Goal: Task Accomplishment & Management: Manage account settings

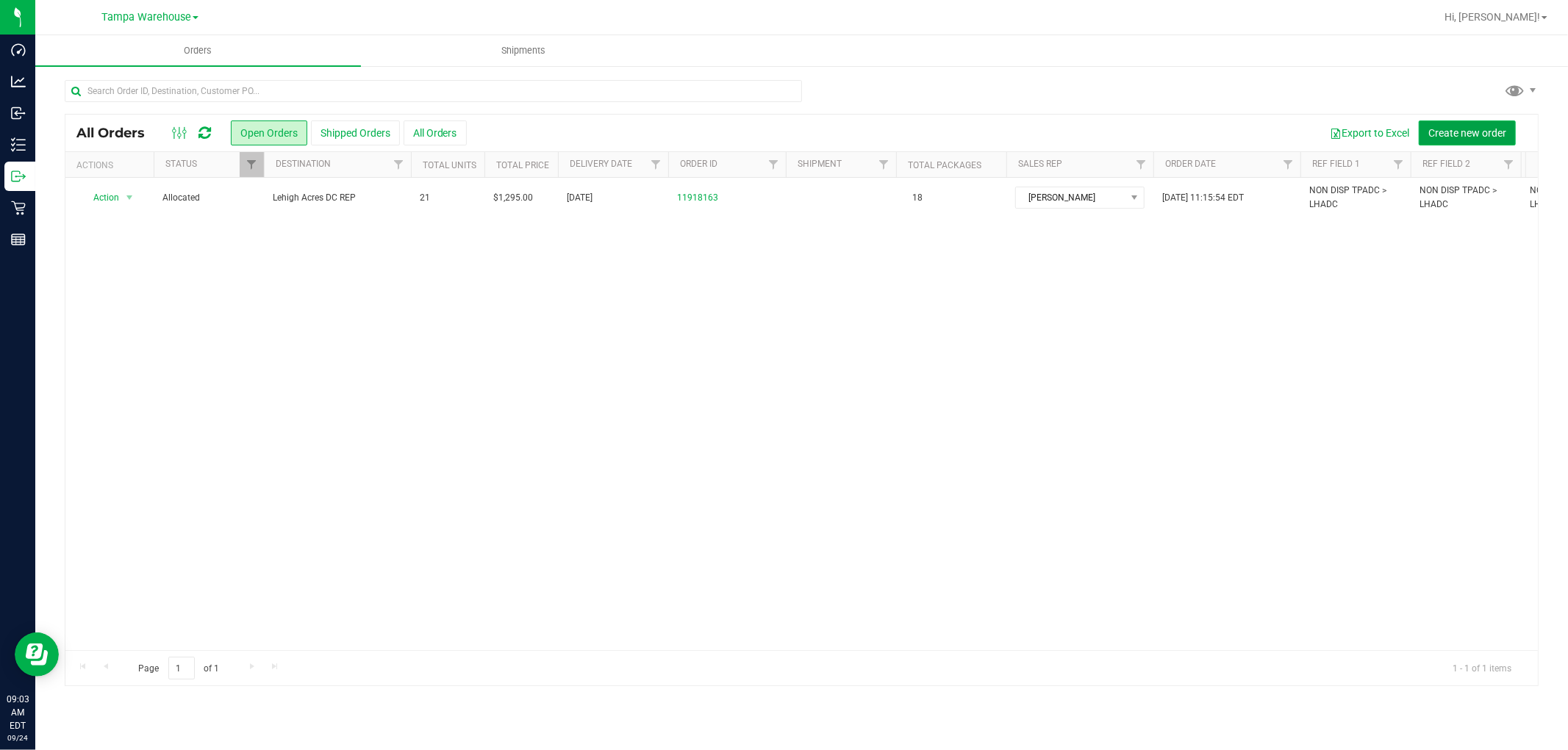
click at [1465, 133] on span "Create new order" at bounding box center [1466, 133] width 78 height 12
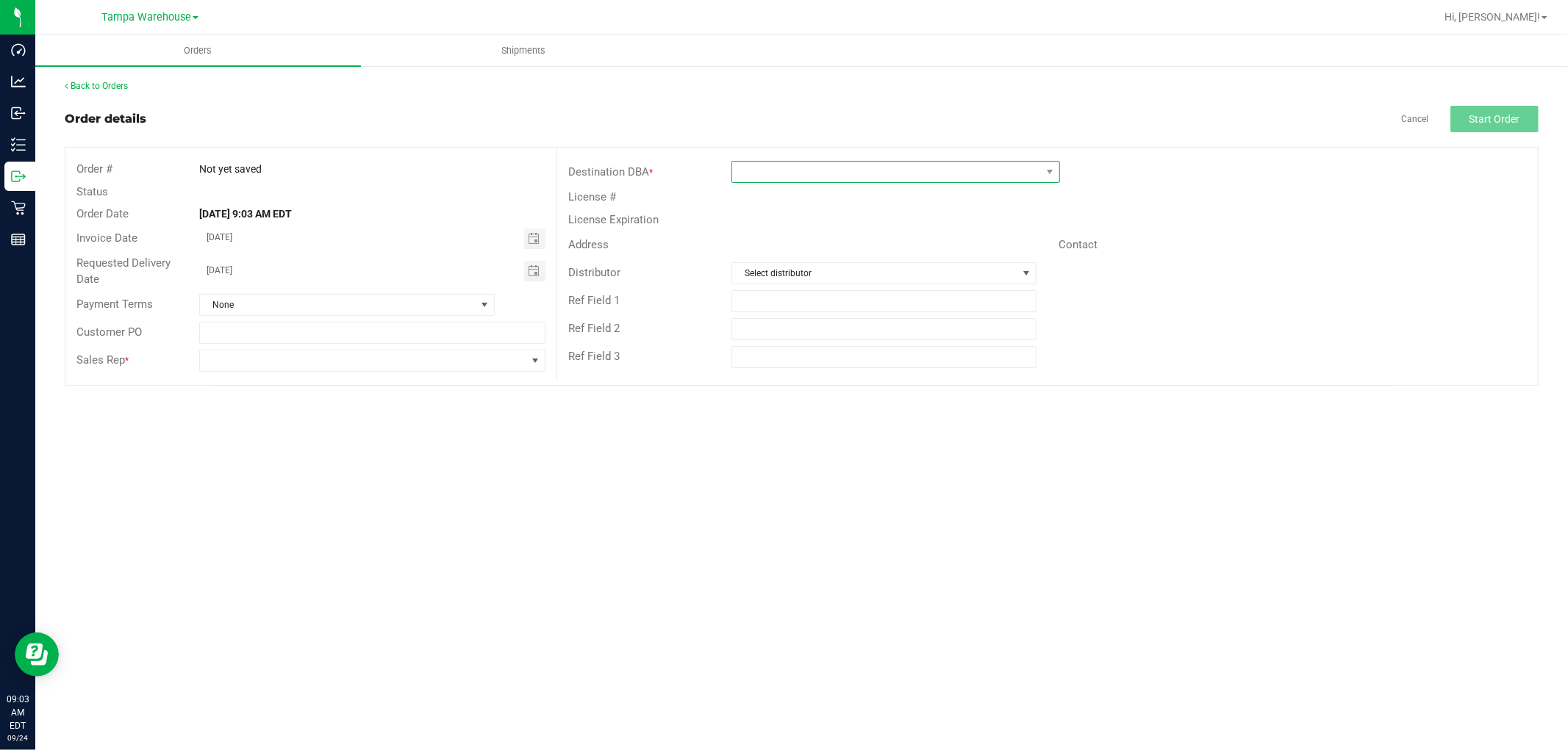
click at [857, 171] on span at bounding box center [886, 172] width 308 height 21
type input "orl"
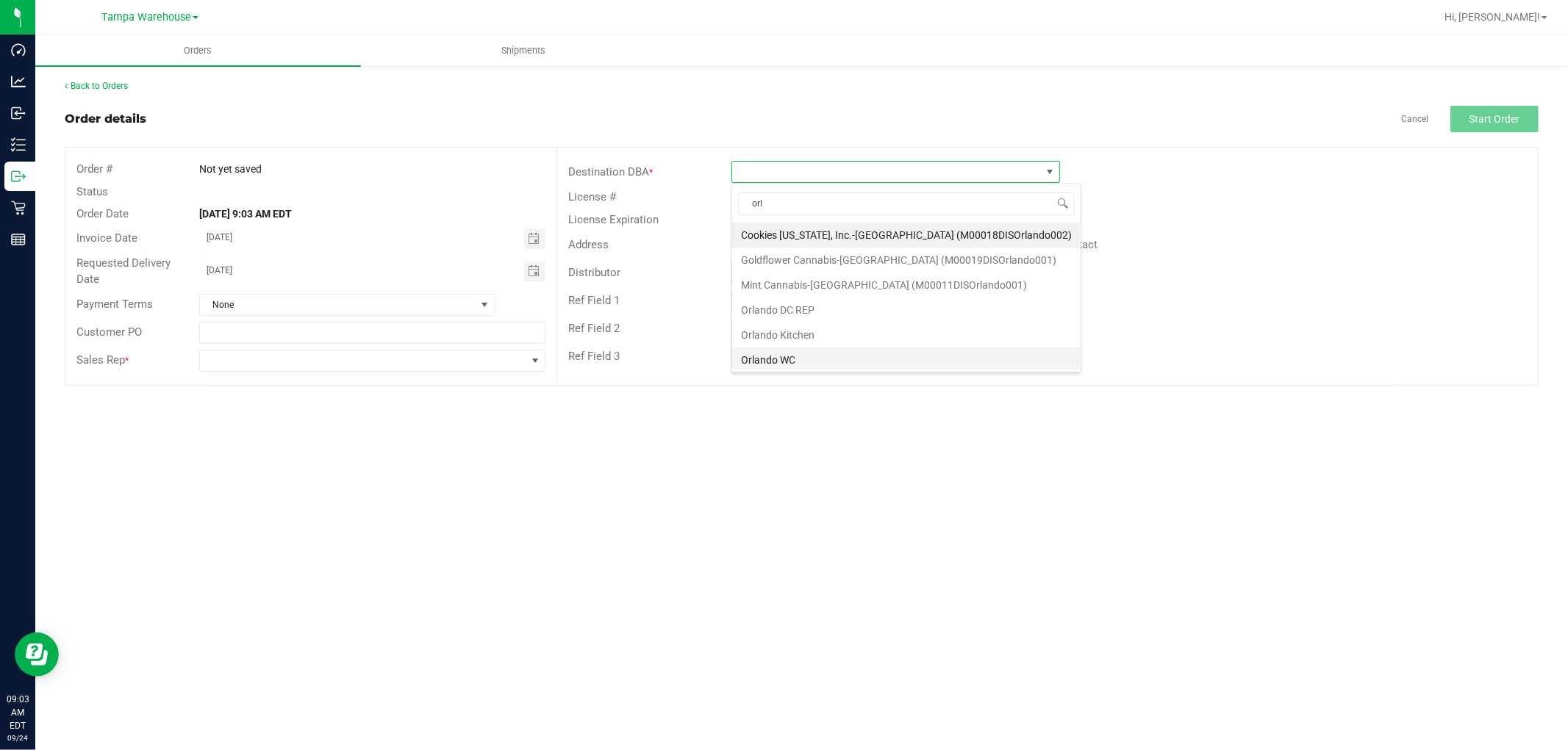
click at [782, 364] on li "Orlando WC" at bounding box center [906, 360] width 349 height 25
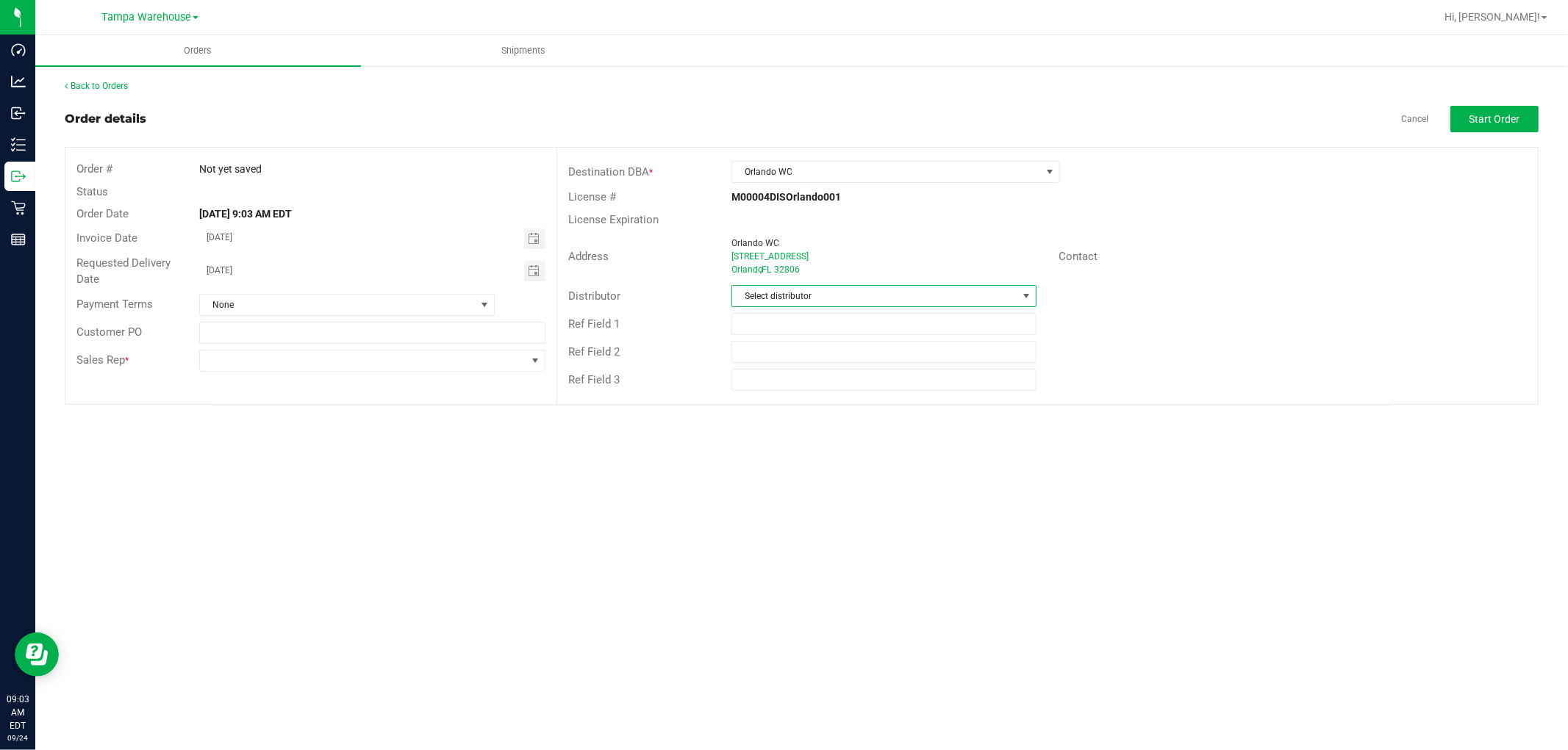
click at [812, 297] on span "Select distributor" at bounding box center [874, 295] width 286 height 21
type input "TAM"
click at [788, 388] on li "Tampa Warehouse" at bounding box center [883, 383] width 303 height 25
click at [763, 317] on input "text" at bounding box center [883, 324] width 305 height 22
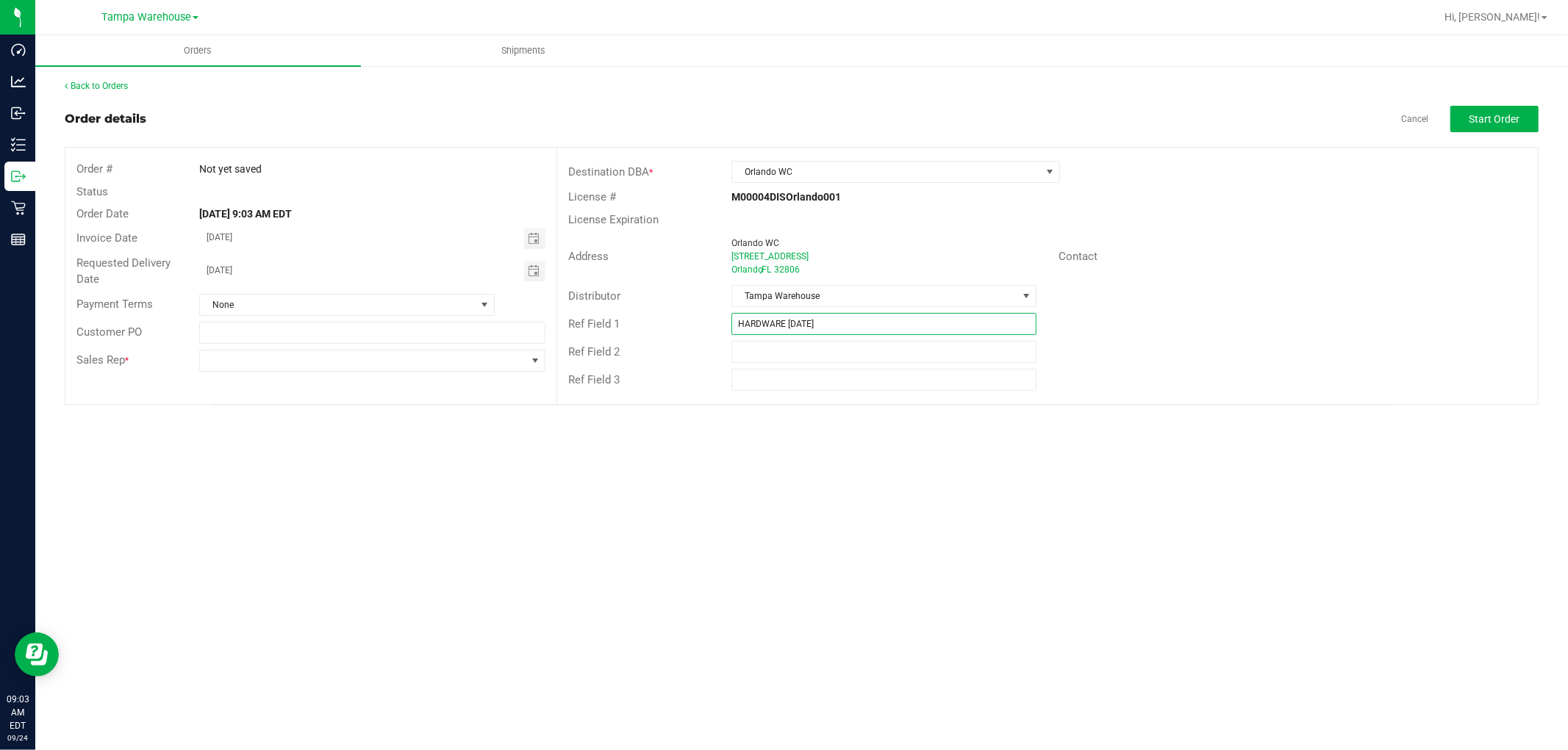
drag, startPoint x: 832, startPoint y: 325, endPoint x: 730, endPoint y: 331, distance: 102.2
click at [730, 331] on div "HARDWARE [DATE]" at bounding box center [883, 324] width 327 height 22
type input "HARDWARE [DATE]"
click at [391, 369] on span at bounding box center [363, 361] width 326 height 21
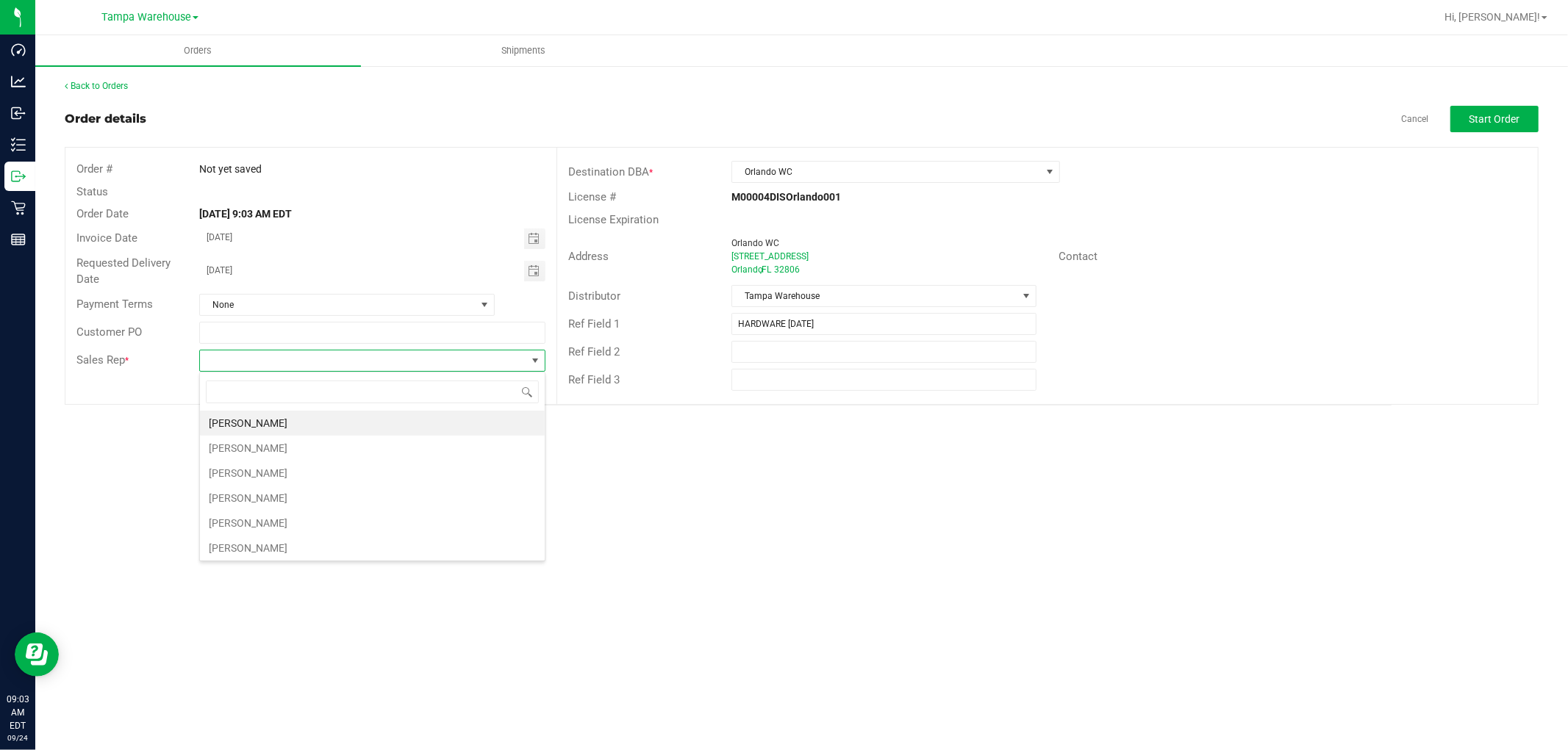
scroll to position [22, 346]
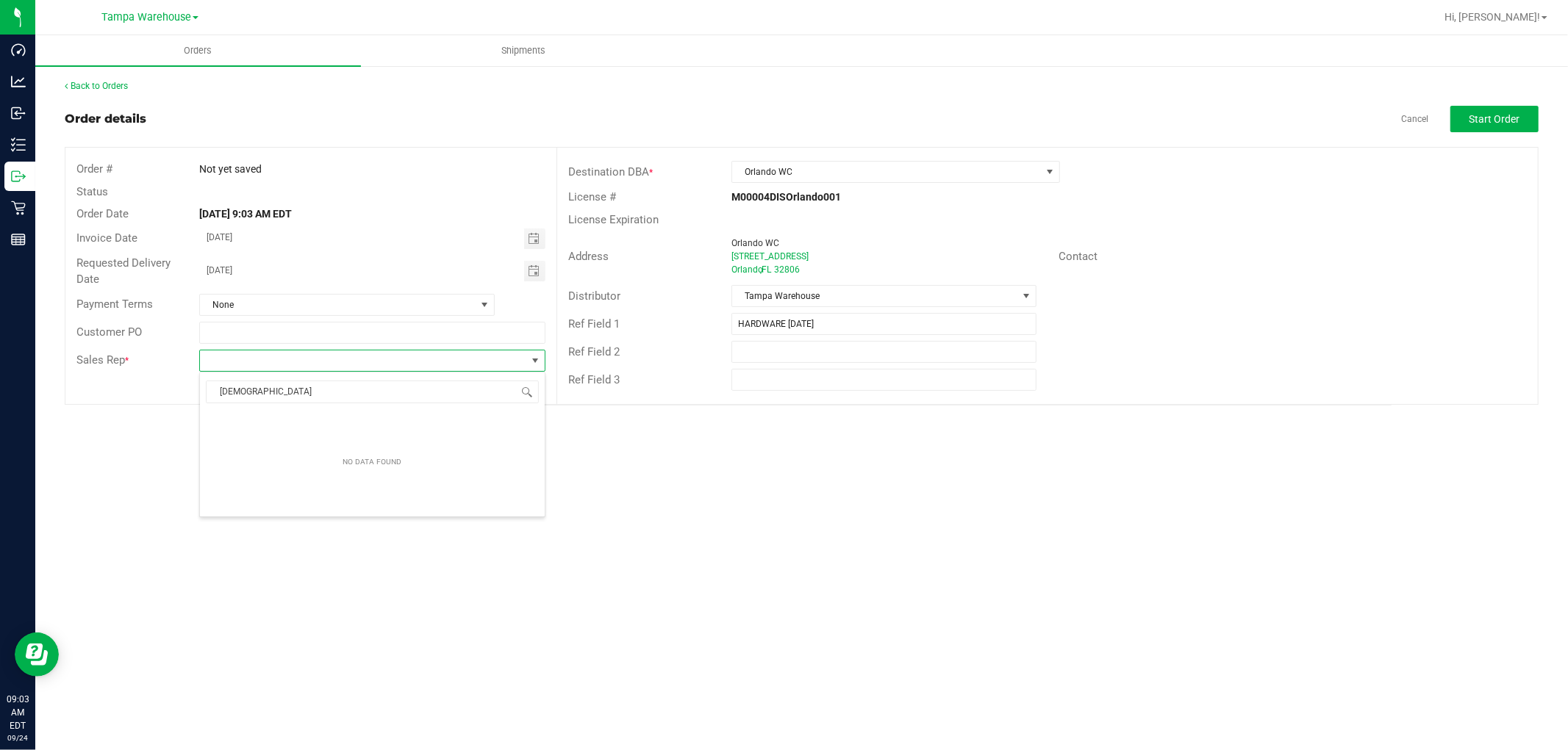
type input "ISA"
click at [307, 425] on li "[PERSON_NAME]" at bounding box center [371, 423] width 345 height 25
click at [1282, 254] on div "Contact" at bounding box center [1292, 256] width 490 height 23
click at [1473, 126] on button "Start Order" at bounding box center [1494, 119] width 88 height 27
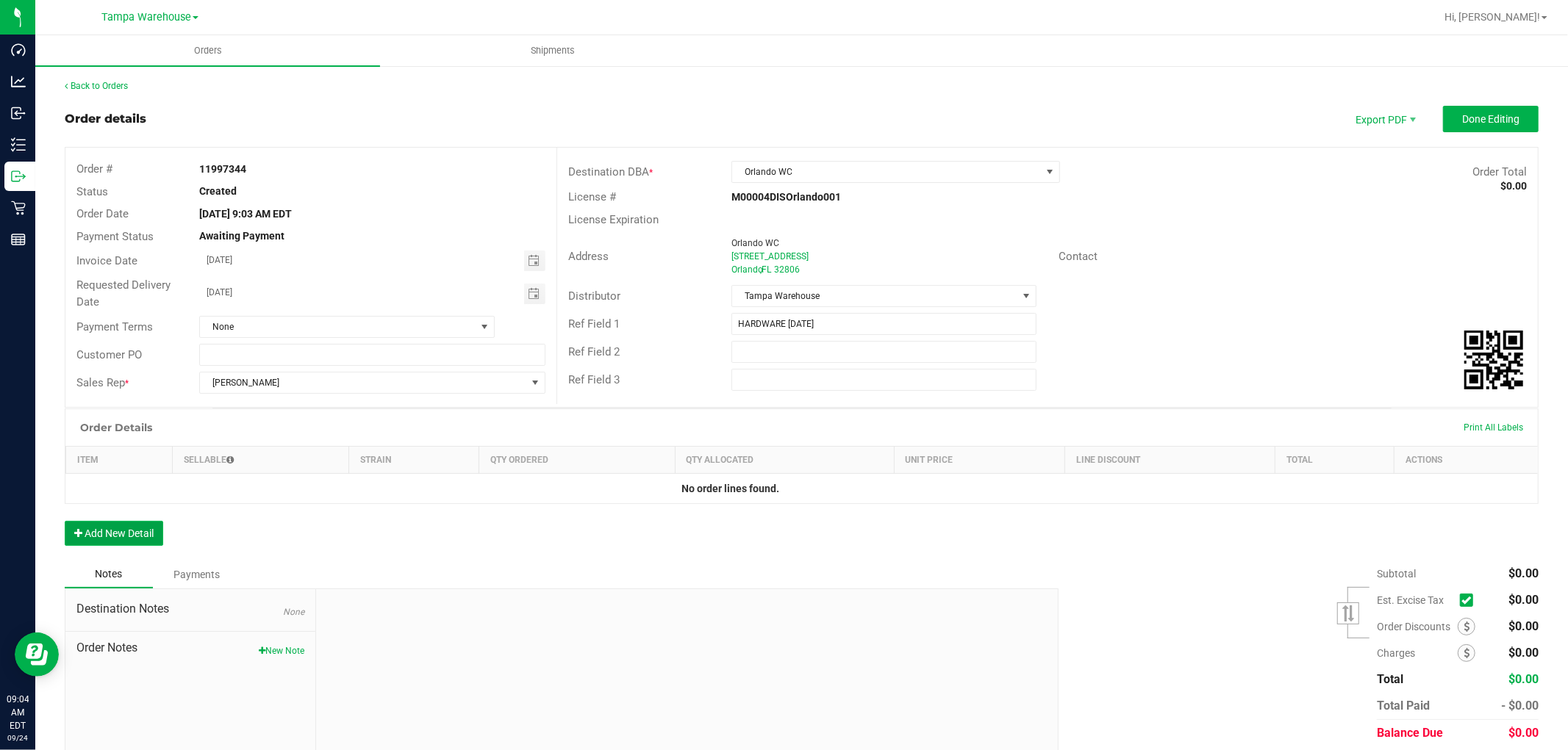
click at [144, 541] on button "Add New Detail" at bounding box center [114, 533] width 99 height 25
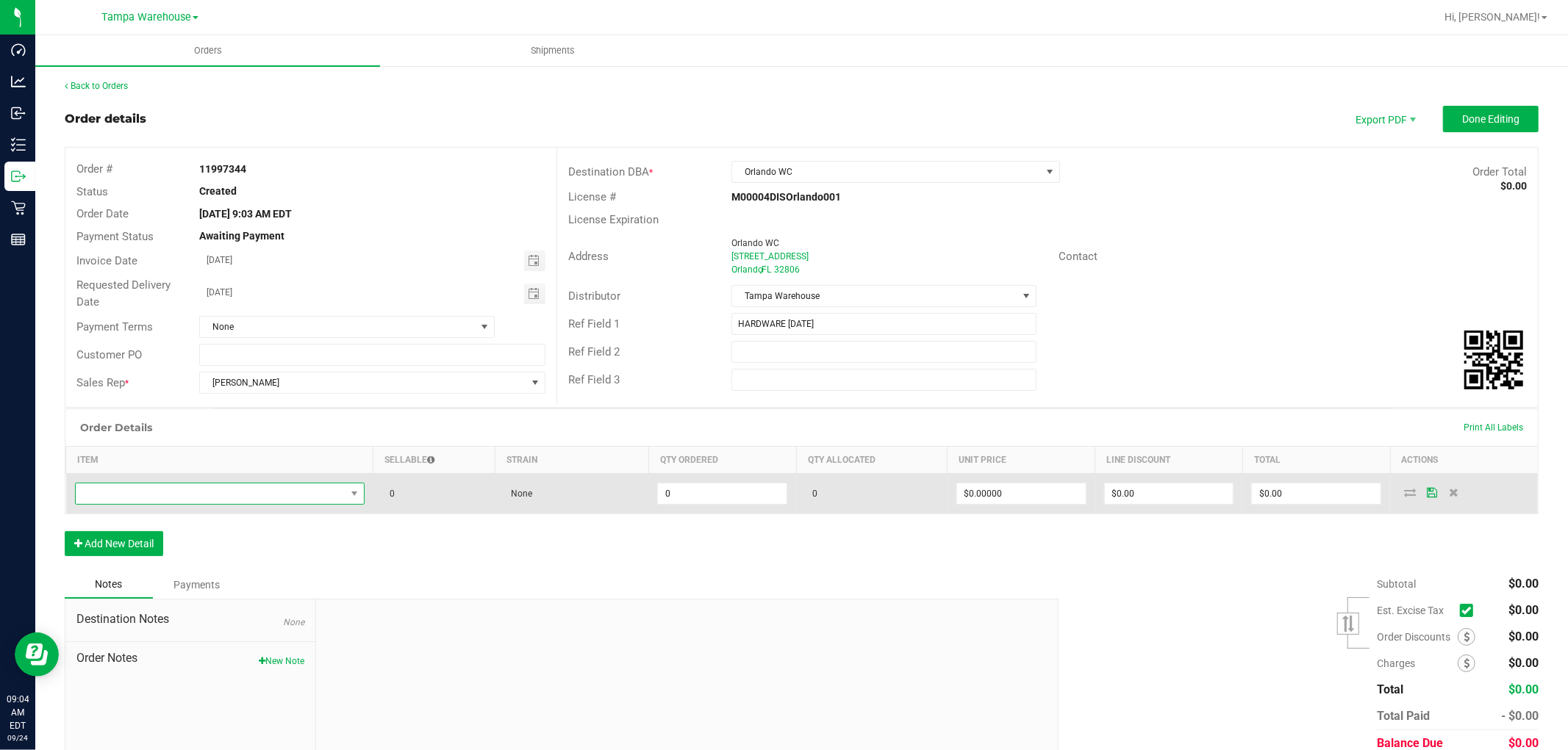
click at [225, 489] on span "NO DATA FOUND" at bounding box center [210, 493] width 270 height 21
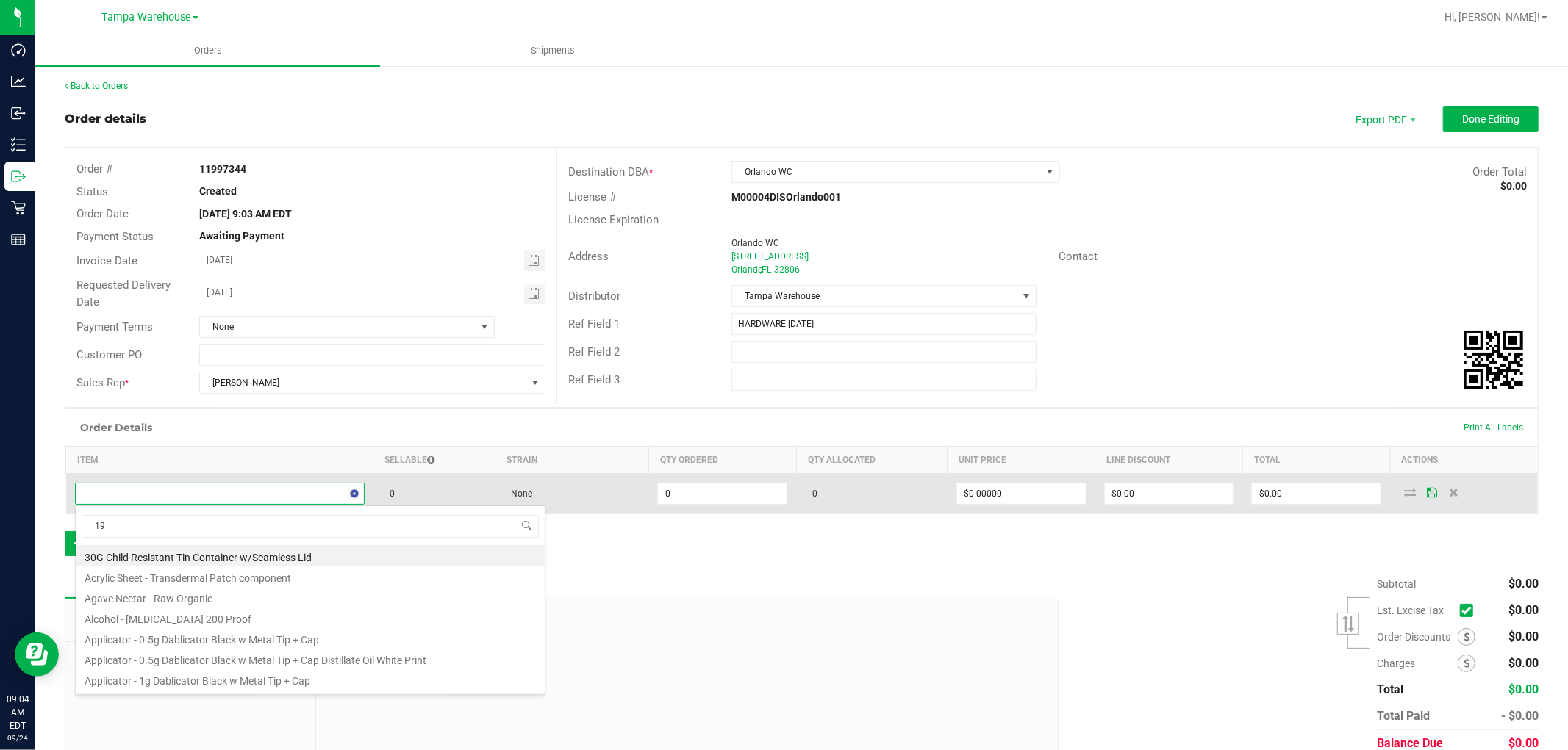
scroll to position [22, 284]
type input "1992079"
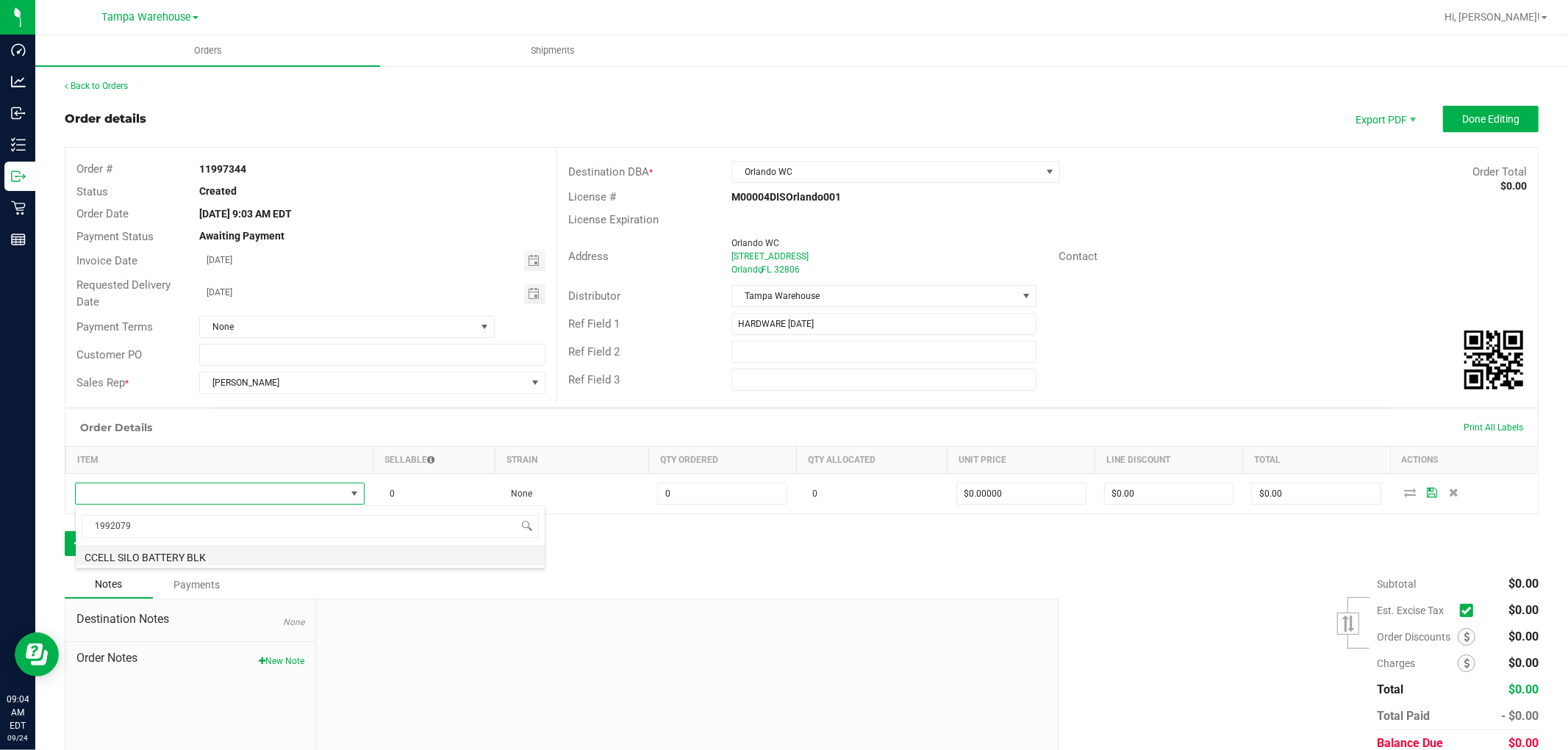
click at [351, 546] on li "CCELL SILO BATTERY BLK" at bounding box center [310, 555] width 469 height 21
type input "0 ea"
type input "$20.00000"
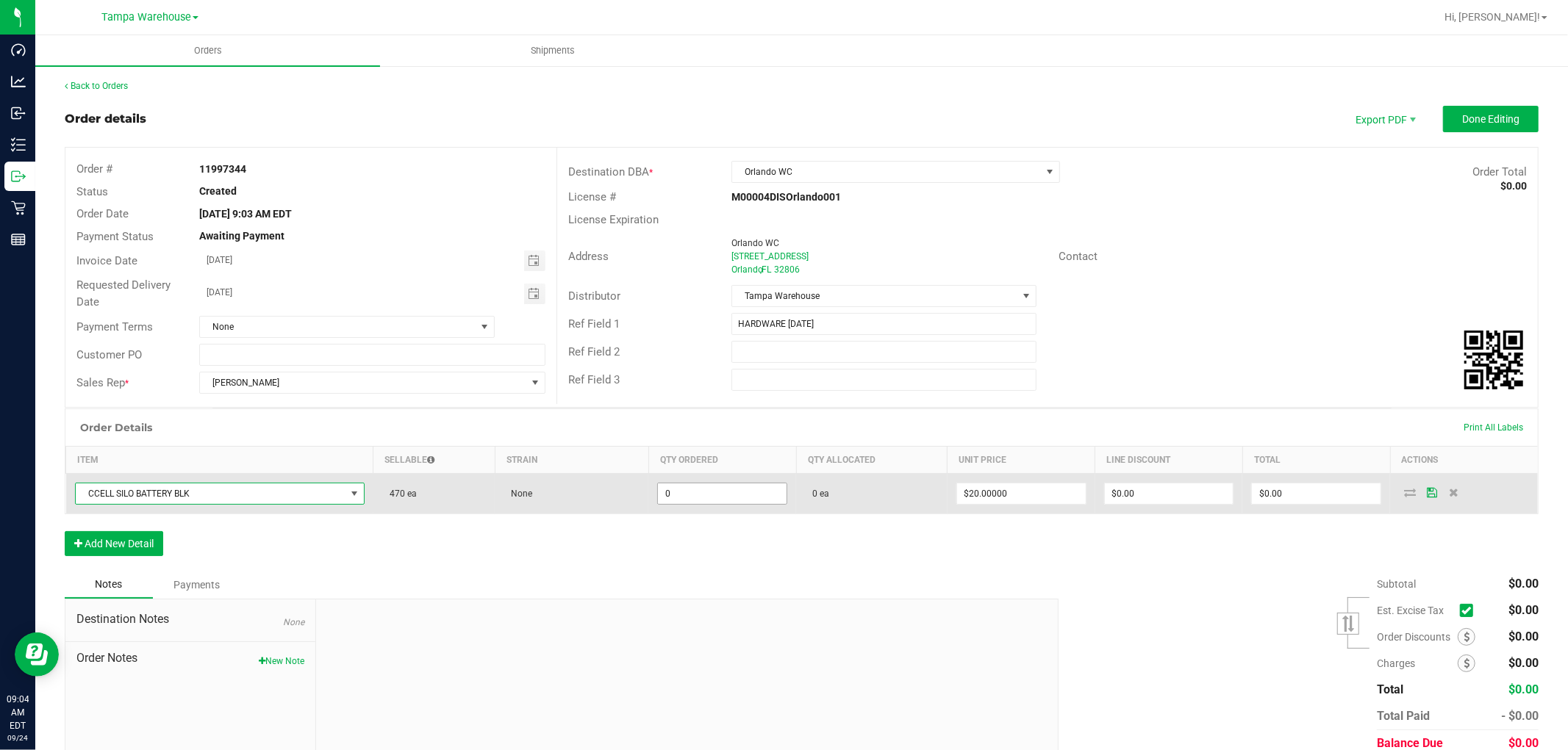
click at [703, 494] on input "0" at bounding box center [722, 493] width 128 height 21
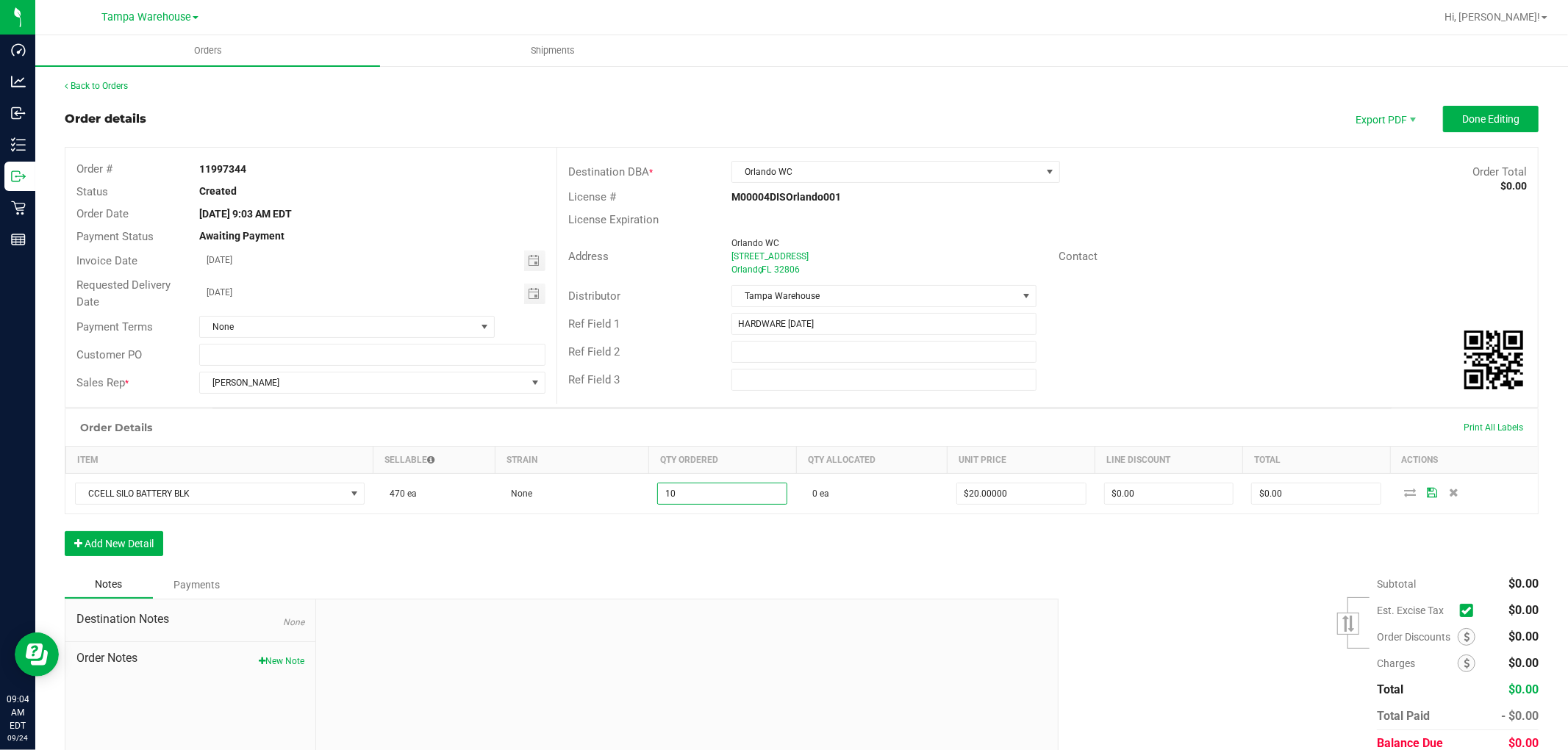
type input "10 ea"
type input "$200.00"
click at [783, 541] on div "Order Details Print All Labels Item Sellable Strain Qty Ordered Qty Allocated U…" at bounding box center [800, 490] width 1473 height 162
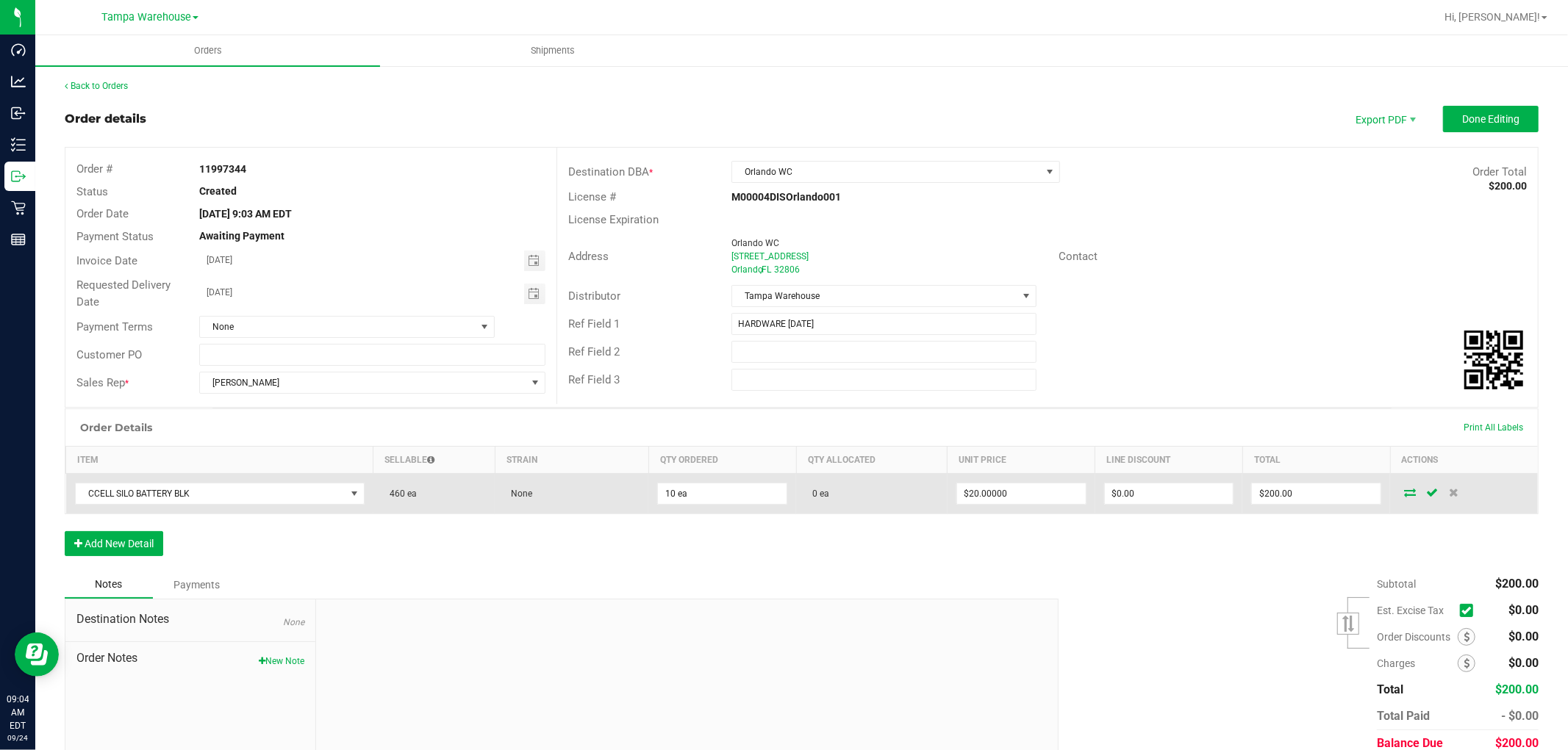
click at [1397, 500] on td at bounding box center [1464, 494] width 148 height 41
click at [1404, 495] on icon at bounding box center [1410, 492] width 12 height 9
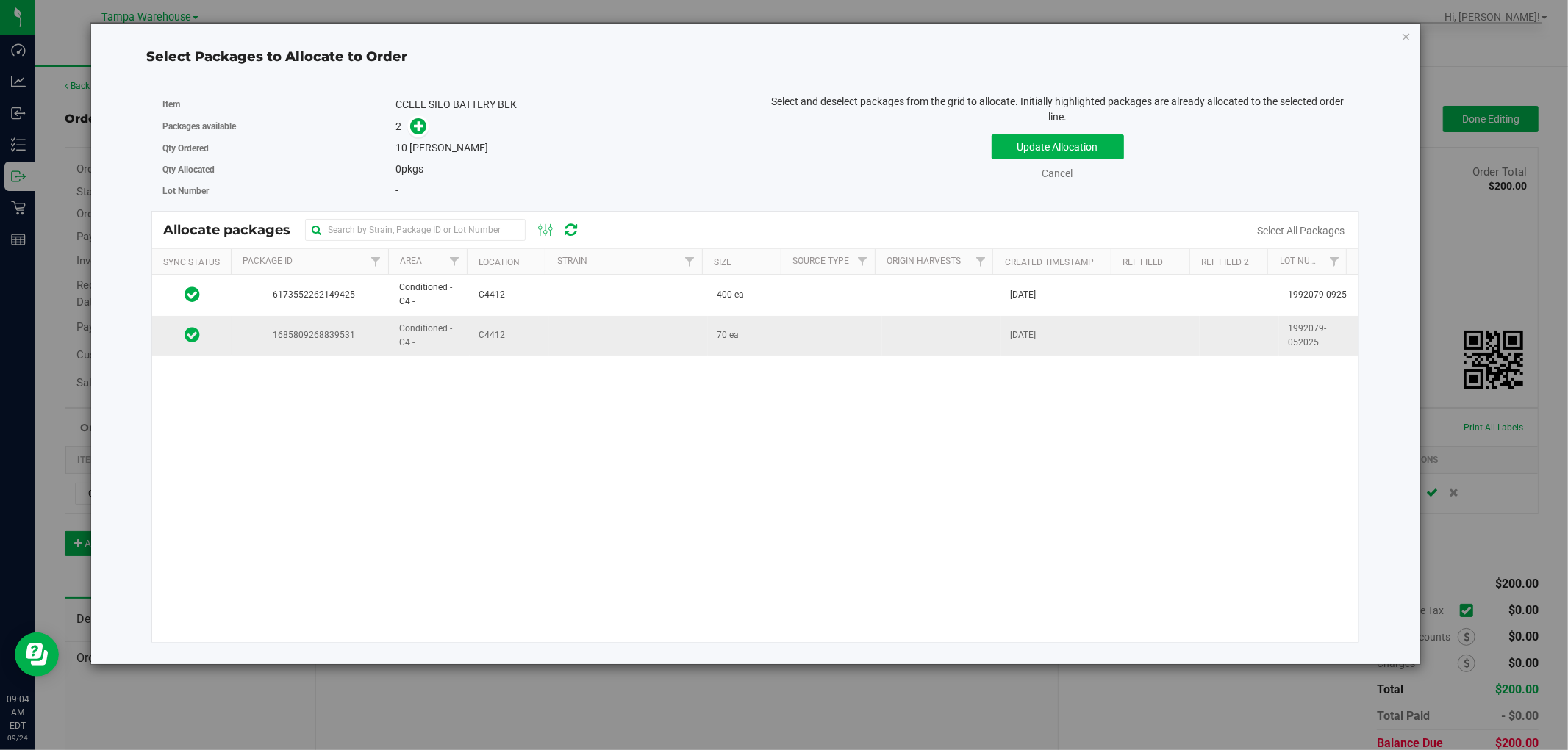
click at [530, 344] on td "C4412" at bounding box center [509, 336] width 79 height 40
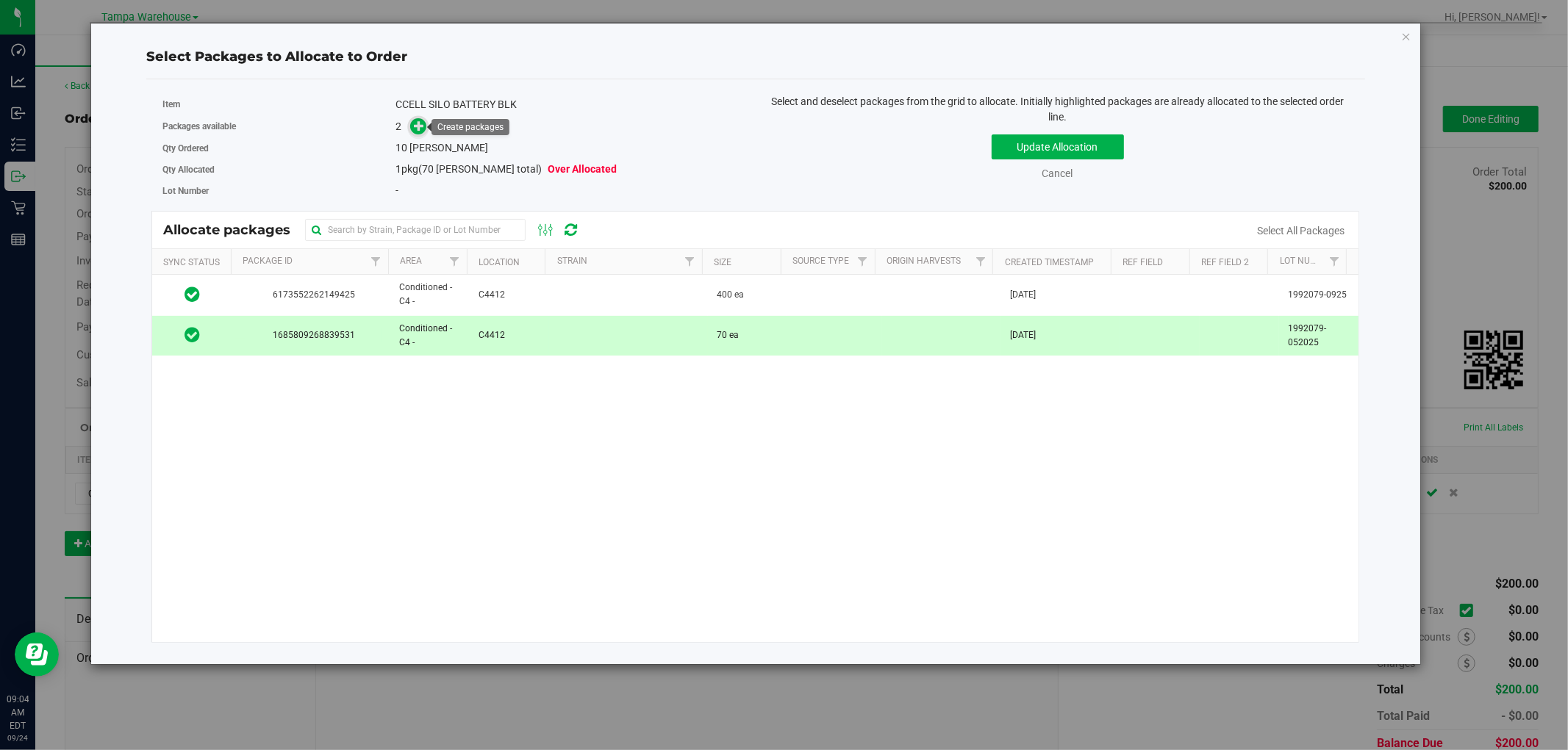
click at [414, 129] on icon at bounding box center [419, 125] width 10 height 10
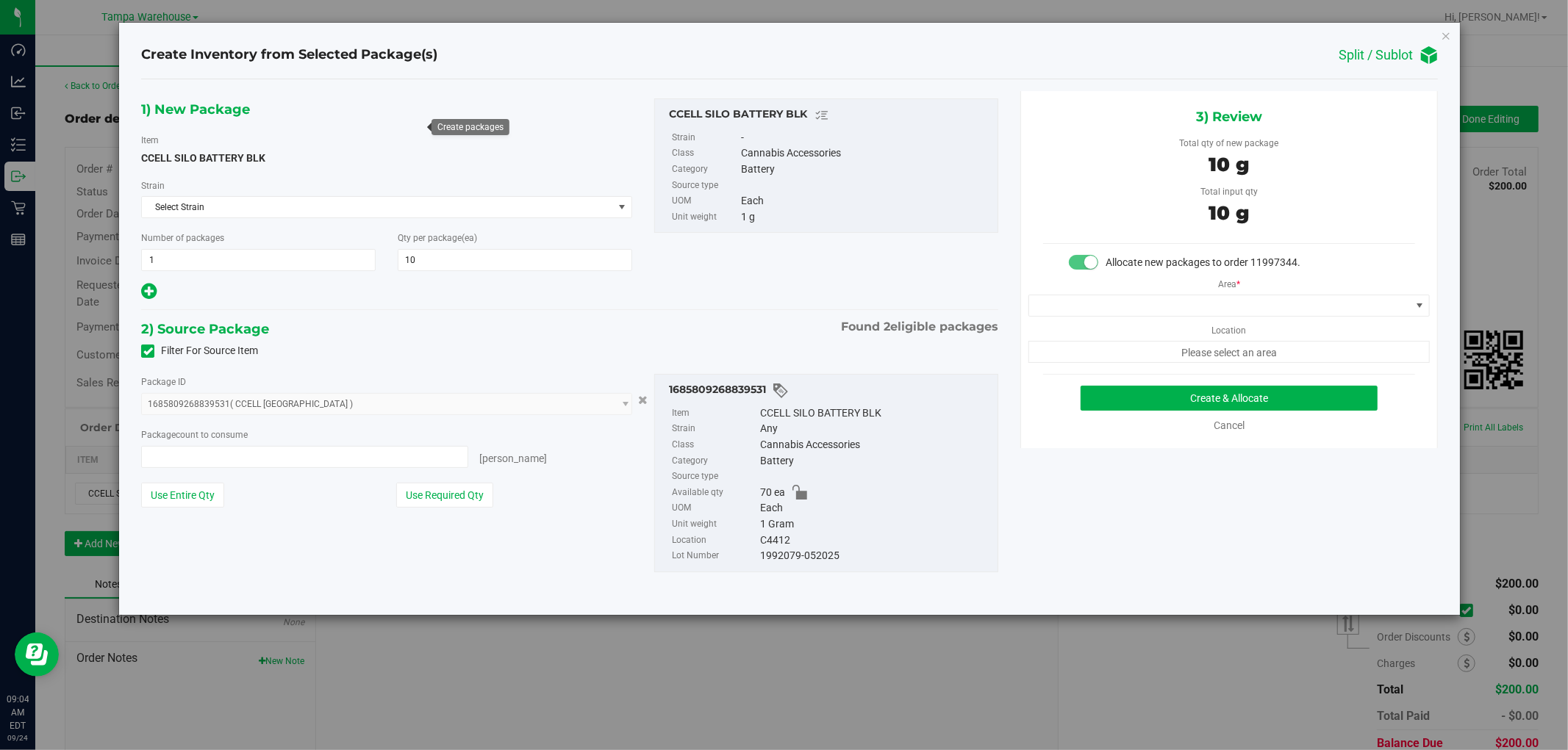
type input "10 ea"
click at [1347, 306] on span at bounding box center [1219, 305] width 381 height 21
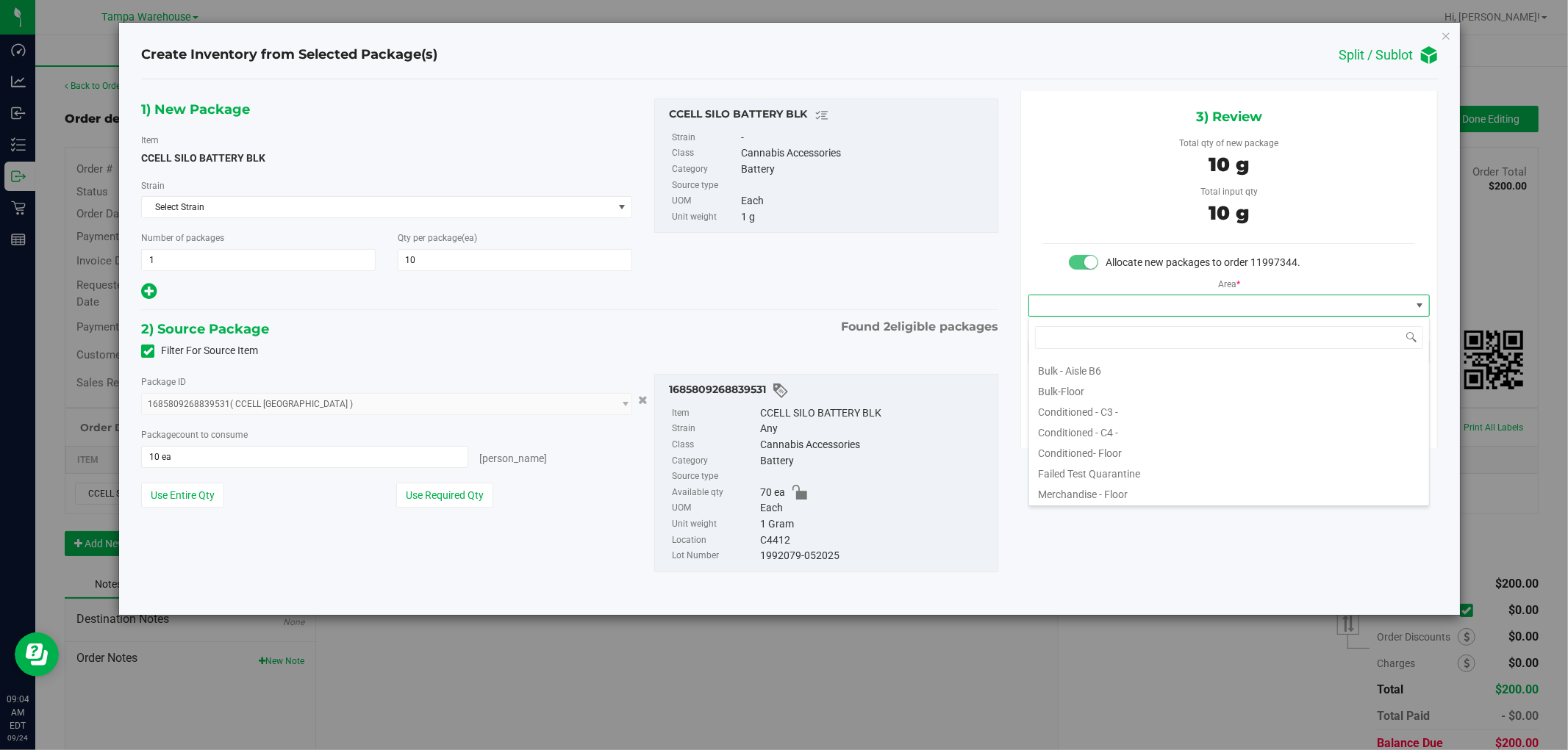
scroll to position [163, 0]
click at [1122, 427] on li "Conditioned - C4 -" at bounding box center [1228, 430] width 400 height 21
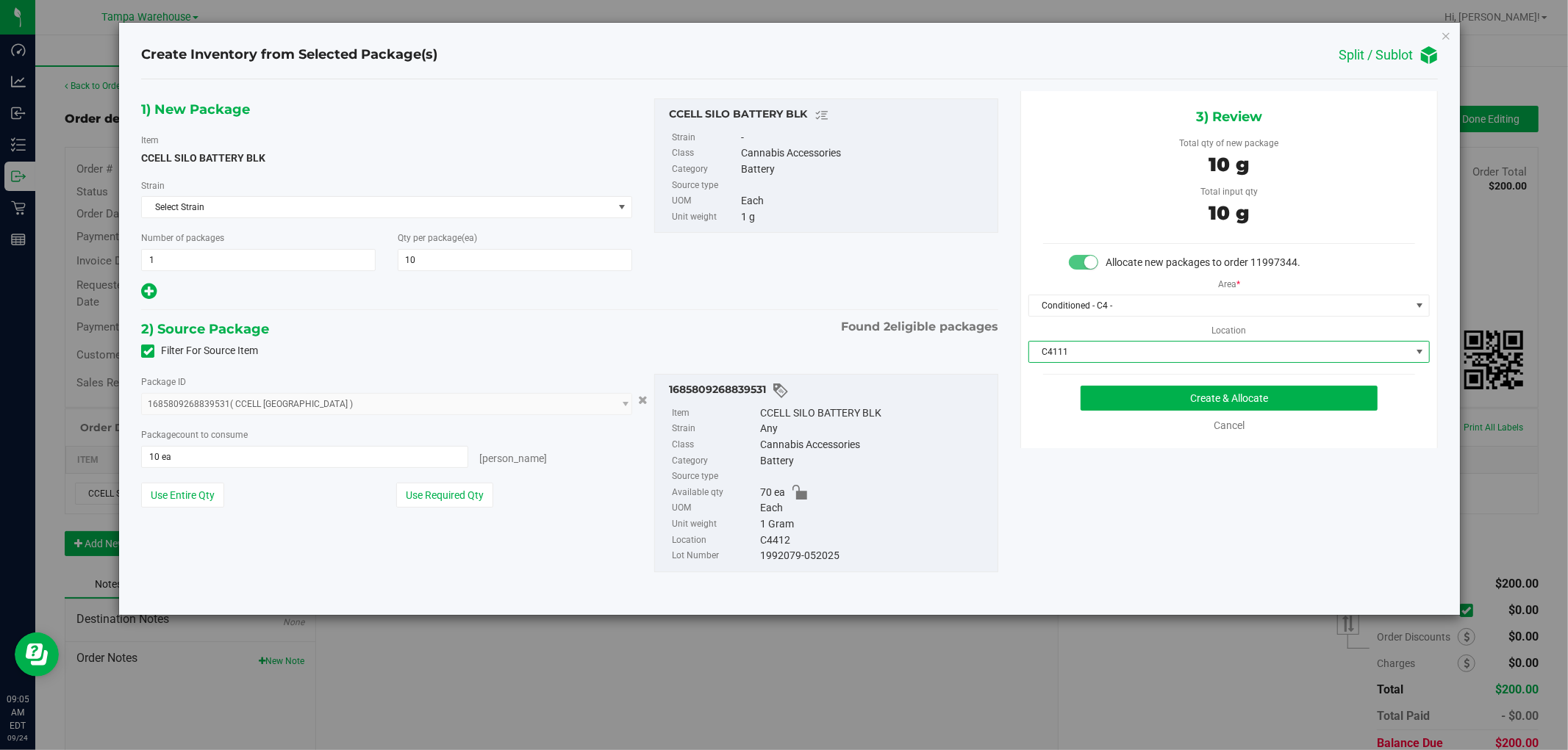
click at [1155, 352] on span "C4111" at bounding box center [1219, 352] width 381 height 21
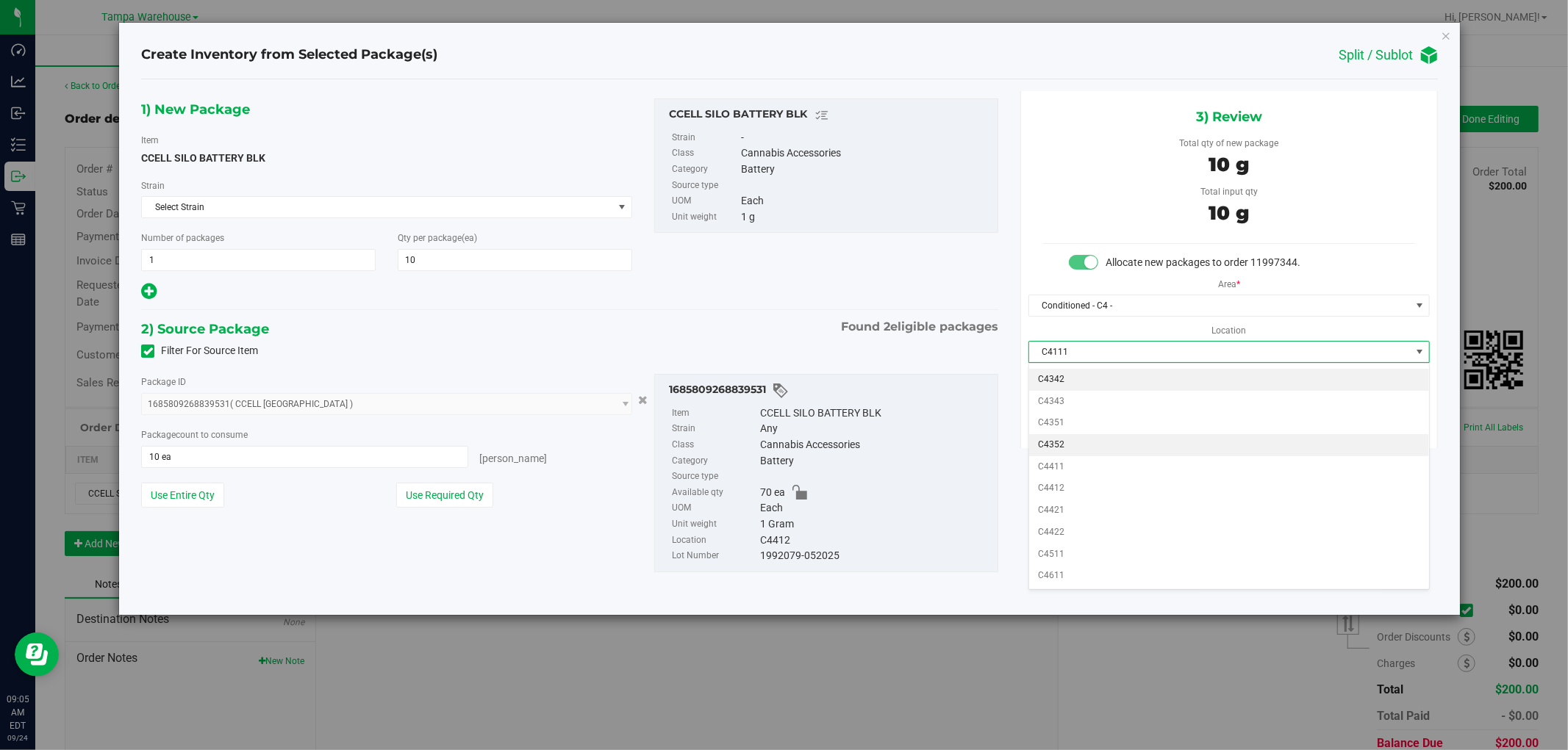
scroll to position [615, 0]
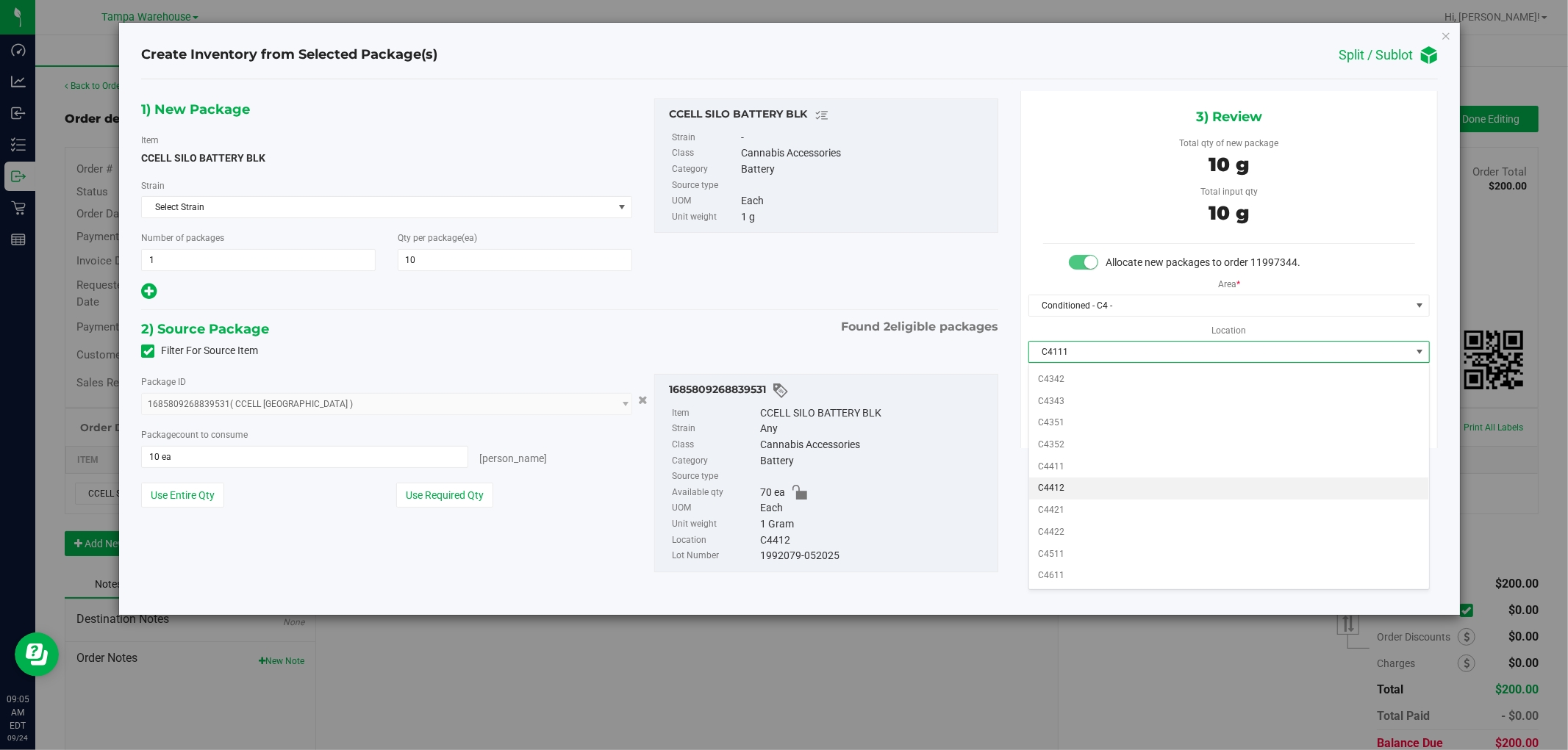
click at [1088, 486] on li "C4412" at bounding box center [1228, 488] width 400 height 22
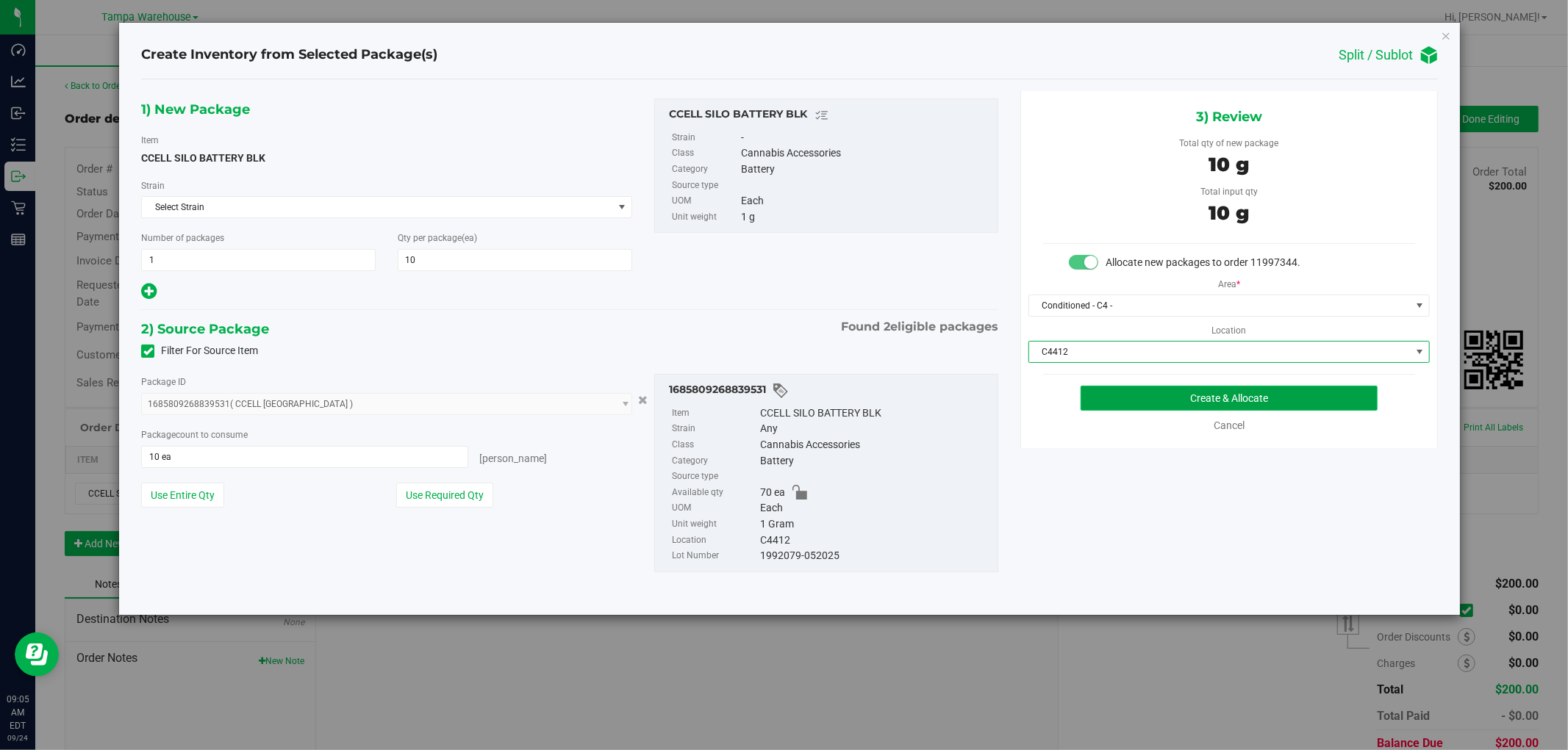
click at [1275, 397] on button "Create & Allocate" at bounding box center [1228, 398] width 297 height 25
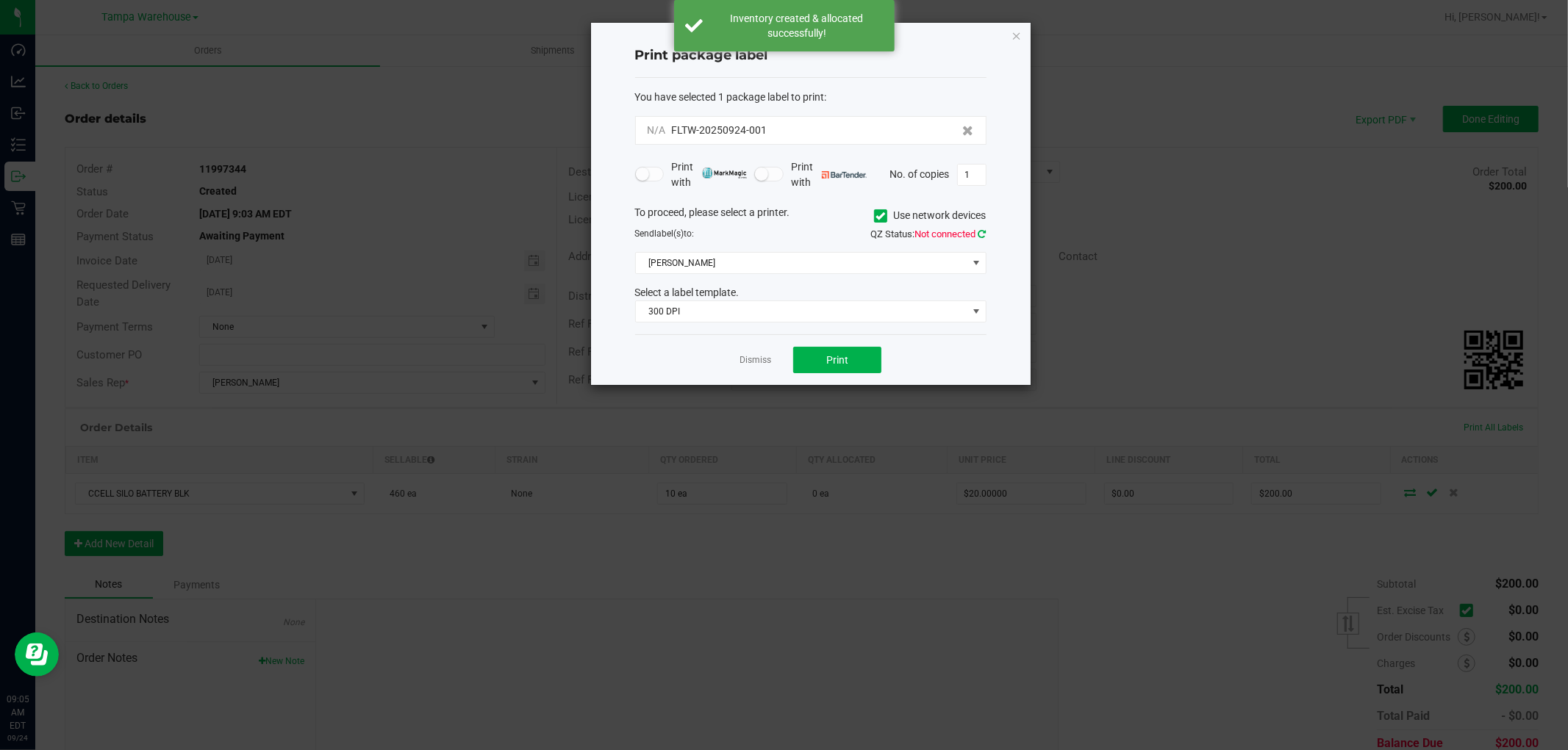
click at [985, 228] on link at bounding box center [982, 233] width 8 height 11
click at [953, 260] on span "[PERSON_NAME]" at bounding box center [800, 263] width 331 height 21
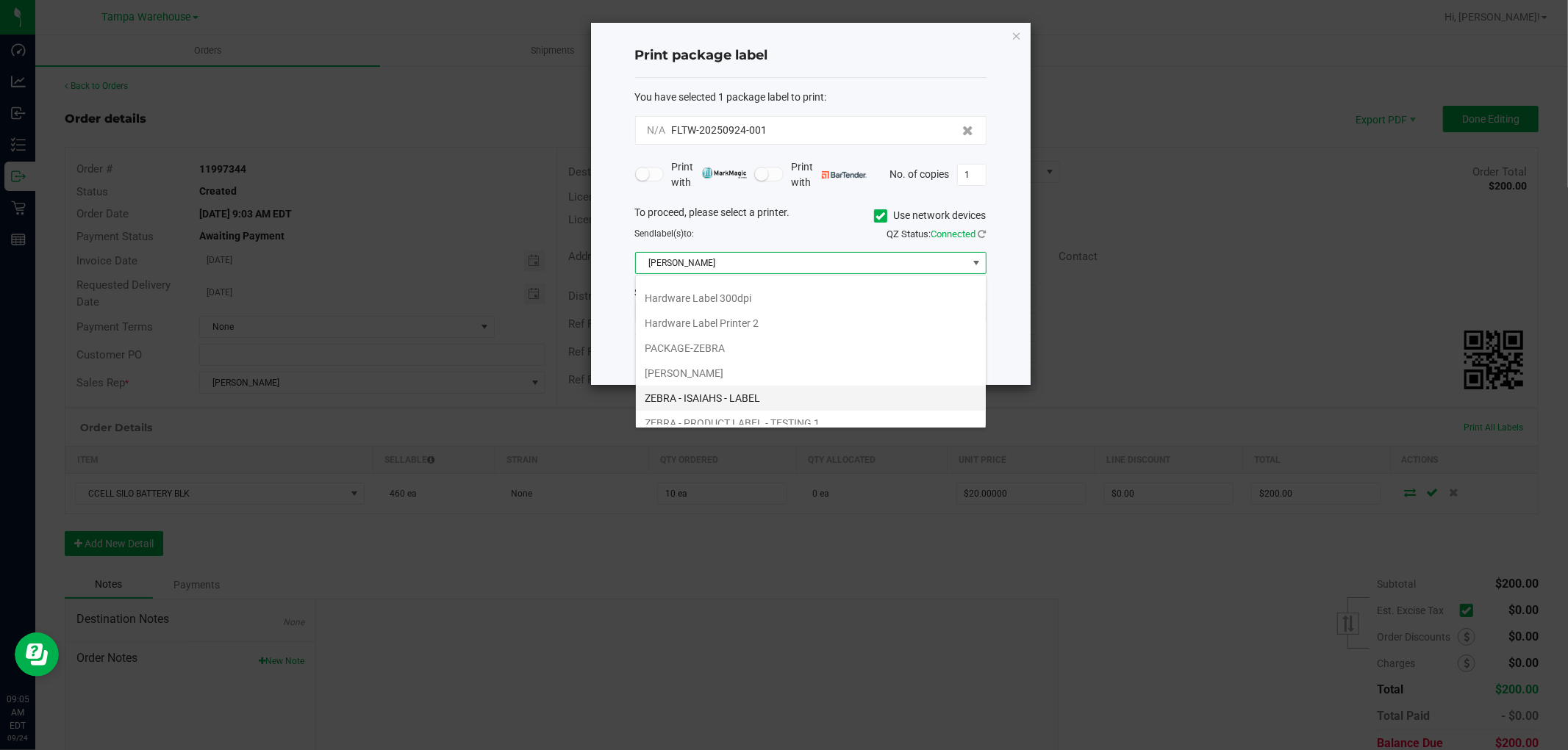
scroll to position [82, 0]
click at [786, 369] on li "ZEBRA - ISAIAHS - LABEL" at bounding box center [810, 358] width 350 height 25
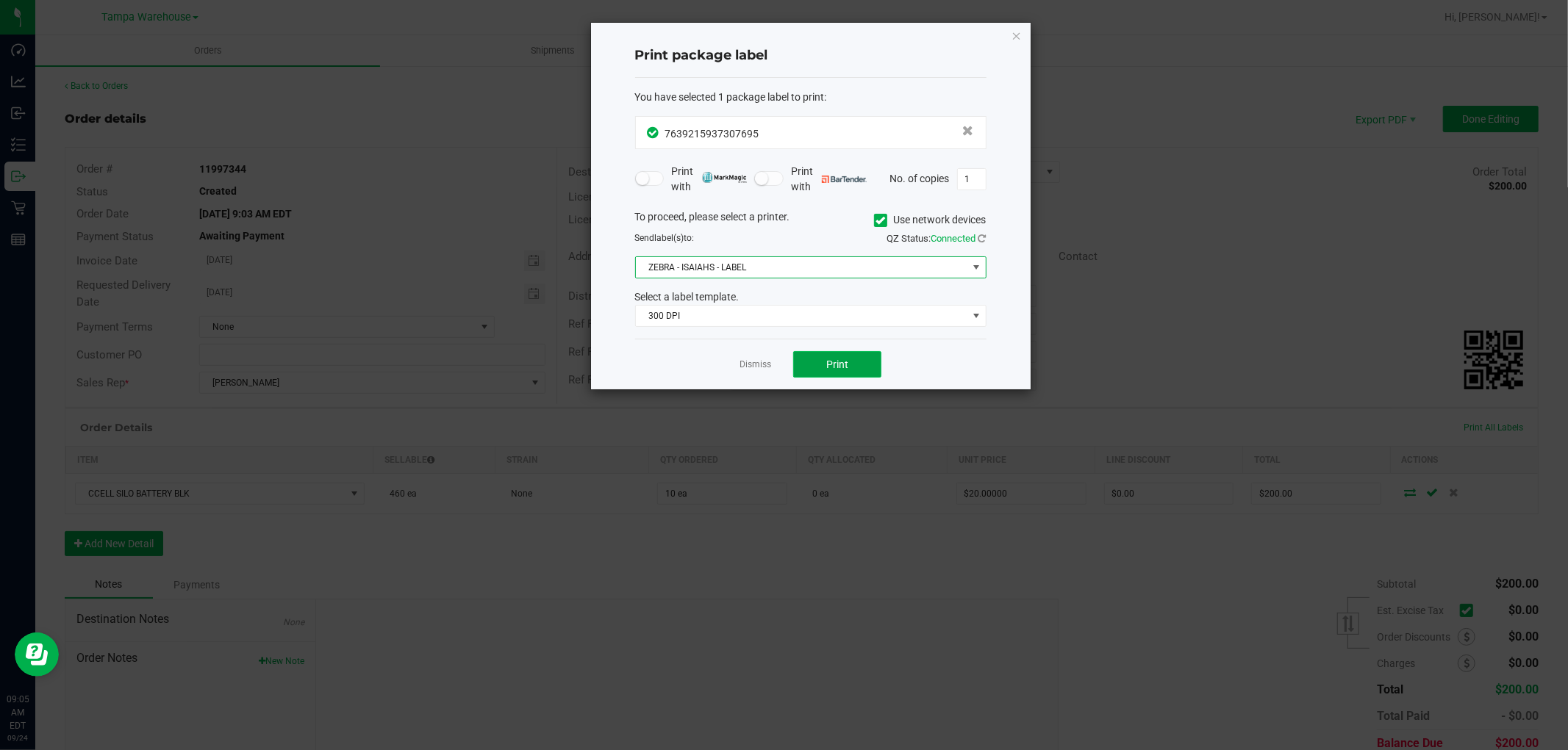
click at [879, 369] on button "Print" at bounding box center [837, 365] width 88 height 27
click at [865, 362] on button "Print" at bounding box center [837, 365] width 88 height 27
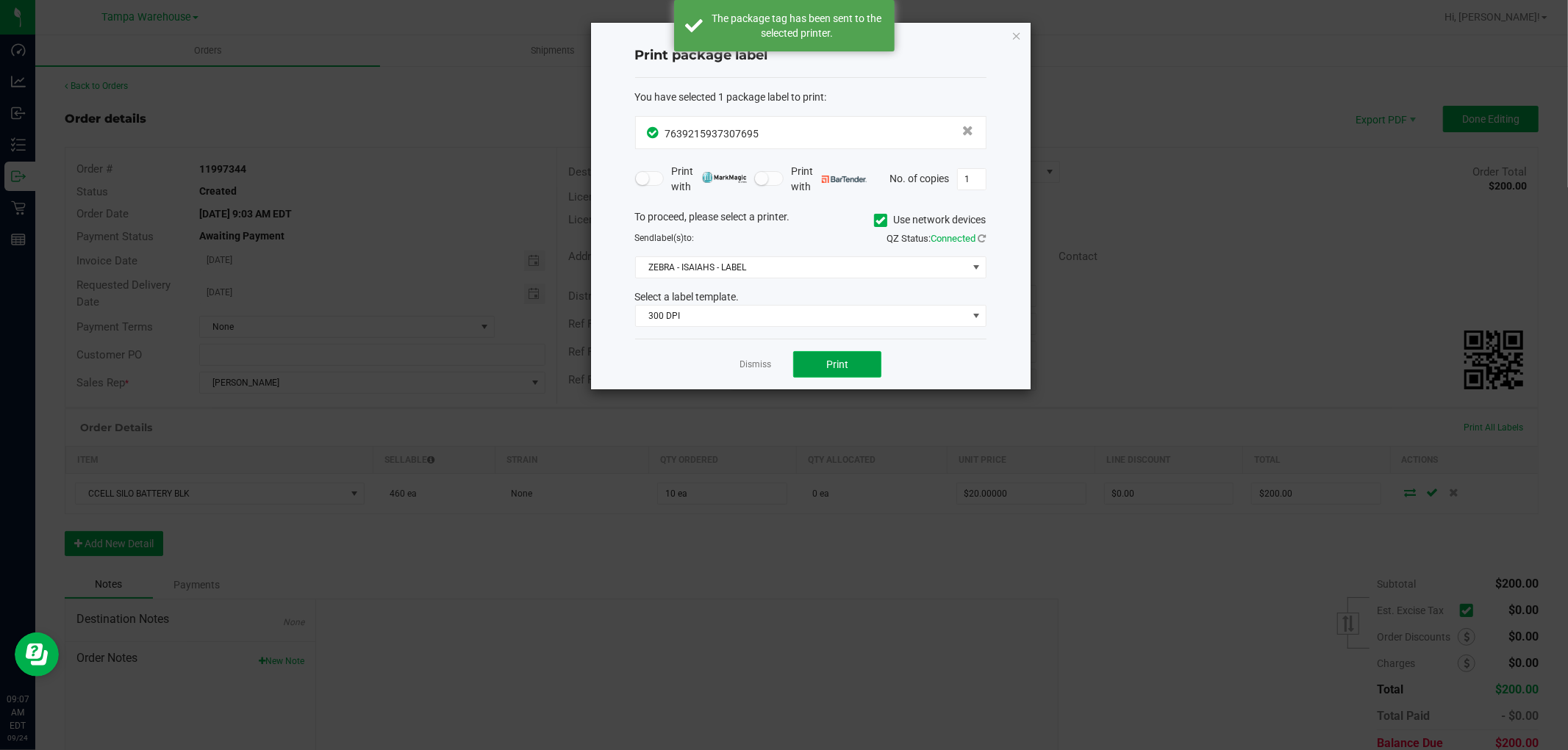
click at [865, 362] on button "Print" at bounding box center [837, 365] width 88 height 27
click at [1015, 36] on icon "button" at bounding box center [1017, 36] width 10 height 18
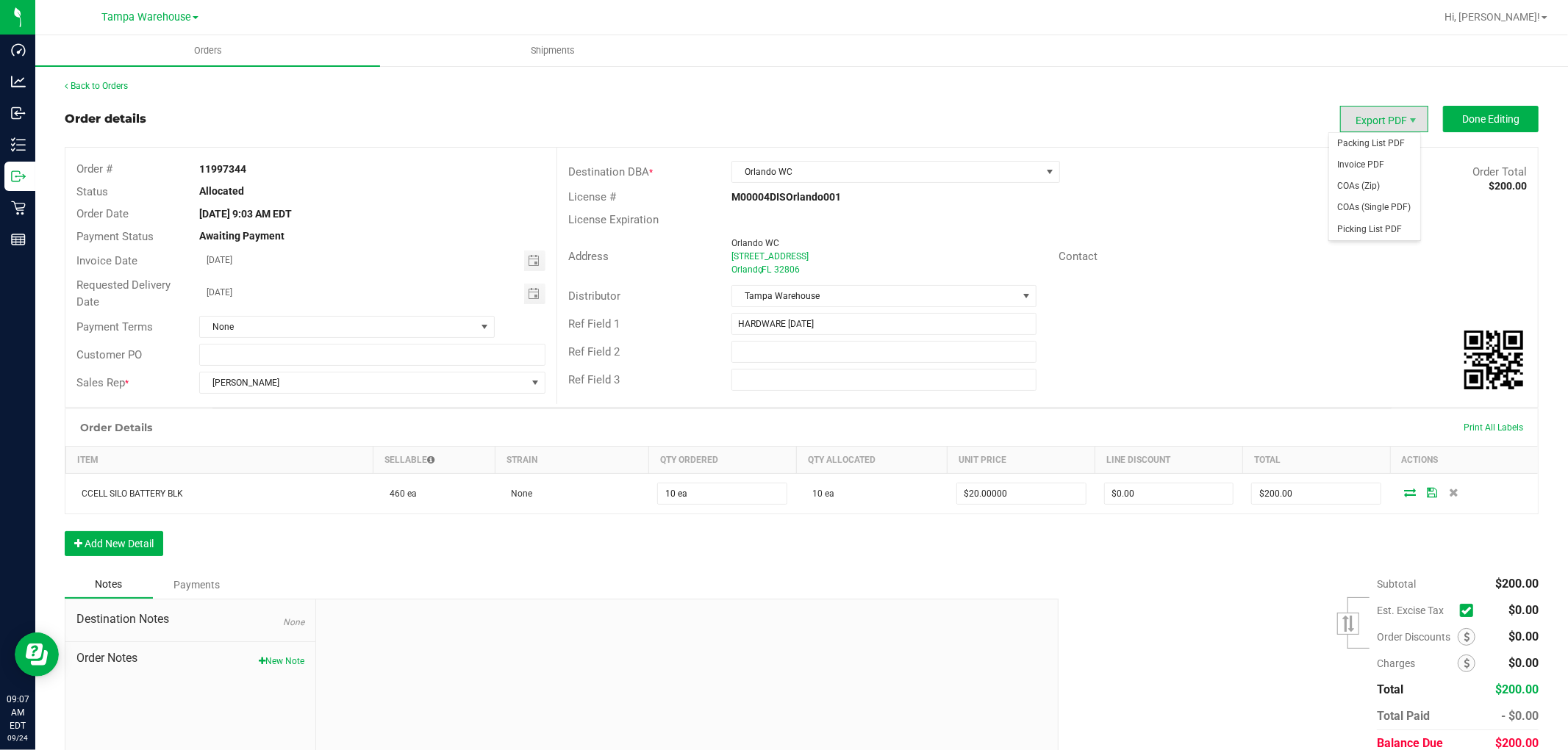
click at [1368, 118] on span "Export PDF" at bounding box center [1383, 119] width 88 height 27
click at [1362, 165] on span "Invoice PDF" at bounding box center [1374, 165] width 91 height 22
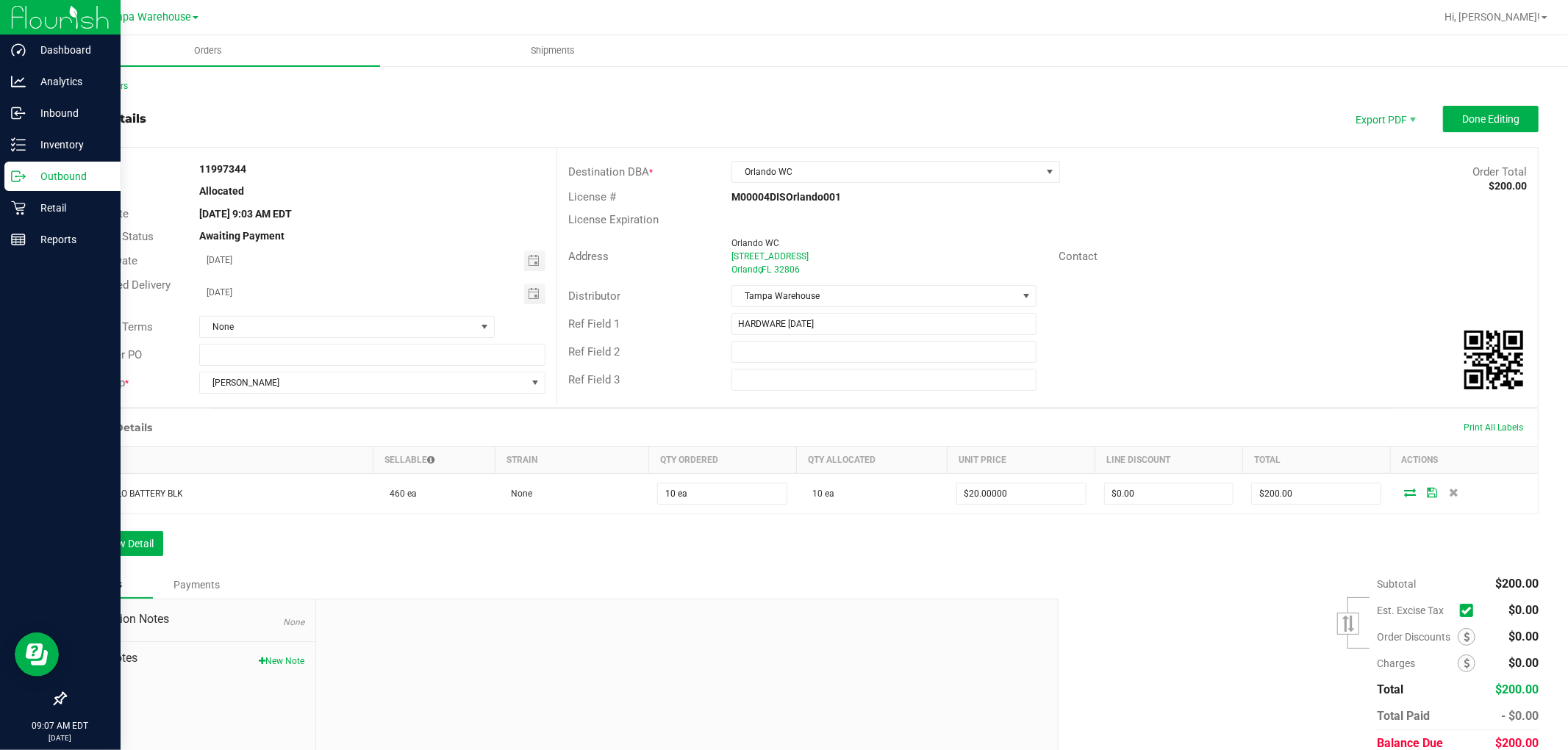
click at [81, 174] on p "Outbound" at bounding box center [69, 177] width 88 height 18
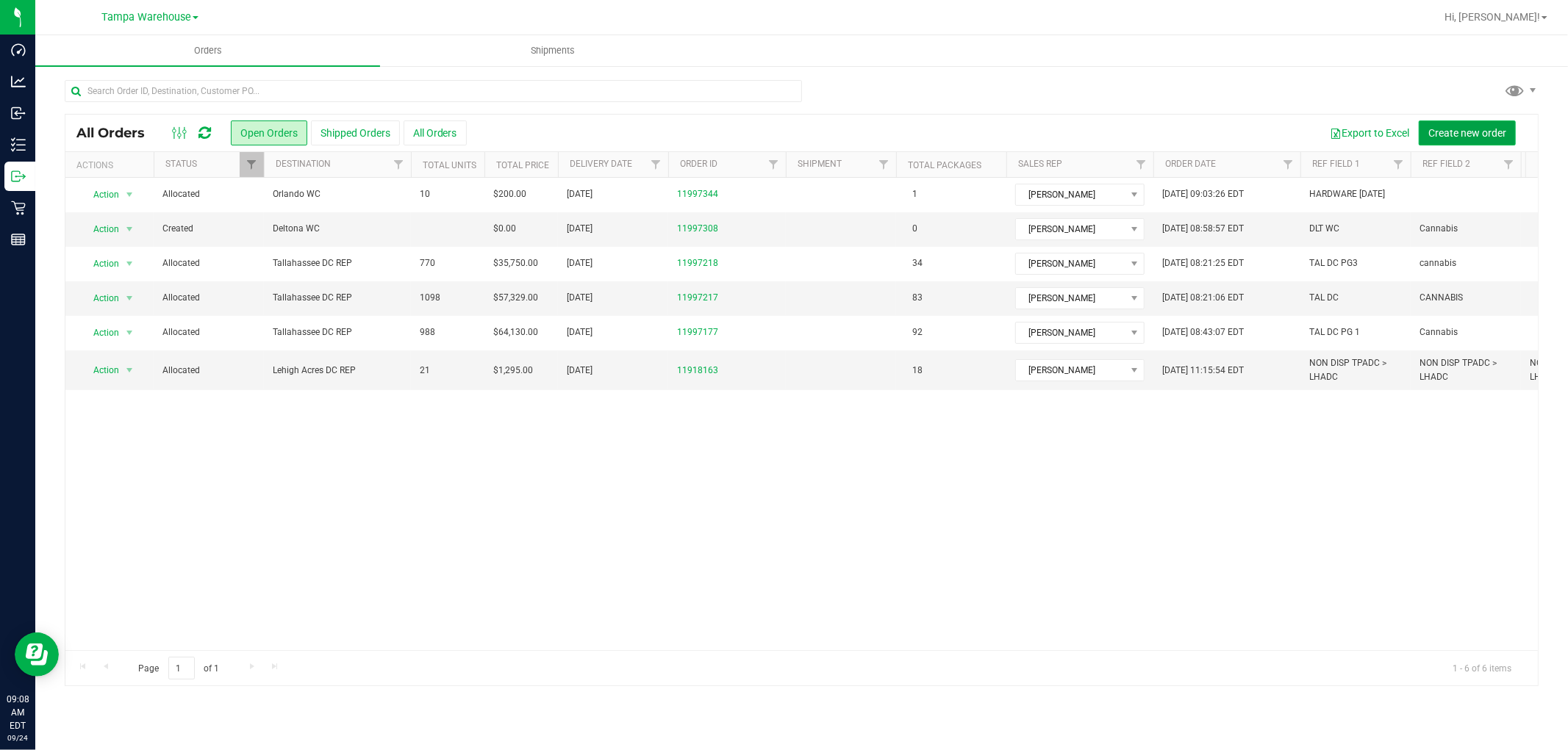
click at [1489, 130] on span "Create new order" at bounding box center [1466, 133] width 78 height 12
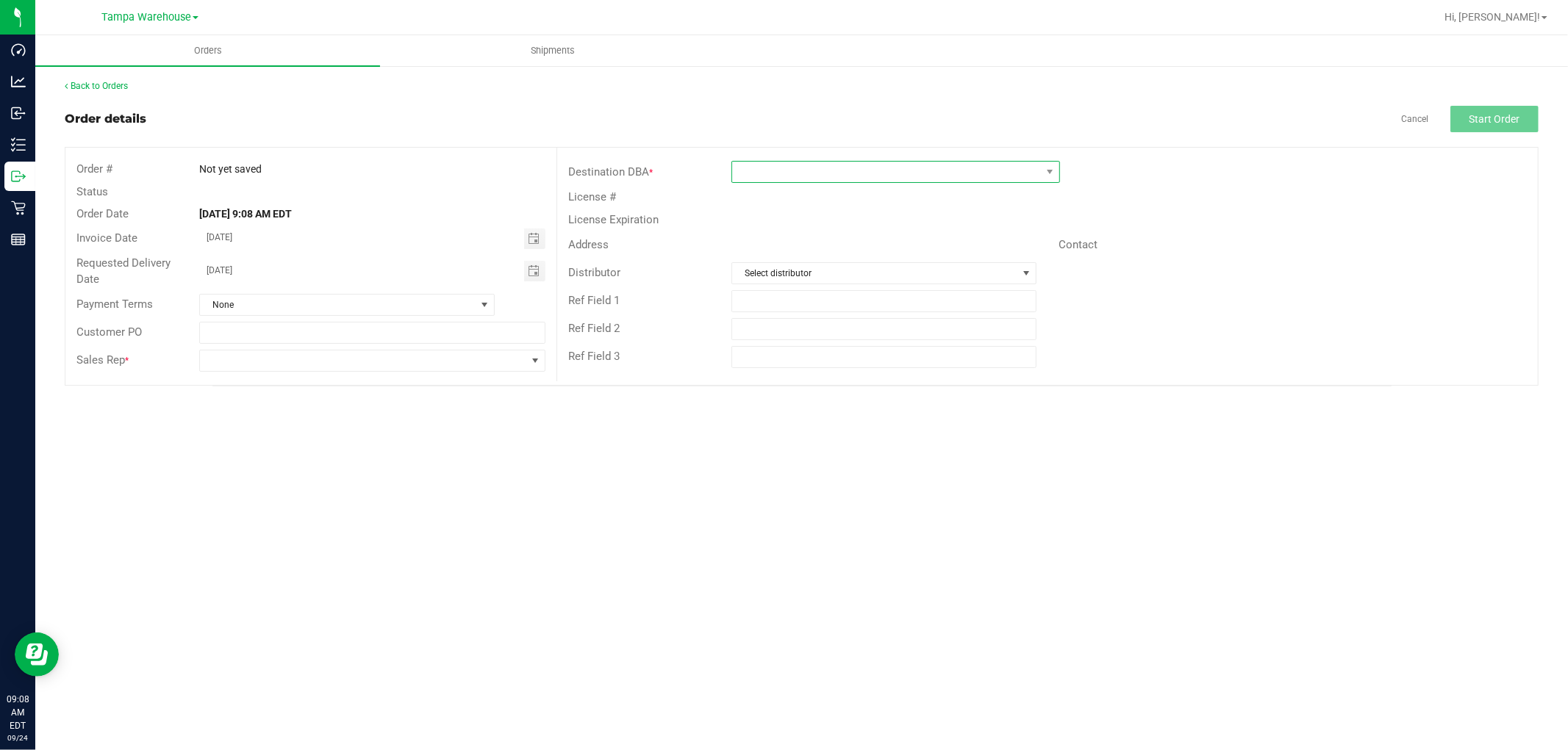
click at [882, 171] on span at bounding box center [886, 172] width 308 height 21
type input "OCA"
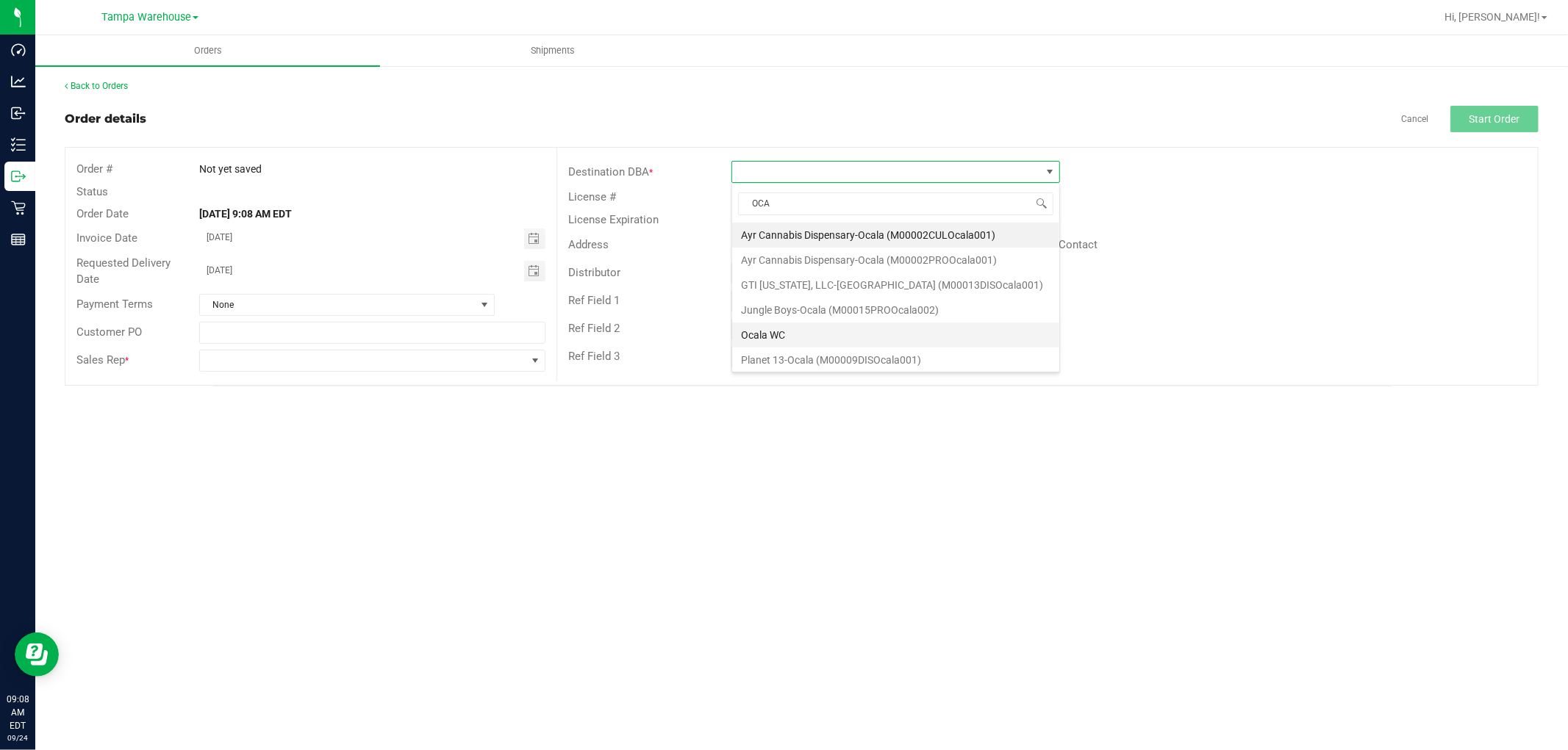
click at [783, 331] on li "Ocala WC" at bounding box center [895, 335] width 327 height 25
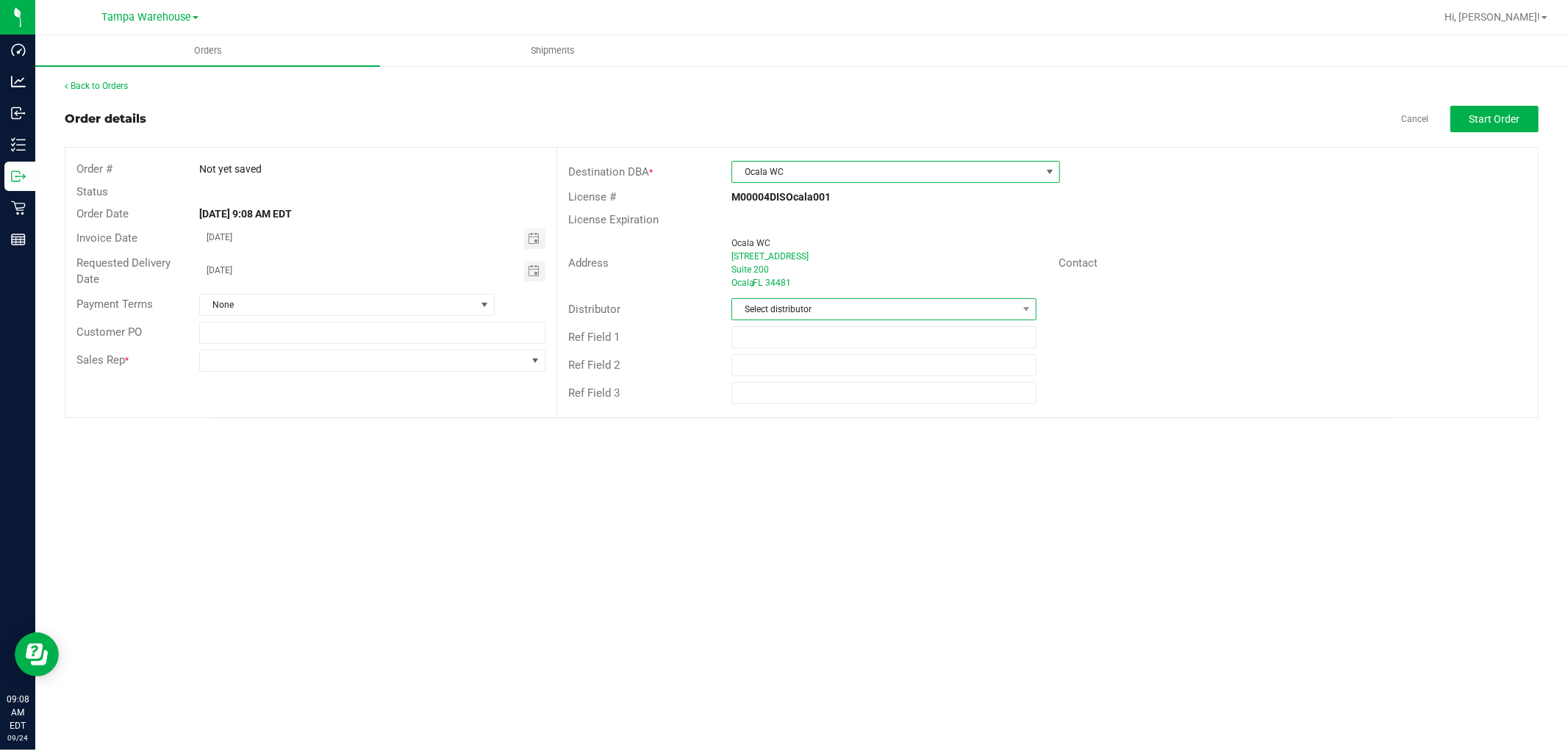
click at [803, 311] on span "Select distributor" at bounding box center [874, 309] width 286 height 21
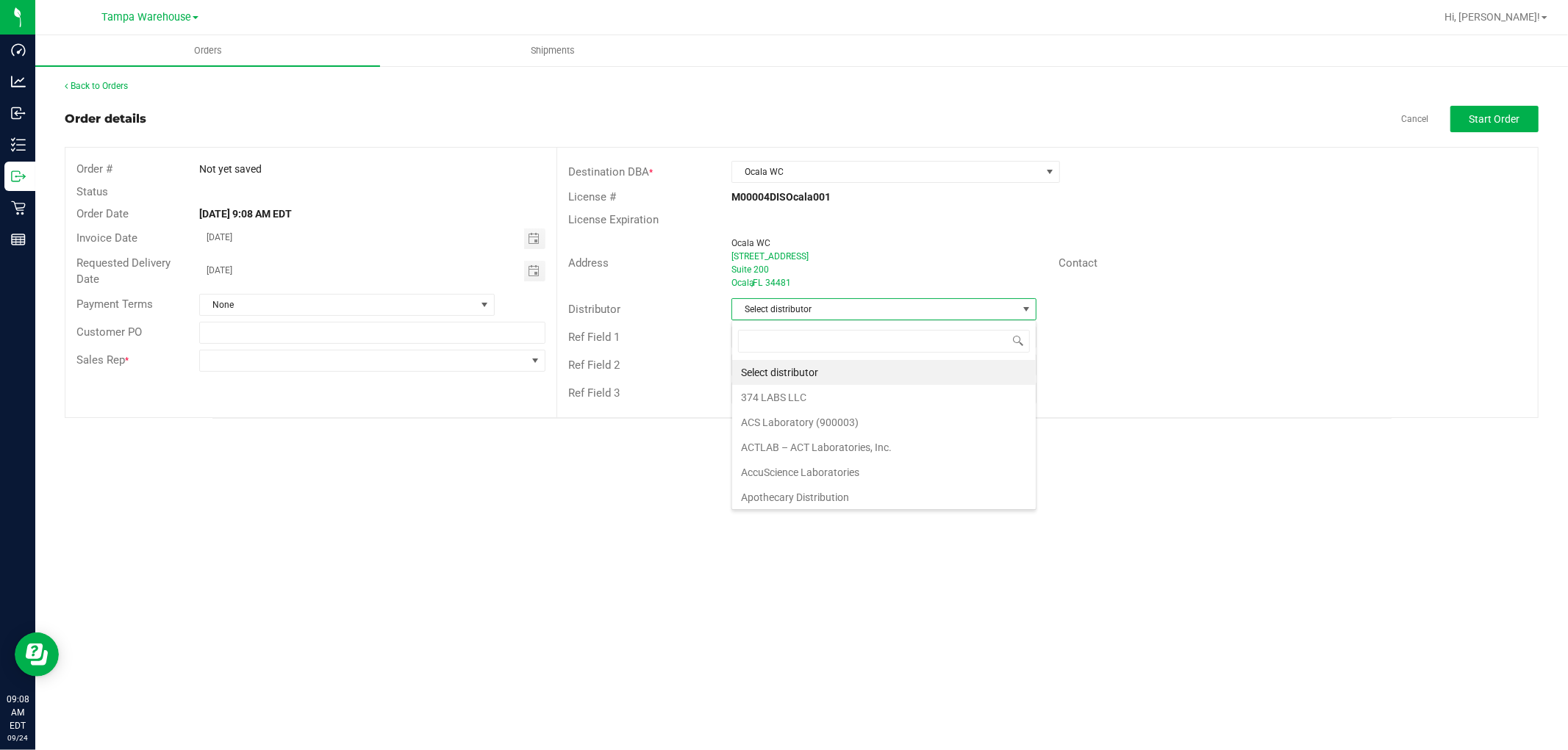
scroll to position [22, 305]
type input "TAM"
click at [787, 394] on li "Tampa Warehouse" at bounding box center [883, 397] width 303 height 25
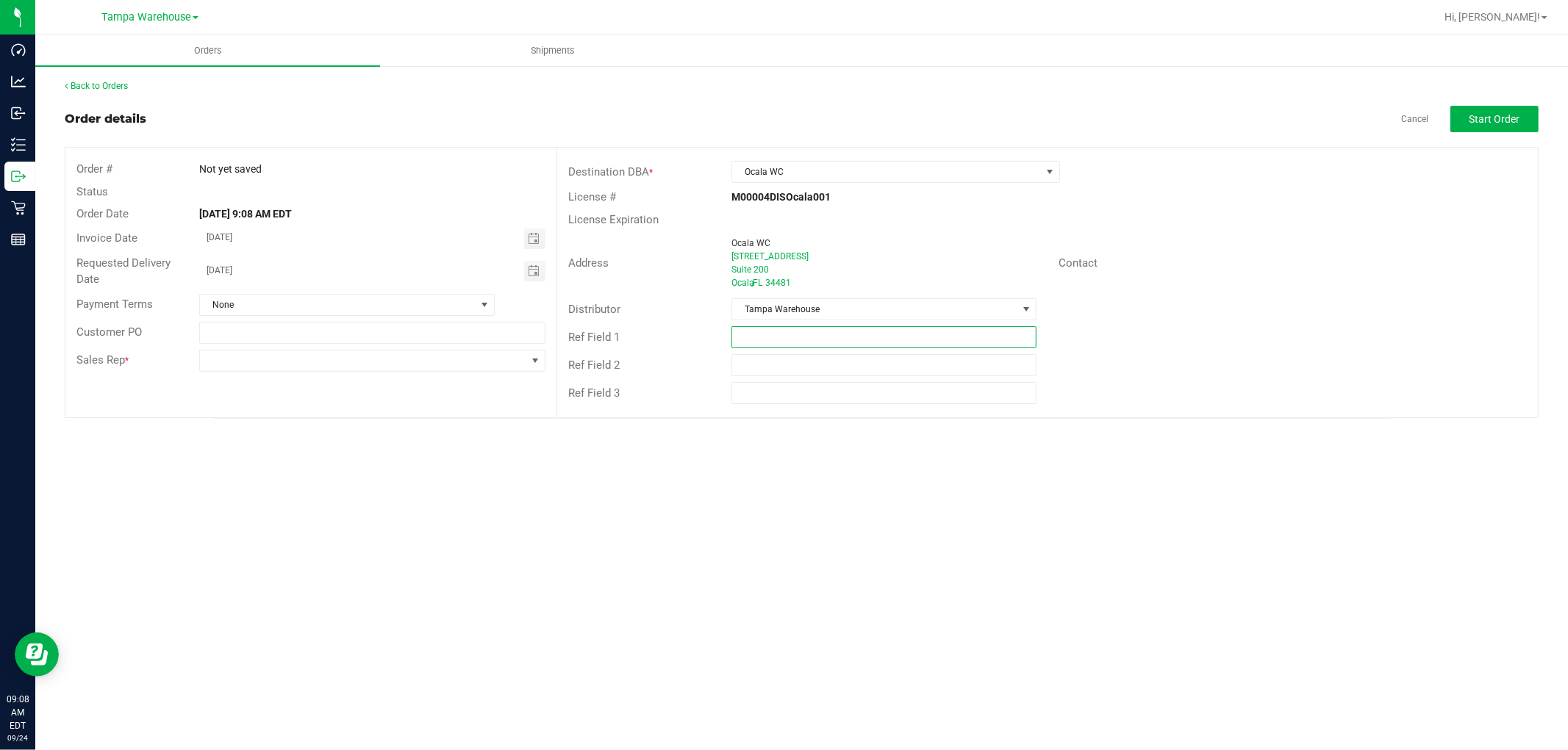
click at [801, 340] on input "text" at bounding box center [883, 337] width 305 height 22
paste input "HARDWARE [DATE]"
type input "HARDWARE [DATE]"
click at [388, 358] on span at bounding box center [363, 361] width 326 height 21
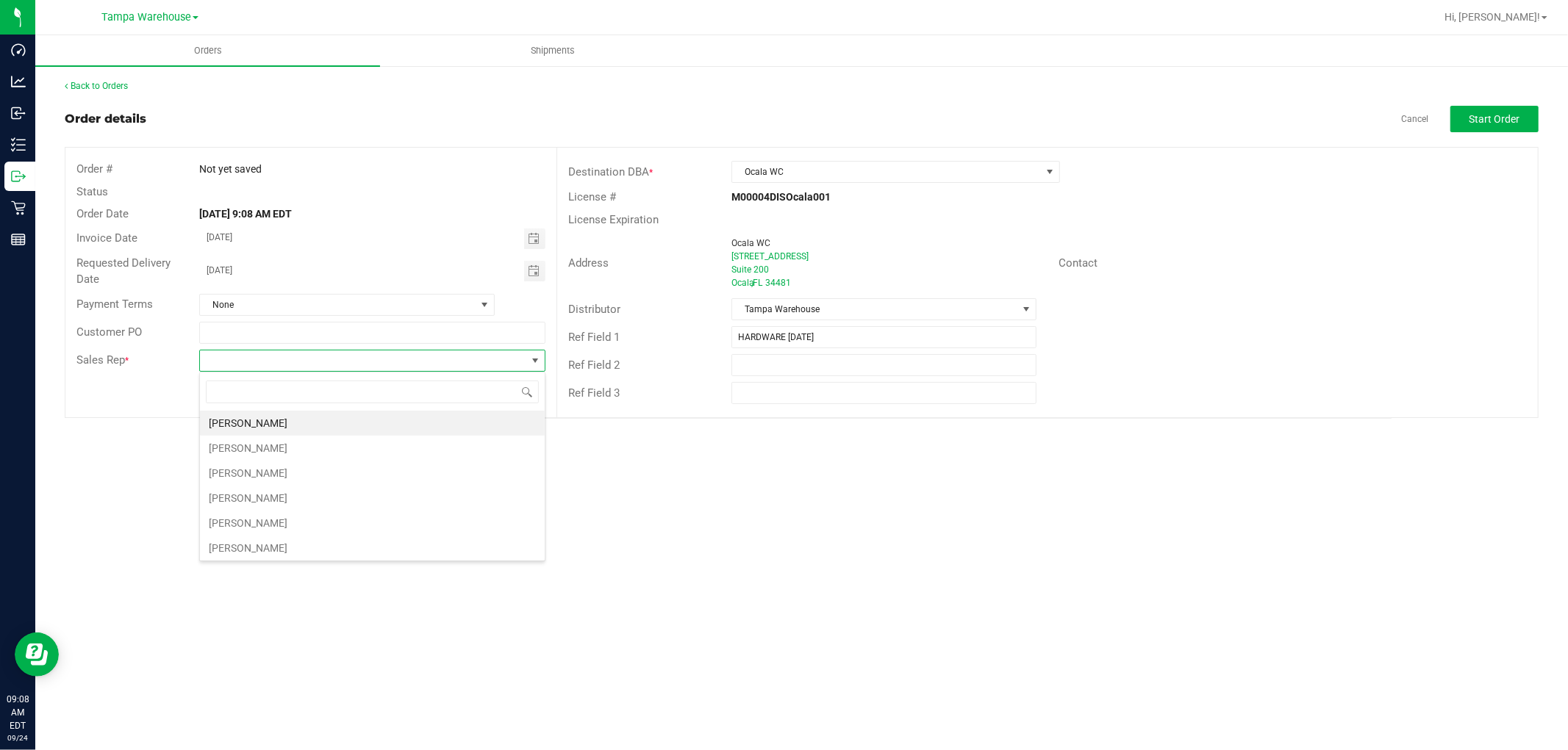
scroll to position [22, 346]
type input "ISA"
click at [263, 422] on li "[PERSON_NAME]" at bounding box center [371, 423] width 345 height 25
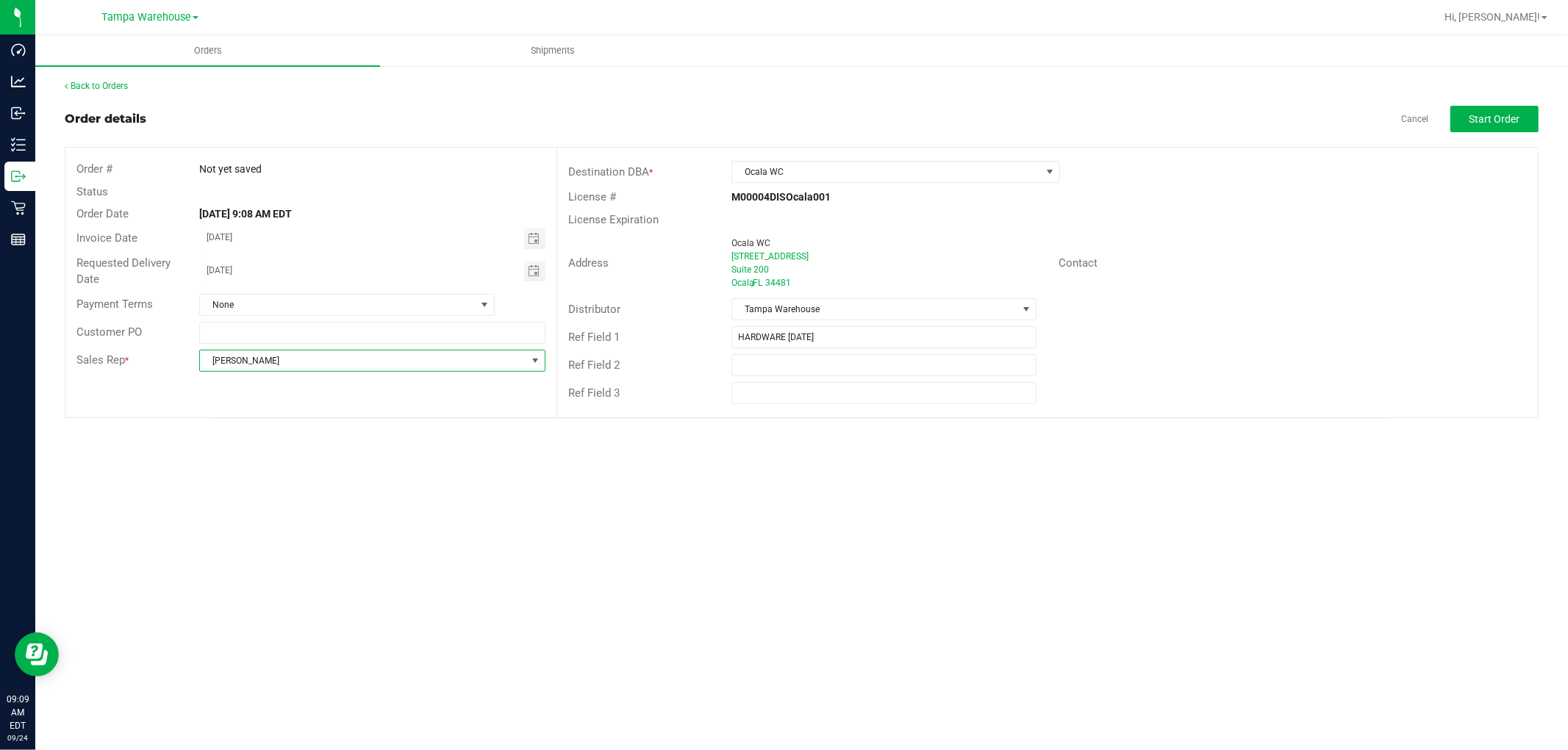
click at [647, 486] on div "Orders Shipments Back to Orders Order details Cancel Start Order Order # Not ye…" at bounding box center [801, 393] width 1532 height 715
click at [1502, 122] on span "Start Order" at bounding box center [1494, 120] width 50 height 12
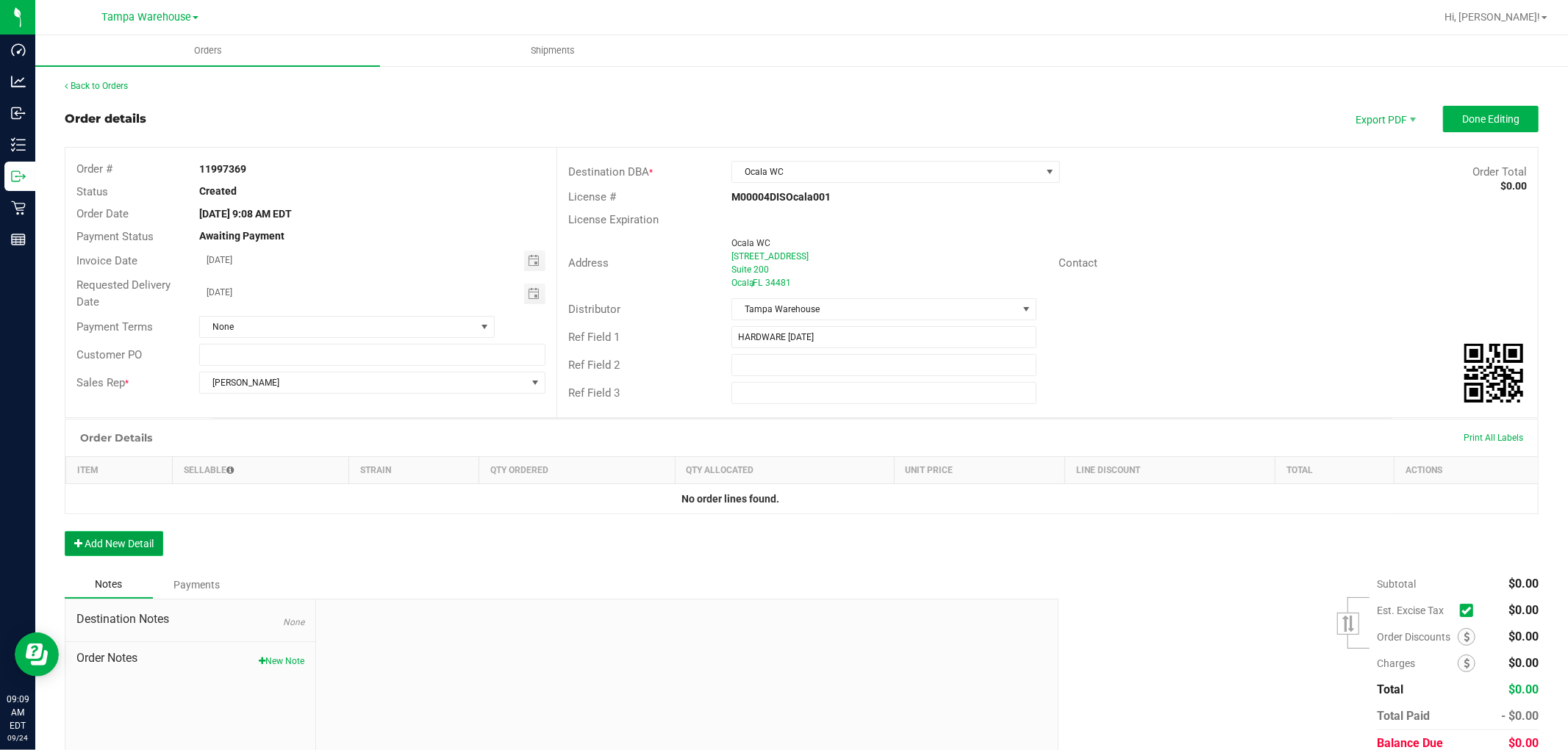
click at [136, 547] on button "Add New Detail" at bounding box center [114, 543] width 99 height 25
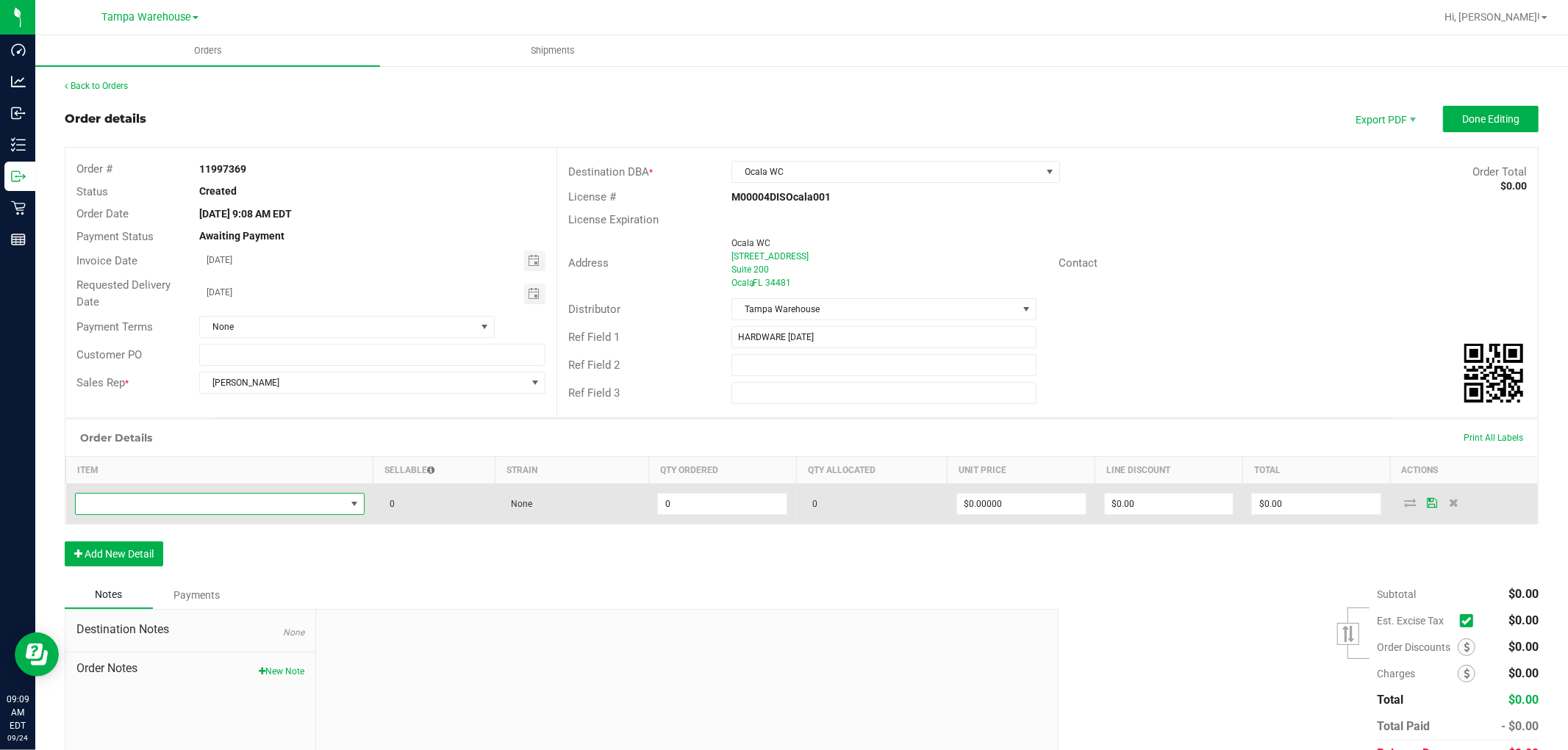
click at [196, 509] on span "NO DATA FOUND" at bounding box center [210, 504] width 270 height 21
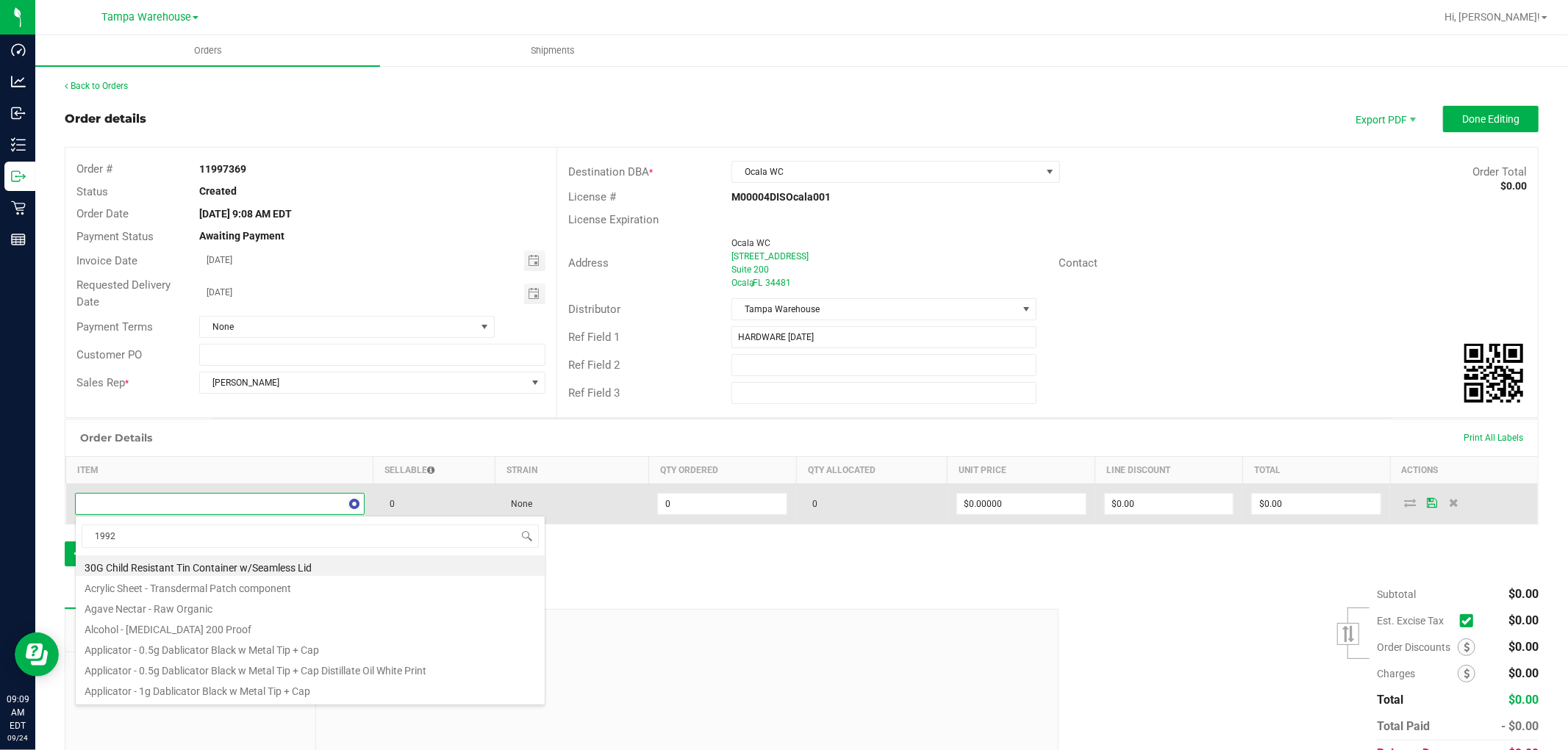
scroll to position [22, 284]
type input "1992409"
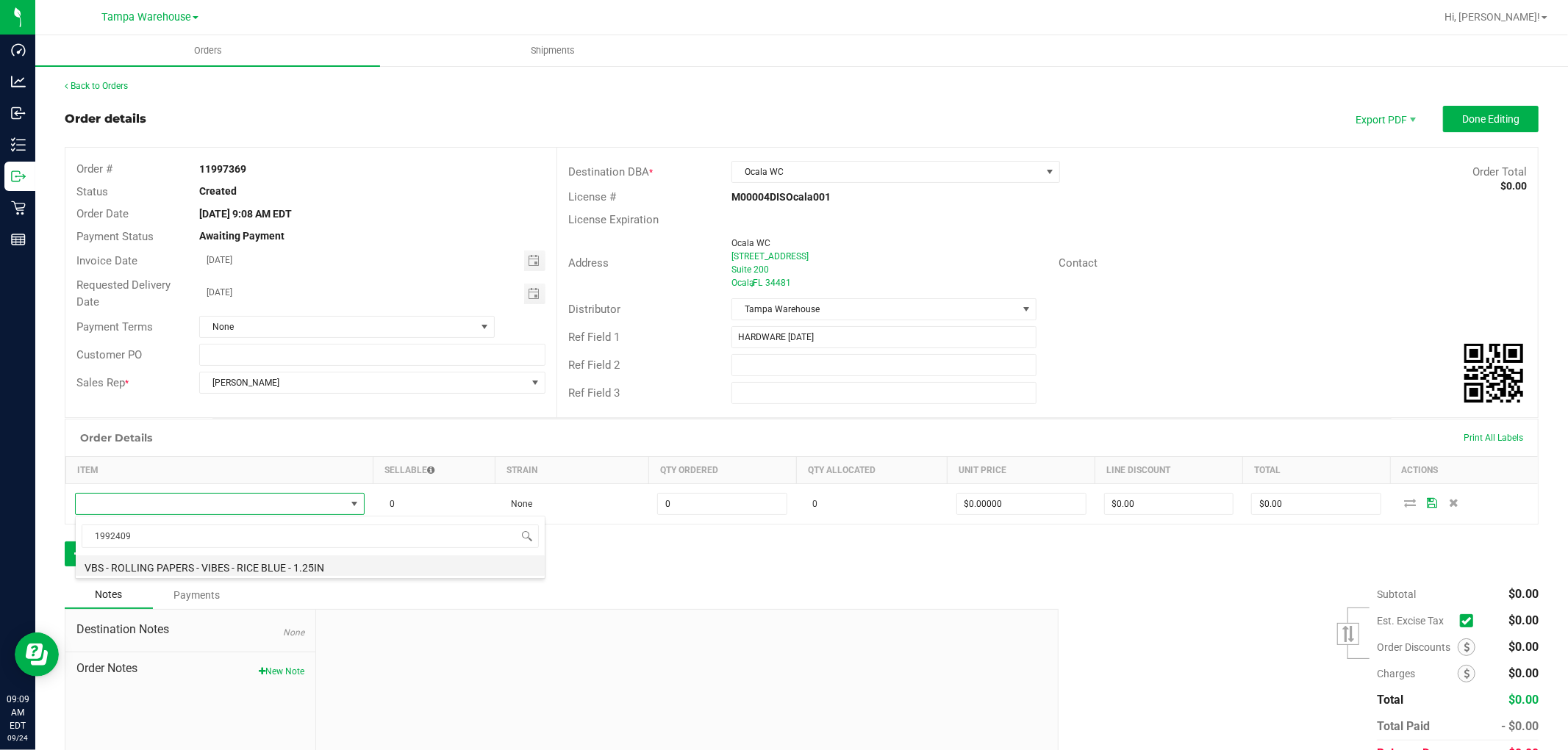
click at [318, 571] on li "VBS - ROLLING PAPERS - VIBES - RICE BLUE - 1.25IN" at bounding box center [310, 565] width 469 height 21
type input "0 ea"
type input "$2.00000"
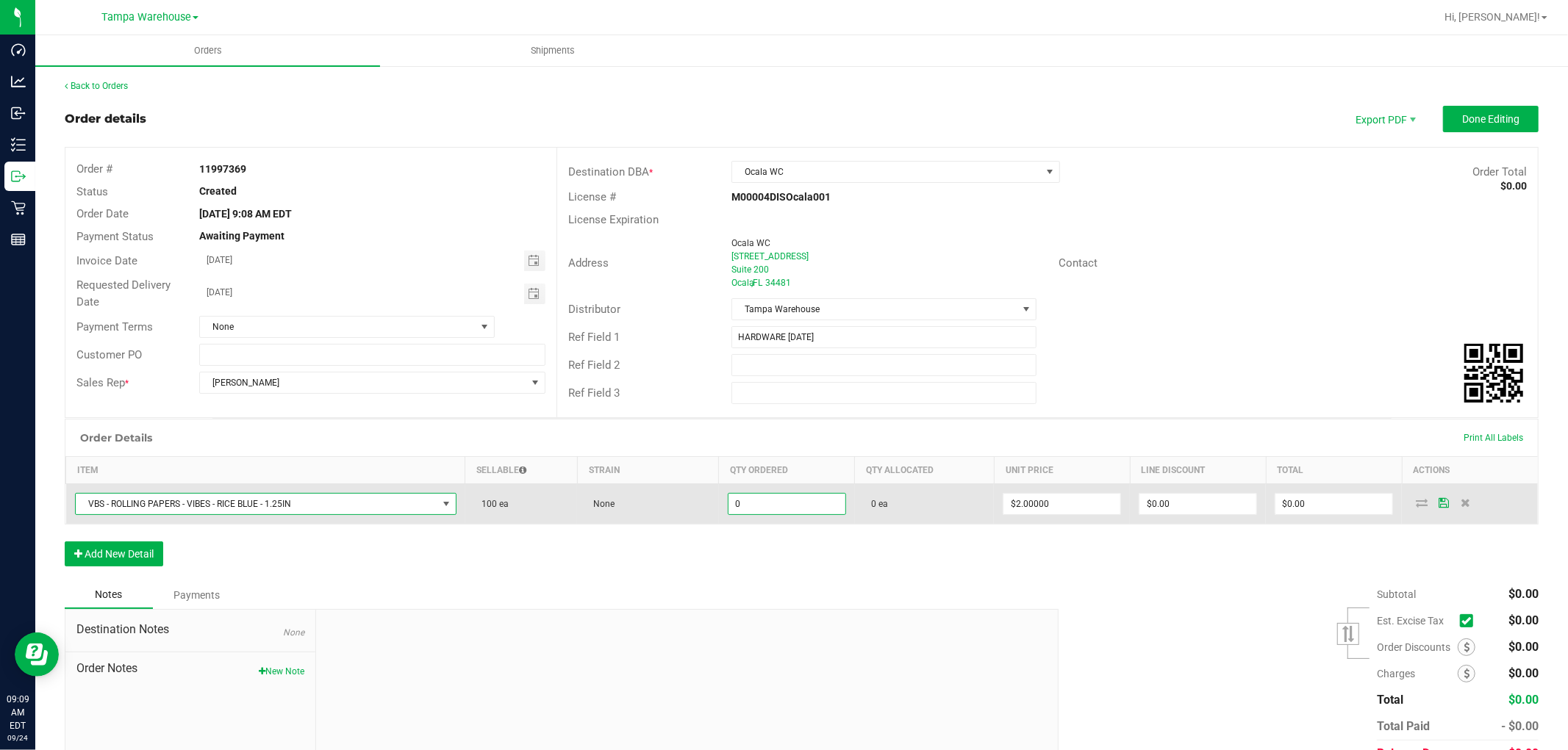
click at [778, 504] on input "0" at bounding box center [786, 504] width 117 height 21
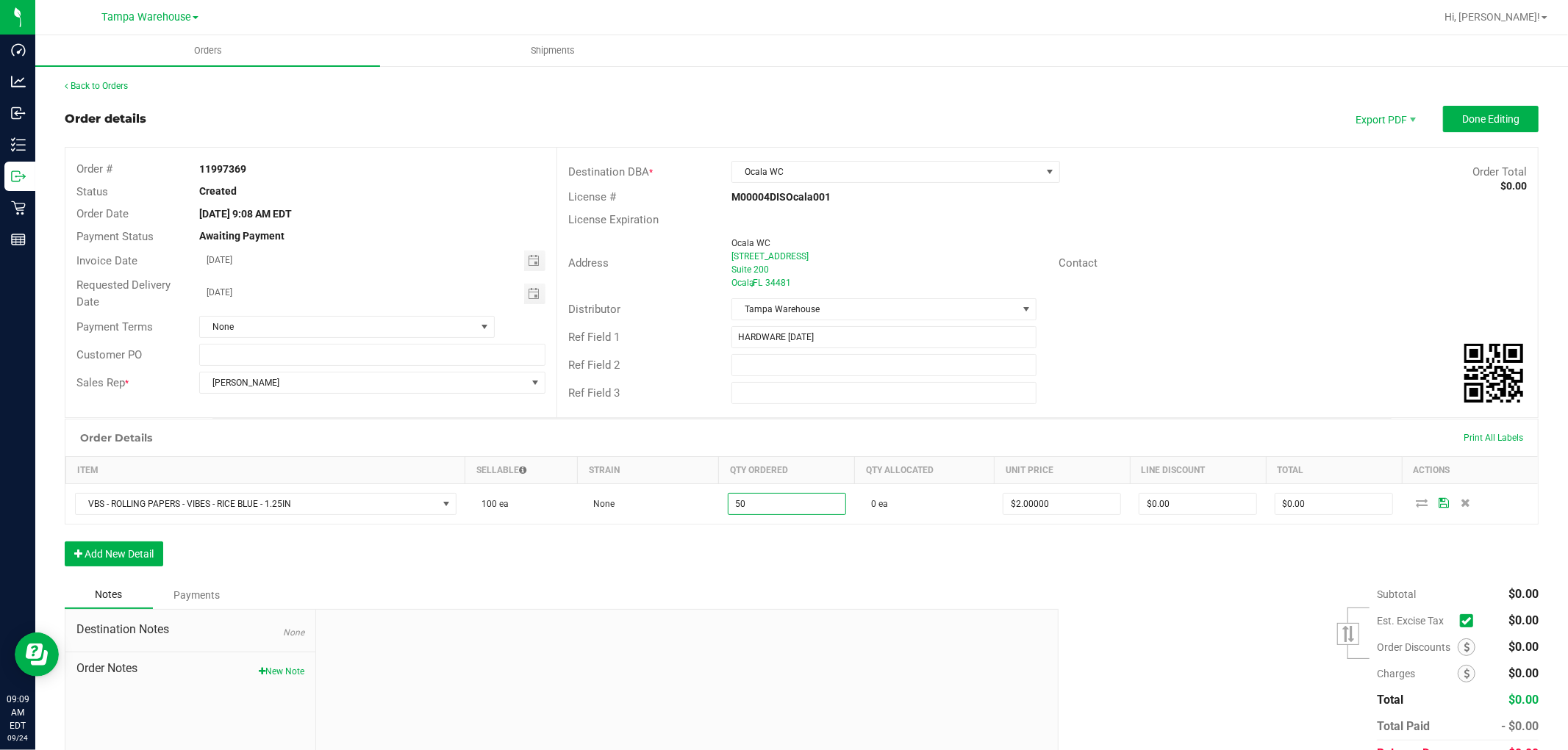
type input "50 ea"
type input "$100.00"
click at [797, 545] on div "Order Details Print All Labels Item Sellable Strain Qty Ordered Qty Allocated U…" at bounding box center [800, 500] width 1473 height 162
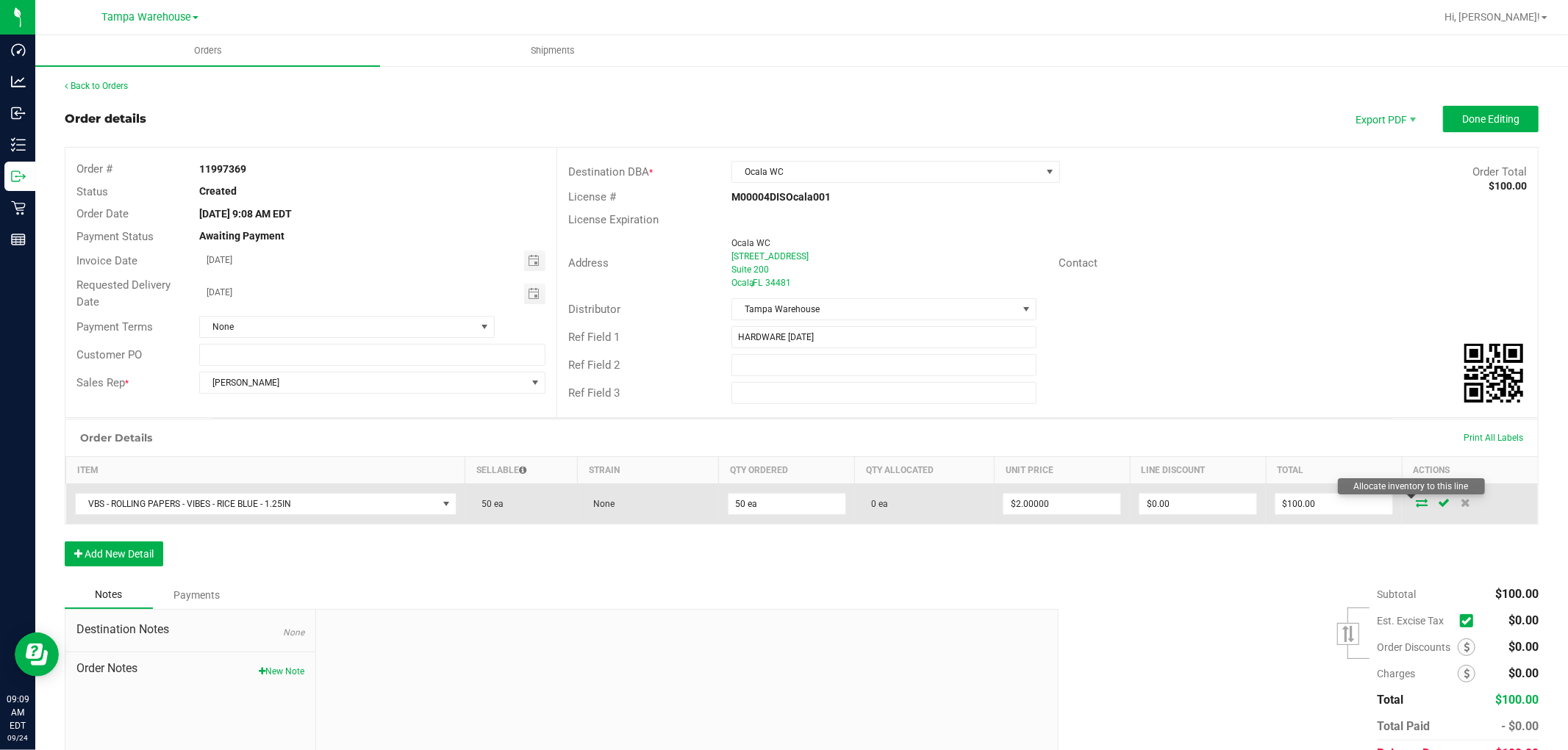
click at [1416, 503] on icon at bounding box center [1422, 502] width 12 height 9
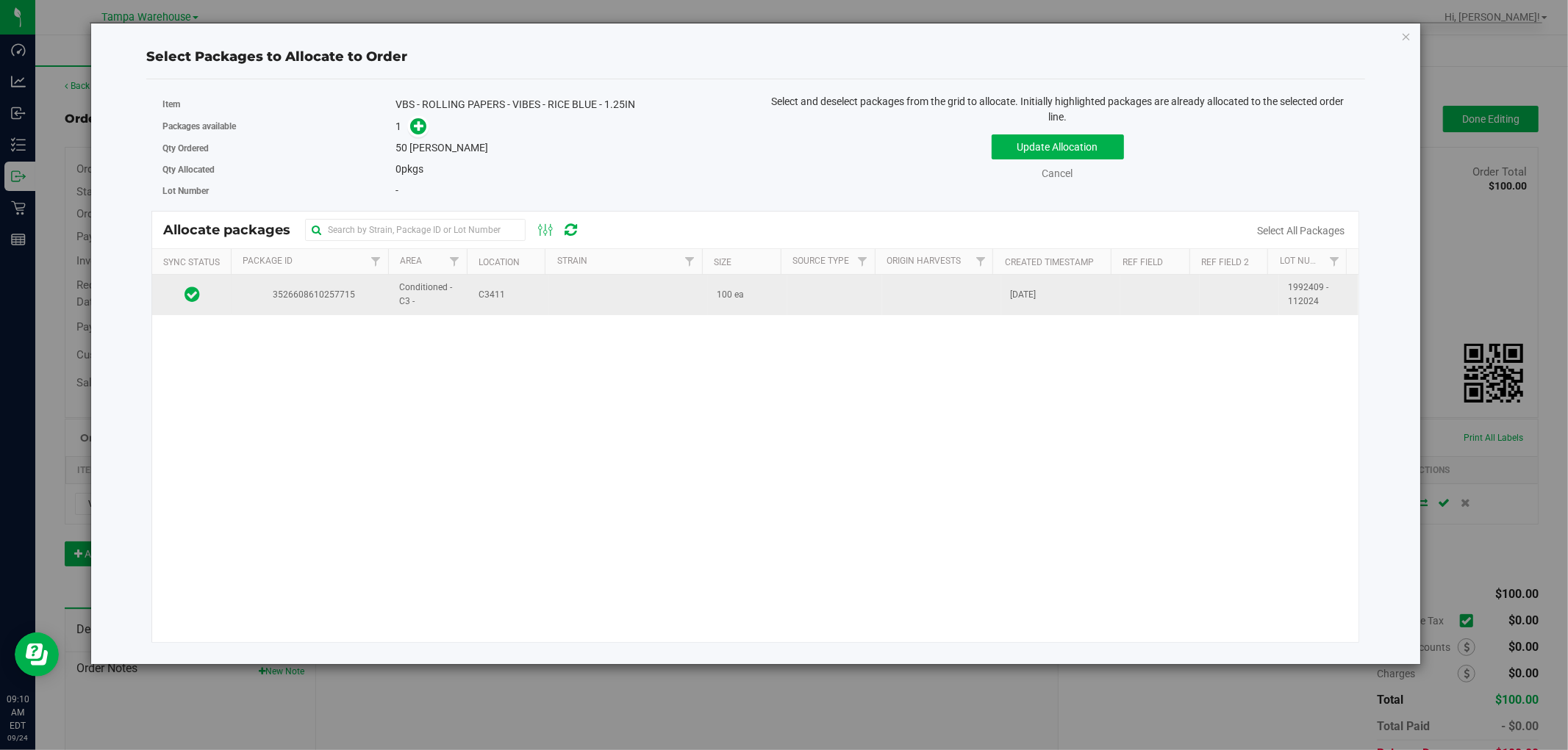
click at [555, 305] on td at bounding box center [628, 294] width 159 height 40
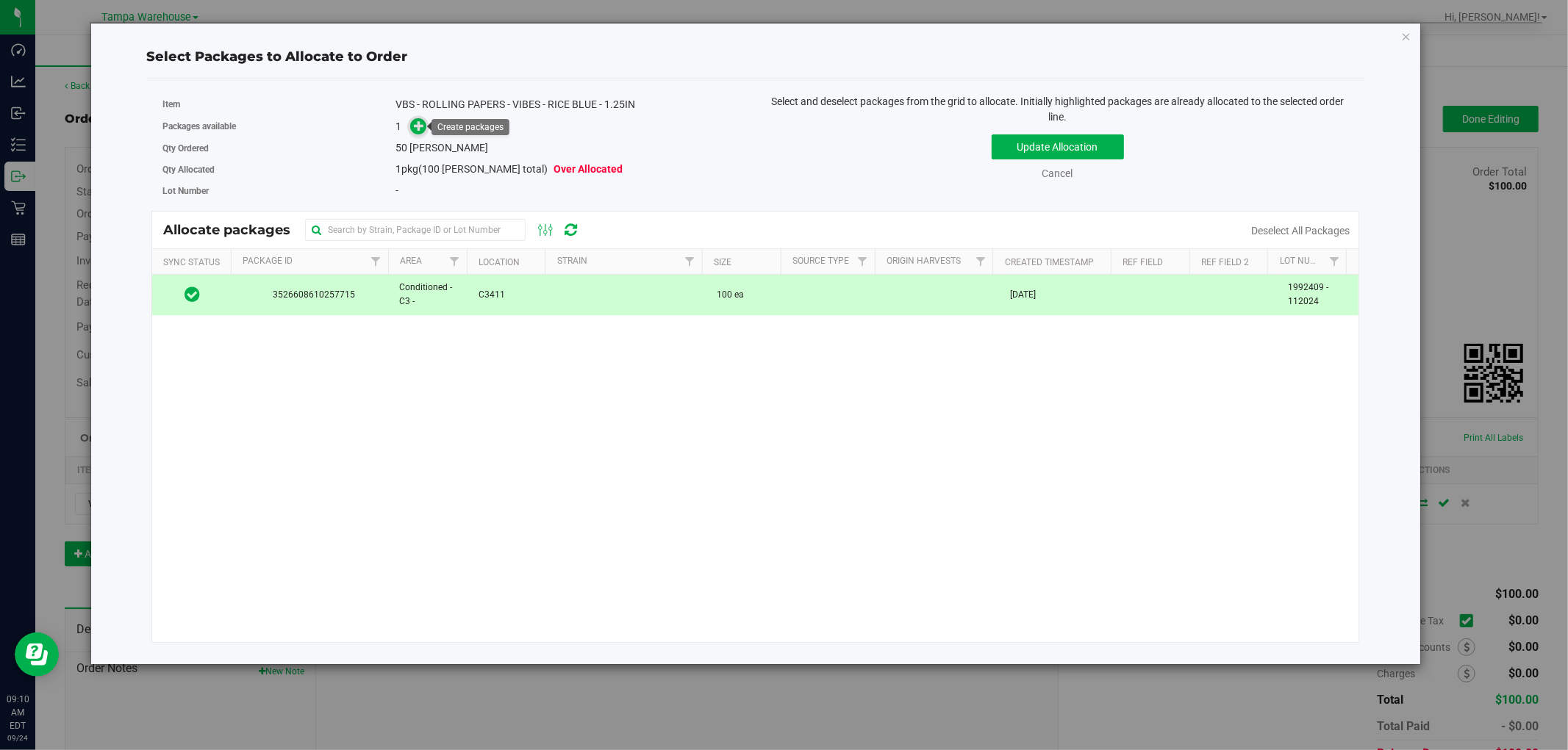
click at [421, 127] on icon at bounding box center [419, 125] width 10 height 10
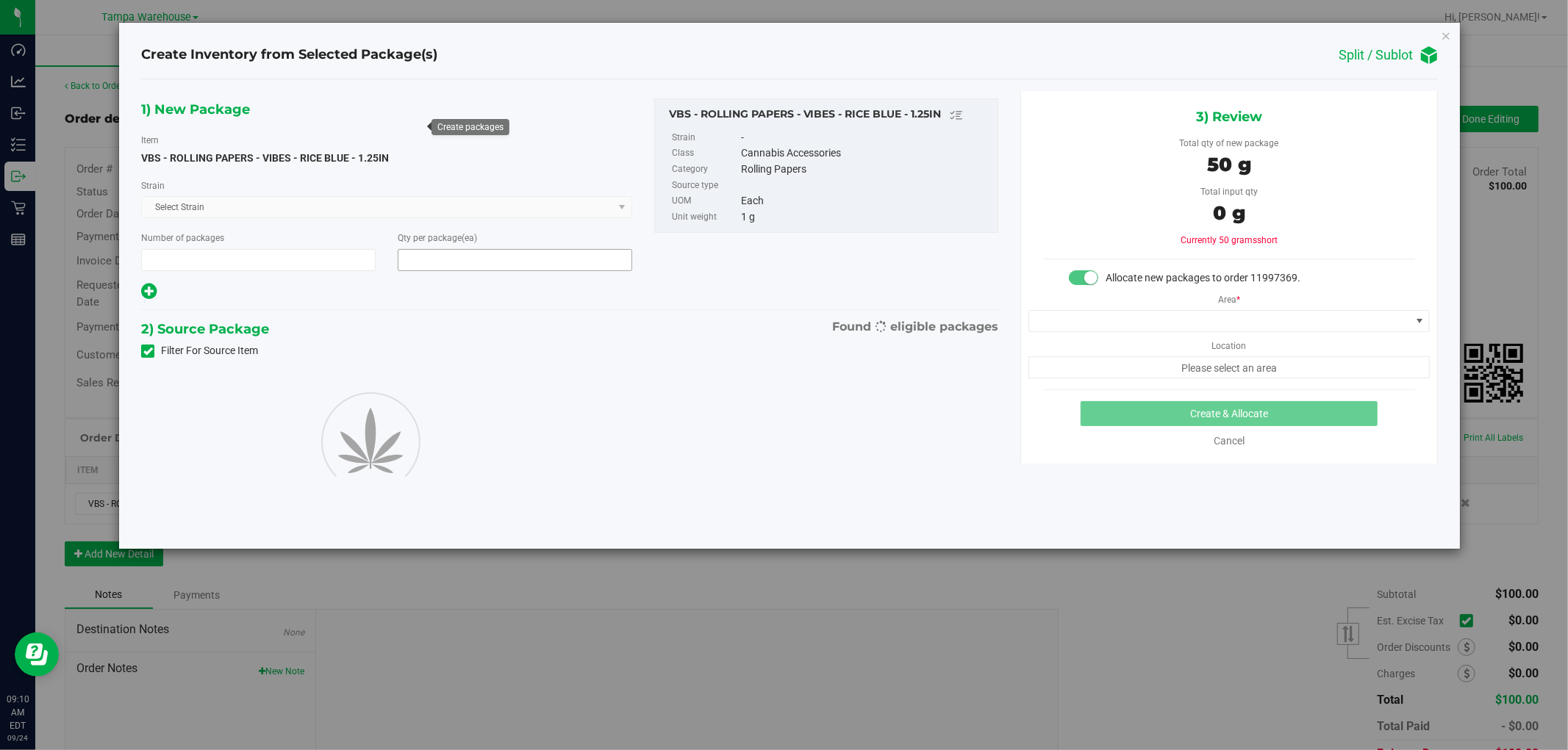
type input "1"
type input "50"
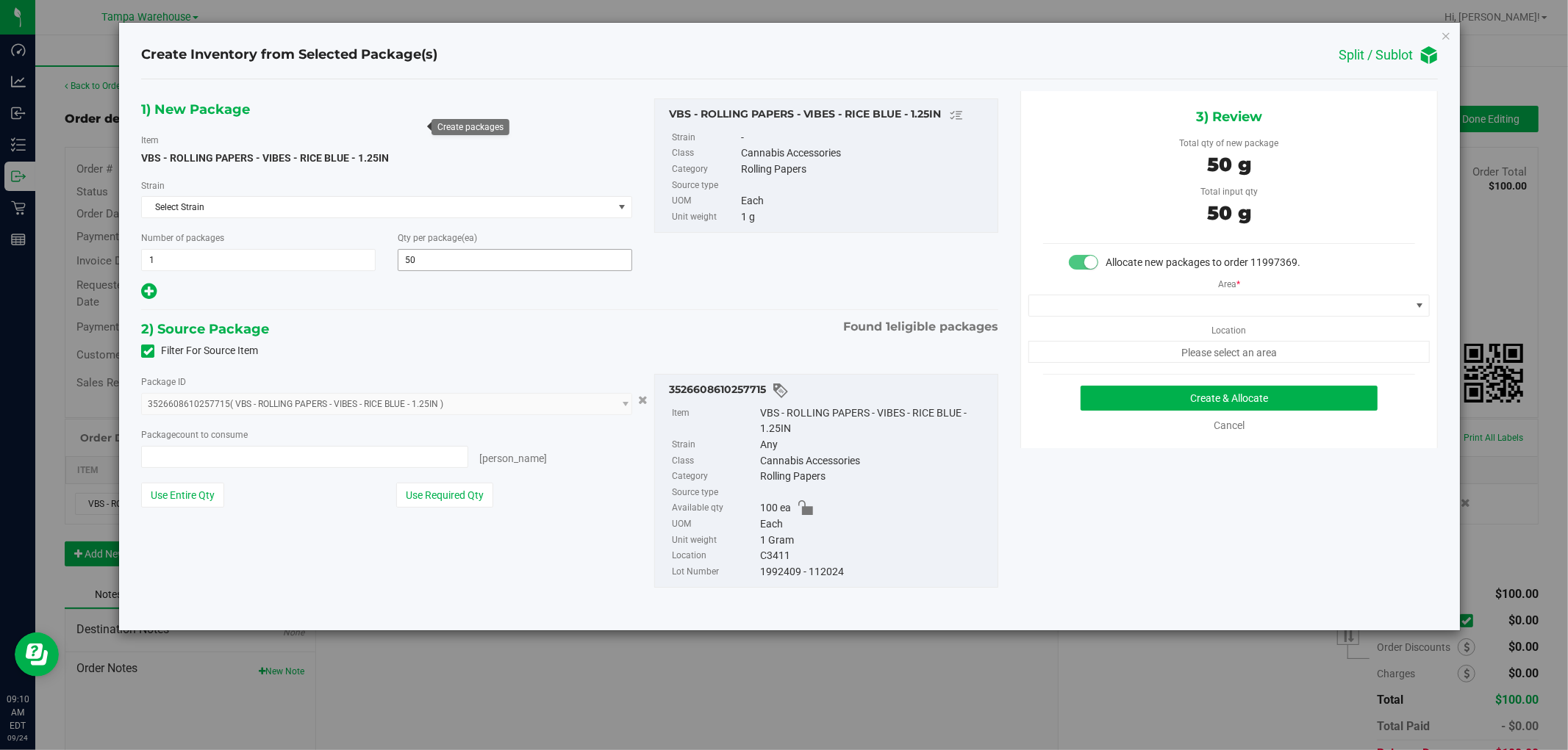
type input "50 ea"
click at [1298, 307] on span at bounding box center [1219, 305] width 381 height 21
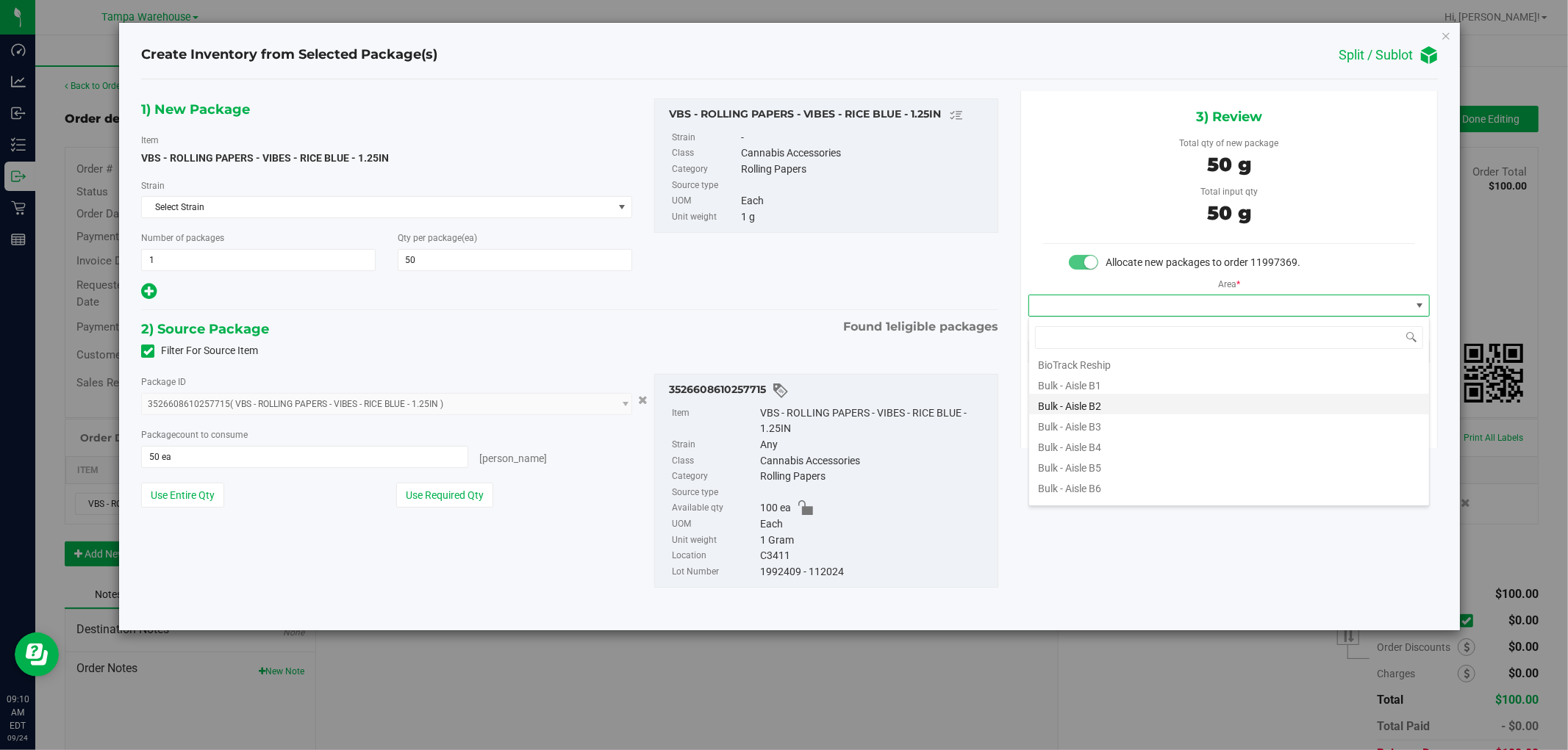
scroll to position [82, 0]
click at [1118, 490] on li "Conditioned - C3 -" at bounding box center [1228, 490] width 400 height 21
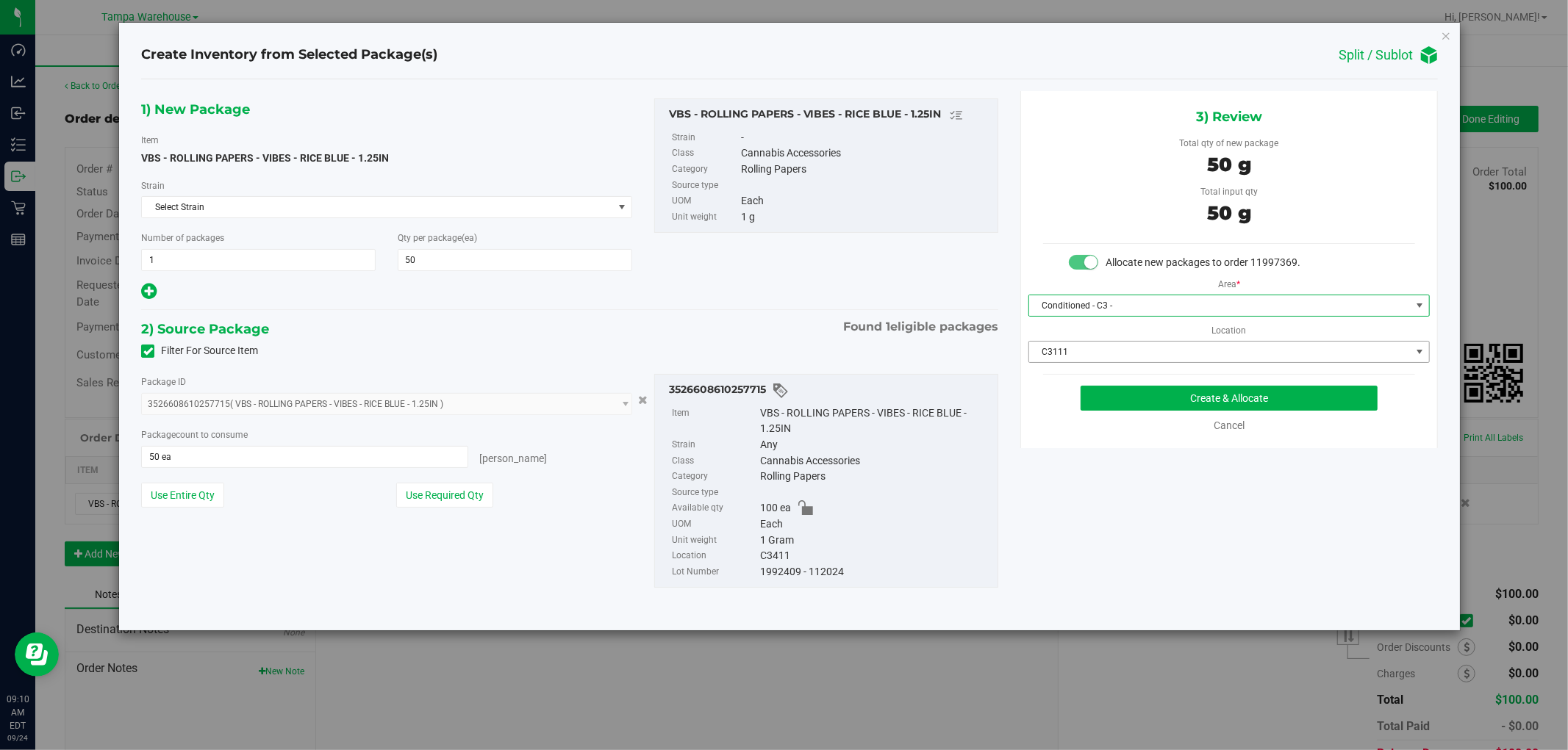
click at [1201, 355] on span "C3111" at bounding box center [1219, 352] width 381 height 21
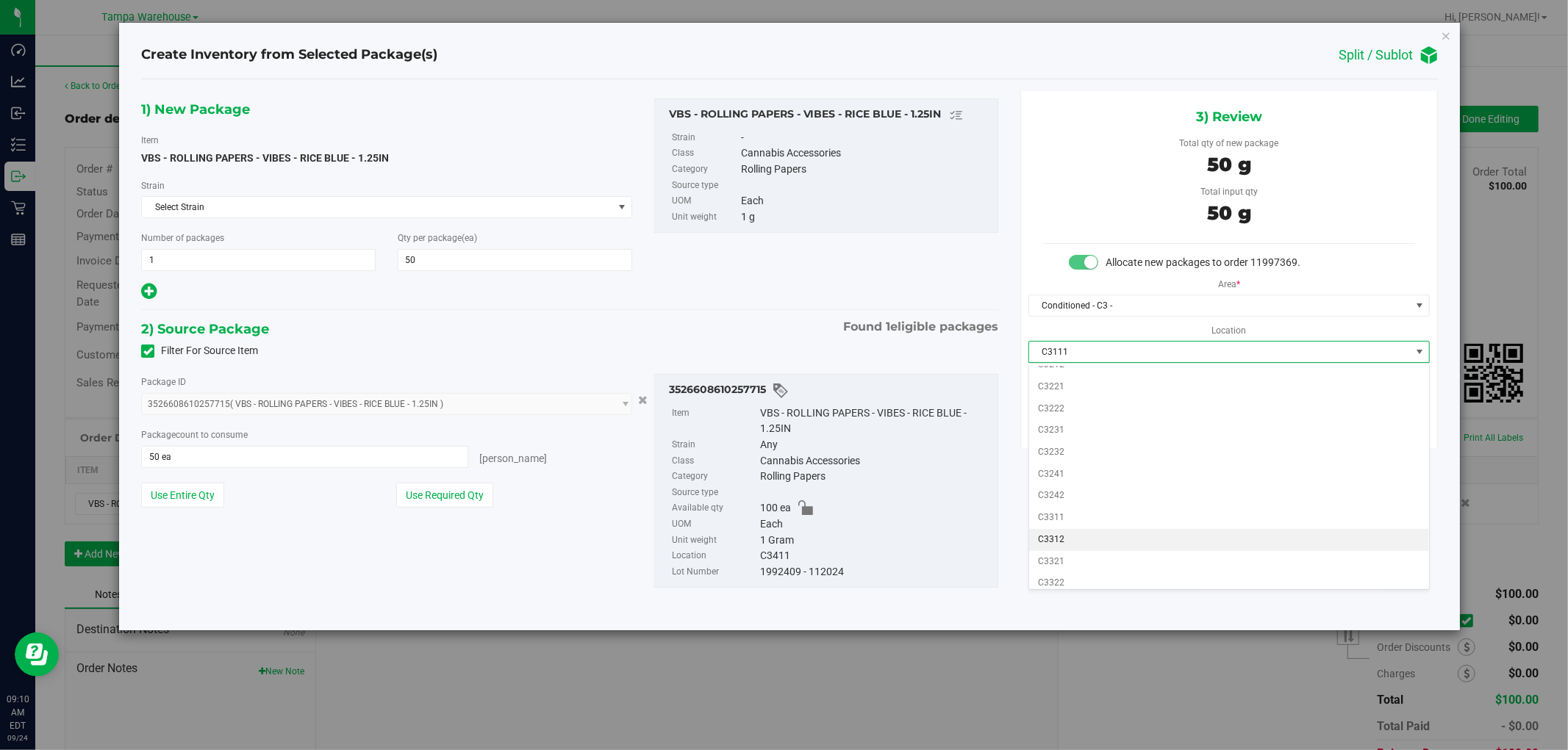
scroll to position [408, 0]
click at [1069, 541] on li "C3411" at bounding box center [1228, 538] width 400 height 22
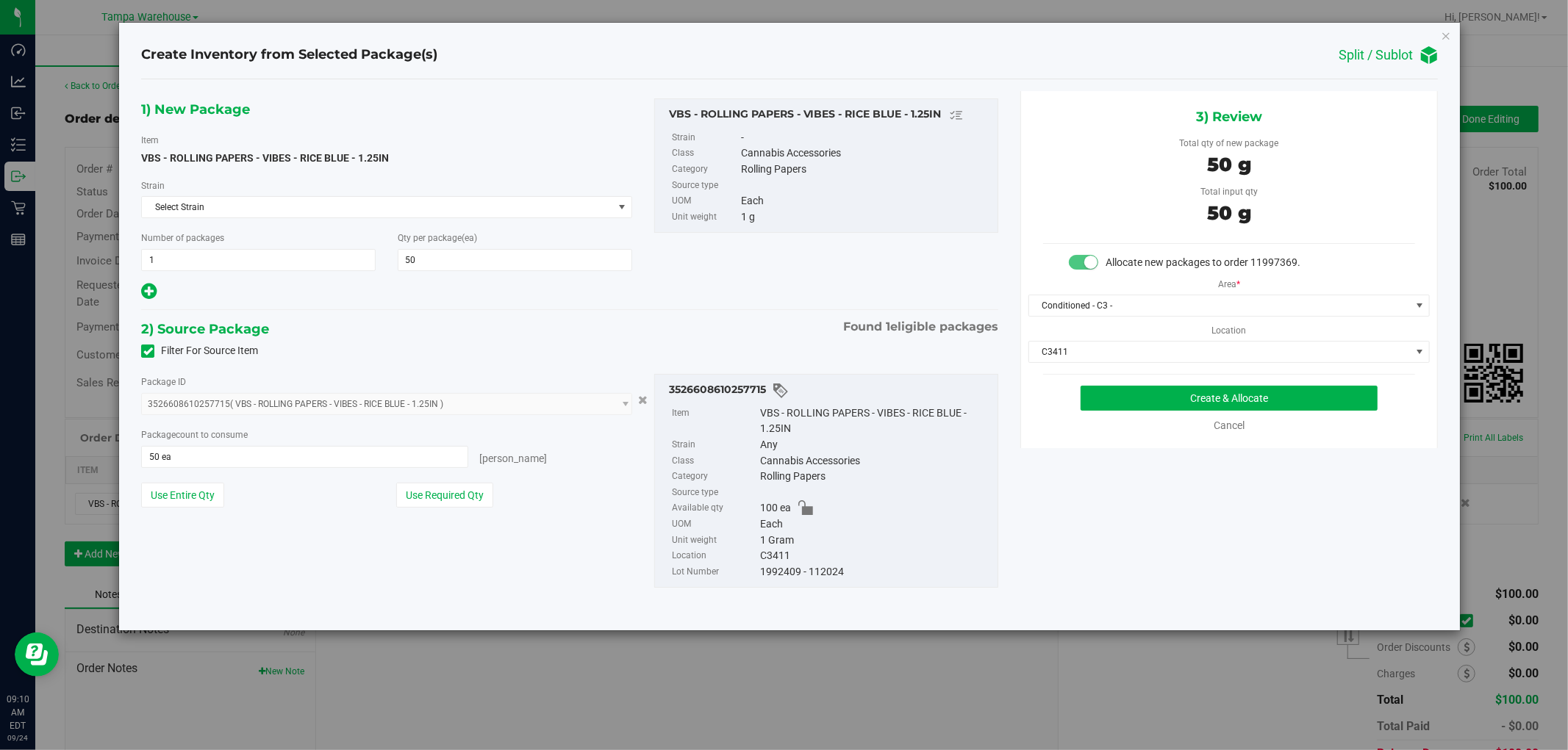
click at [1247, 522] on div "1) New Package Item VBS - ROLLING PAPERS - VIBES - RICE BLUE - 1.25IN [GEOGRAPH…" at bounding box center [789, 355] width 1318 height 529
click at [1310, 405] on button "Create & Allocate" at bounding box center [1228, 398] width 297 height 25
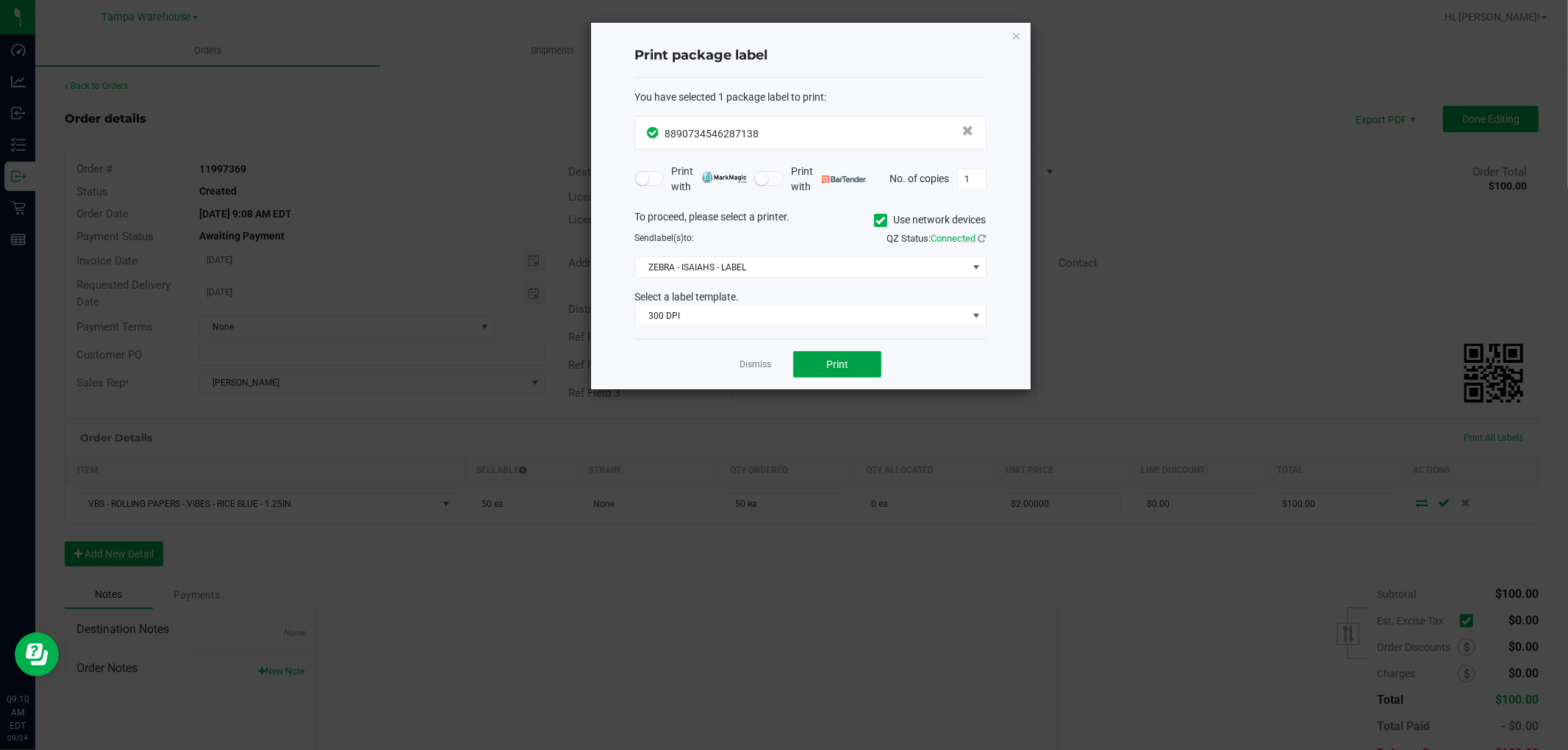
click at [839, 352] on button "Print" at bounding box center [837, 365] width 88 height 27
click at [1012, 36] on icon "button" at bounding box center [1017, 36] width 10 height 18
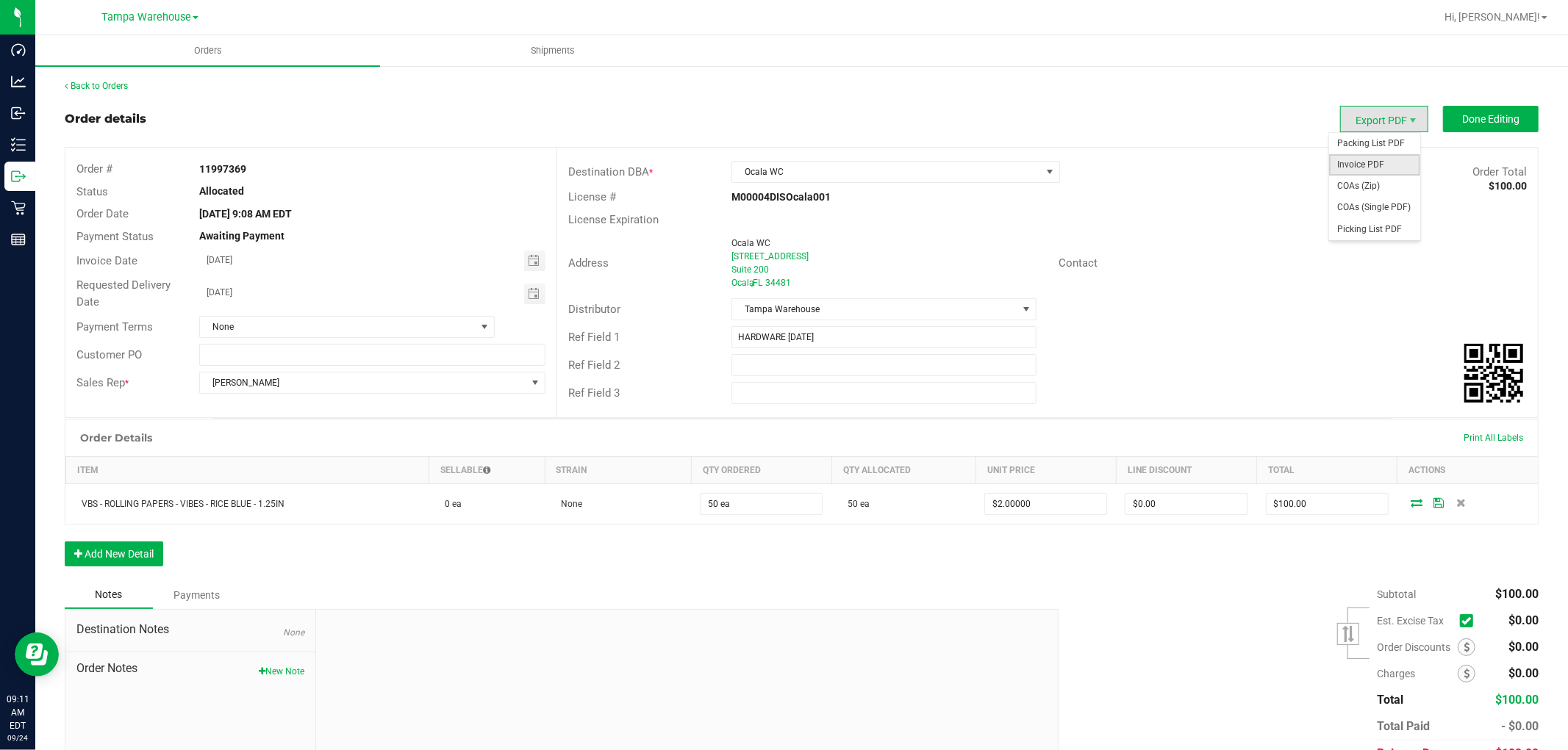
click at [1371, 163] on span "Invoice PDF" at bounding box center [1374, 165] width 91 height 22
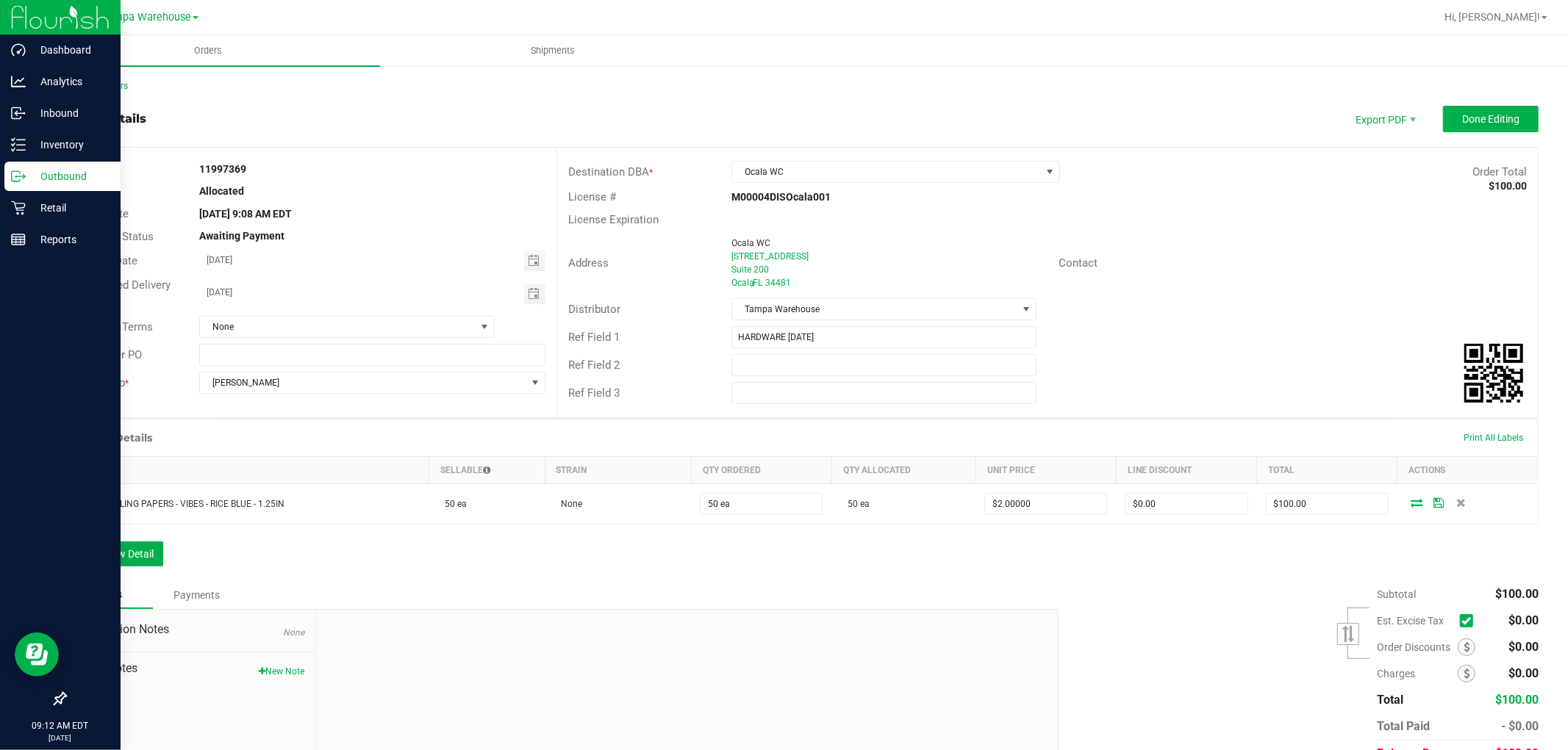
click at [66, 174] on p "Outbound" at bounding box center [69, 177] width 88 height 18
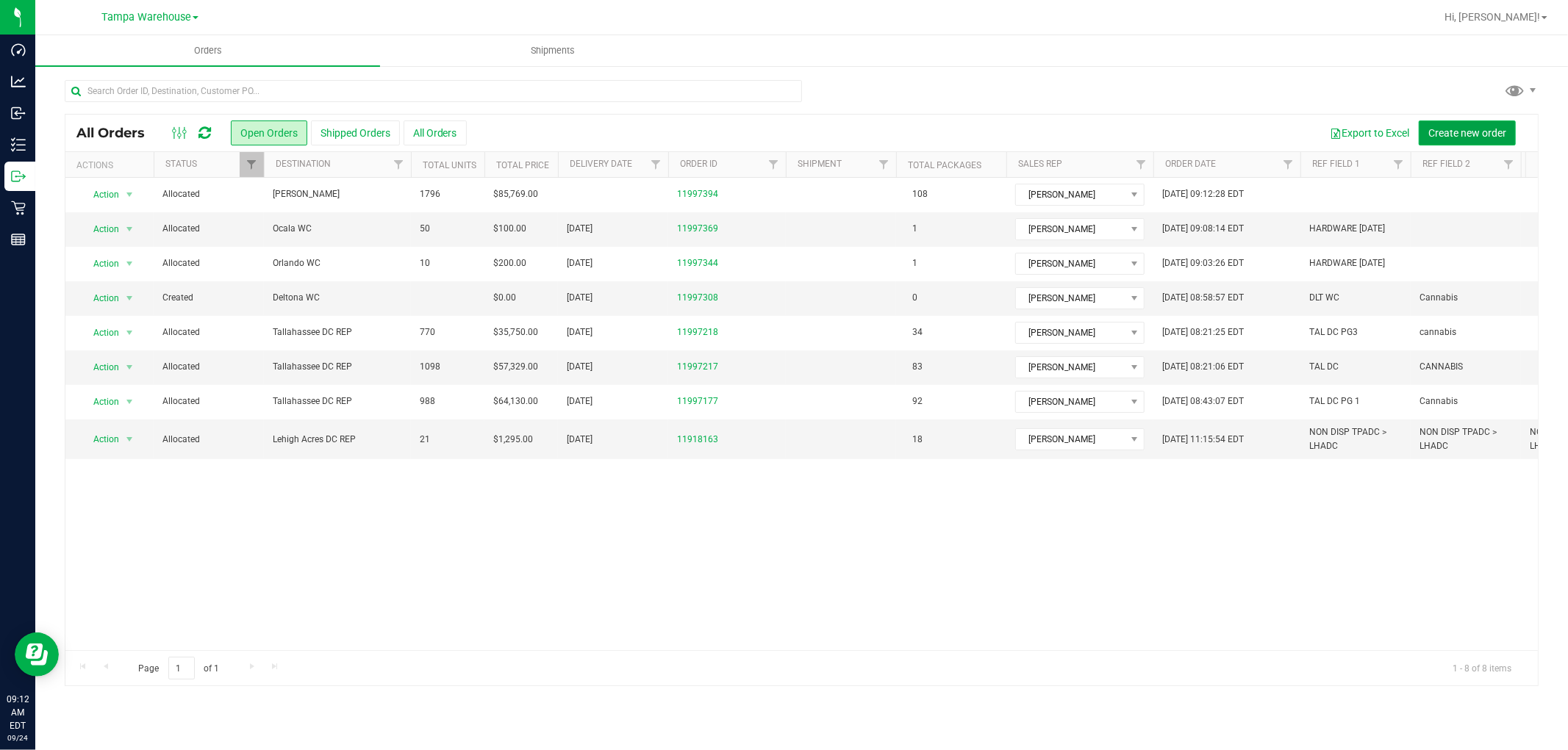
click at [1485, 134] on span "Create new order" at bounding box center [1466, 133] width 78 height 12
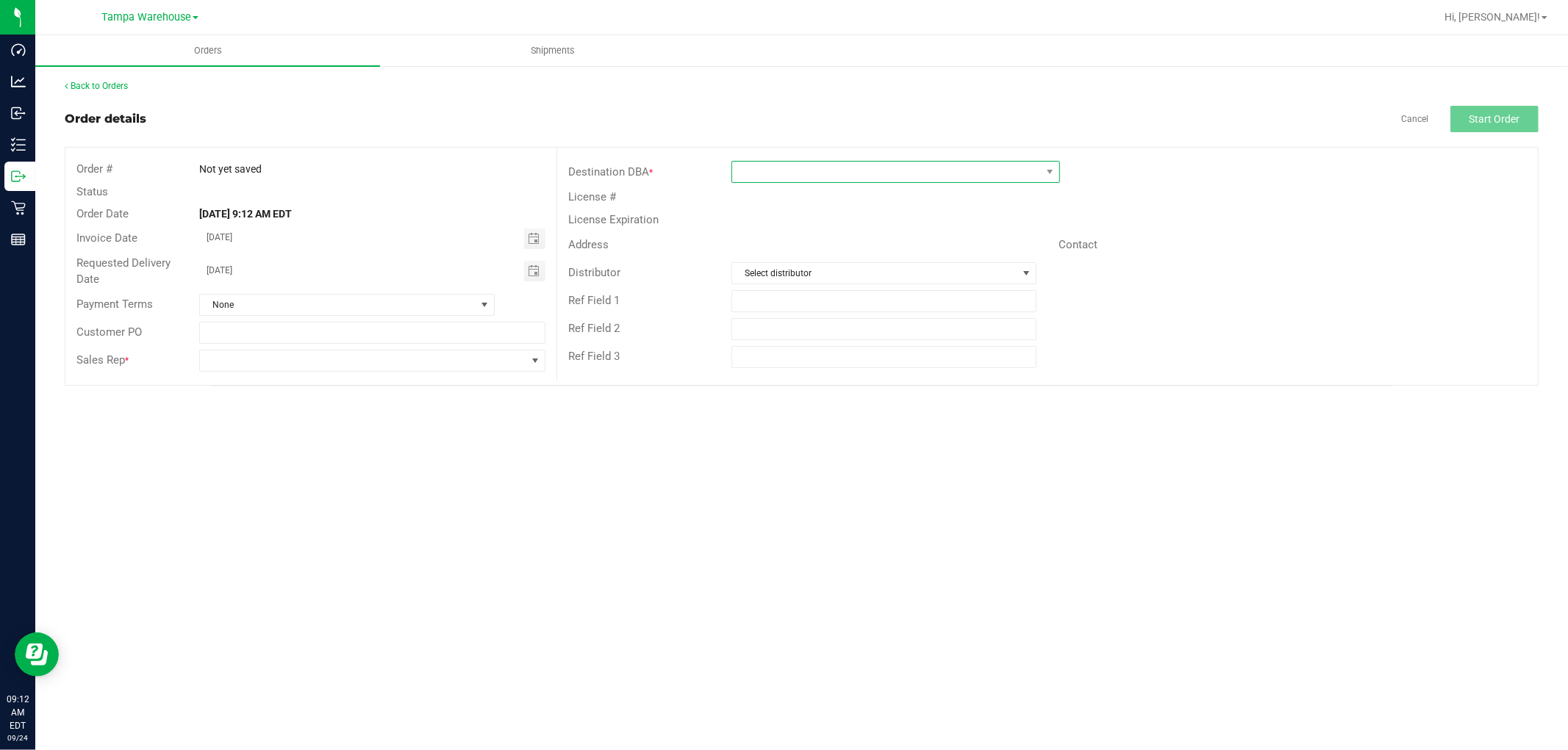
click at [943, 174] on span at bounding box center [886, 172] width 308 height 21
type input "DE"
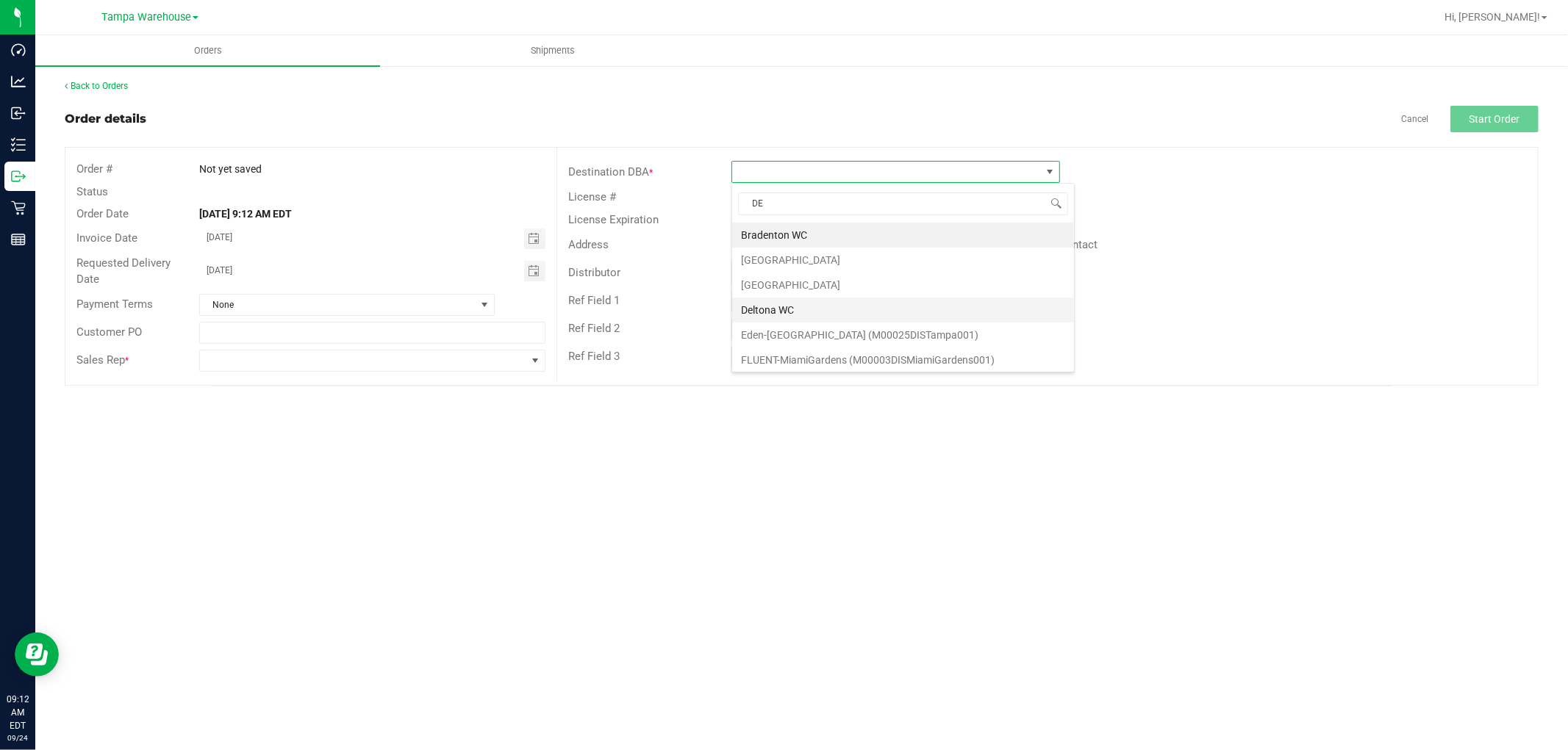
click at [784, 313] on li "Deltona WC" at bounding box center [903, 309] width 342 height 25
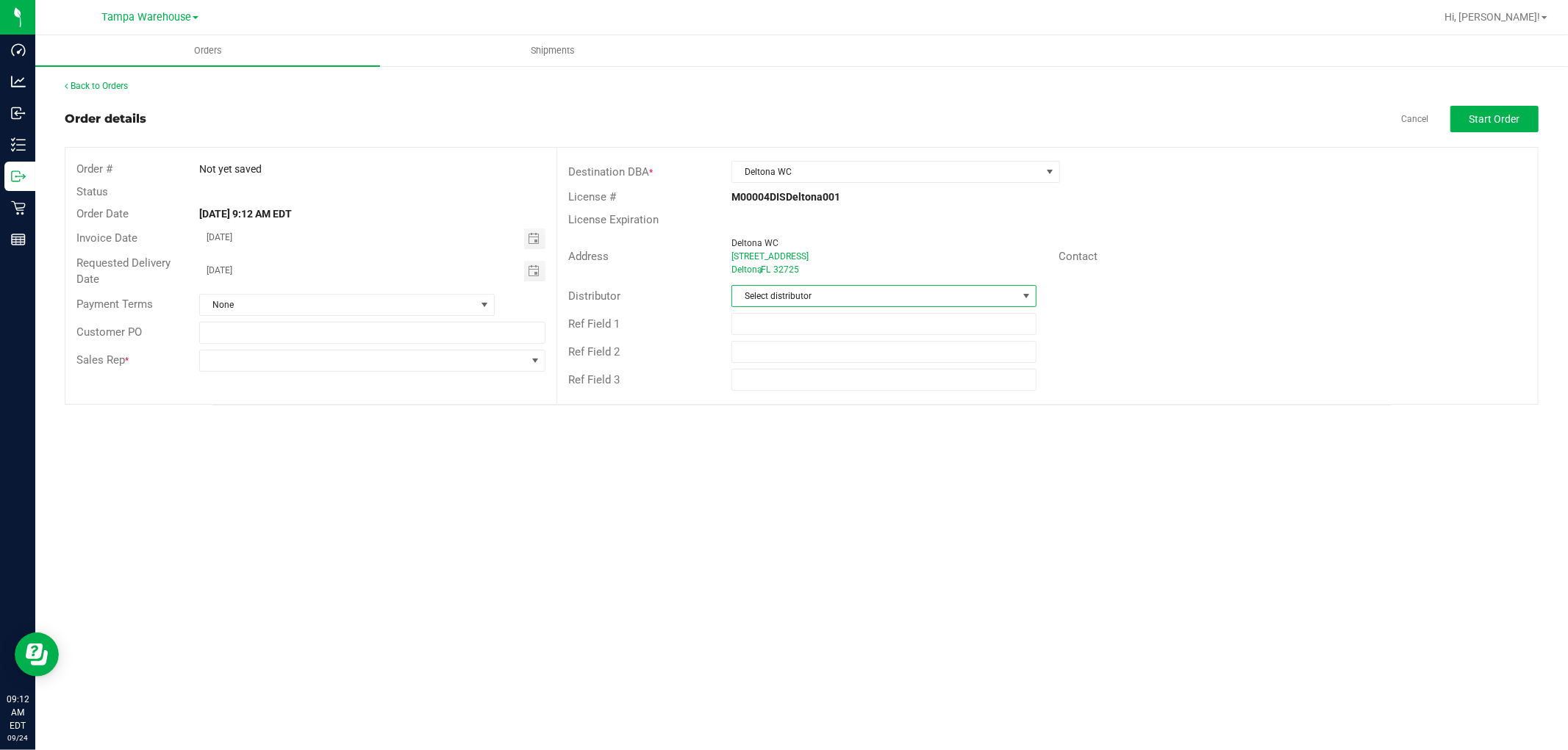
click at [817, 301] on span "Select distributor" at bounding box center [874, 295] width 286 height 21
type input "TAM"
click at [804, 384] on li "Tampa Warehouse" at bounding box center [883, 383] width 303 height 25
click at [796, 326] on input "text" at bounding box center [883, 324] width 305 height 22
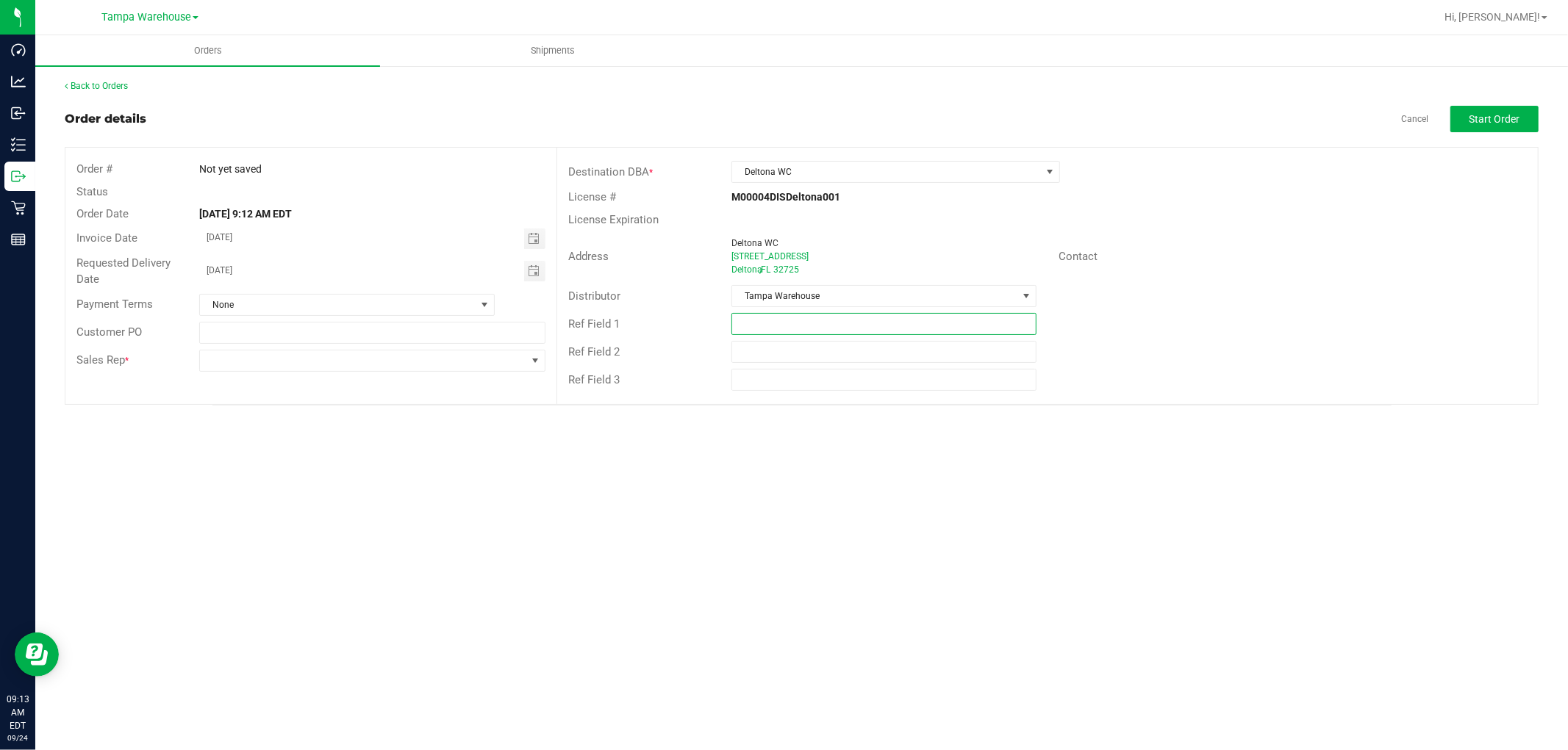
paste input "HARDWARE [DATE]"
type input "HARDWARE [DATE]"
click at [404, 363] on span at bounding box center [363, 361] width 326 height 21
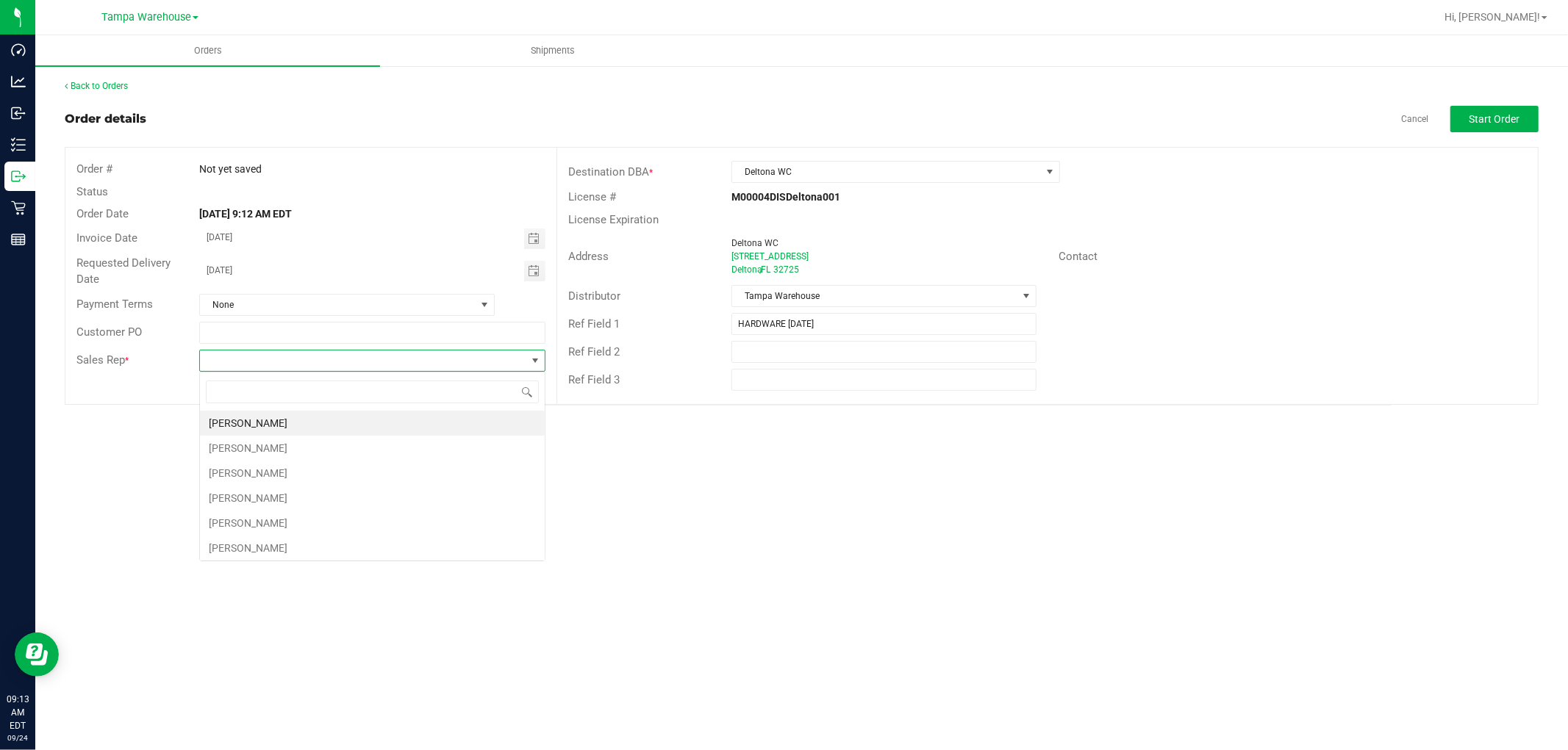
scroll to position [22, 346]
type input "ISAIA"
click at [314, 424] on li "[PERSON_NAME]" at bounding box center [371, 423] width 345 height 25
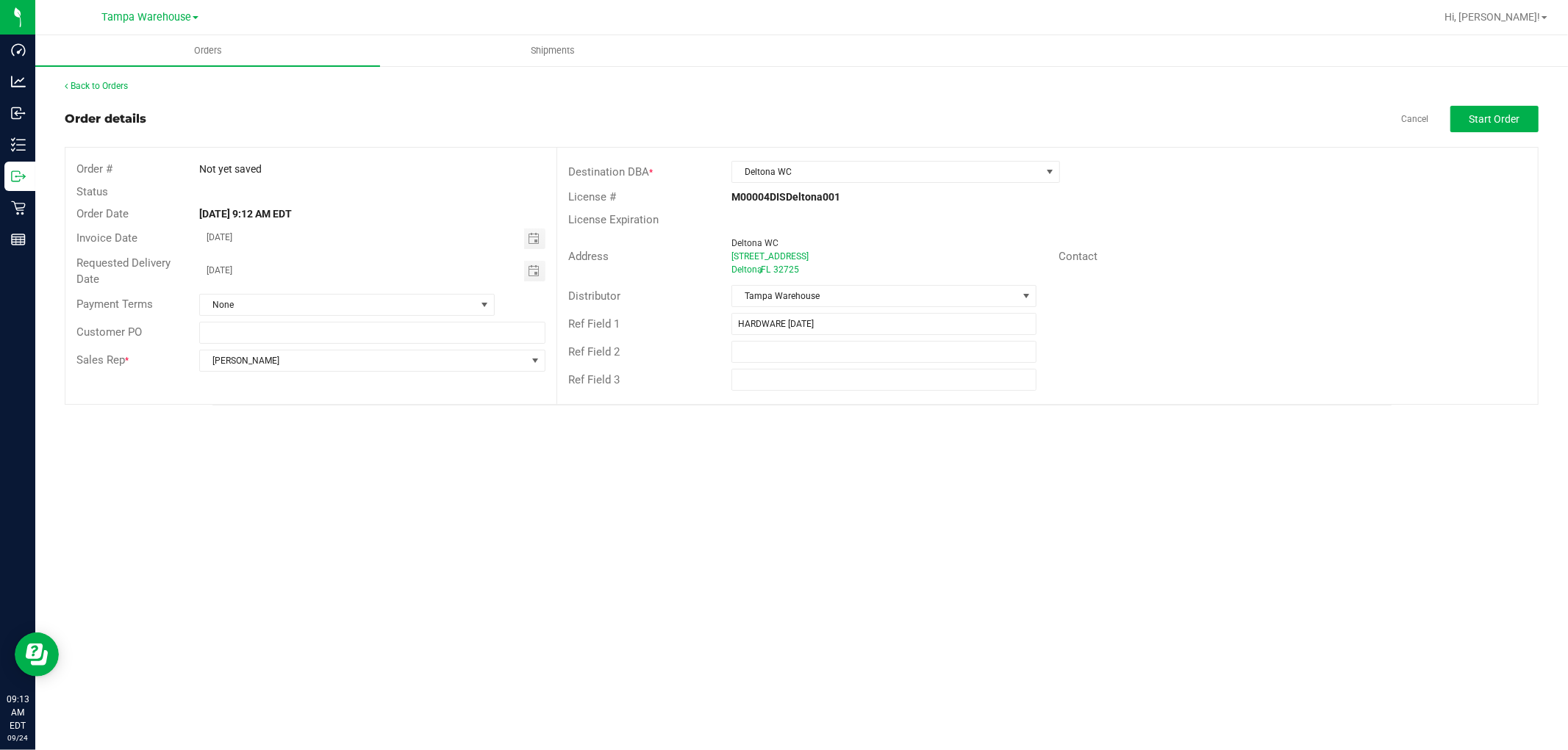
click at [1109, 458] on div "Orders Shipments Back to Orders Order details Cancel Start Order Order # Not ye…" at bounding box center [801, 393] width 1532 height 715
click at [1502, 120] on span "Start Order" at bounding box center [1494, 120] width 50 height 12
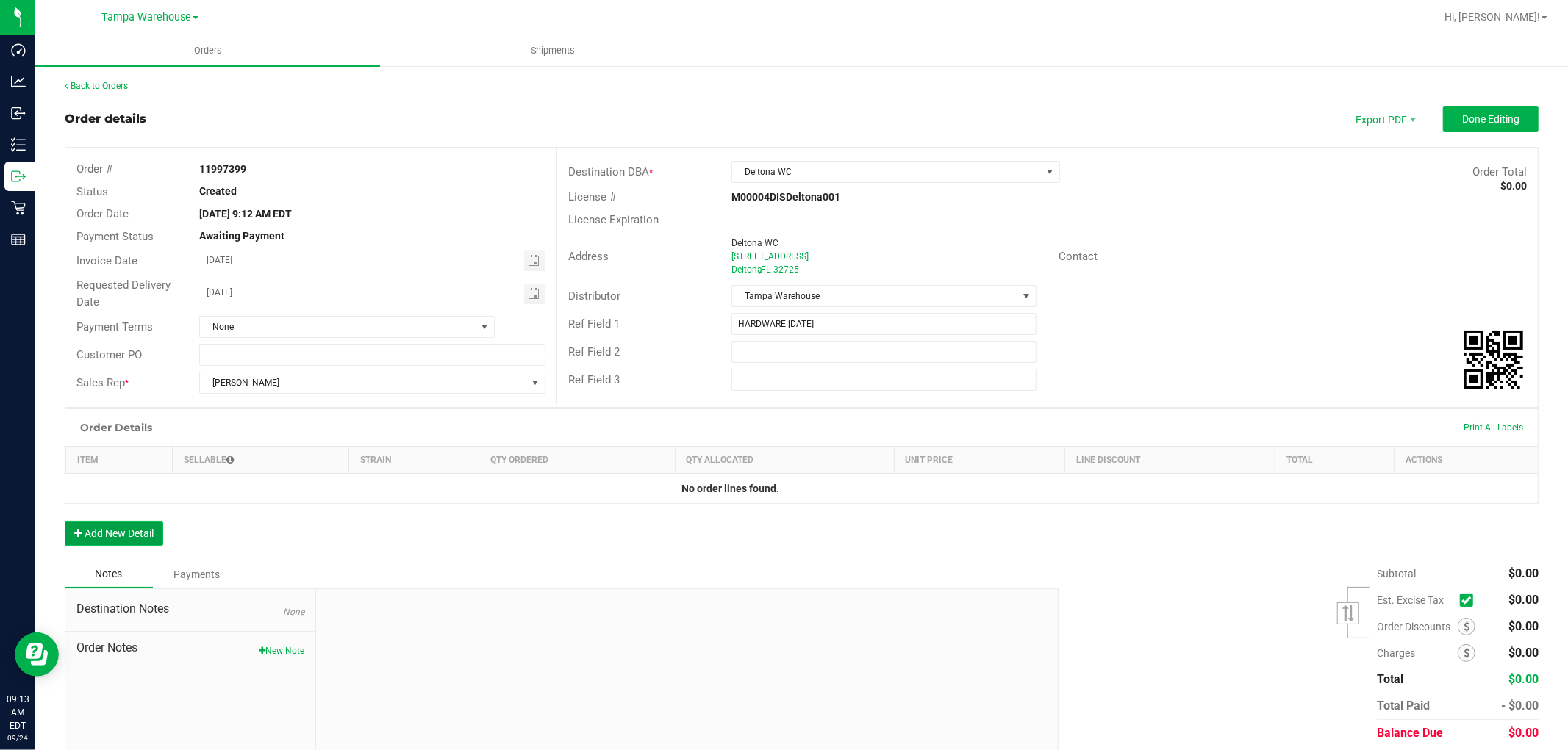
click at [152, 538] on button "Add New Detail" at bounding box center [114, 533] width 99 height 25
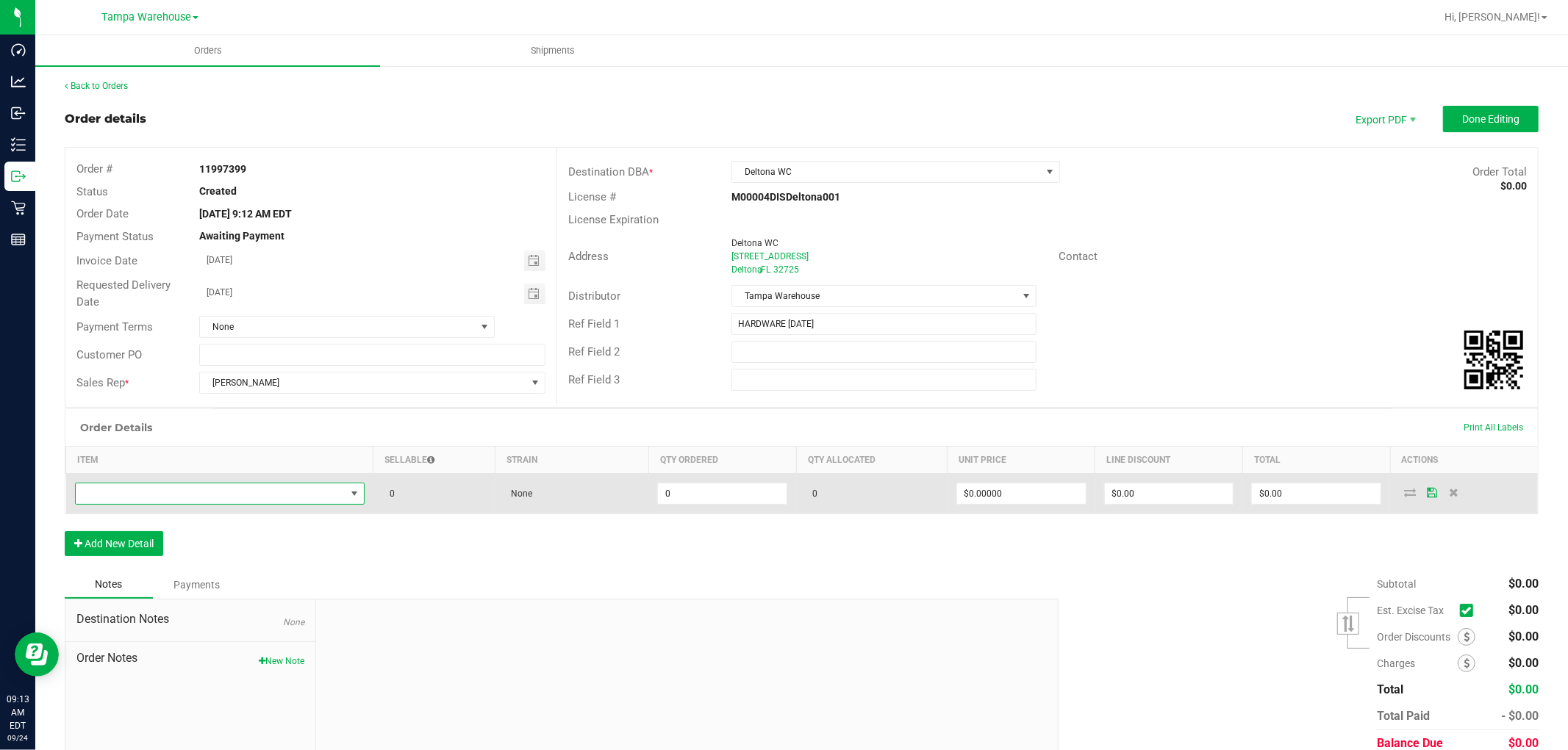
click at [184, 501] on span "NO DATA FOUND" at bounding box center [210, 493] width 270 height 21
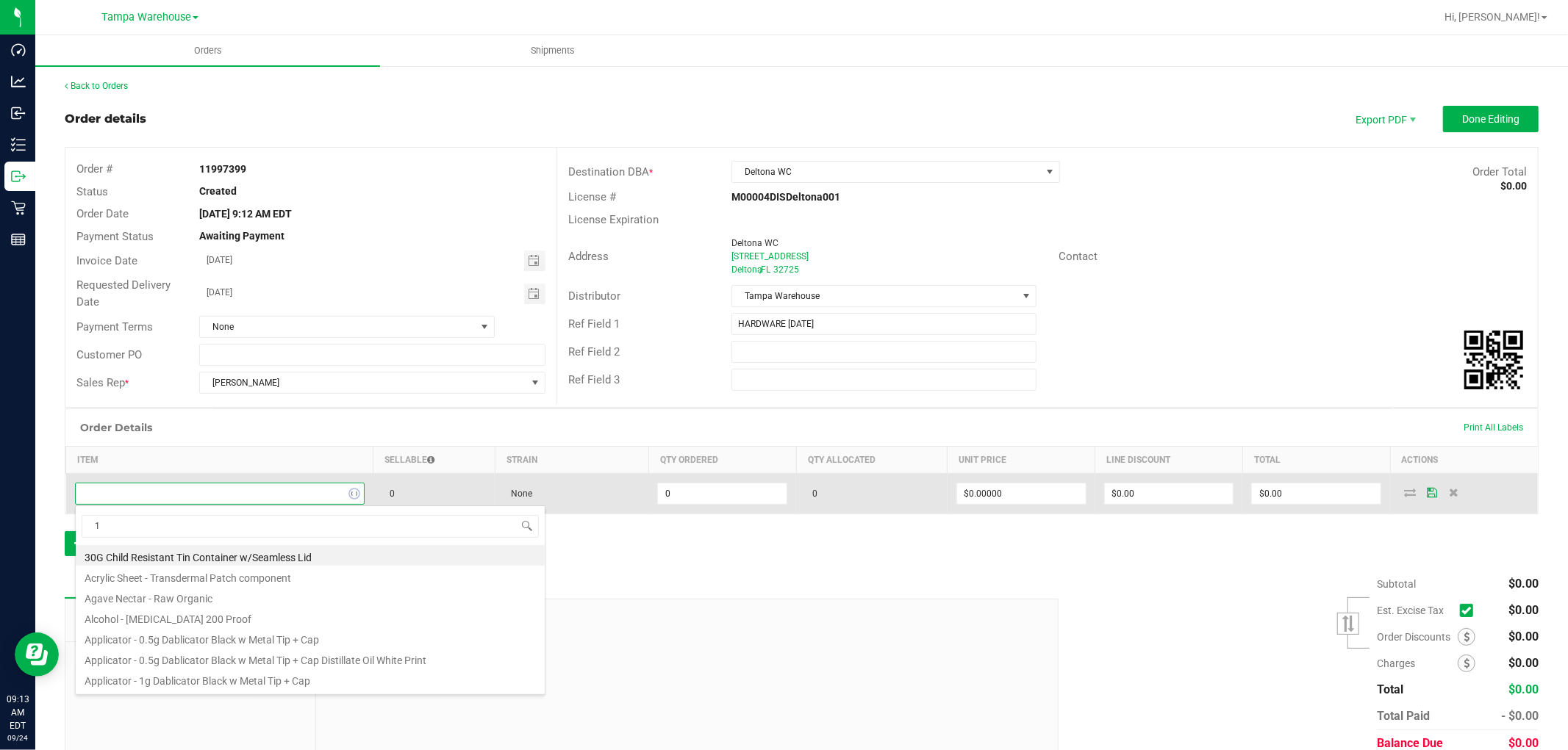
scroll to position [22, 284]
type input "1992384"
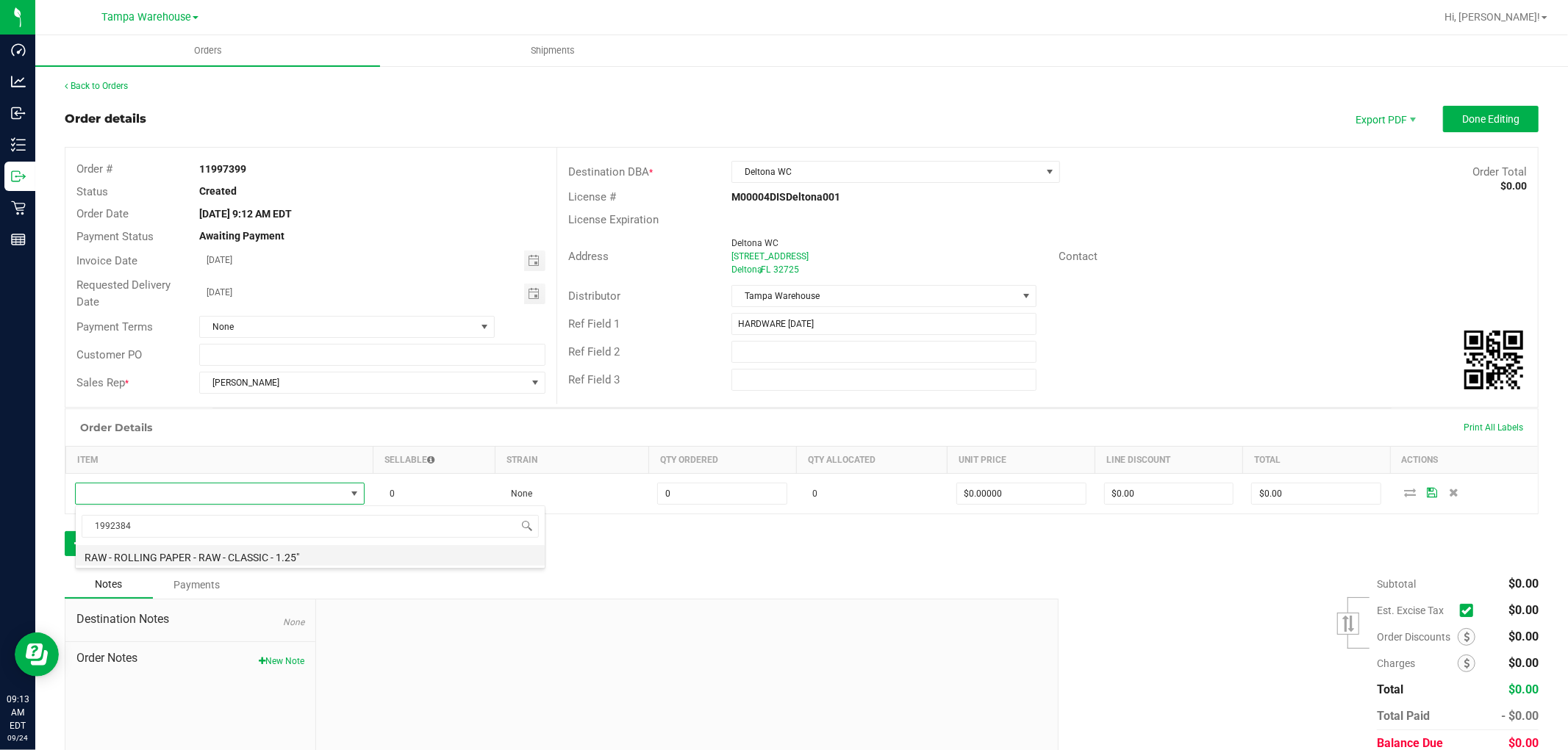
click at [296, 561] on li "RAW - ROLLING PAPER - RAW - CLASSIC - 1.25"" at bounding box center [310, 555] width 469 height 21
type input "0 ea"
type input "$2.00000"
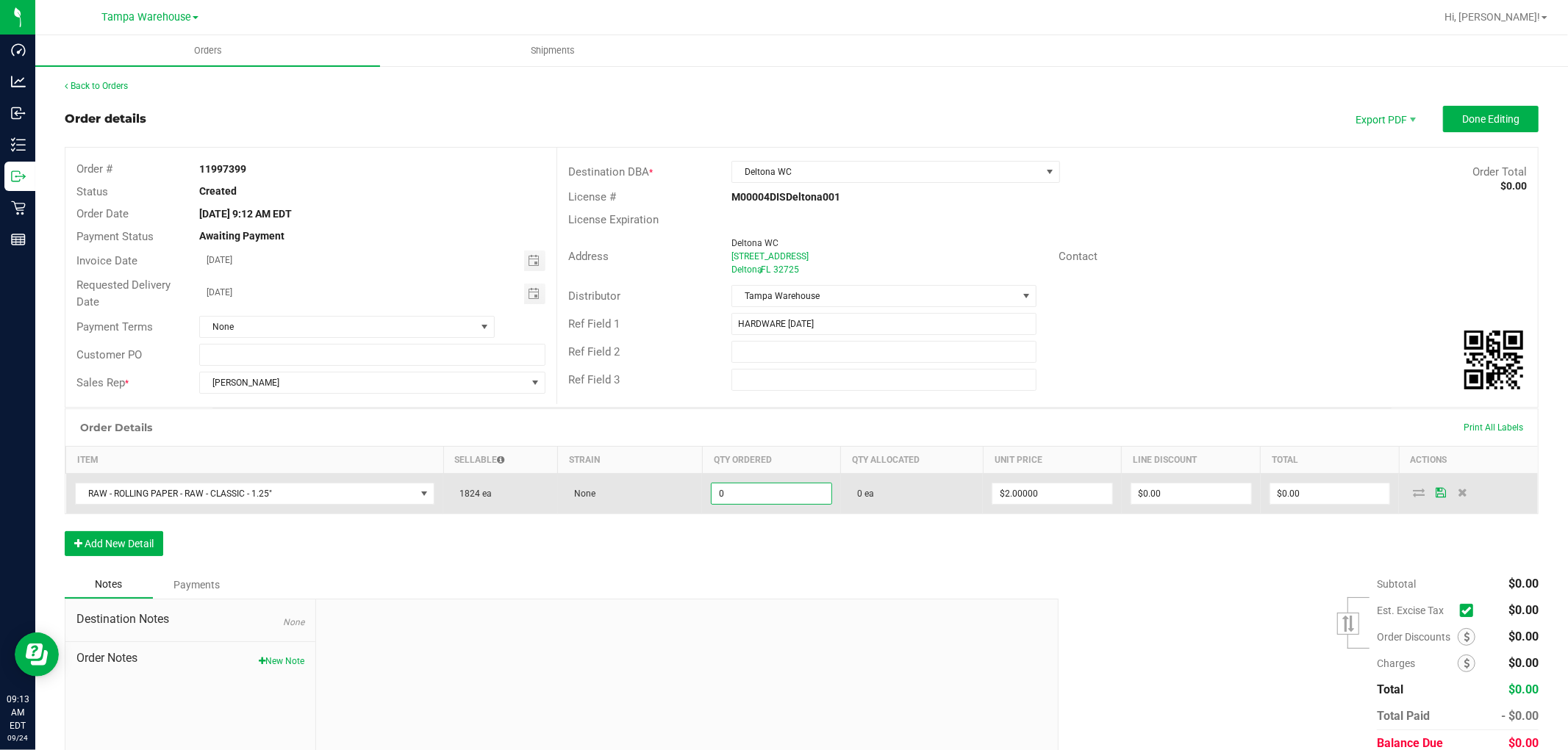
click at [740, 495] on input "0" at bounding box center [771, 493] width 120 height 21
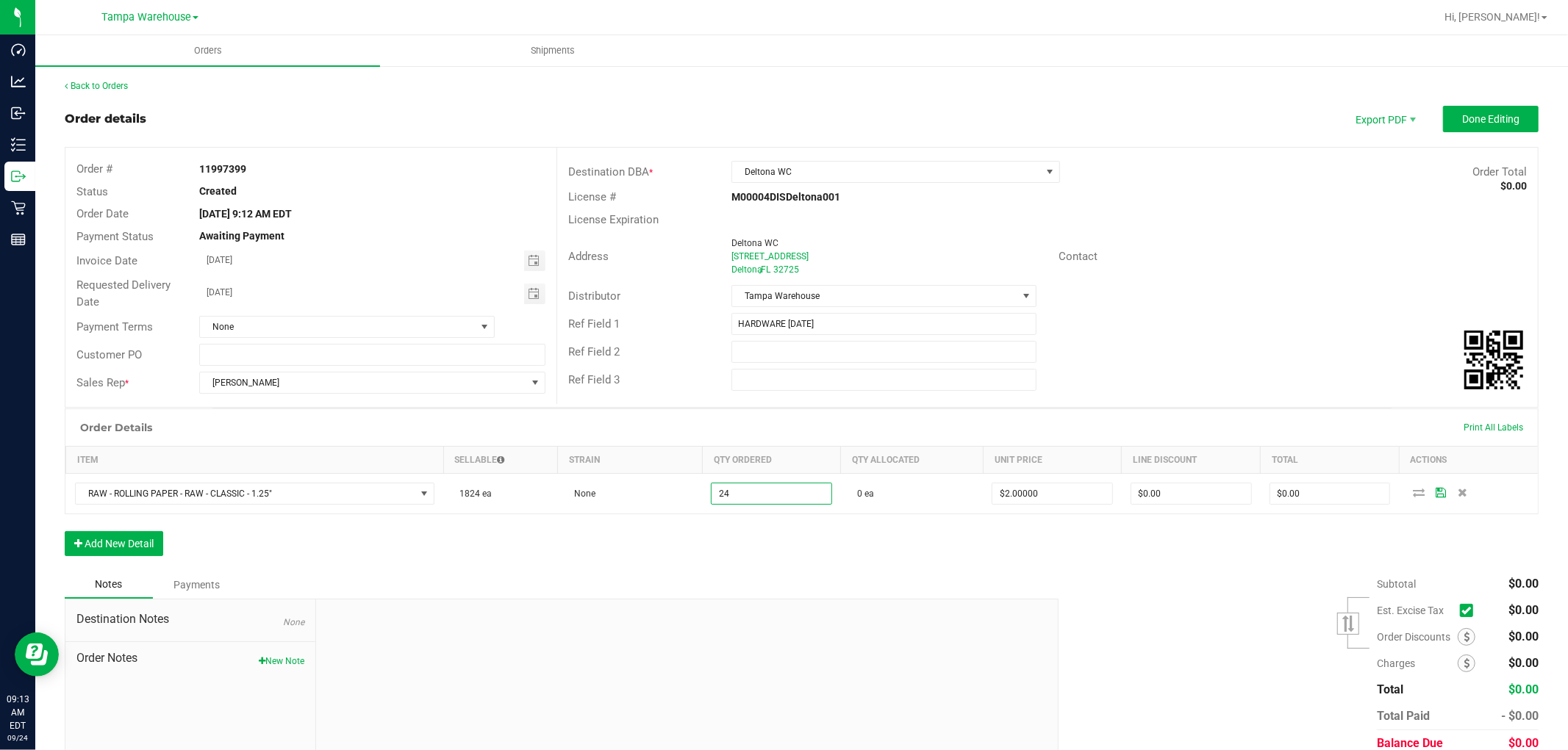
type input "24 ea"
type input "$48.00"
click at [774, 571] on div "Notes Payments" at bounding box center [555, 585] width 983 height 28
click at [145, 552] on button "Add New Detail" at bounding box center [114, 543] width 99 height 25
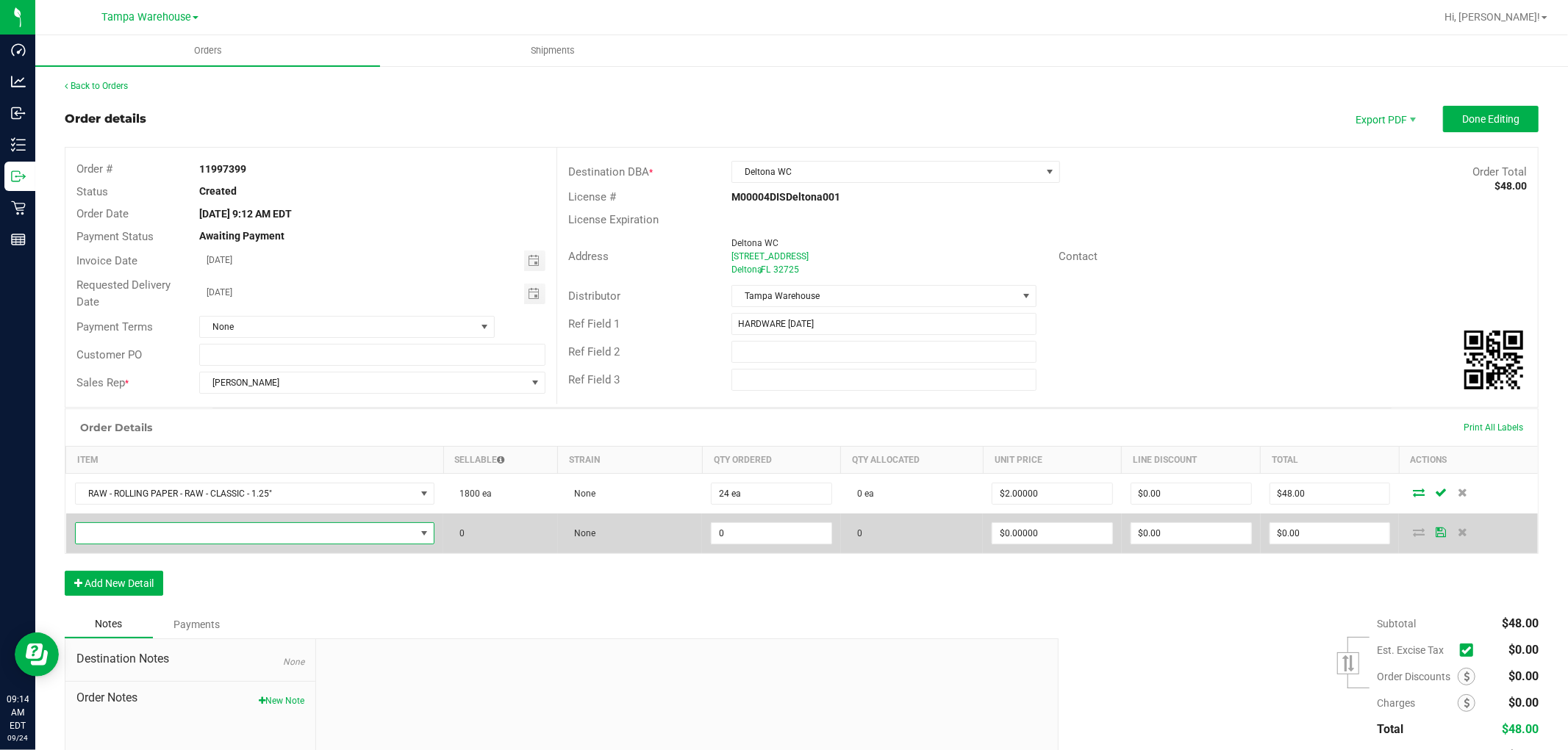
click at [177, 539] on span "NO DATA FOUND" at bounding box center [246, 534] width 340 height 21
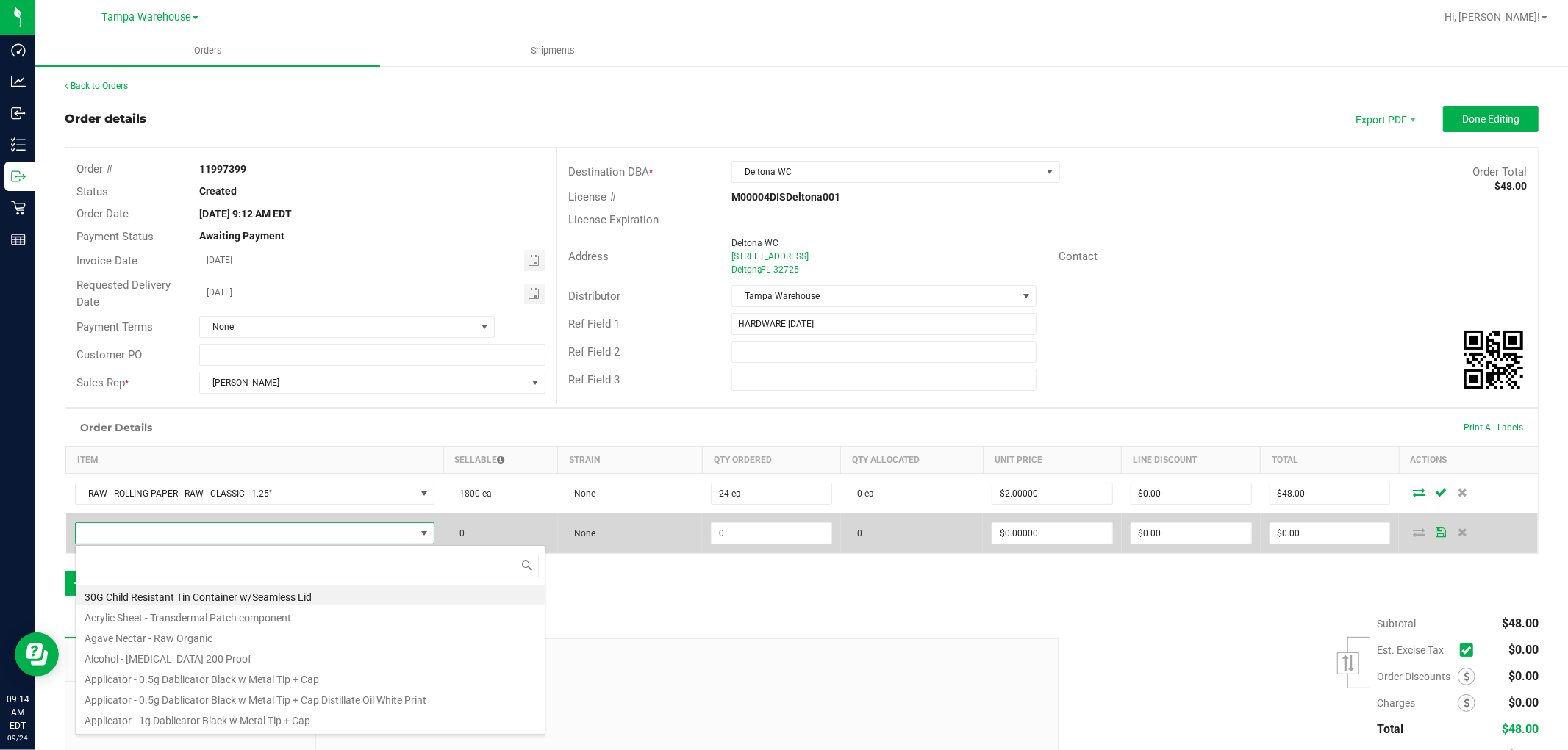
scroll to position [22, 354]
type input "1992285"
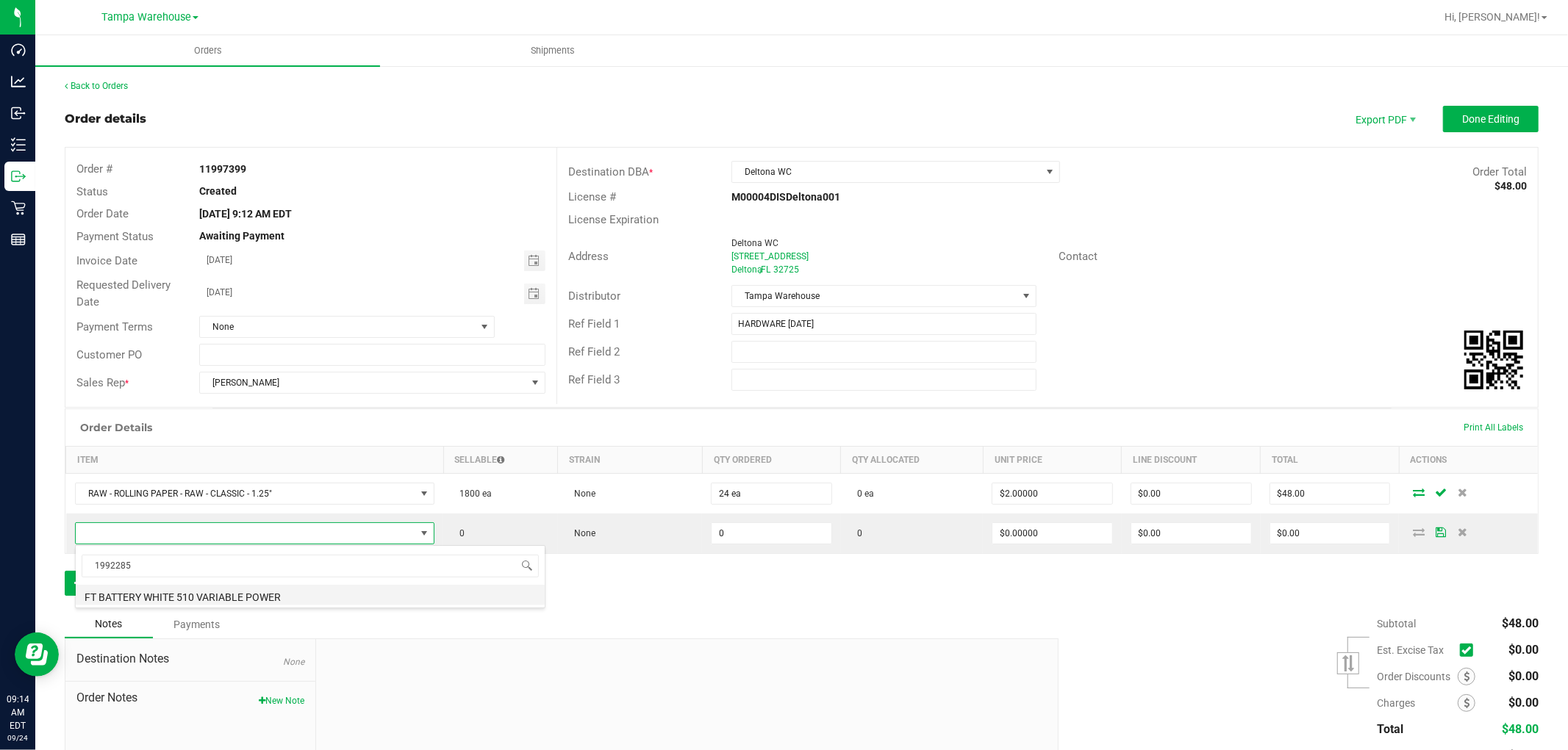
click at [244, 596] on li "FT BATTERY WHITE 510 VARIABLE POWER" at bounding box center [310, 595] width 469 height 21
type input "0 ea"
type input "$10.00000"
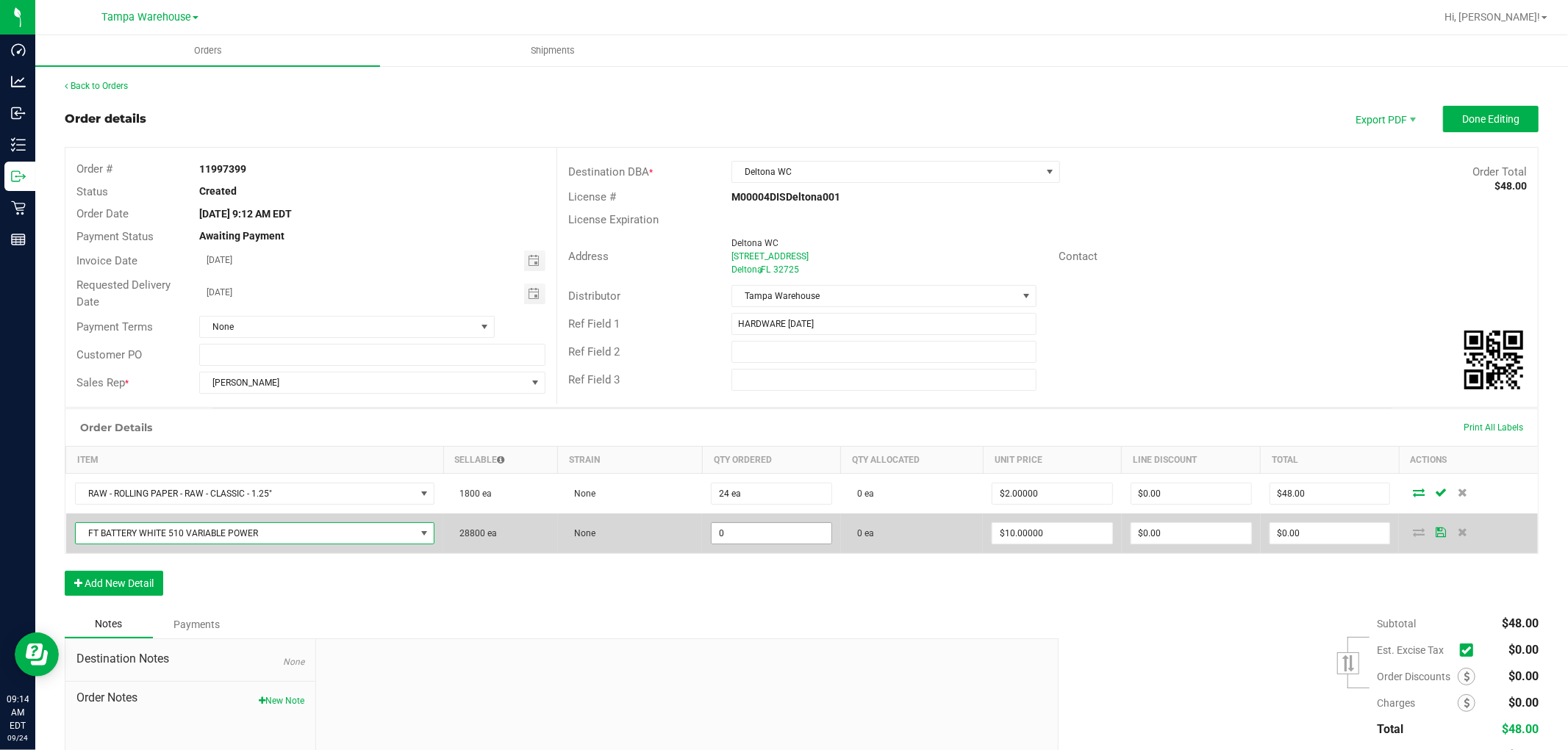
click at [759, 539] on input "0" at bounding box center [771, 534] width 120 height 21
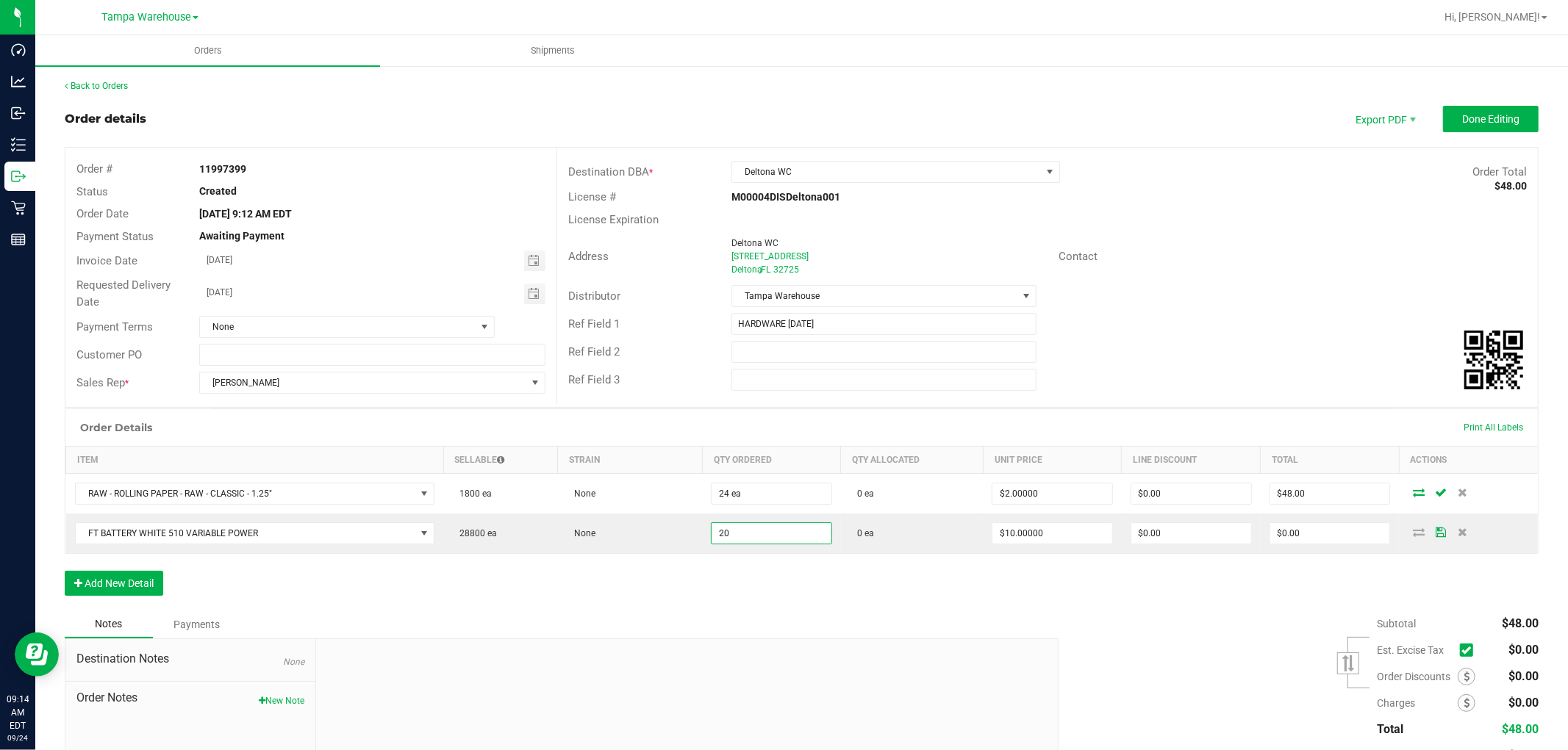
type input "20 ea"
type input "$200.00"
click at [721, 590] on div "Order Details Print All Labels Item Sellable Strain Qty Ordered Qty Allocated U…" at bounding box center [800, 510] width 1473 height 203
click at [132, 576] on button "Add New Detail" at bounding box center [114, 583] width 99 height 25
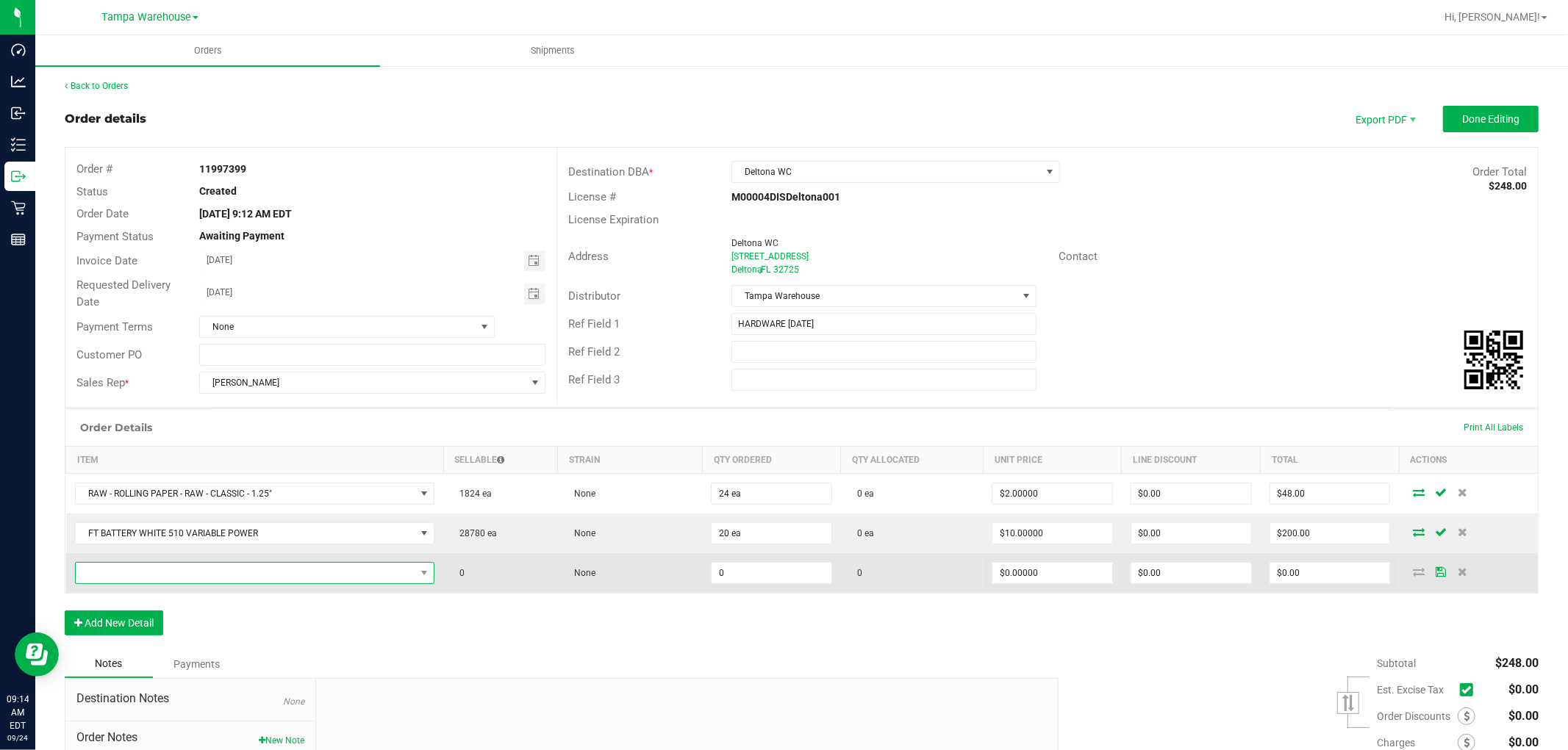
click at [150, 571] on span "NO DATA FOUND" at bounding box center [246, 573] width 340 height 21
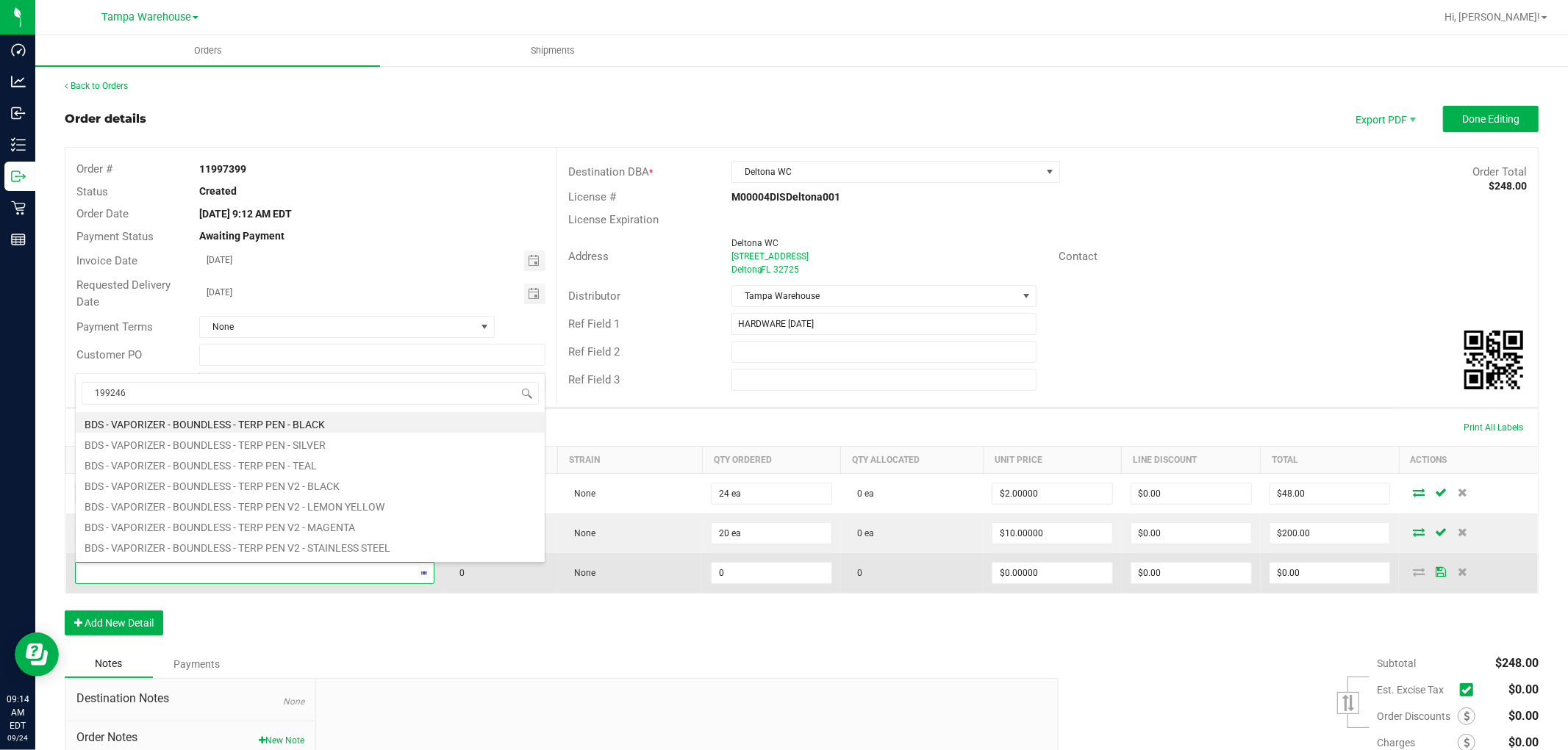
type input "1992469"
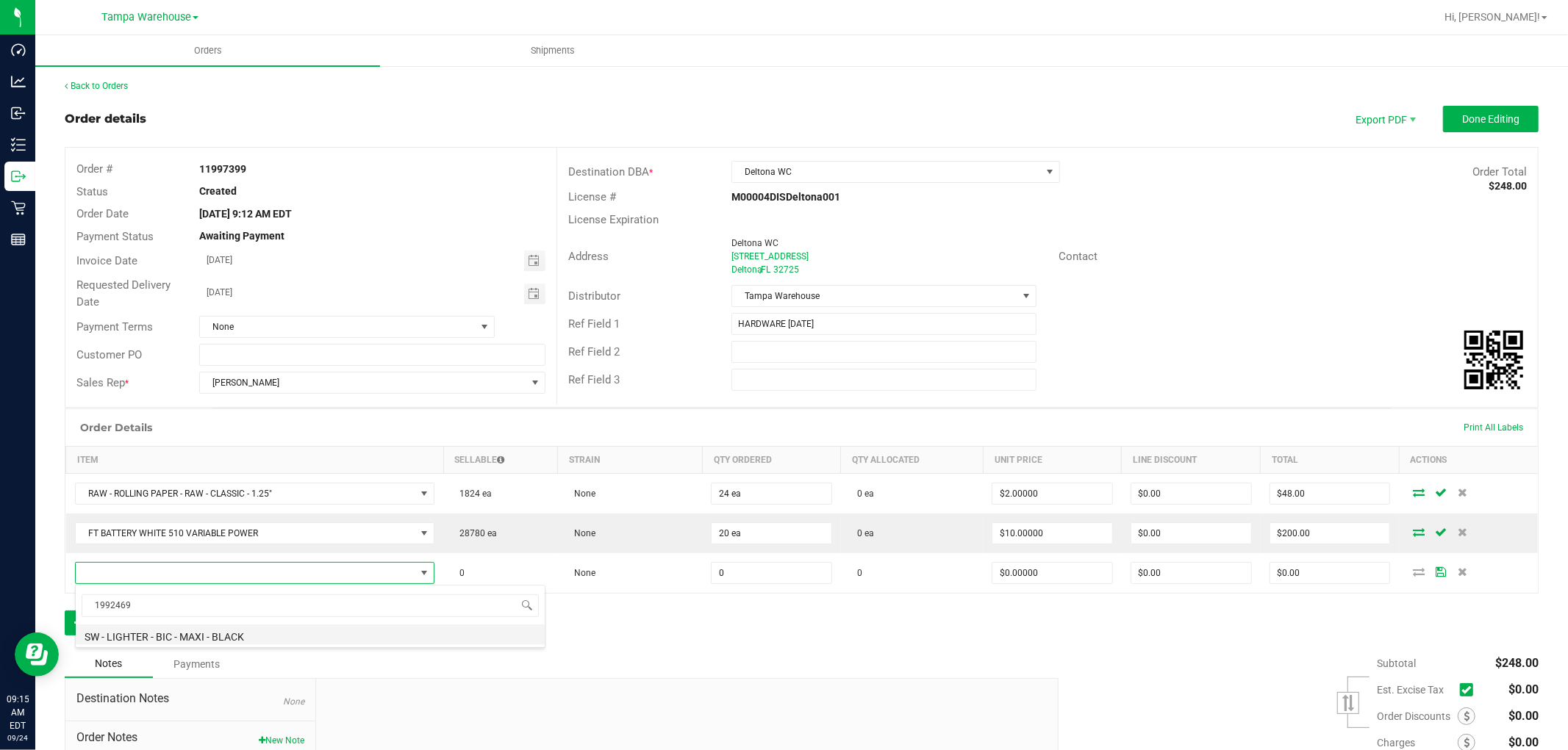
click at [260, 637] on li "SW - LIGHTER - BIC - MAXI - BLACK" at bounding box center [310, 634] width 469 height 21
type input "0 ea"
type input "$3.00000"
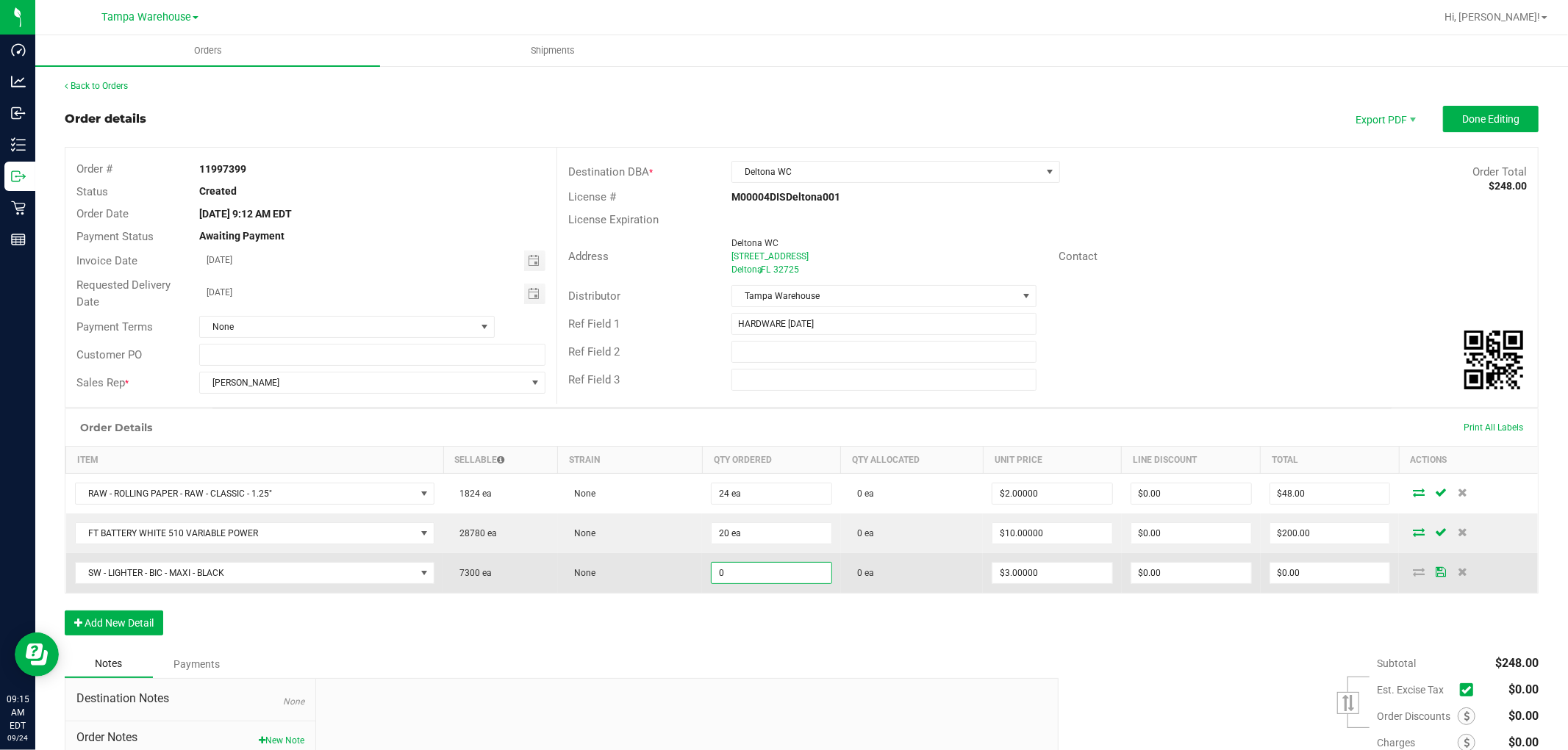
click at [747, 573] on input "0" at bounding box center [771, 573] width 120 height 21
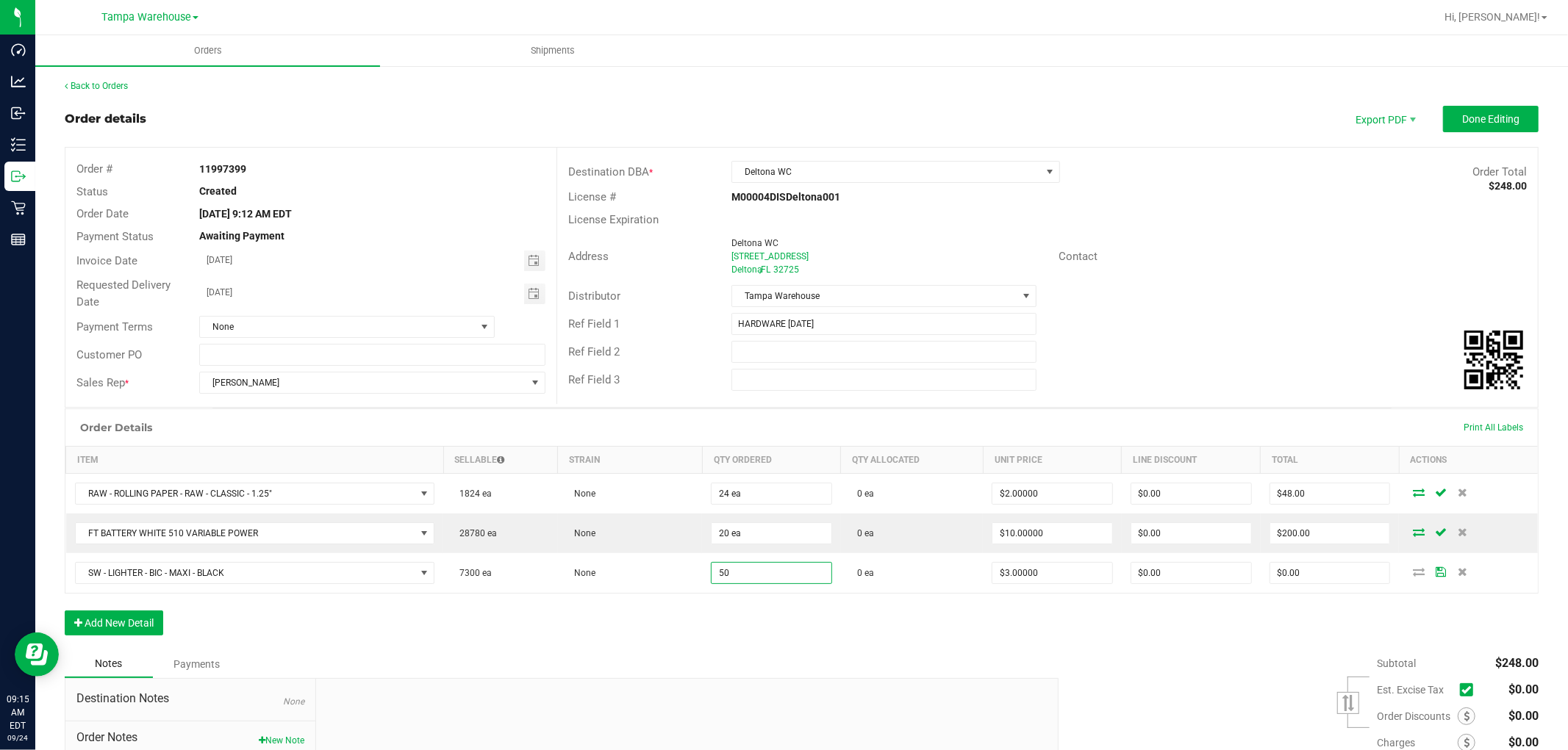
type input "50 ea"
type input "$150.00"
click at [769, 613] on div "Order Details Print All Labels Item Sellable Strain Qty Ordered Qty Allocated U…" at bounding box center [800, 530] width 1473 height 242
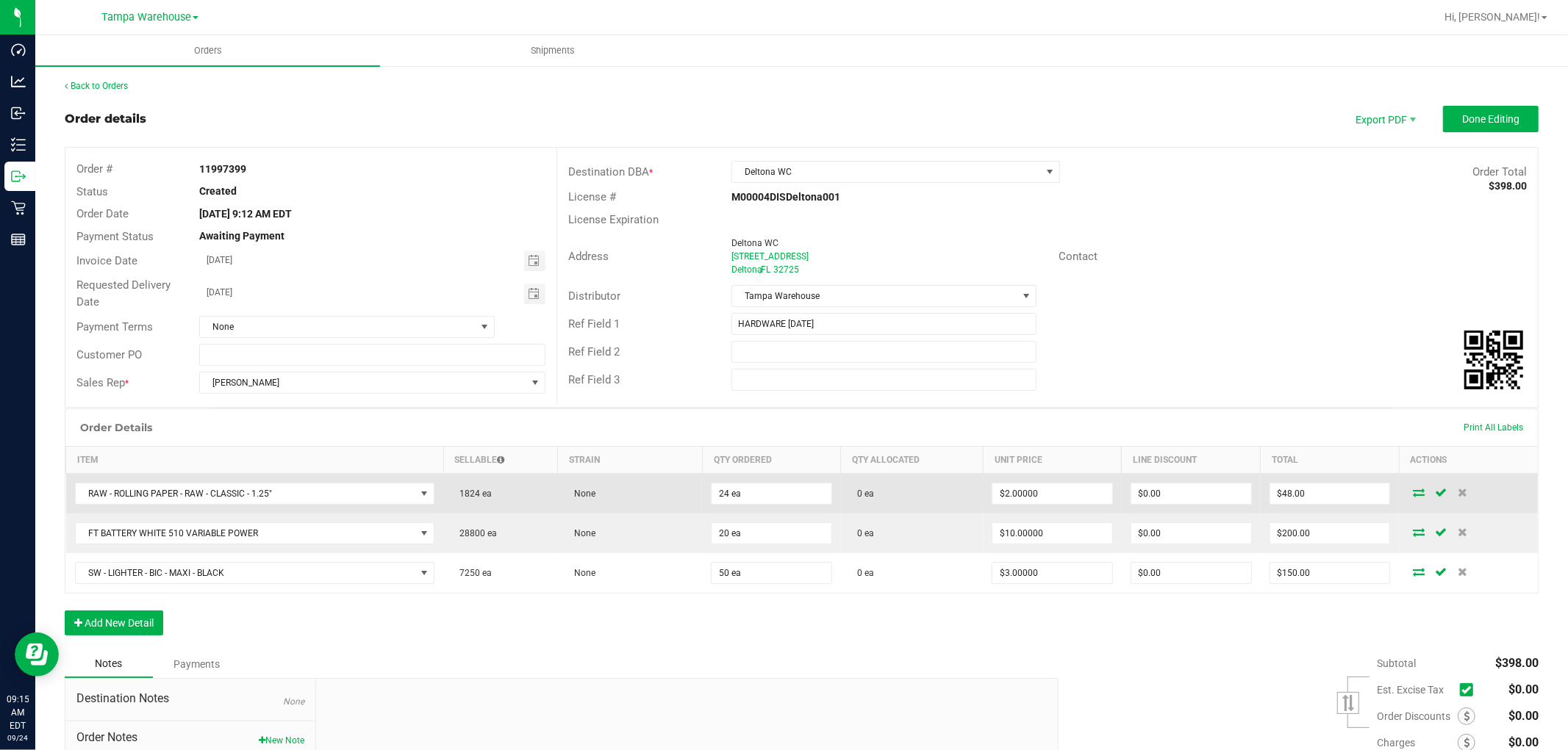
click at [1413, 497] on icon at bounding box center [1419, 492] width 12 height 9
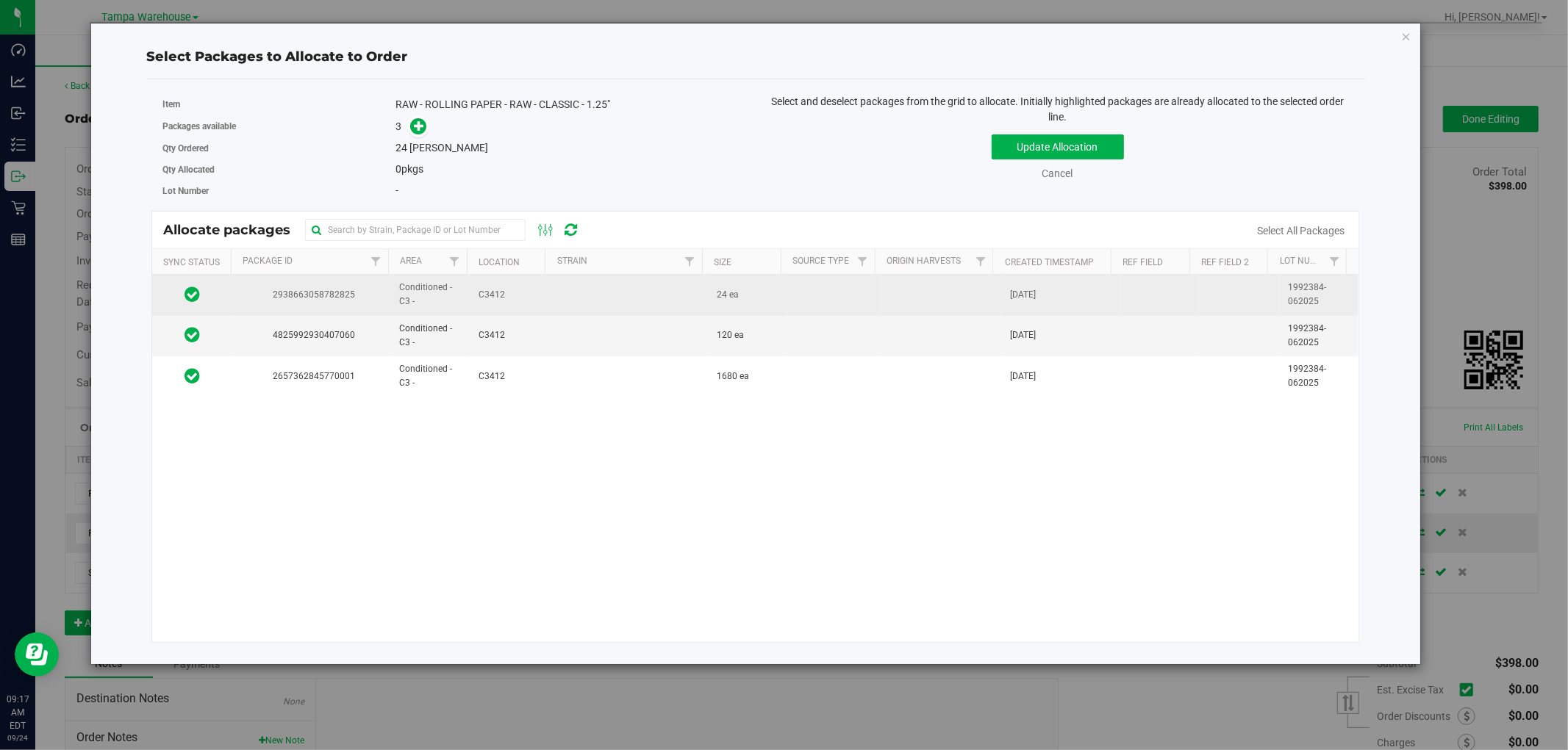
click at [599, 296] on td at bounding box center [628, 294] width 159 height 41
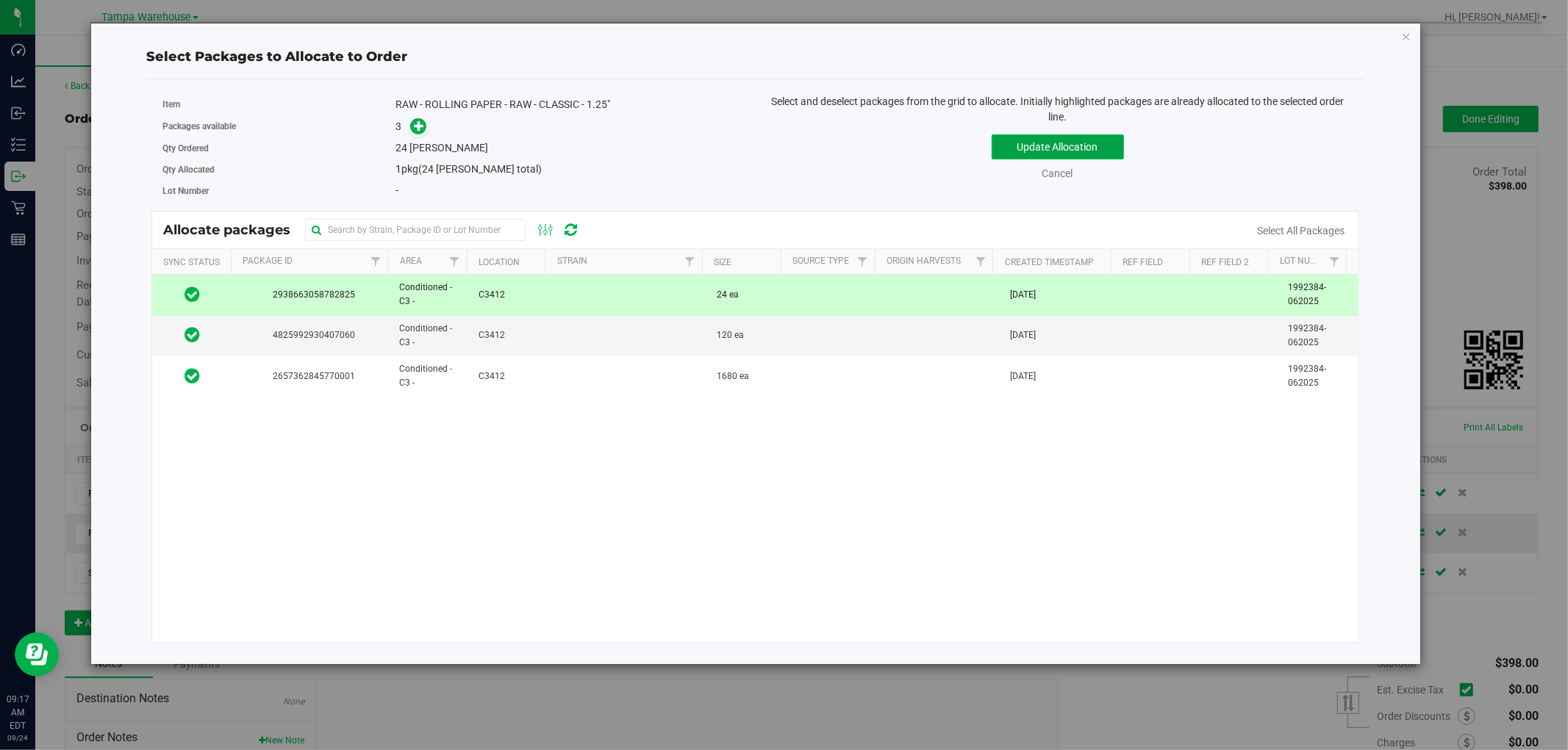
click at [1089, 148] on button "Update Allocation" at bounding box center [1057, 146] width 132 height 25
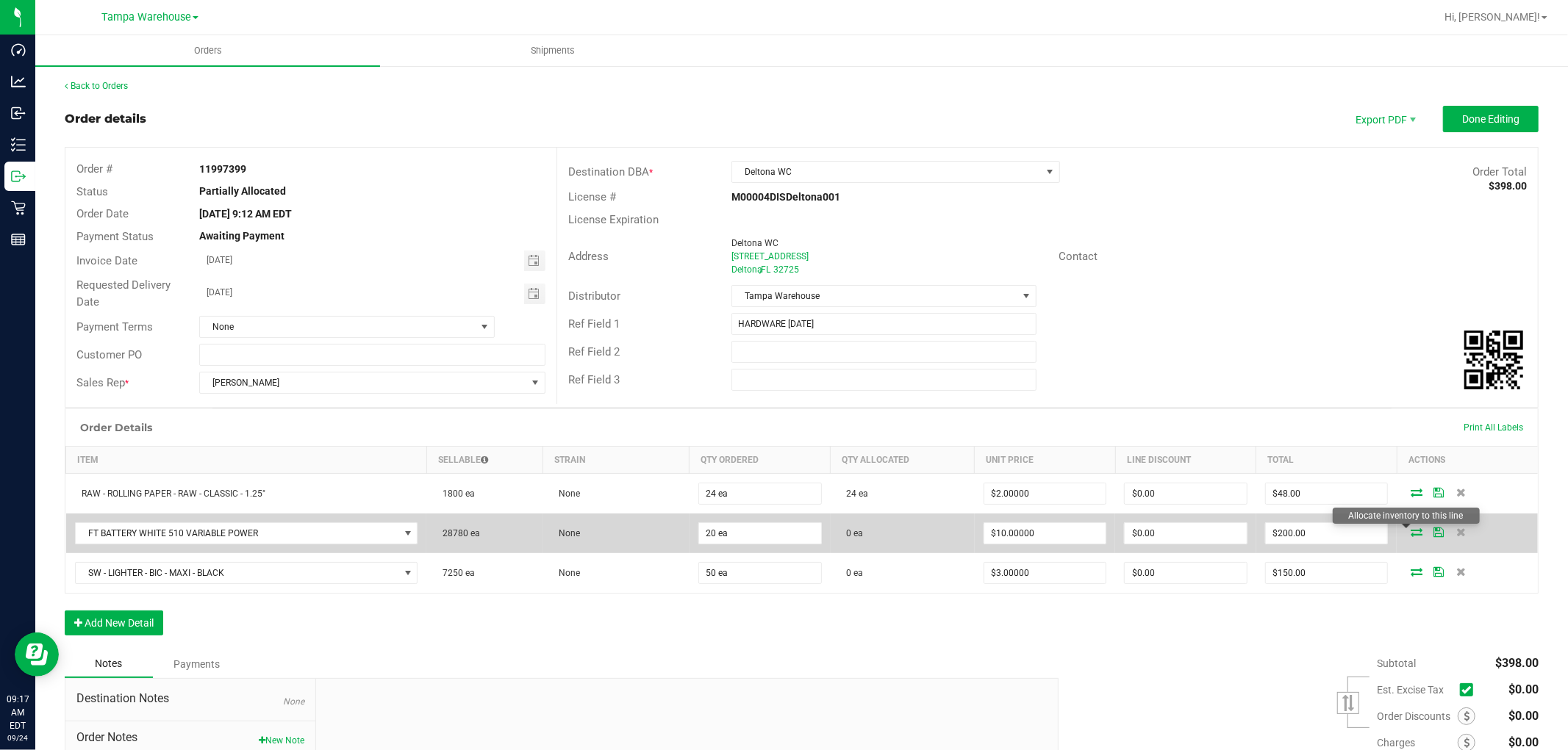
click at [1410, 532] on icon at bounding box center [1416, 532] width 12 height 9
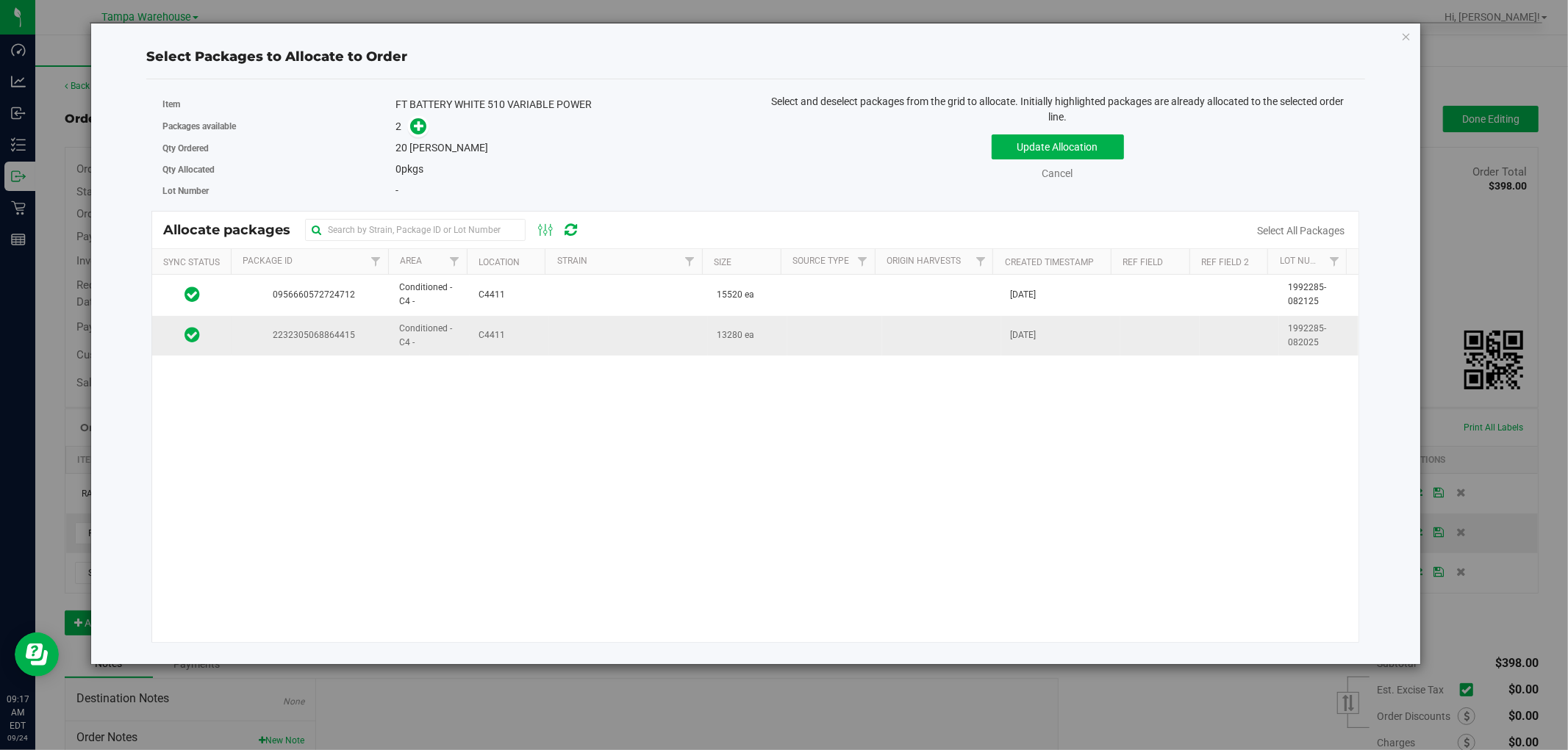
click at [575, 340] on td at bounding box center [628, 336] width 159 height 40
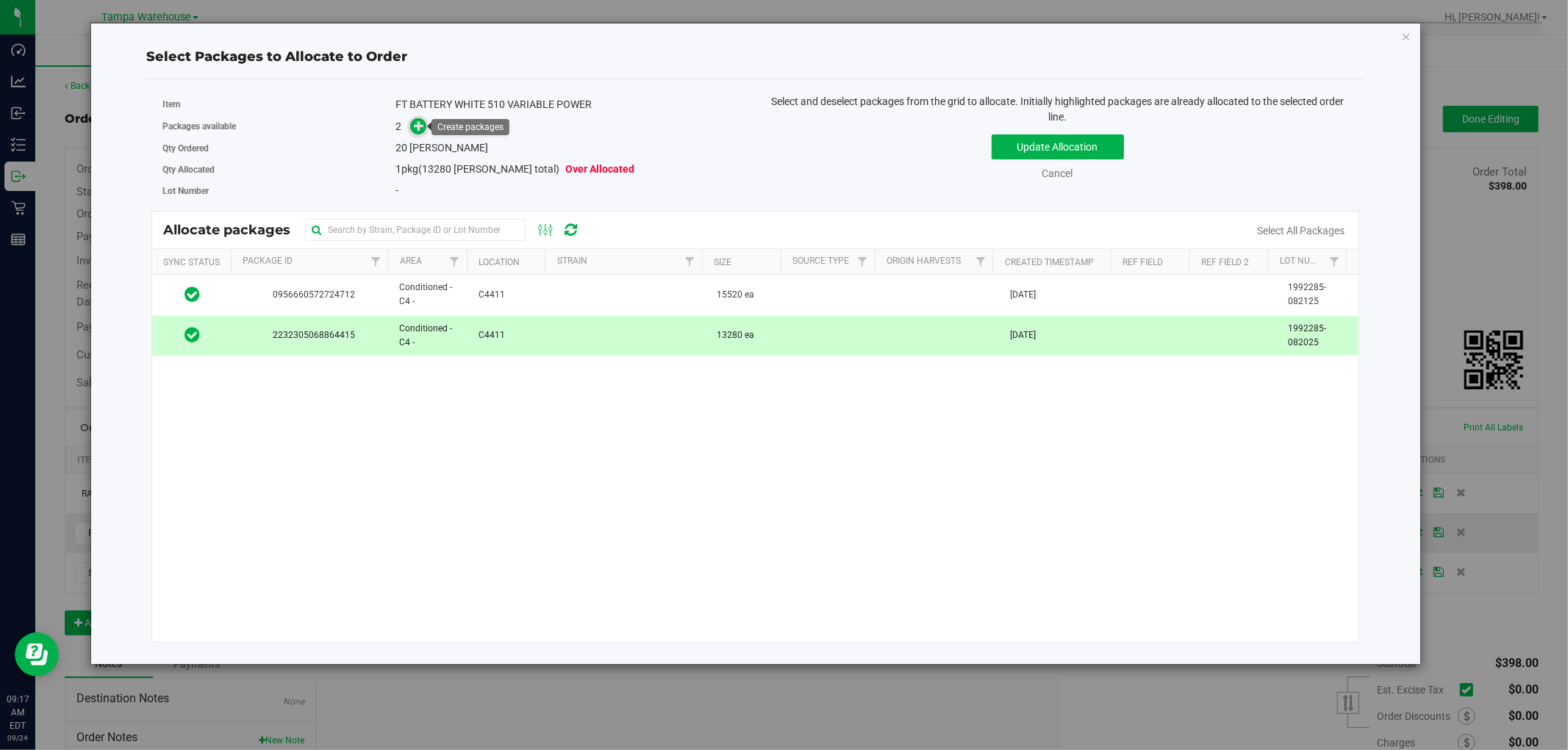
click at [417, 123] on icon at bounding box center [419, 125] width 10 height 10
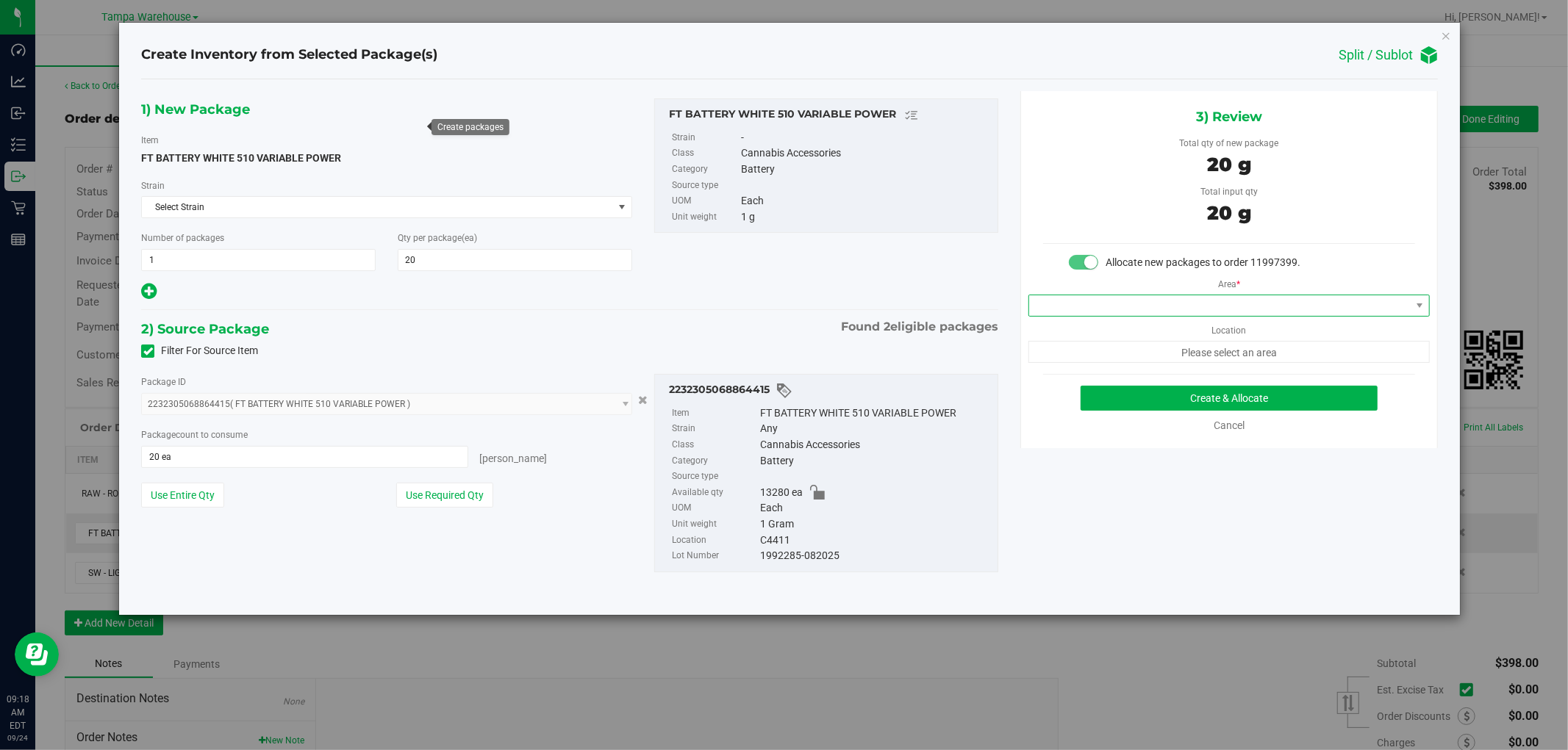
click at [1220, 298] on span at bounding box center [1219, 305] width 381 height 21
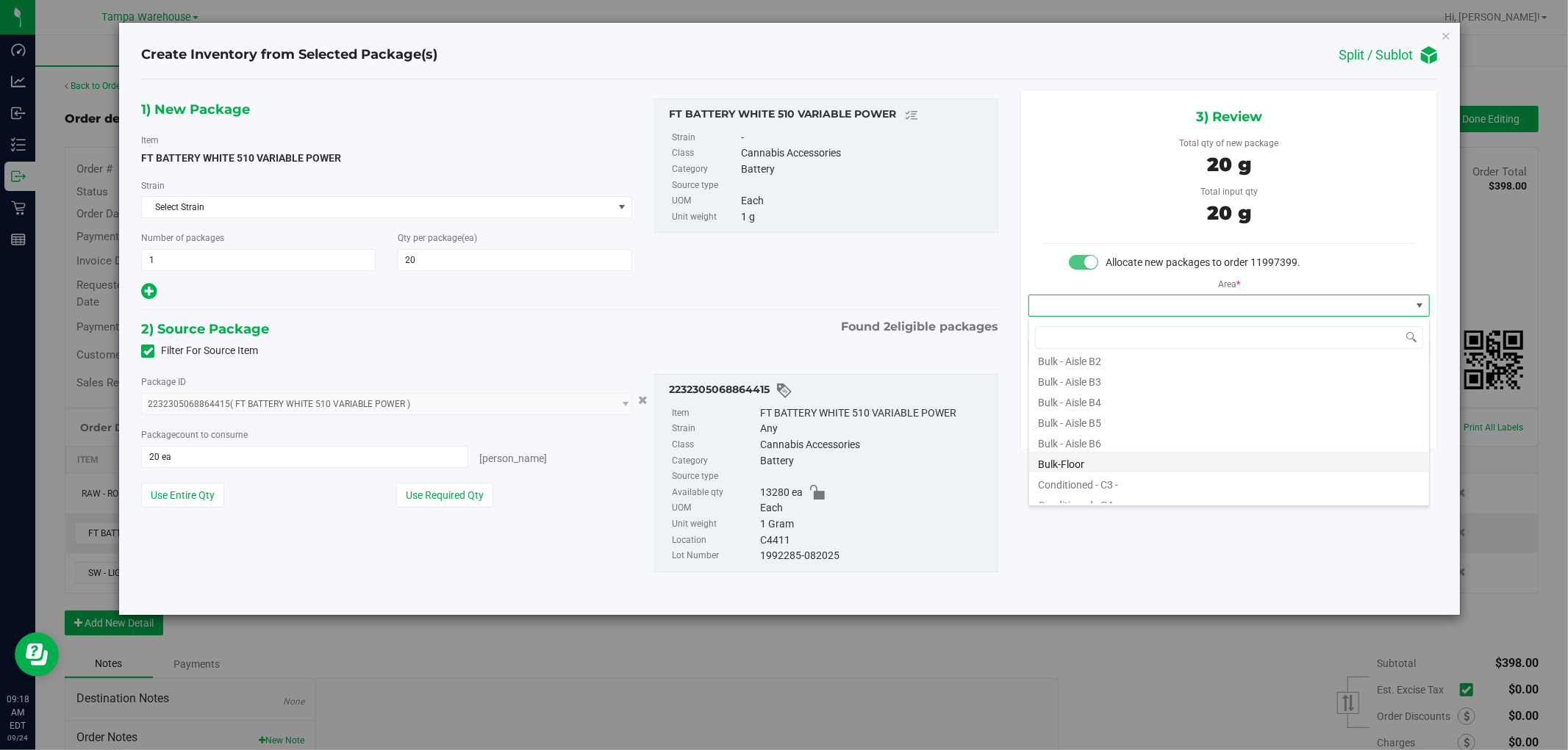
scroll to position [163, 0]
click at [1120, 428] on li "Conditioned - C4 -" at bounding box center [1228, 430] width 400 height 21
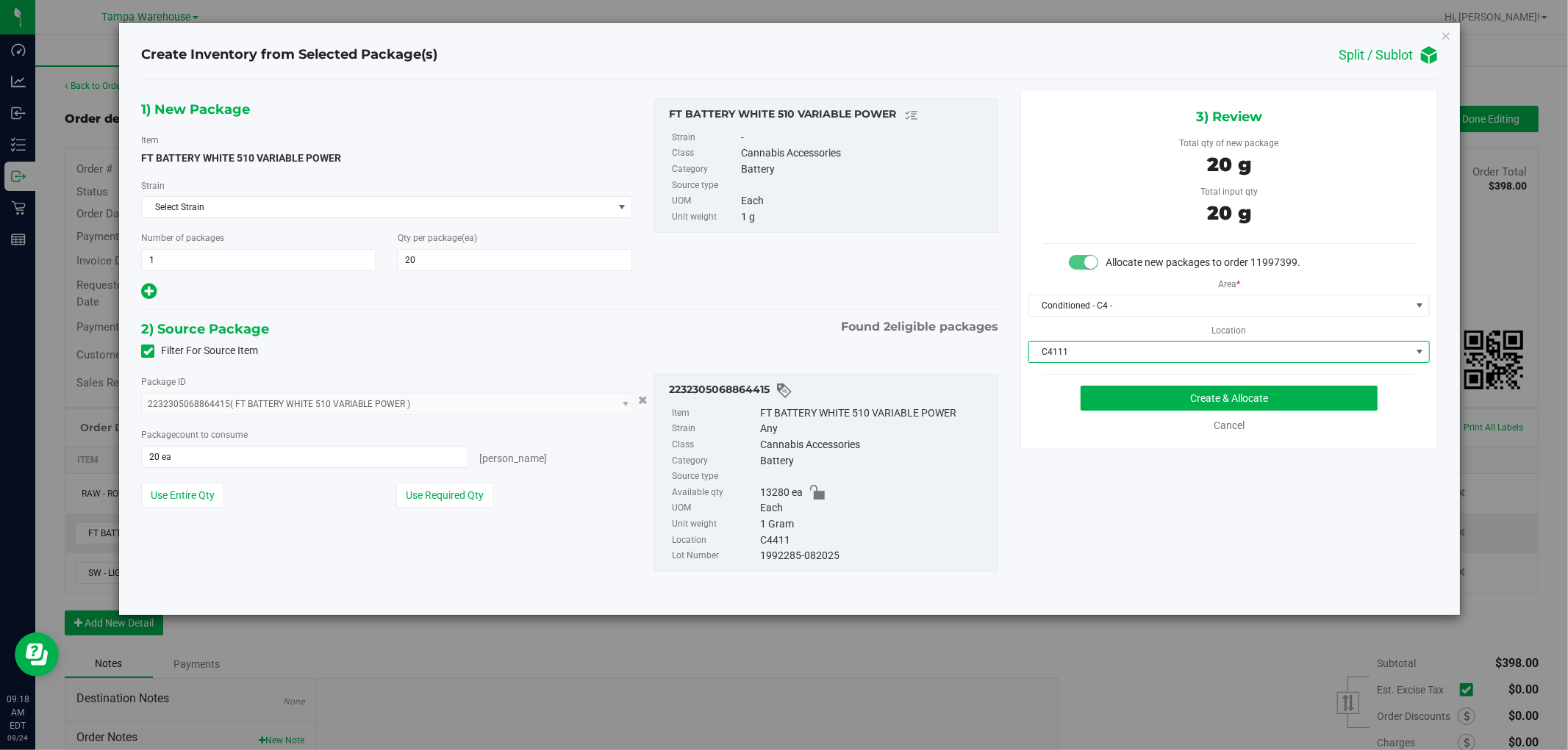
click at [1181, 348] on span "C4111" at bounding box center [1219, 352] width 381 height 21
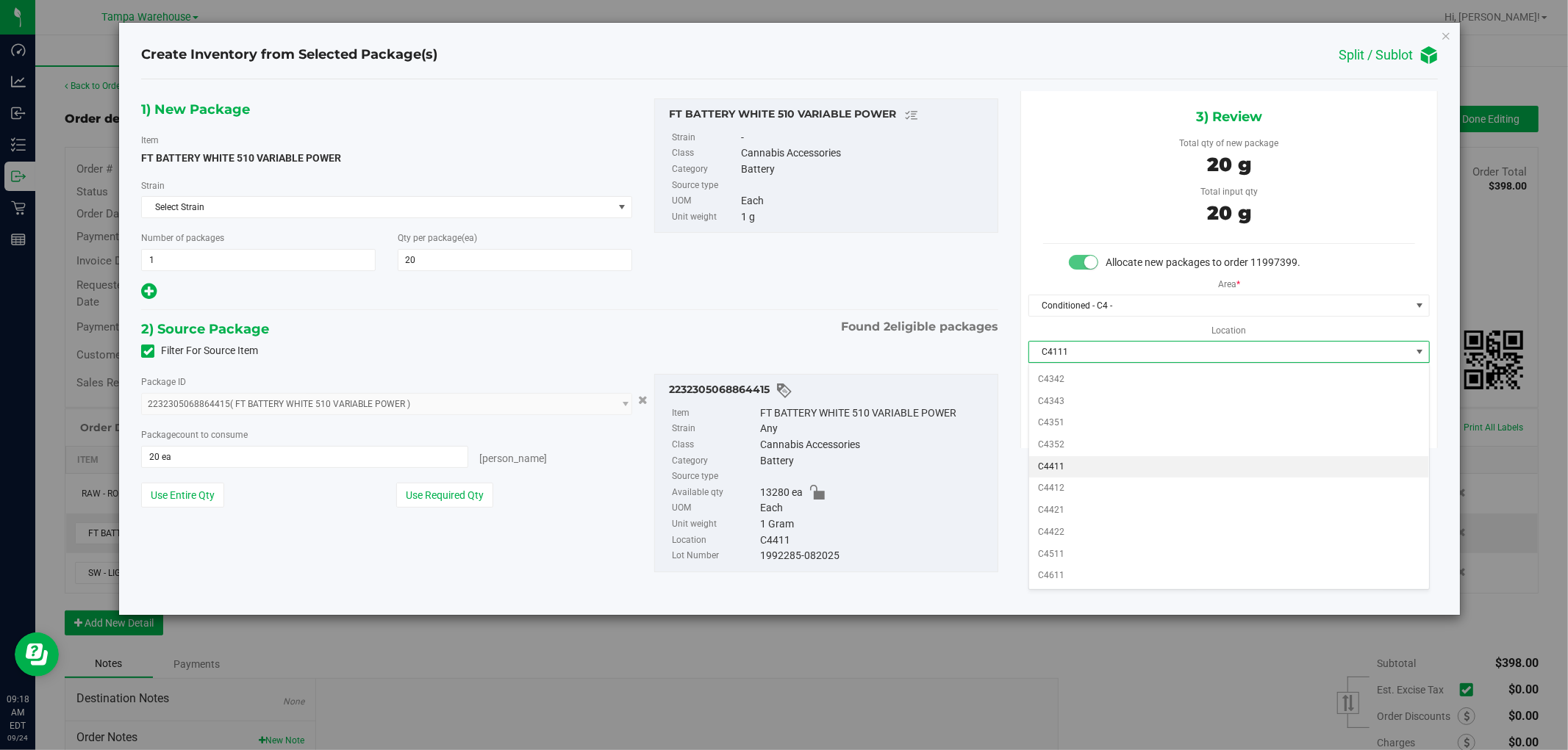
scroll to position [615, 0]
click at [1110, 458] on li "C4411" at bounding box center [1228, 467] width 400 height 22
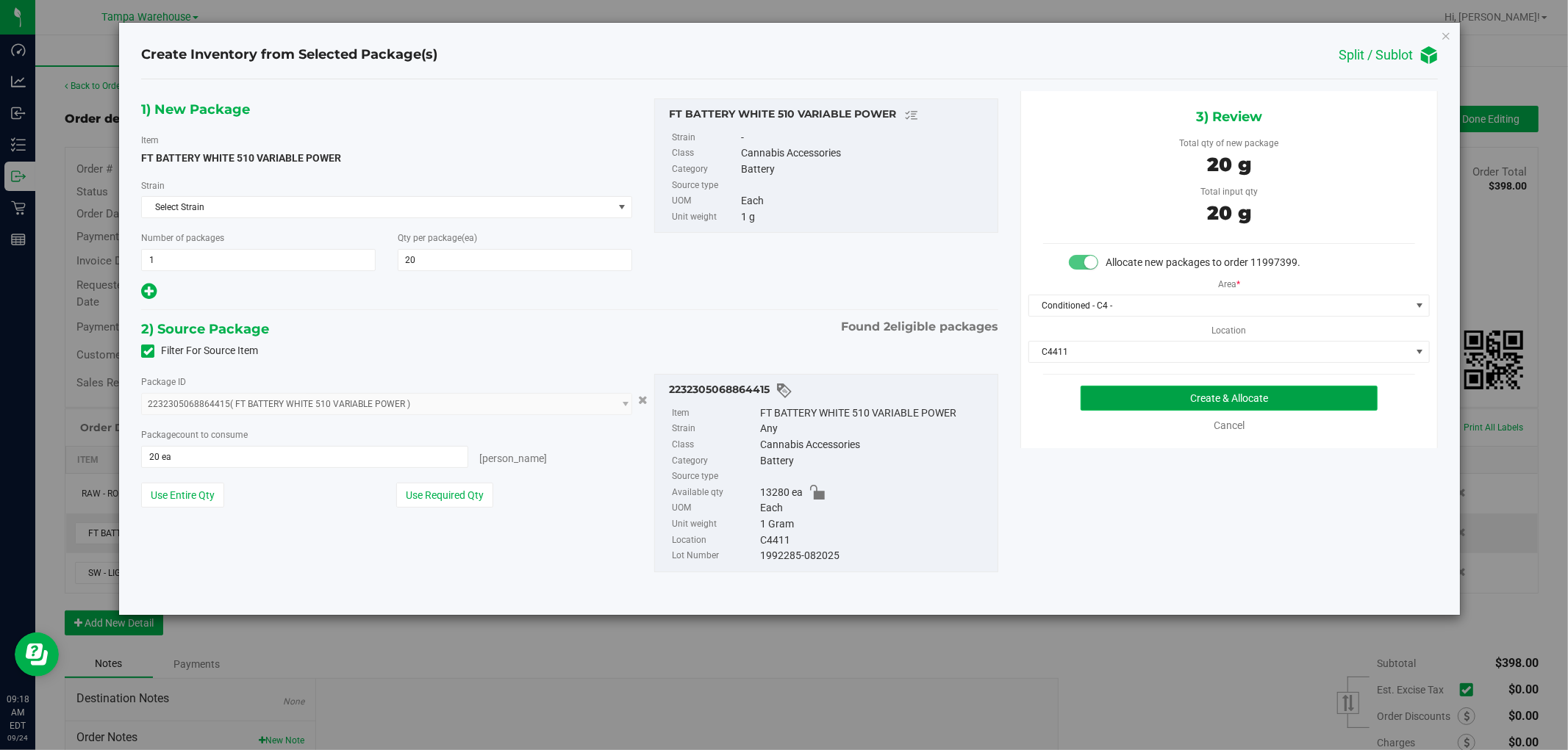
click at [1251, 394] on button "Create & Allocate" at bounding box center [1228, 398] width 297 height 25
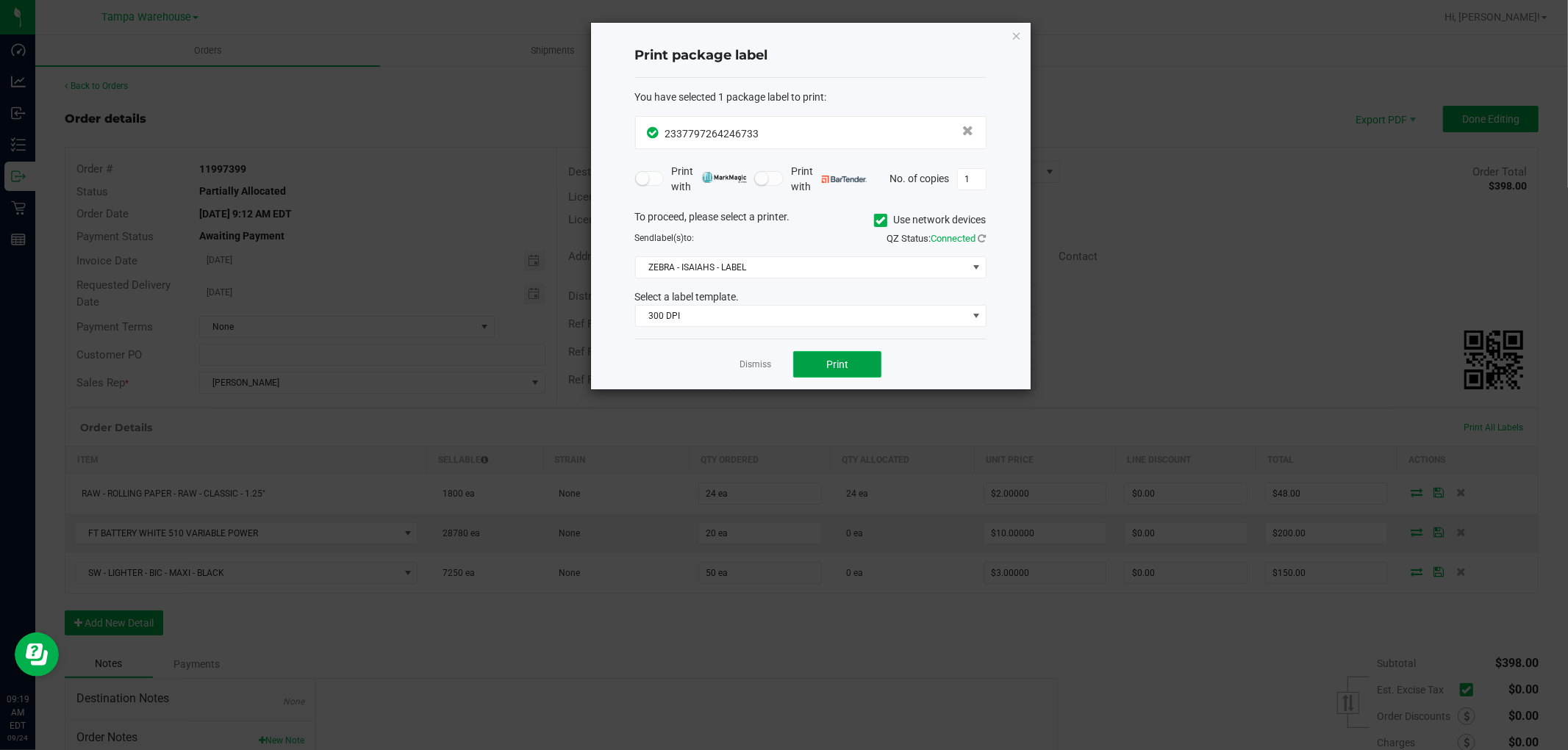
click at [863, 372] on button "Print" at bounding box center [837, 365] width 88 height 27
click at [1024, 38] on div "Print package label You have selected 1 package label to print : 23377972642467…" at bounding box center [810, 206] width 440 height 367
click at [1017, 33] on icon "button" at bounding box center [1017, 36] width 10 height 18
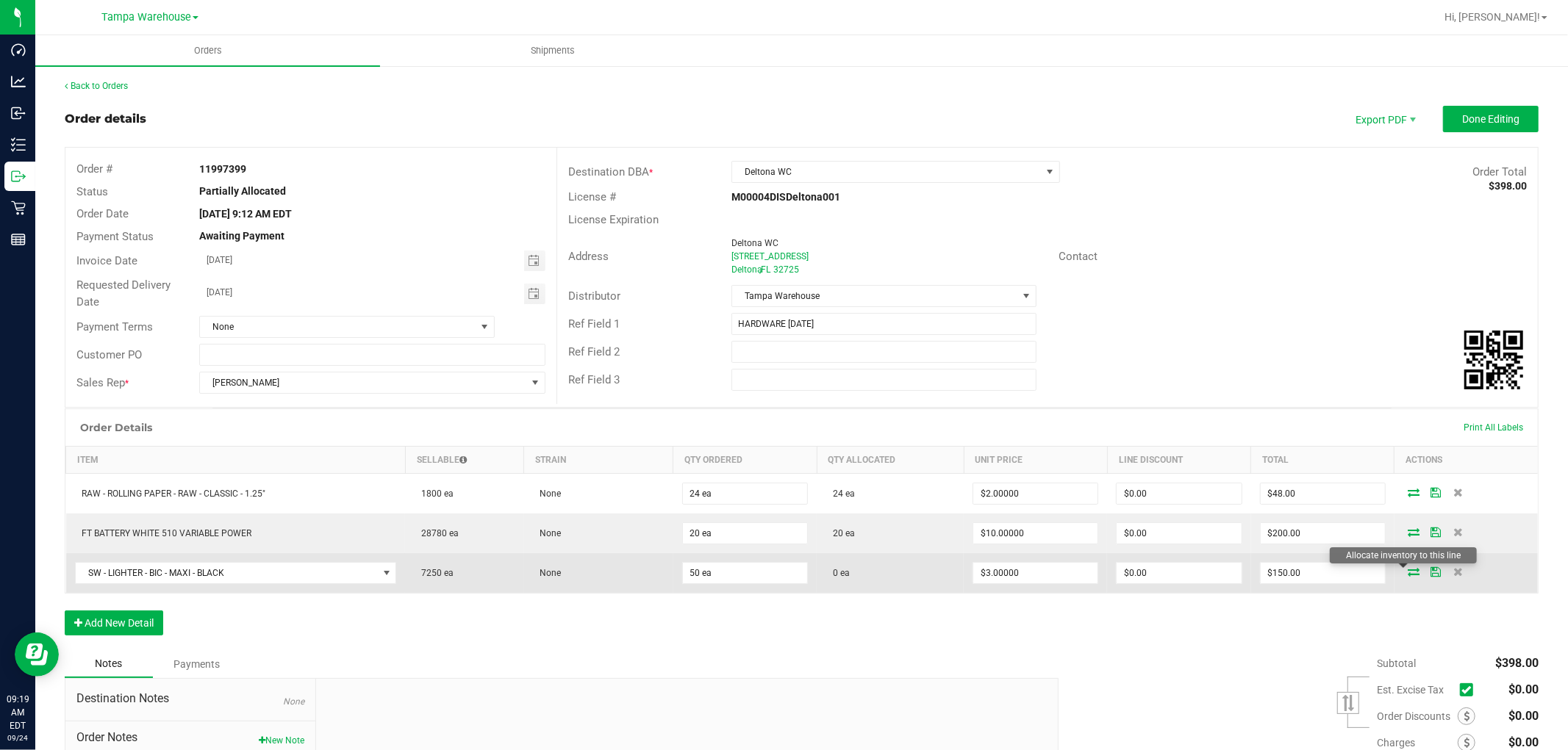
click at [1408, 576] on icon at bounding box center [1414, 571] width 12 height 9
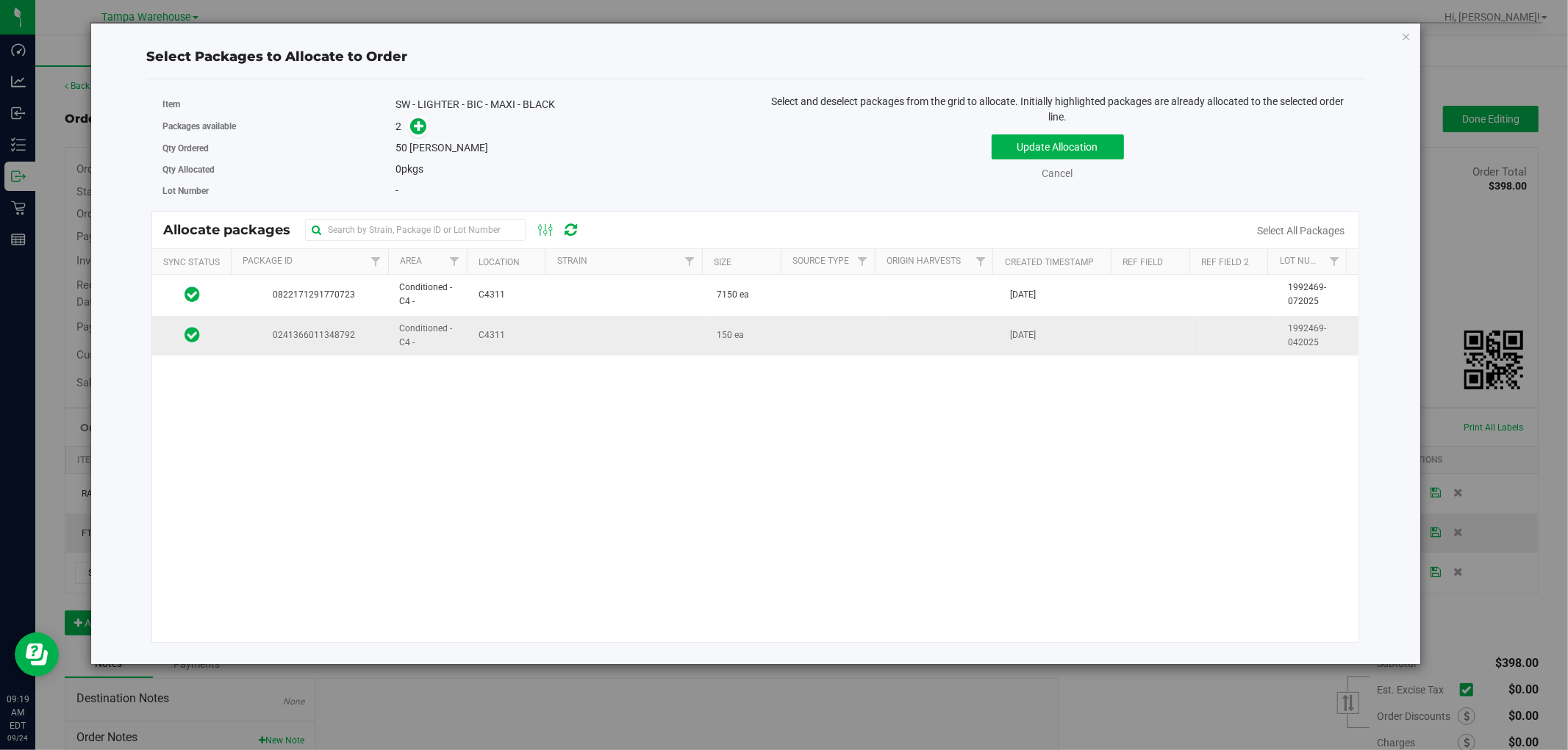
click at [584, 346] on td at bounding box center [628, 336] width 159 height 40
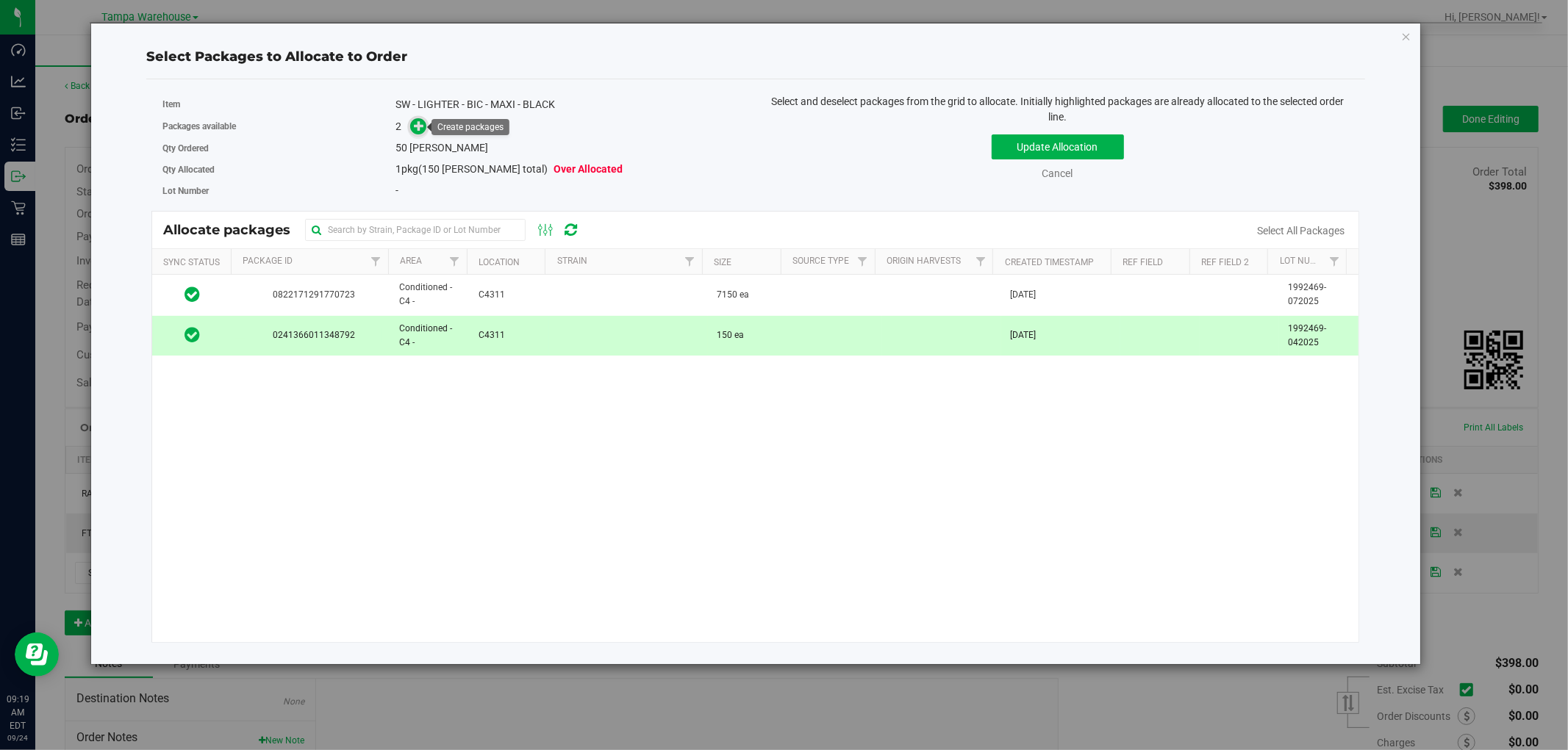
click at [420, 128] on icon at bounding box center [419, 125] width 10 height 10
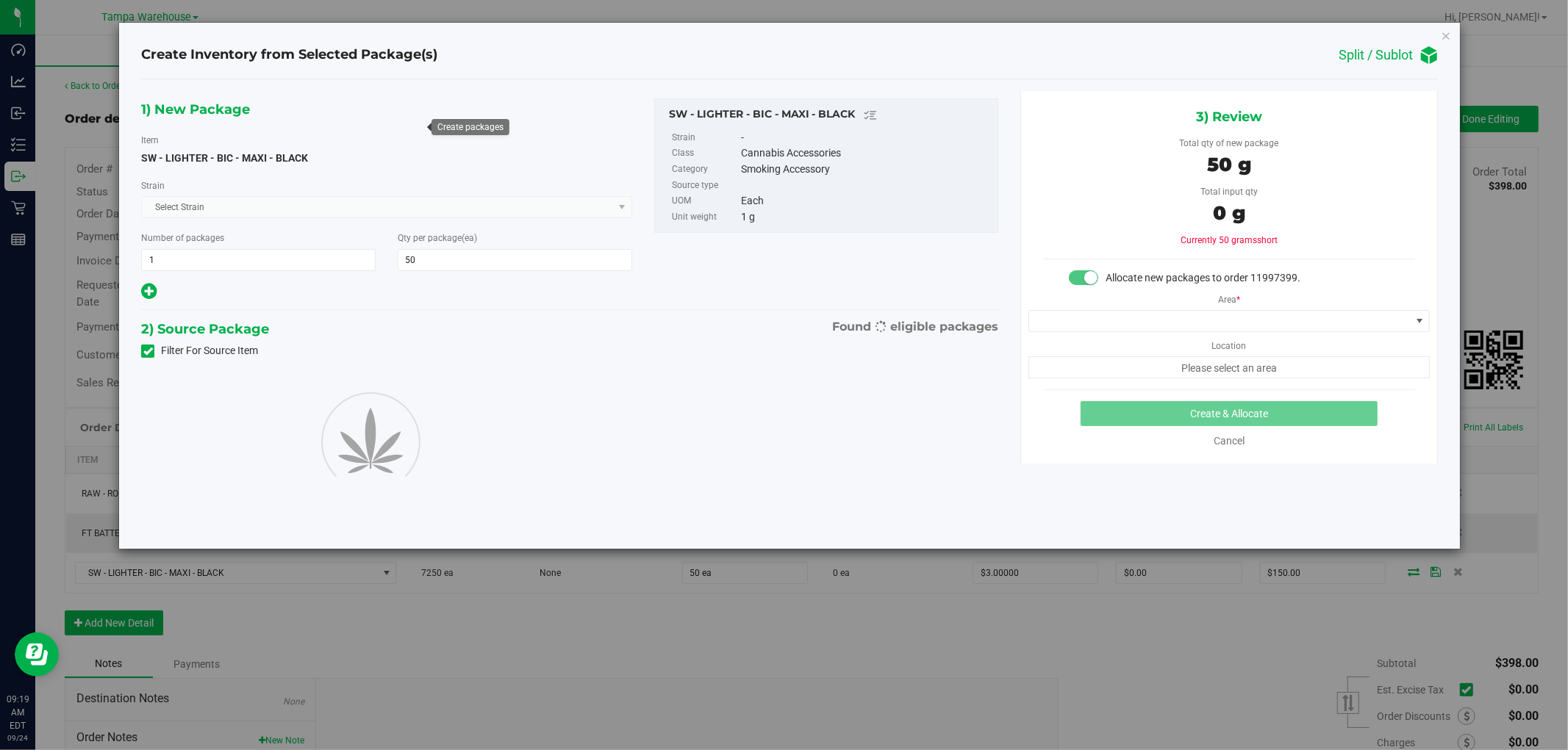
type input "50"
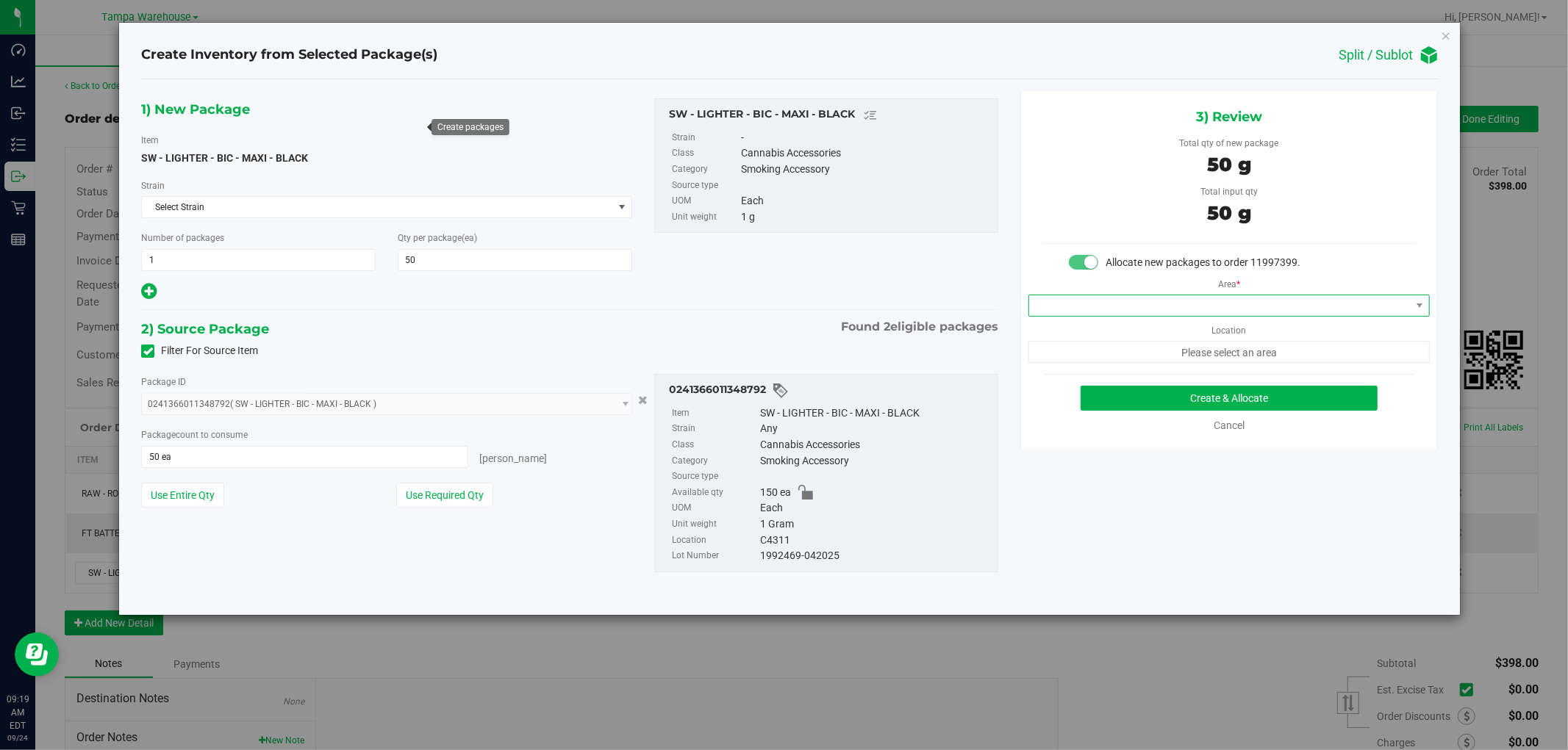
click at [1339, 308] on span at bounding box center [1219, 305] width 381 height 21
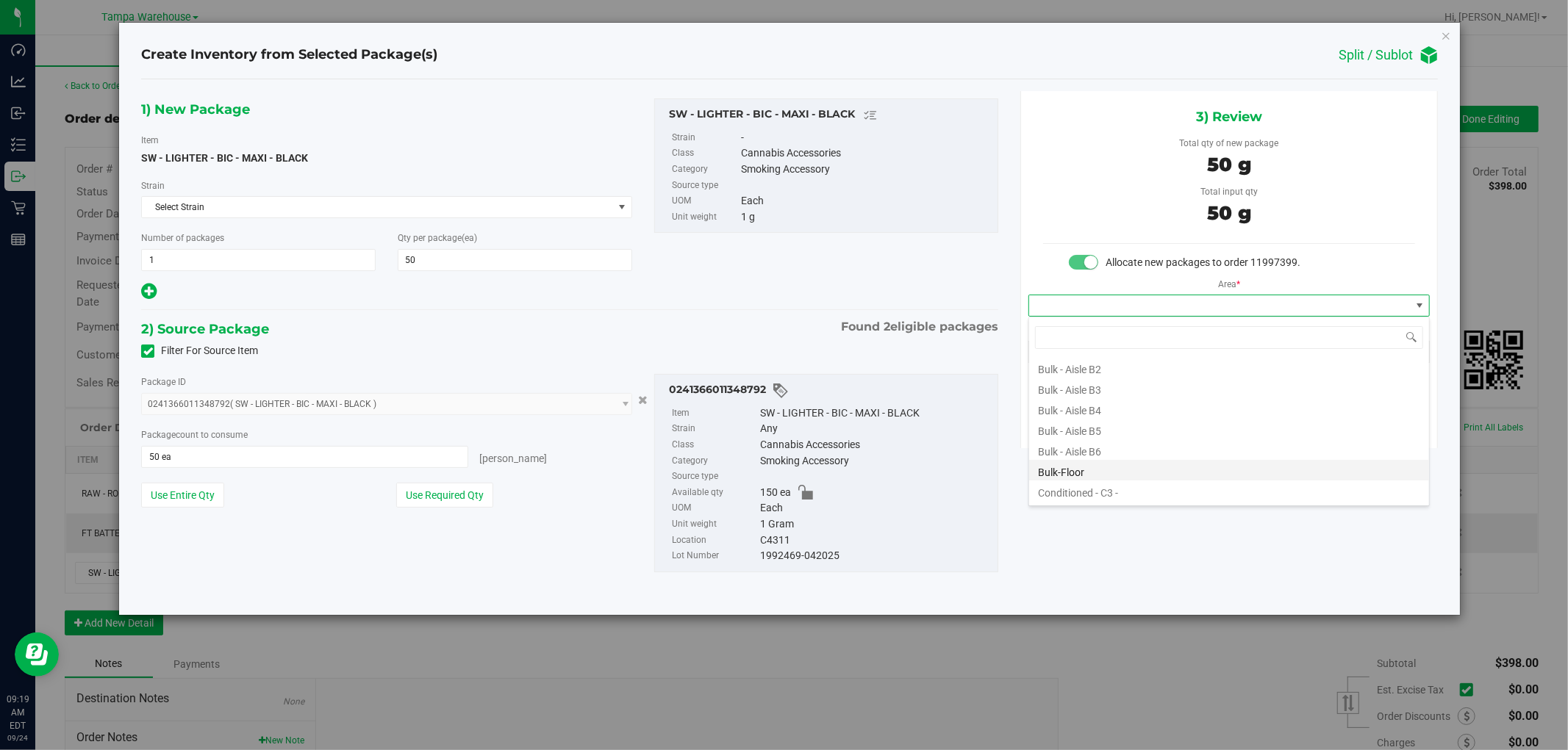
scroll to position [163, 0]
click at [1122, 435] on li "Conditioned - C4 -" at bounding box center [1228, 430] width 400 height 21
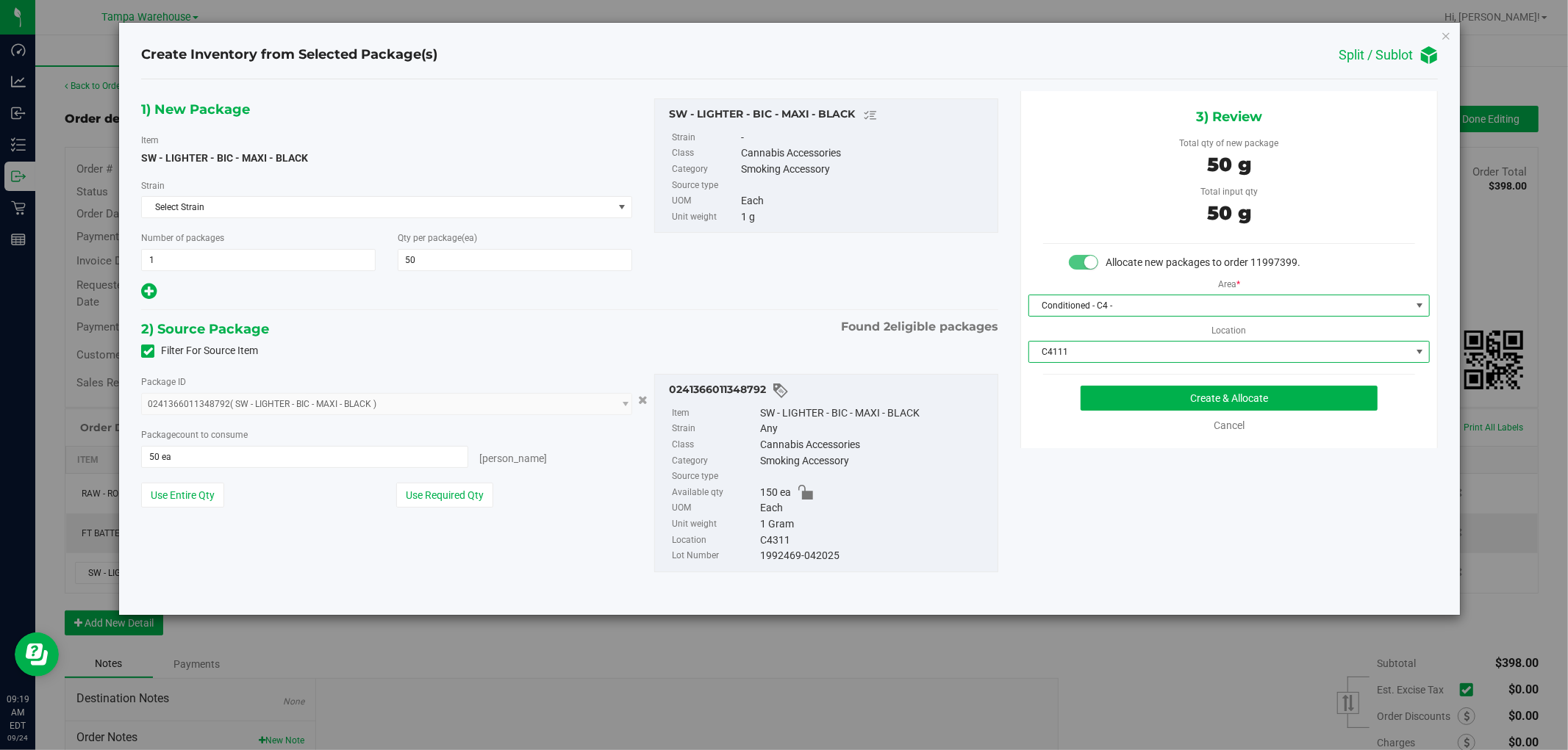
click at [1255, 349] on span "C4111" at bounding box center [1219, 352] width 381 height 21
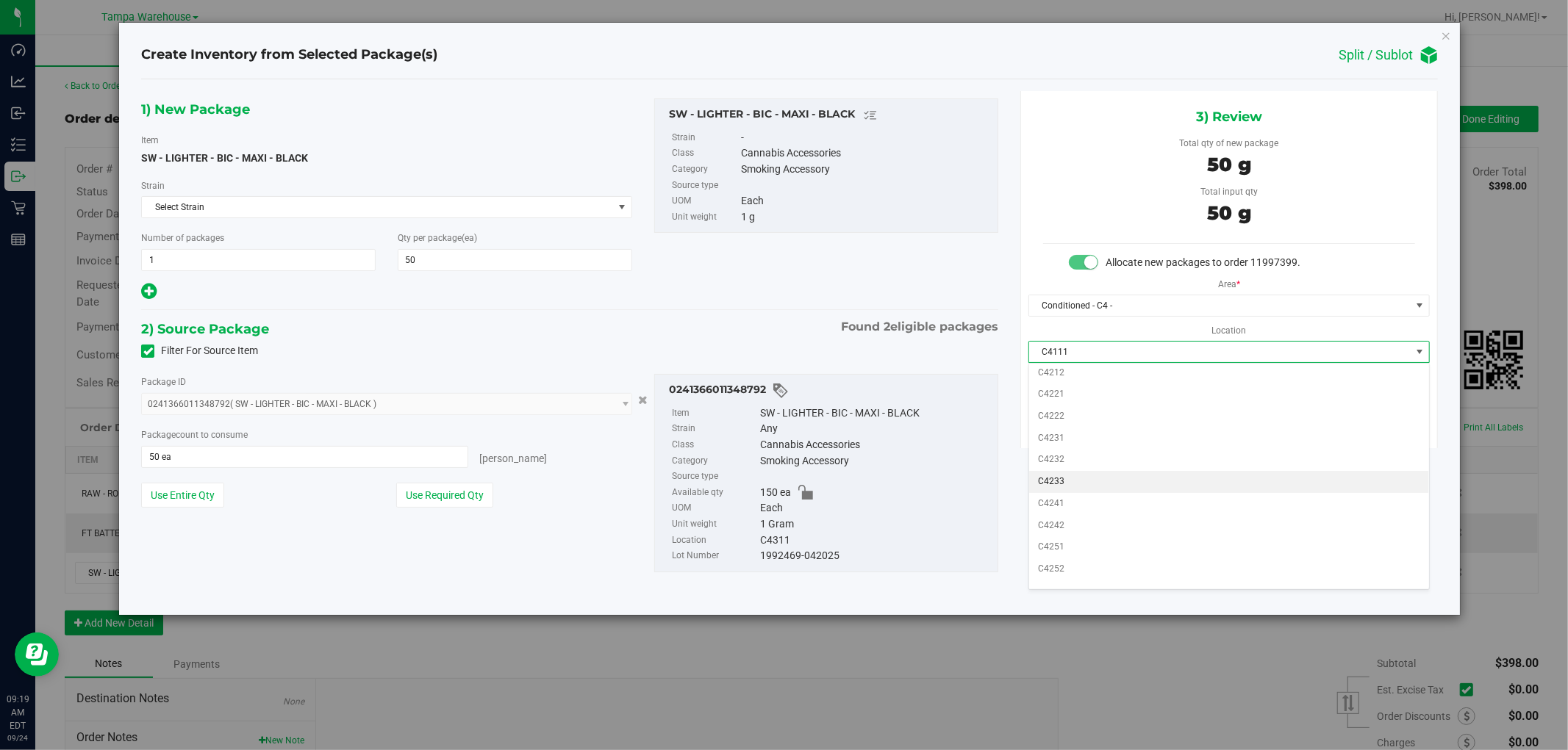
scroll to position [326, 0]
click at [1130, 504] on li "C4311" at bounding box center [1228, 510] width 400 height 22
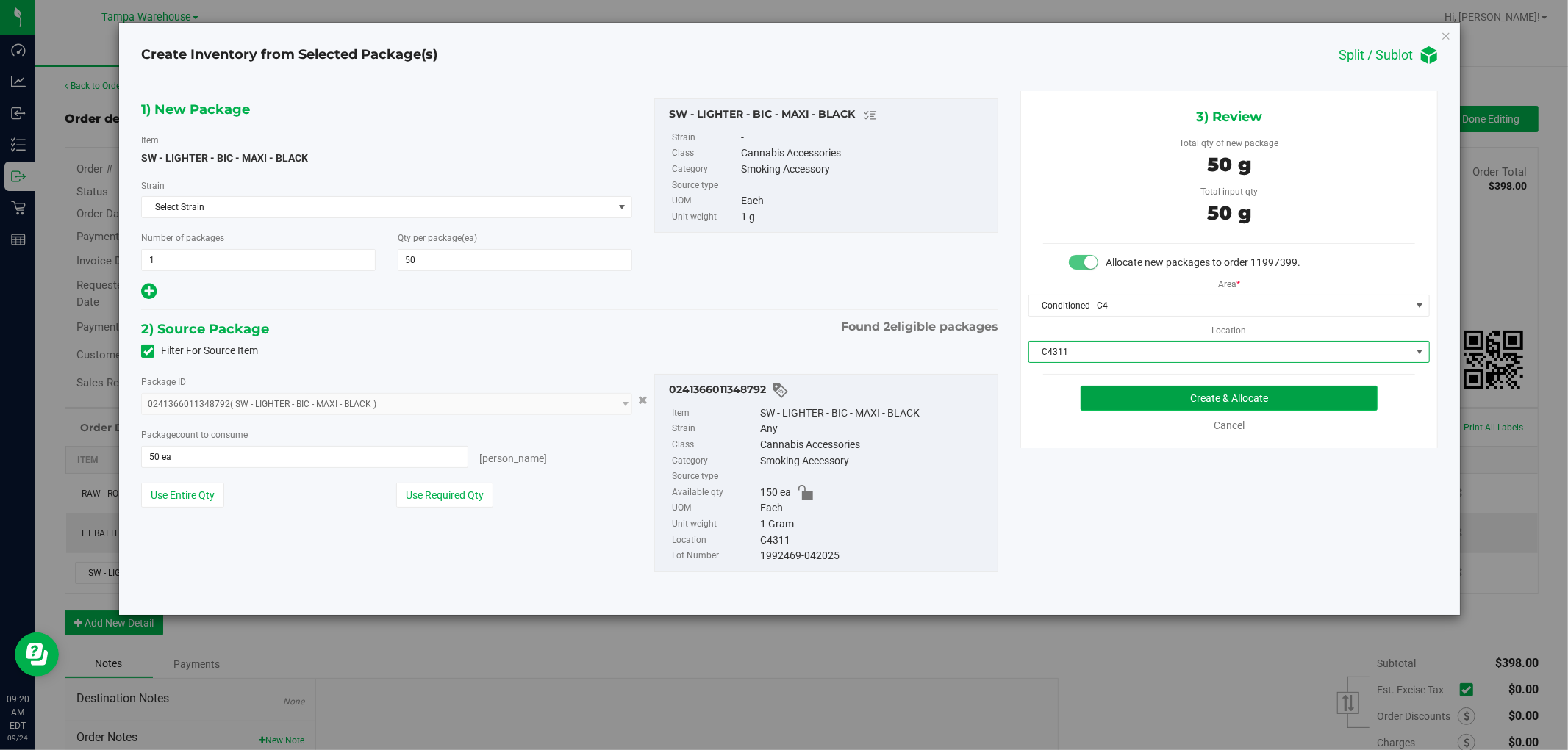
click at [1286, 409] on button "Create & Allocate" at bounding box center [1228, 398] width 297 height 25
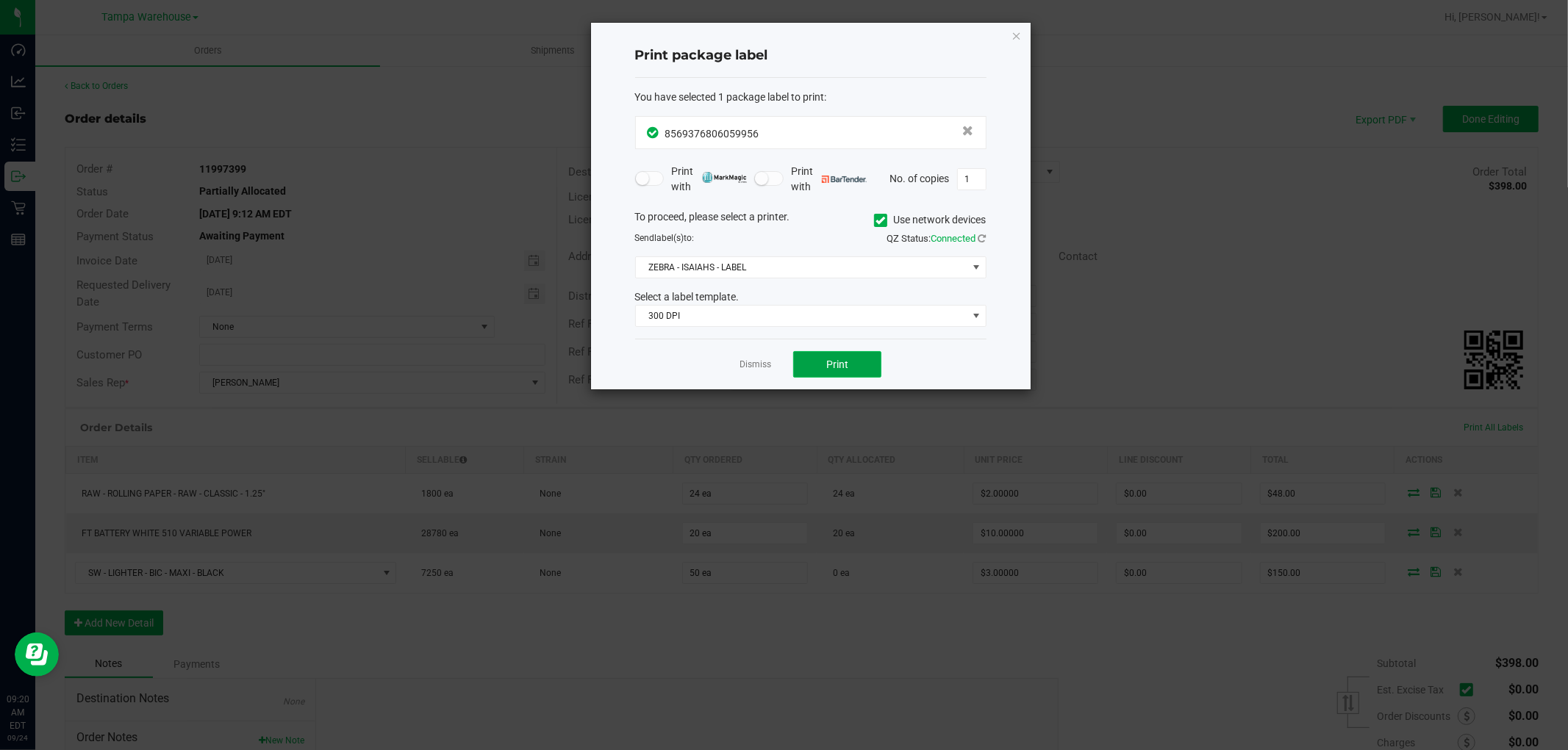
click at [864, 369] on button "Print" at bounding box center [837, 365] width 88 height 27
click at [1019, 37] on icon "button" at bounding box center [1017, 36] width 10 height 18
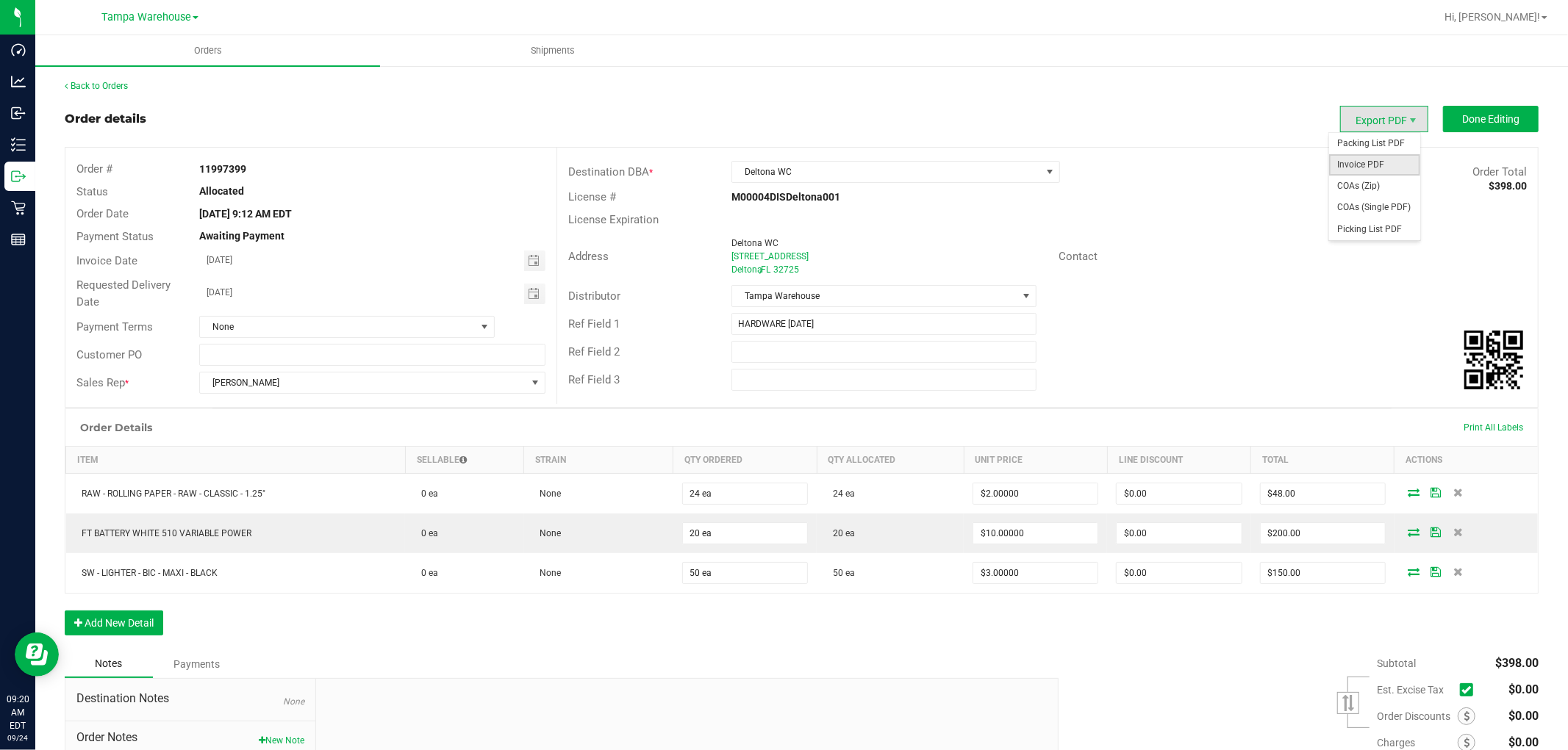
click at [1370, 163] on span "Invoice PDF" at bounding box center [1374, 165] width 91 height 22
click at [1360, 162] on span "Invoice PDF" at bounding box center [1374, 165] width 91 height 22
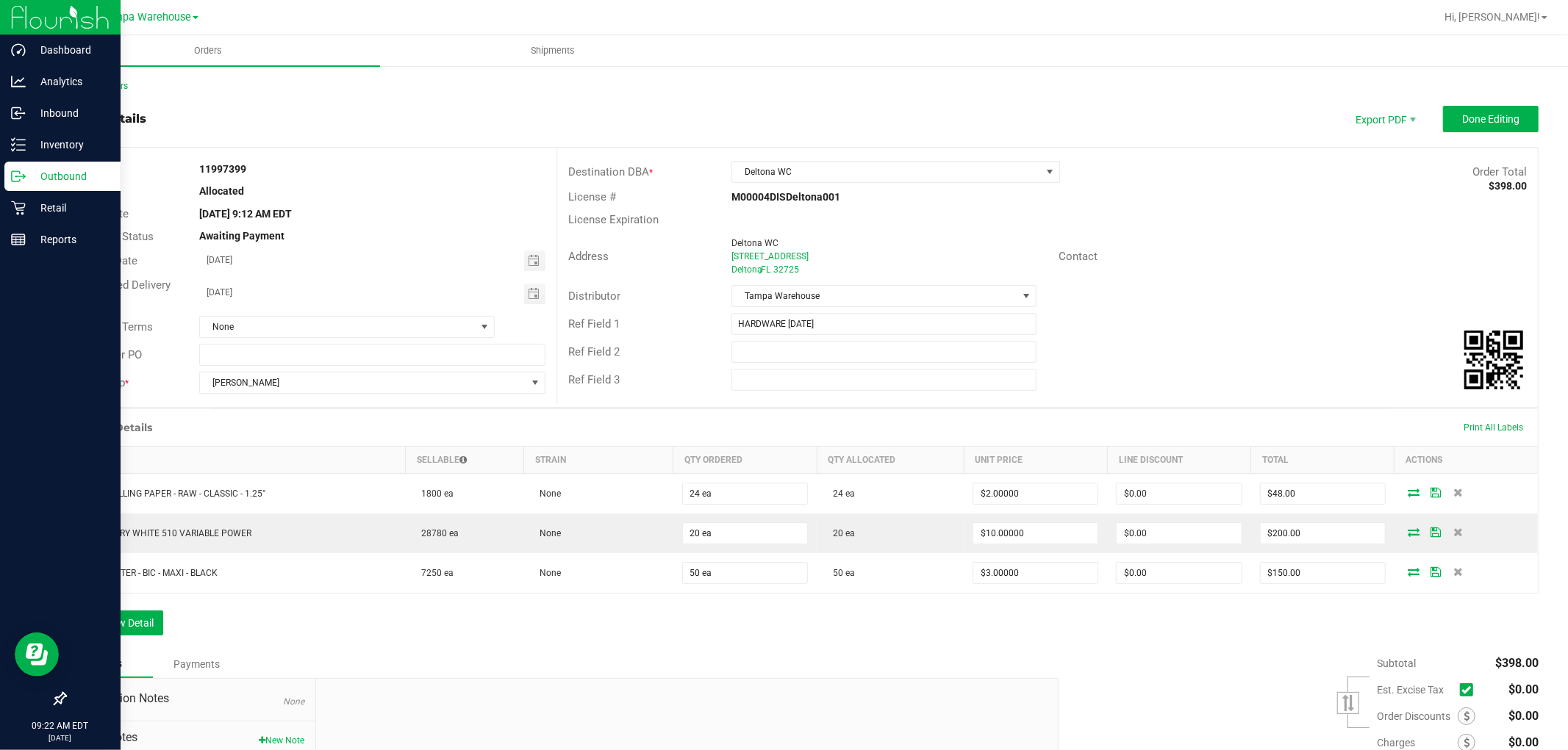
click at [73, 182] on p "Outbound" at bounding box center [69, 177] width 88 height 18
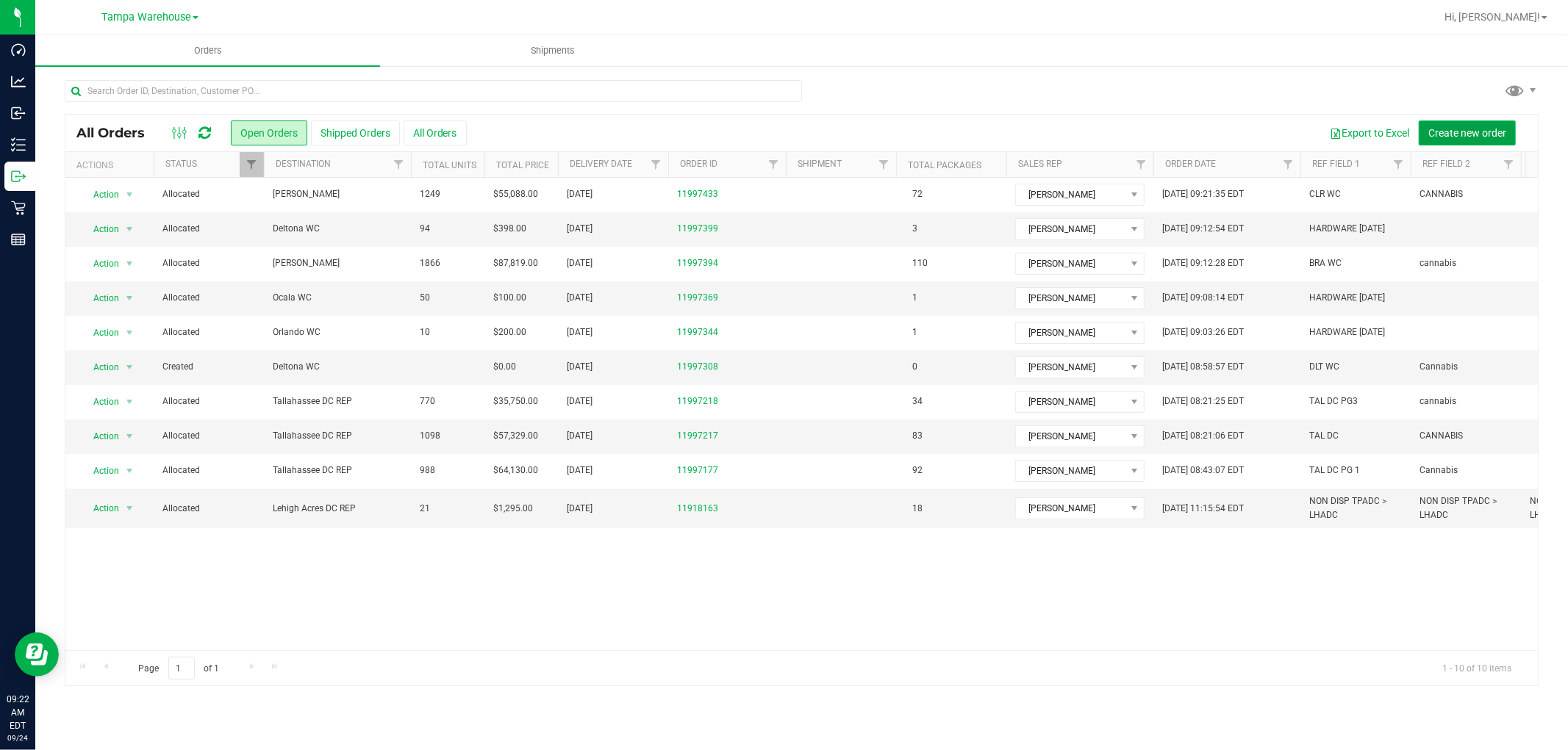
click at [1478, 125] on button "Create new order" at bounding box center [1467, 132] width 97 height 25
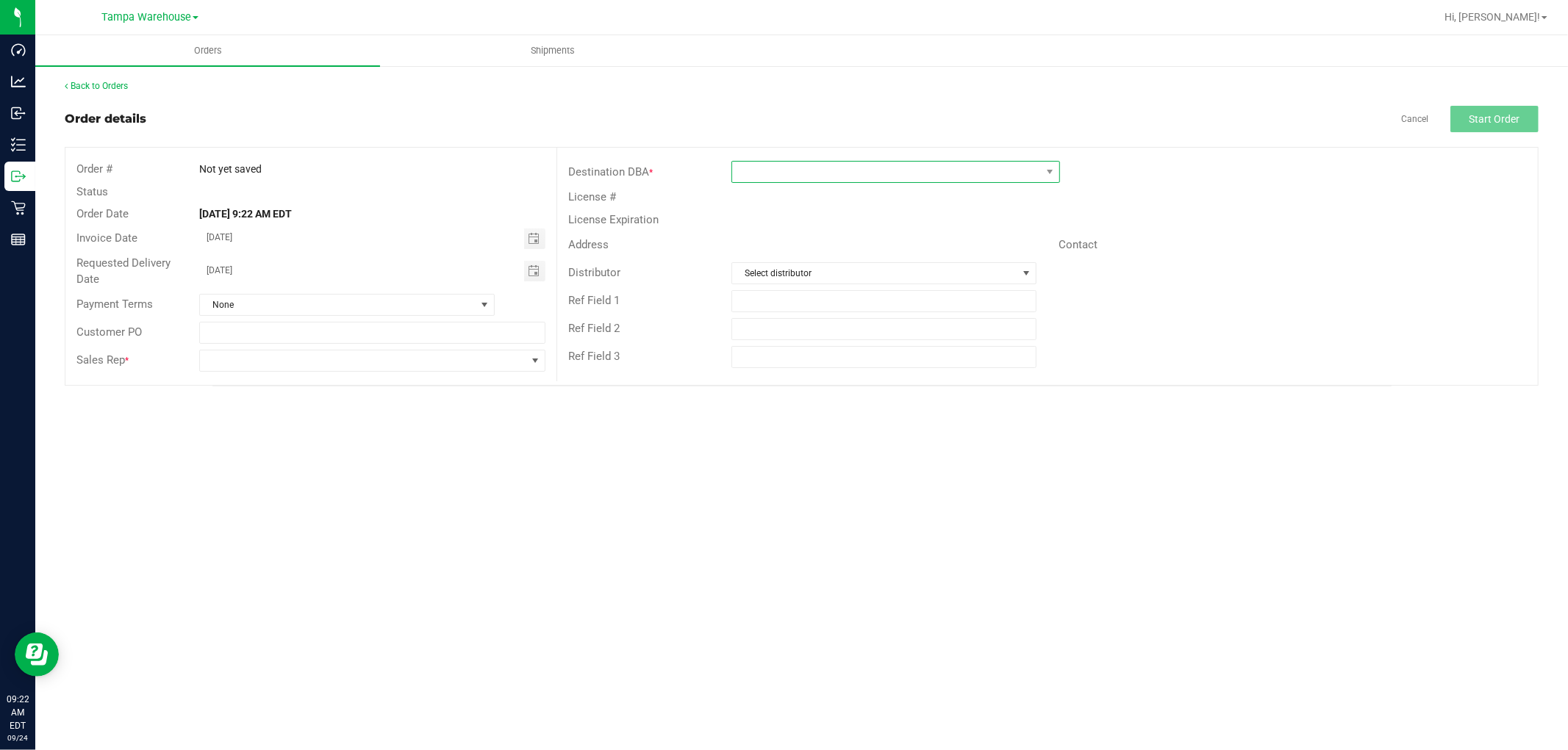
click at [863, 175] on span at bounding box center [886, 172] width 308 height 21
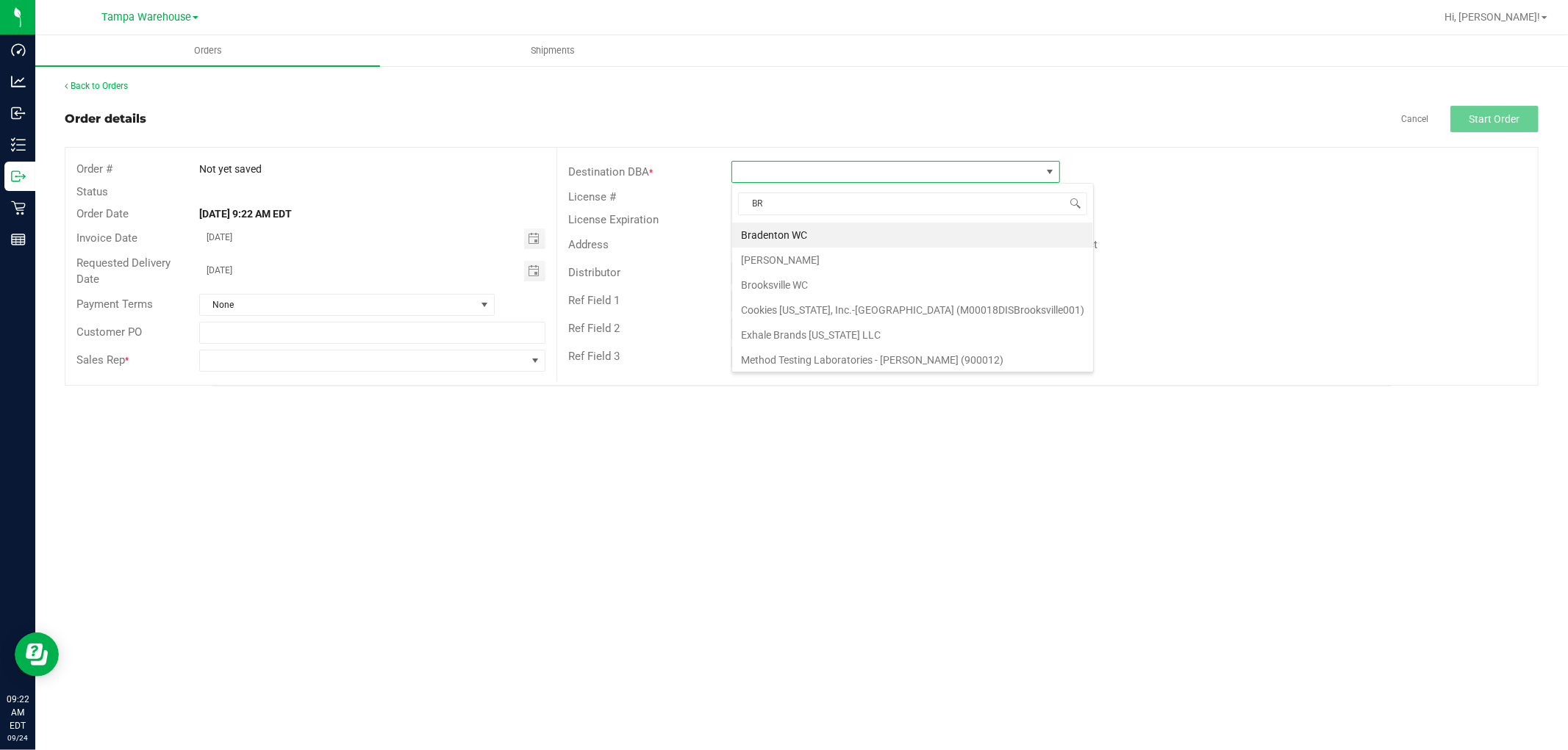
type input "BRA"
click at [781, 263] on li "[PERSON_NAME]" at bounding box center [895, 260] width 327 height 25
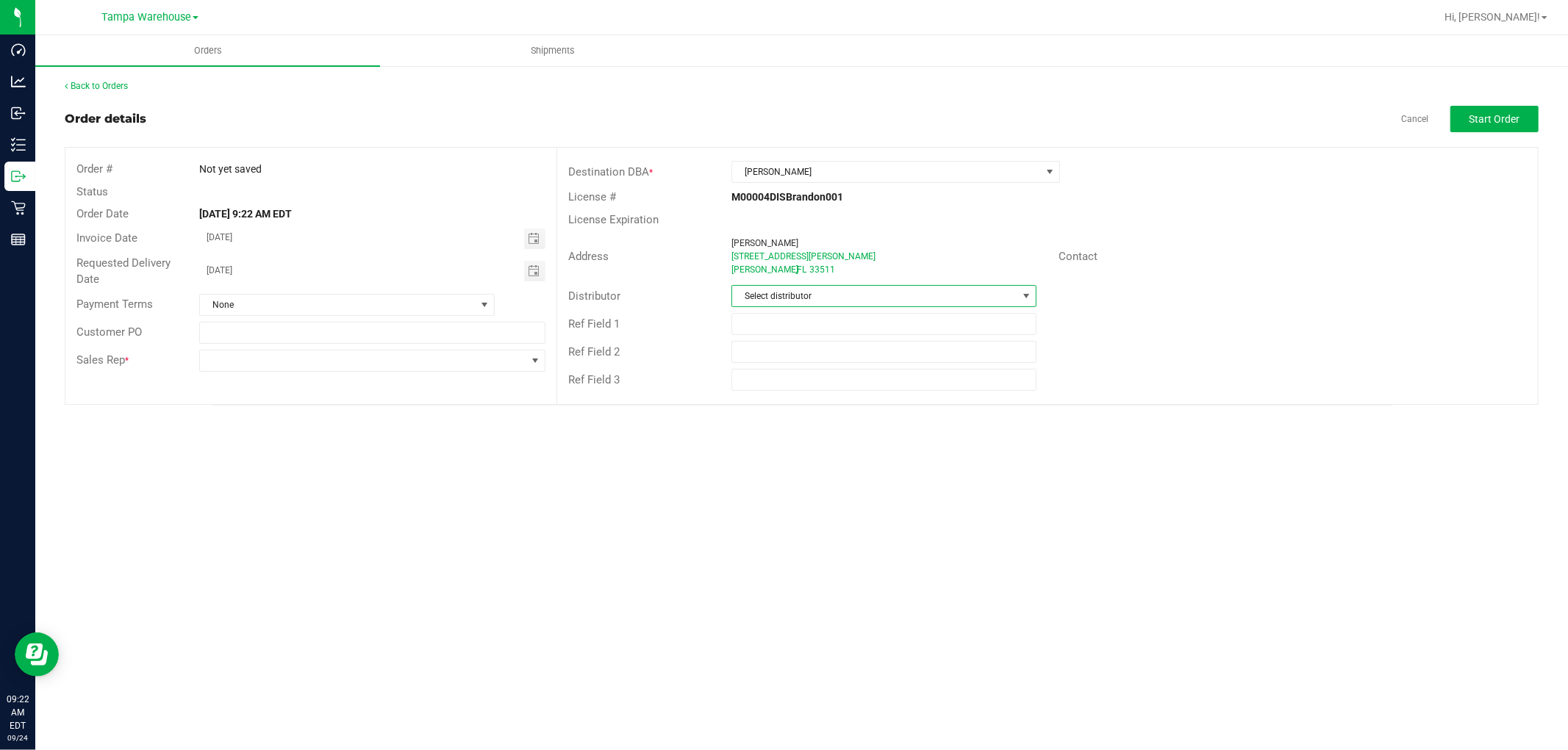
click at [801, 305] on span "Select distributor" at bounding box center [874, 295] width 286 height 21
type input "TAM"
click at [810, 383] on li "Tampa Warehouse" at bounding box center [883, 383] width 303 height 25
click at [802, 324] on input "text" at bounding box center [883, 324] width 305 height 22
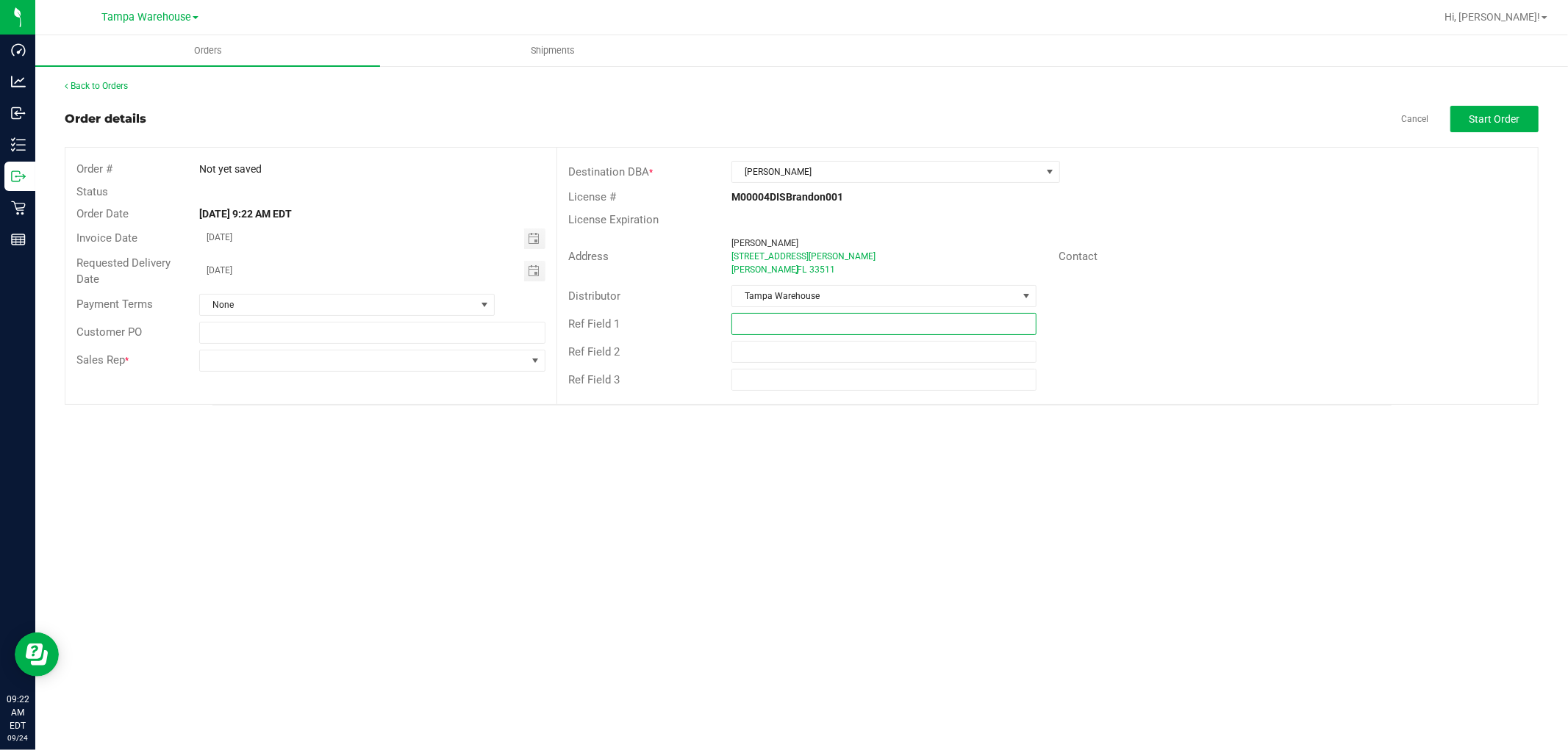
paste input "HARDWARE [DATE]"
type input "HARDWARE [DATE]"
click at [481, 359] on span at bounding box center [363, 361] width 326 height 21
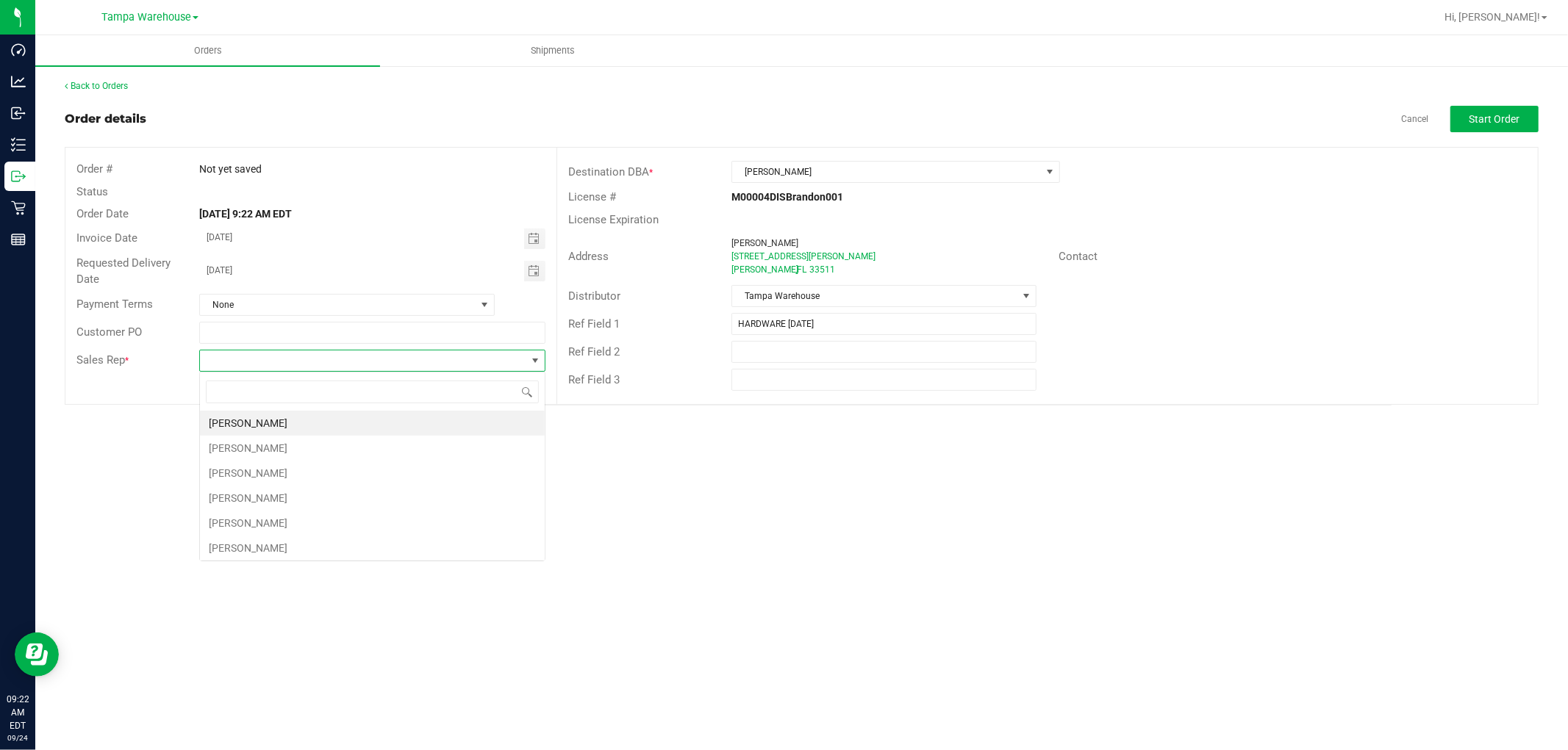
scroll to position [22, 346]
type input "ISA"
click at [283, 423] on li "[PERSON_NAME]" at bounding box center [371, 423] width 345 height 25
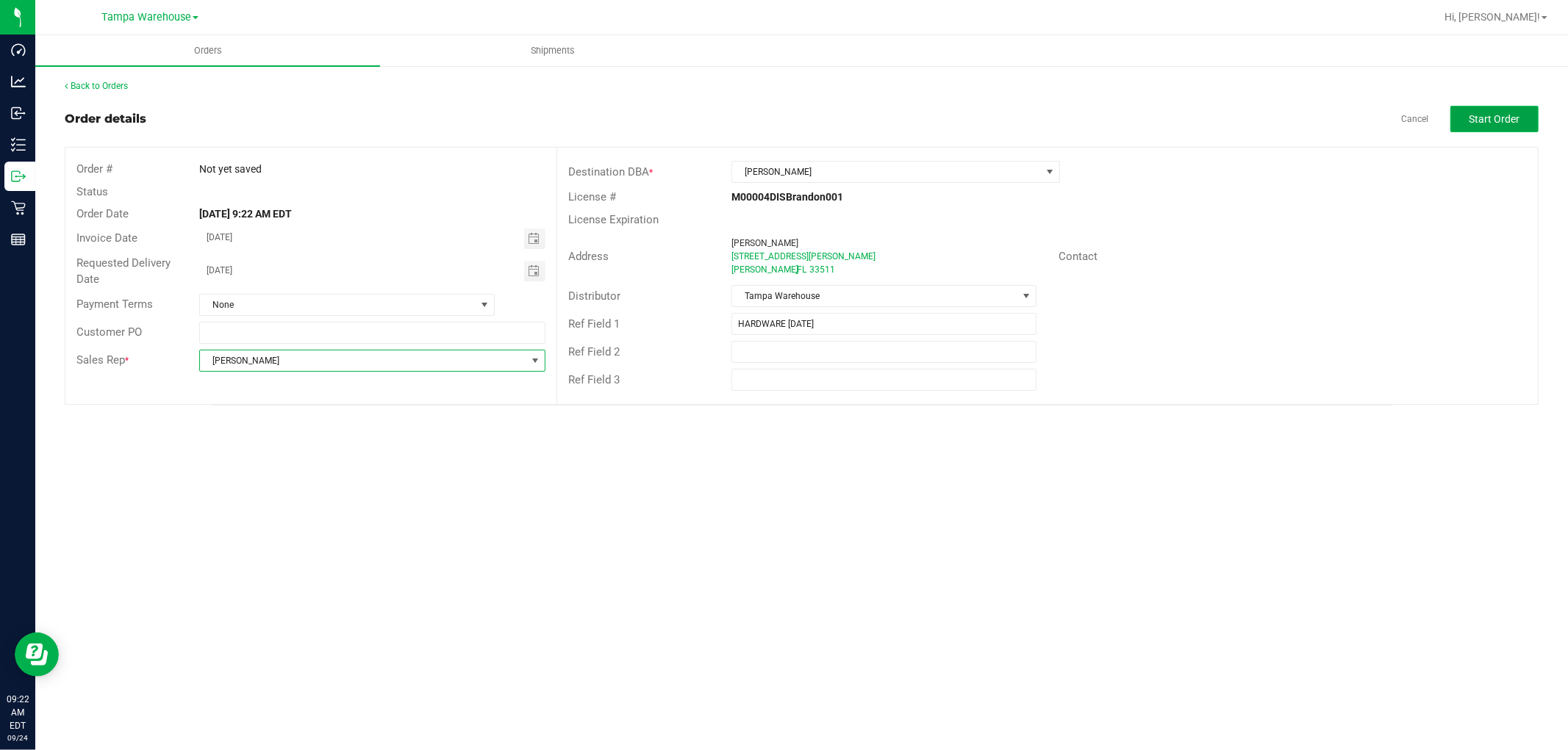
click at [1507, 120] on span "Start Order" at bounding box center [1494, 120] width 50 height 12
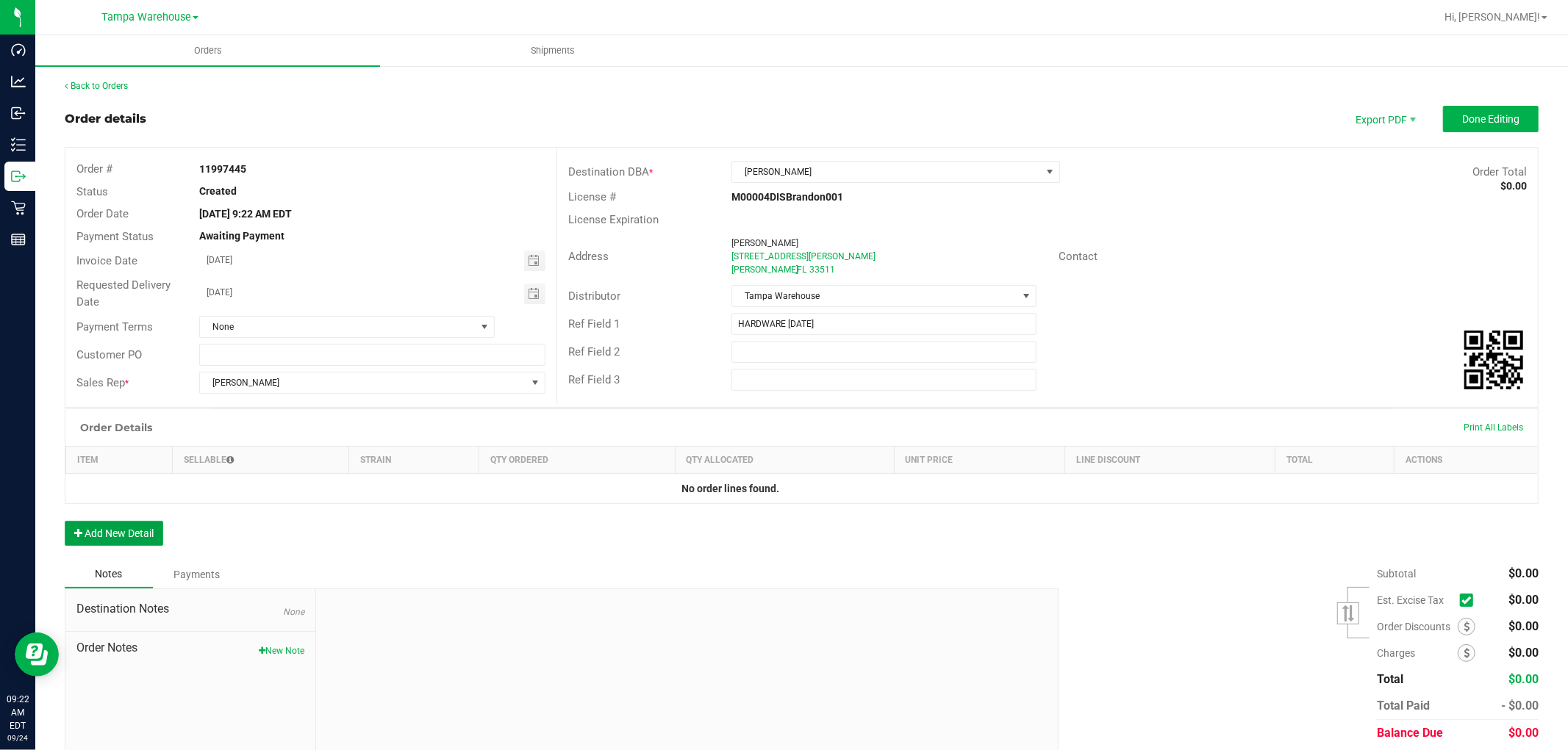
click at [122, 540] on button "Add New Detail" at bounding box center [114, 533] width 99 height 25
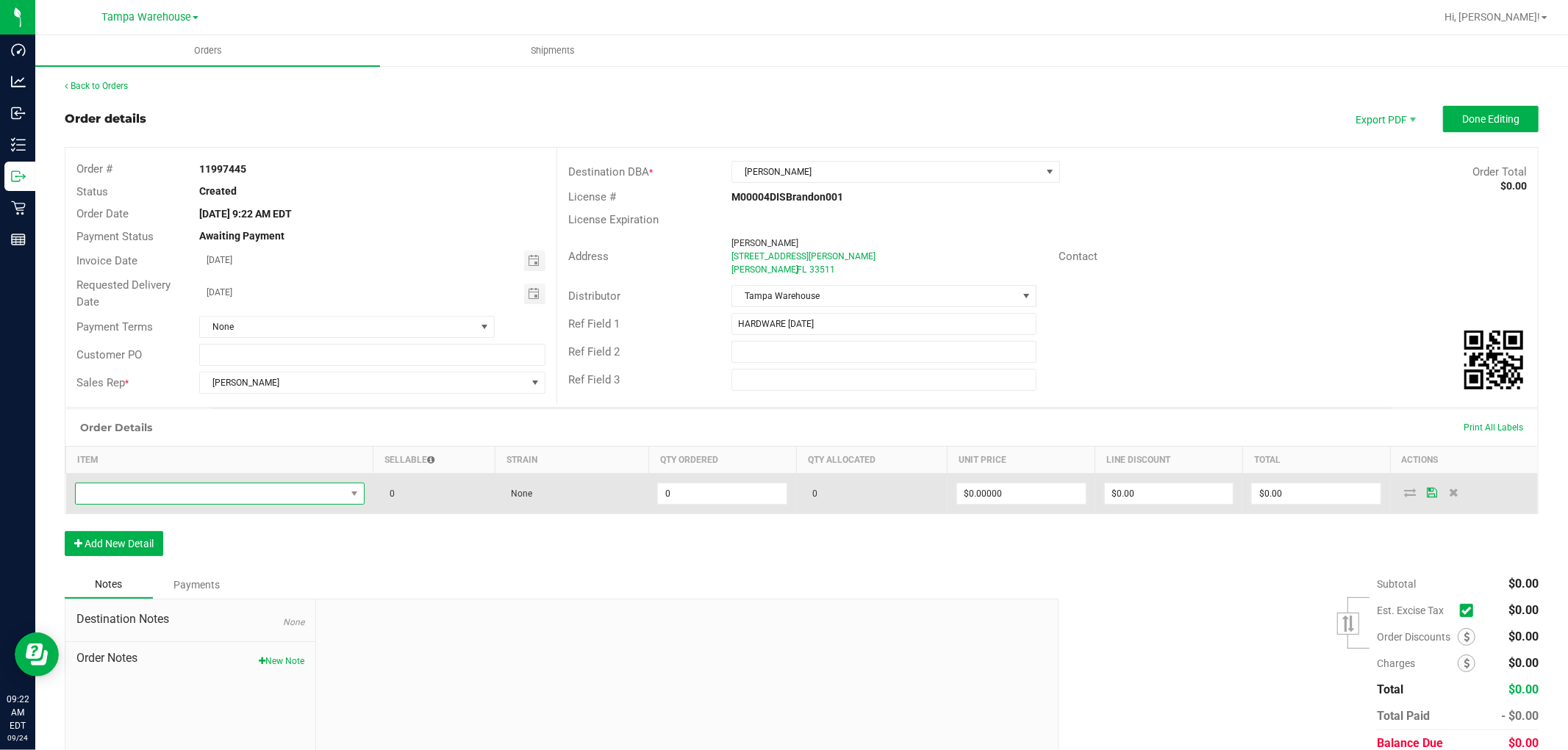
click at [177, 502] on span "NO DATA FOUND" at bounding box center [210, 493] width 270 height 21
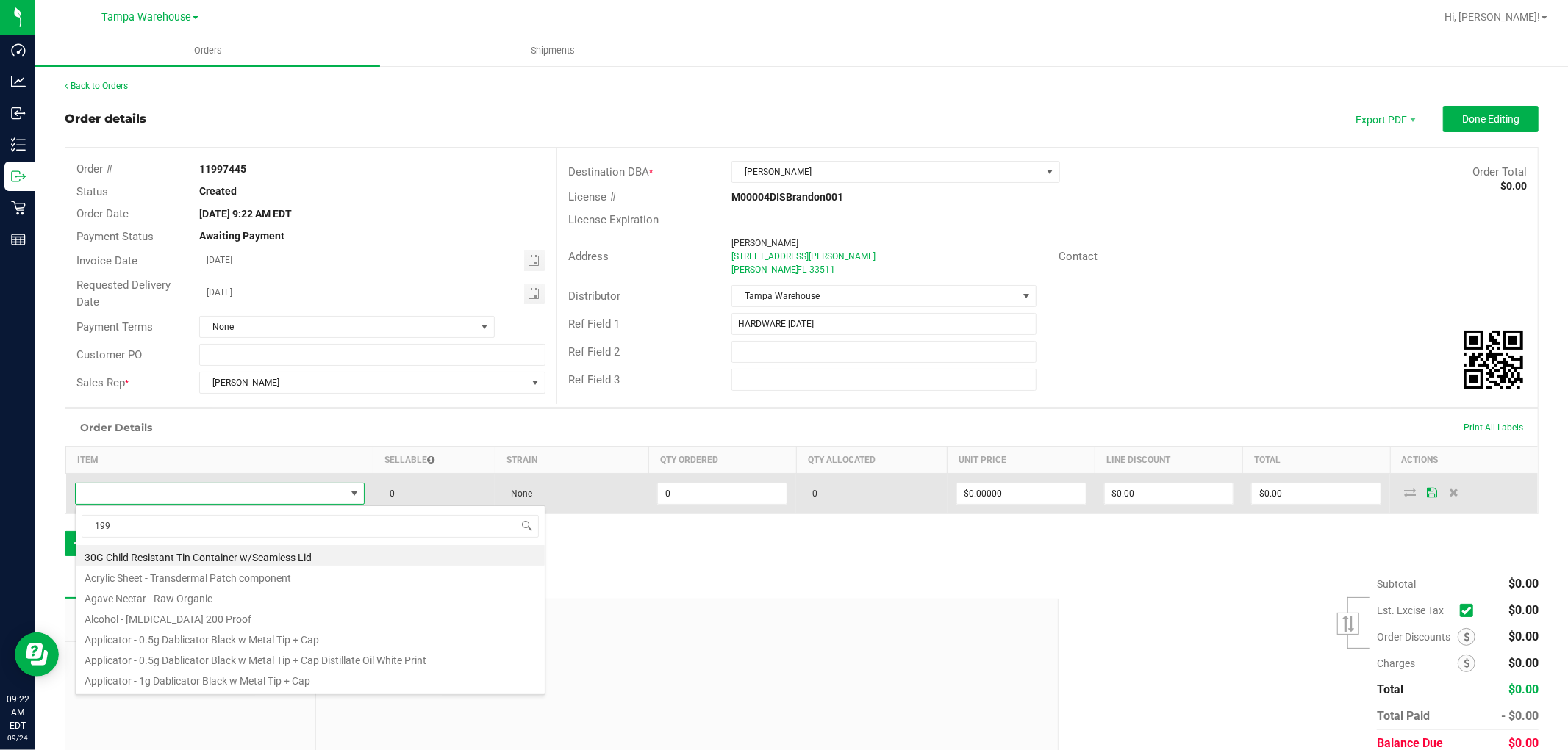
scroll to position [22, 284]
type input "1992260"
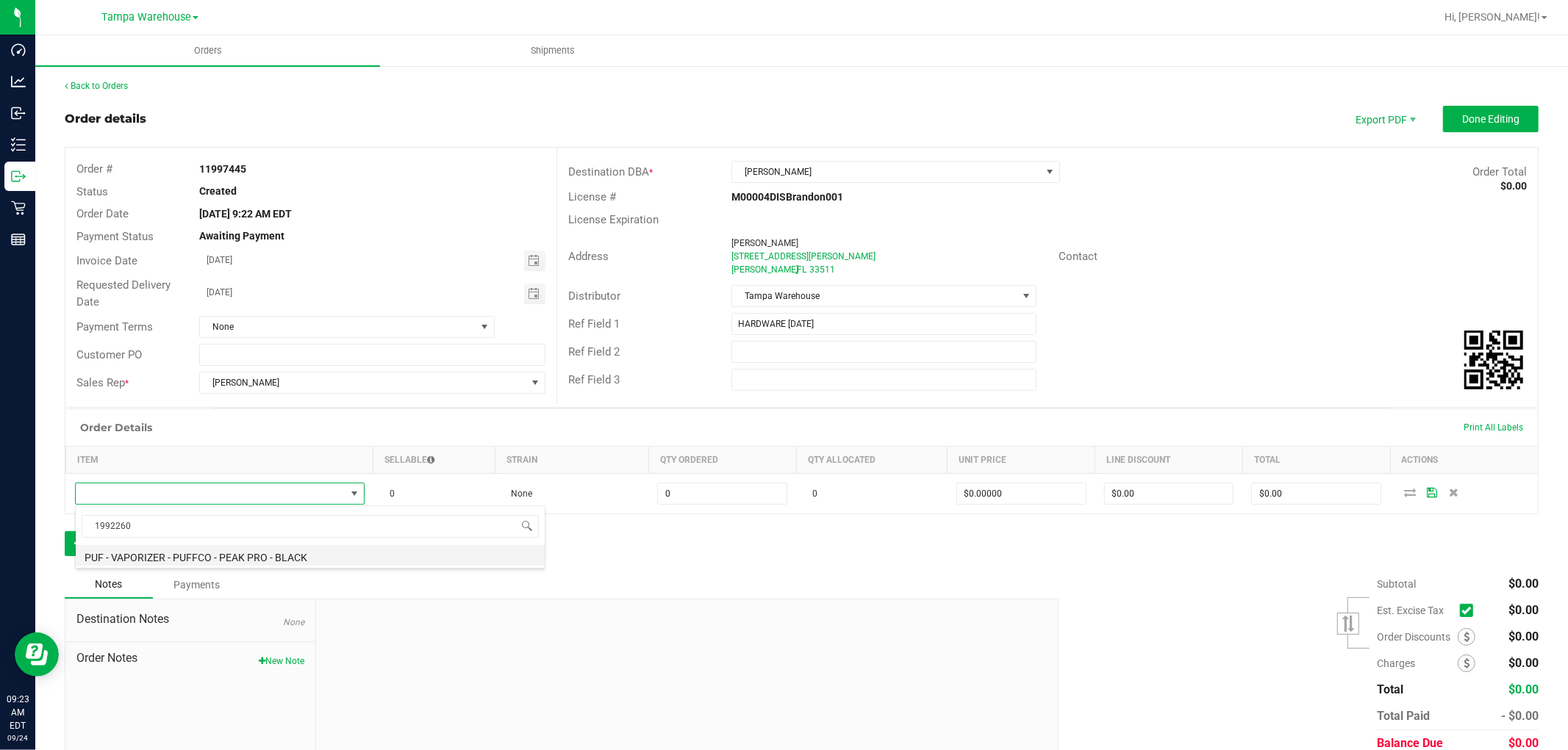
click at [269, 554] on li "PUF - VAPORIZER - PUFFCO - PEAK PRO - BLACK" at bounding box center [310, 555] width 469 height 21
type input "0 ea"
type input "$300.00000"
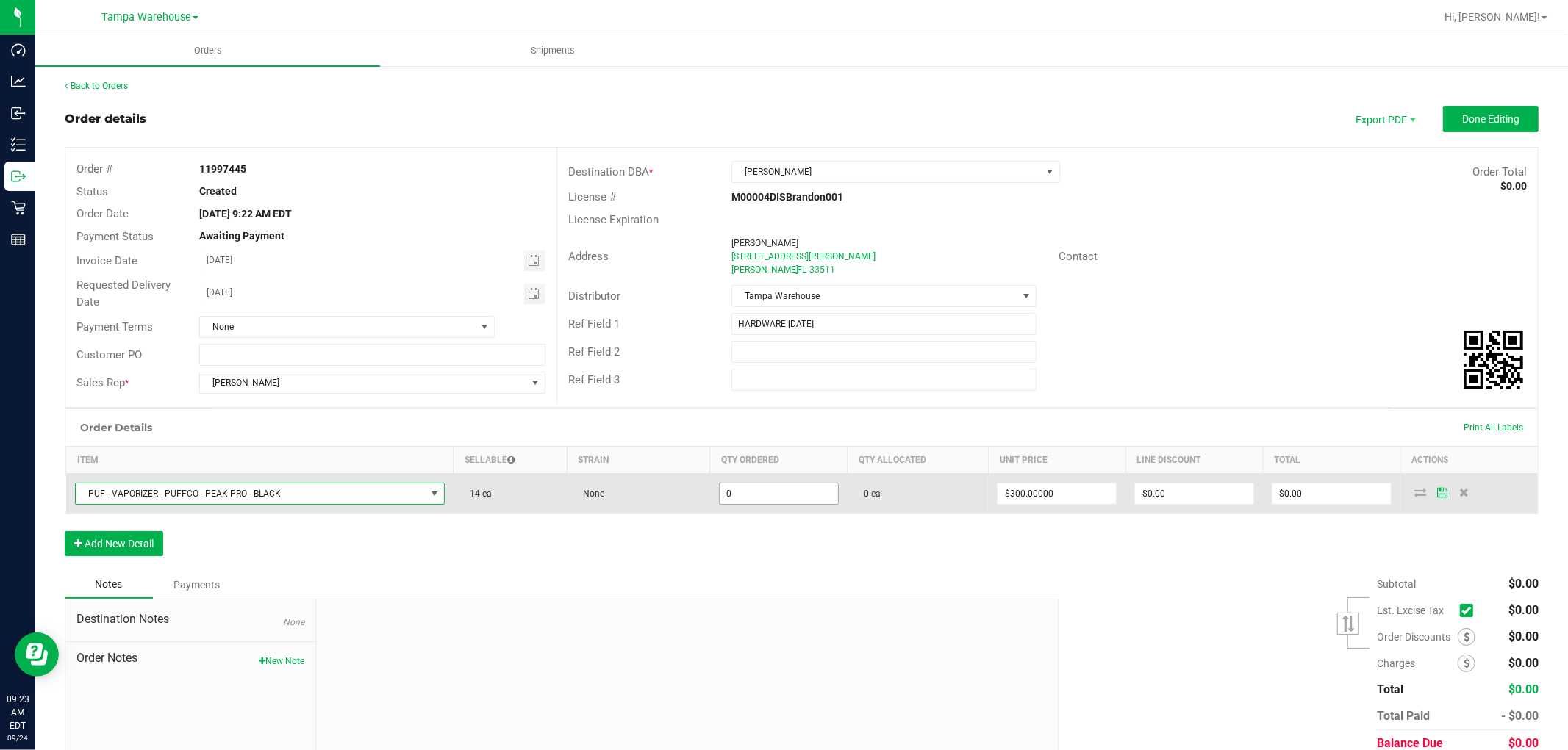
click at [738, 494] on input "0" at bounding box center [779, 493] width 119 height 21
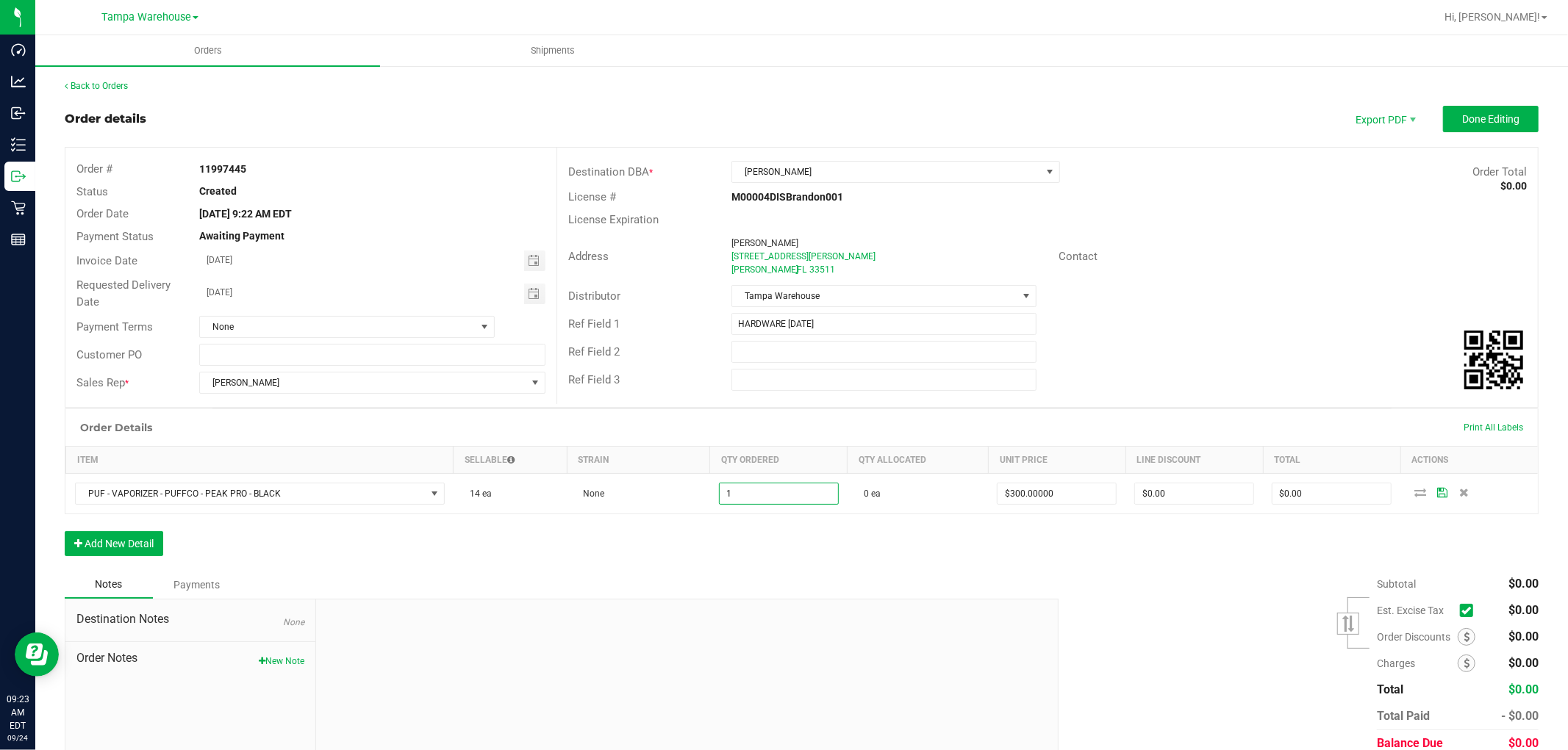
type input "1 ea"
type input "$300.00"
click at [807, 541] on div "Order Details Print All Labels Item Sellable Strain Qty Ordered Qty Allocated U…" at bounding box center [800, 490] width 1473 height 162
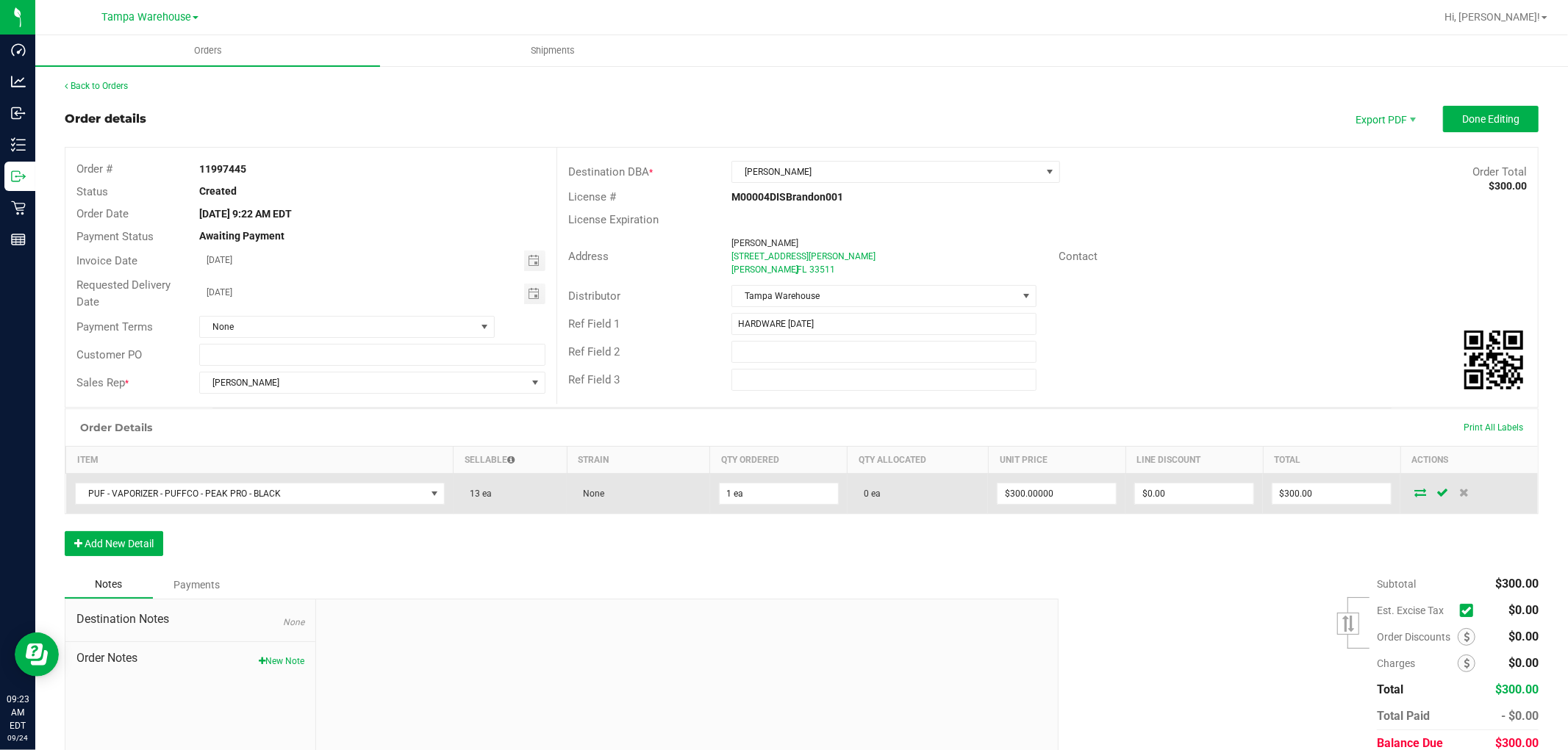
click at [1414, 497] on icon at bounding box center [1420, 492] width 12 height 9
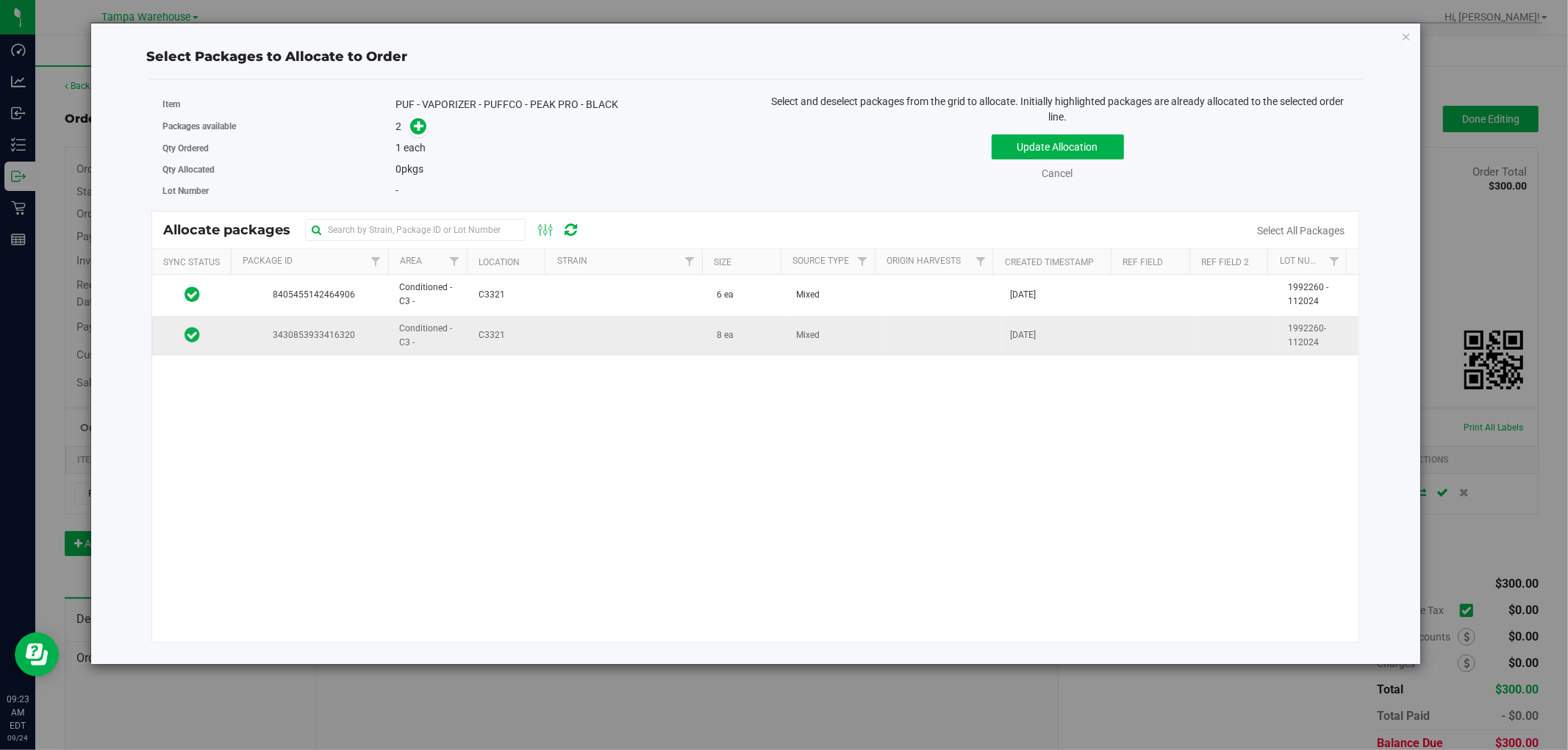
click at [581, 341] on td at bounding box center [628, 336] width 159 height 40
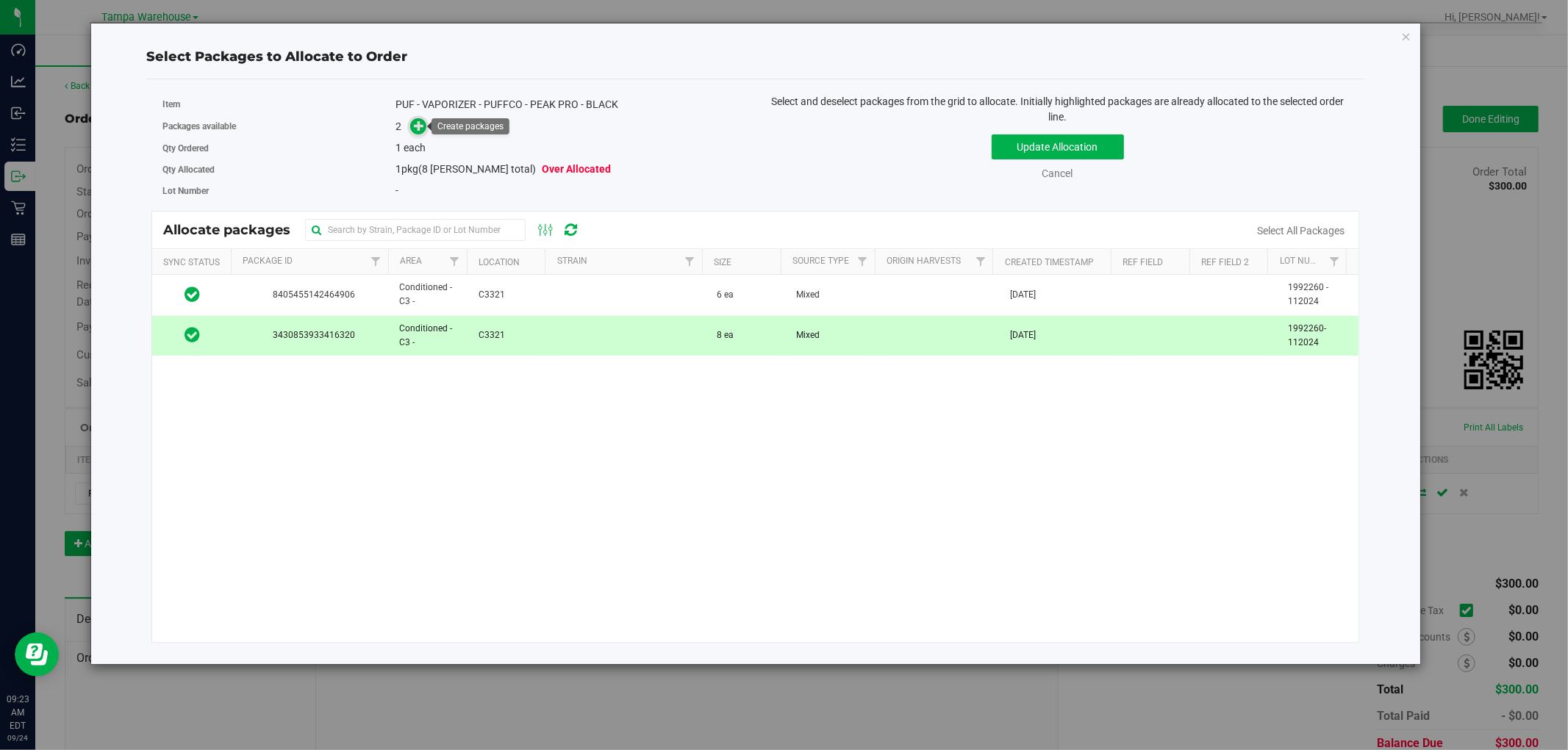
click at [415, 128] on icon at bounding box center [419, 125] width 10 height 10
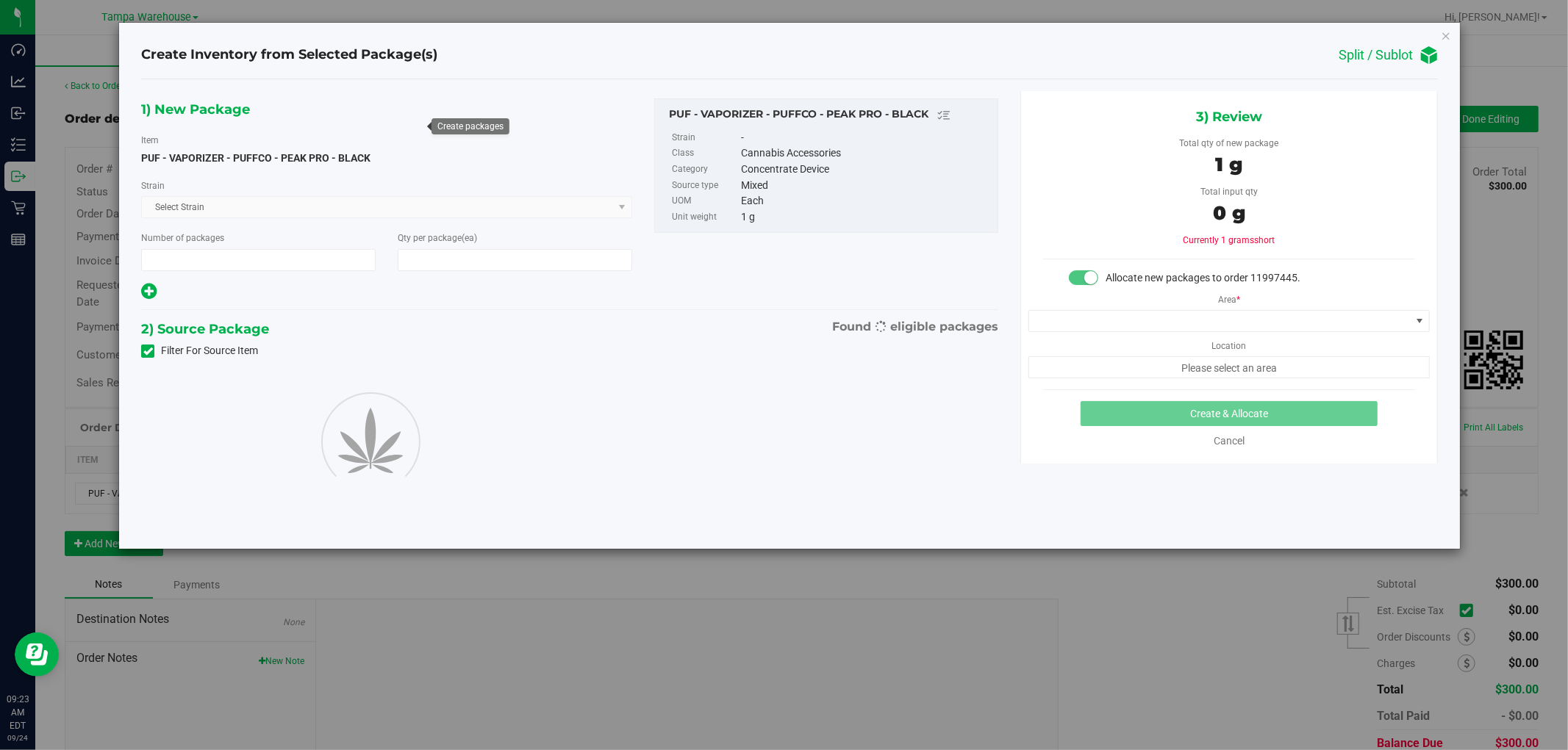
type input "1"
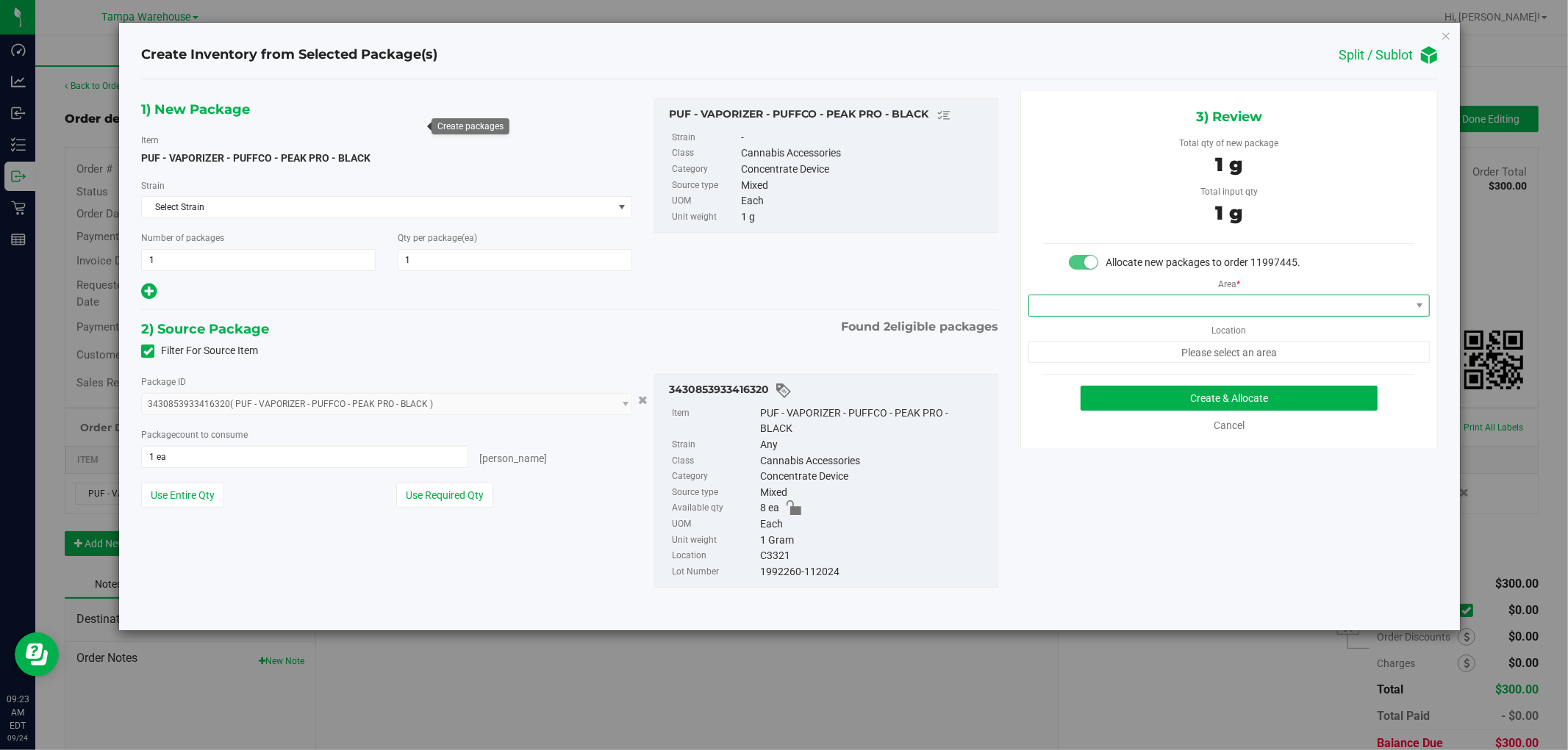
click at [1296, 307] on span at bounding box center [1219, 305] width 381 height 21
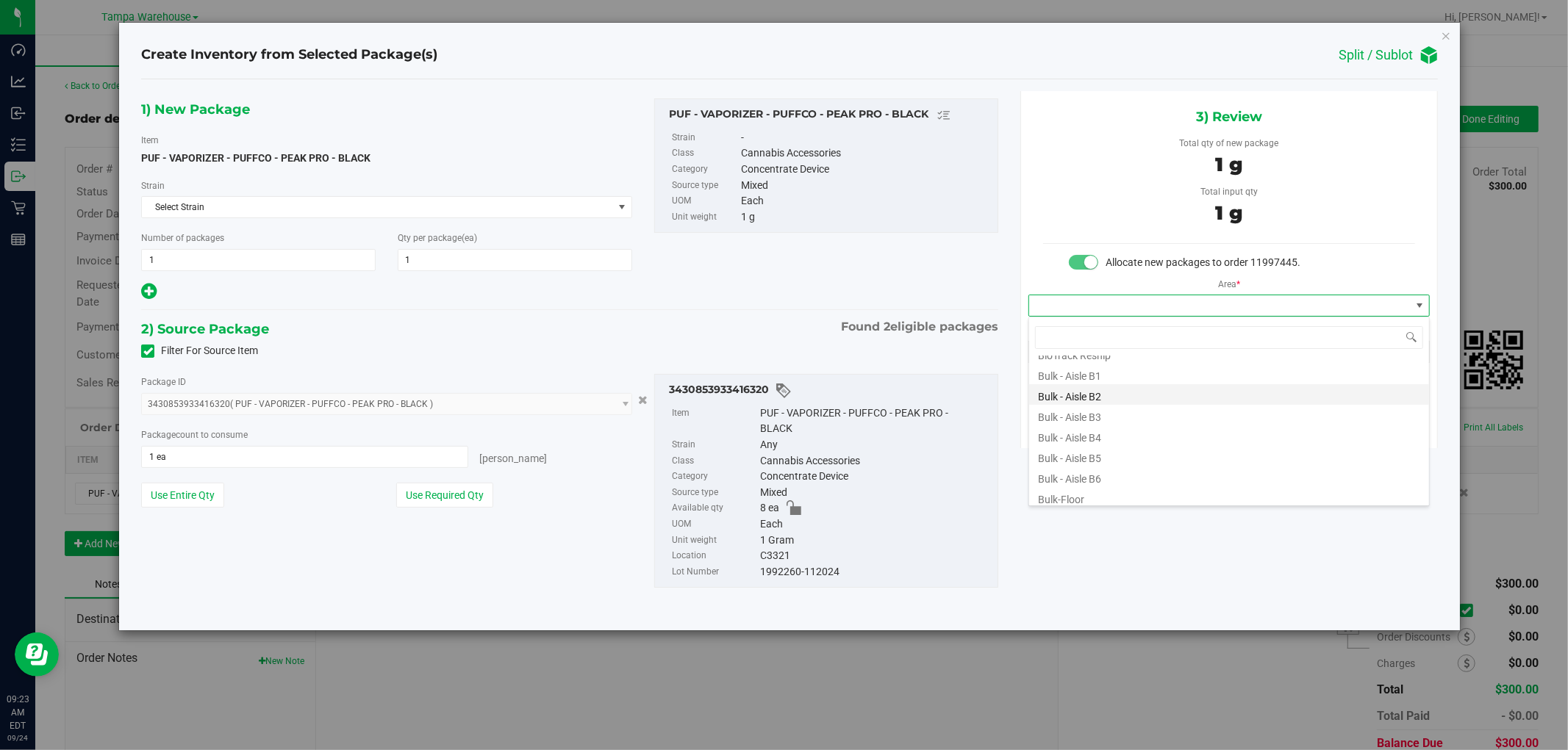
scroll to position [82, 0]
click at [1110, 492] on li "Conditioned - C3 -" at bounding box center [1228, 490] width 400 height 21
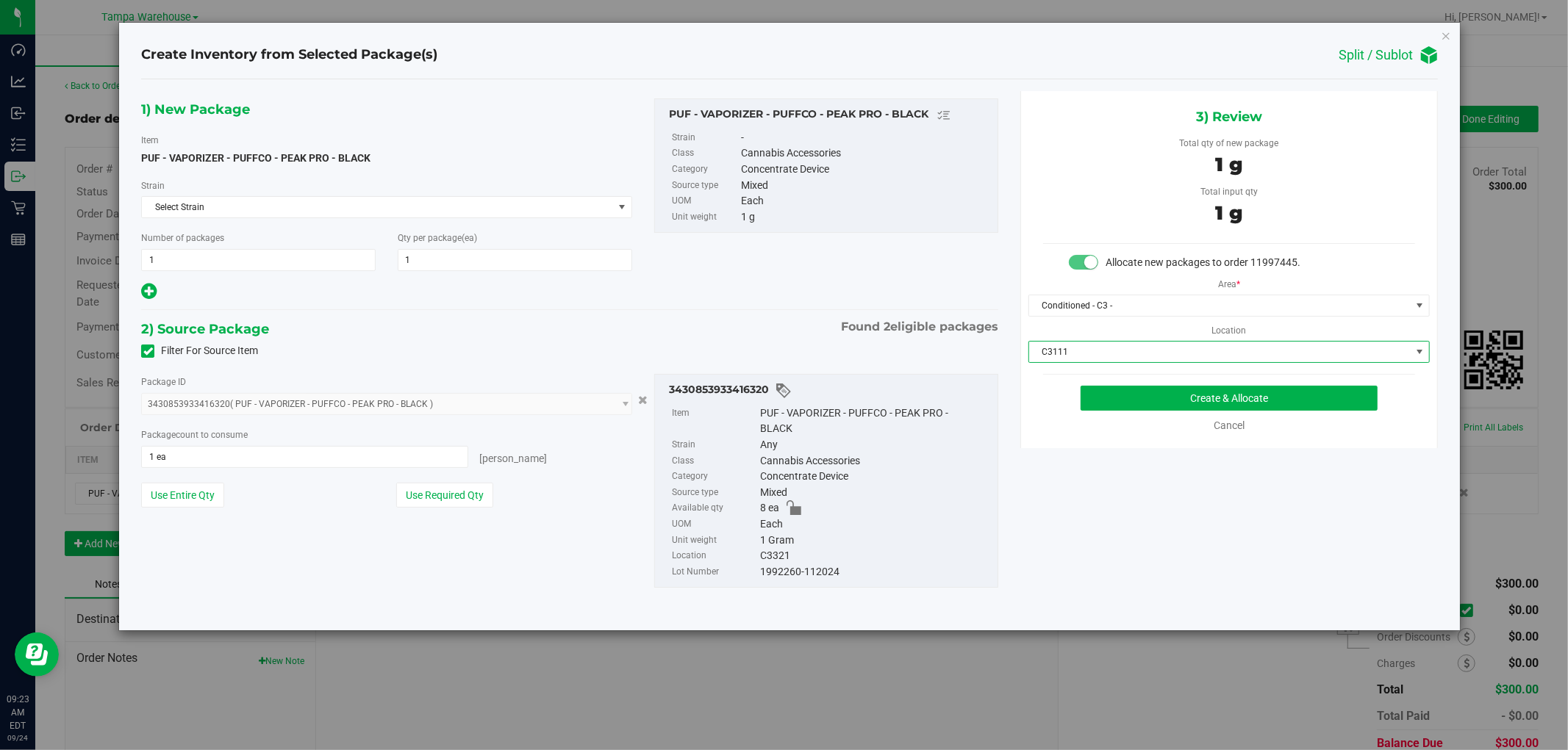
click at [1196, 353] on span "C3111" at bounding box center [1219, 352] width 381 height 21
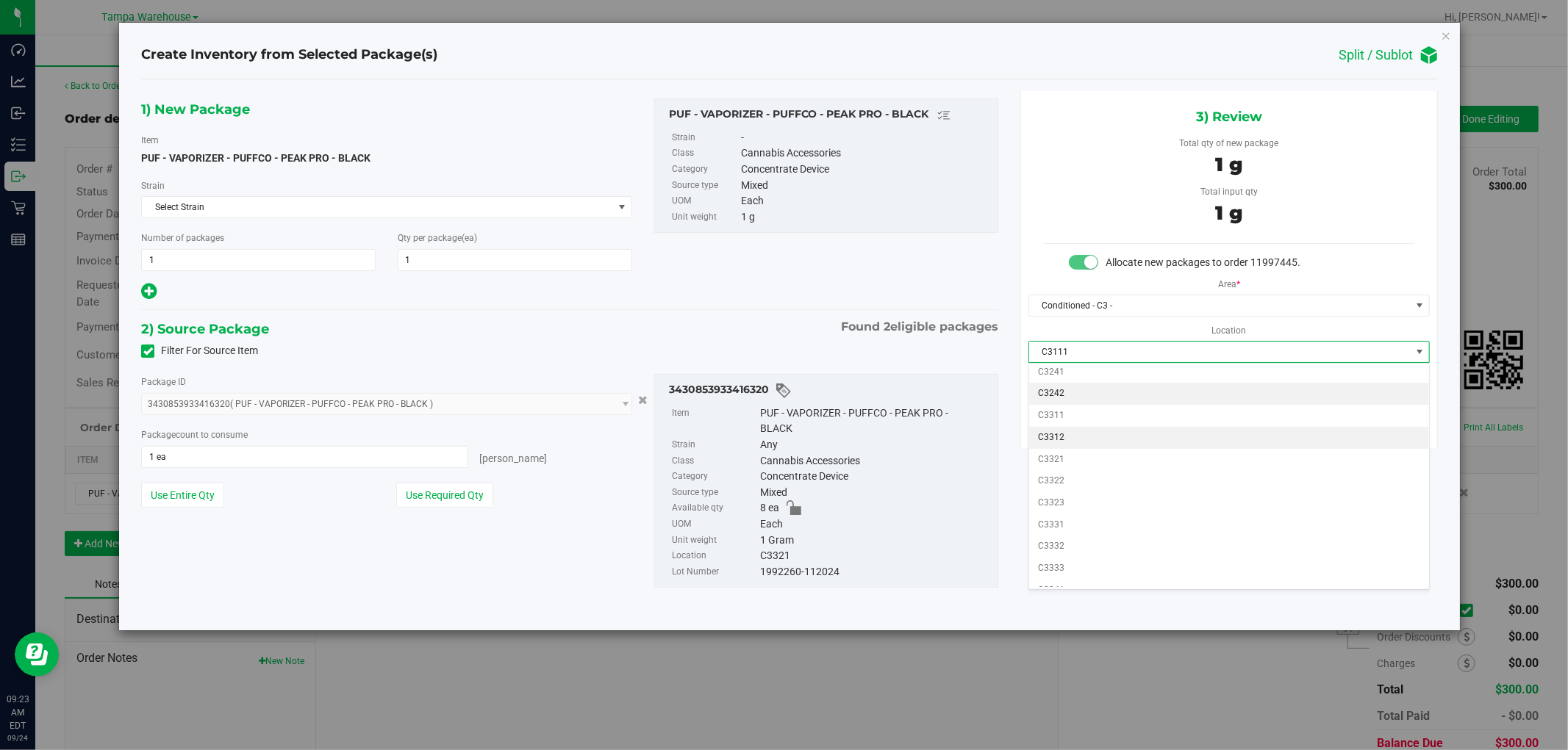
scroll to position [326, 0]
click at [1077, 447] on li "C3321" at bounding box center [1228, 445] width 400 height 22
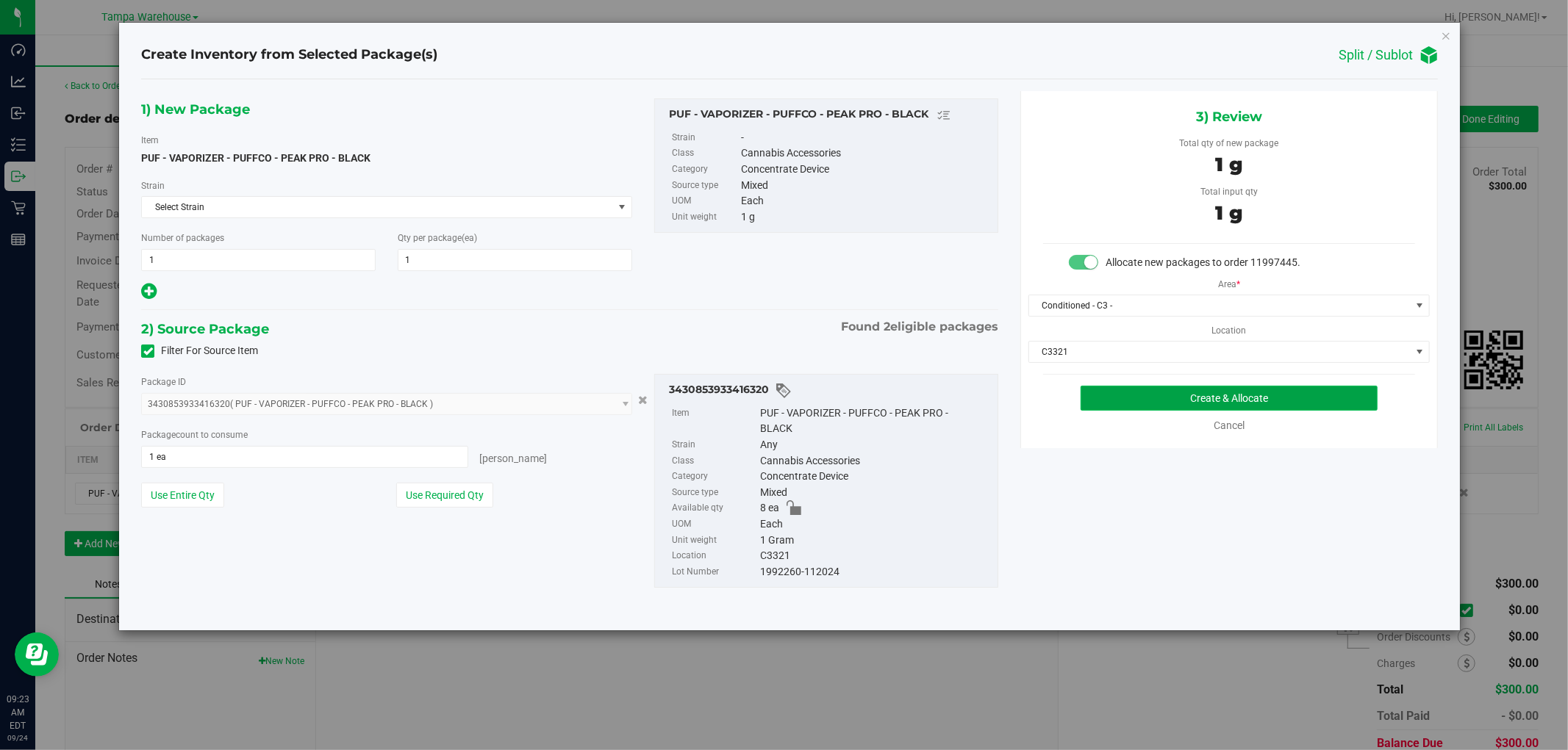
click at [1258, 400] on button "Create & Allocate" at bounding box center [1228, 398] width 297 height 25
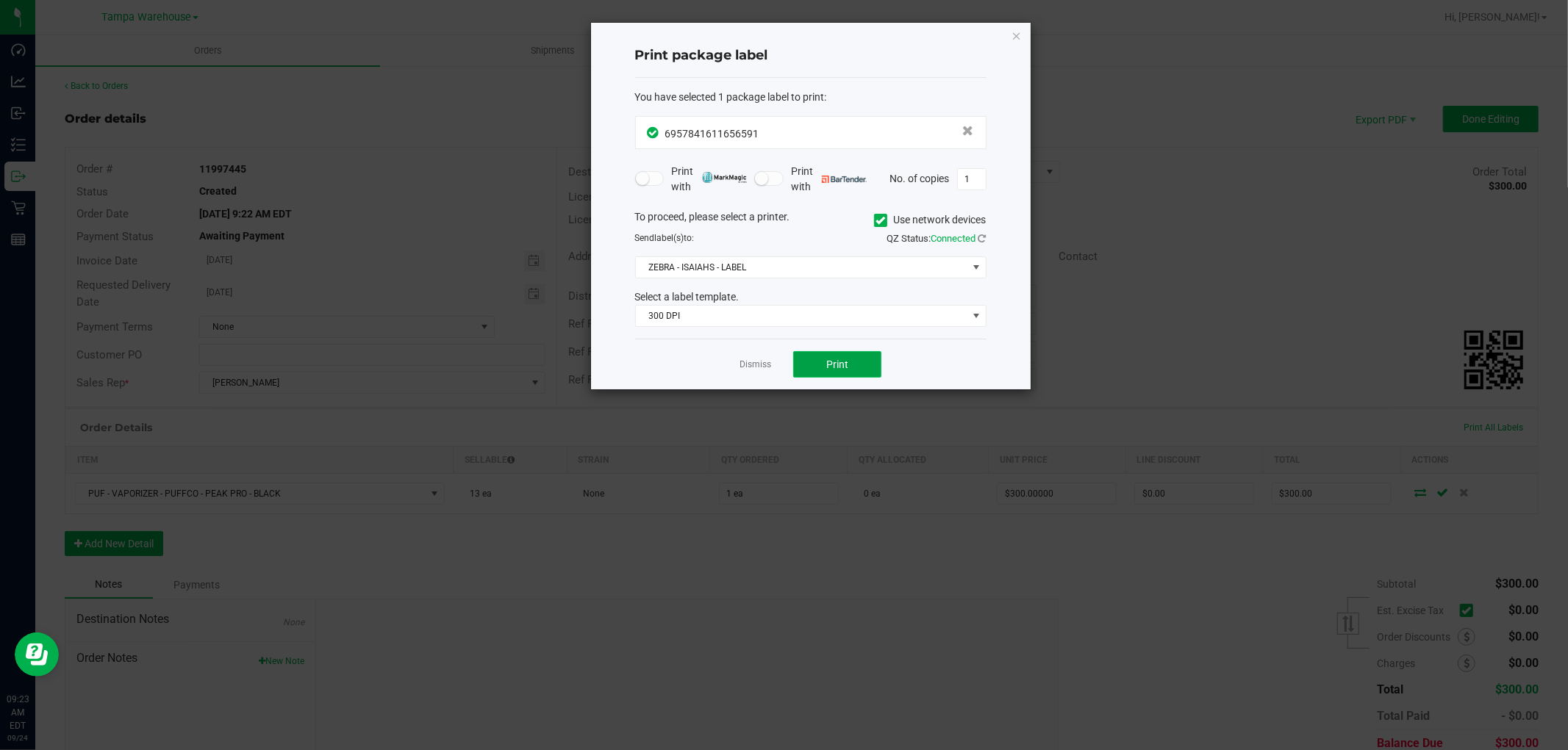
click at [858, 366] on button "Print" at bounding box center [837, 365] width 88 height 27
click at [1017, 38] on icon "button" at bounding box center [1017, 36] width 10 height 18
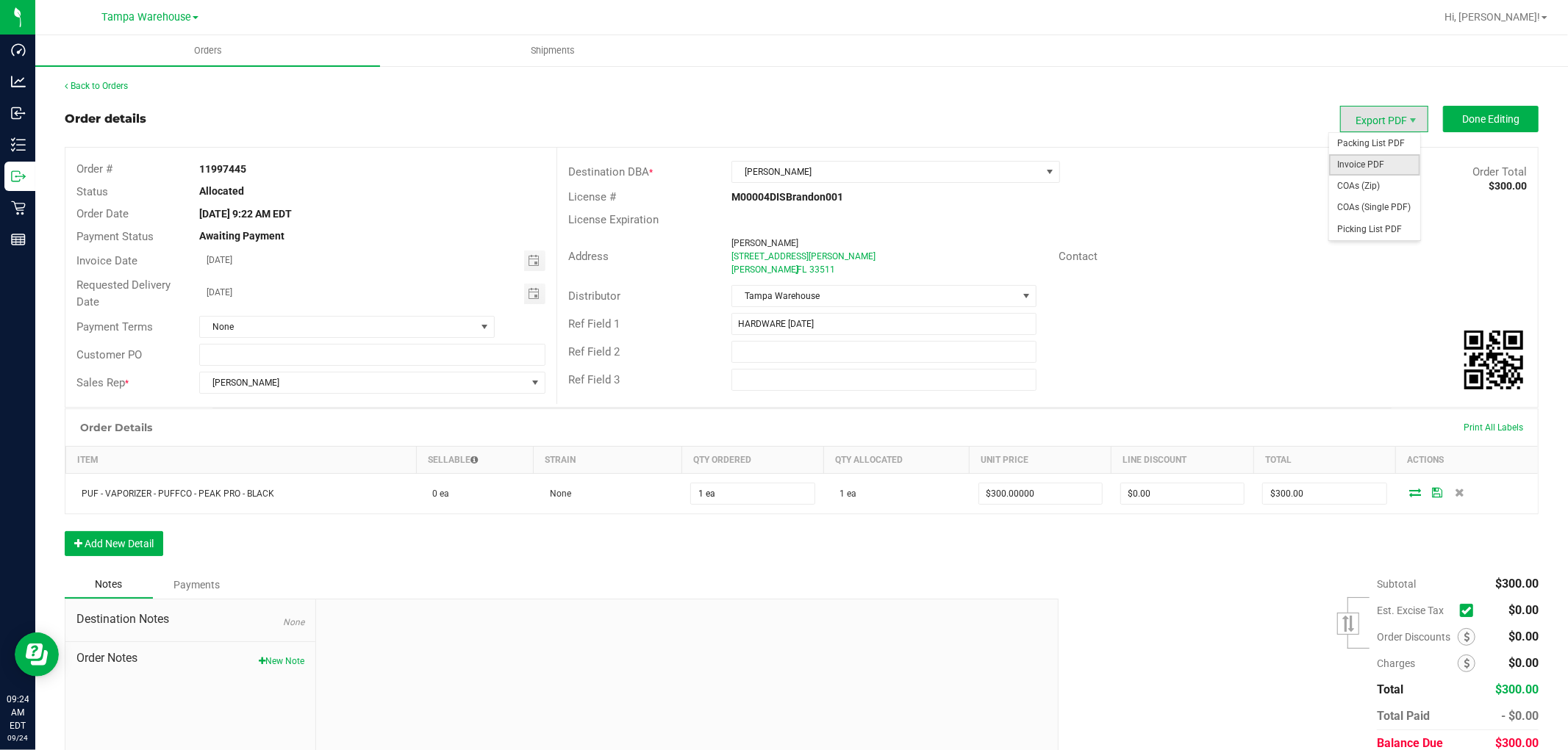
click at [1370, 163] on span "Invoice PDF" at bounding box center [1374, 165] width 91 height 22
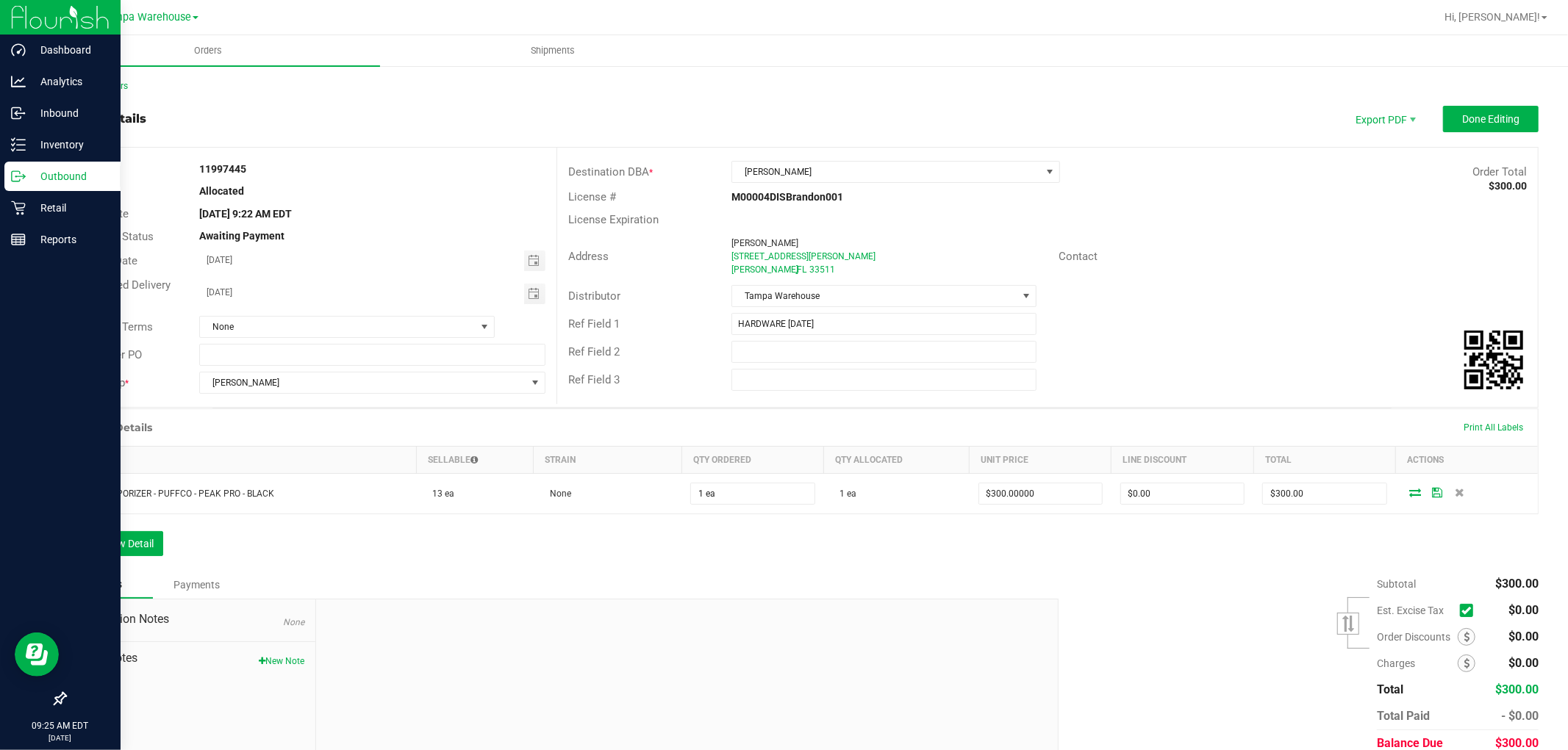
click at [59, 171] on p "Outbound" at bounding box center [69, 177] width 88 height 18
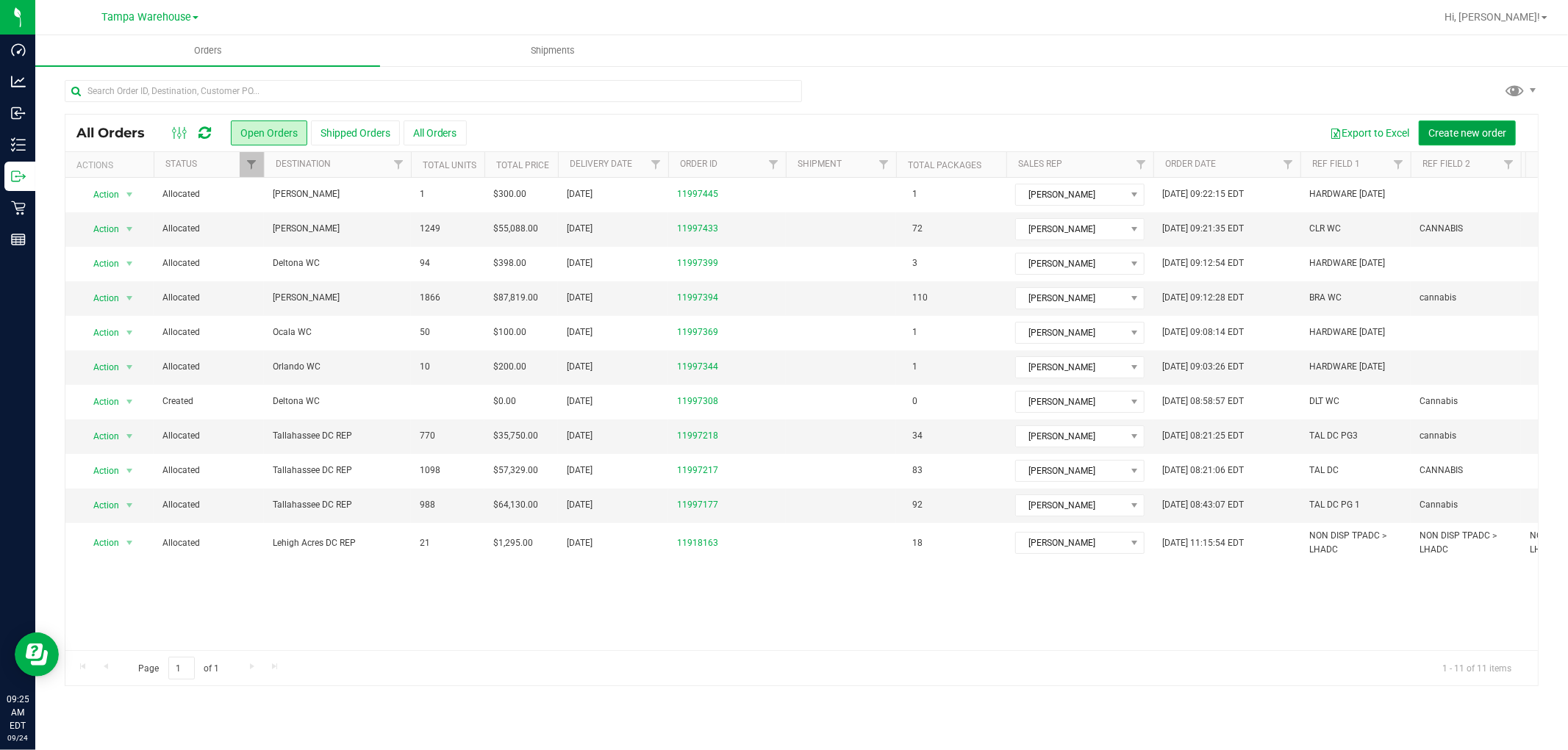
click at [1459, 132] on span "Create new order" at bounding box center [1466, 133] width 78 height 12
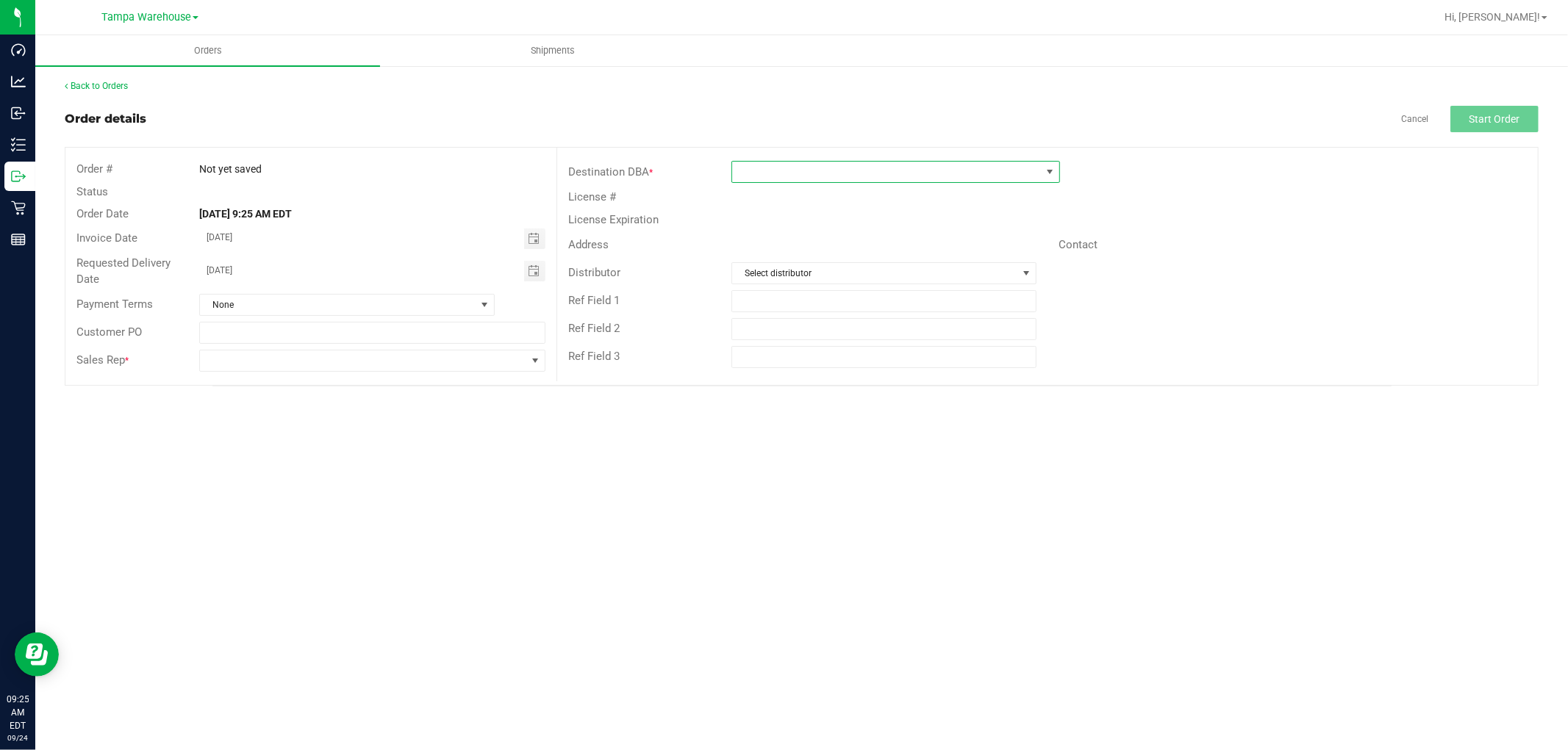
click at [858, 173] on span at bounding box center [886, 172] width 308 height 21
type input "WIN"
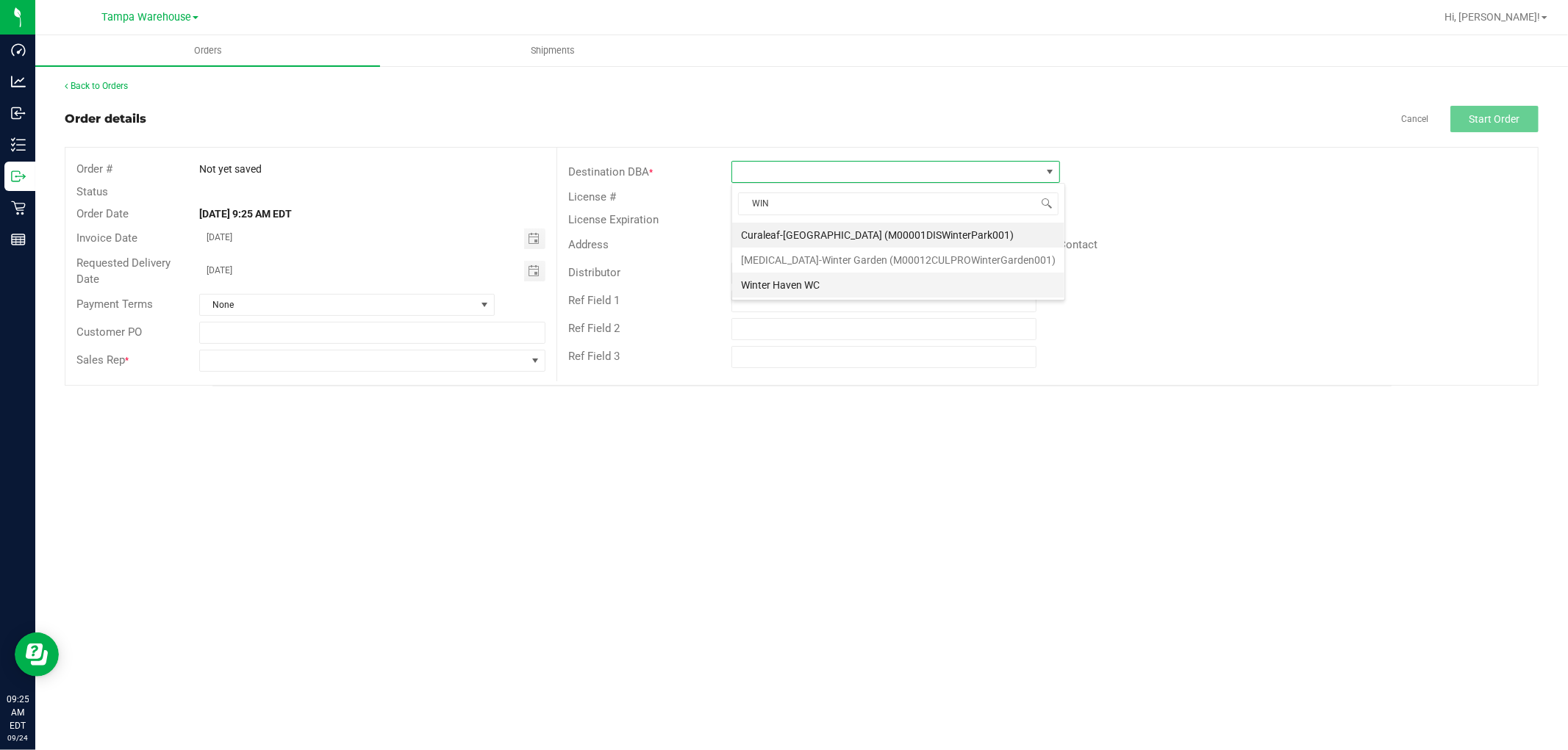
click at [791, 287] on li "Winter Haven WC" at bounding box center [898, 285] width 332 height 25
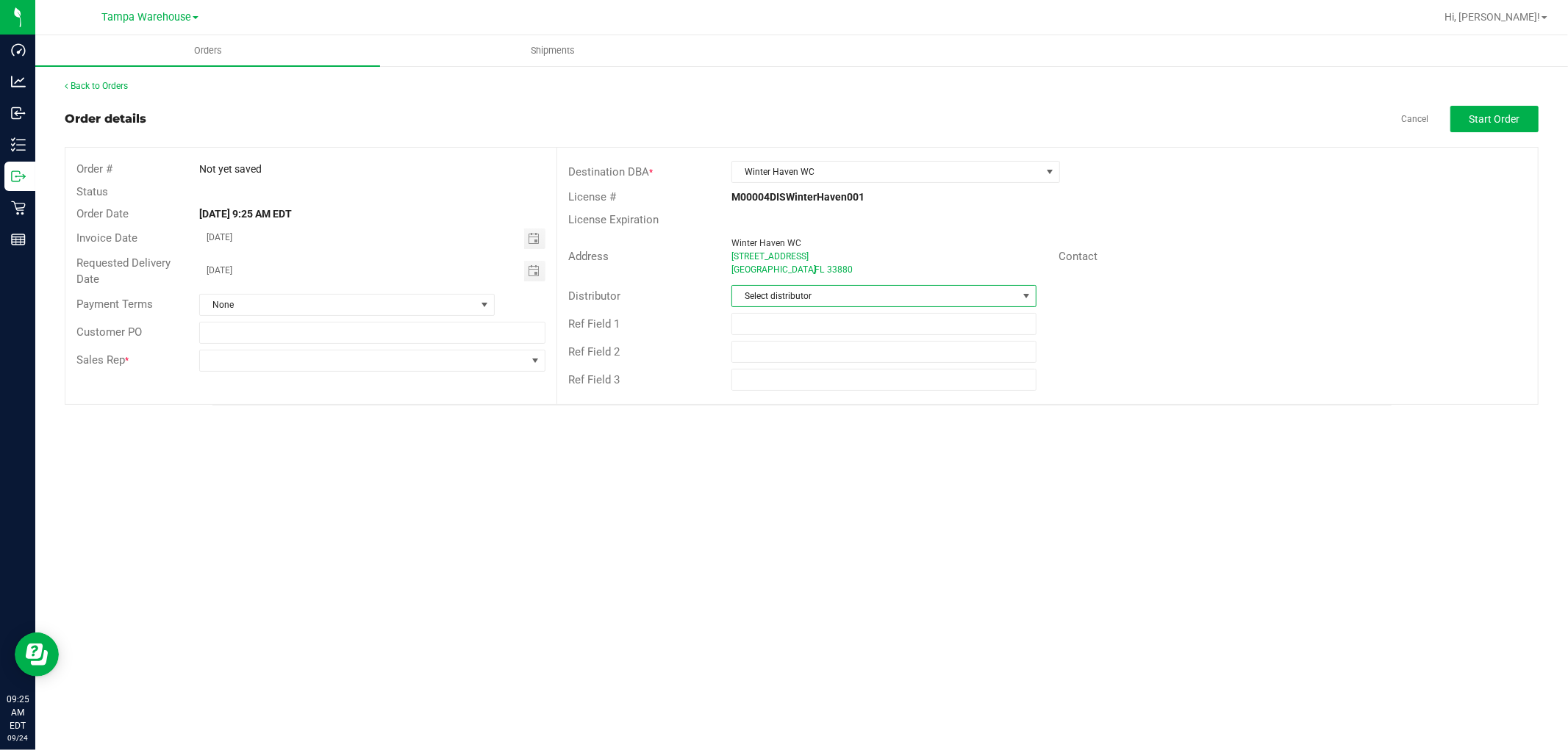
click at [816, 296] on span "Select distributor" at bounding box center [874, 295] width 286 height 21
type input "TAM"
click at [791, 379] on li "Tampa Warehouse" at bounding box center [883, 383] width 303 height 25
click at [794, 328] on input "text" at bounding box center [883, 324] width 305 height 22
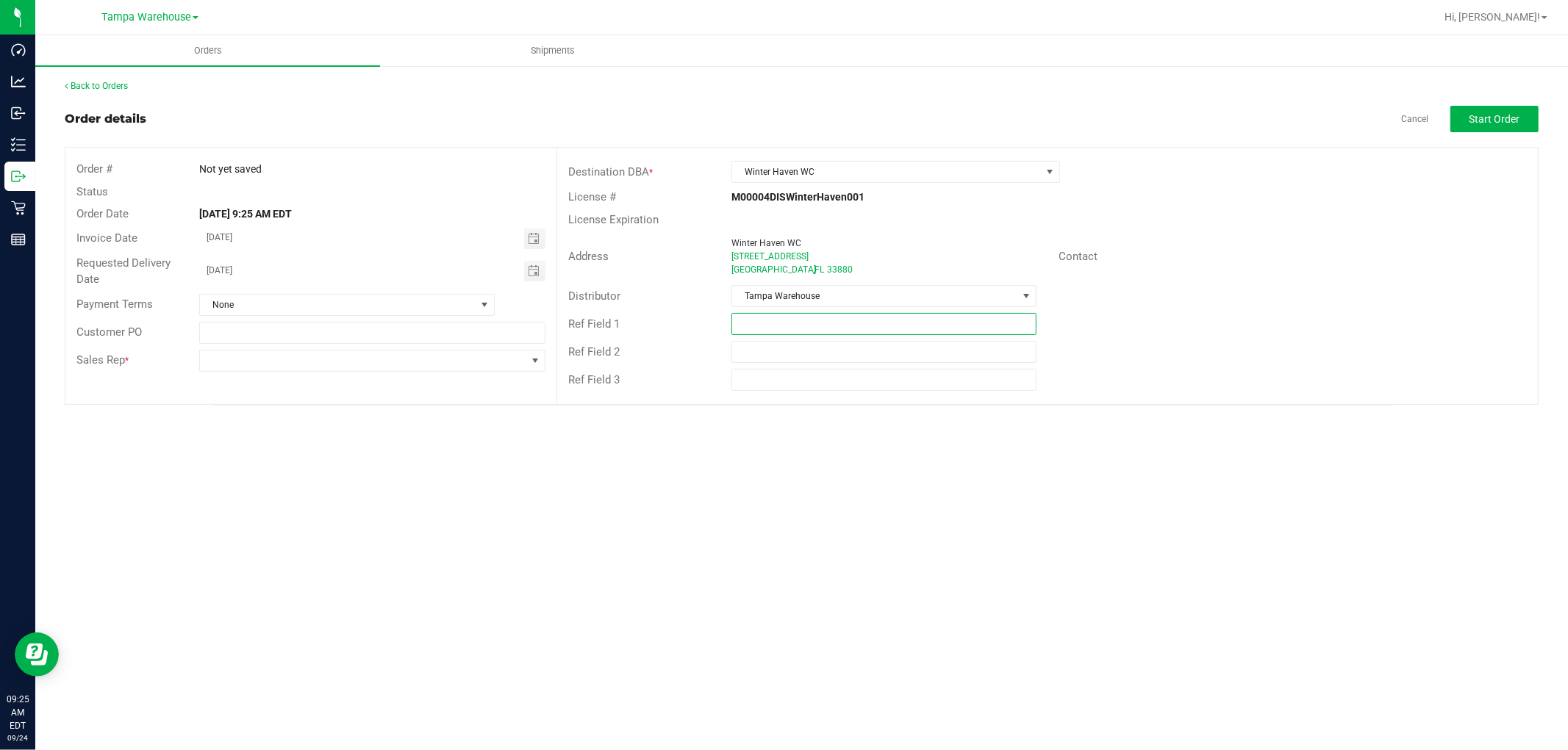
paste input "HARDWARE [DATE]"
type input "HARDWARE [DATE]"
click at [387, 360] on span at bounding box center [363, 361] width 326 height 21
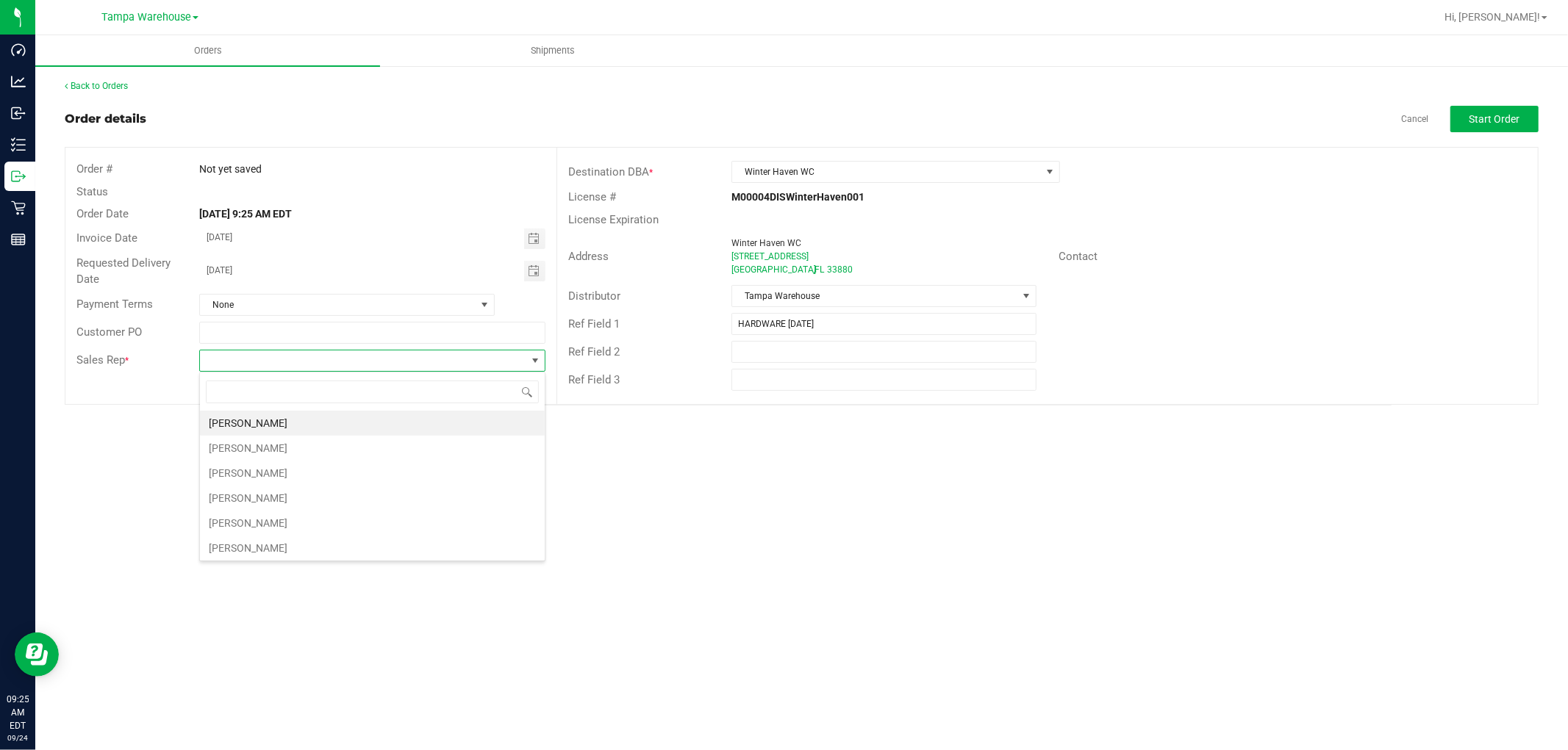
scroll to position [22, 346]
type input "ISAIA"
click at [305, 417] on li "[PERSON_NAME]" at bounding box center [371, 423] width 345 height 25
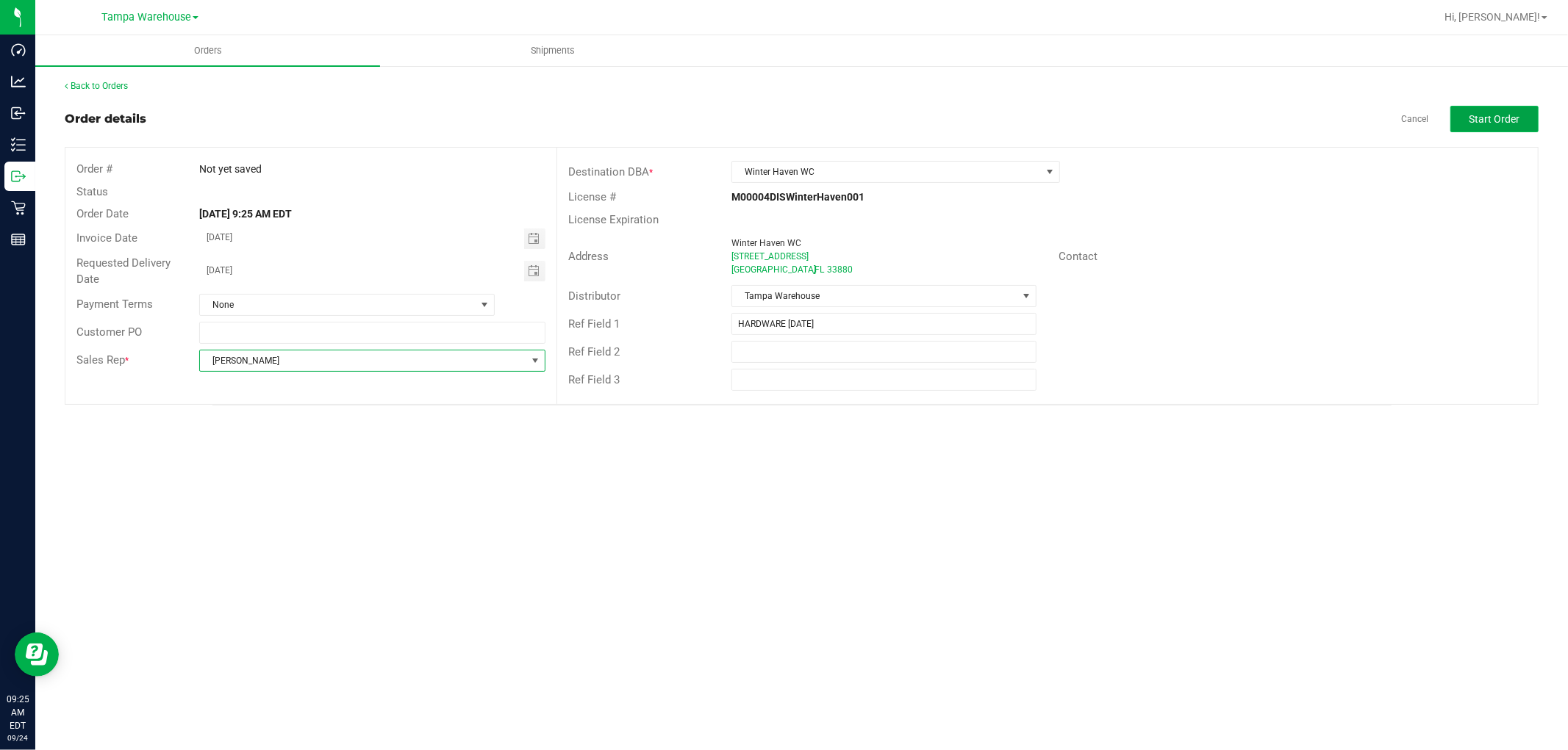
click at [1508, 114] on span "Start Order" at bounding box center [1494, 120] width 50 height 12
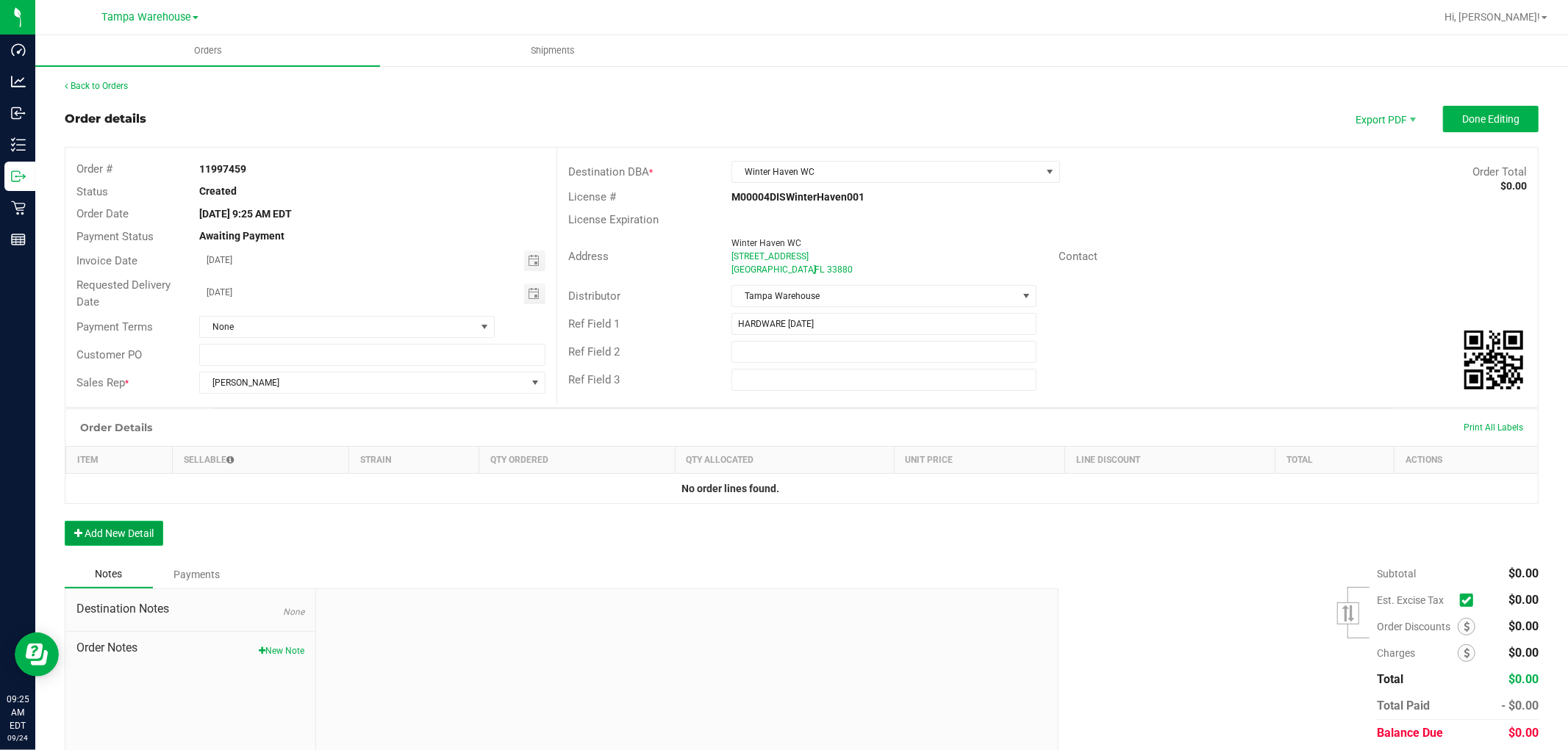
click at [104, 533] on button "Add New Detail" at bounding box center [114, 533] width 99 height 25
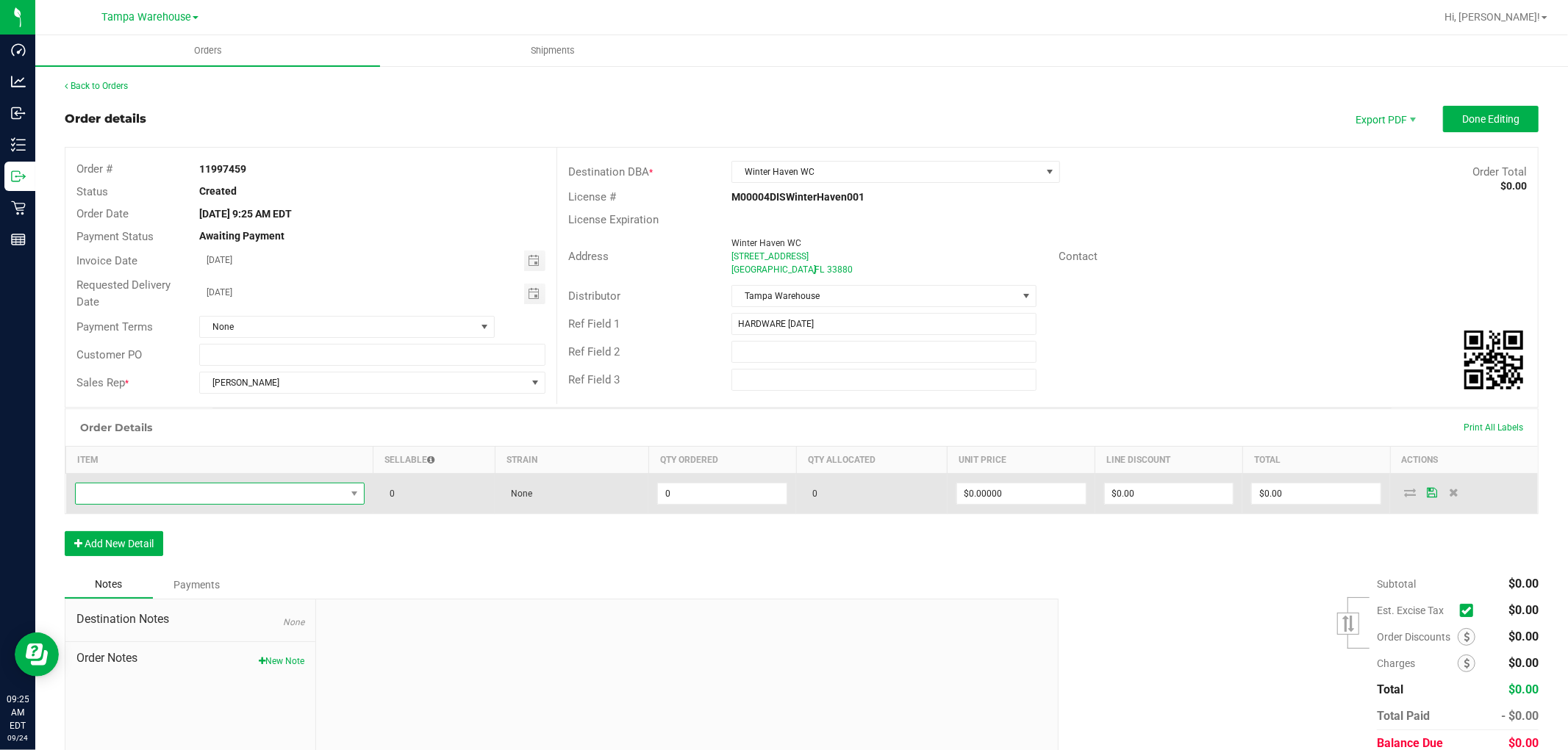
click at [185, 494] on span "NO DATA FOUND" at bounding box center [210, 493] width 270 height 21
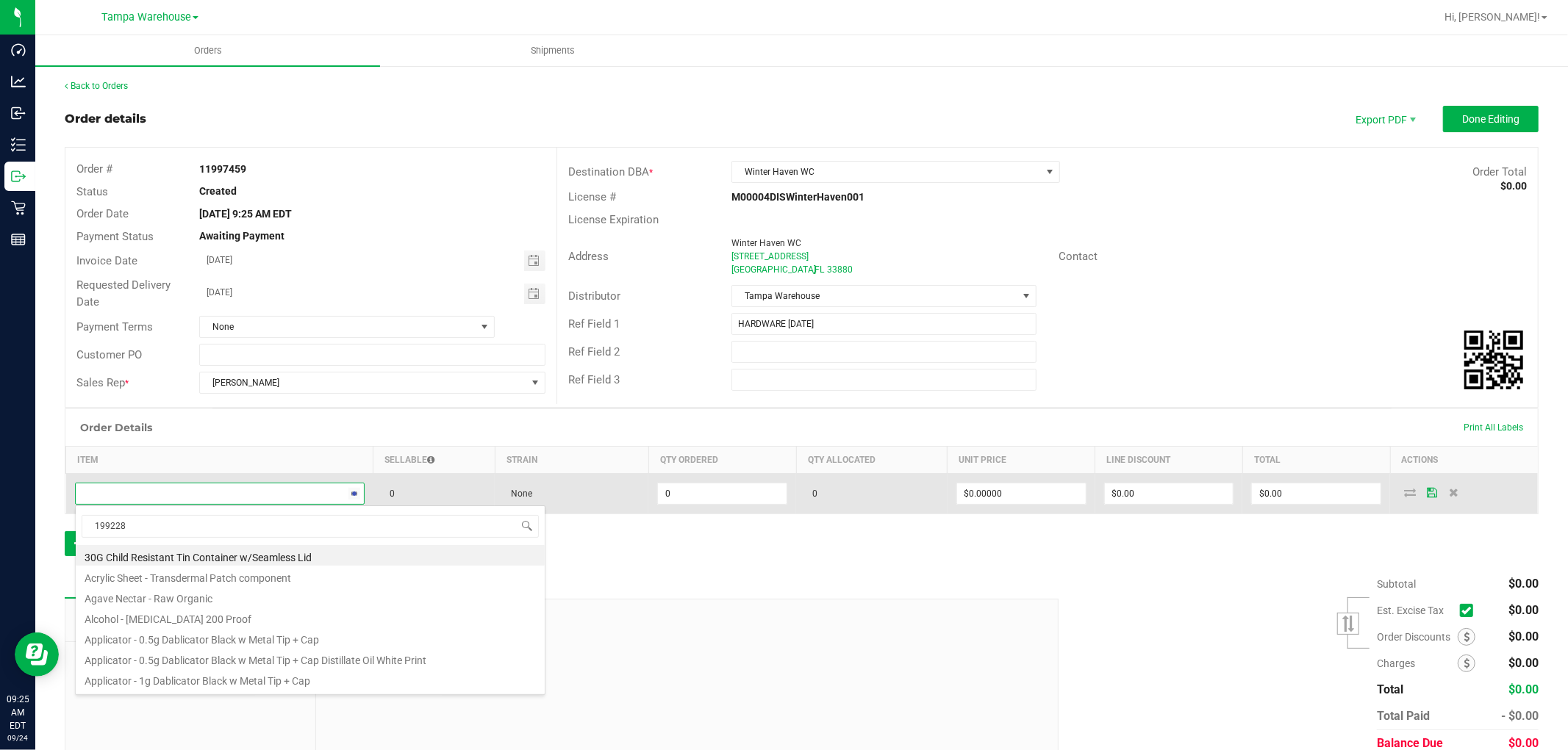
type input "1992285"
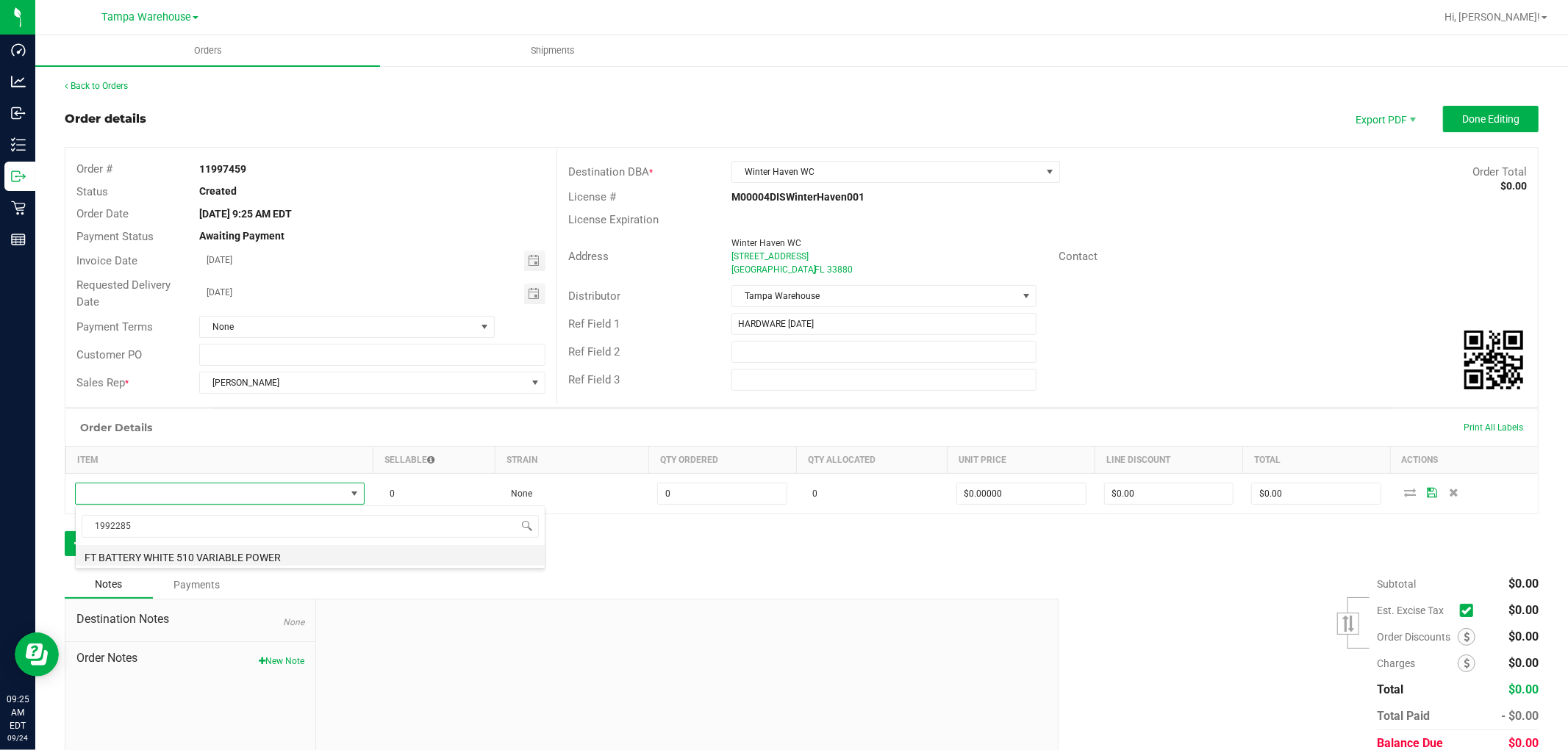
click at [289, 557] on li "FT BATTERY WHITE 510 VARIABLE POWER" at bounding box center [310, 555] width 469 height 21
type input "0 ea"
type input "$10.00000"
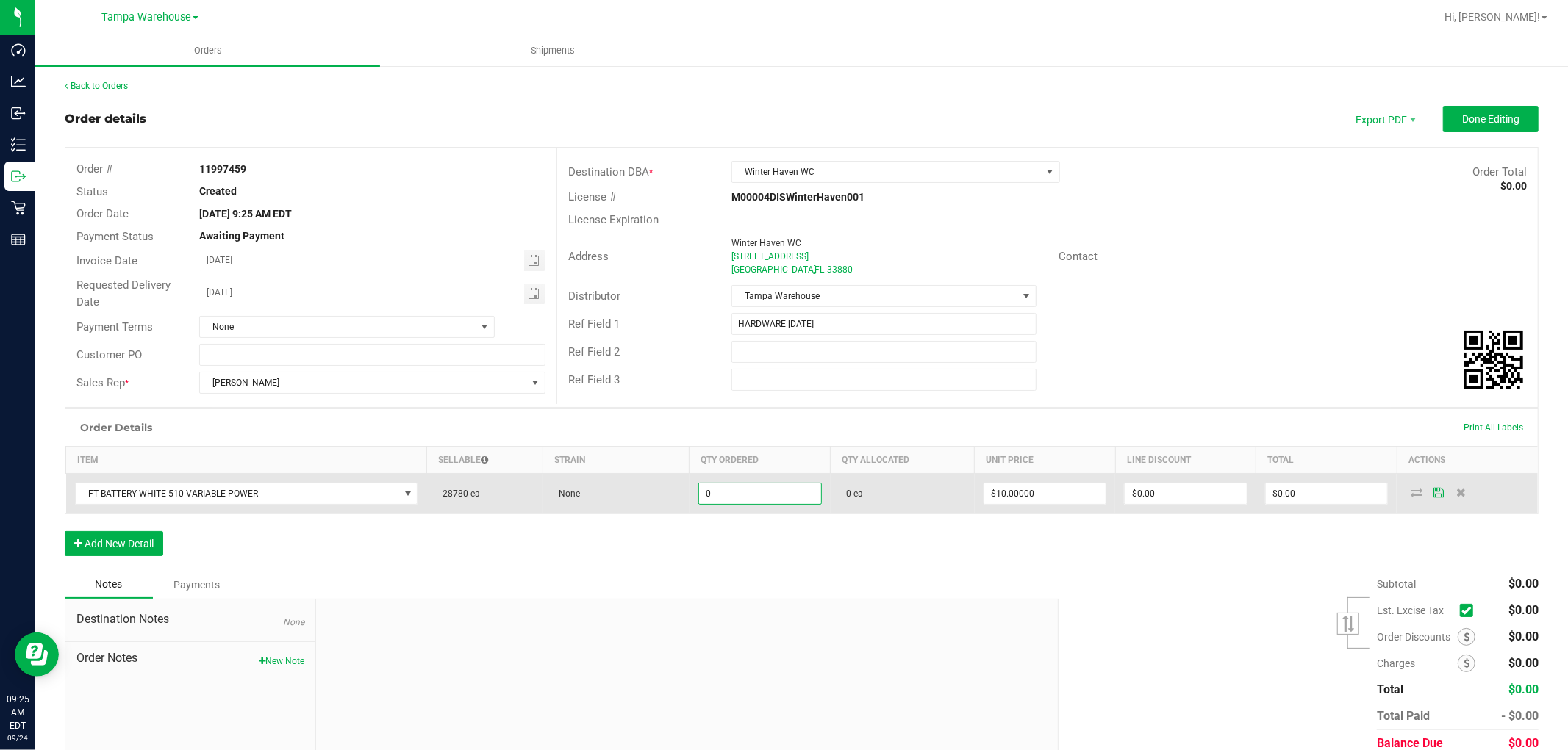
click at [736, 489] on input "0" at bounding box center [759, 493] width 122 height 21
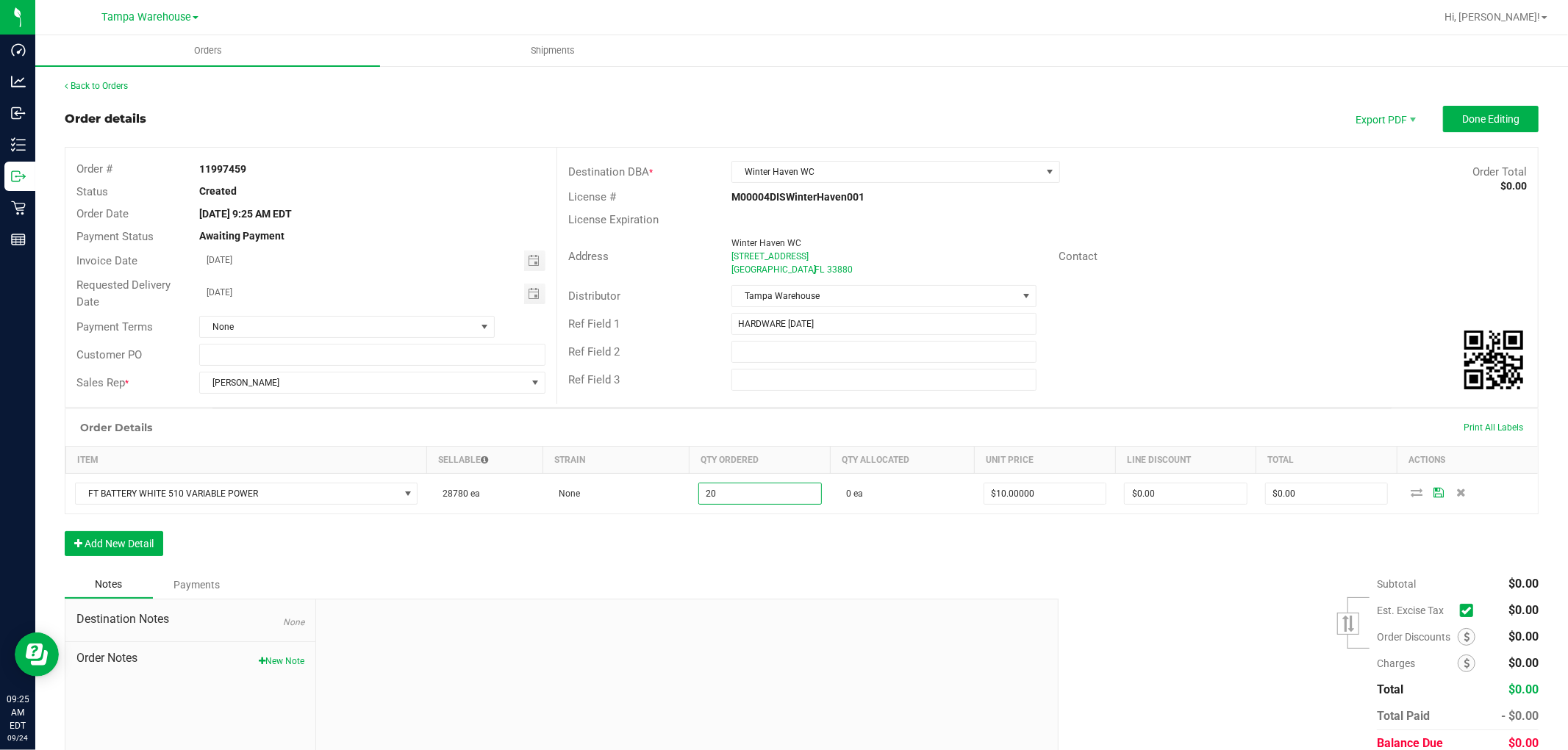
type input "20 ea"
type input "$200.00"
click at [851, 569] on div "Order Details Print All Labels Item Sellable Strain Qty Ordered Qty Allocated U…" at bounding box center [800, 490] width 1473 height 162
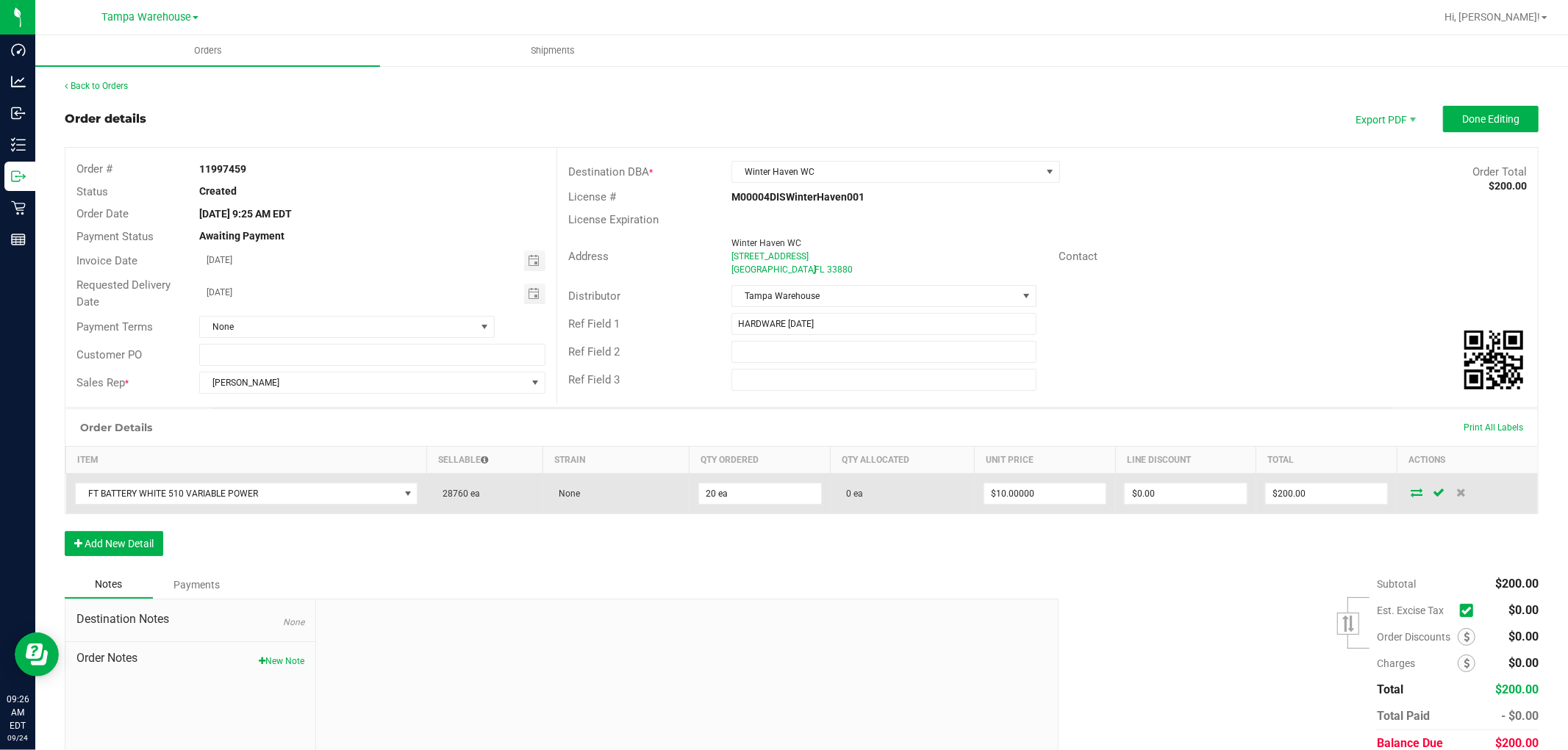
click at [1410, 495] on icon at bounding box center [1416, 492] width 12 height 9
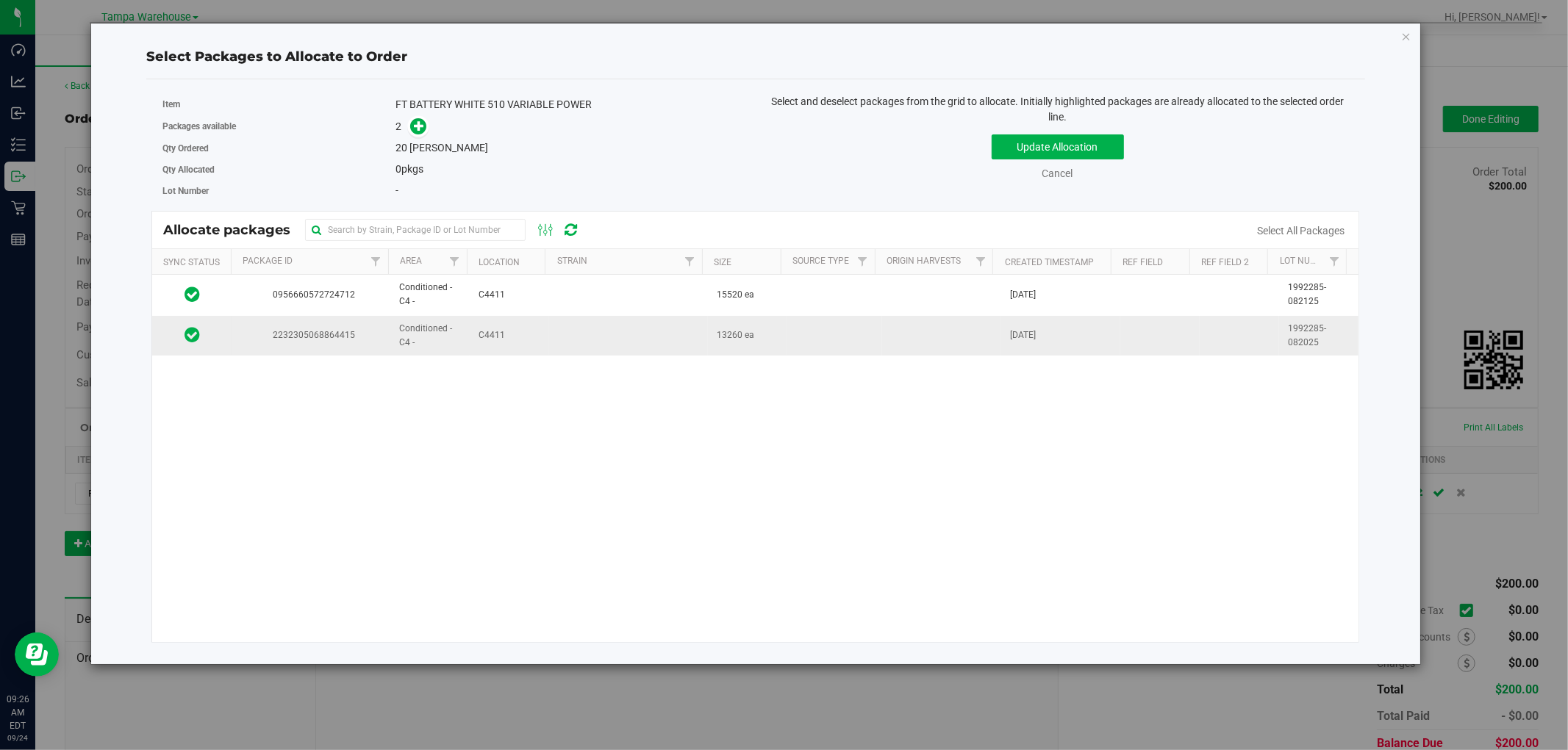
click at [644, 339] on td at bounding box center [628, 336] width 159 height 40
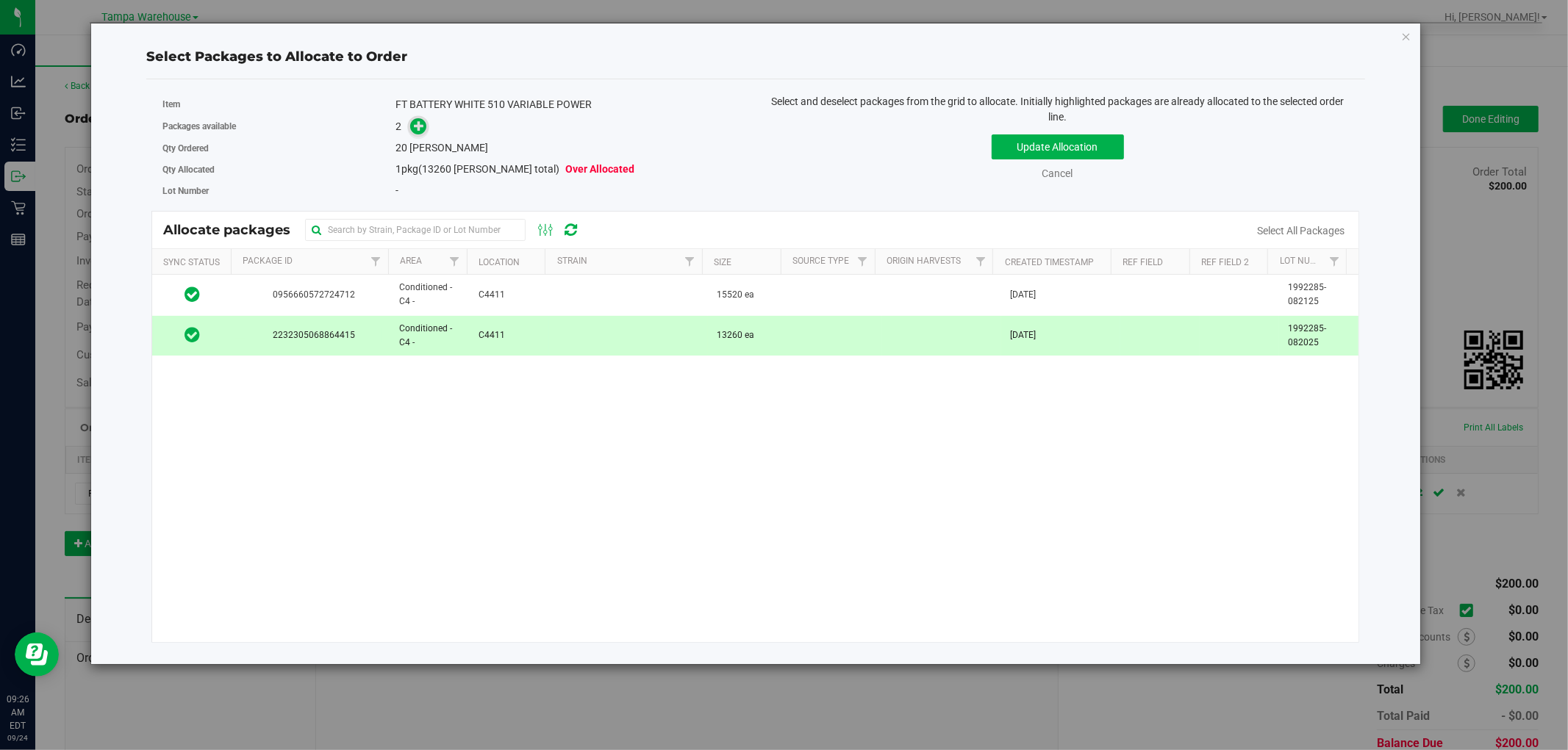
click at [422, 130] on icon at bounding box center [419, 125] width 10 height 10
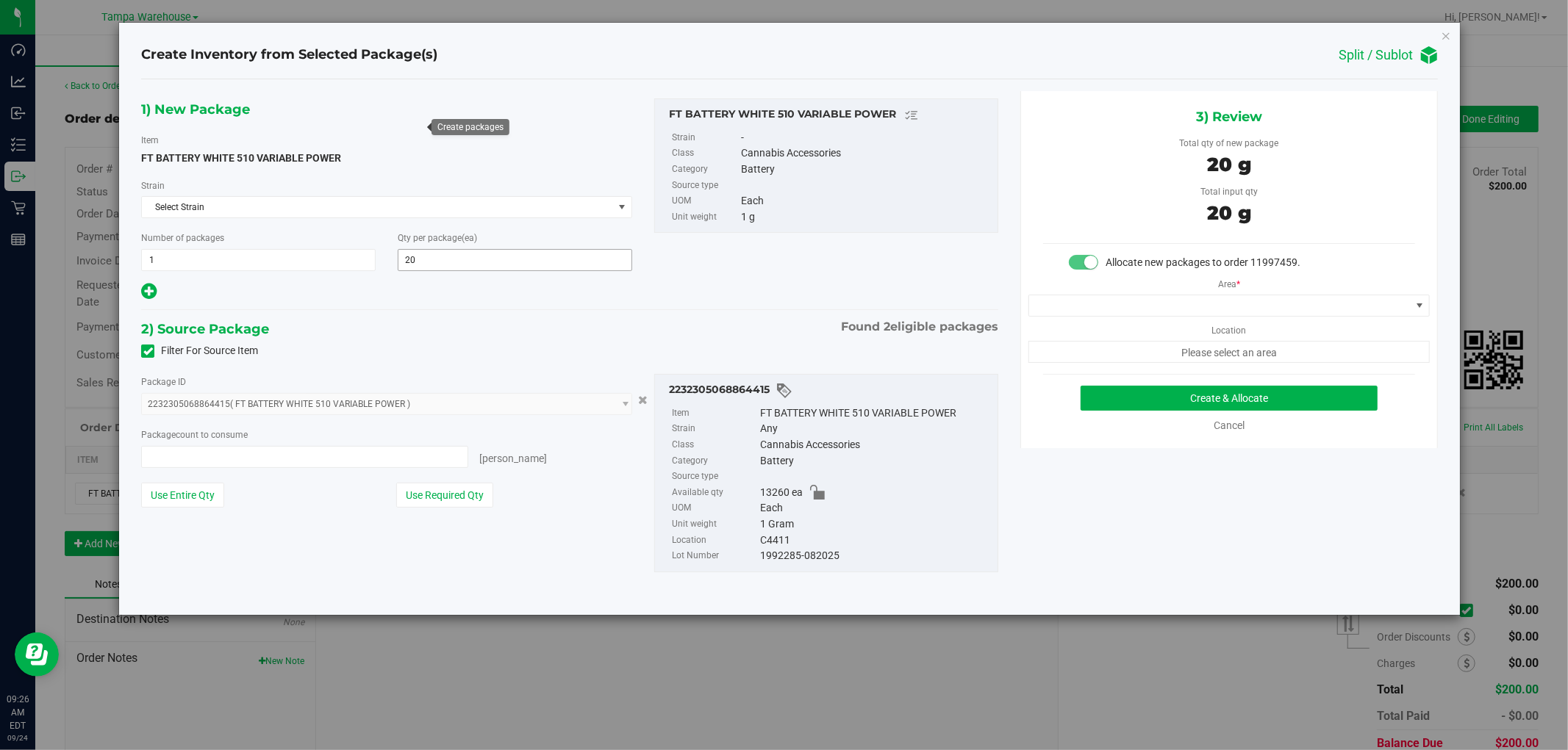
type input "20 ea"
click at [1311, 305] on span at bounding box center [1219, 305] width 381 height 21
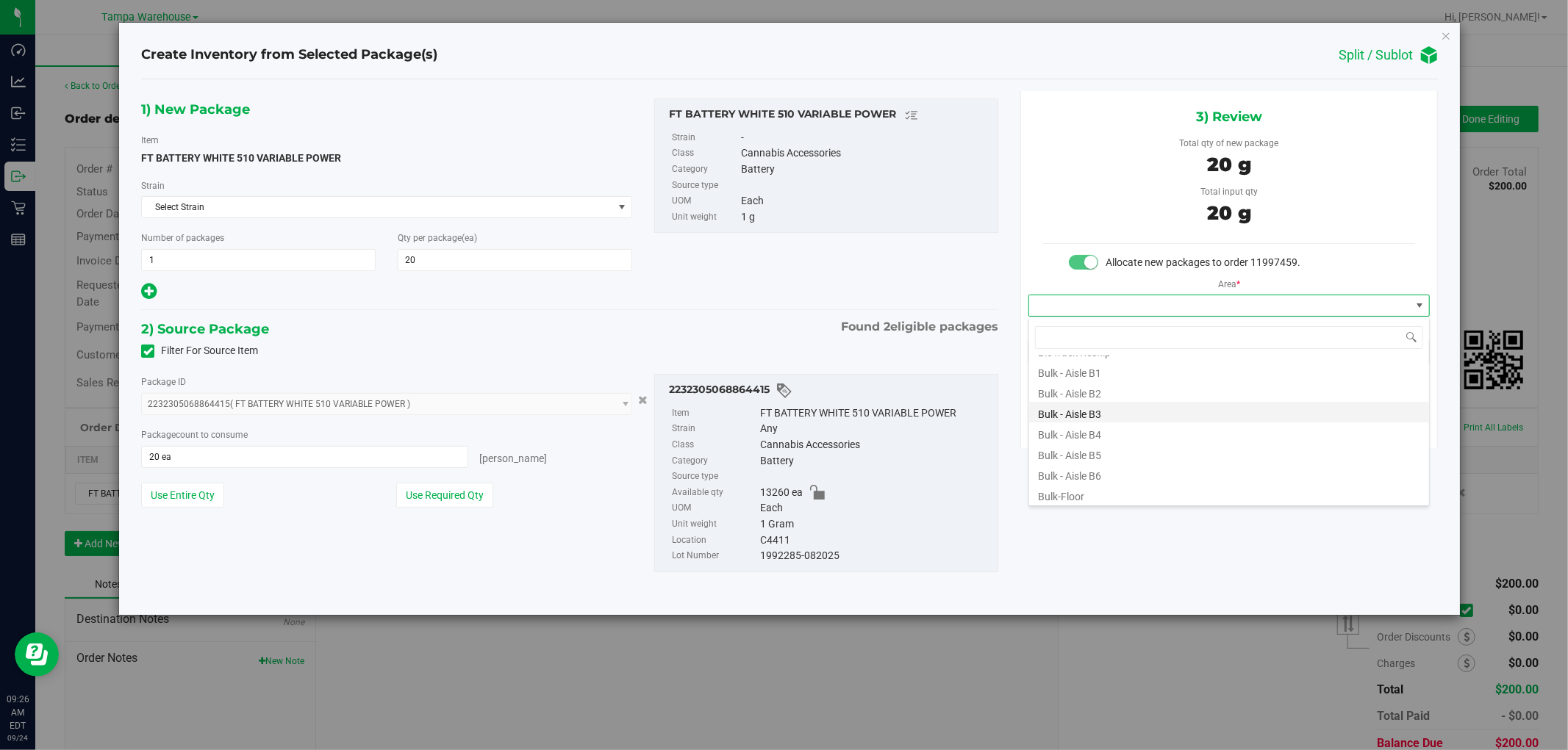
scroll to position [163, 0]
click at [1120, 429] on li "Conditioned - C4 -" at bounding box center [1228, 430] width 400 height 21
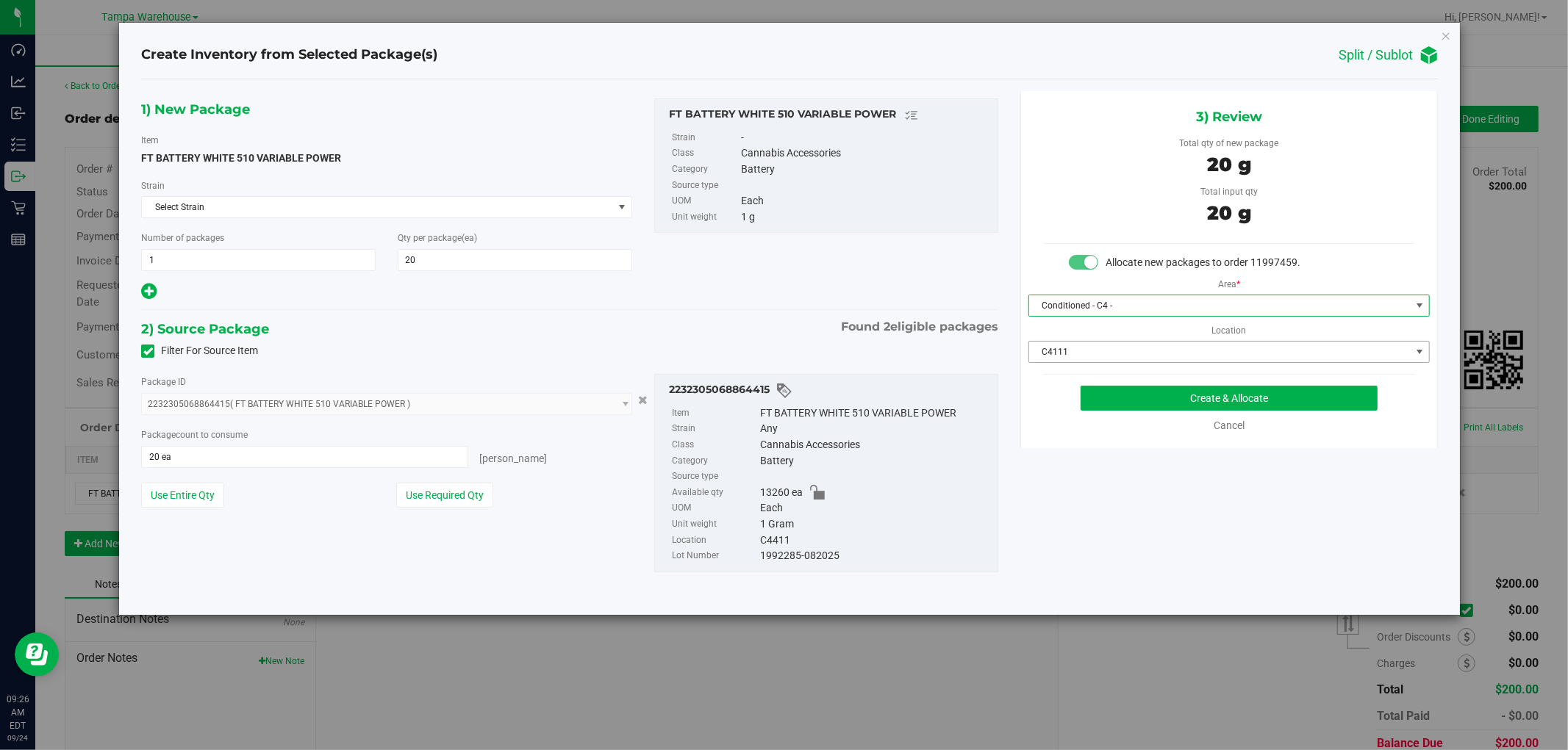
click at [1251, 346] on span "C4111" at bounding box center [1219, 352] width 381 height 21
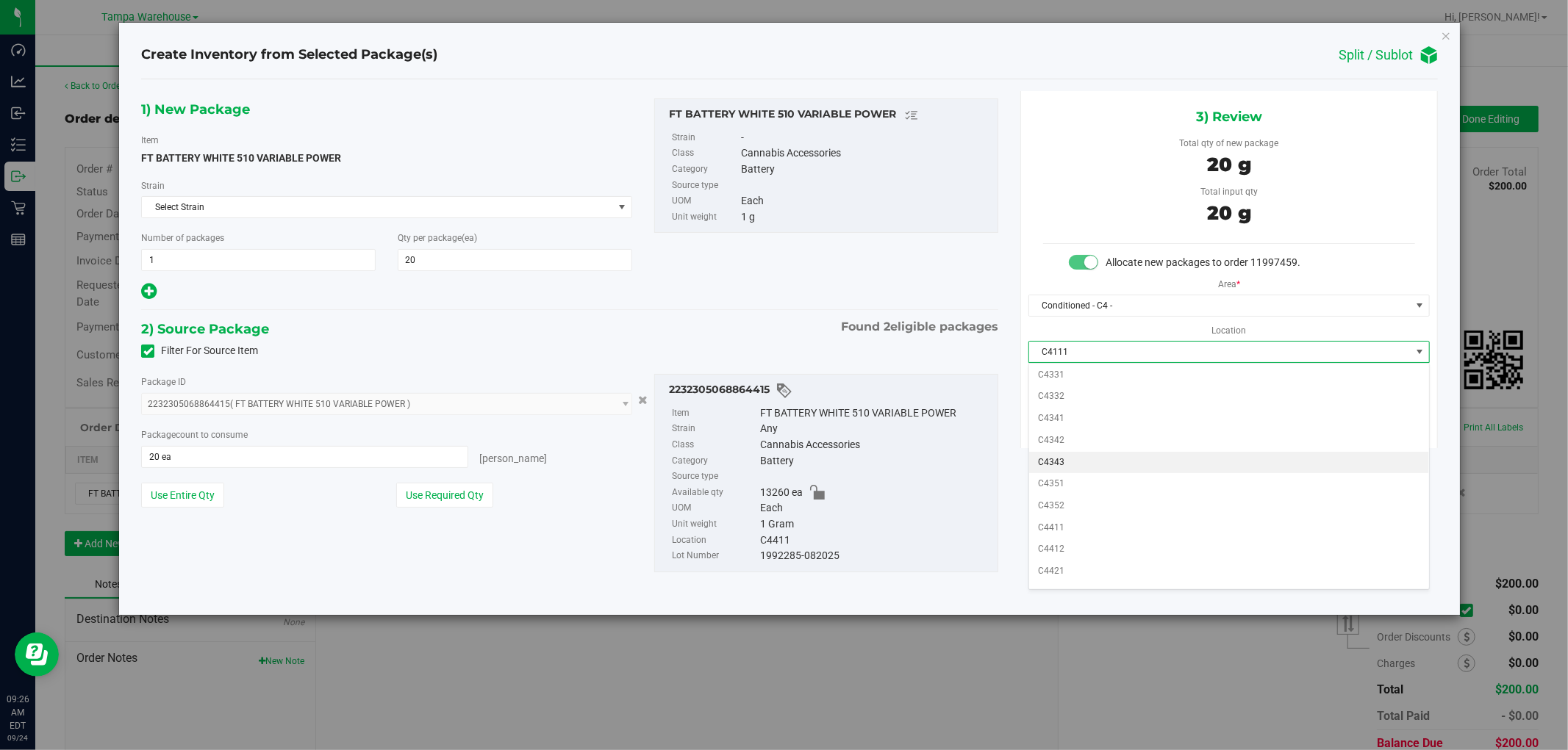
scroll to position [571, 0]
click at [1075, 511] on li "C4411" at bounding box center [1228, 506] width 400 height 22
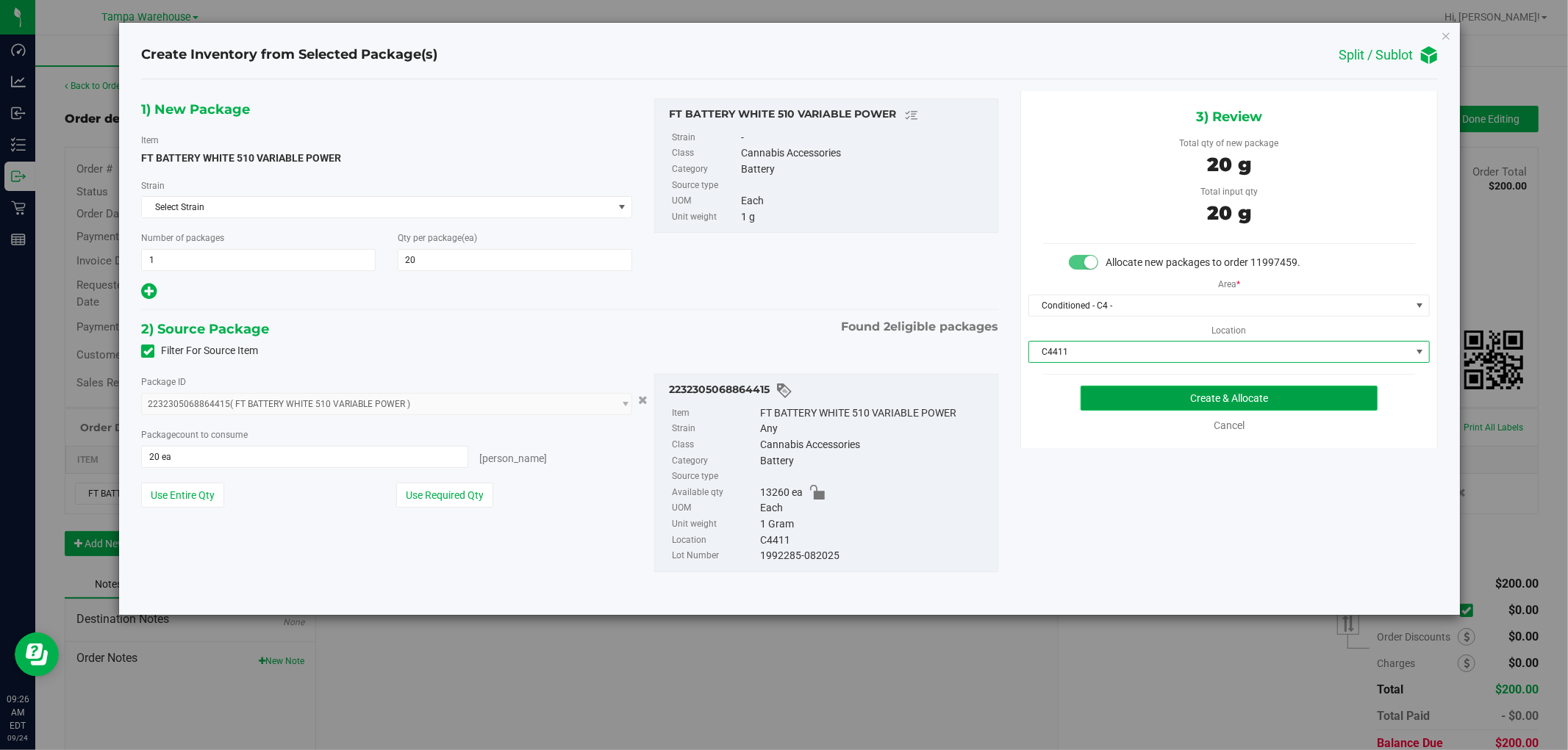
click at [1270, 406] on button "Create & Allocate" at bounding box center [1228, 398] width 297 height 25
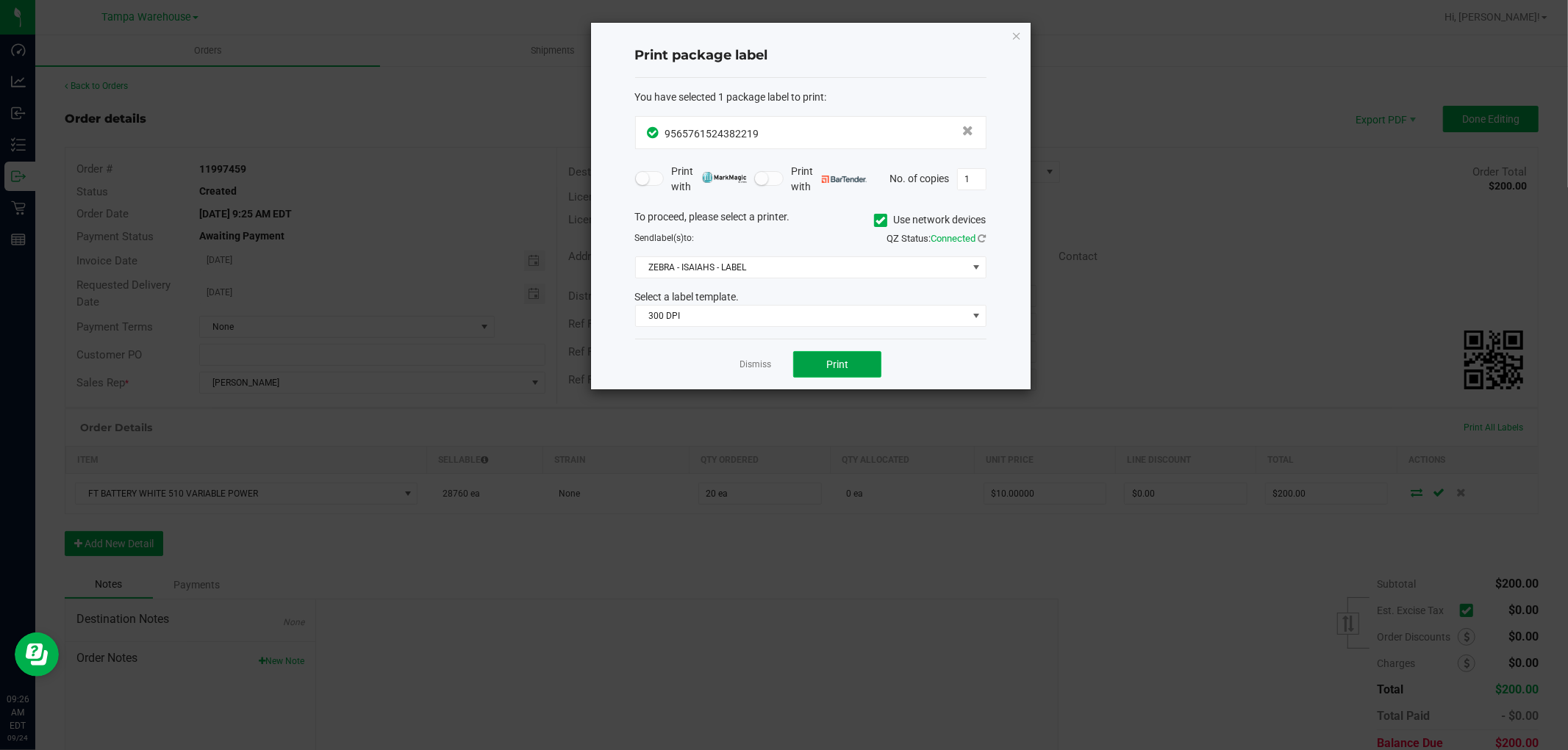
click at [850, 363] on button "Print" at bounding box center [837, 365] width 88 height 27
click at [1014, 32] on icon "button" at bounding box center [1017, 36] width 10 height 18
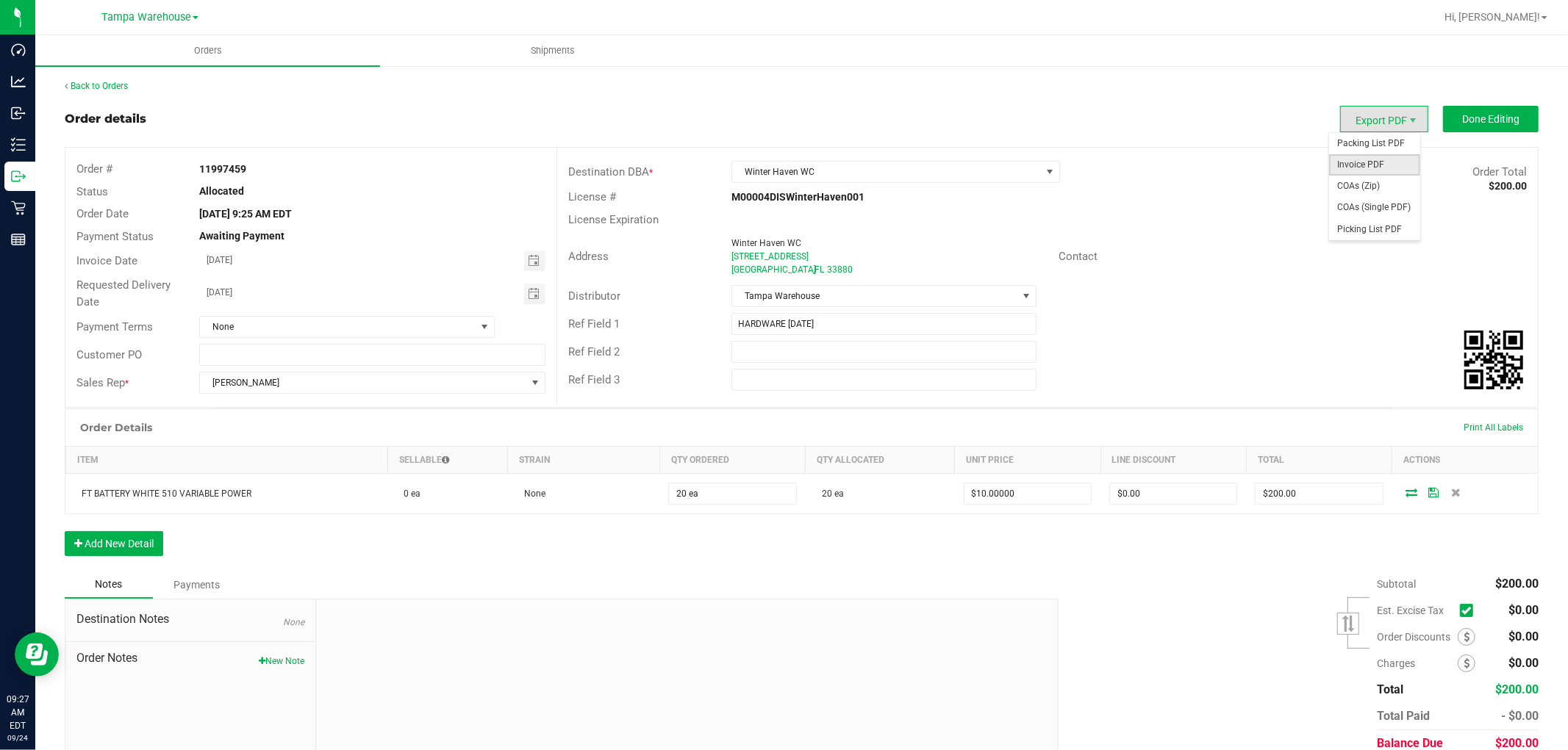
click at [1358, 170] on span "Invoice PDF" at bounding box center [1374, 165] width 91 height 22
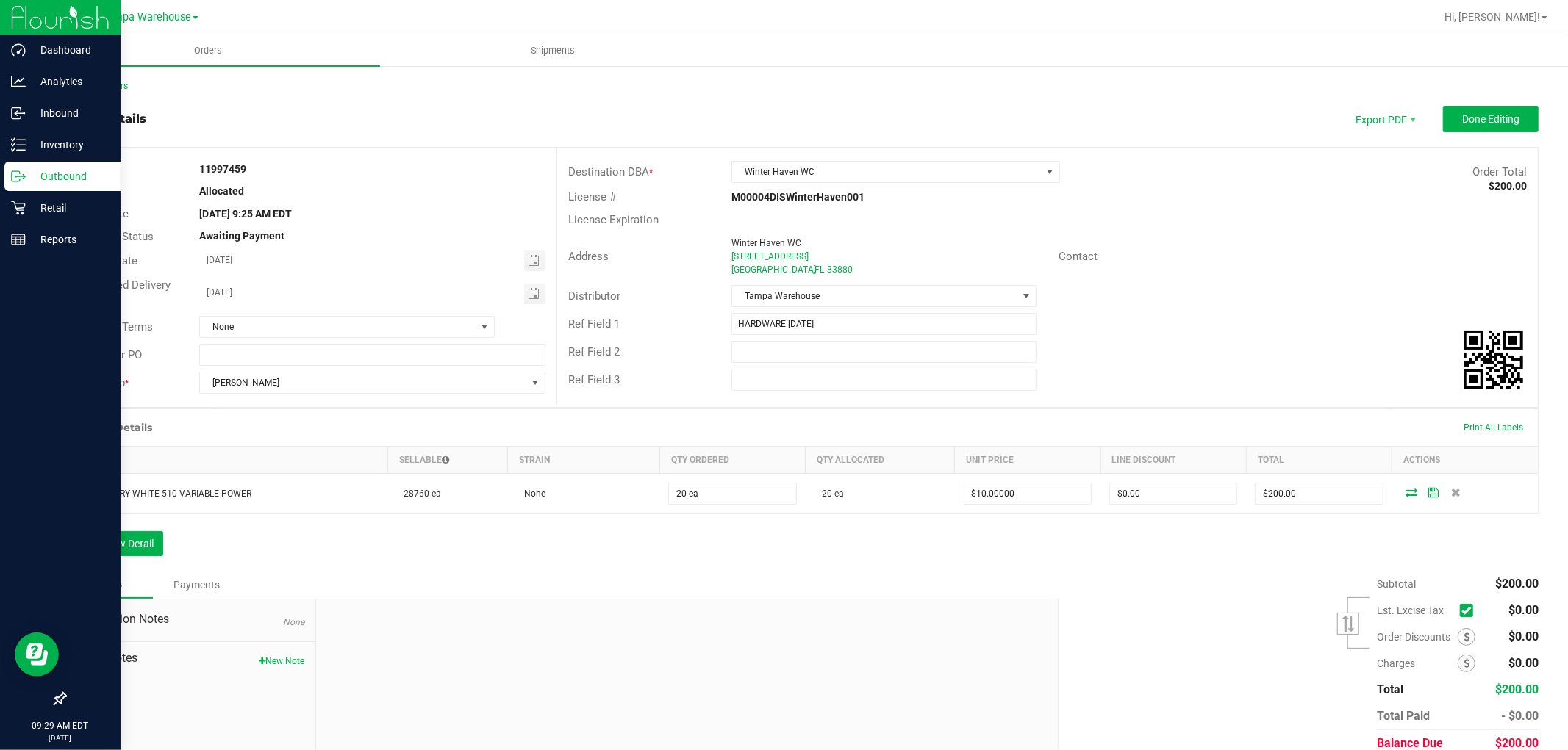
click at [71, 174] on p "Outbound" at bounding box center [69, 177] width 88 height 18
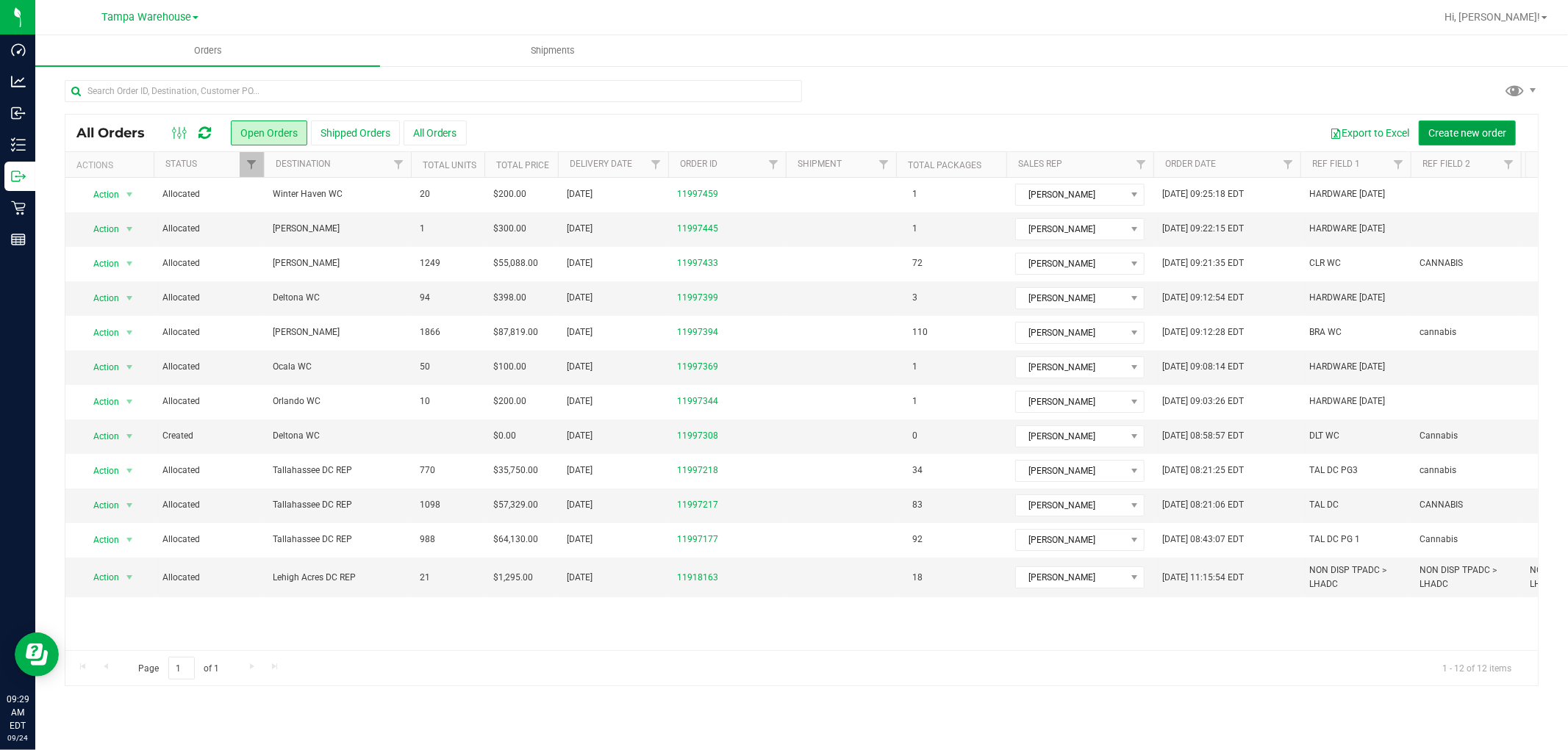
click at [1460, 132] on span "Create new order" at bounding box center [1466, 133] width 78 height 12
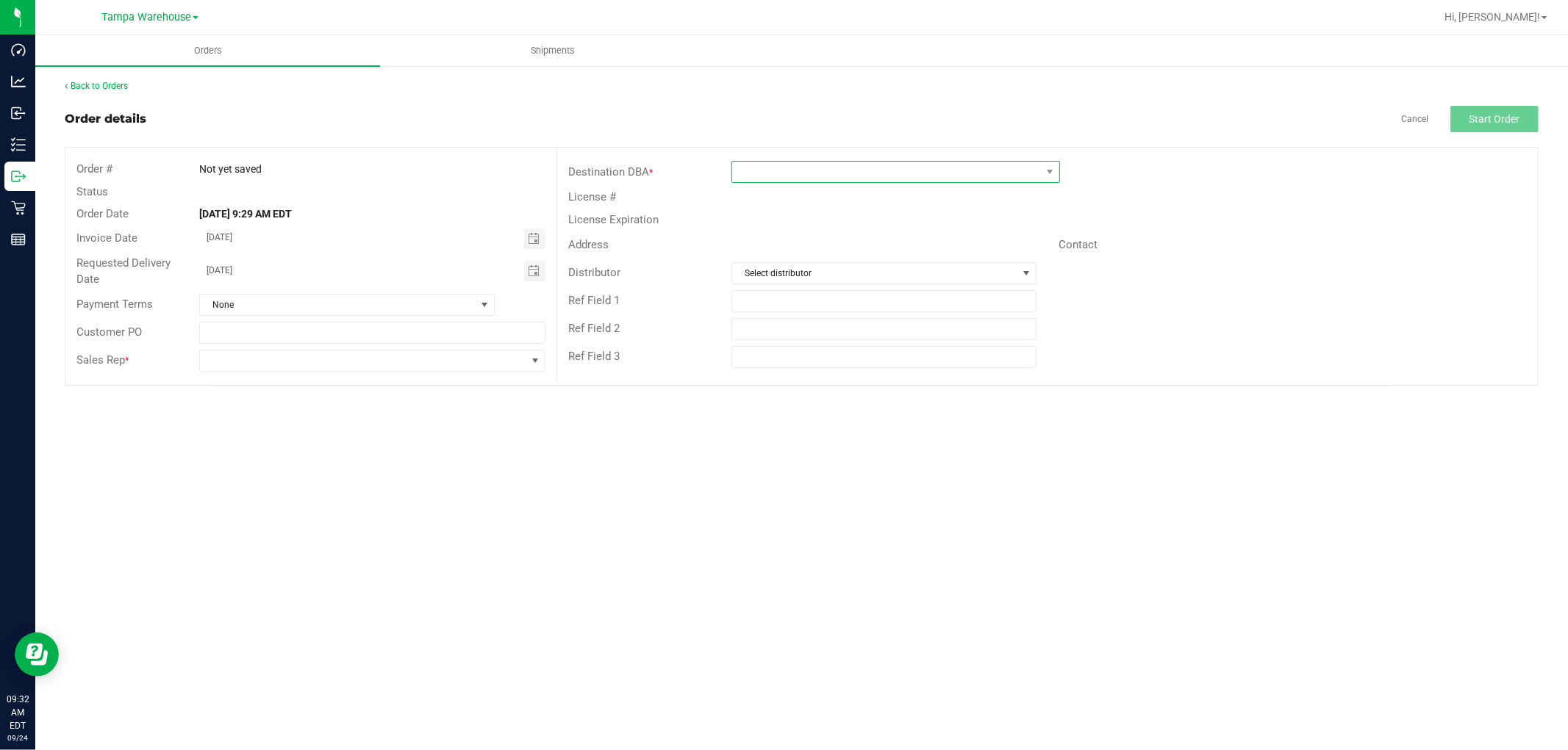
click at [841, 167] on span at bounding box center [886, 172] width 308 height 21
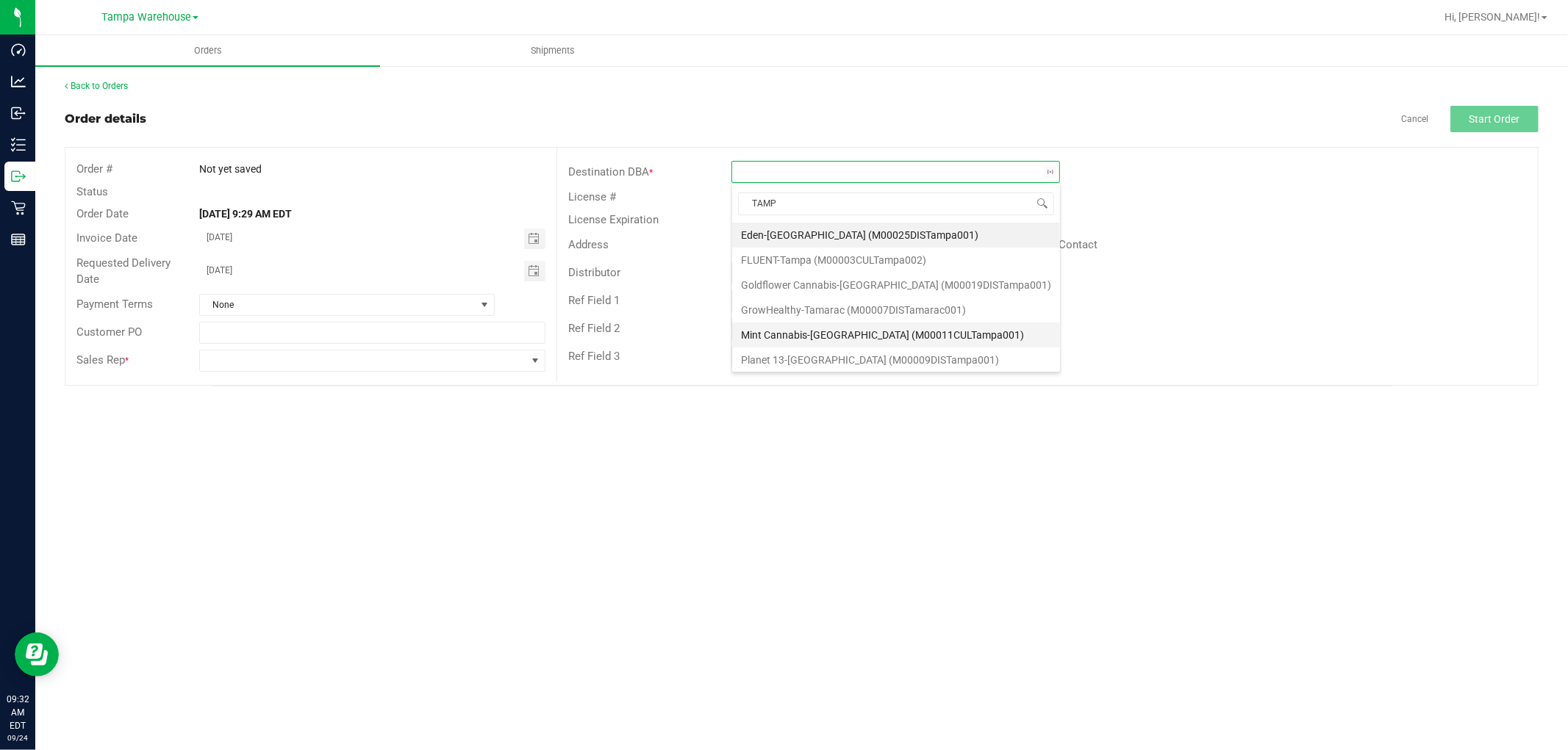
type input "[GEOGRAPHIC_DATA]"
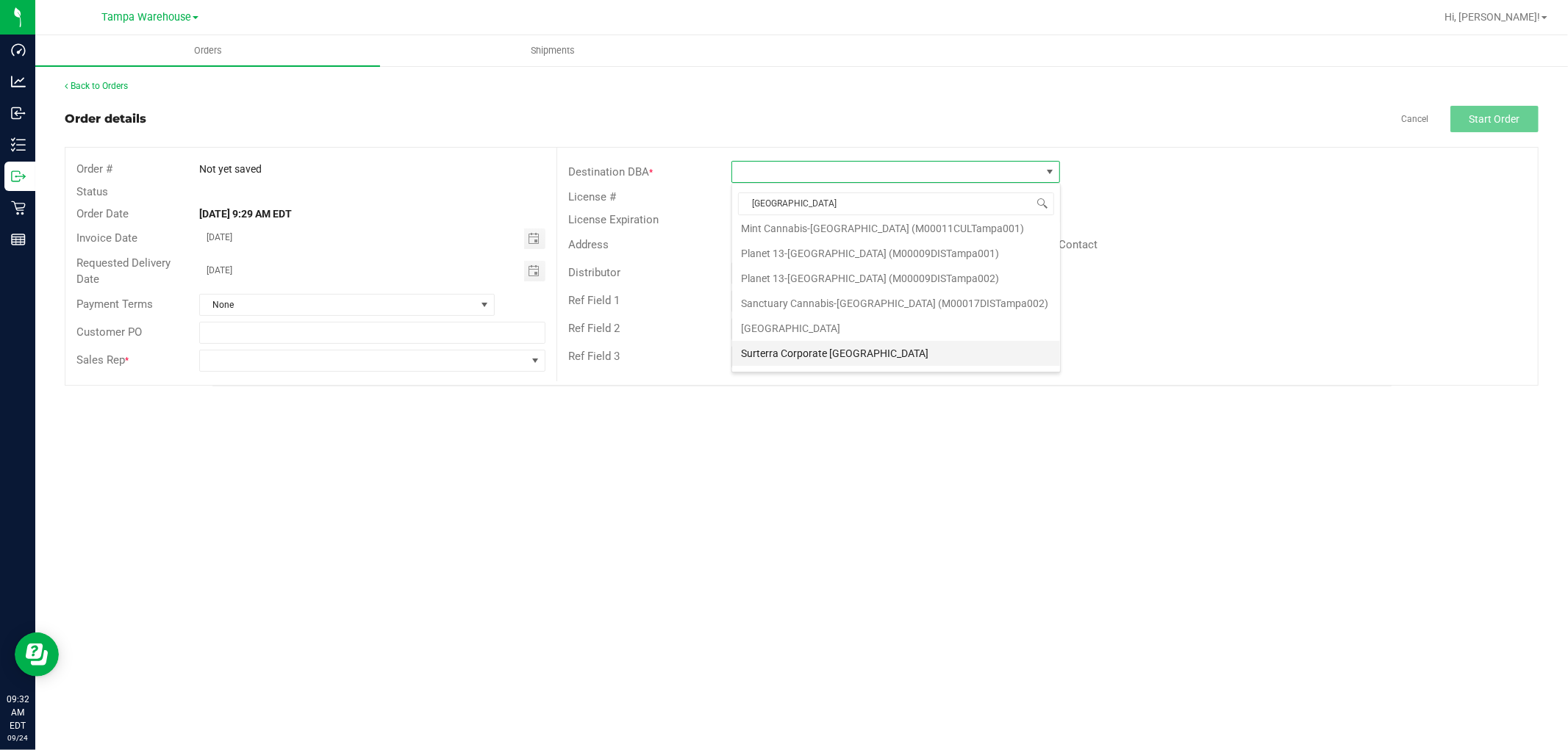
scroll to position [154, 0]
click at [779, 333] on li "Tampa WC" at bounding box center [896, 332] width 328 height 25
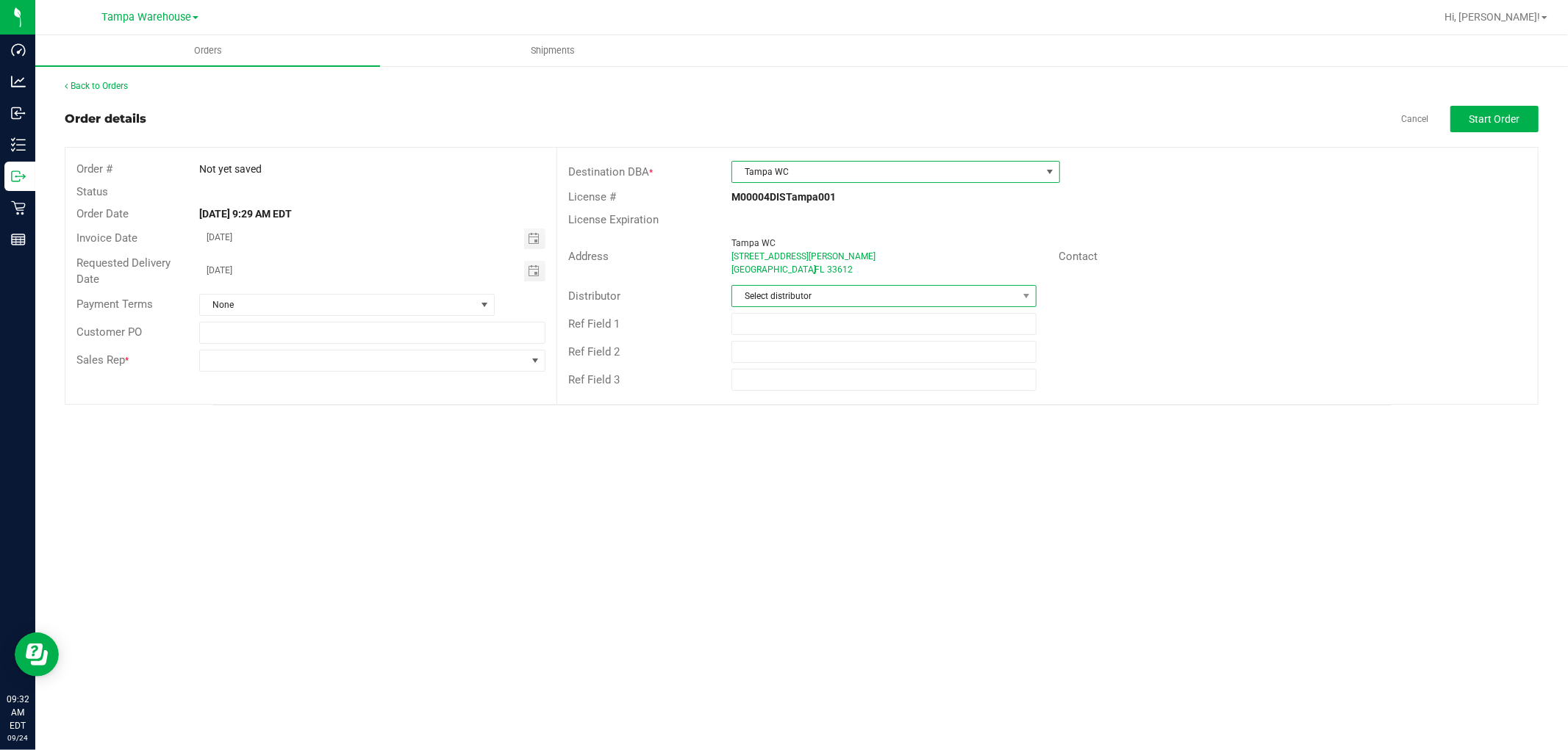
click at [834, 301] on span "Select distributor" at bounding box center [874, 295] width 286 height 21
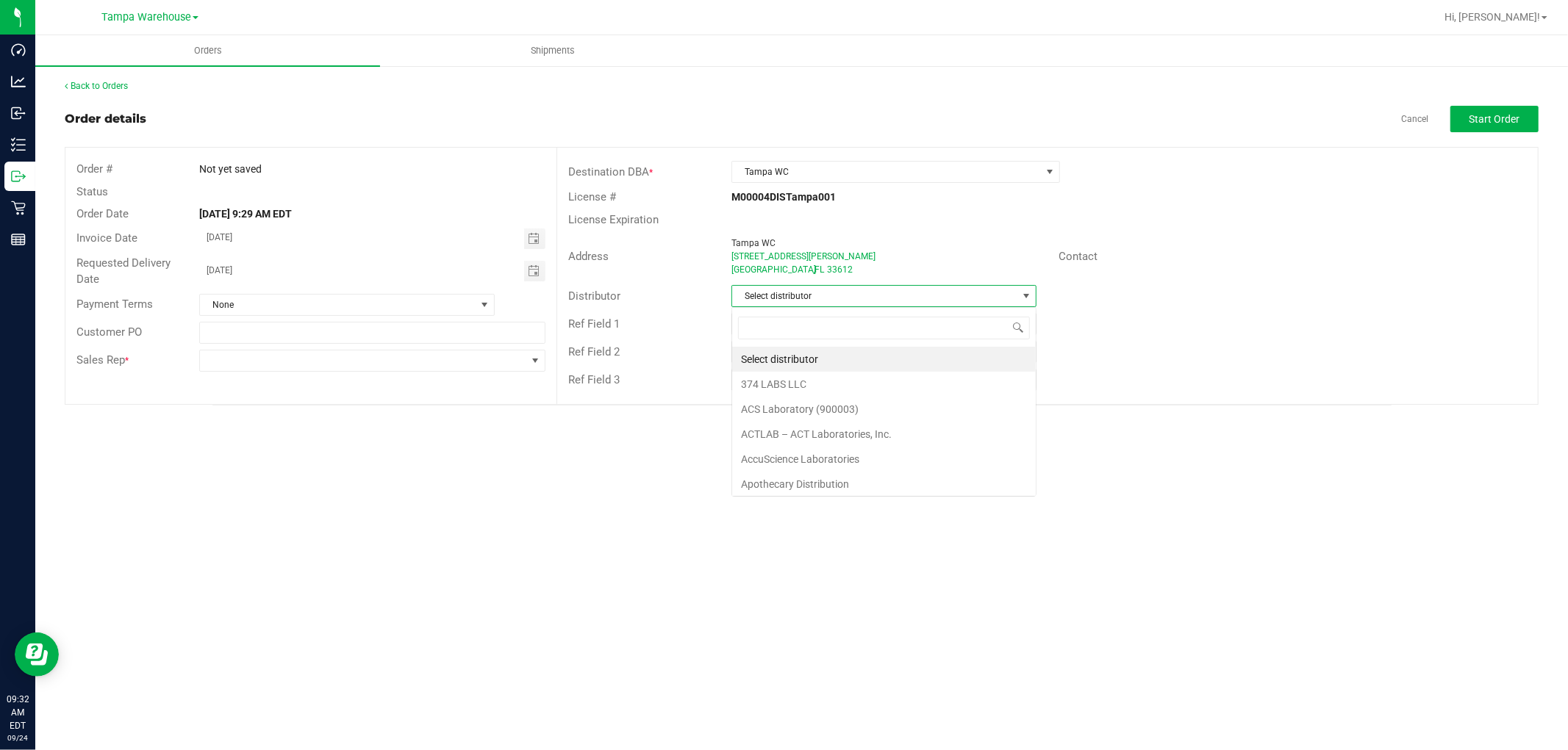
scroll to position [22, 305]
type input "TAM"
click at [788, 388] on li "Tampa Warehouse" at bounding box center [883, 383] width 303 height 25
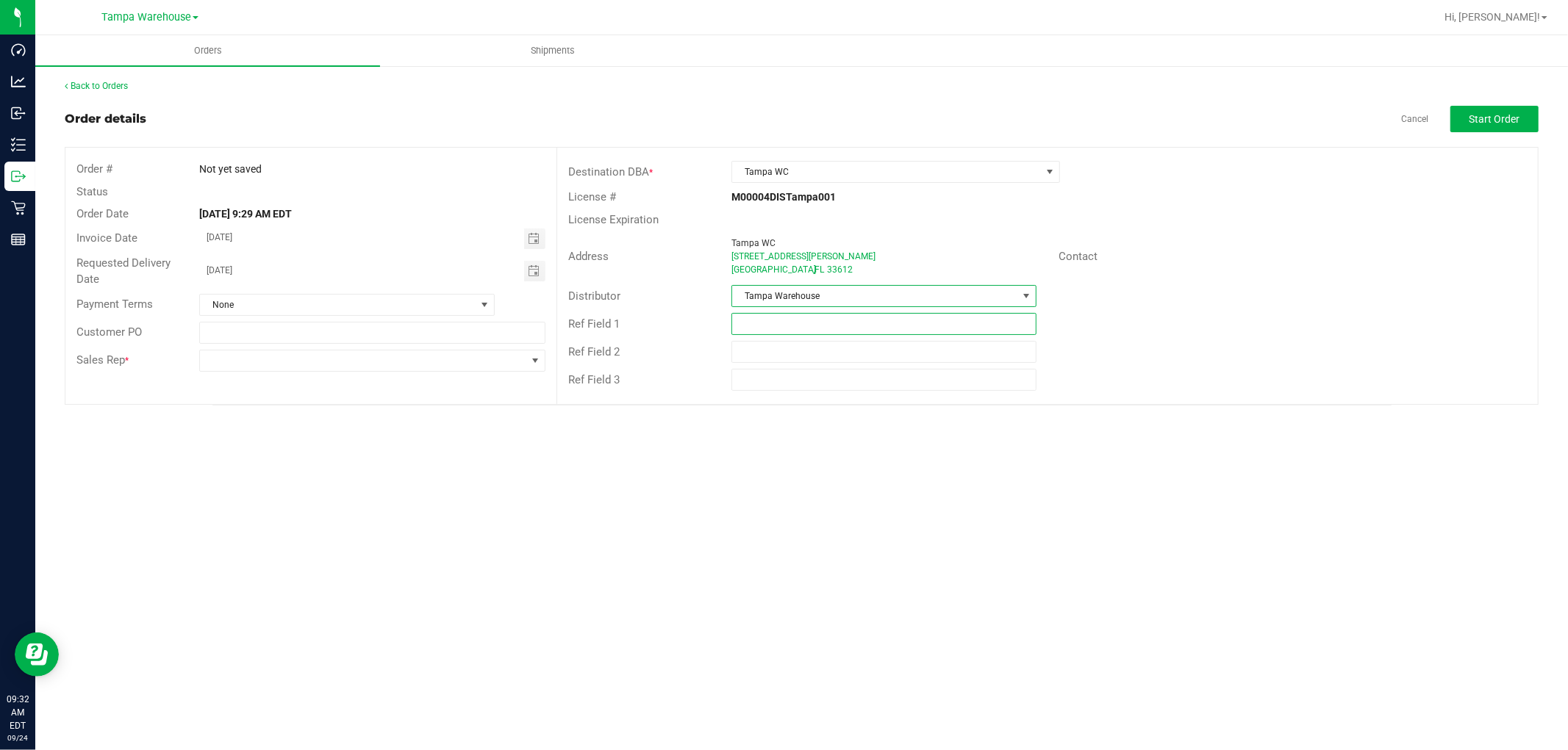
click at [781, 326] on input "text" at bounding box center [883, 324] width 305 height 22
paste input "HARDWARE [DATE]"
type input "HARDWARE [DATE]"
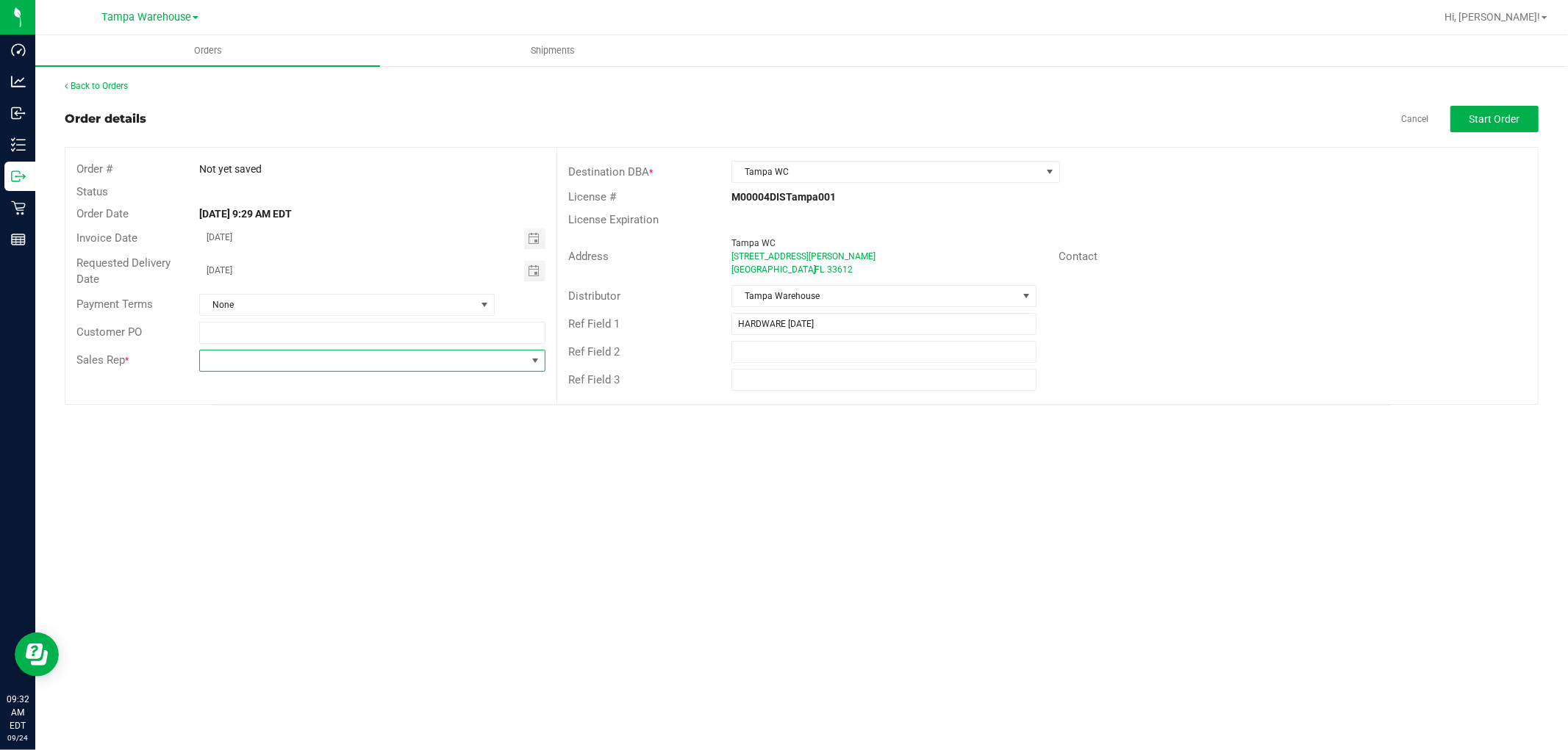
click at [457, 363] on span at bounding box center [363, 361] width 326 height 21
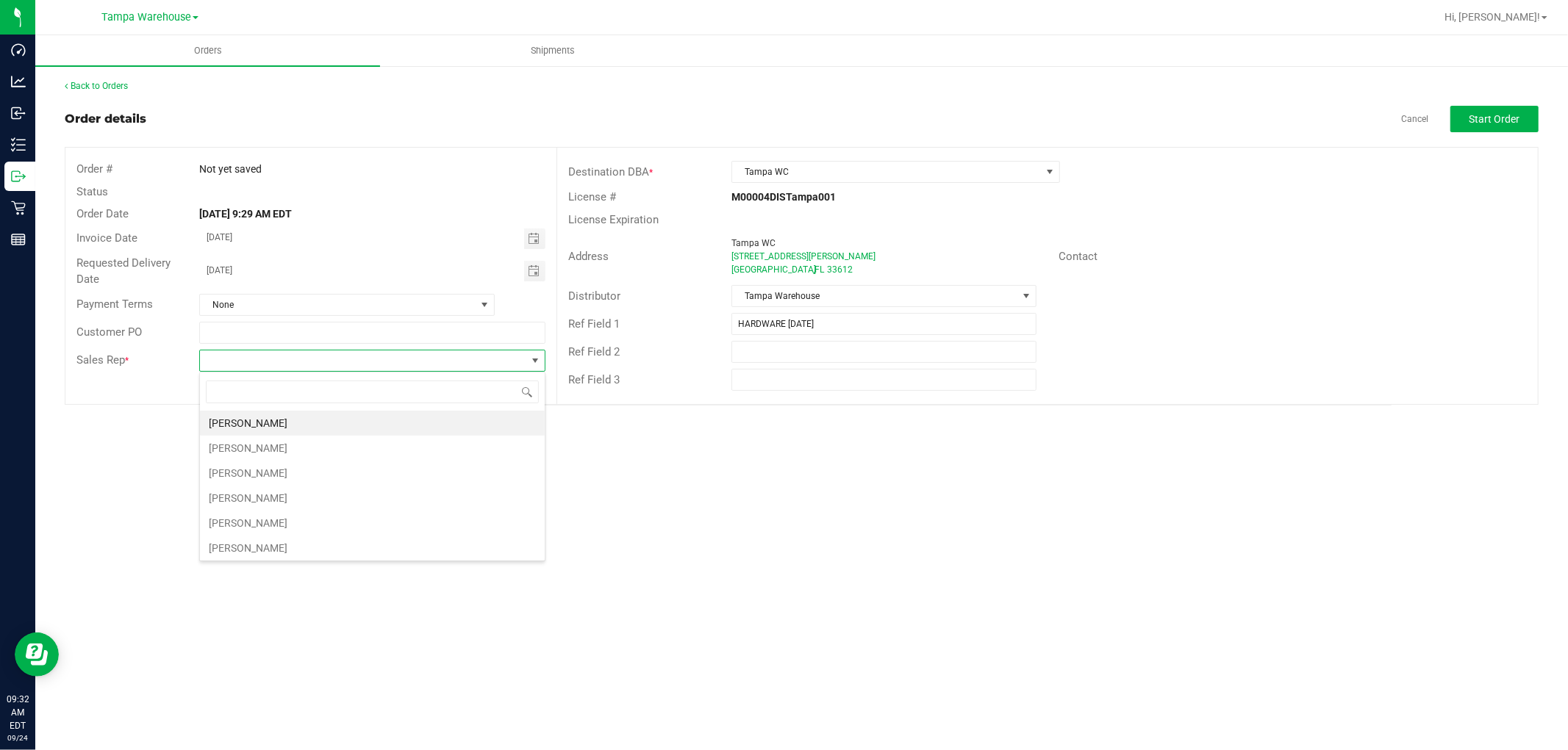
scroll to position [22, 346]
type input "ISAIA"
click at [275, 417] on li "[PERSON_NAME]" at bounding box center [371, 423] width 345 height 25
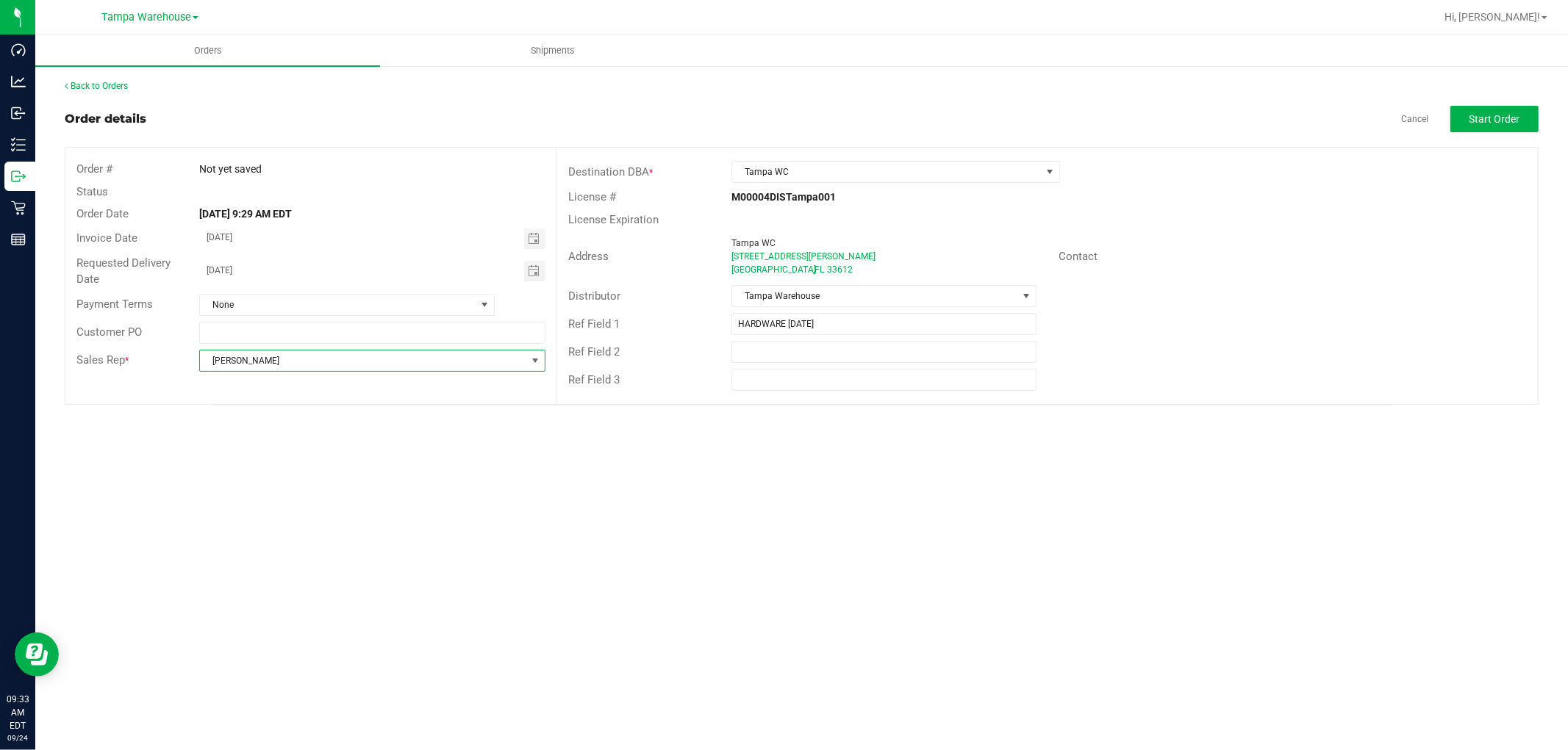
click at [882, 438] on div "Orders Shipments Back to Orders Order details Cancel Start Order Order # Not ye…" at bounding box center [801, 393] width 1532 height 715
click at [1497, 123] on span "Start Order" at bounding box center [1494, 120] width 50 height 12
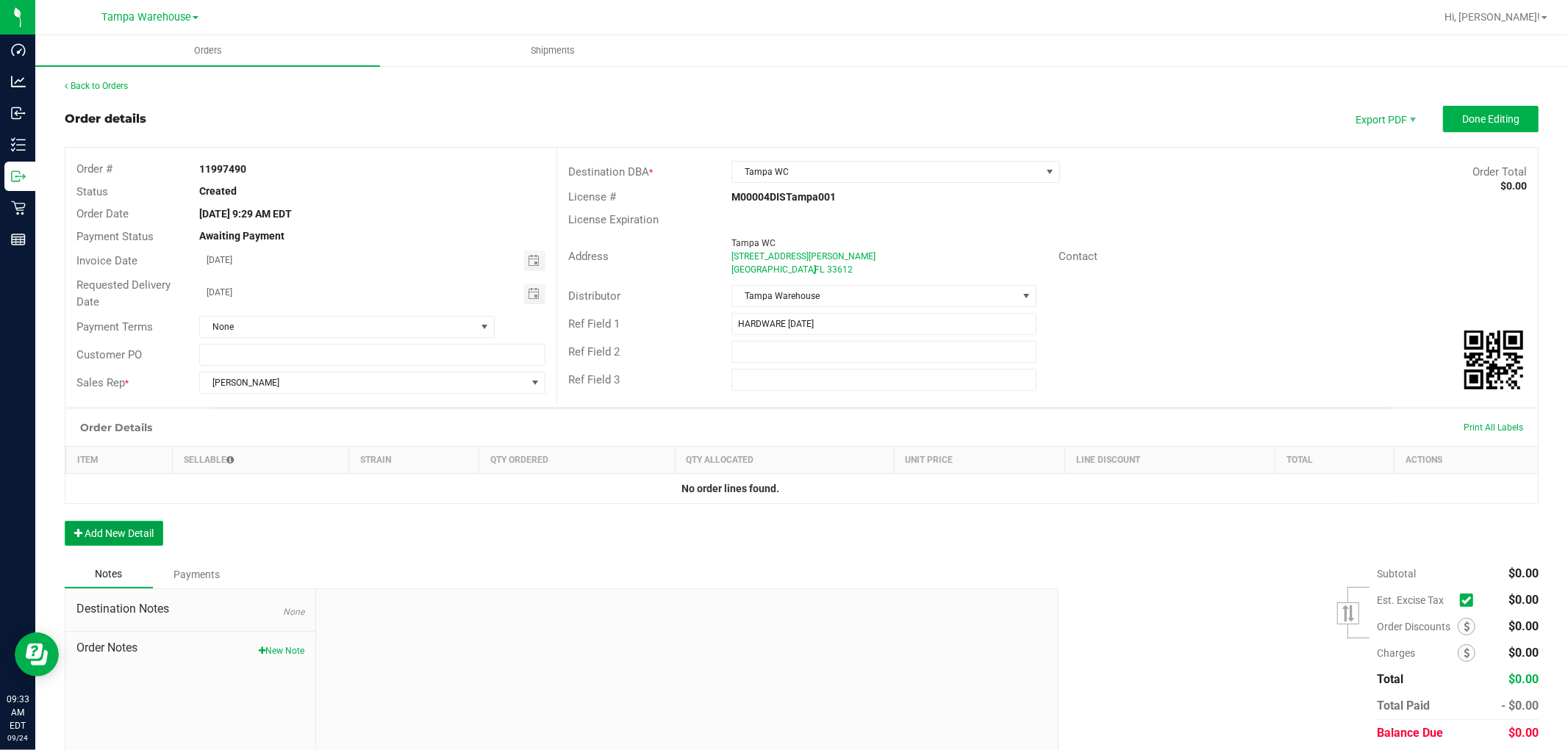
click at [136, 541] on button "Add New Detail" at bounding box center [114, 533] width 99 height 25
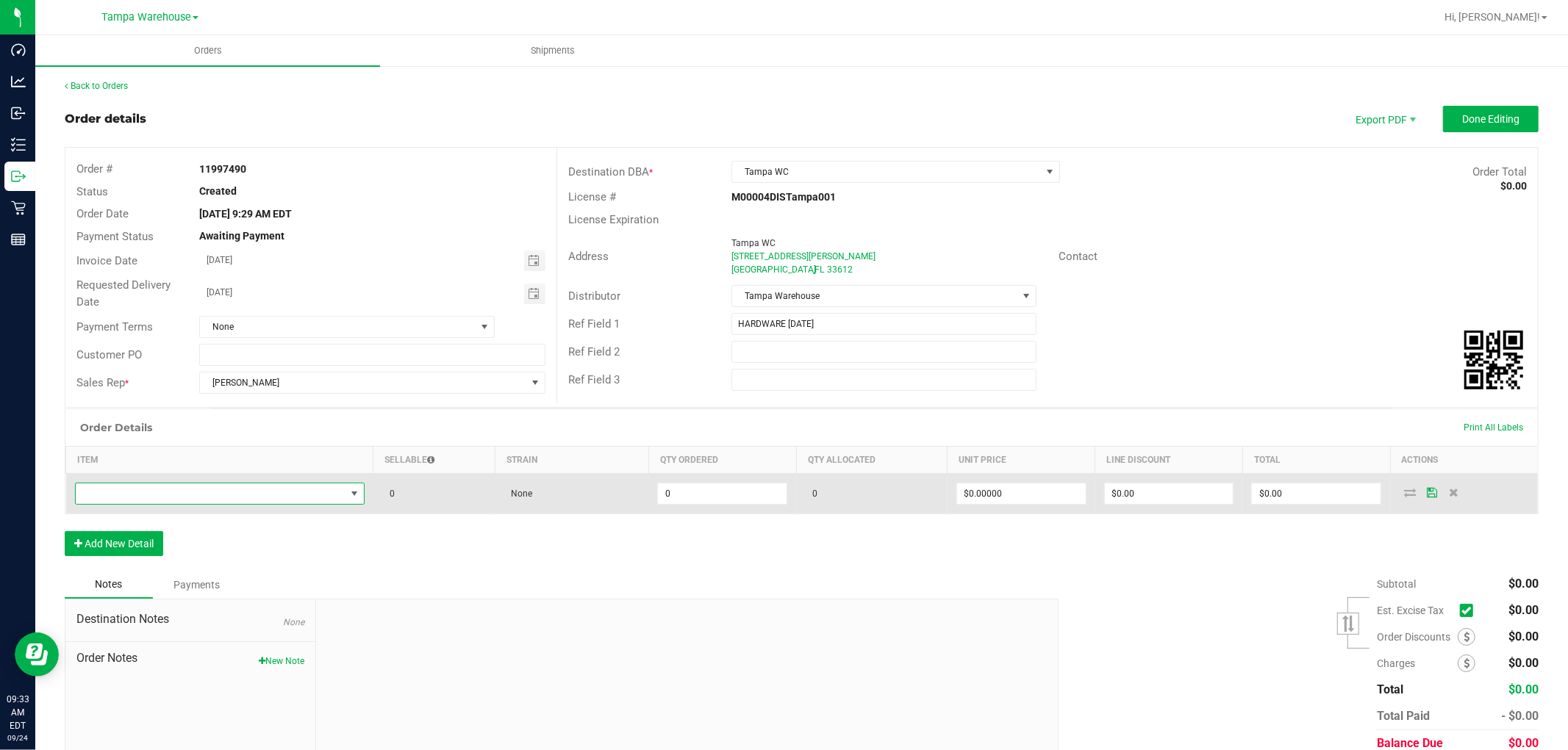
click at [237, 491] on span "NO DATA FOUND" at bounding box center [210, 493] width 270 height 21
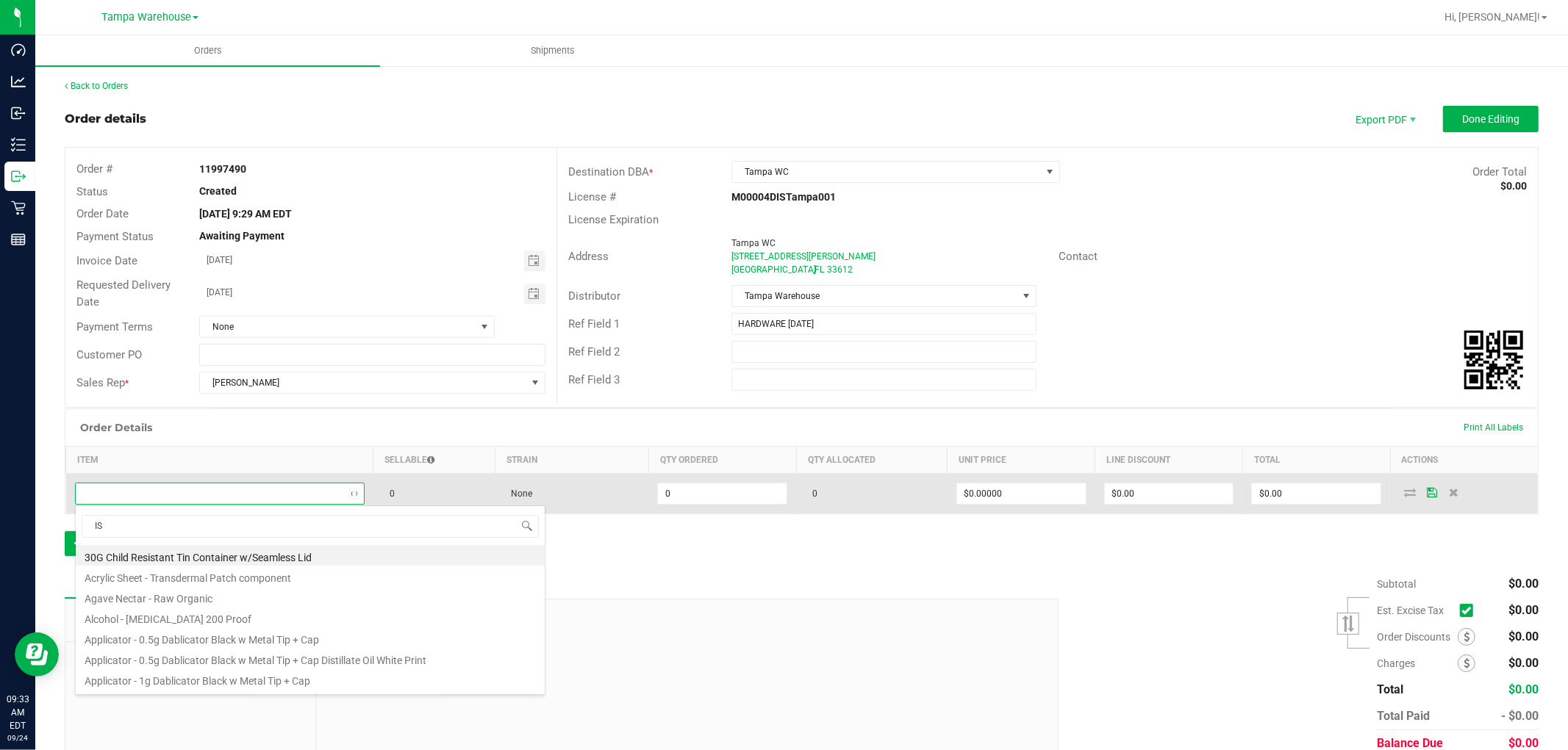
scroll to position [22, 284]
type input "I"
type input "1992285"
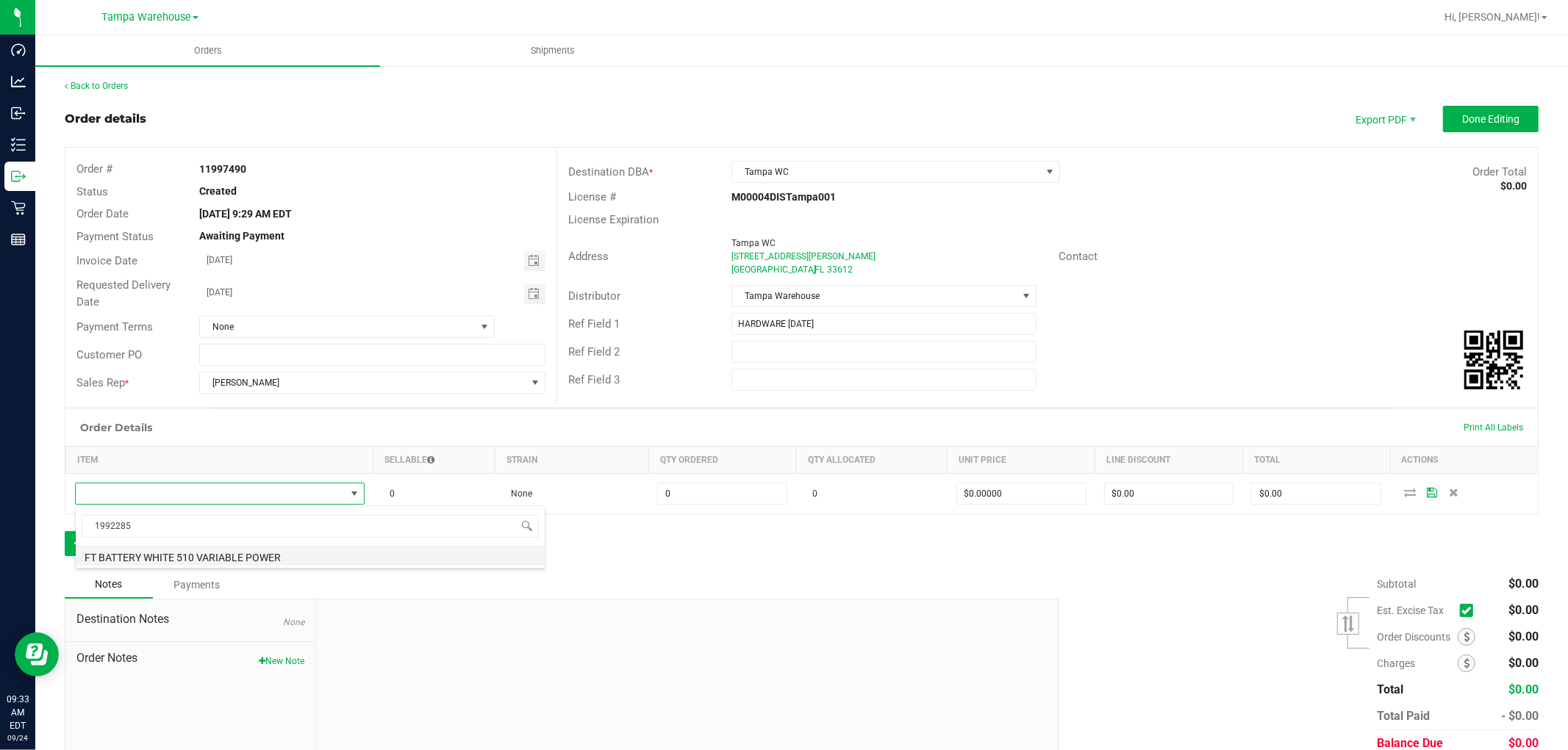
click at [275, 555] on li "FT BATTERY WHITE 510 VARIABLE POWER" at bounding box center [310, 555] width 469 height 21
type input "0 ea"
type input "$10.00000"
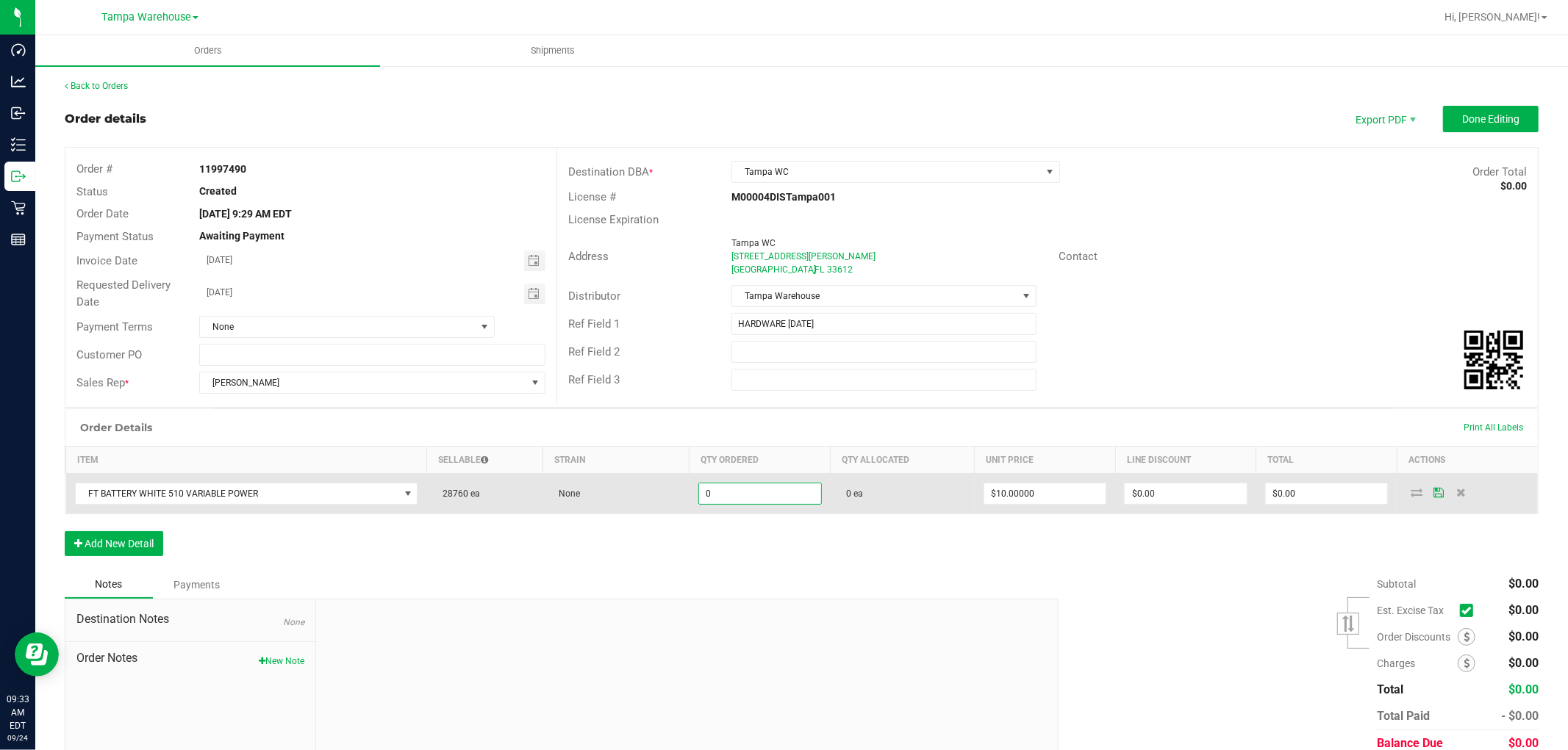
click at [729, 496] on input "0" at bounding box center [759, 493] width 122 height 21
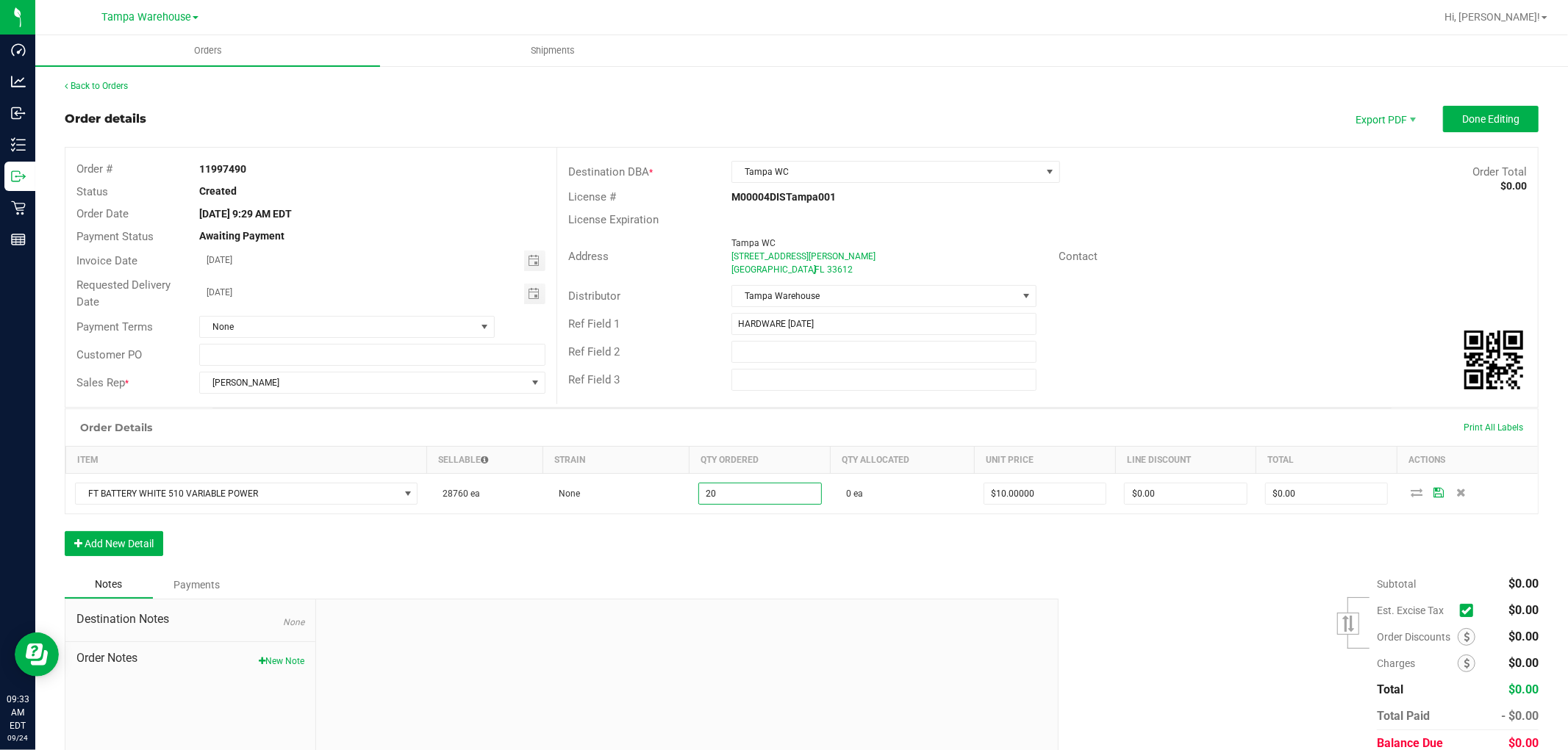
type input "20 ea"
type input "$200.00"
click at [867, 554] on div "Order Details Print All Labels Item Sellable Strain Qty Ordered Qty Allocated U…" at bounding box center [800, 490] width 1473 height 162
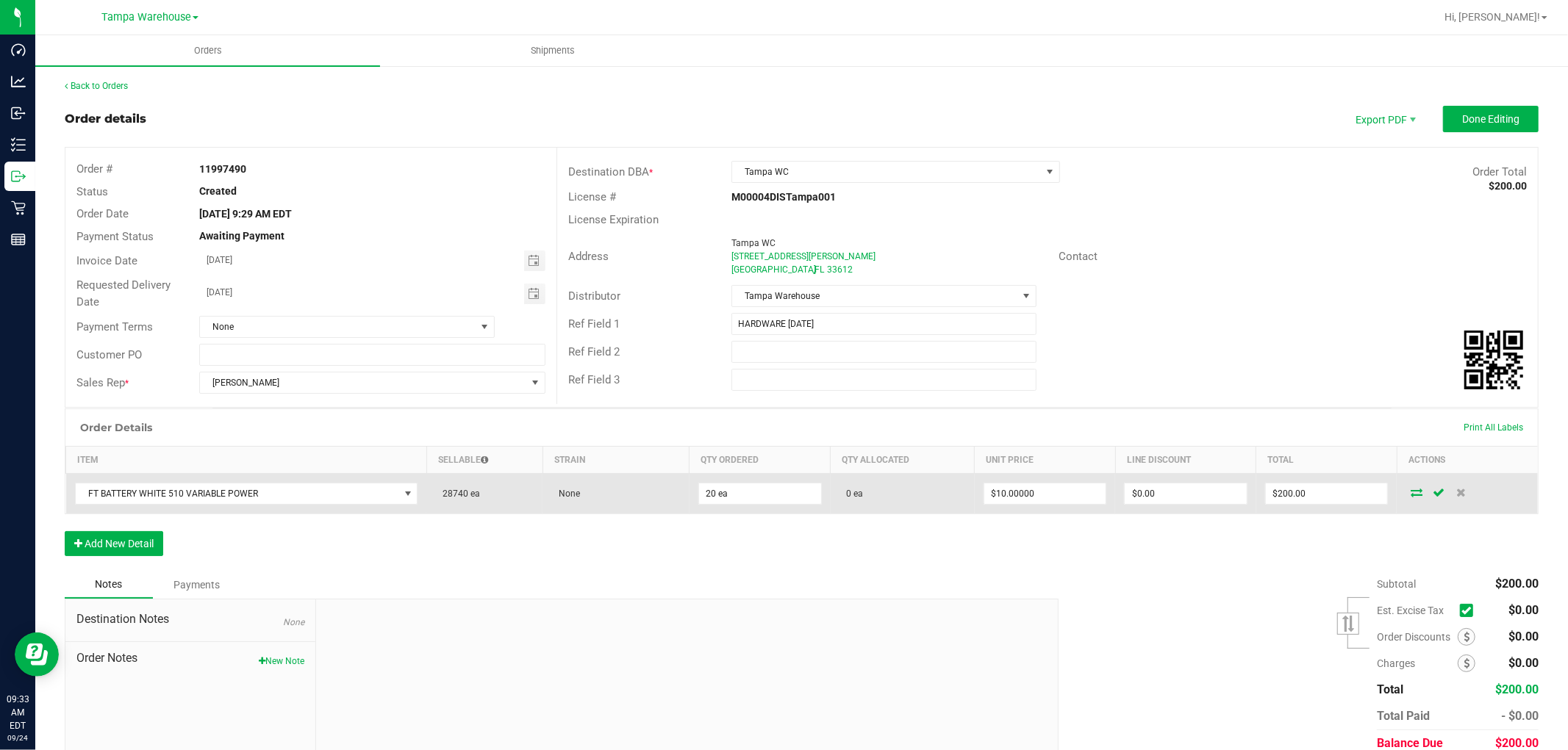
click at [1410, 495] on icon at bounding box center [1416, 492] width 12 height 9
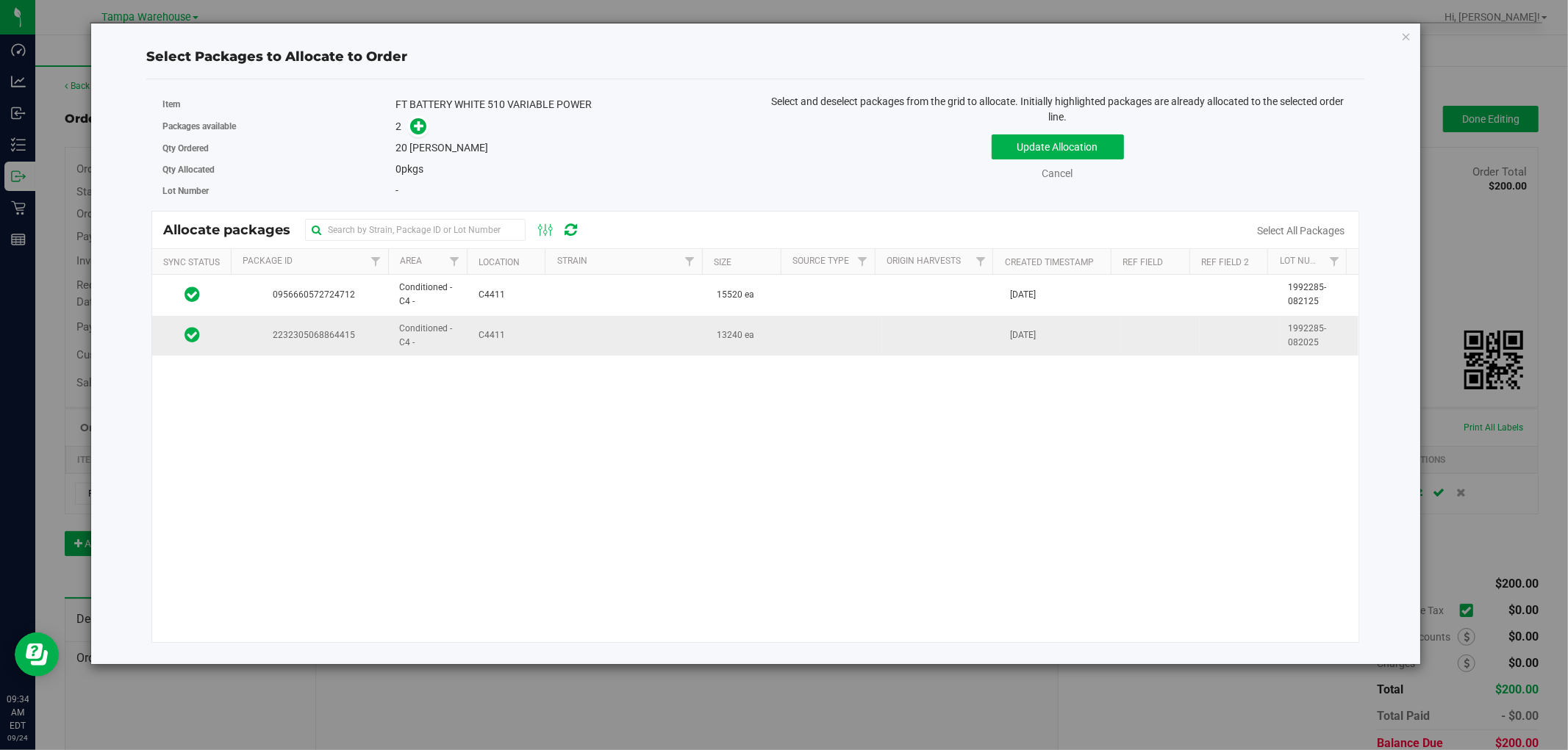
click at [656, 346] on td at bounding box center [628, 336] width 159 height 40
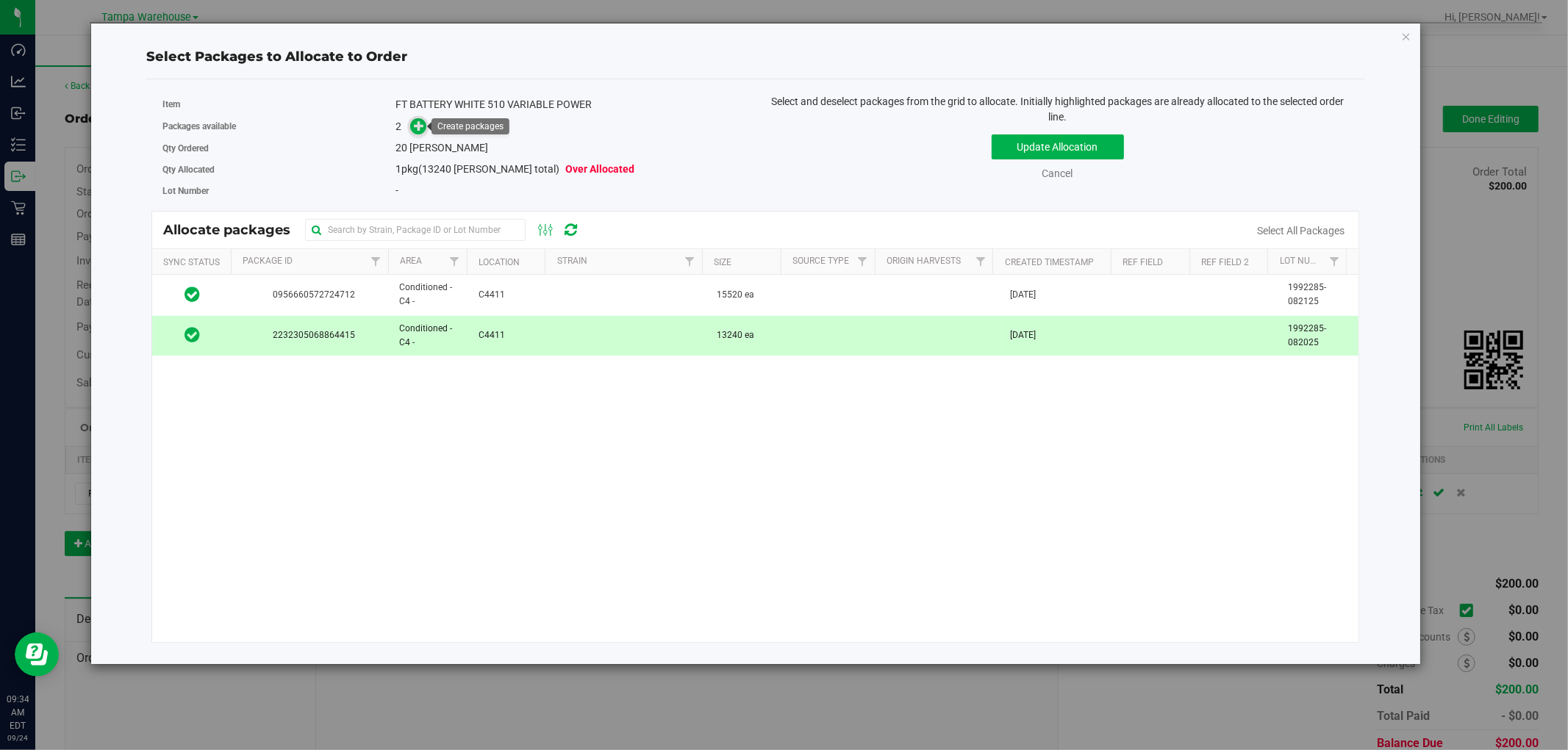
click at [423, 122] on icon at bounding box center [419, 125] width 10 height 10
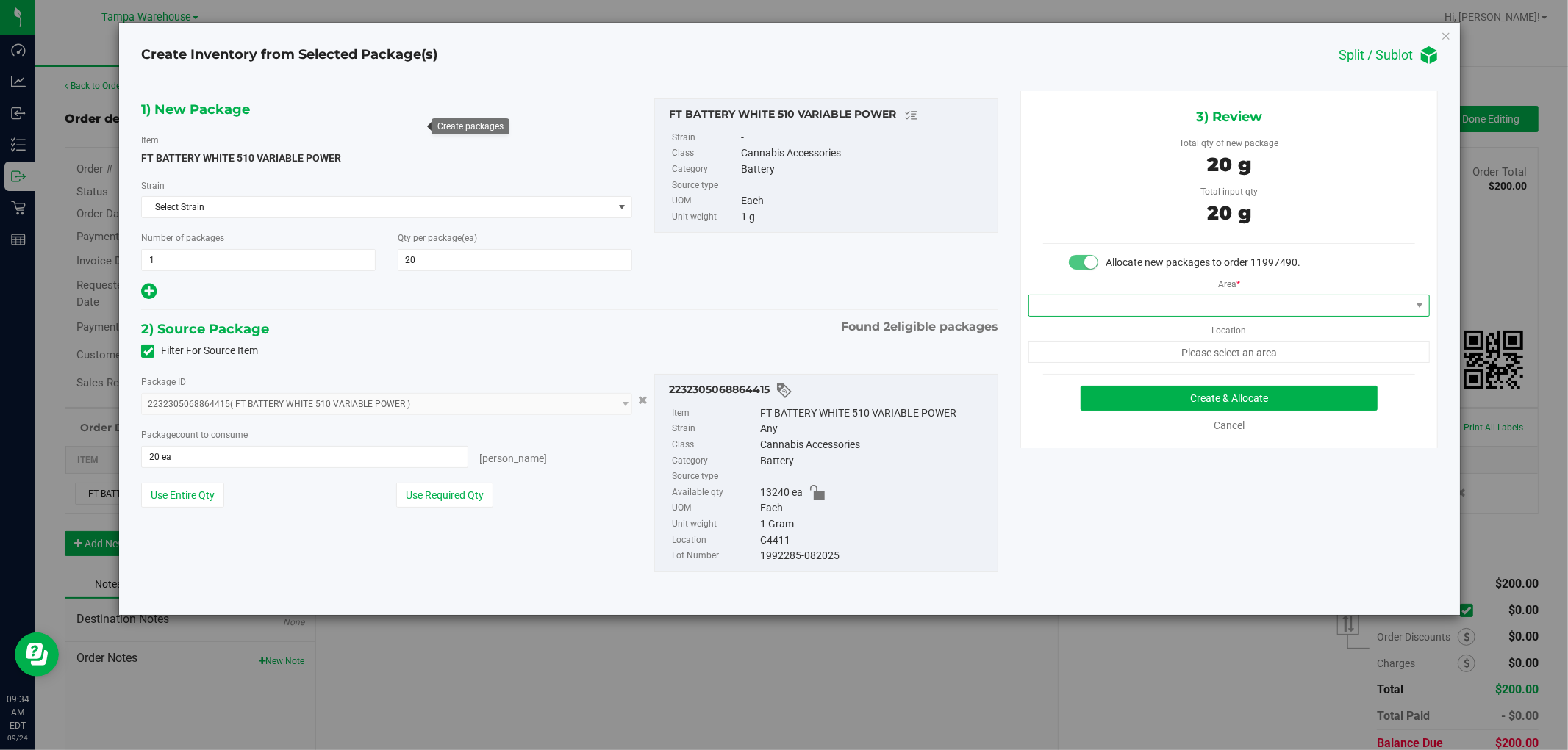
click at [1295, 298] on span at bounding box center [1219, 305] width 381 height 21
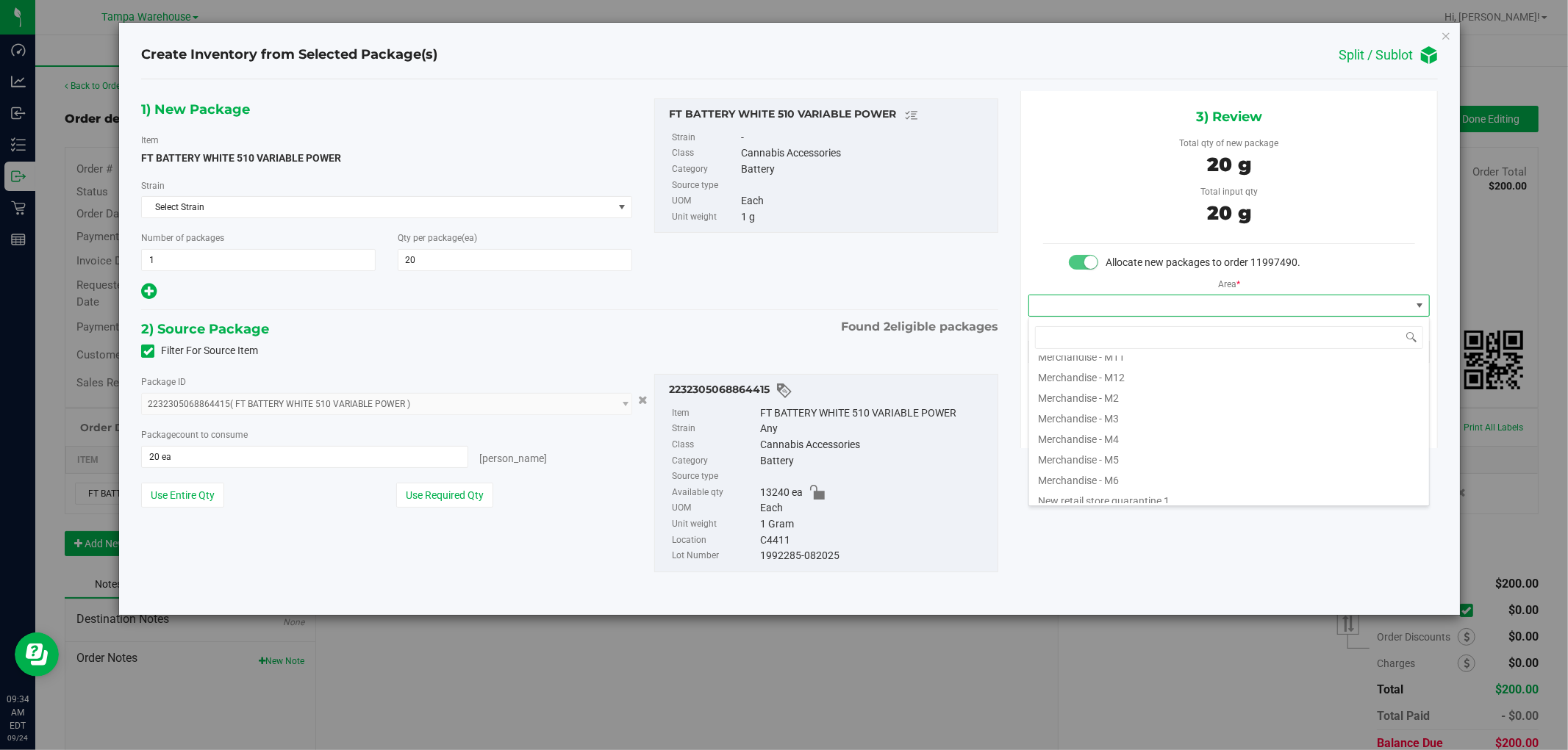
scroll to position [163, 0]
click at [1128, 430] on li "Conditioned - C4 -" at bounding box center [1228, 430] width 400 height 21
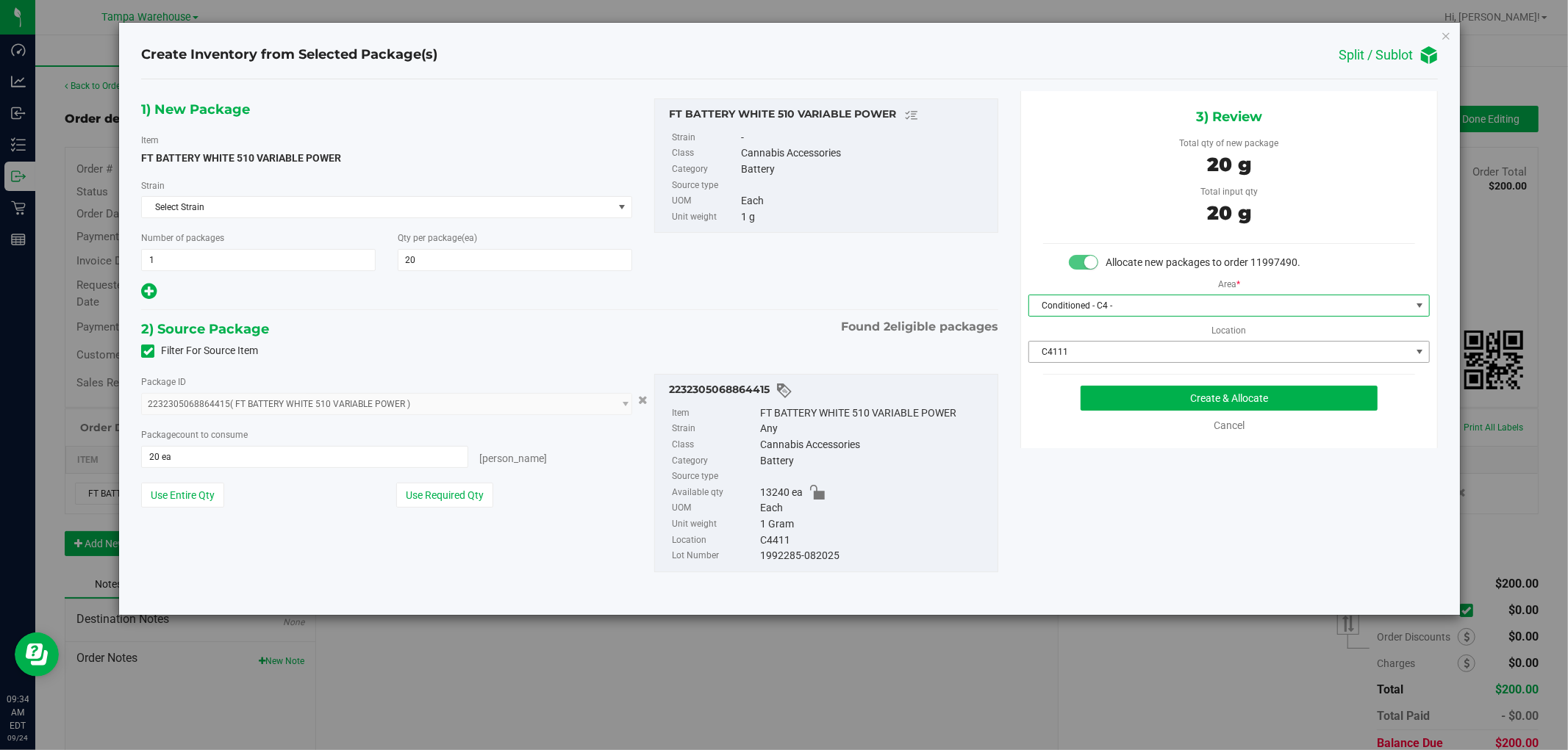
click at [1154, 350] on span "C4111" at bounding box center [1219, 352] width 381 height 21
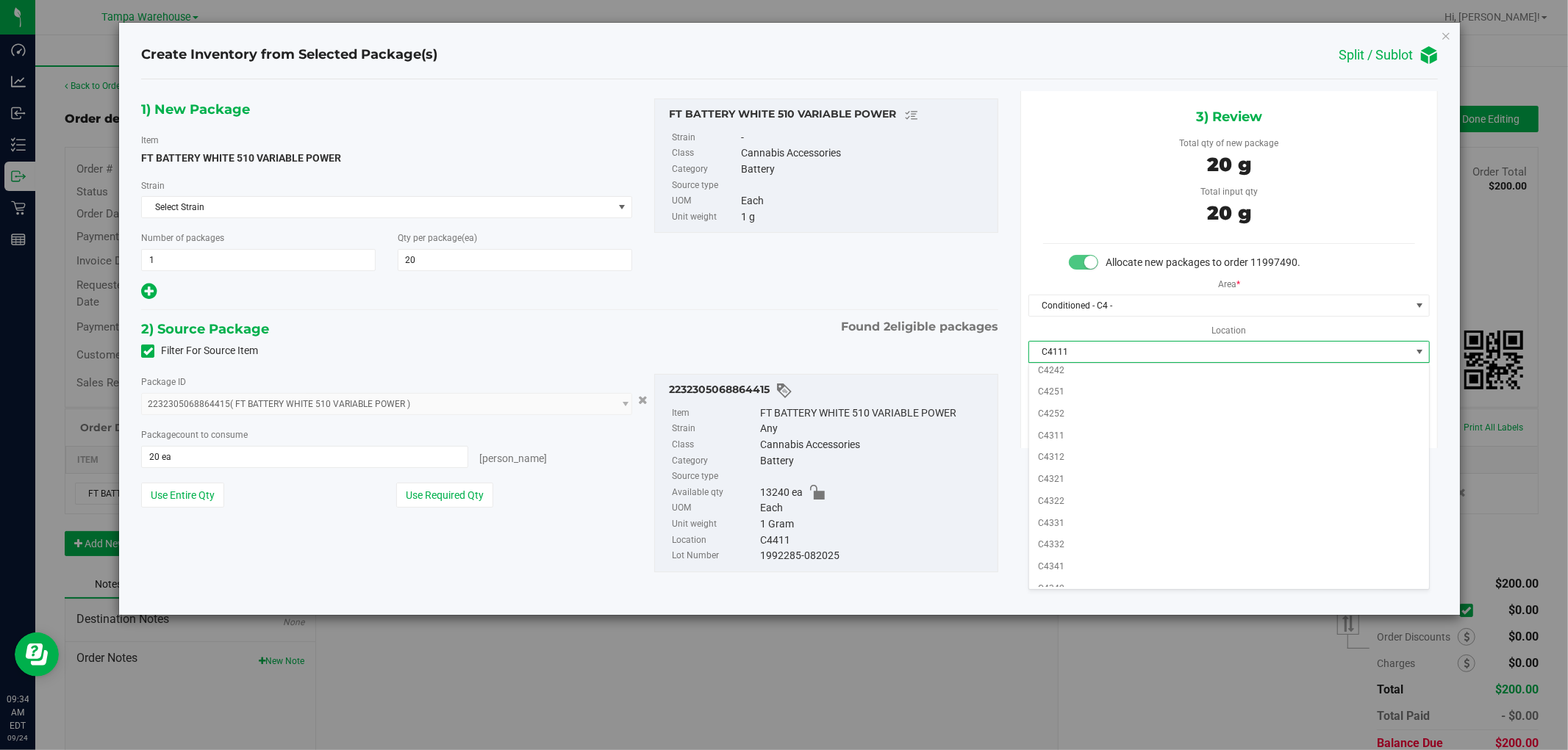
scroll to position [571, 0]
click at [1079, 515] on li "C4411" at bounding box center [1228, 506] width 400 height 22
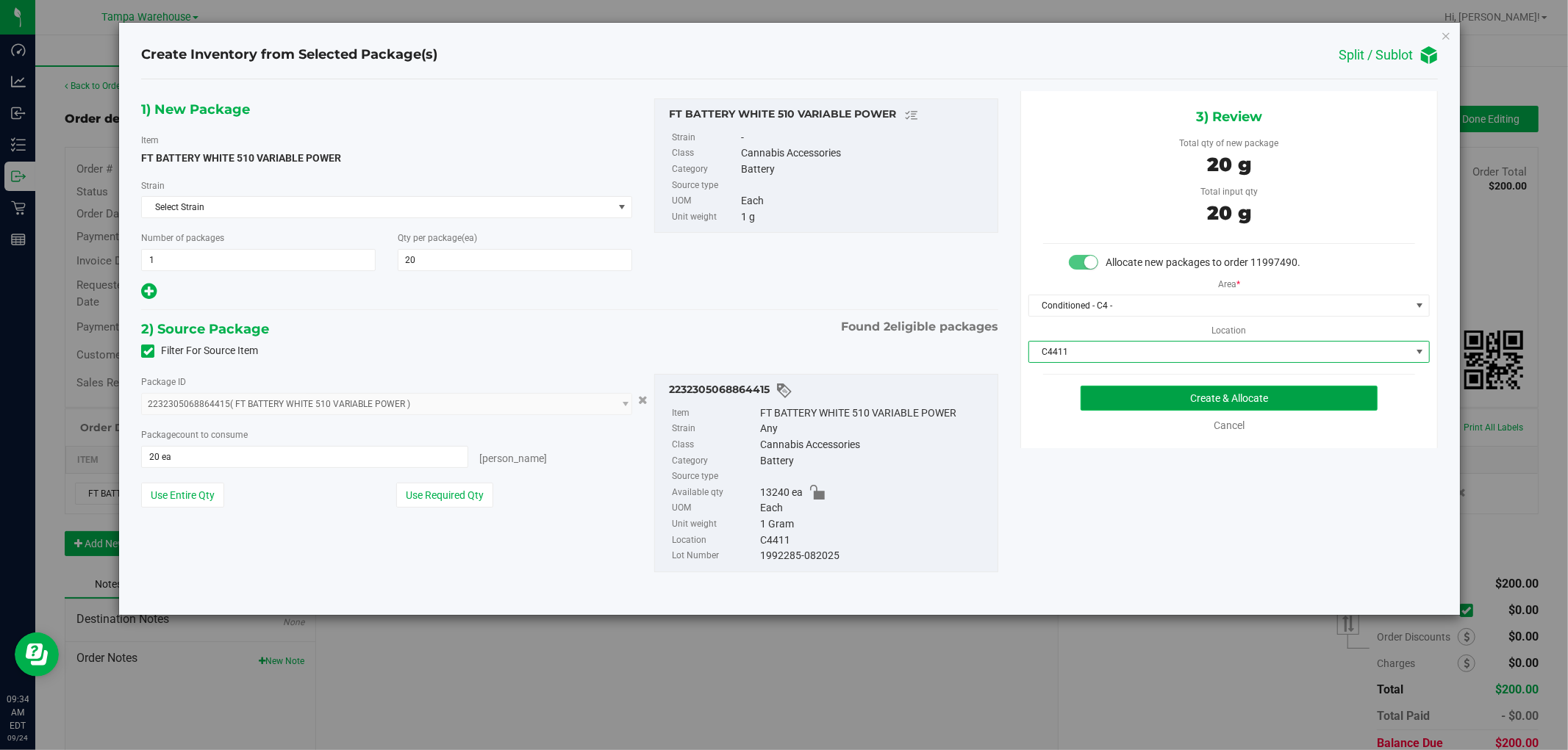
click at [1281, 400] on button "Create & Allocate" at bounding box center [1228, 398] width 297 height 25
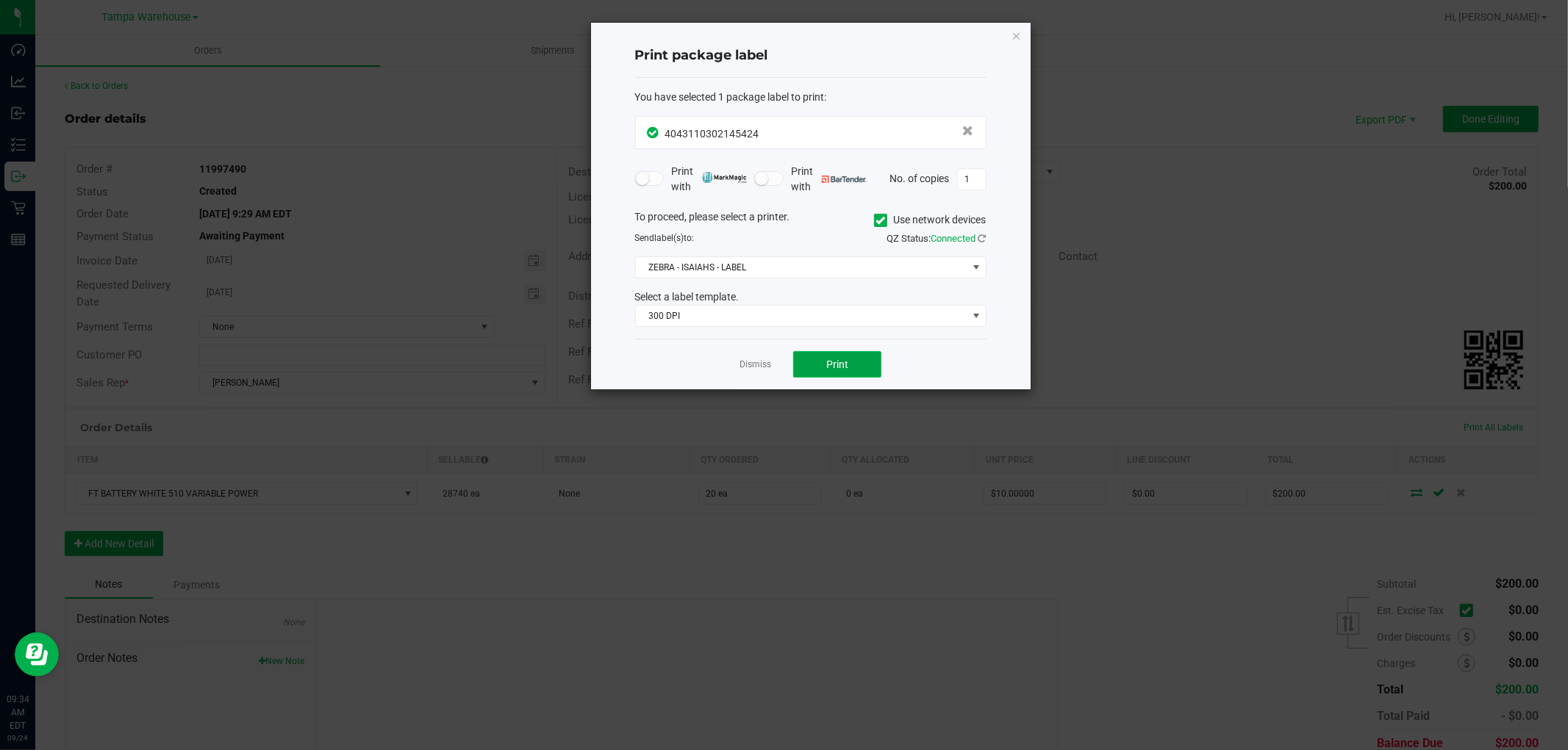
click at [858, 366] on button "Print" at bounding box center [837, 365] width 88 height 27
click at [1017, 32] on icon "button" at bounding box center [1017, 36] width 10 height 18
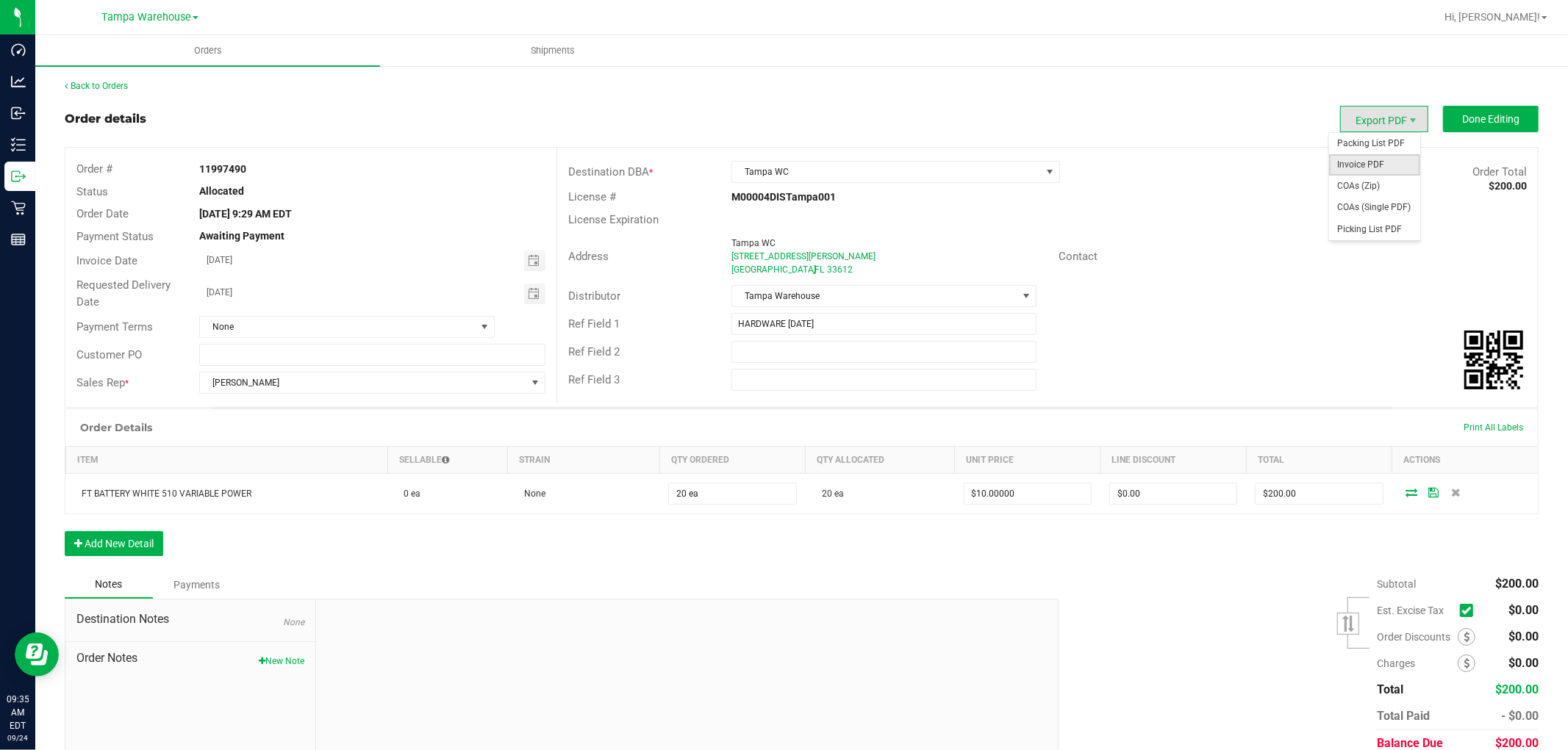
click at [1375, 166] on span "Invoice PDF" at bounding box center [1374, 165] width 91 height 22
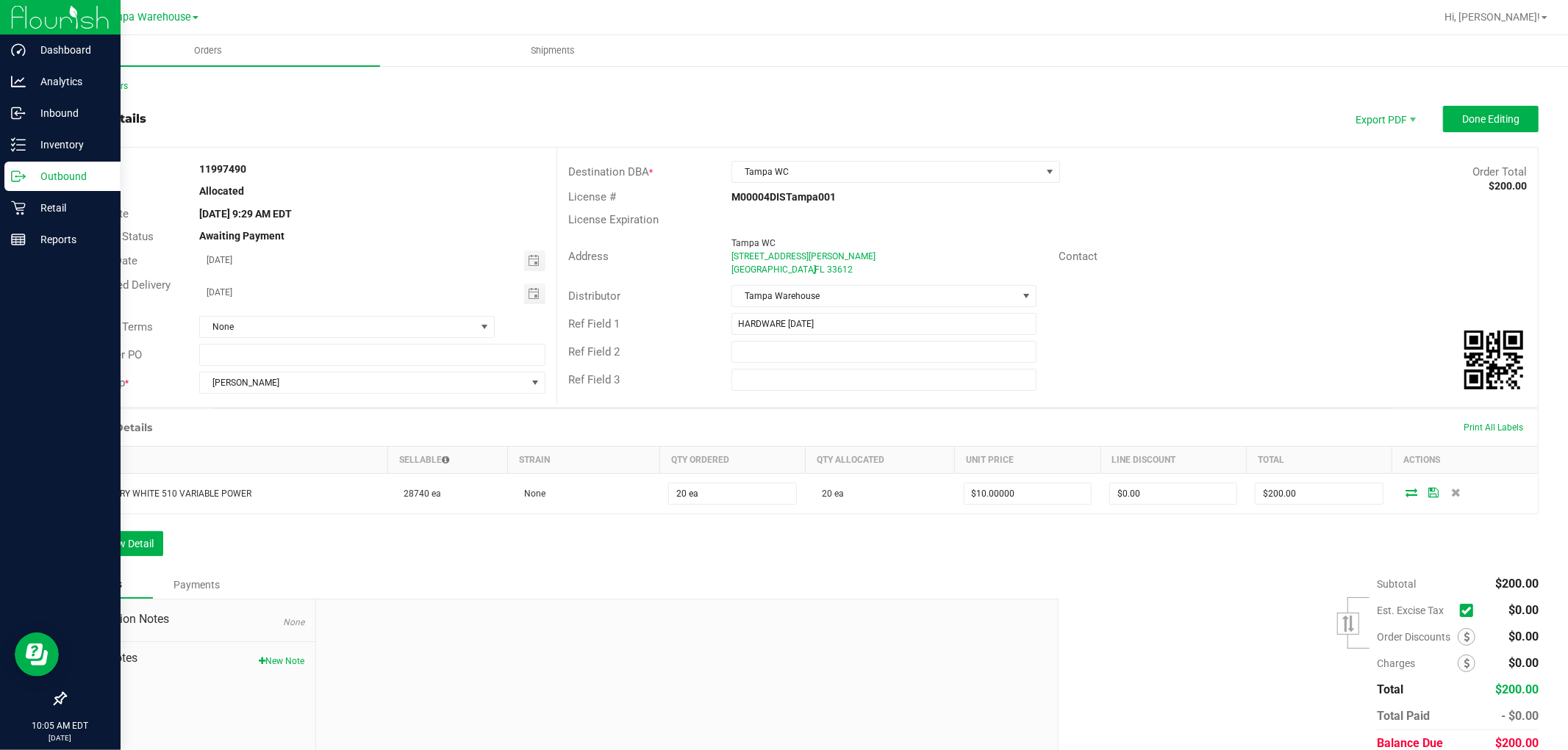
click at [81, 173] on p "Outbound" at bounding box center [69, 177] width 88 height 18
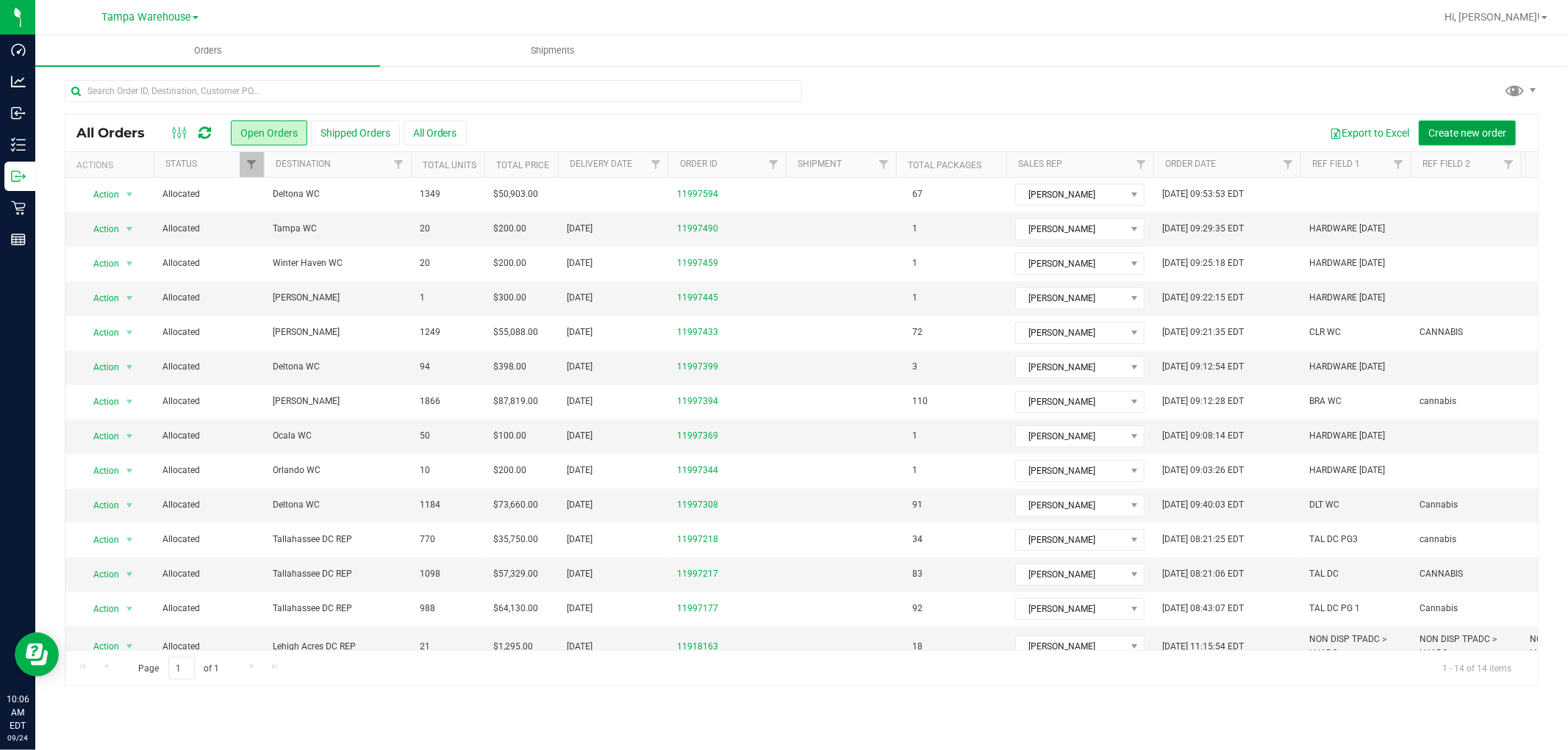
click at [1466, 133] on span "Create new order" at bounding box center [1466, 133] width 78 height 12
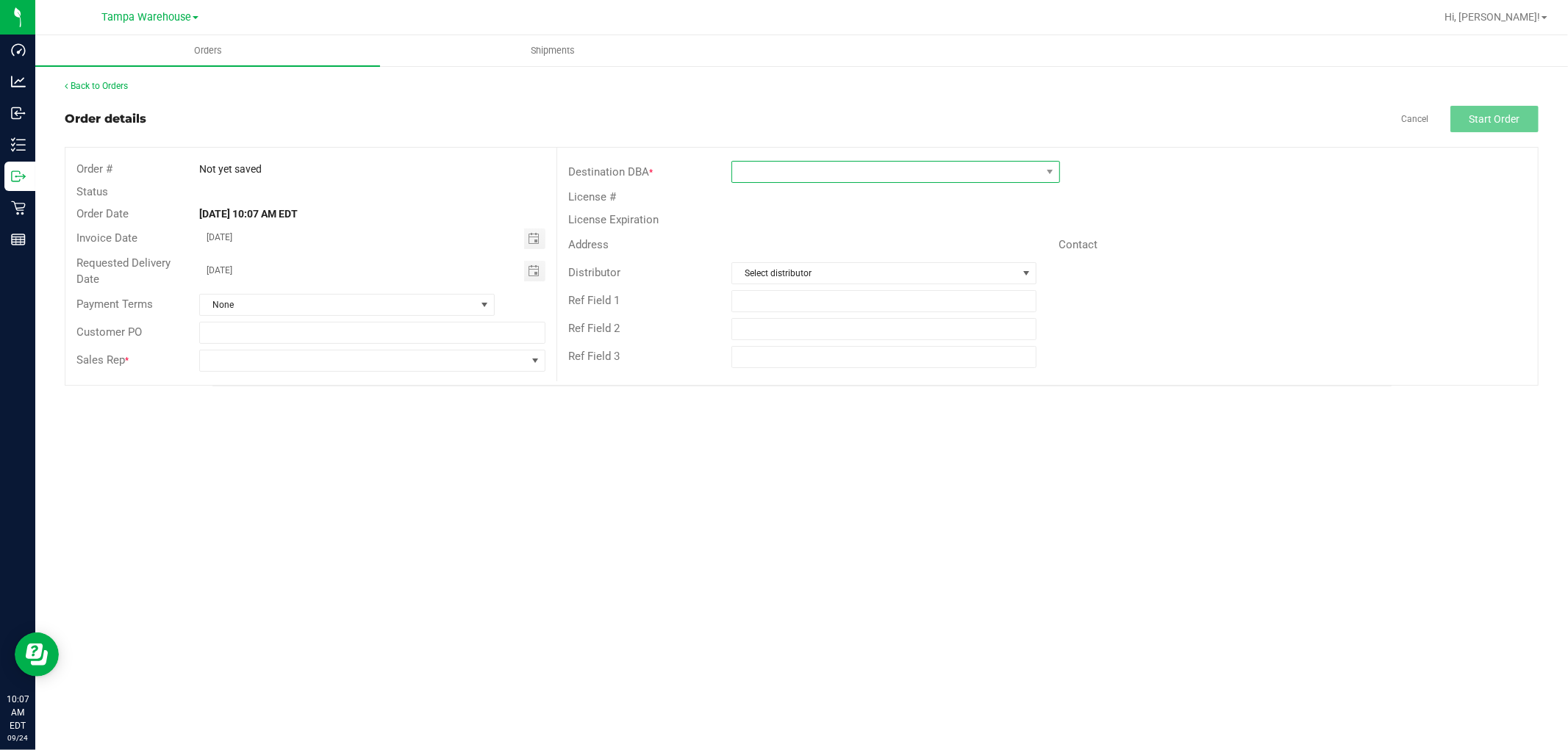
click at [894, 178] on span at bounding box center [886, 172] width 308 height 21
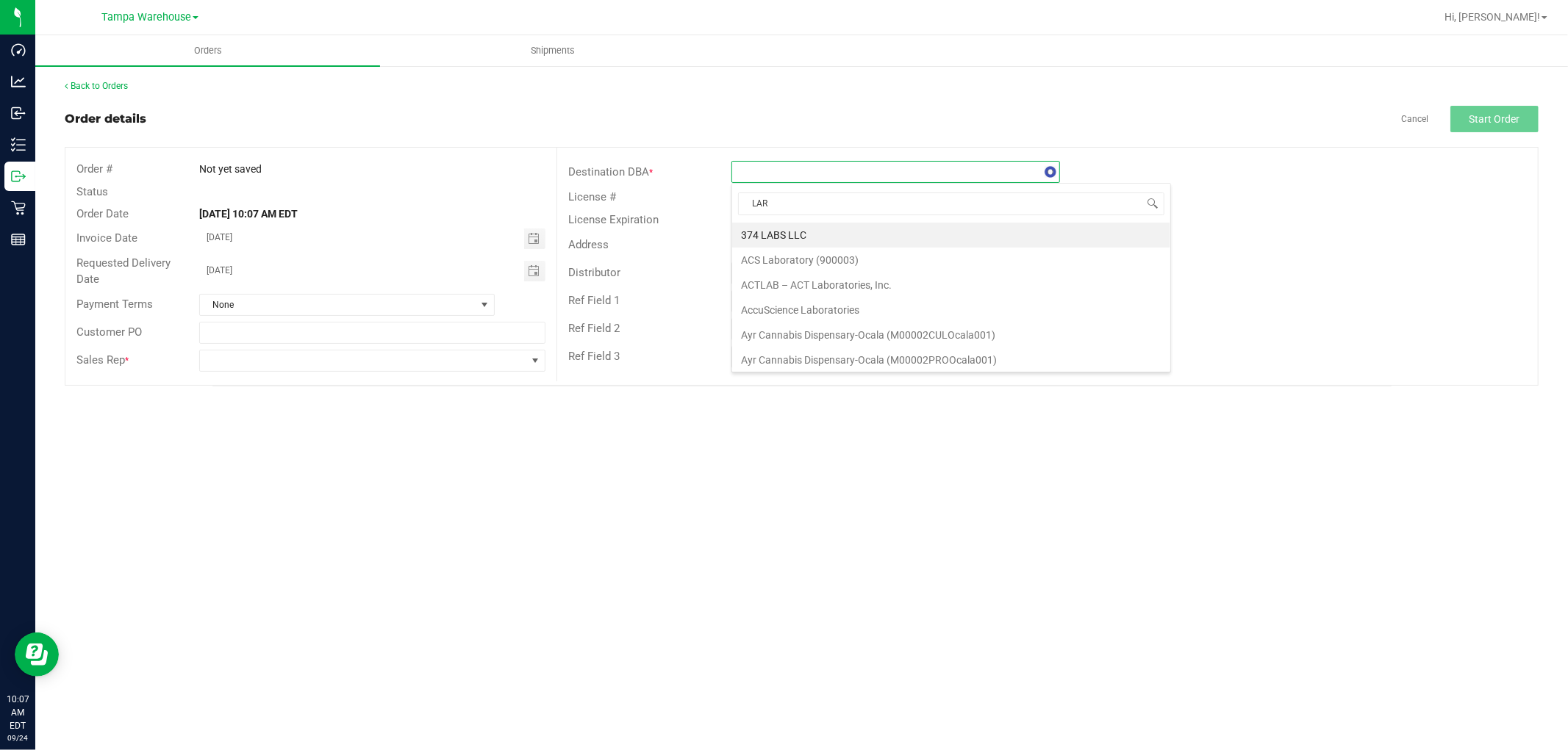
type input "LARG"
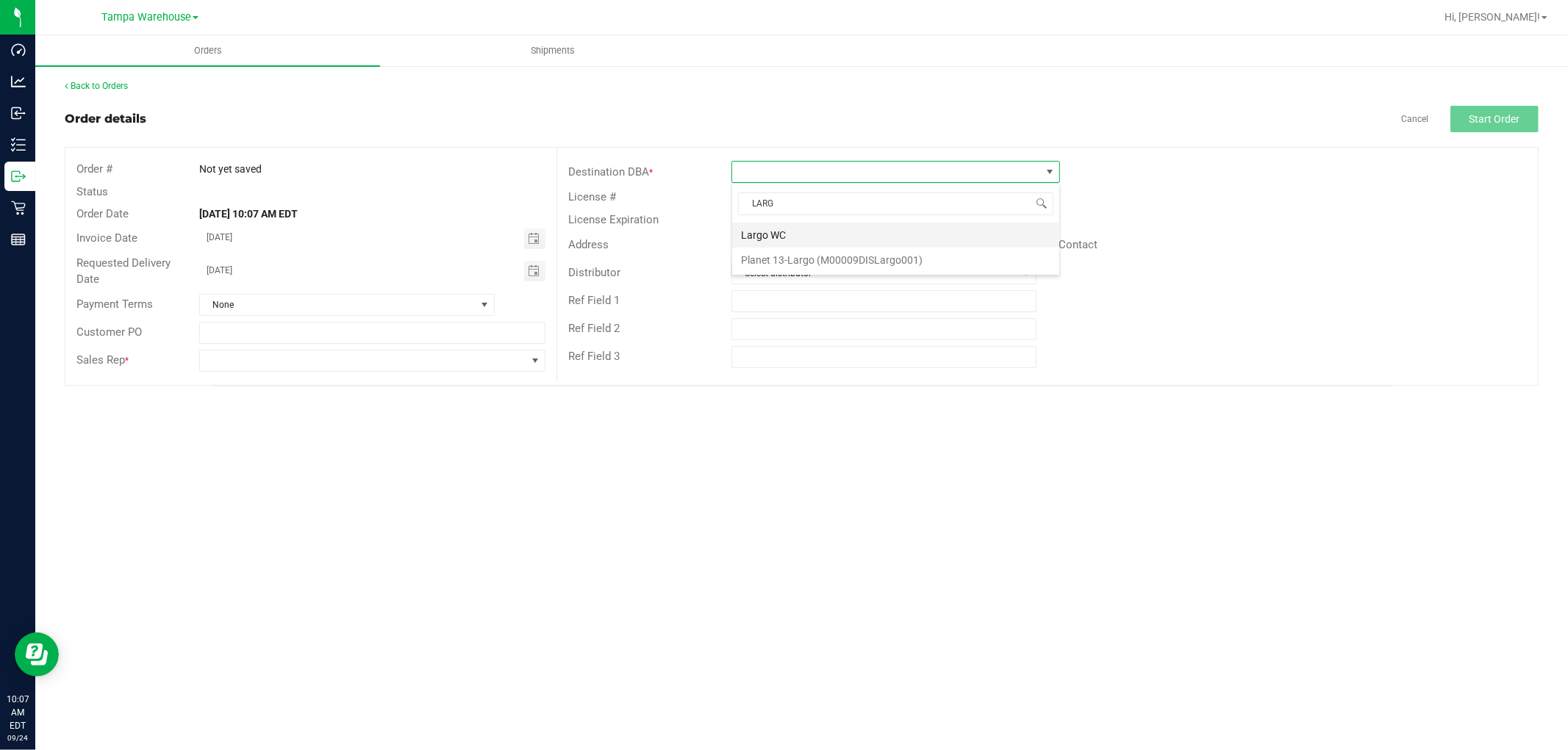
click at [860, 237] on li "Largo WC" at bounding box center [895, 234] width 327 height 25
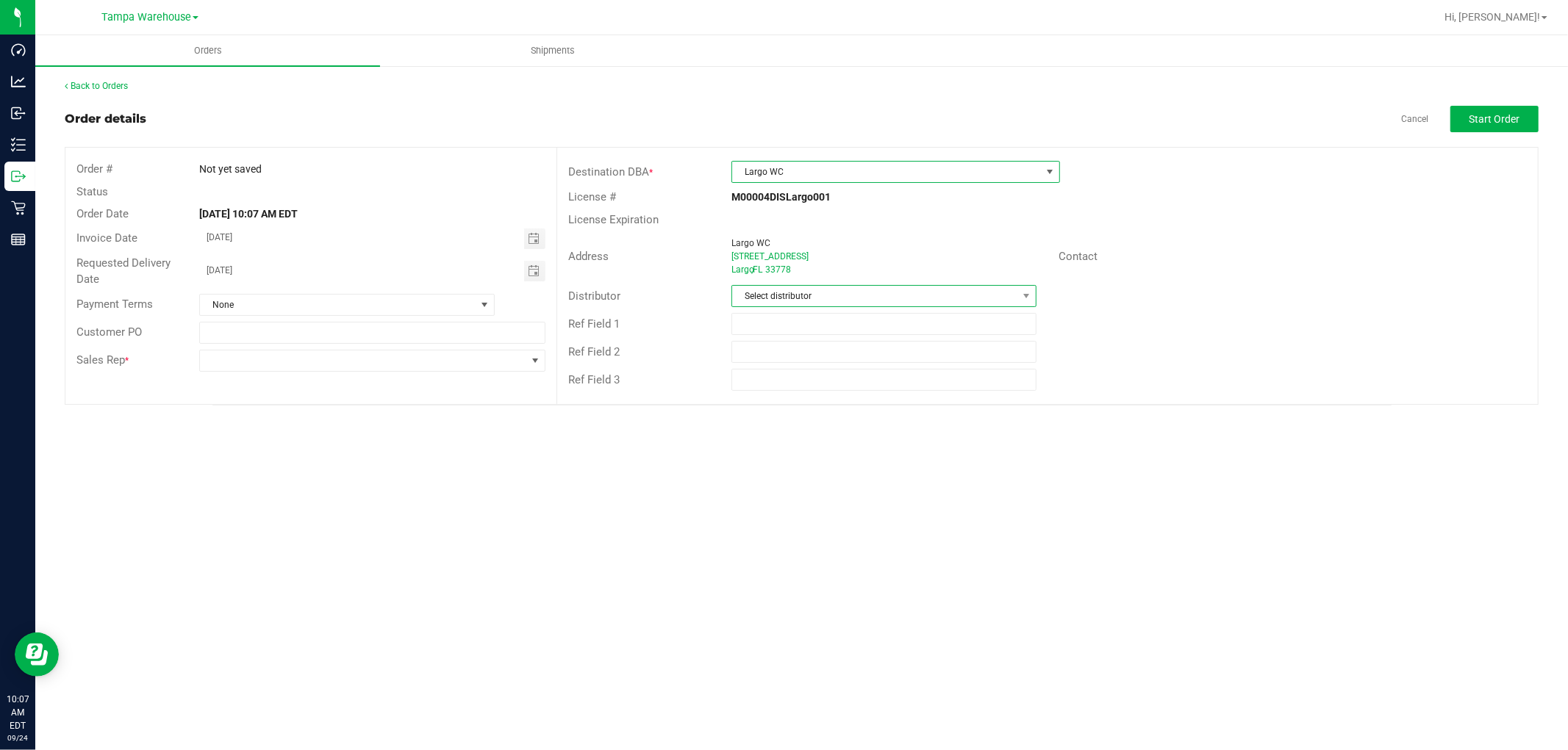
click at [848, 289] on span "Select distributor" at bounding box center [874, 295] width 286 height 21
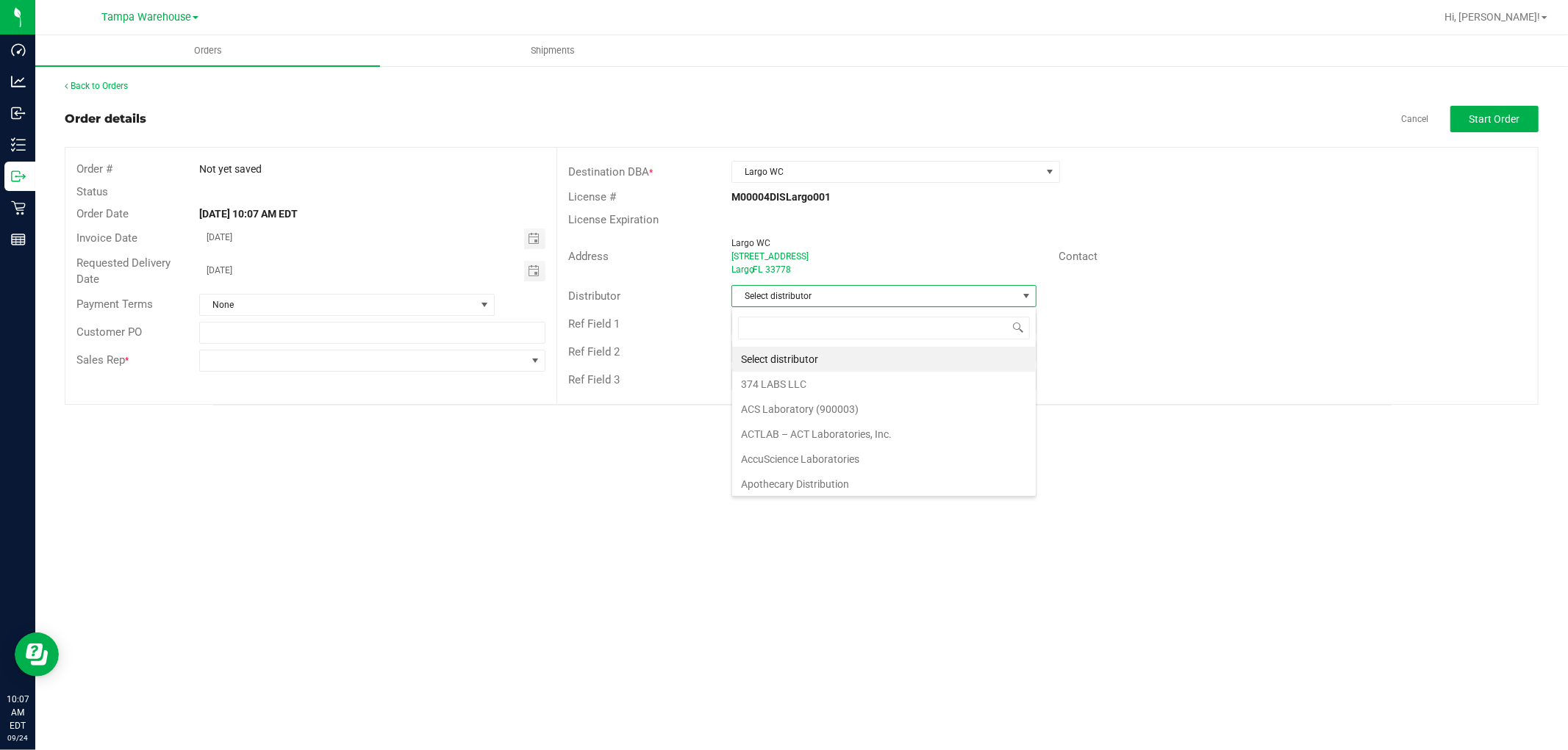
scroll to position [22, 305]
type input "TAM"
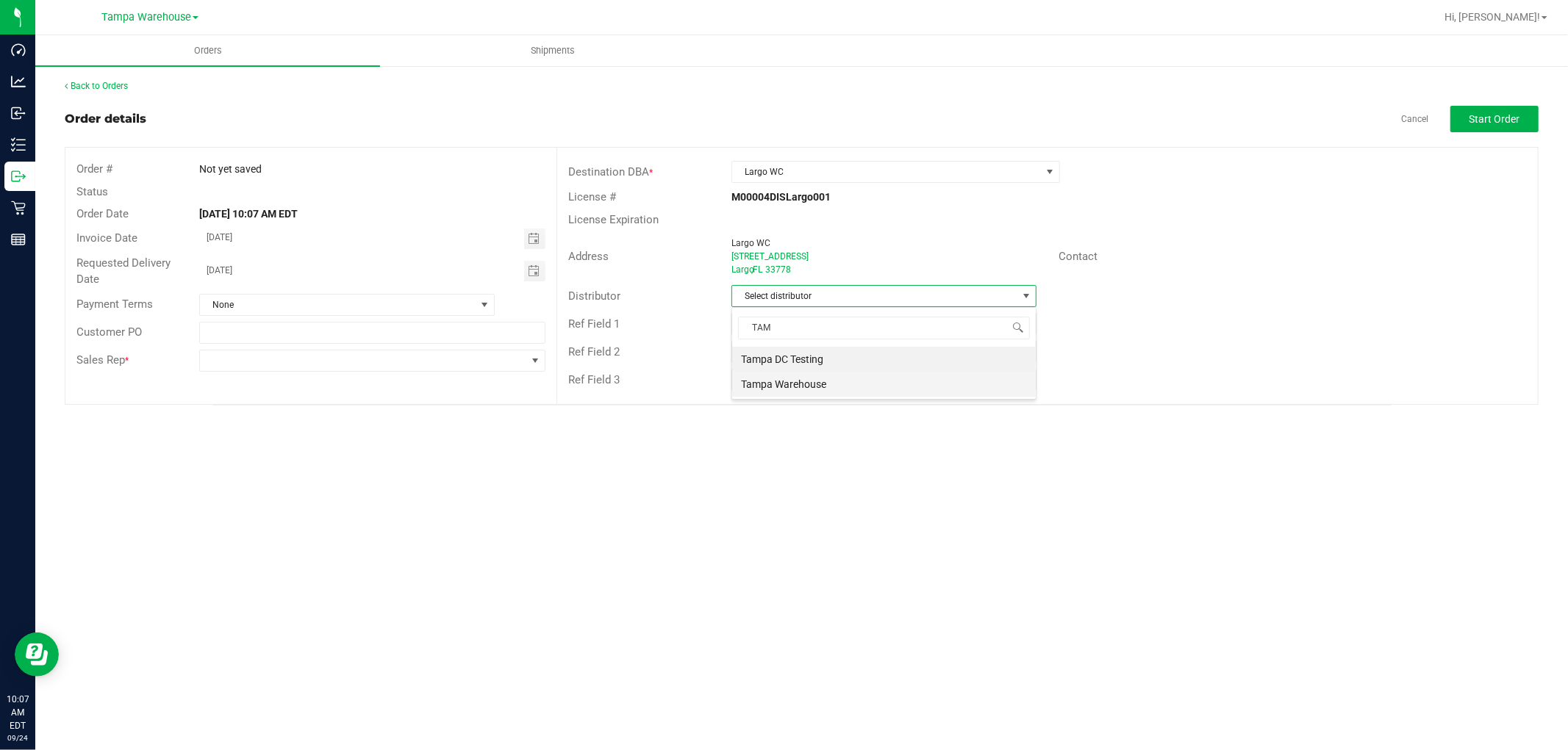
click at [823, 380] on li "Tampa Warehouse" at bounding box center [883, 383] width 303 height 25
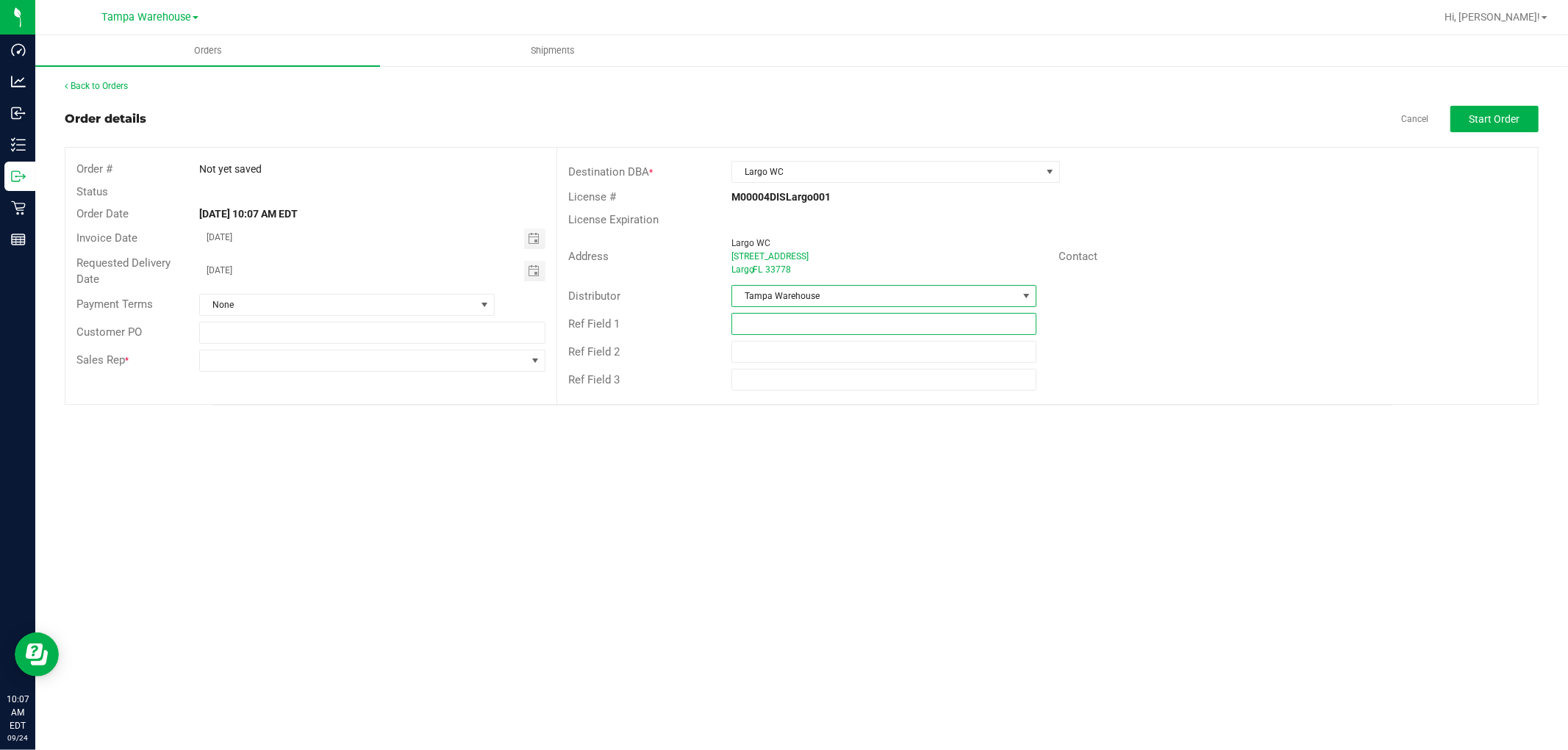
click at [858, 321] on input "text" at bounding box center [883, 324] width 305 height 22
paste input "HARDWARE [DATE]"
type input "HARDWARE [DATE]"
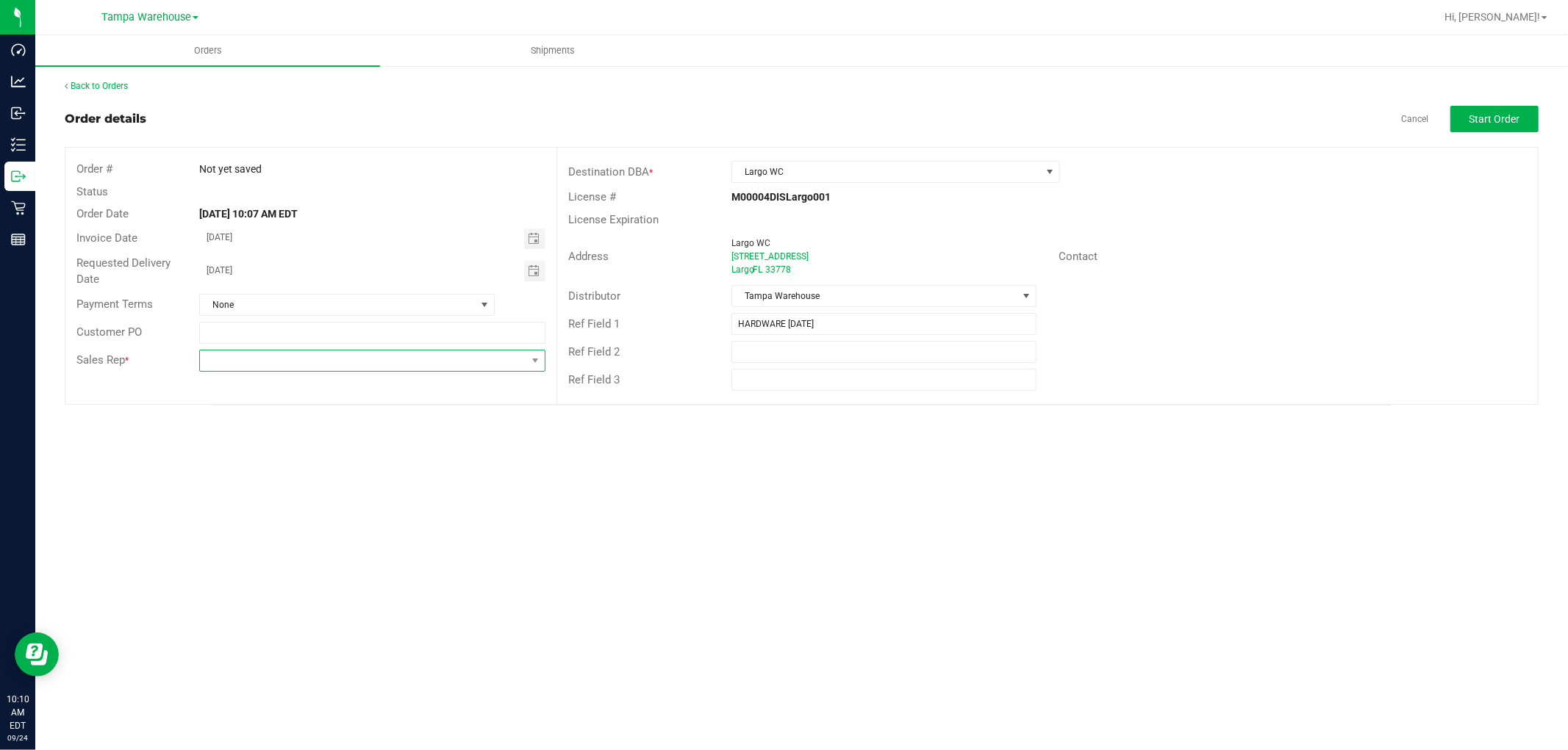
click at [455, 364] on span at bounding box center [363, 361] width 326 height 21
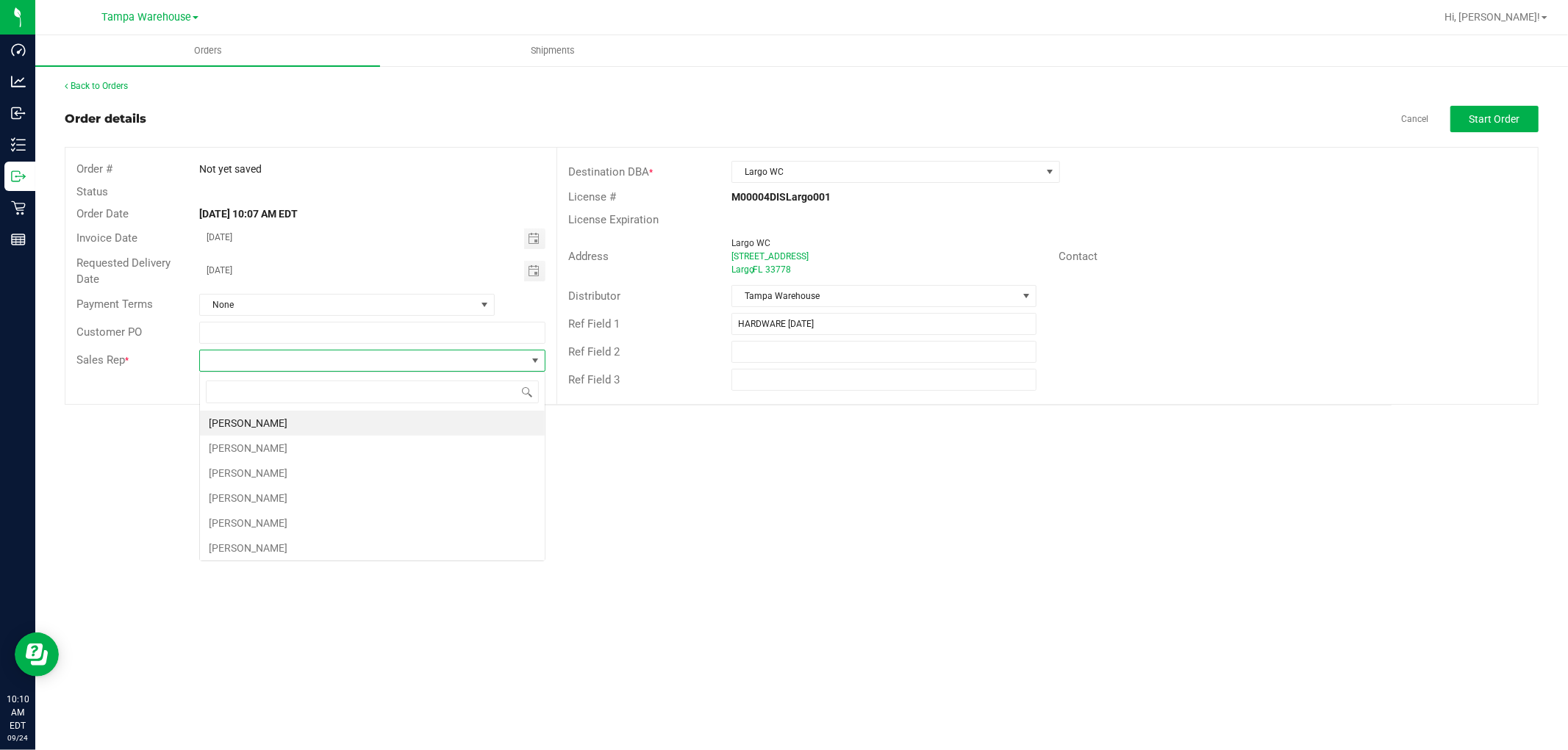
scroll to position [22, 346]
type input "ISA"
click at [302, 417] on li "[PERSON_NAME]" at bounding box center [371, 423] width 345 height 25
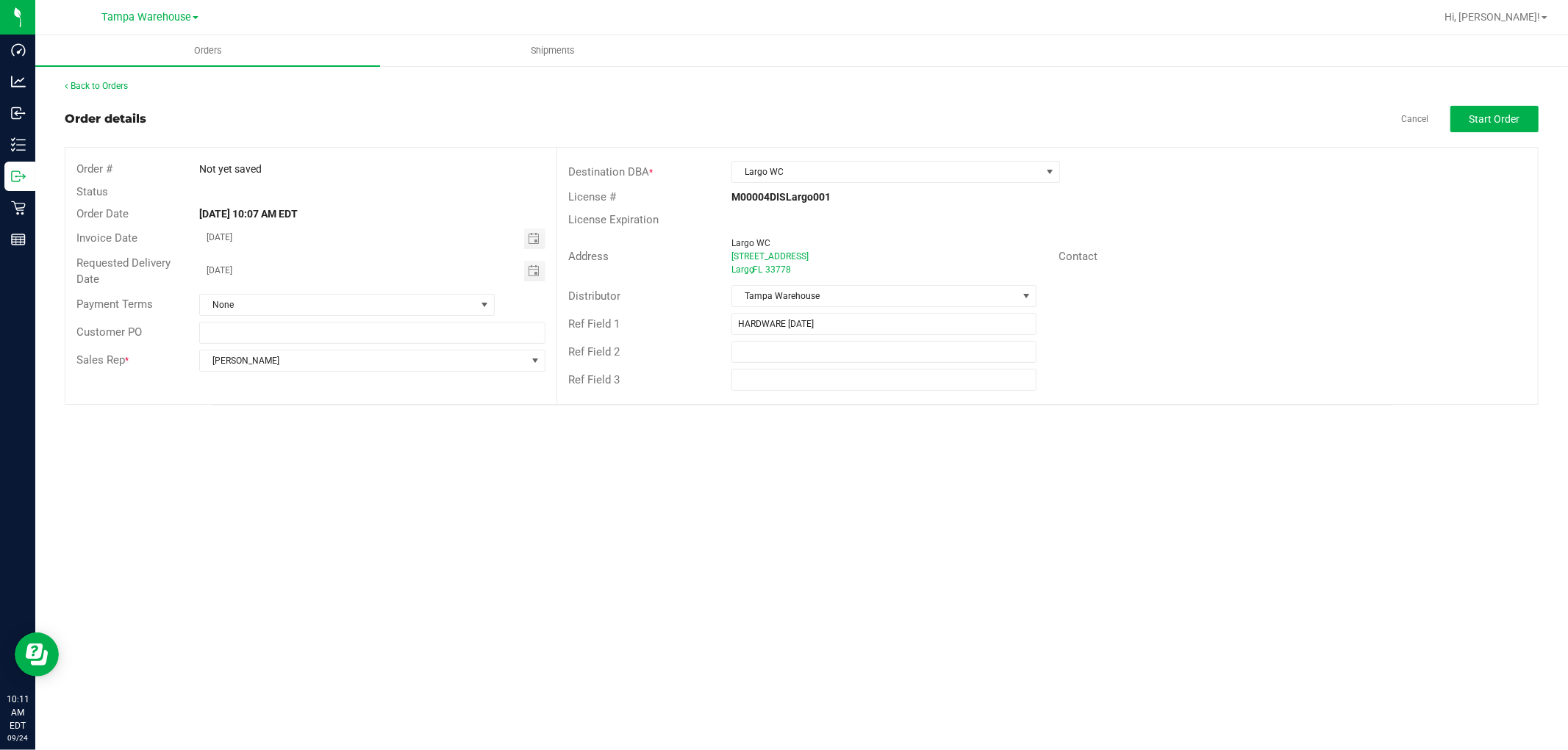
click at [1152, 438] on div "Orders Shipments Back to Orders Order details Cancel Start Order Order # Not ye…" at bounding box center [801, 393] width 1532 height 715
click at [1517, 120] on span "Start Order" at bounding box center [1494, 120] width 50 height 12
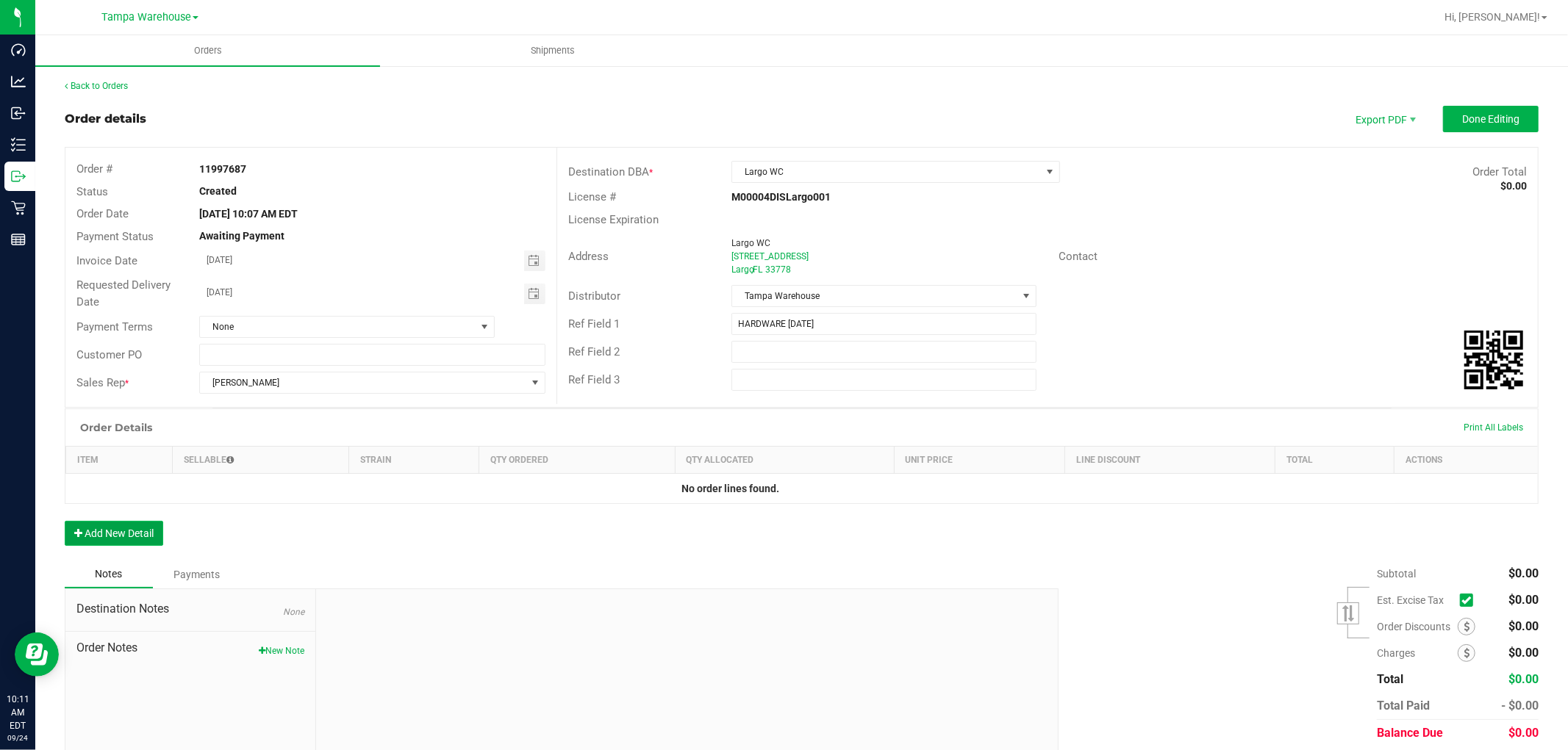
click at [152, 530] on button "Add New Detail" at bounding box center [114, 533] width 99 height 25
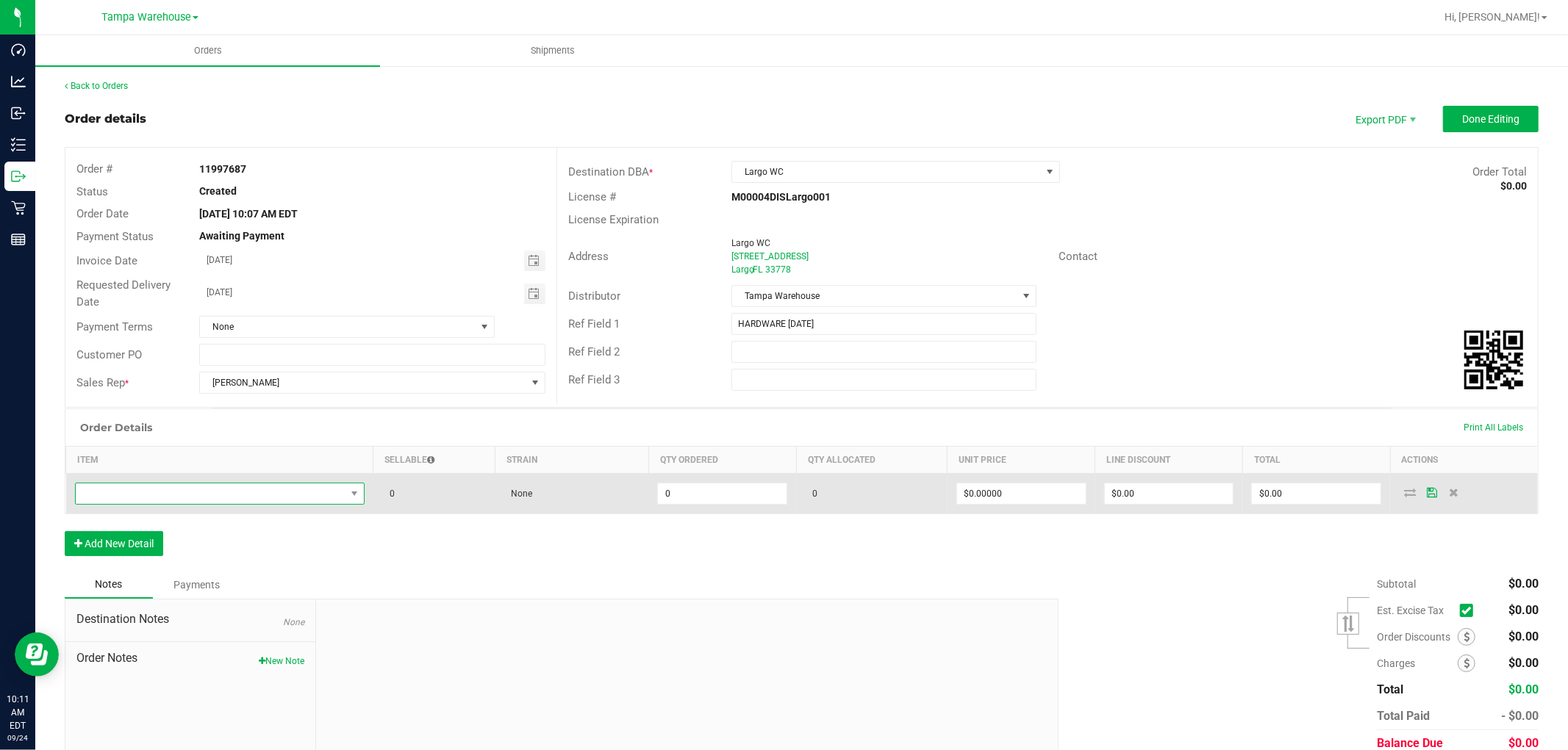
click at [217, 498] on span "NO DATA FOUND" at bounding box center [210, 493] width 270 height 21
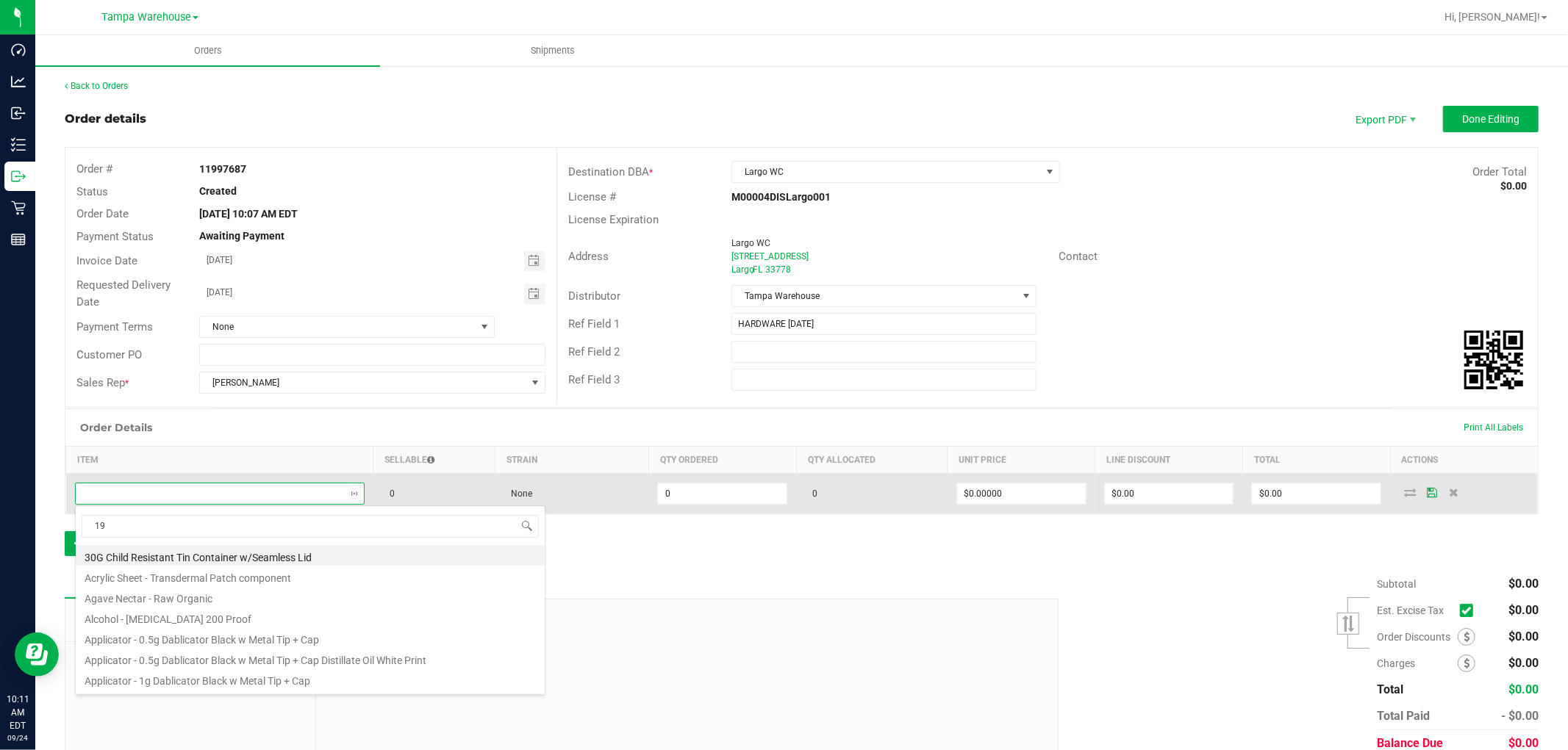
scroll to position [22, 284]
type input "1992079"
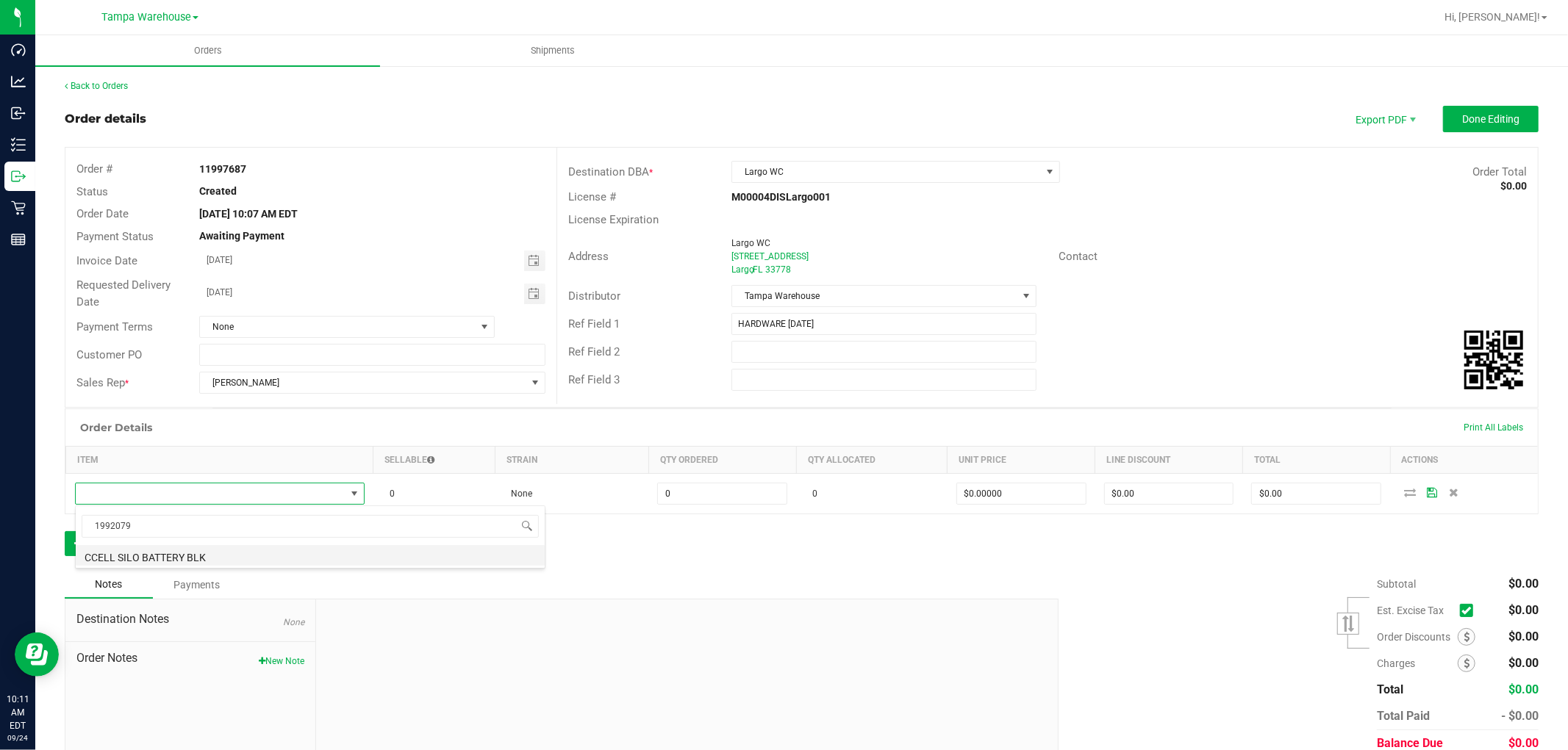
click at [237, 561] on li "CCELL SILO BATTERY BLK" at bounding box center [310, 555] width 469 height 21
type input "0 ea"
type input "$20.00000"
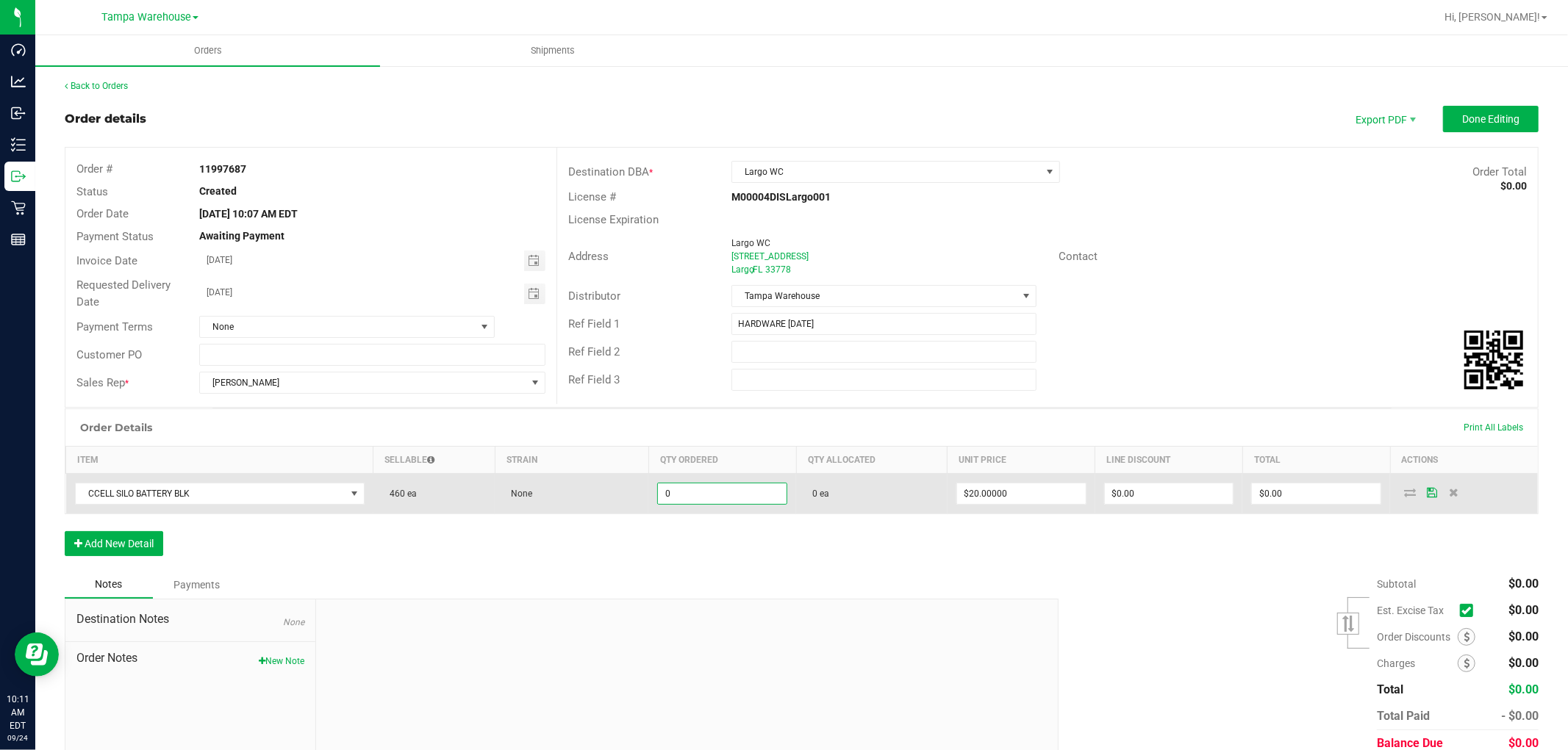
click at [693, 498] on input "0" at bounding box center [722, 493] width 128 height 21
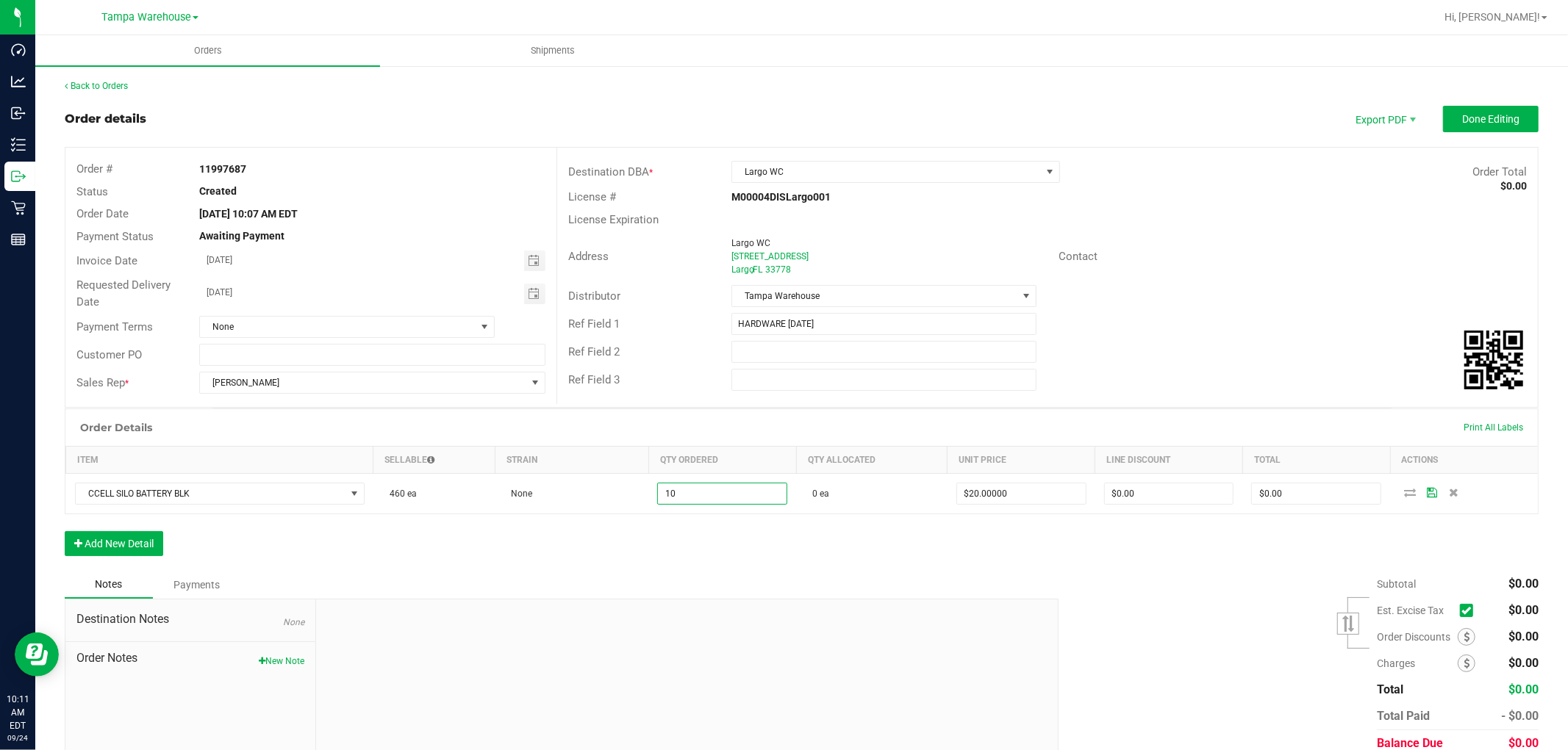
type input "10 ea"
type input "$200.00"
click at [663, 557] on div "Order Details Print All Labels Item Sellable Strain Qty Ordered Qty Allocated U…" at bounding box center [800, 490] width 1473 height 162
click at [155, 547] on button "Add New Detail" at bounding box center [114, 543] width 99 height 25
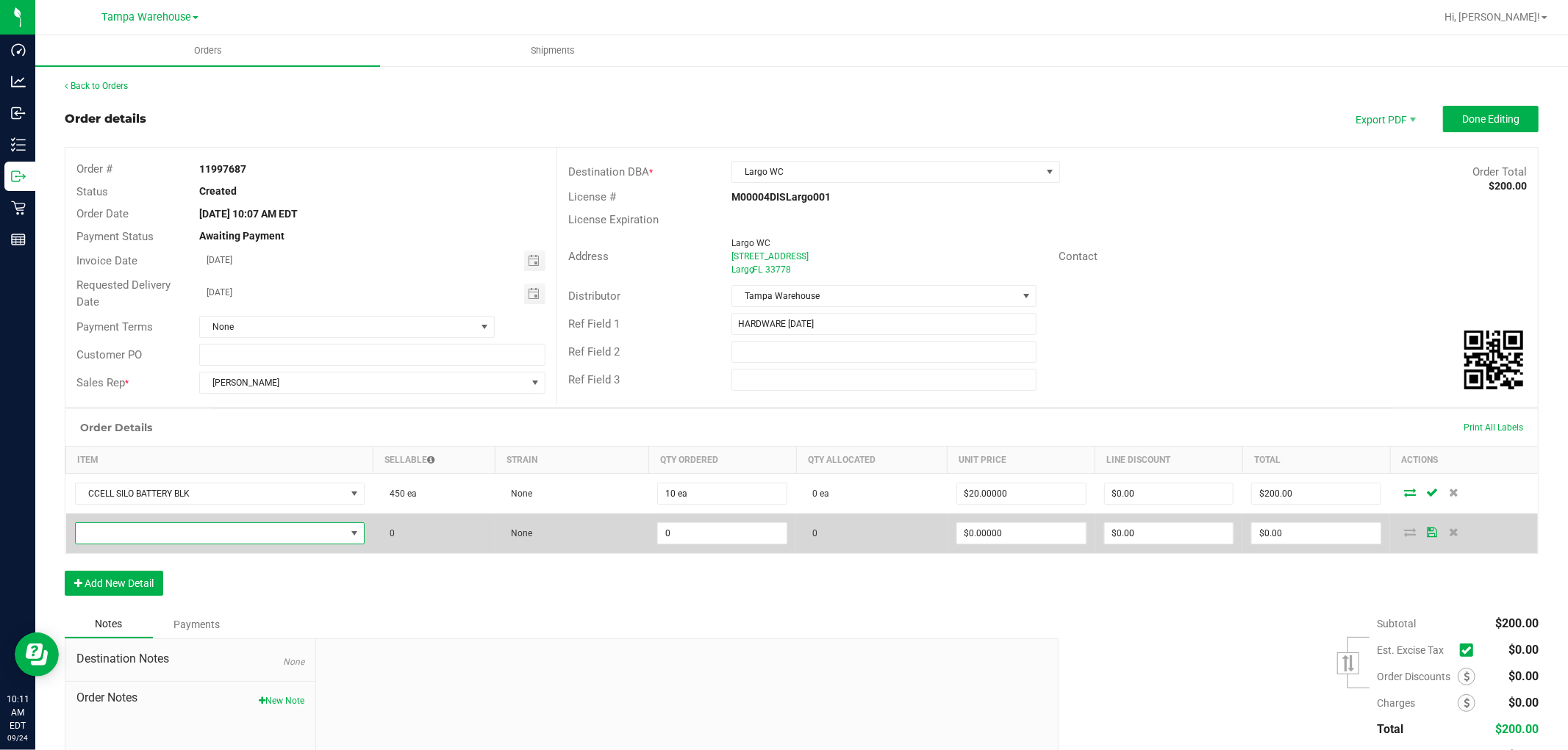
click at [180, 528] on span "NO DATA FOUND" at bounding box center [210, 534] width 270 height 21
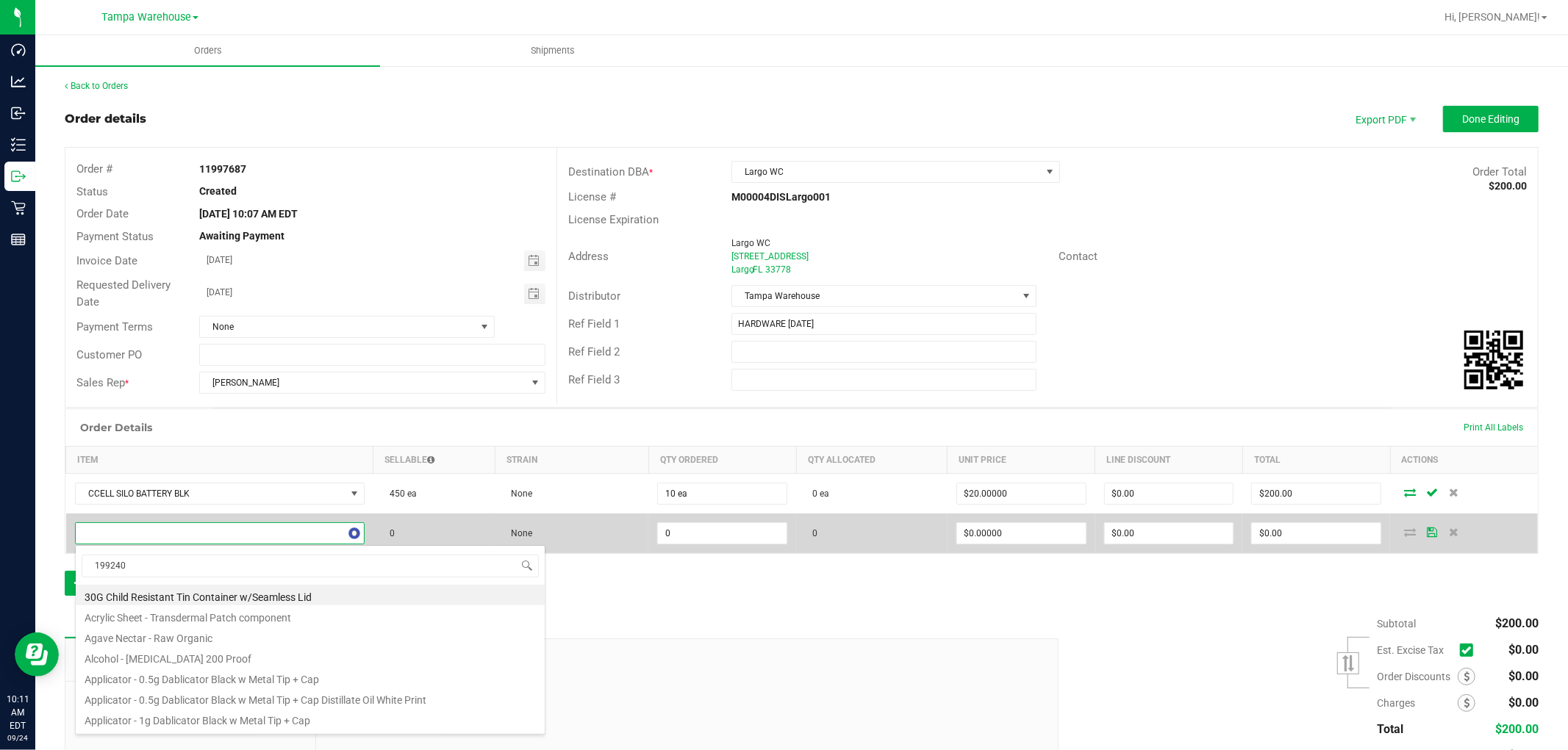
type input "1992409"
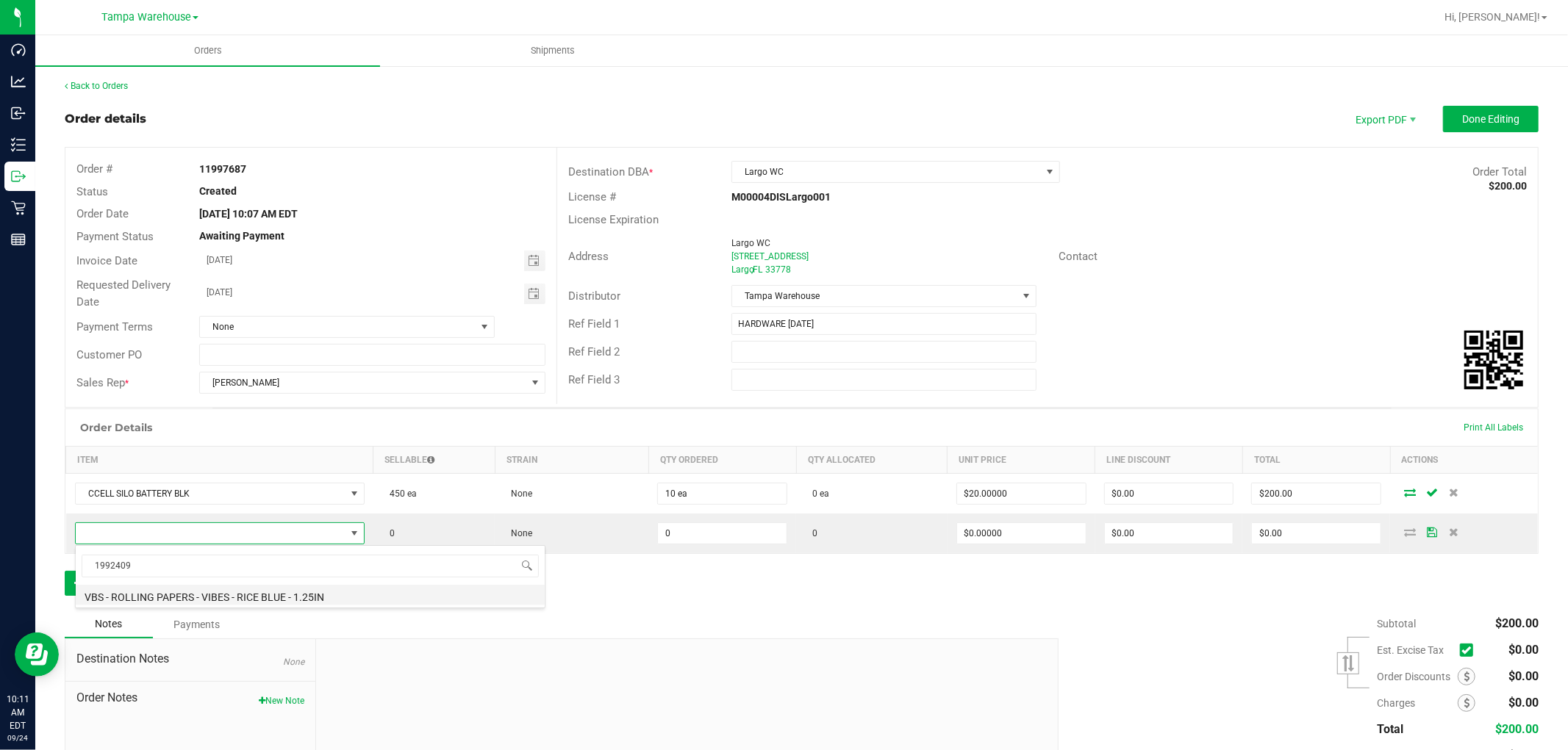
click at [290, 590] on li "VBS - ROLLING PAPERS - VIBES - RICE BLUE - 1.25IN" at bounding box center [310, 595] width 469 height 21
type input "0 ea"
type input "$2.00000"
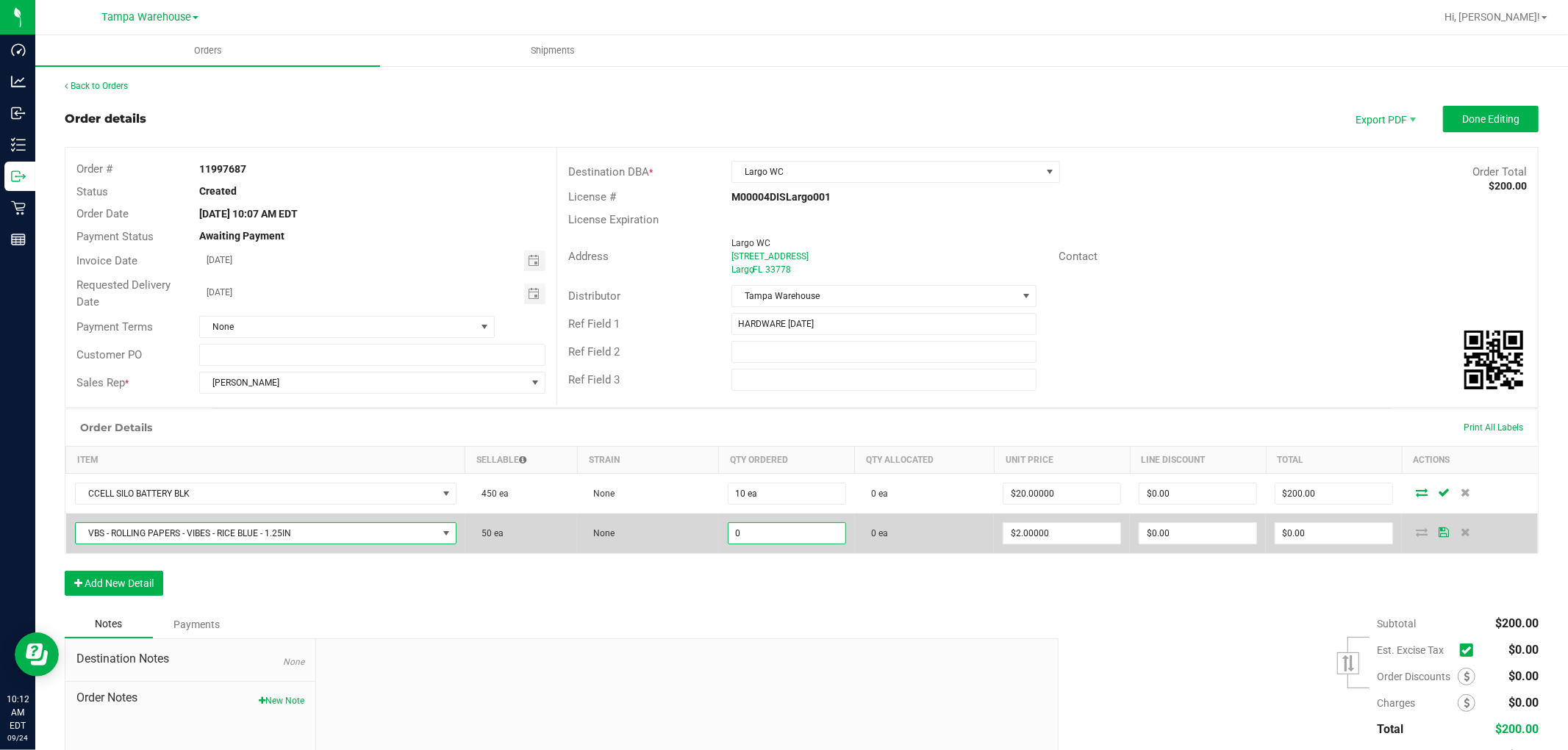
click at [754, 534] on input "0" at bounding box center [786, 534] width 117 height 21
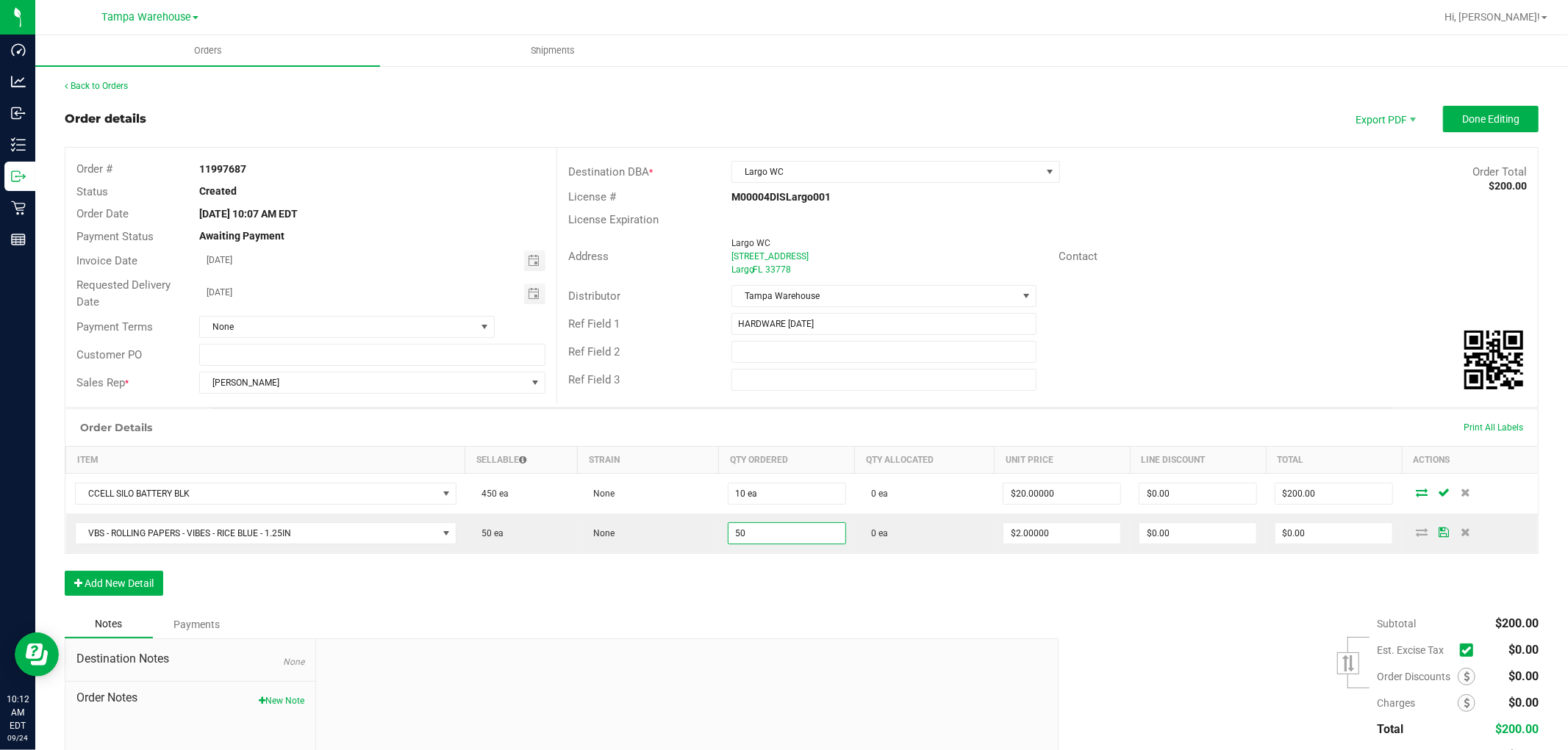
type input "50 ea"
type input "$100.00"
click at [872, 607] on div "Order Details Print All Labels Item Sellable Strain Qty Ordered Qty Allocated U…" at bounding box center [800, 510] width 1473 height 203
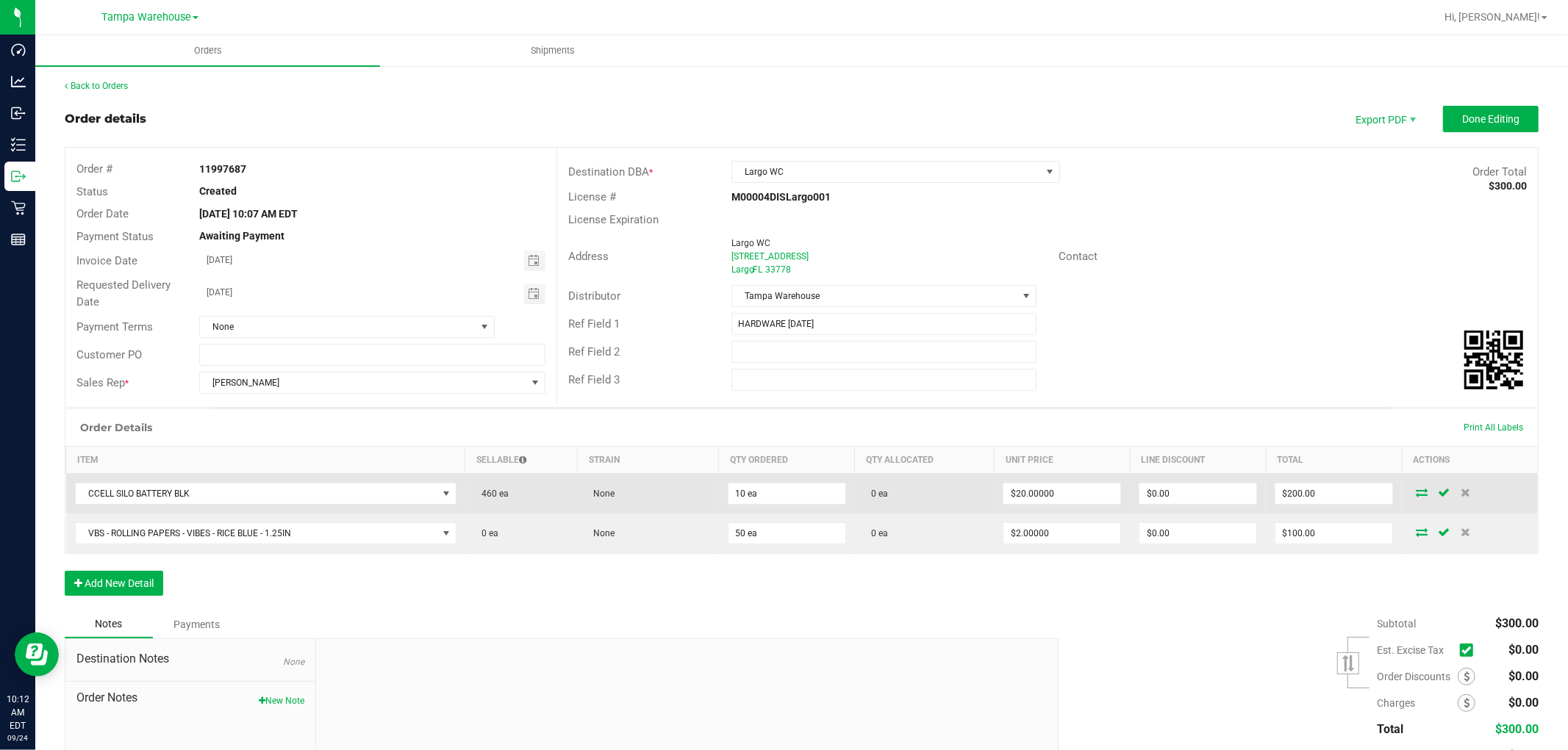
click at [1416, 497] on icon at bounding box center [1422, 492] width 12 height 9
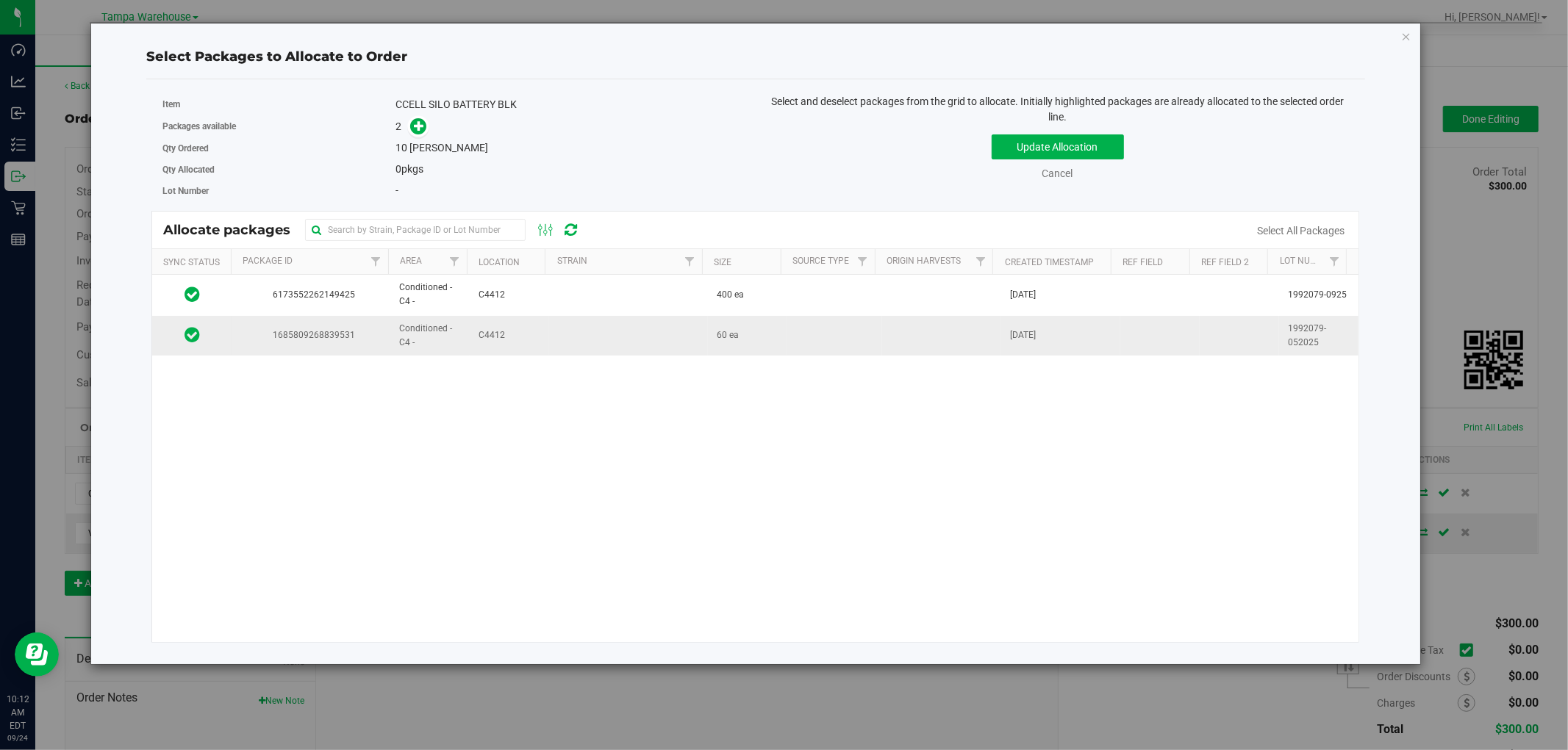
click at [644, 340] on td at bounding box center [628, 336] width 159 height 40
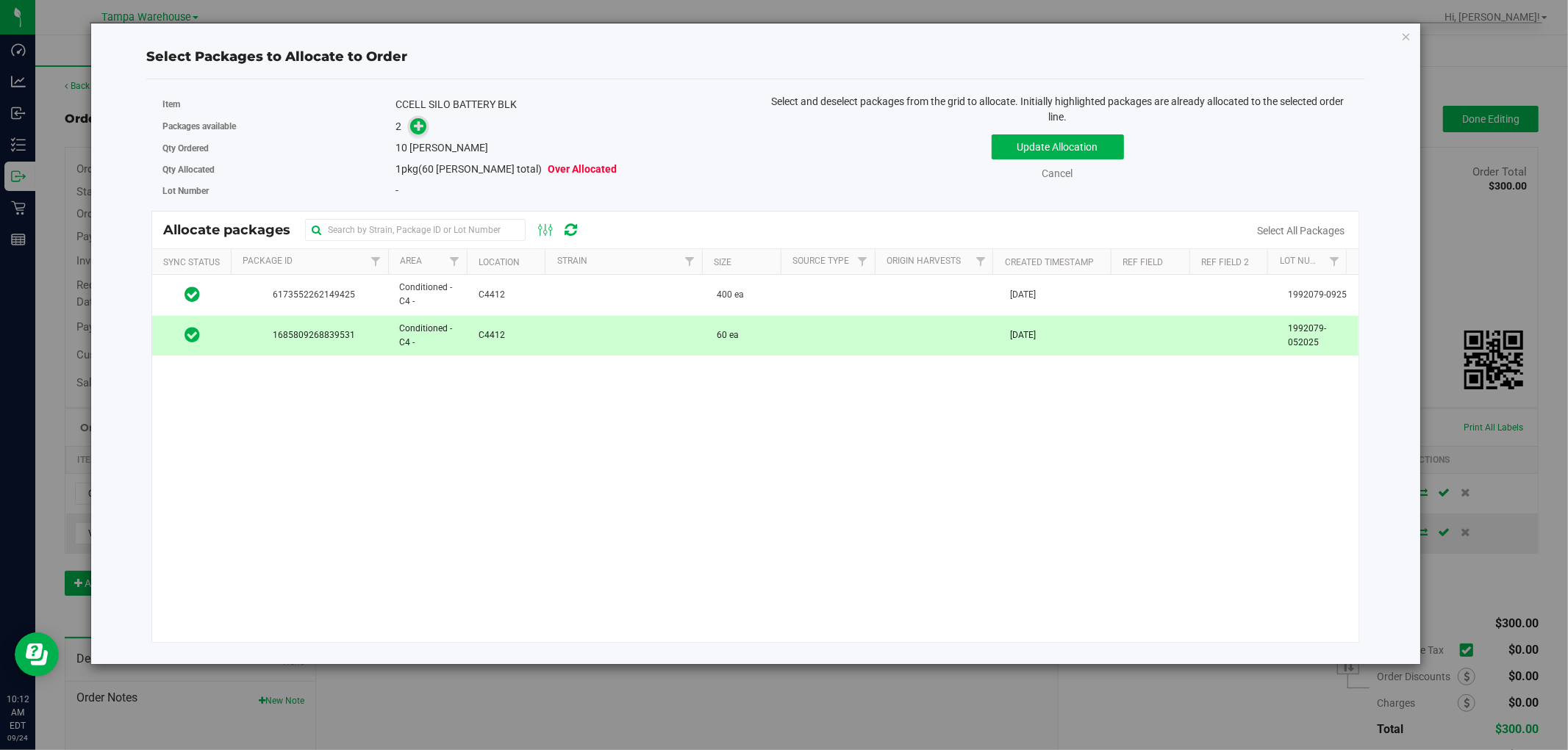
click at [424, 130] on icon at bounding box center [419, 125] width 10 height 10
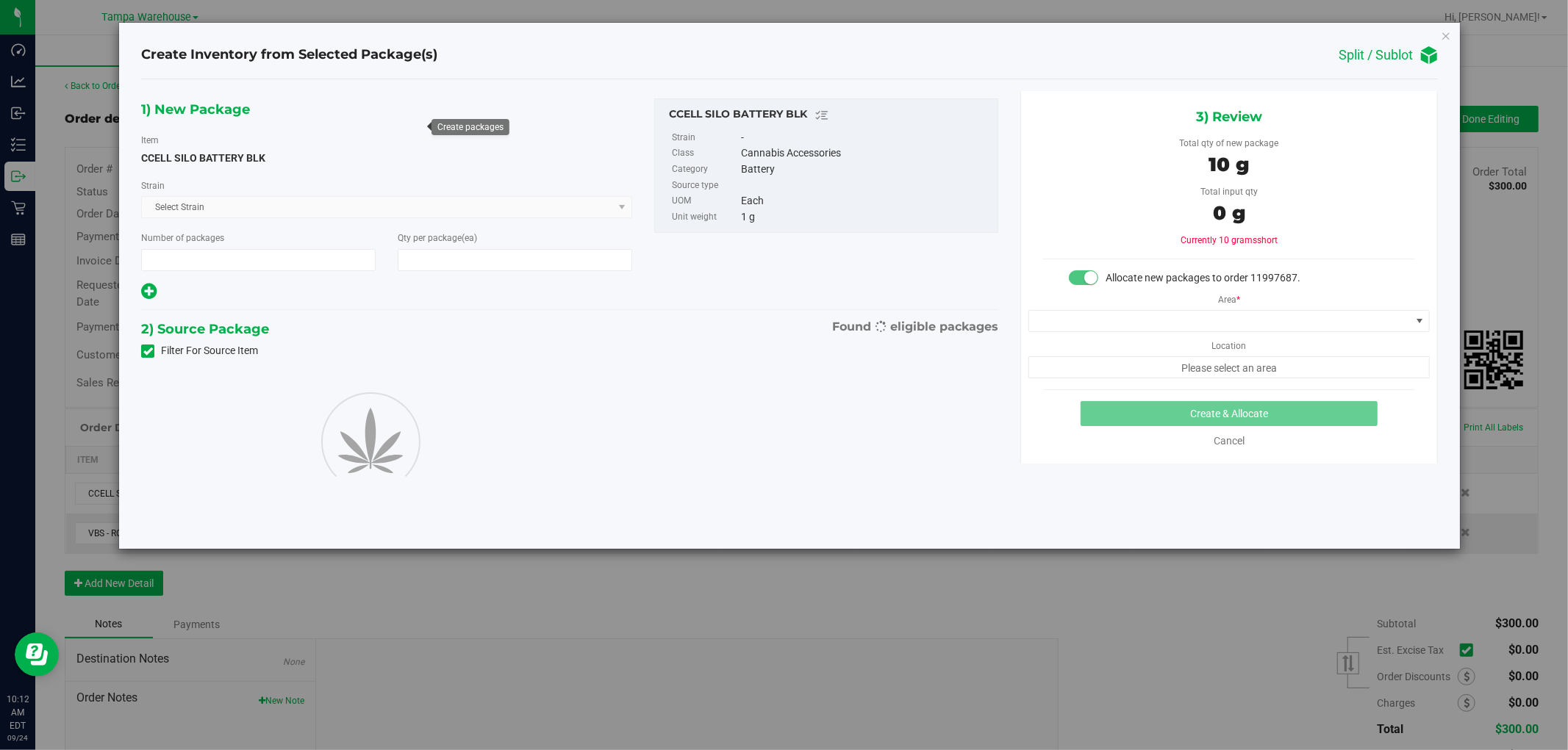
type input "1"
type input "10"
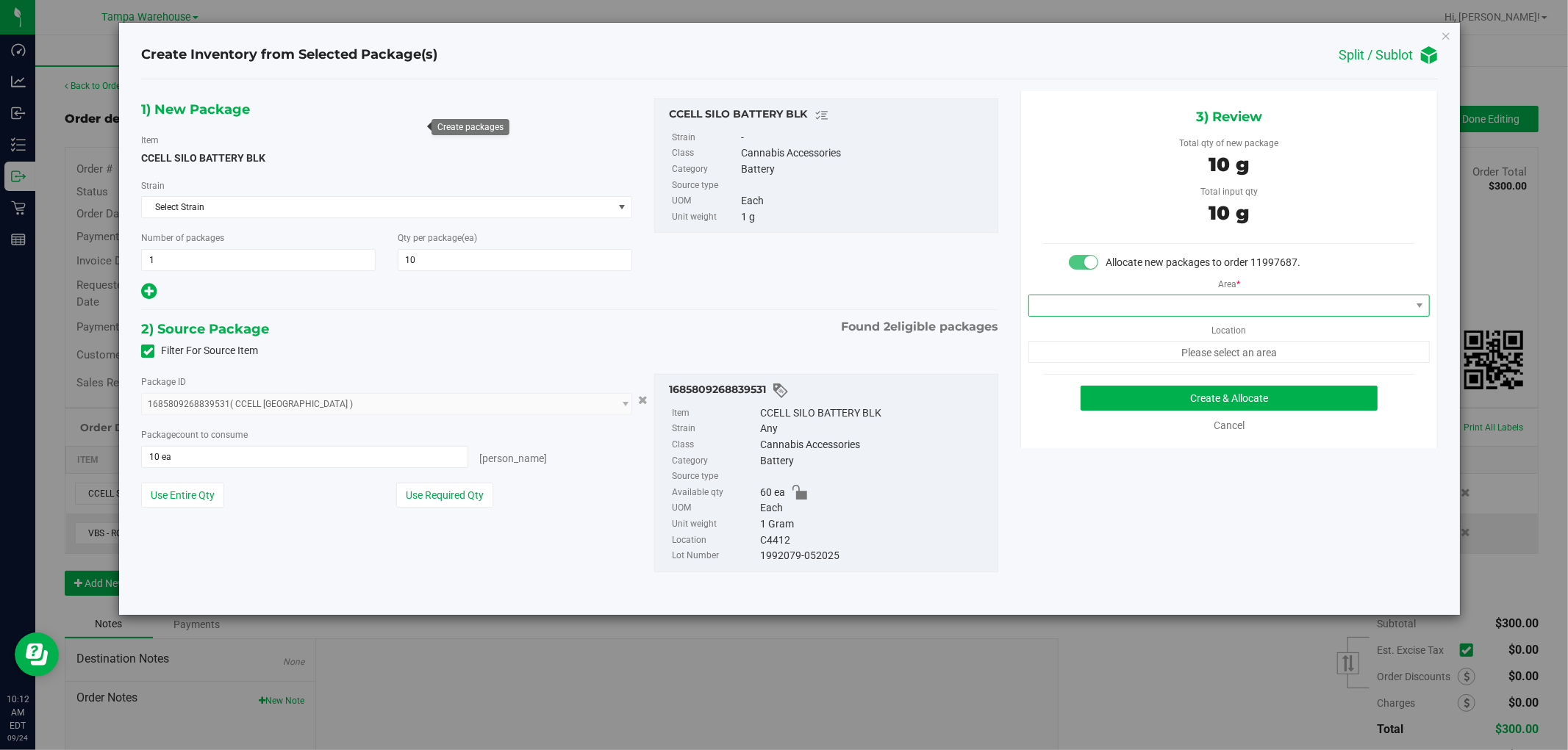
click at [1318, 302] on span at bounding box center [1219, 305] width 381 height 21
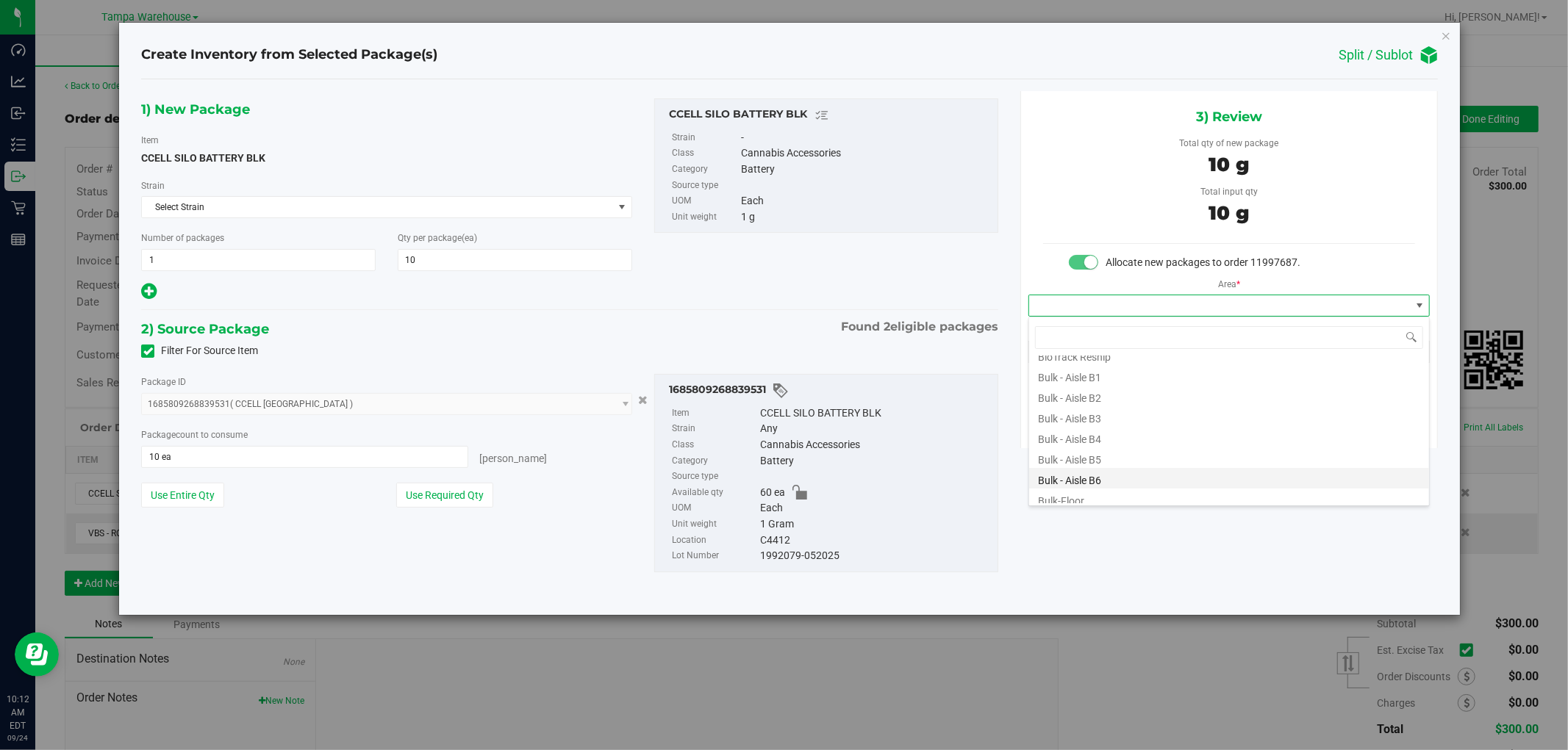
scroll to position [163, 0]
click at [1136, 431] on li "Conditioned - C4 -" at bounding box center [1228, 430] width 400 height 21
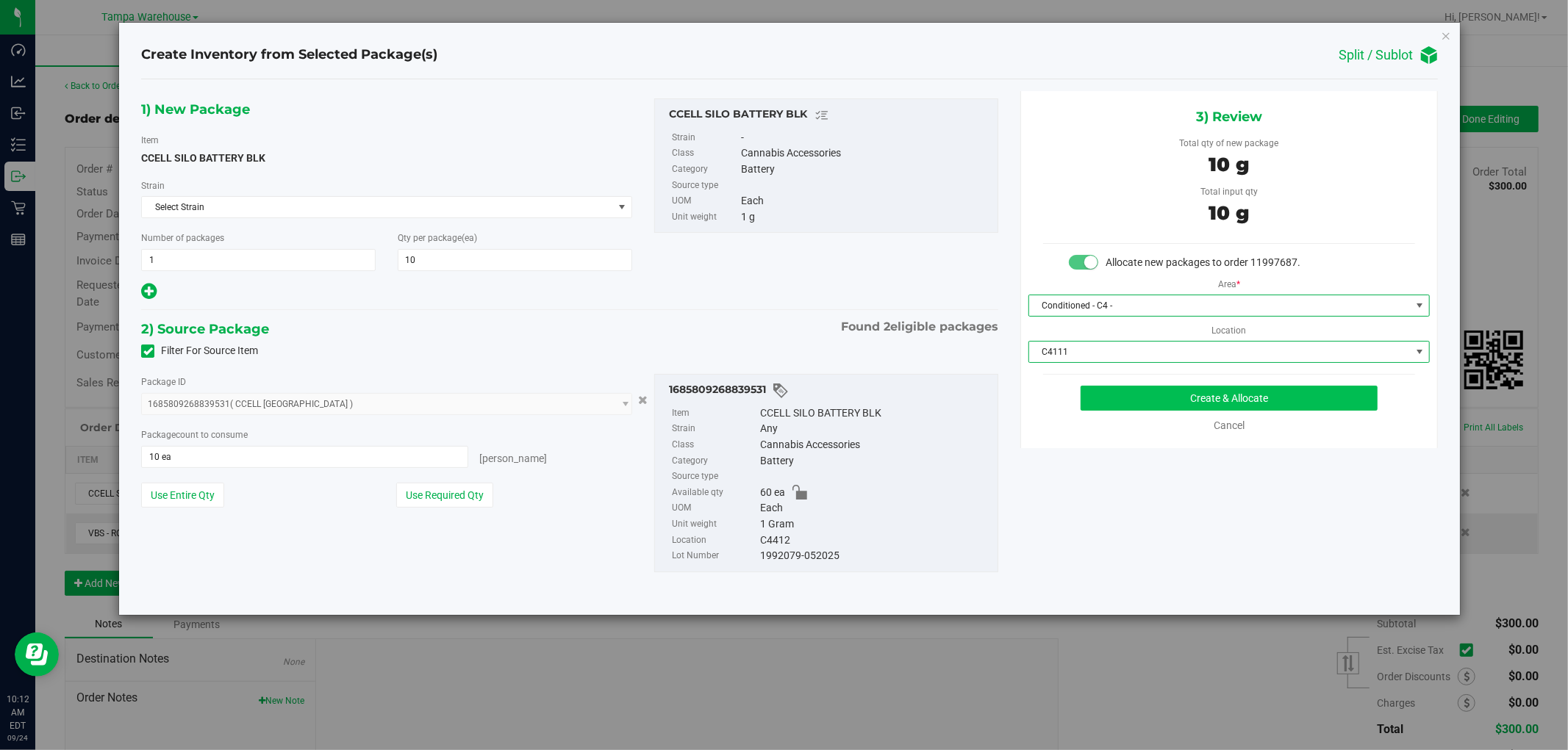
click at [1170, 352] on span "C4111" at bounding box center [1219, 352] width 381 height 21
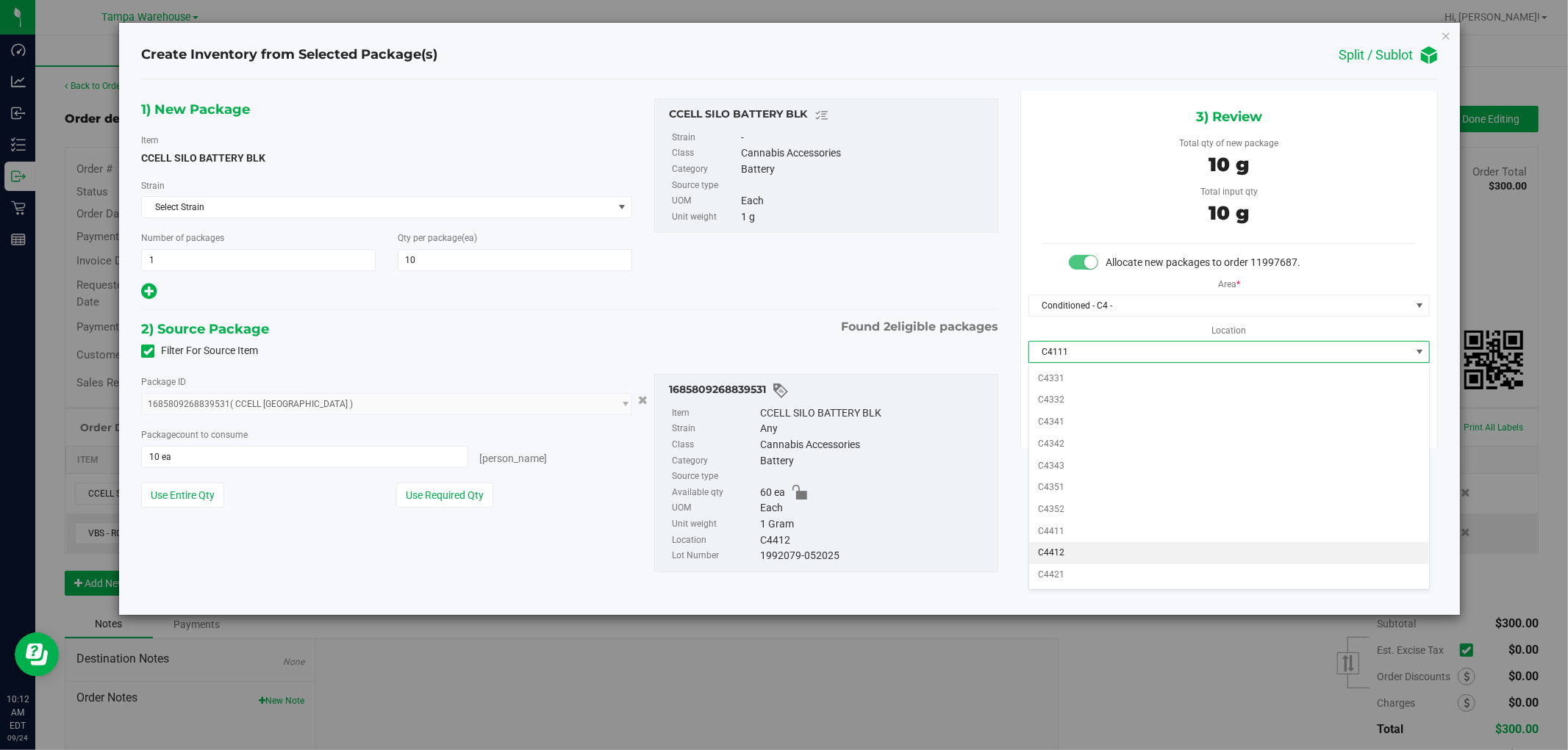
scroll to position [571, 0]
click at [1069, 534] on li "C4412" at bounding box center [1228, 527] width 400 height 22
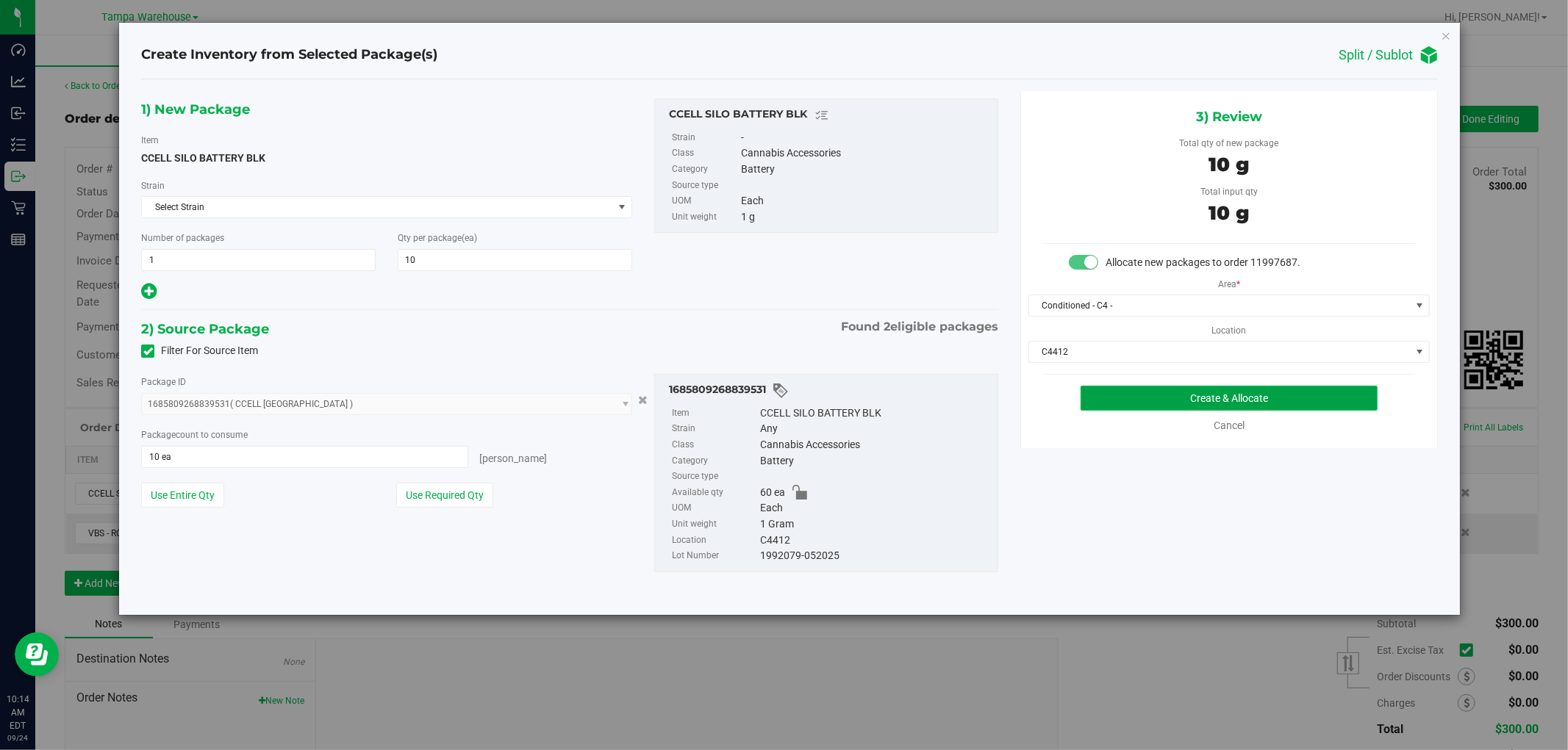
click at [1252, 389] on button "Create & Allocate" at bounding box center [1228, 398] width 297 height 25
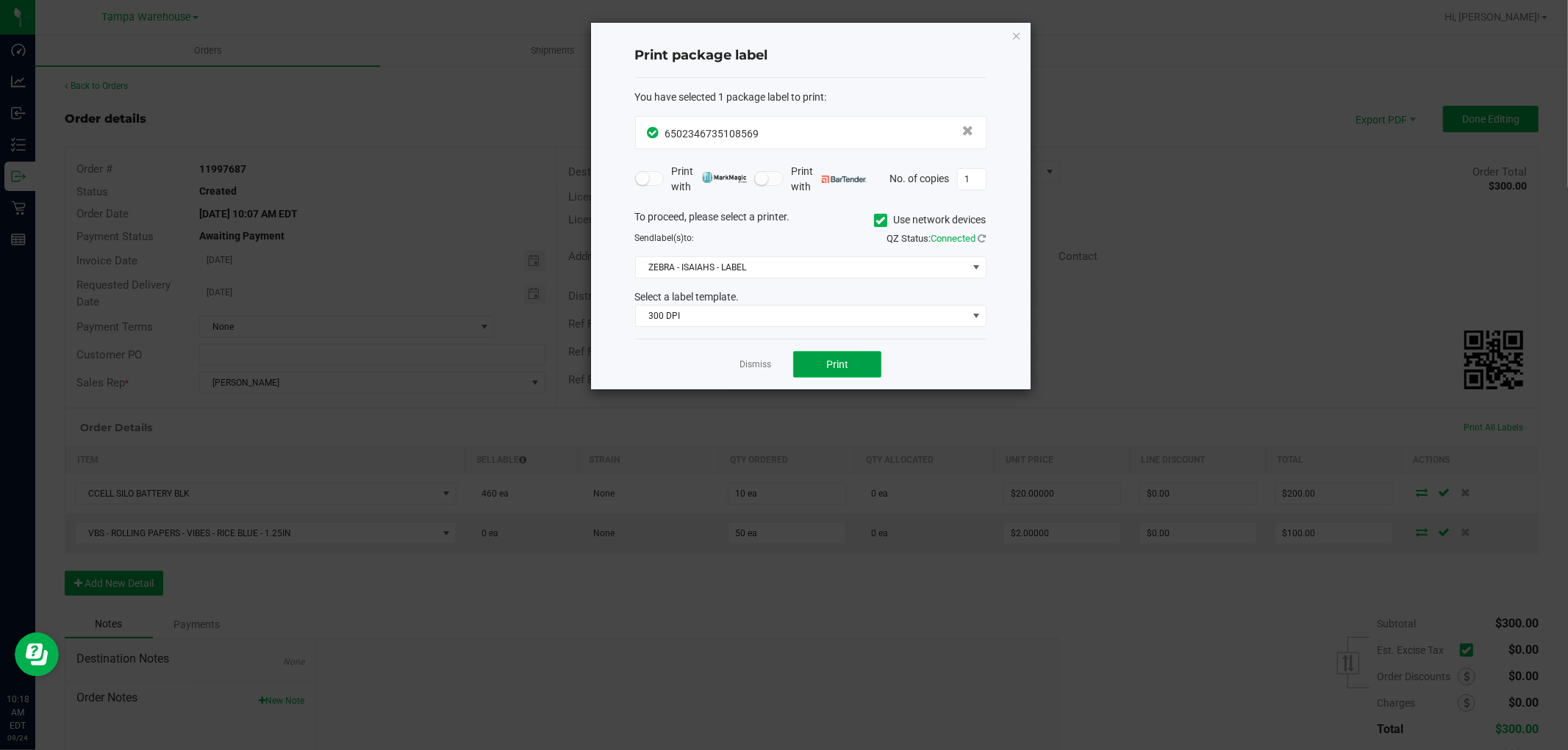
click at [857, 366] on button "Print" at bounding box center [837, 365] width 88 height 27
click at [1020, 33] on icon "button" at bounding box center [1017, 36] width 10 height 18
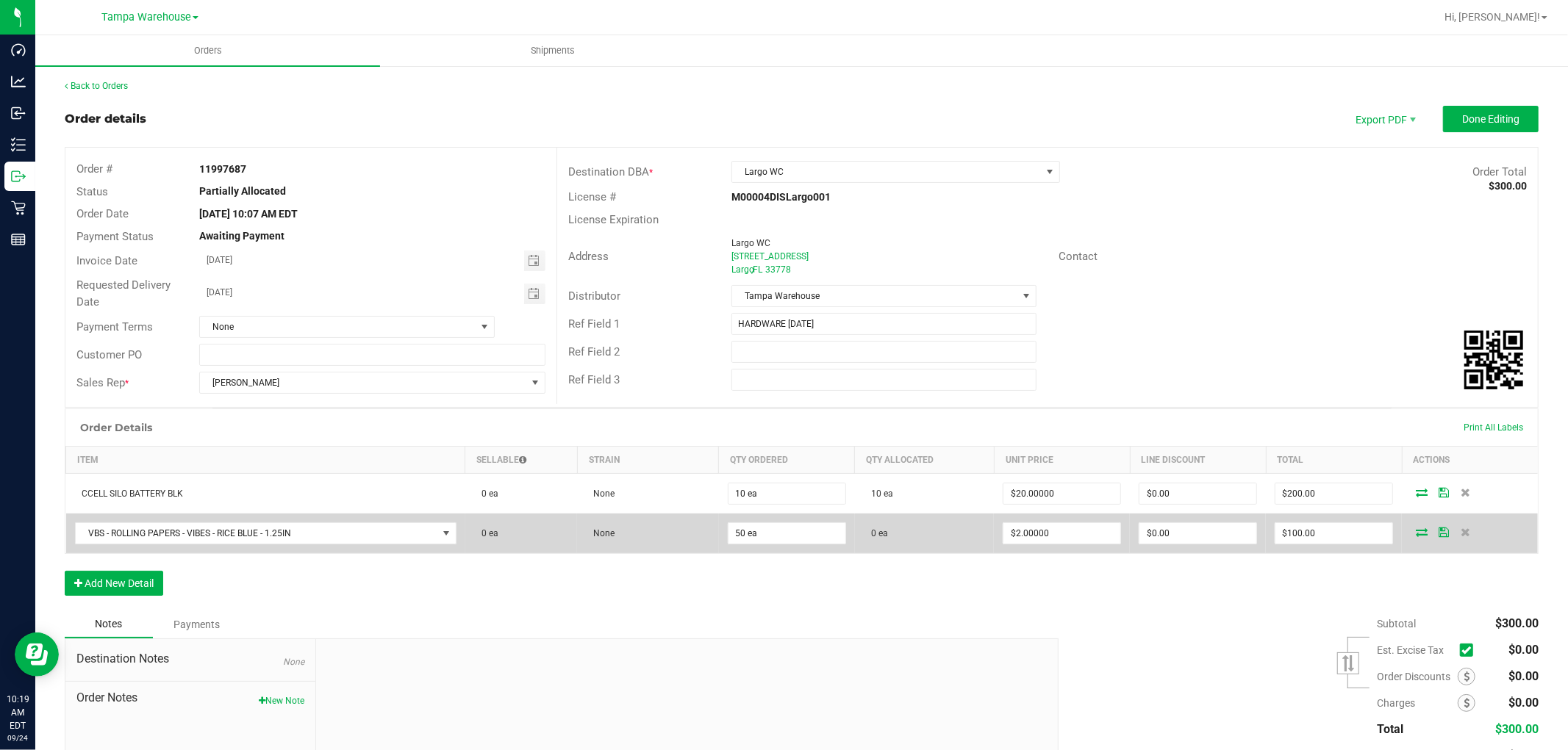
click at [1416, 534] on icon at bounding box center [1422, 532] width 12 height 9
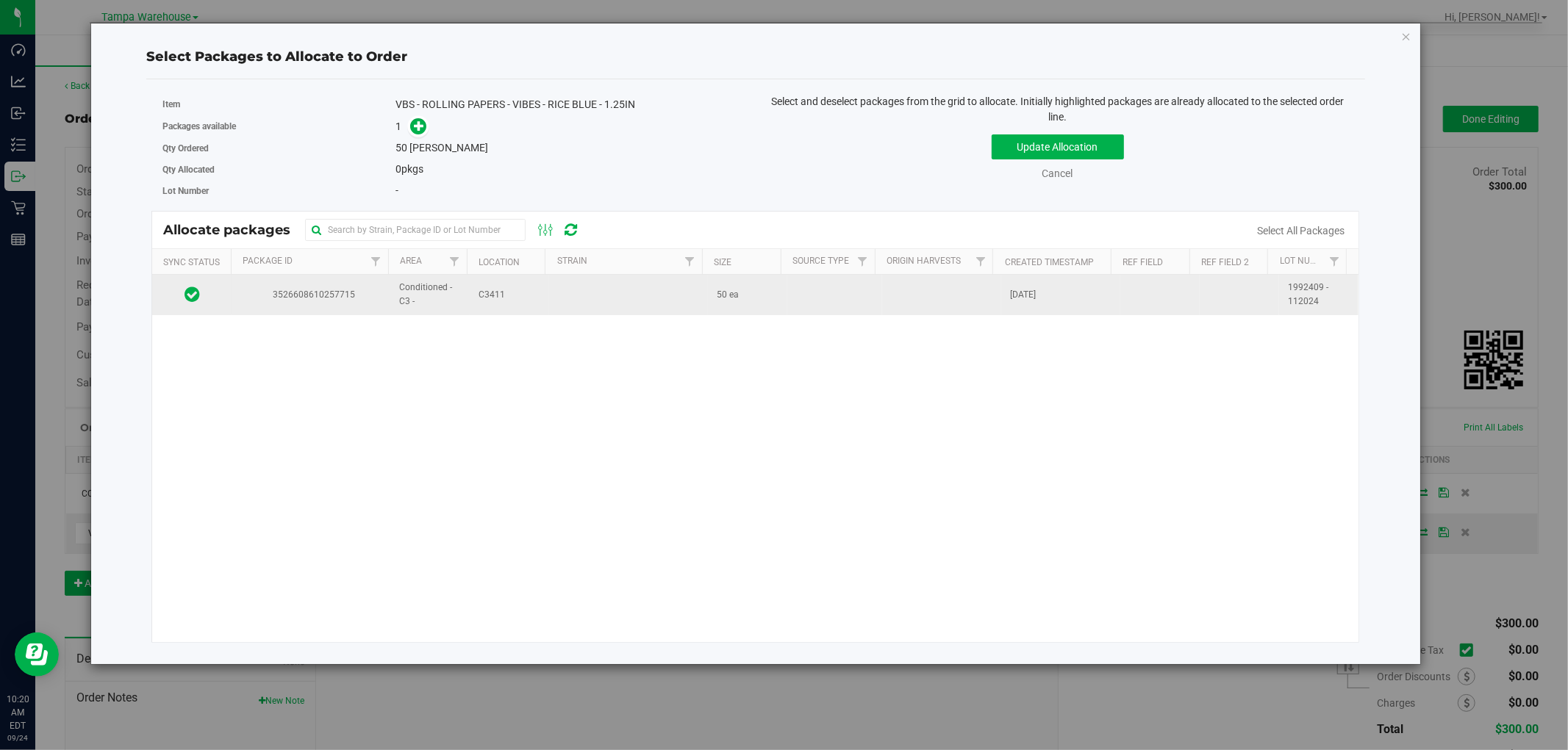
click at [555, 288] on td at bounding box center [628, 294] width 159 height 40
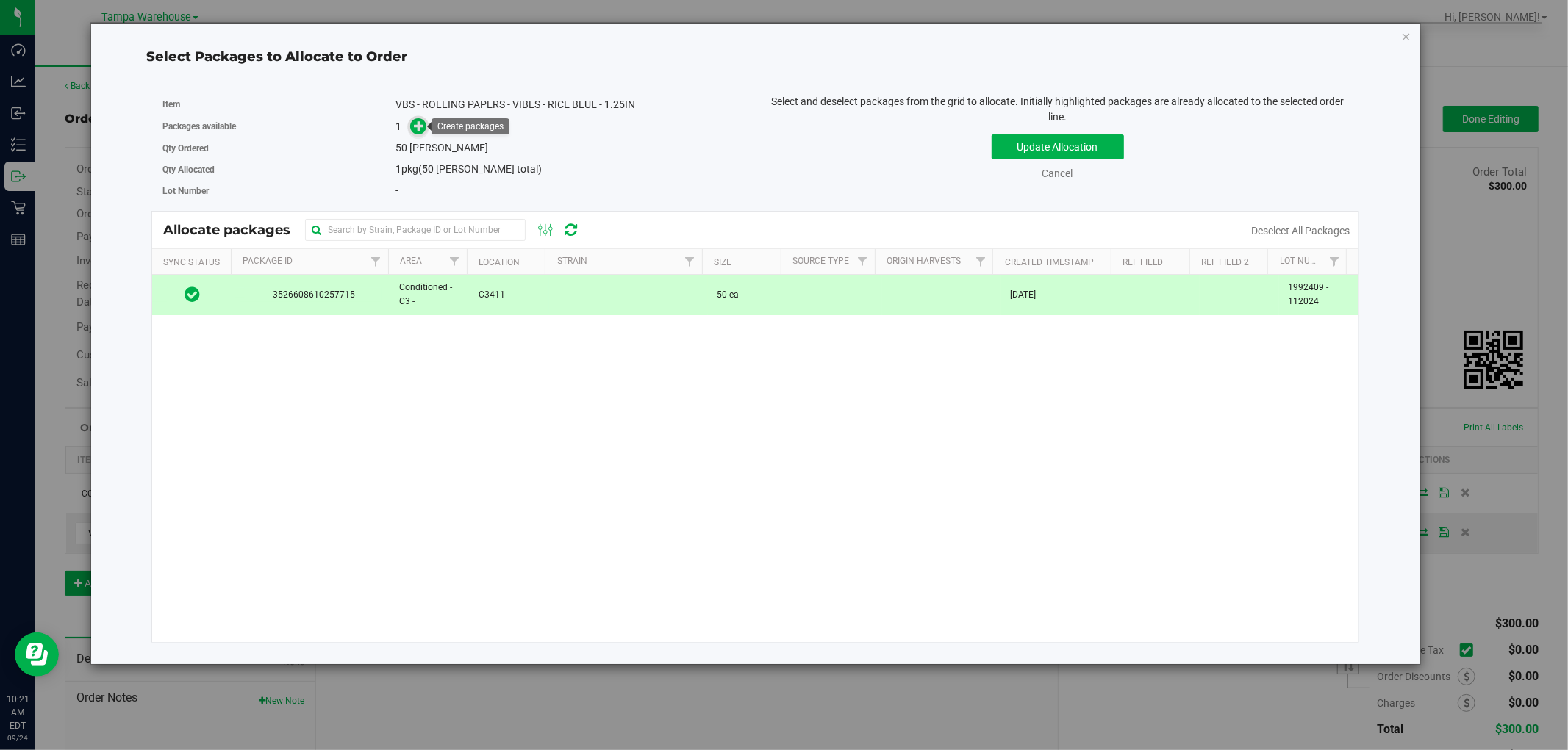
click at [415, 127] on icon at bounding box center [419, 125] width 10 height 10
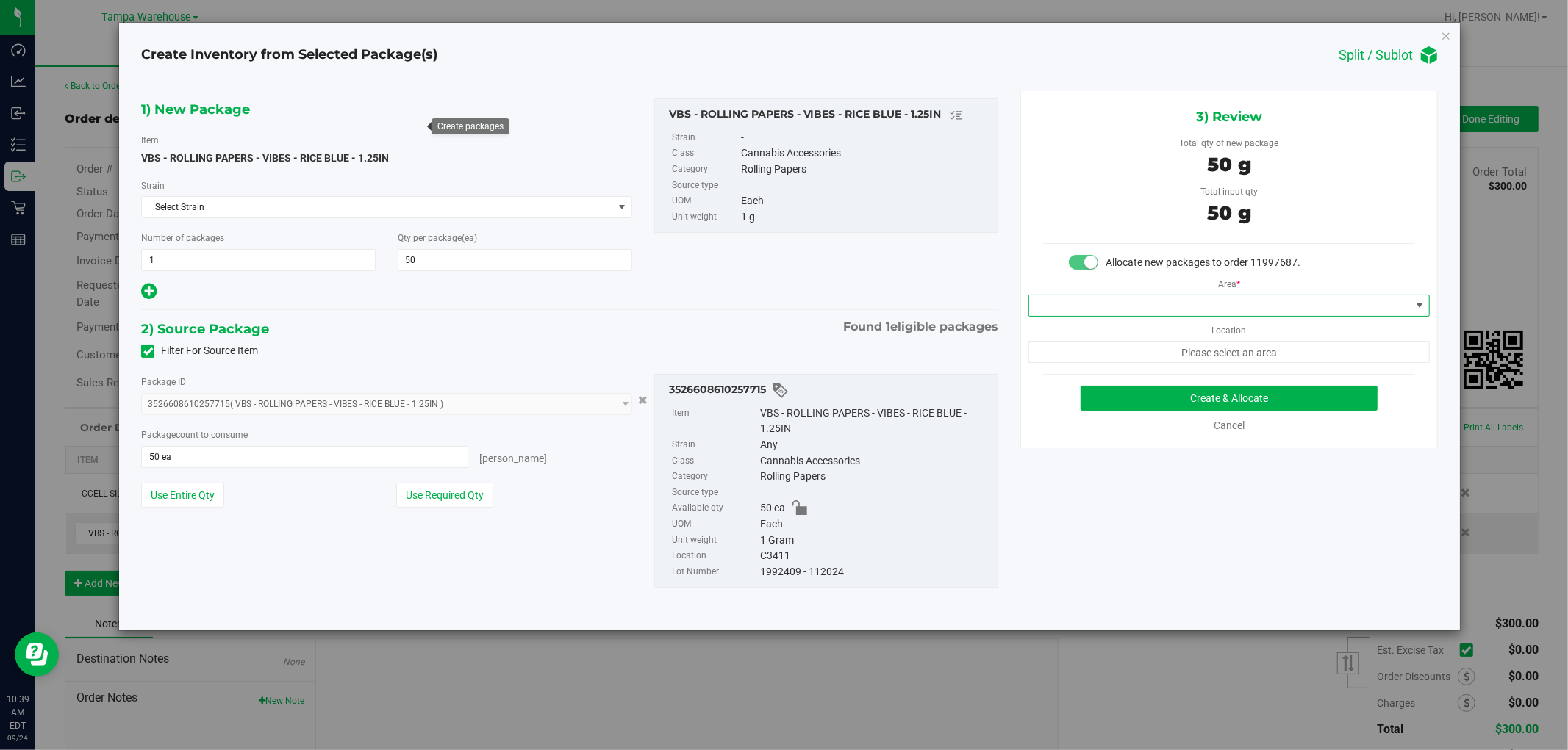
click at [1420, 309] on span at bounding box center [1419, 305] width 12 height 12
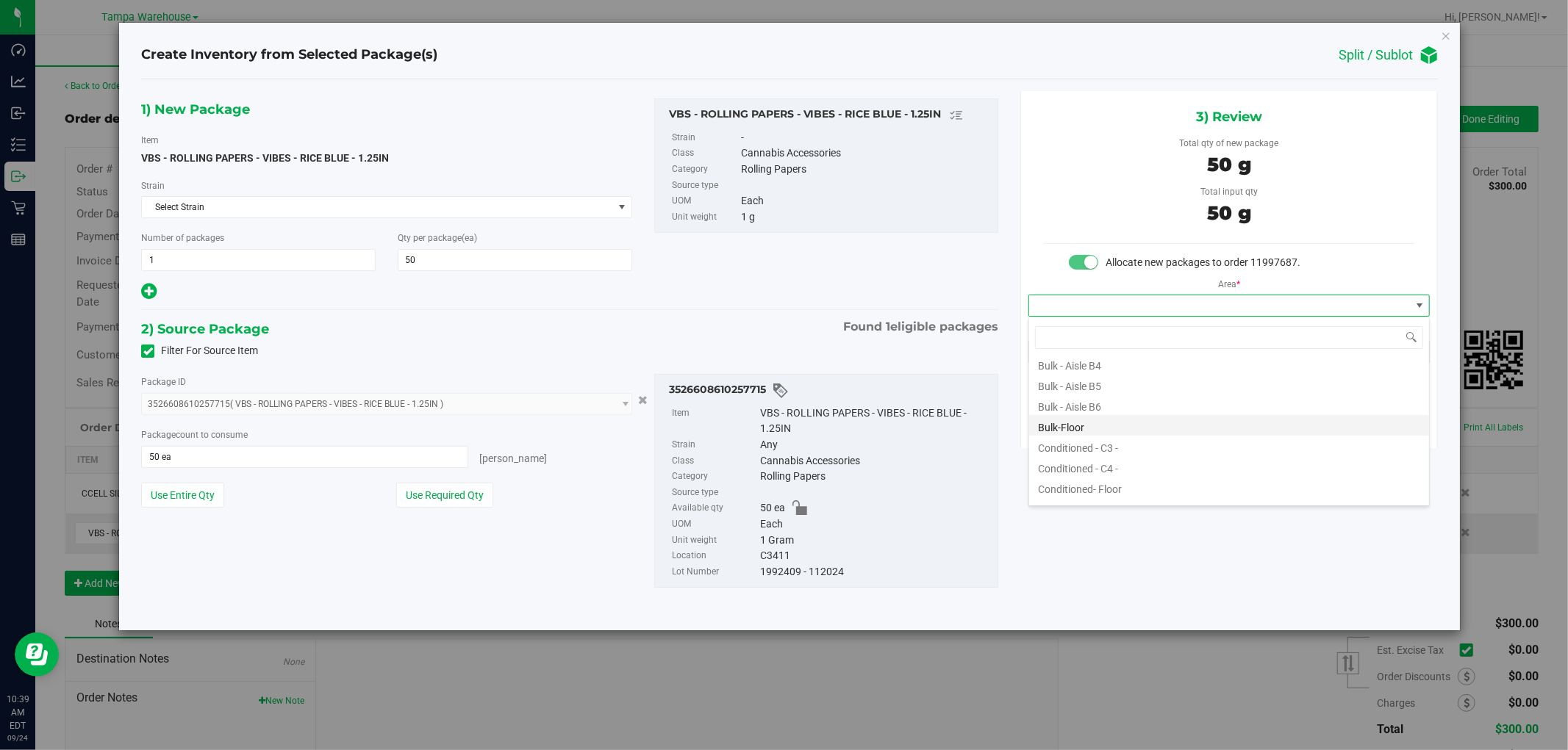
scroll to position [163, 0]
click at [1125, 412] on li "Conditioned - C3 -" at bounding box center [1228, 409] width 400 height 21
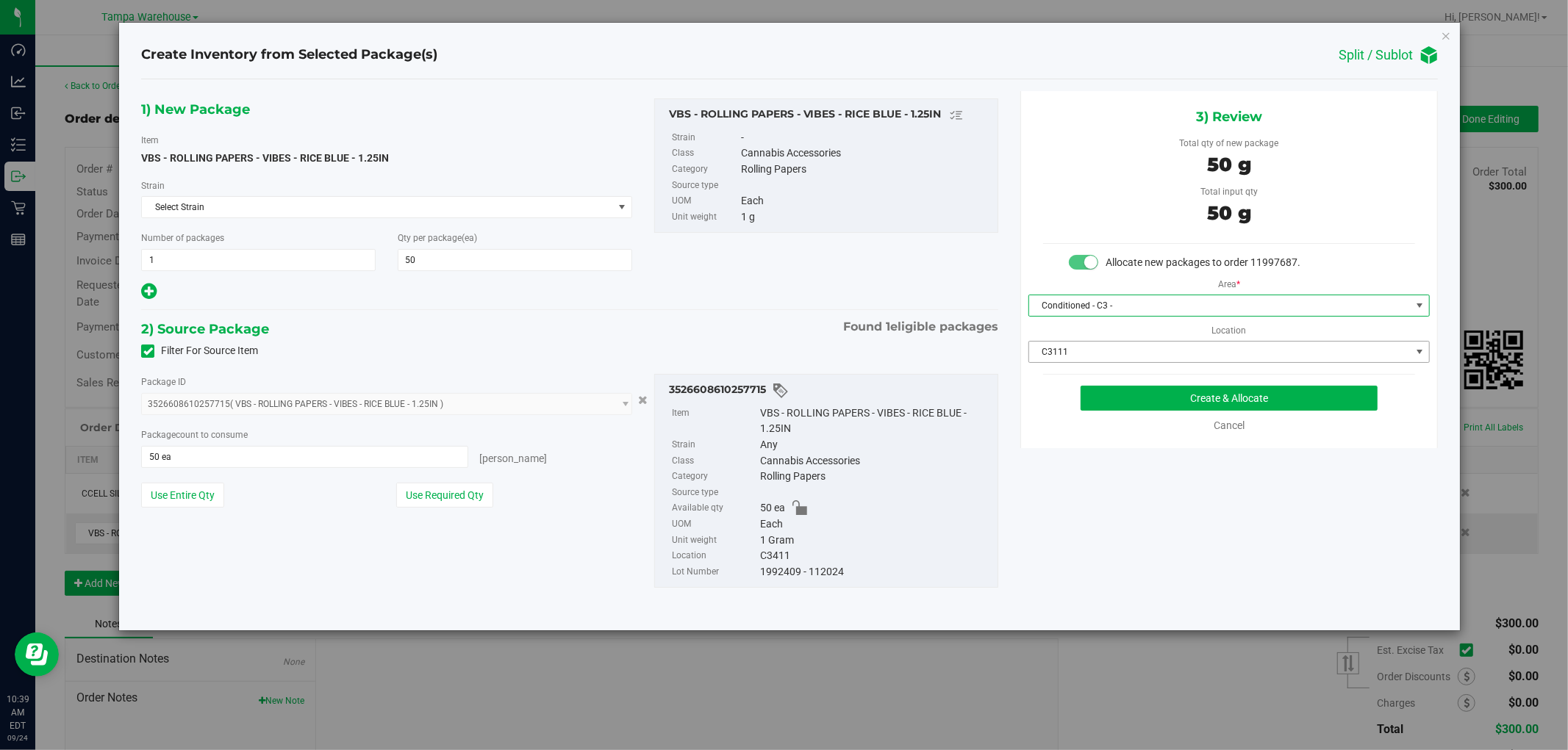
click at [1185, 356] on span "C3111" at bounding box center [1219, 352] width 381 height 21
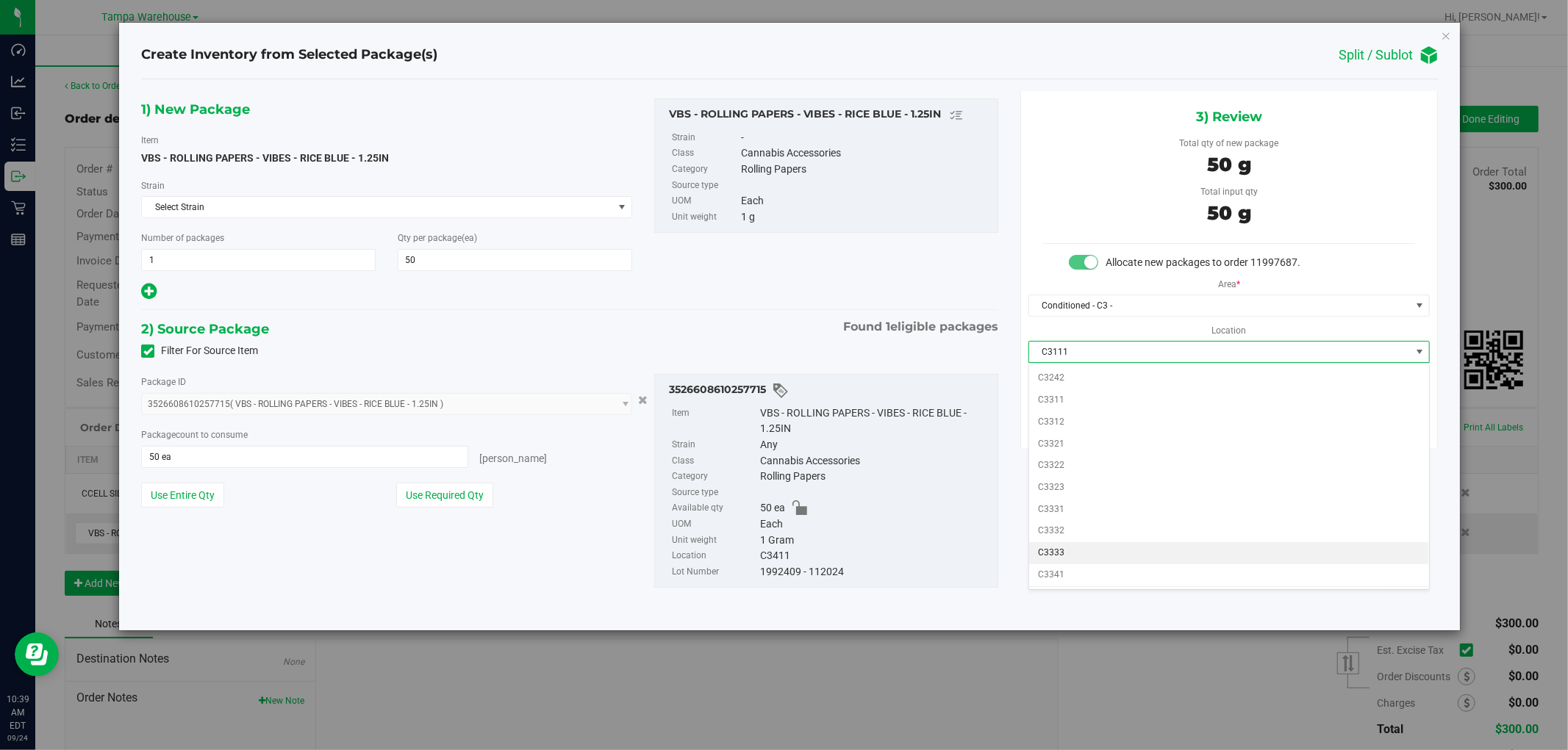
scroll to position [408, 0]
click at [1084, 540] on li "C3411" at bounding box center [1228, 538] width 400 height 22
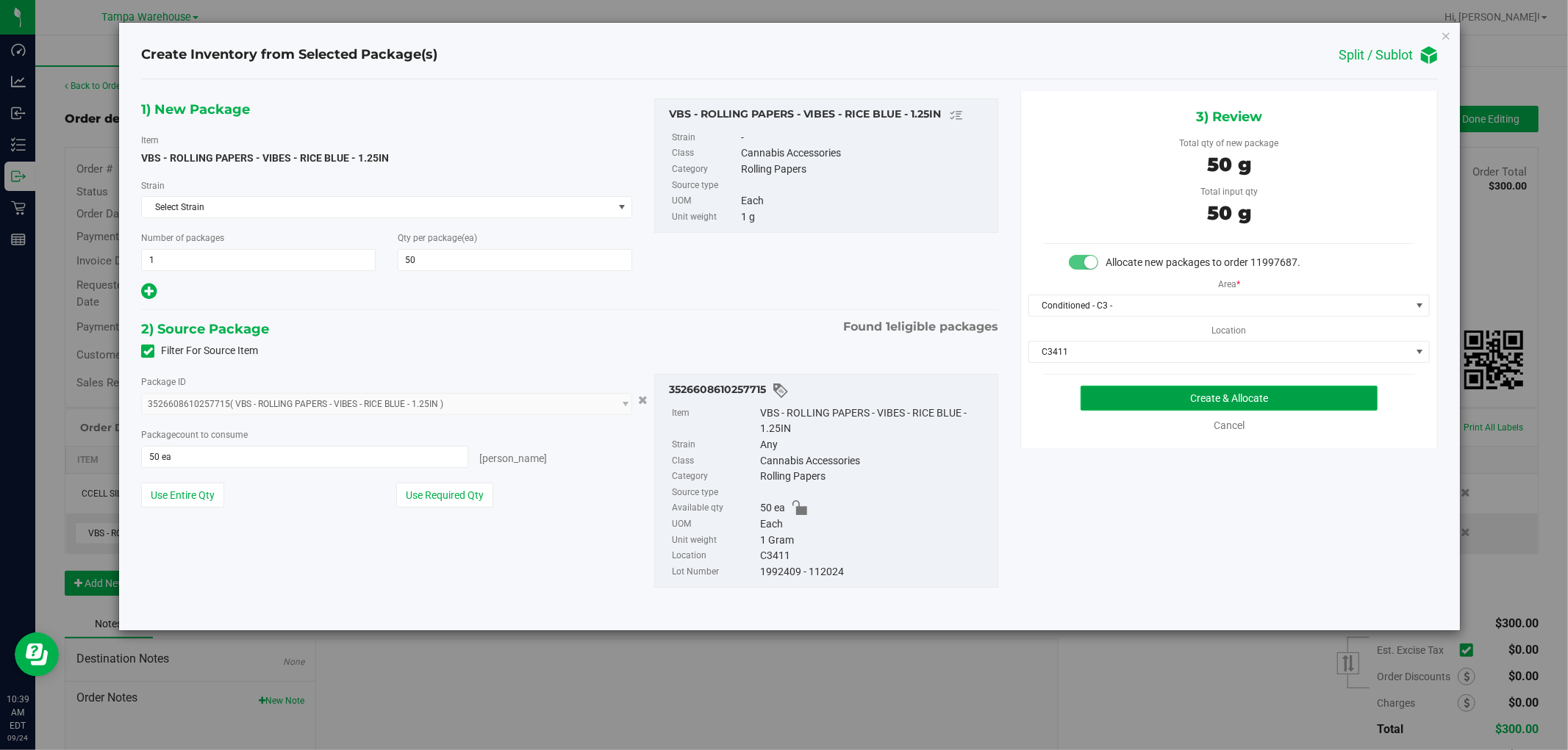
click at [1304, 400] on button "Create & Allocate" at bounding box center [1228, 398] width 297 height 25
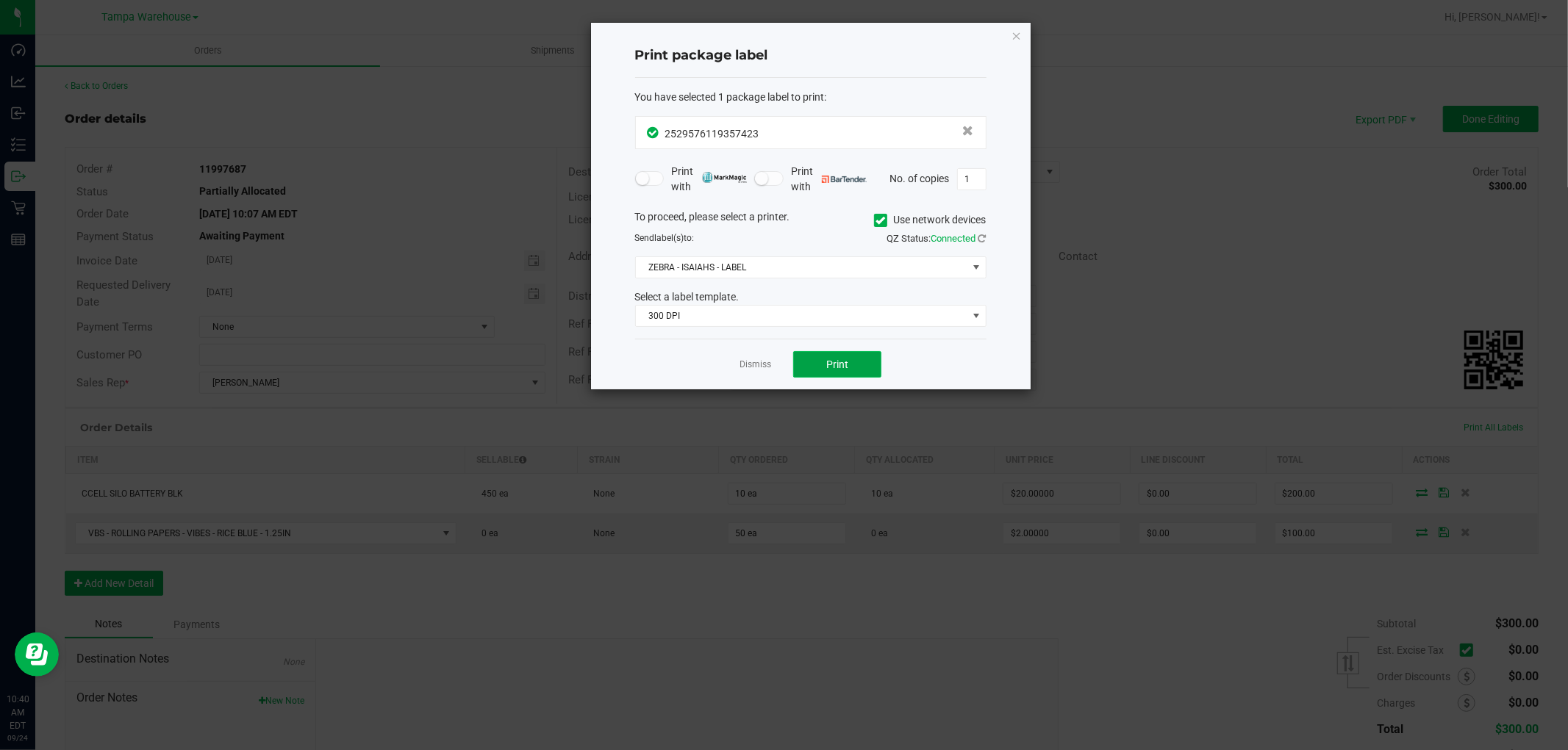
click at [839, 362] on span "Print" at bounding box center [837, 365] width 22 height 12
click at [1020, 33] on icon "button" at bounding box center [1017, 36] width 10 height 18
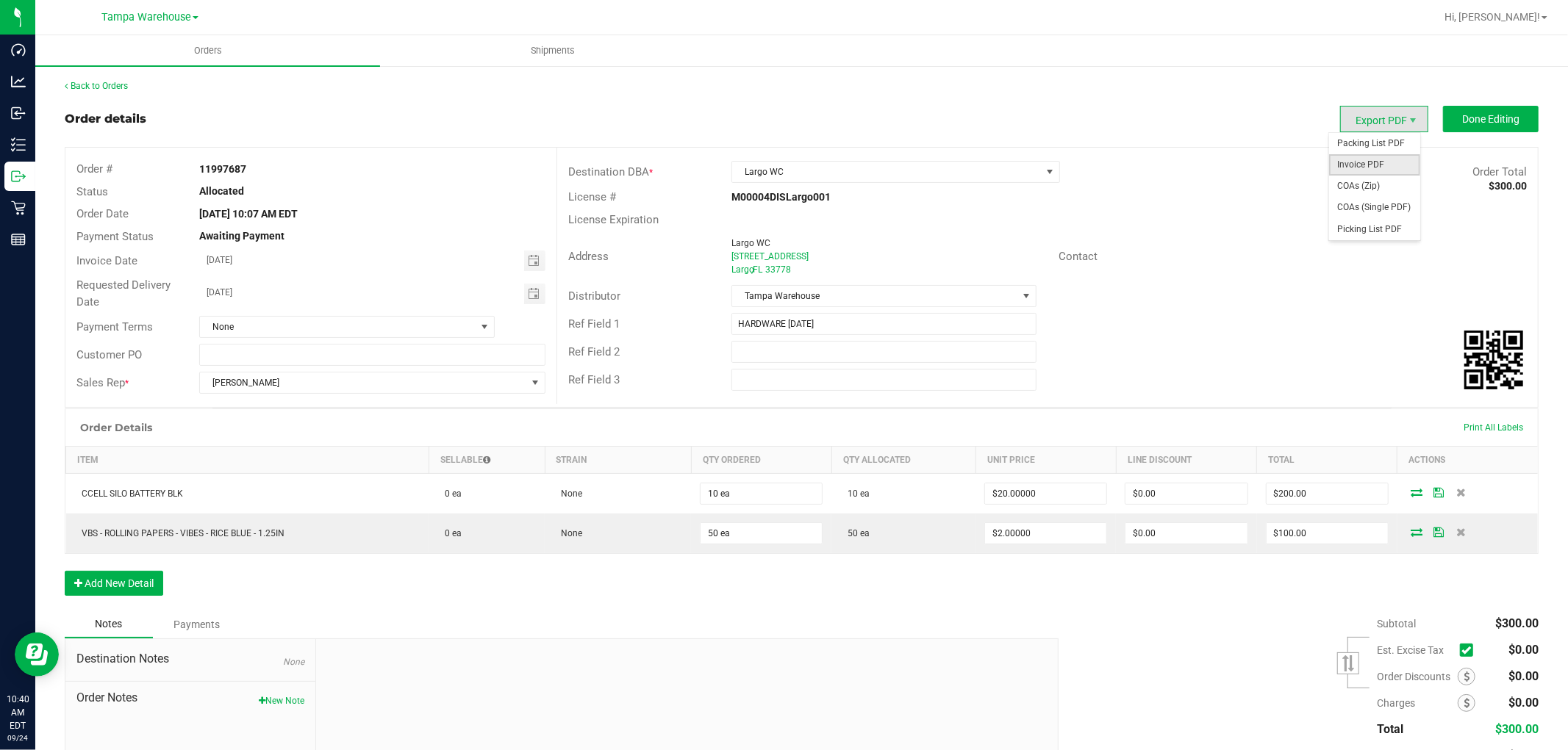
click at [1358, 163] on span "Invoice PDF" at bounding box center [1374, 165] width 91 height 22
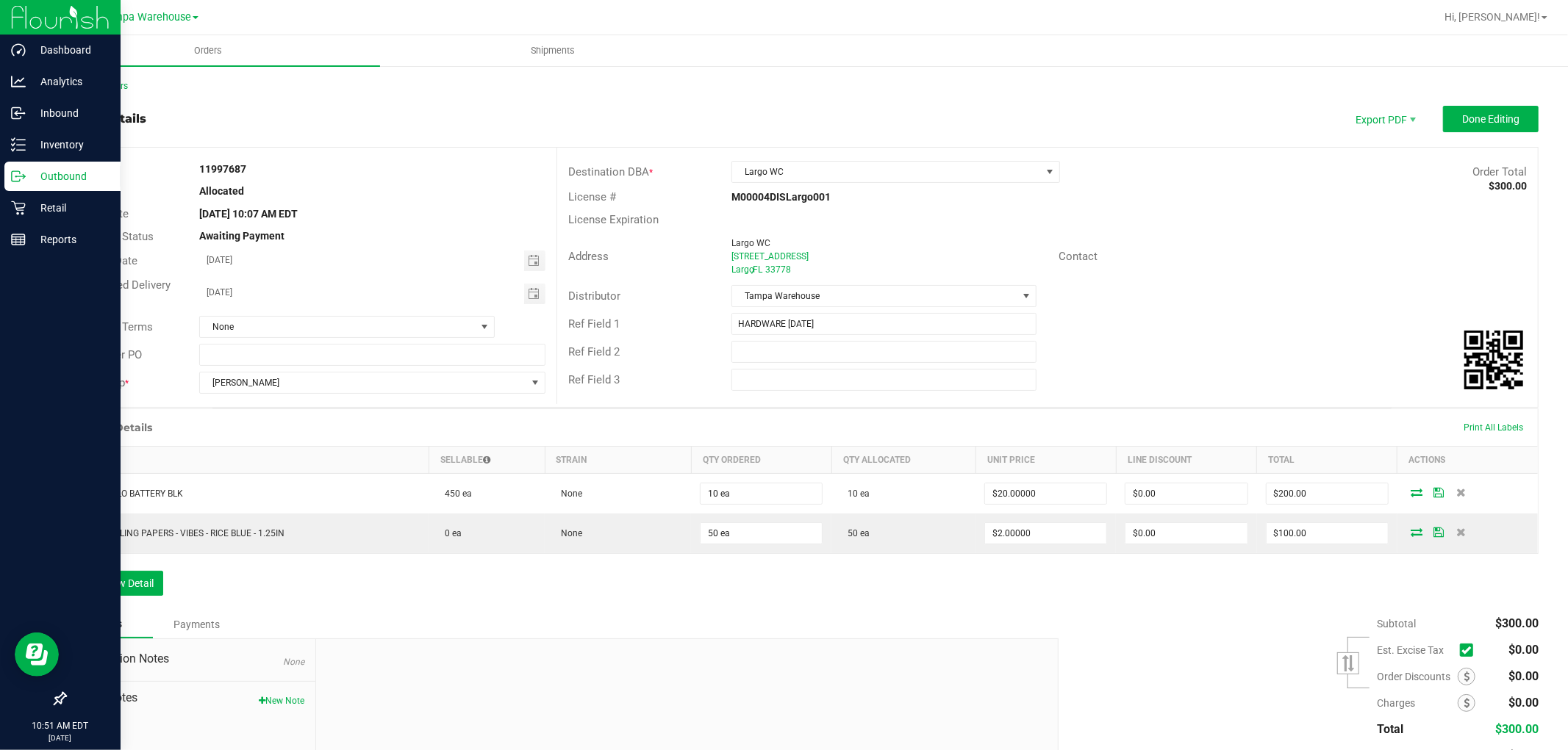
click at [54, 185] on div "Outbound" at bounding box center [62, 177] width 117 height 30
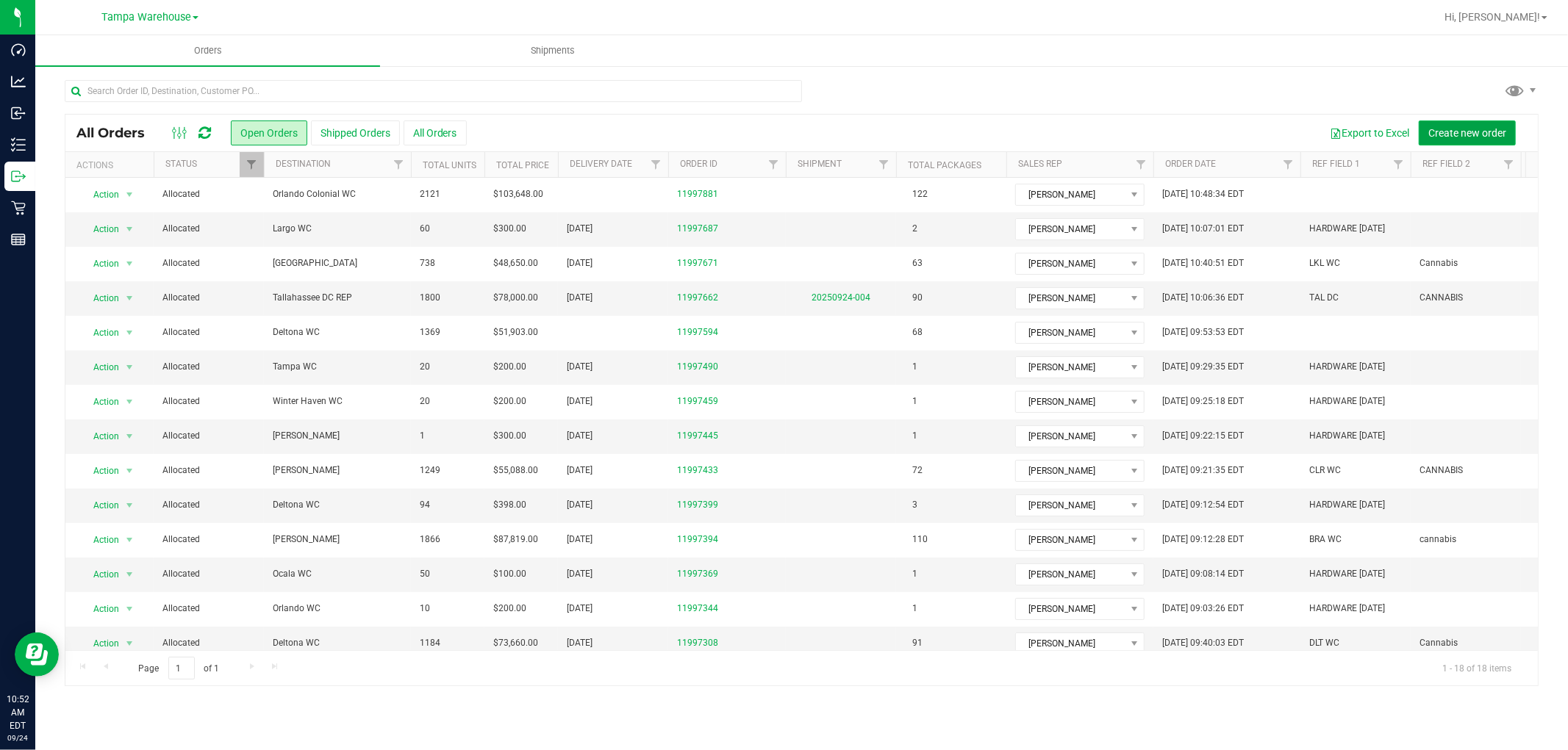
click at [1459, 141] on button "Create new order" at bounding box center [1467, 132] width 97 height 25
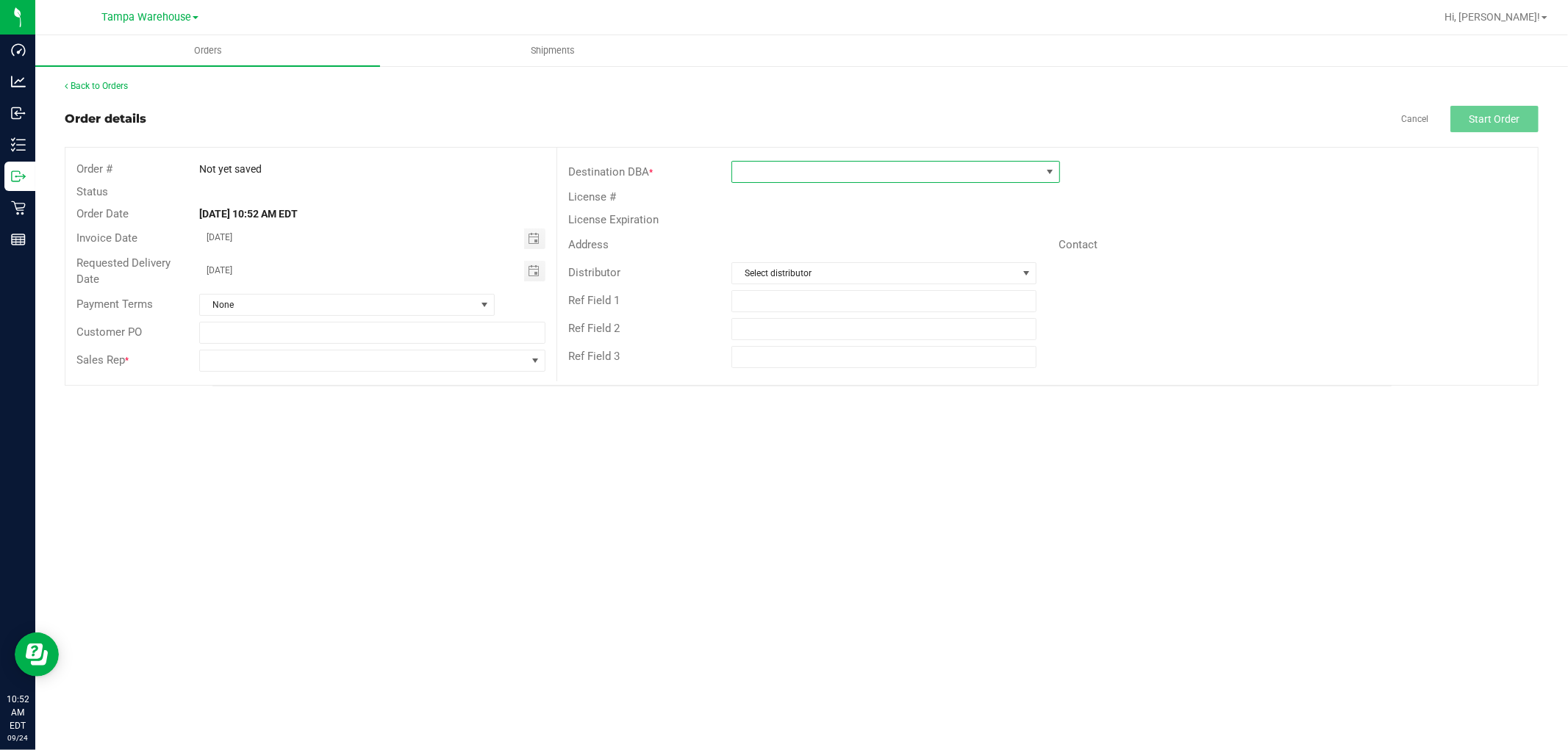
click at [877, 169] on span at bounding box center [886, 172] width 308 height 21
type input "new"
click at [824, 260] on li "New Port [PERSON_NAME]" at bounding box center [895, 260] width 327 height 25
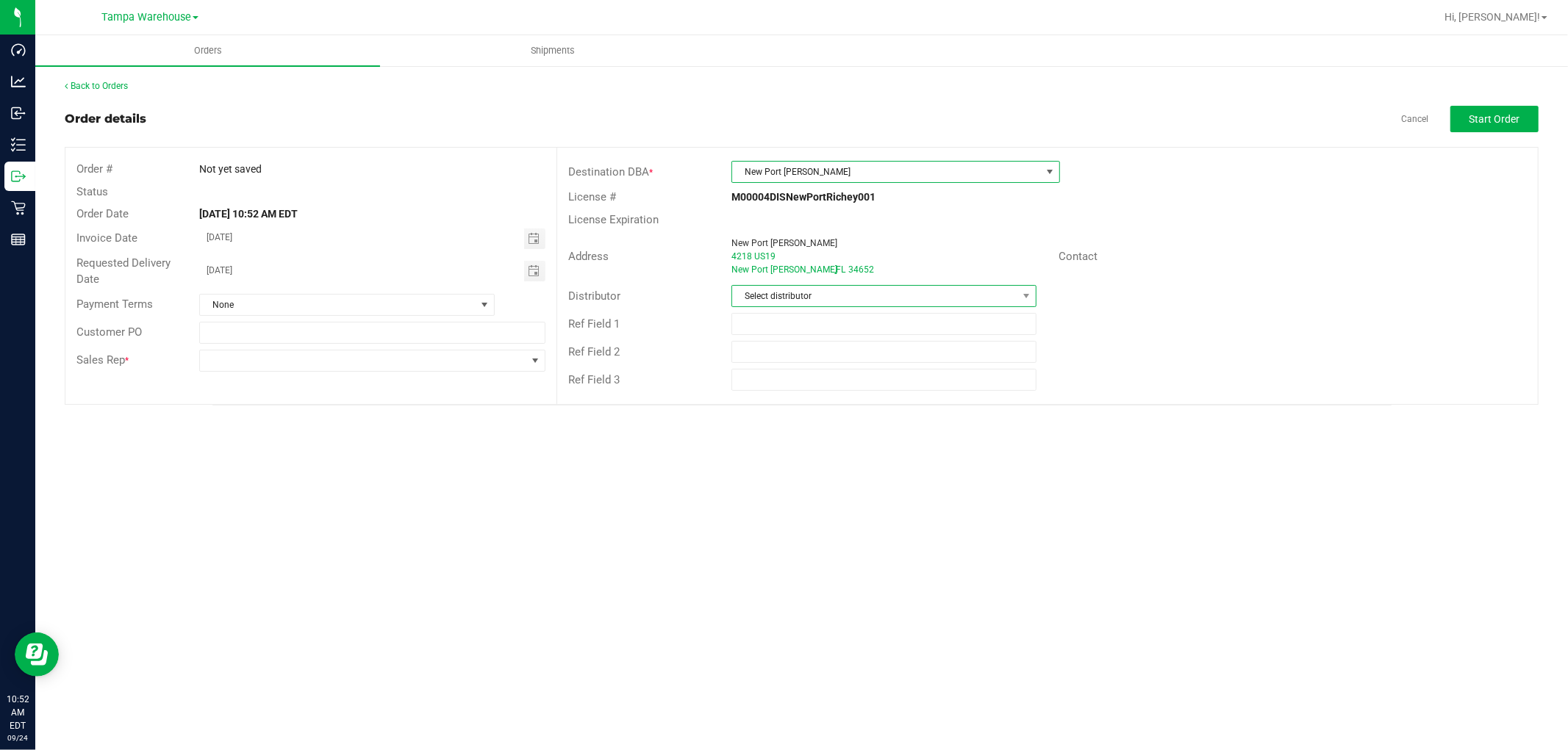
click at [805, 303] on span "Select distributor" at bounding box center [874, 295] width 286 height 21
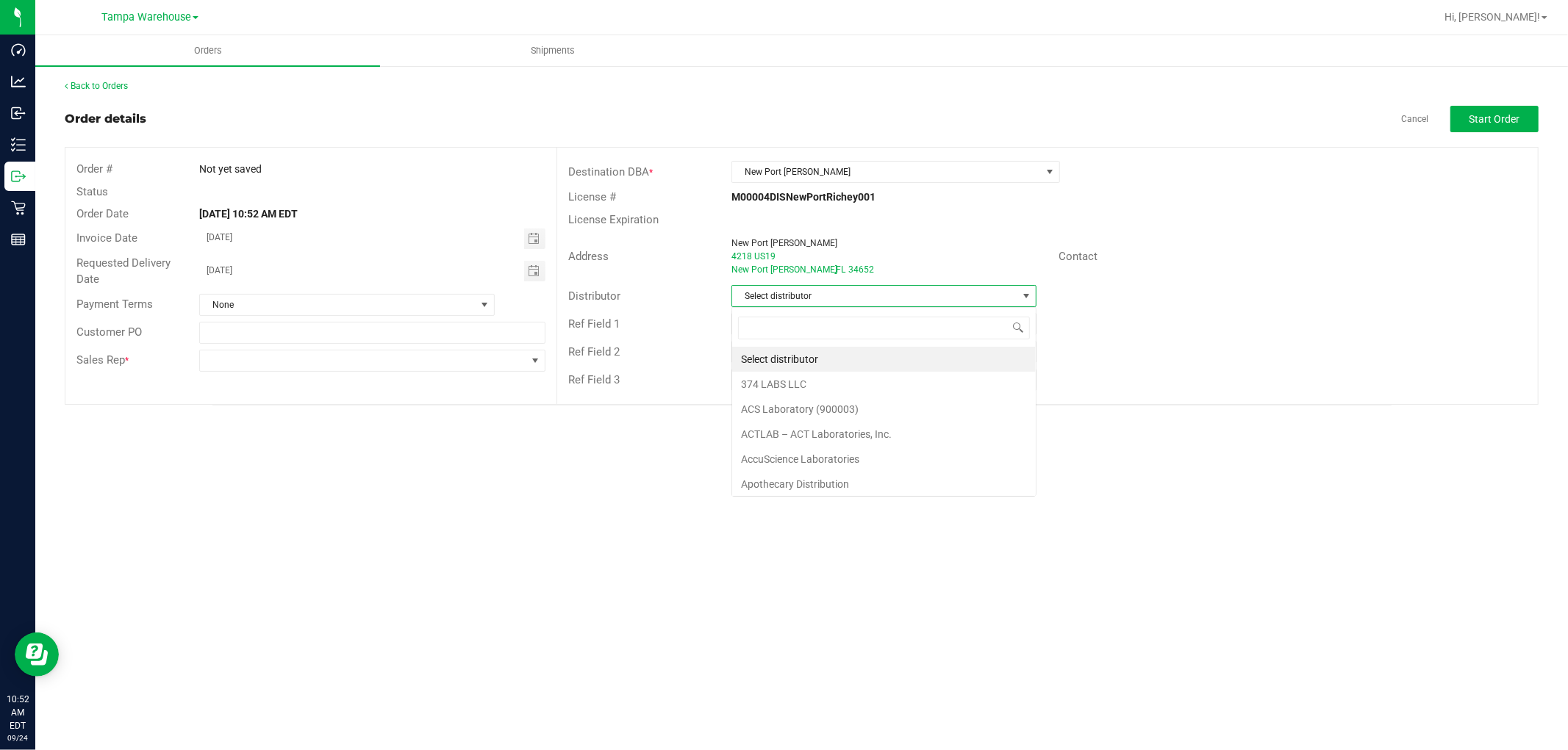
scroll to position [22, 305]
type input "TAM"
click at [823, 383] on li "Tampa Warehouse" at bounding box center [883, 383] width 303 height 25
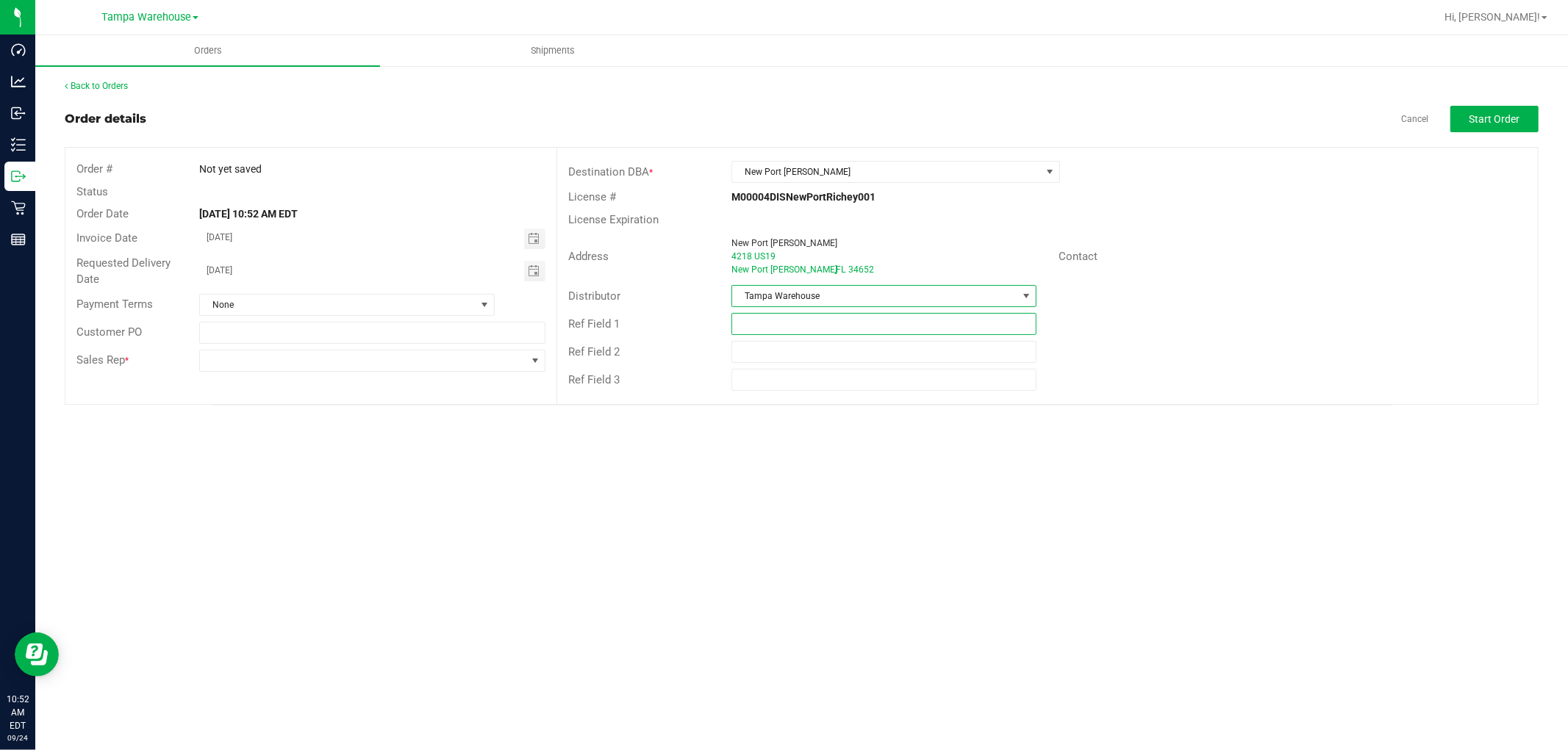
click at [829, 321] on input "text" at bounding box center [883, 324] width 305 height 22
drag, startPoint x: 829, startPoint y: 321, endPoint x: 724, endPoint y: 328, distance: 105.2
click at [724, 328] on div "HARDWARE [DATE]" at bounding box center [883, 324] width 327 height 22
type input "HARDWARE [DATE]"
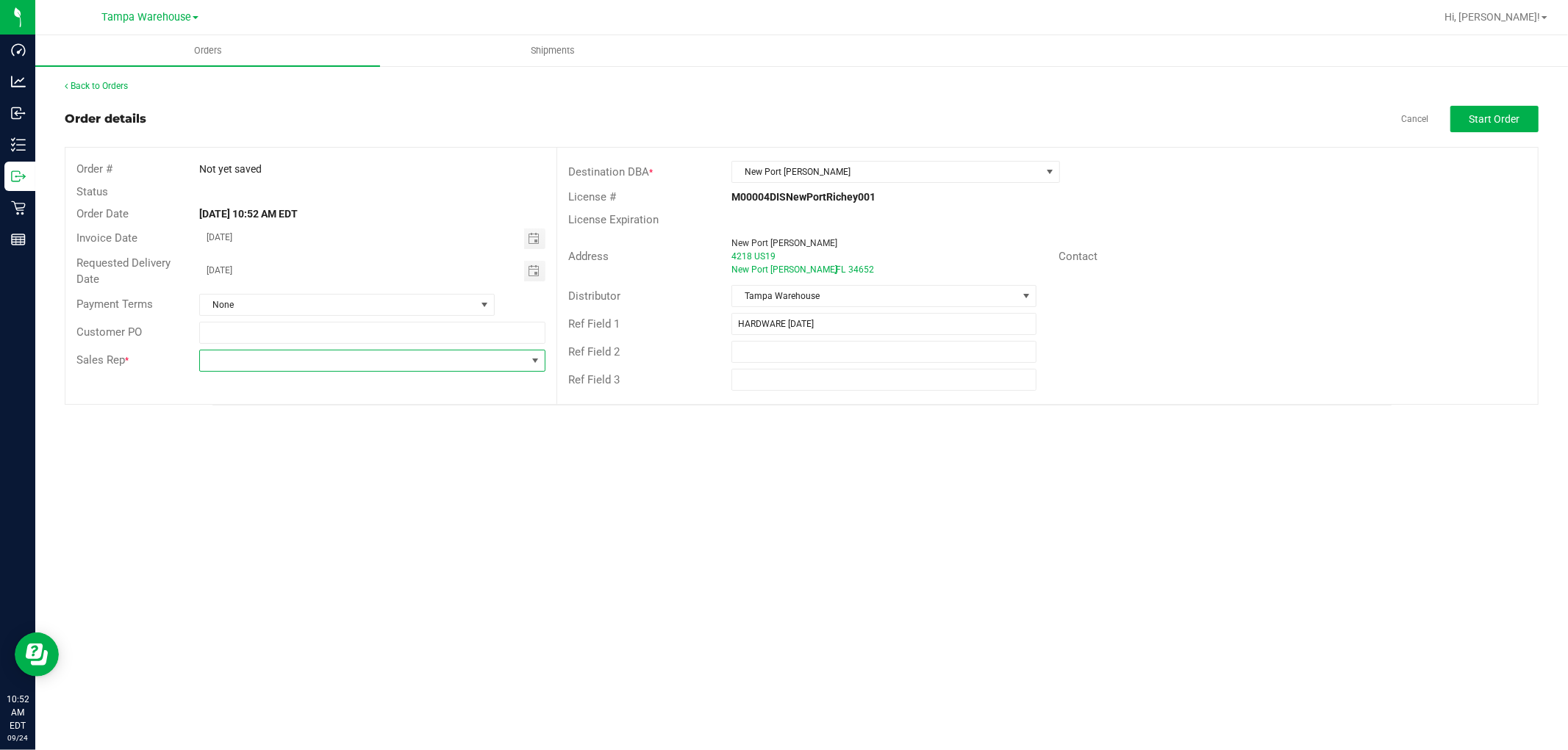
click at [387, 358] on span at bounding box center [363, 361] width 326 height 21
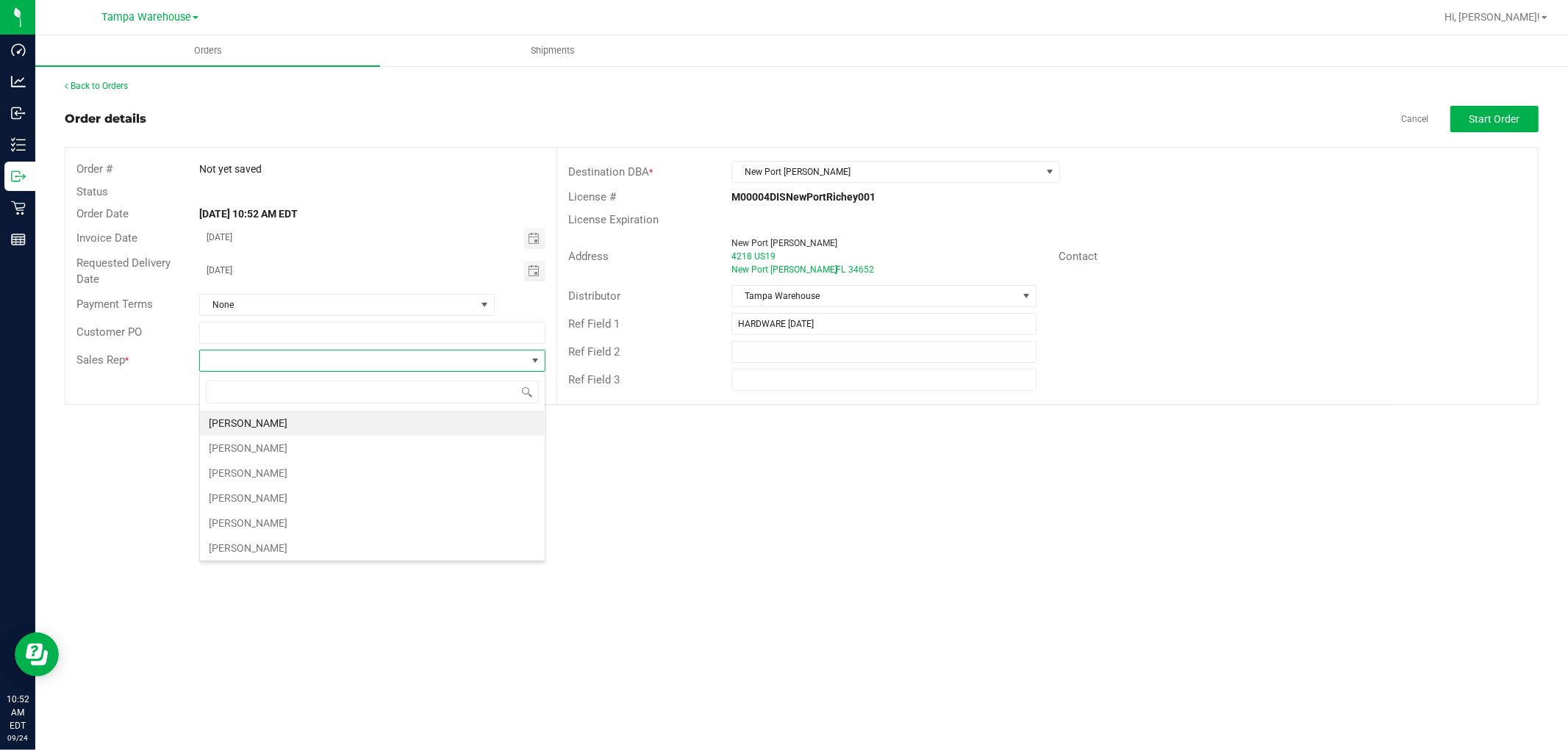
scroll to position [22, 346]
type input "ISAIA"
click at [317, 432] on li "[PERSON_NAME]" at bounding box center [371, 423] width 345 height 25
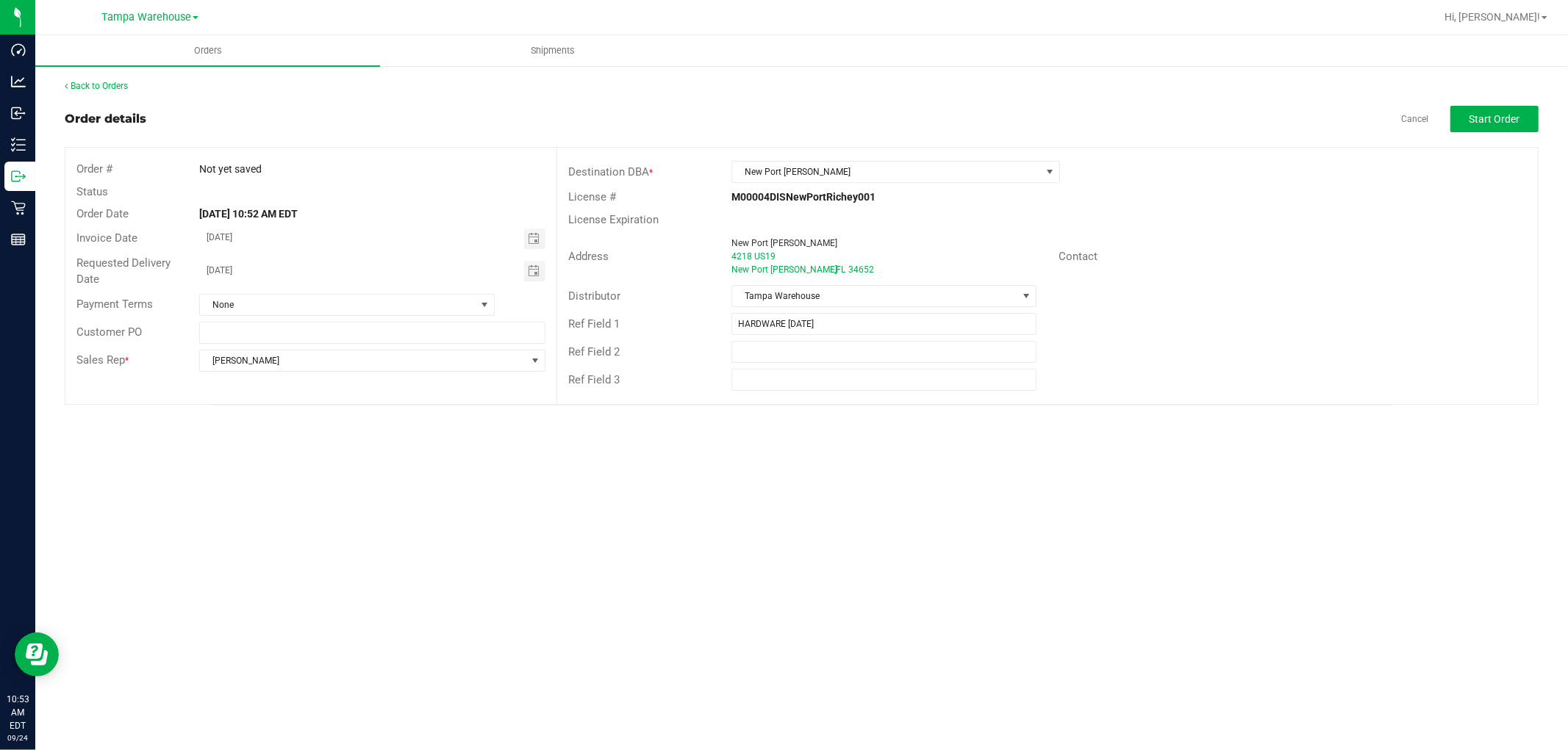
click at [693, 515] on div "Orders Shipments Back to Orders Order details Cancel Start Order Order # Not ye…" at bounding box center [801, 393] width 1532 height 715
click at [755, 480] on div "Orders Shipments Back to Orders Order details Cancel Start Order Order # Not ye…" at bounding box center [801, 393] width 1532 height 715
click at [1510, 125] on button "Start Order" at bounding box center [1494, 119] width 88 height 27
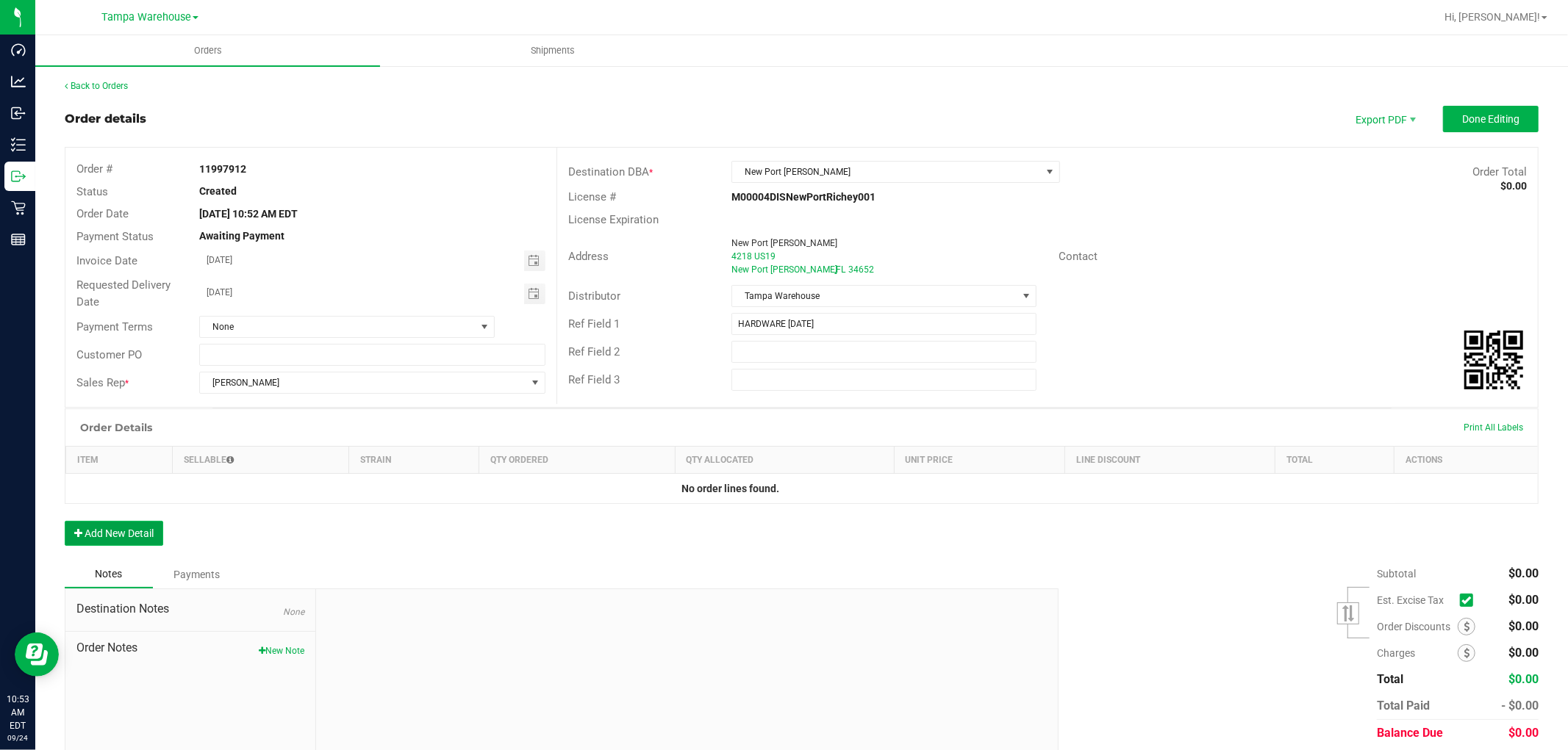
click at [123, 530] on button "Add New Detail" at bounding box center [114, 533] width 99 height 25
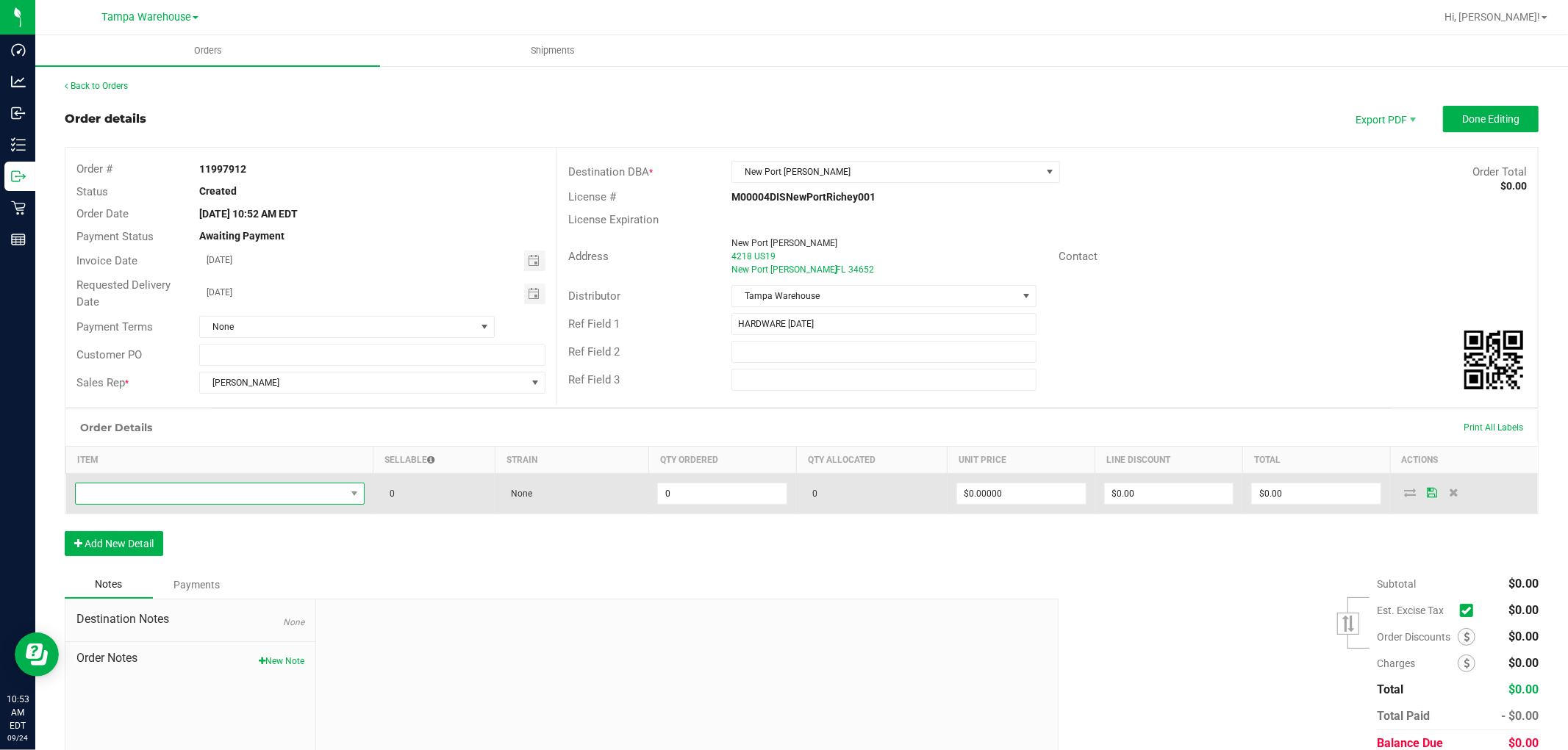
click at [203, 489] on span "NO DATA FOUND" at bounding box center [210, 493] width 270 height 21
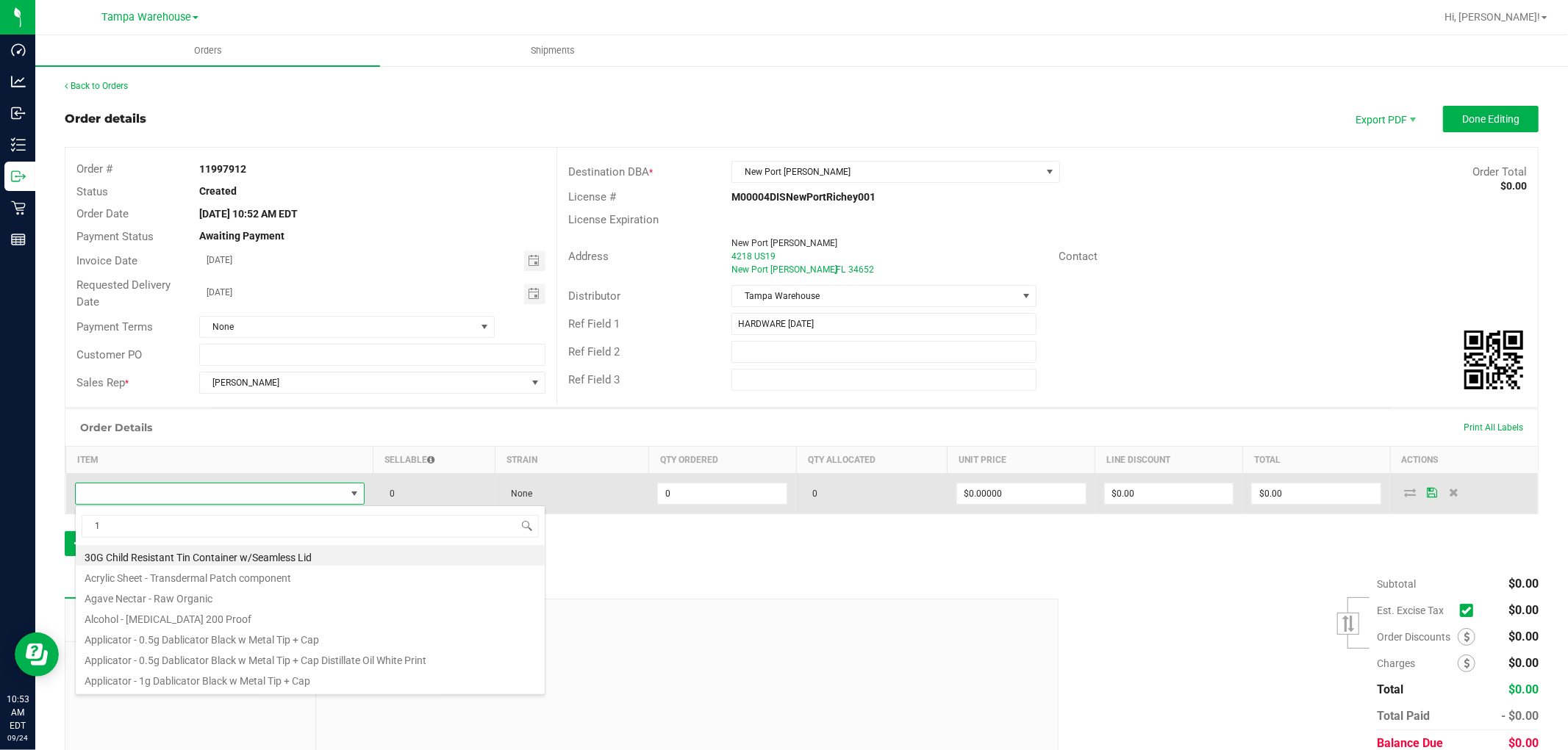
scroll to position [22, 284]
type input "1992263"
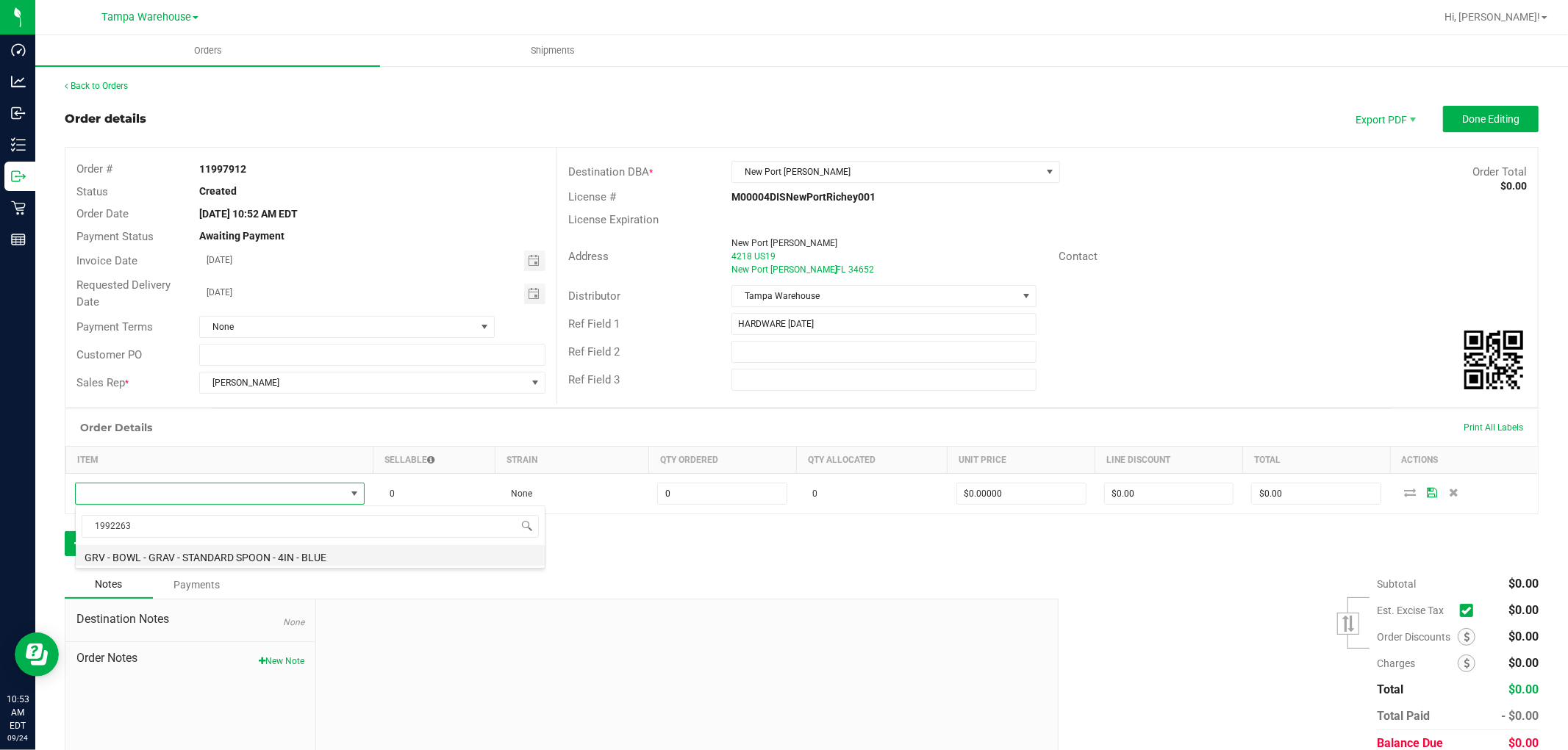
click at [298, 561] on li "GRV - BOWL - GRAV - STANDARD SPOON - 4IN - BLUE" at bounding box center [310, 555] width 469 height 21
type input "0 ea"
type input "$18.00000"
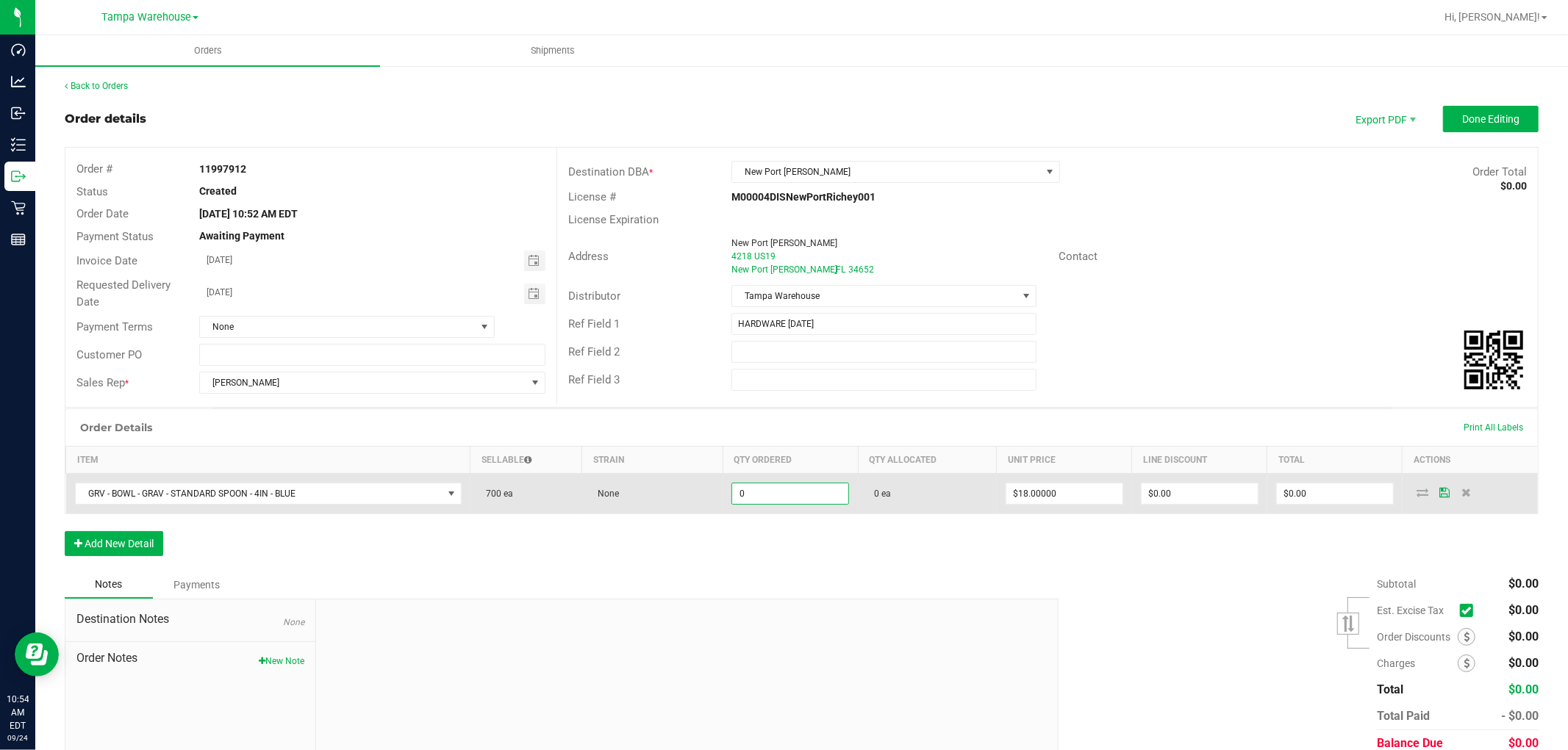
click at [763, 503] on input "0" at bounding box center [790, 493] width 117 height 21
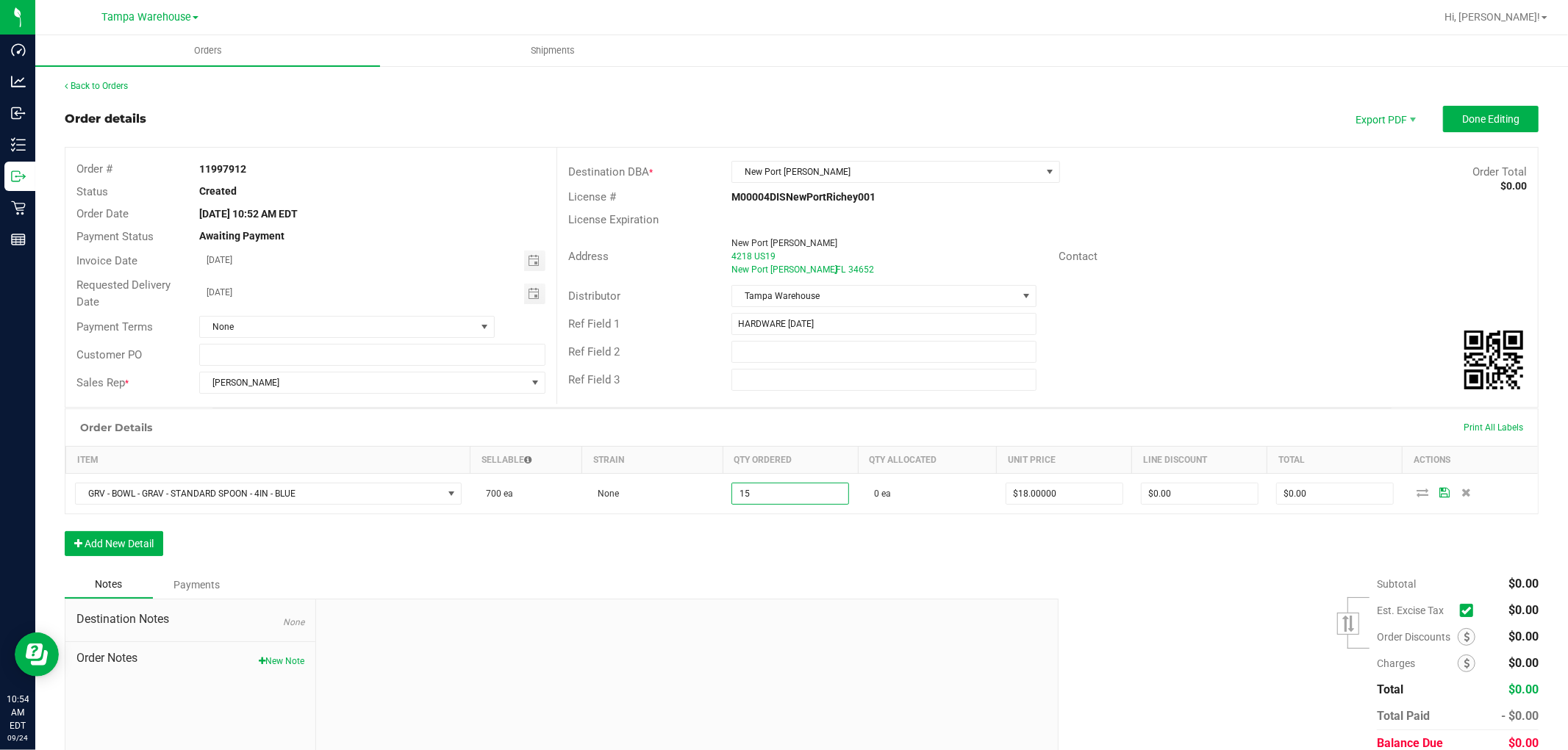
type input "15 ea"
type input "$270.00"
click at [795, 567] on div "Order Details Print All Labels Item Sellable Strain Qty Ordered Qty Allocated U…" at bounding box center [800, 490] width 1473 height 162
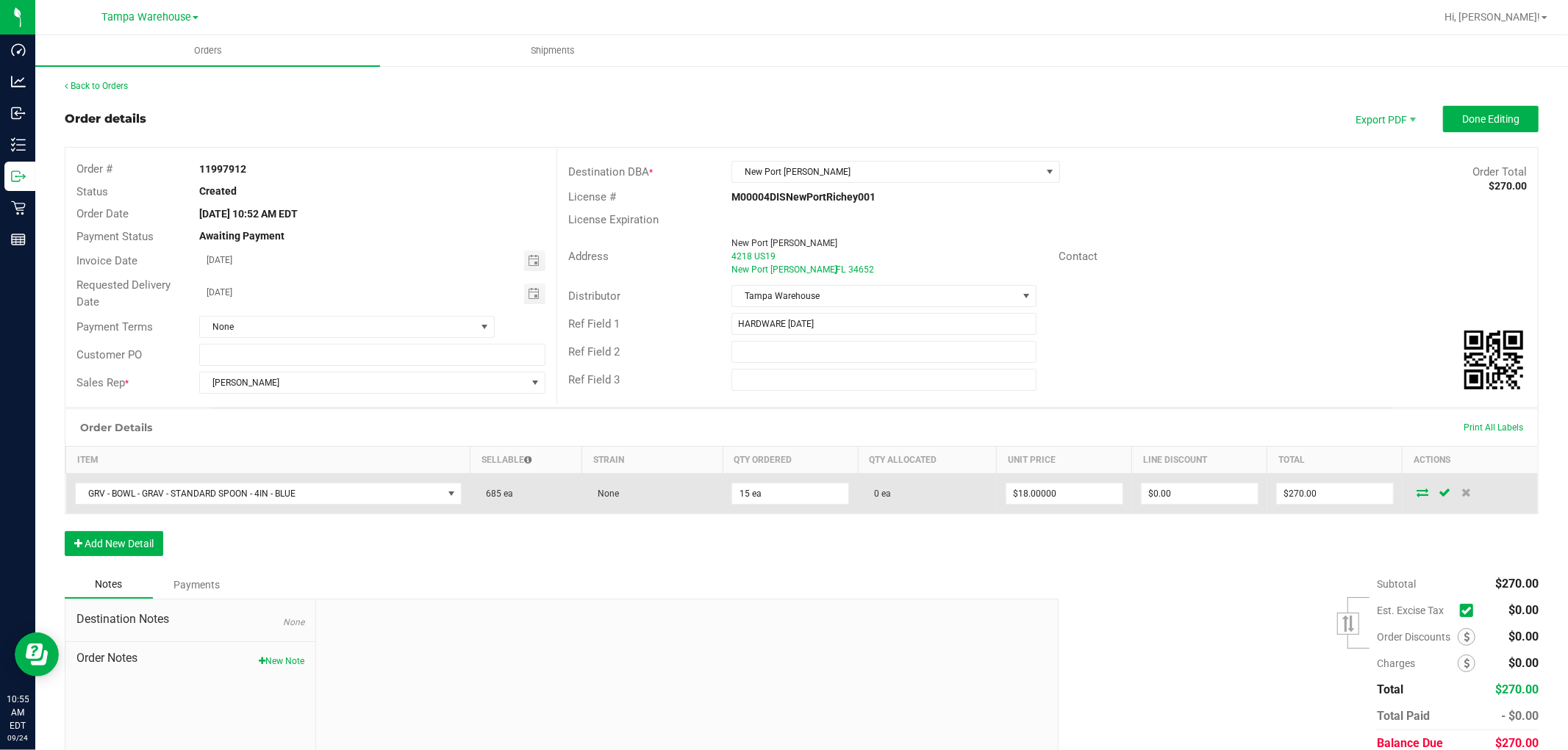
click at [1416, 495] on icon at bounding box center [1422, 492] width 12 height 9
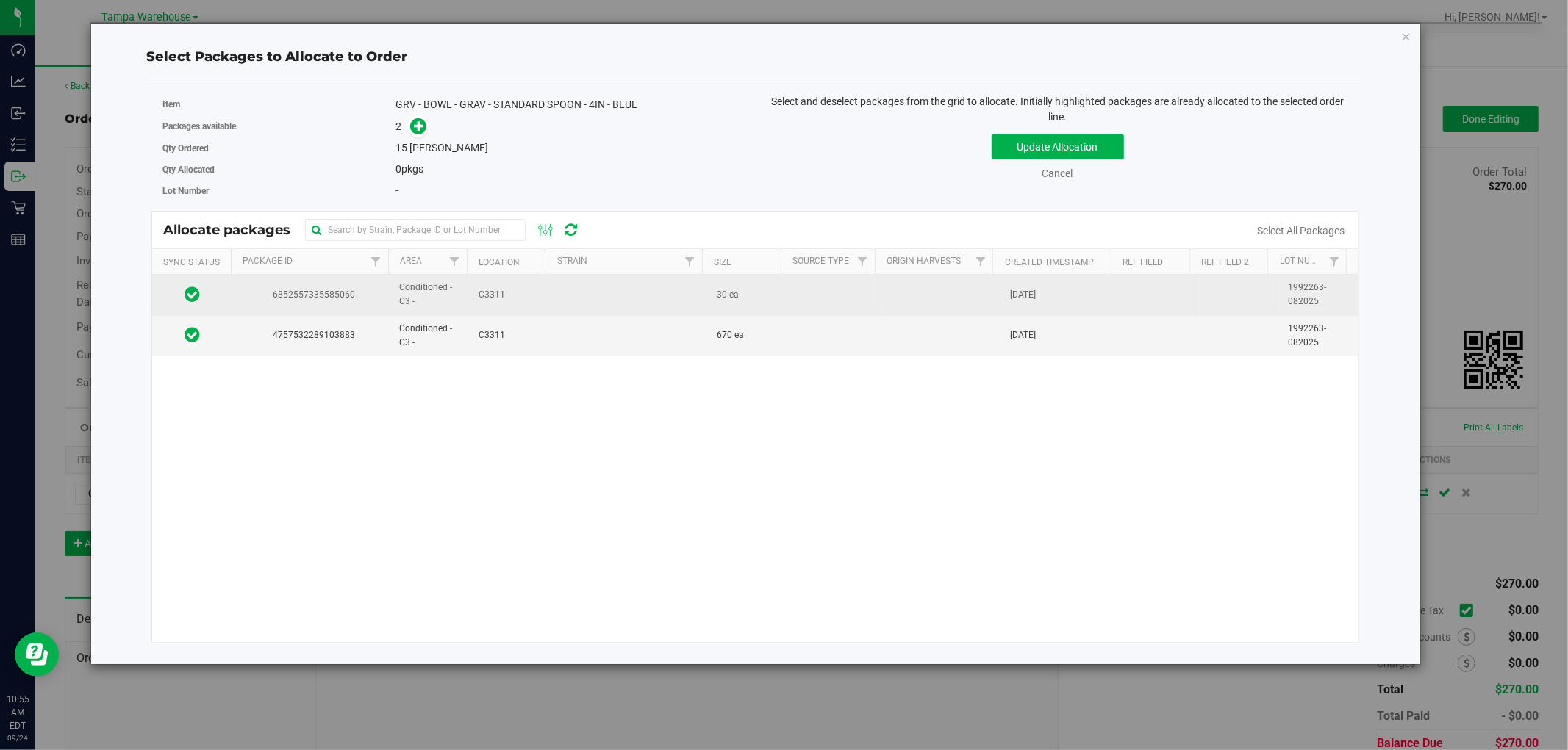
click at [604, 299] on td at bounding box center [628, 294] width 159 height 41
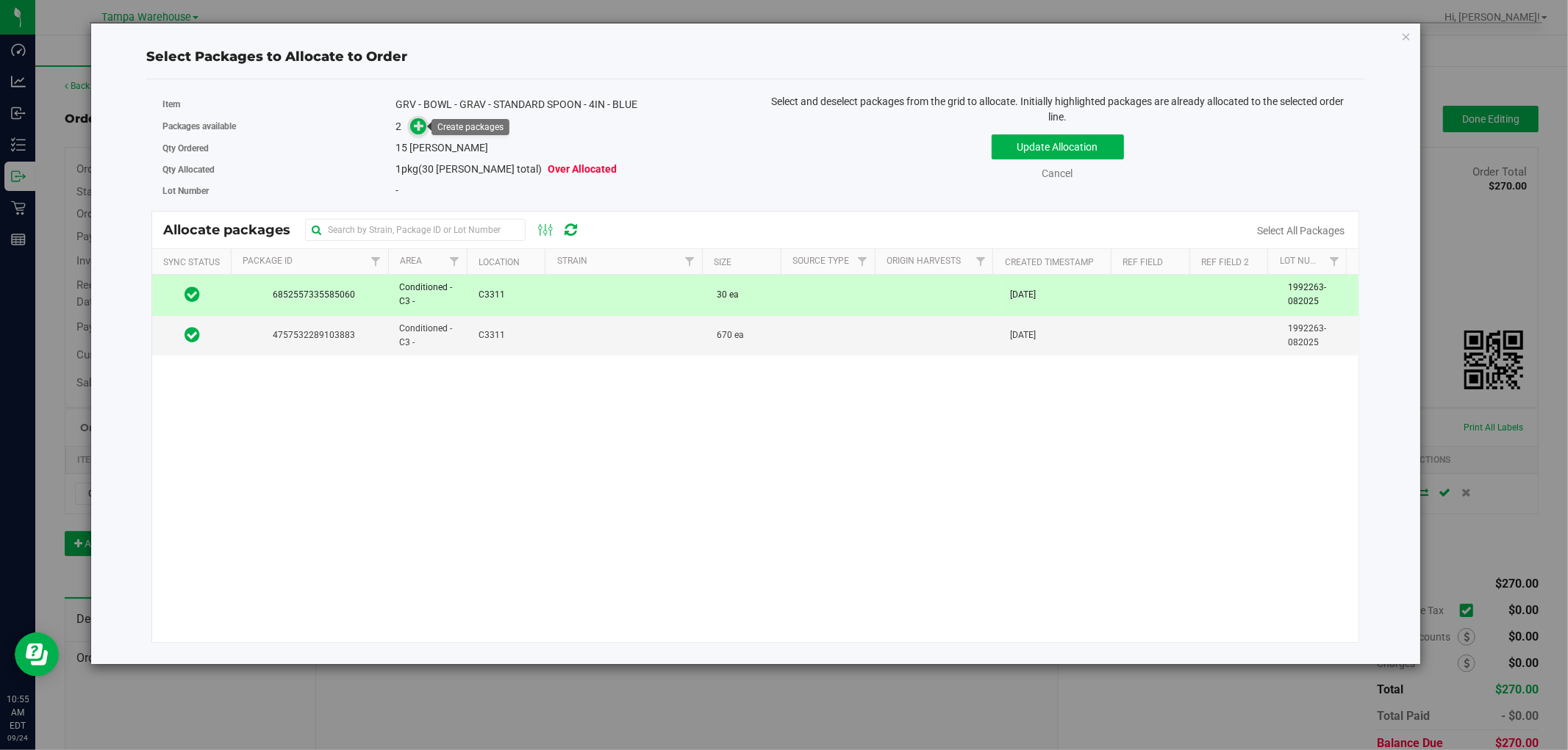
click at [416, 130] on icon at bounding box center [419, 125] width 10 height 10
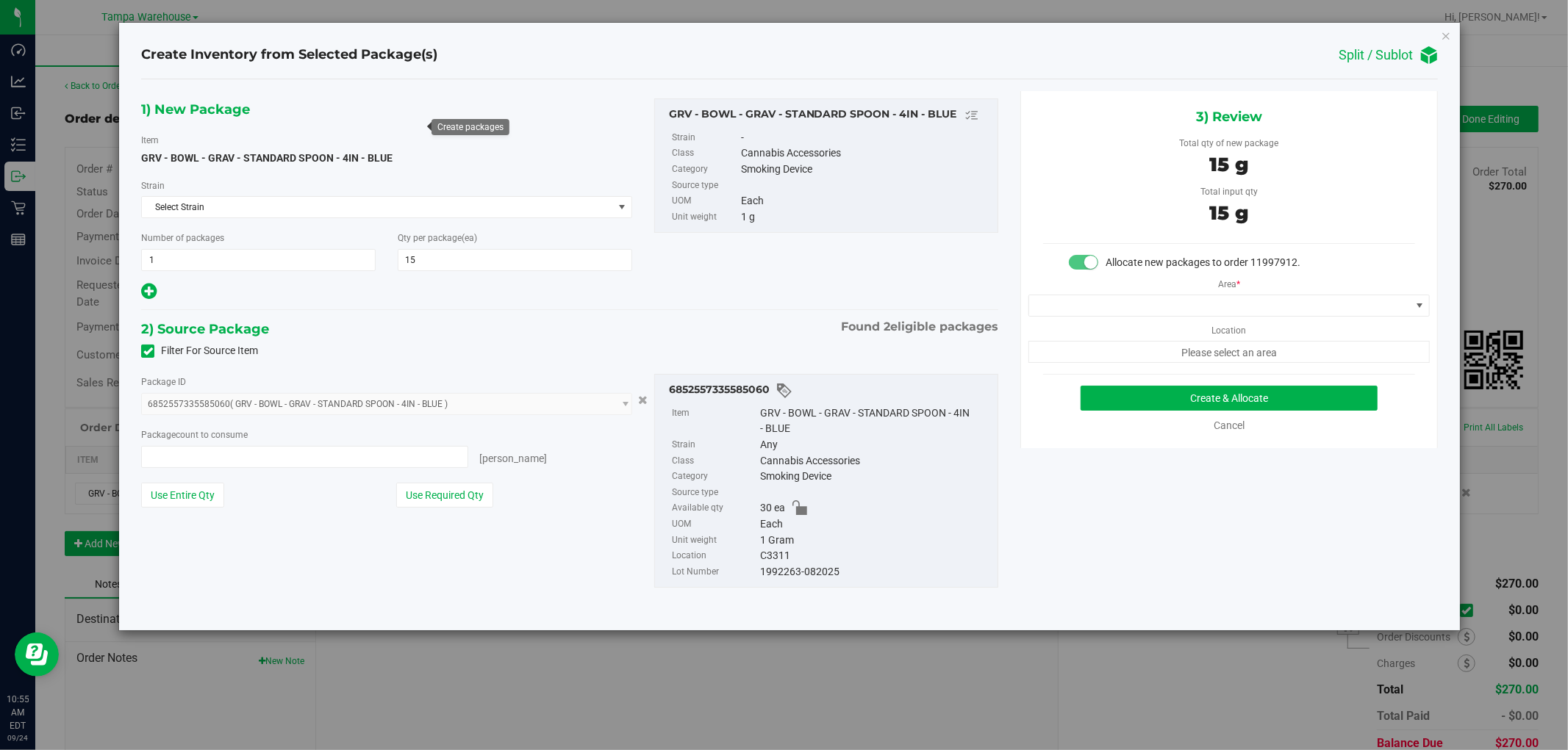
type input "15 ea"
click at [1333, 305] on span at bounding box center [1219, 305] width 381 height 21
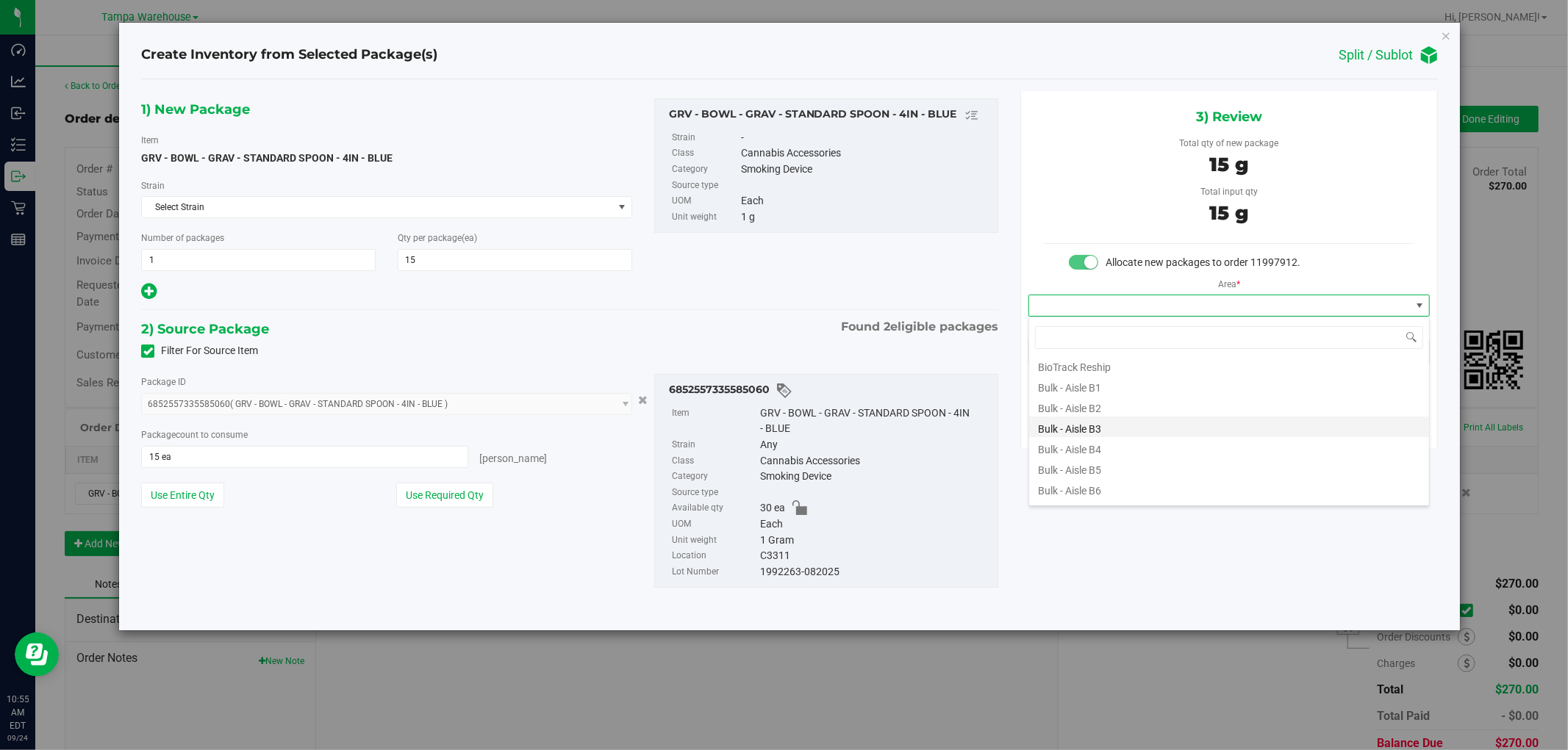
scroll to position [82, 0]
click at [1109, 487] on li "Conditioned - C3 -" at bounding box center [1228, 490] width 400 height 21
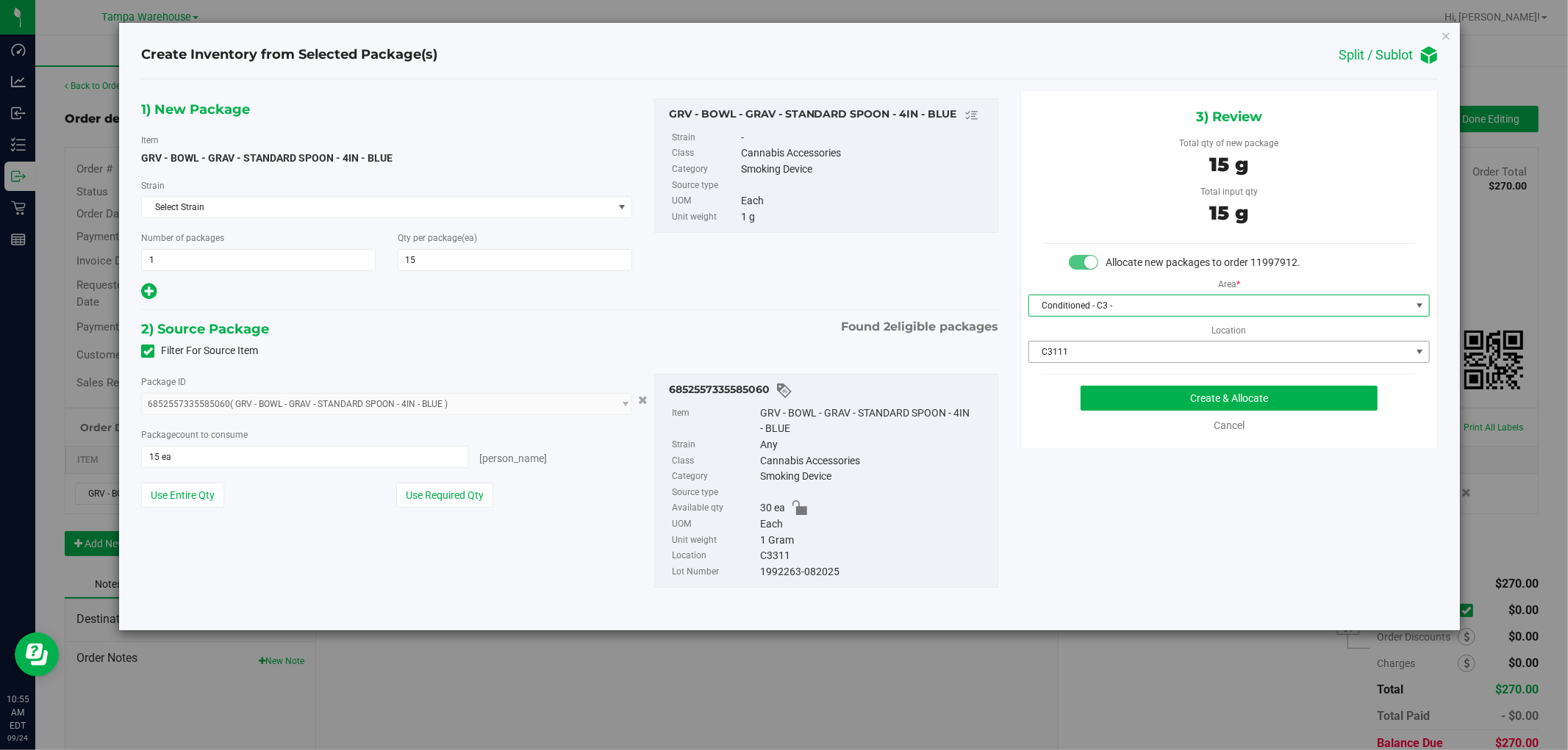
click at [1208, 351] on span "C3111" at bounding box center [1219, 352] width 381 height 21
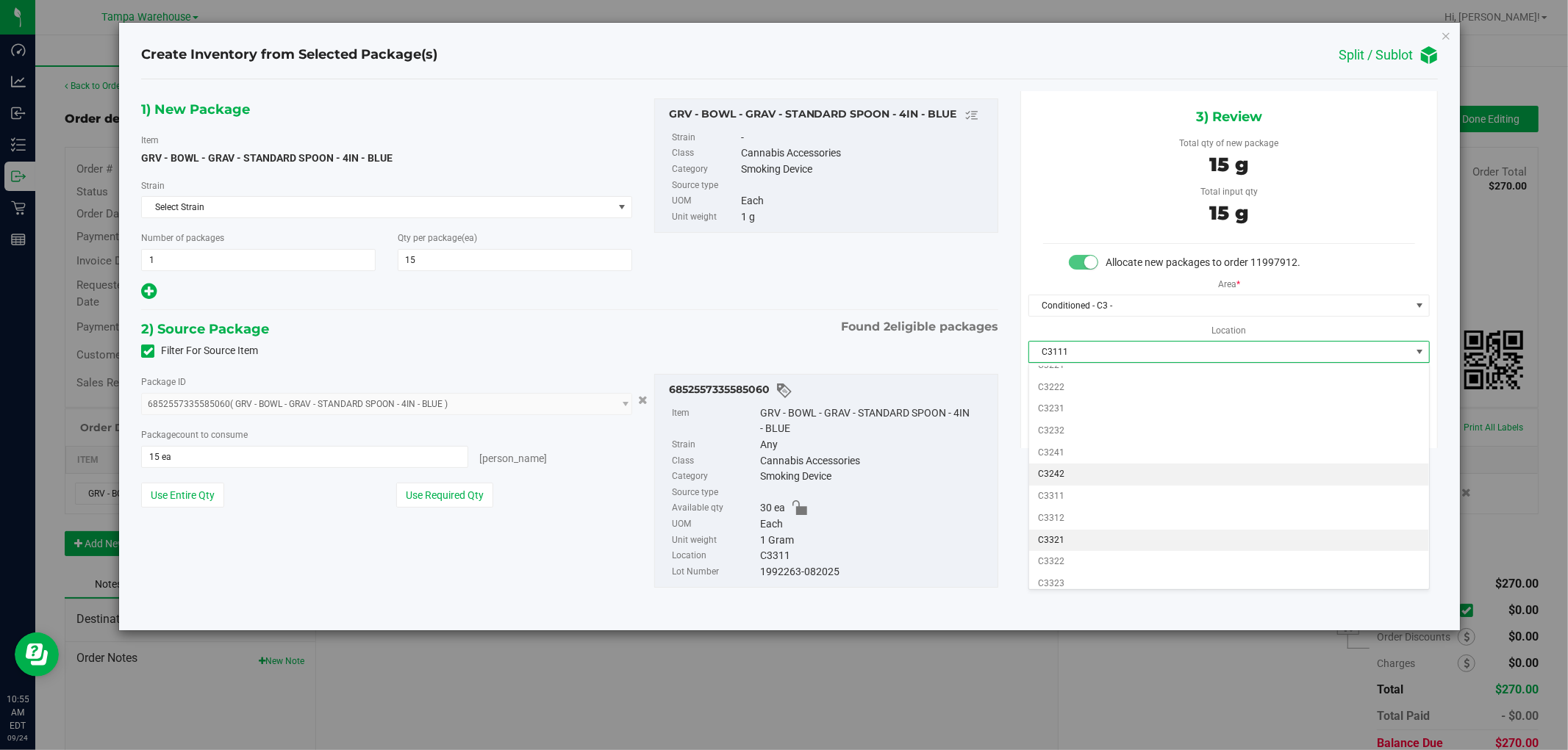
scroll to position [245, 0]
click at [1062, 486] on li "C3311" at bounding box center [1228, 482] width 400 height 22
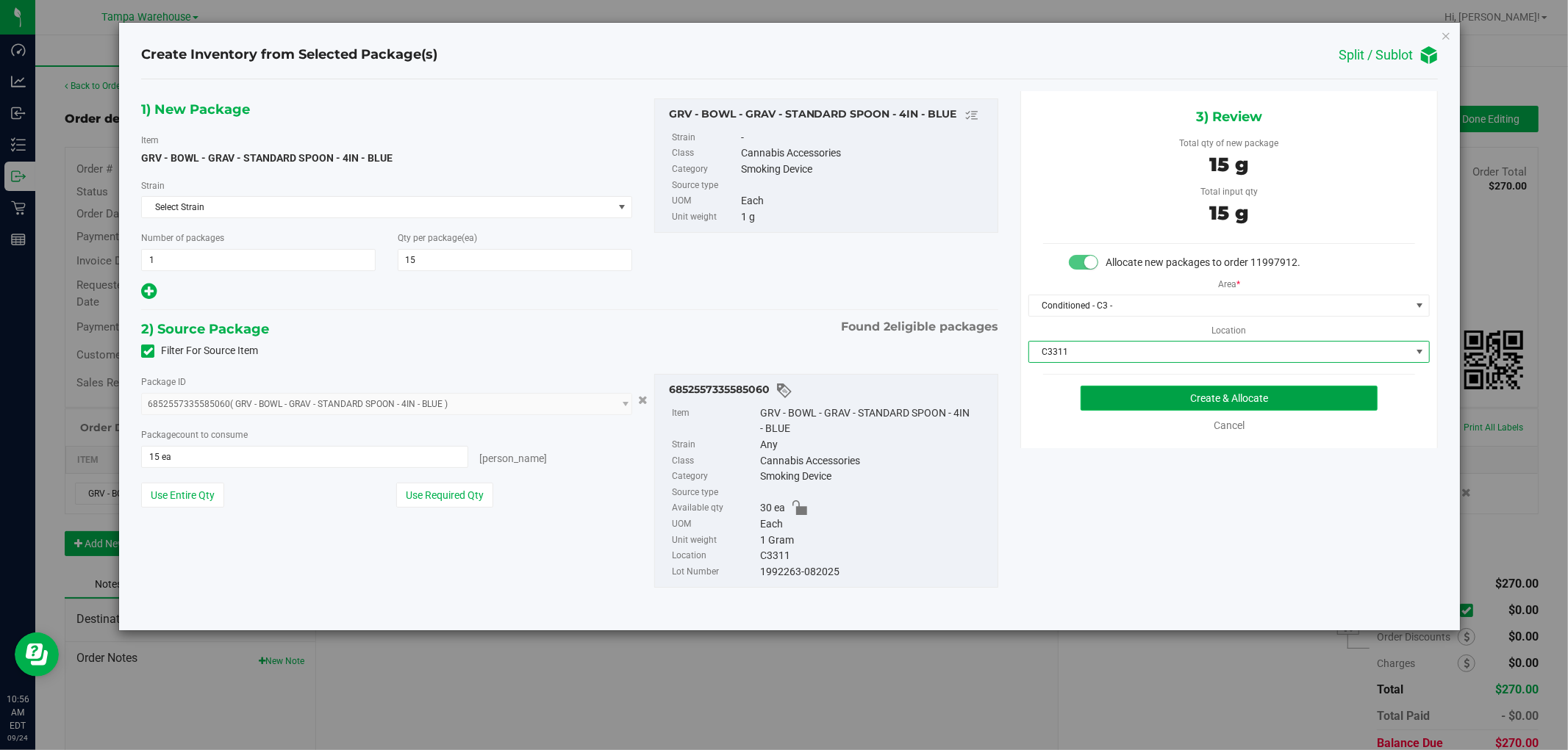
click at [1272, 405] on button "Create & Allocate" at bounding box center [1228, 398] width 297 height 25
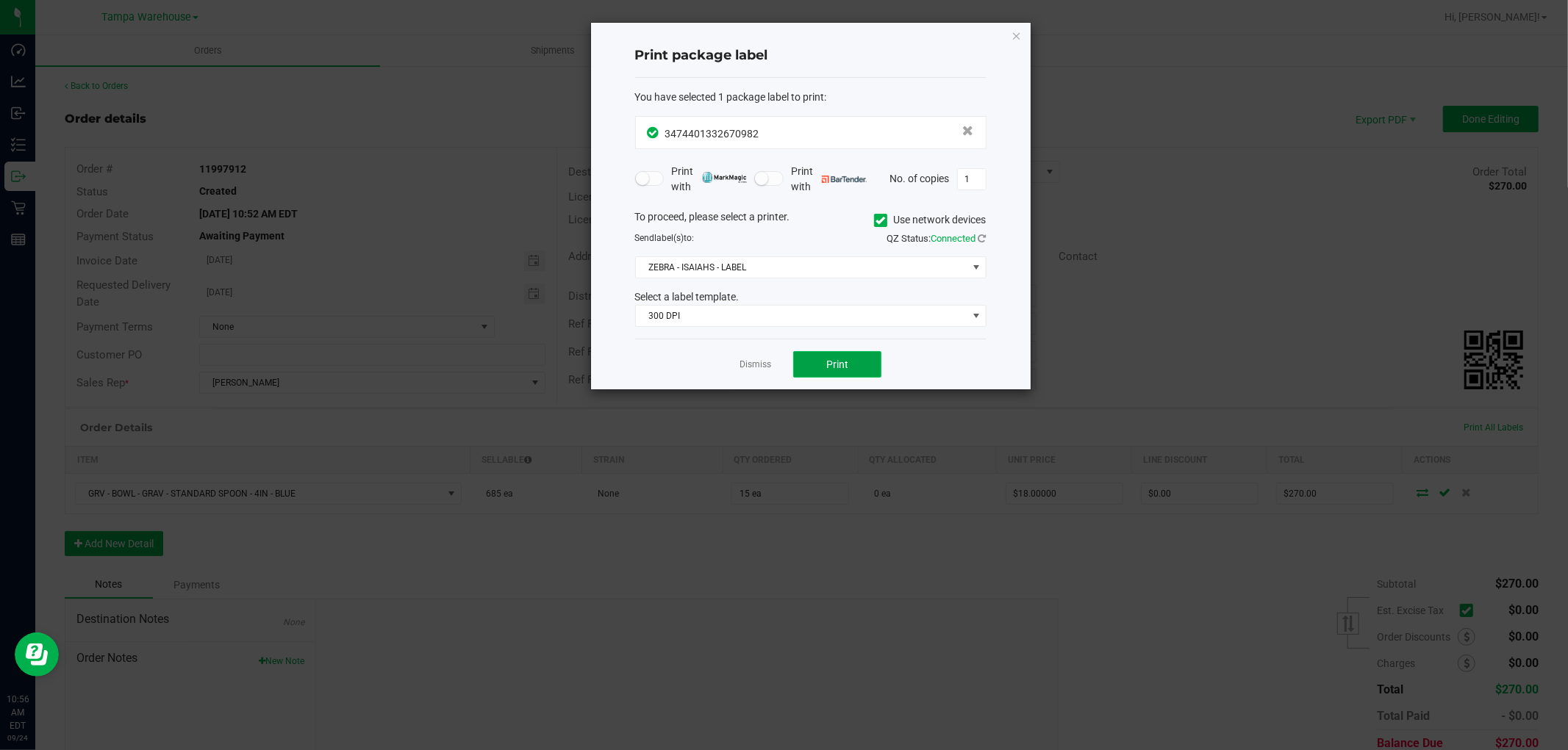
click at [857, 373] on button "Print" at bounding box center [837, 365] width 88 height 27
click at [1014, 35] on icon "button" at bounding box center [1017, 36] width 10 height 18
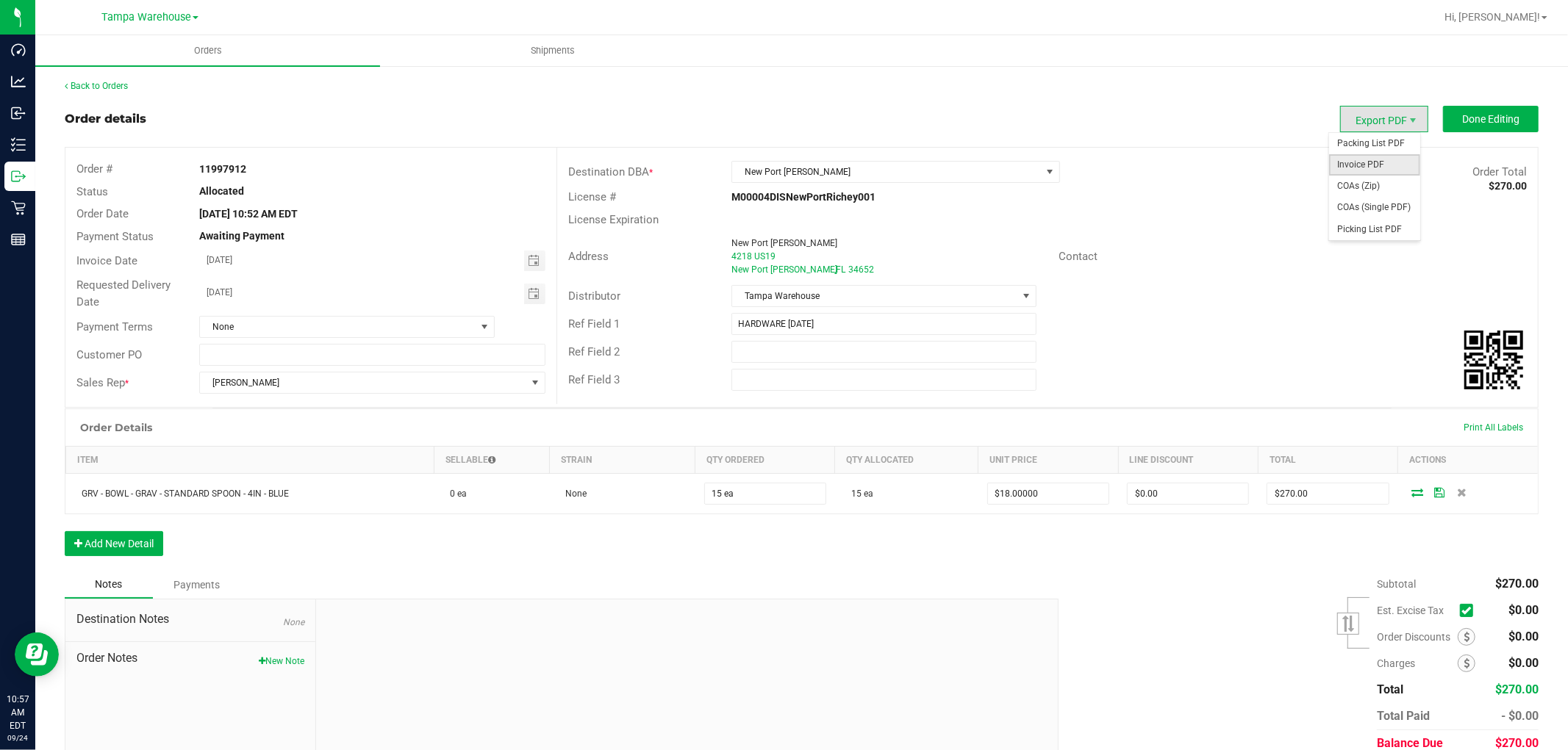
click at [1360, 163] on span "Invoice PDF" at bounding box center [1374, 165] width 91 height 22
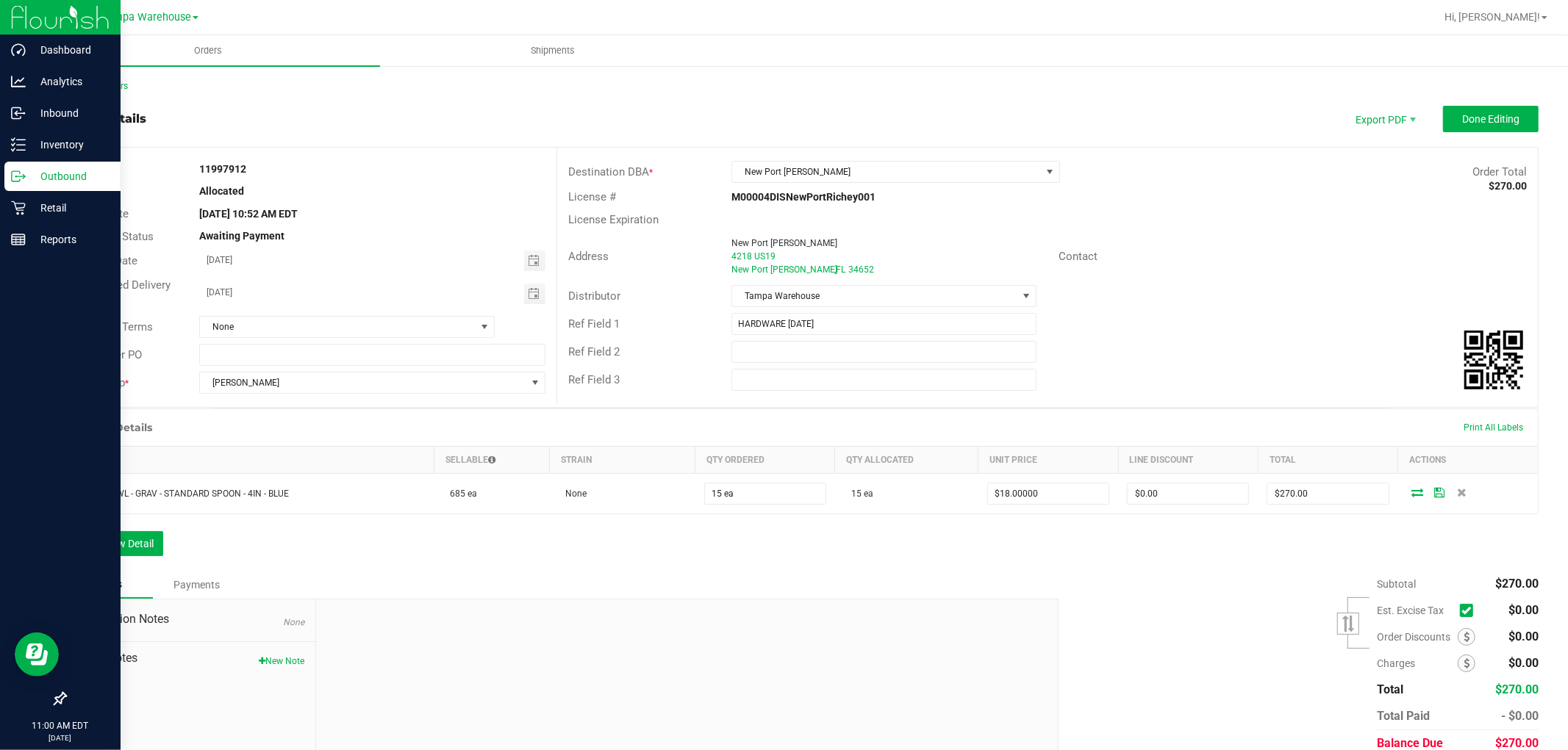
click at [51, 174] on p "Outbound" at bounding box center [69, 177] width 88 height 18
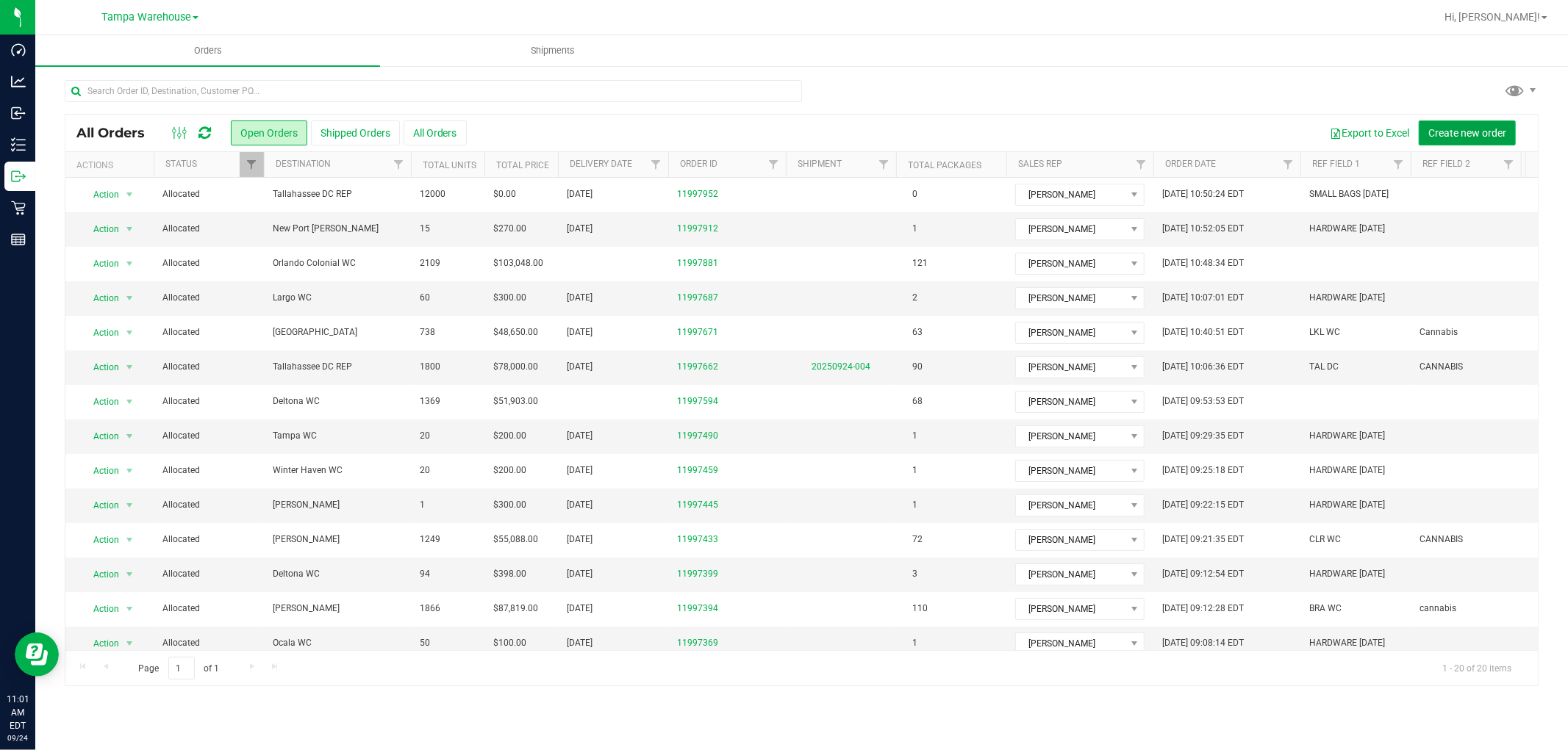
click at [1486, 134] on span "Create new order" at bounding box center [1466, 133] width 78 height 12
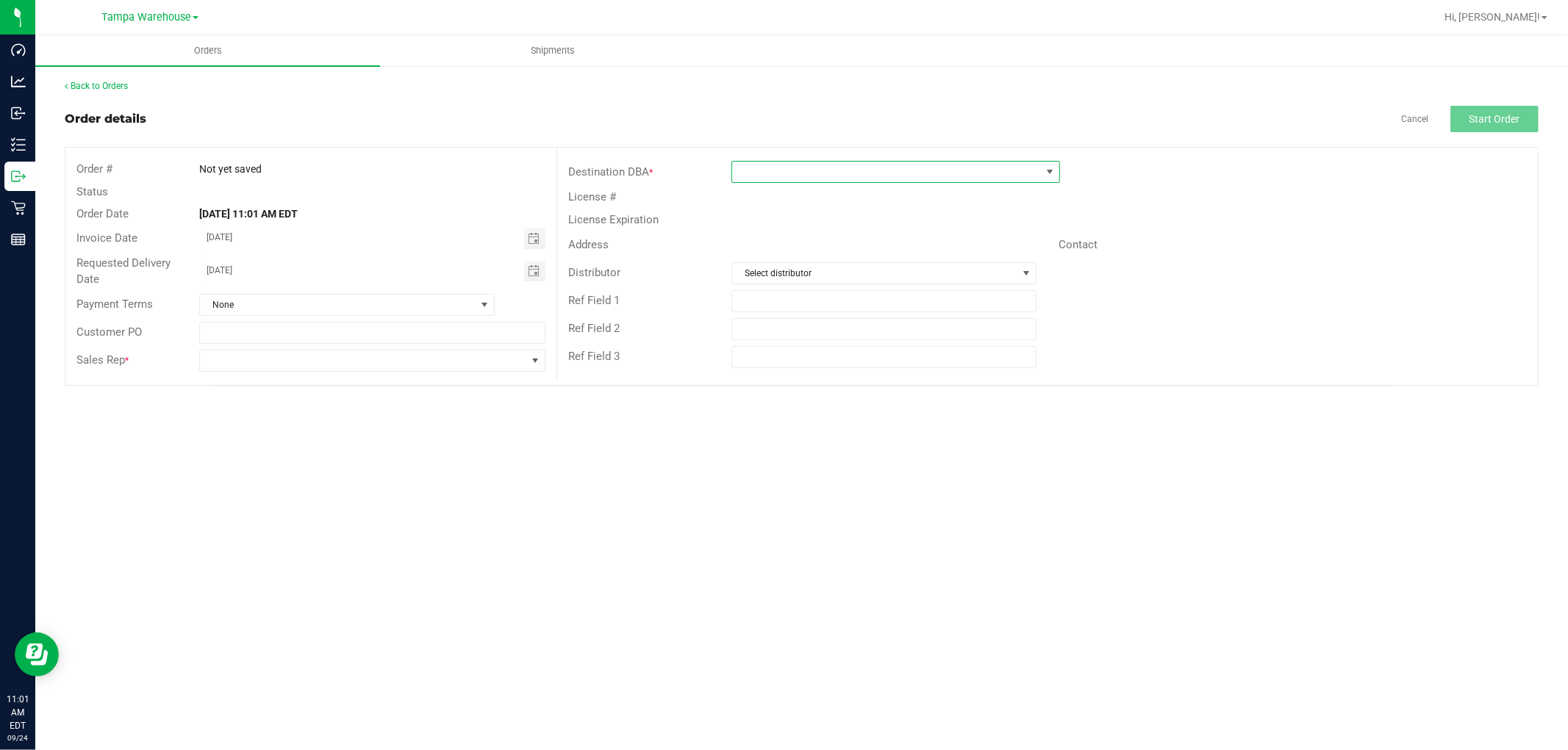
click at [822, 171] on span at bounding box center [886, 172] width 308 height 21
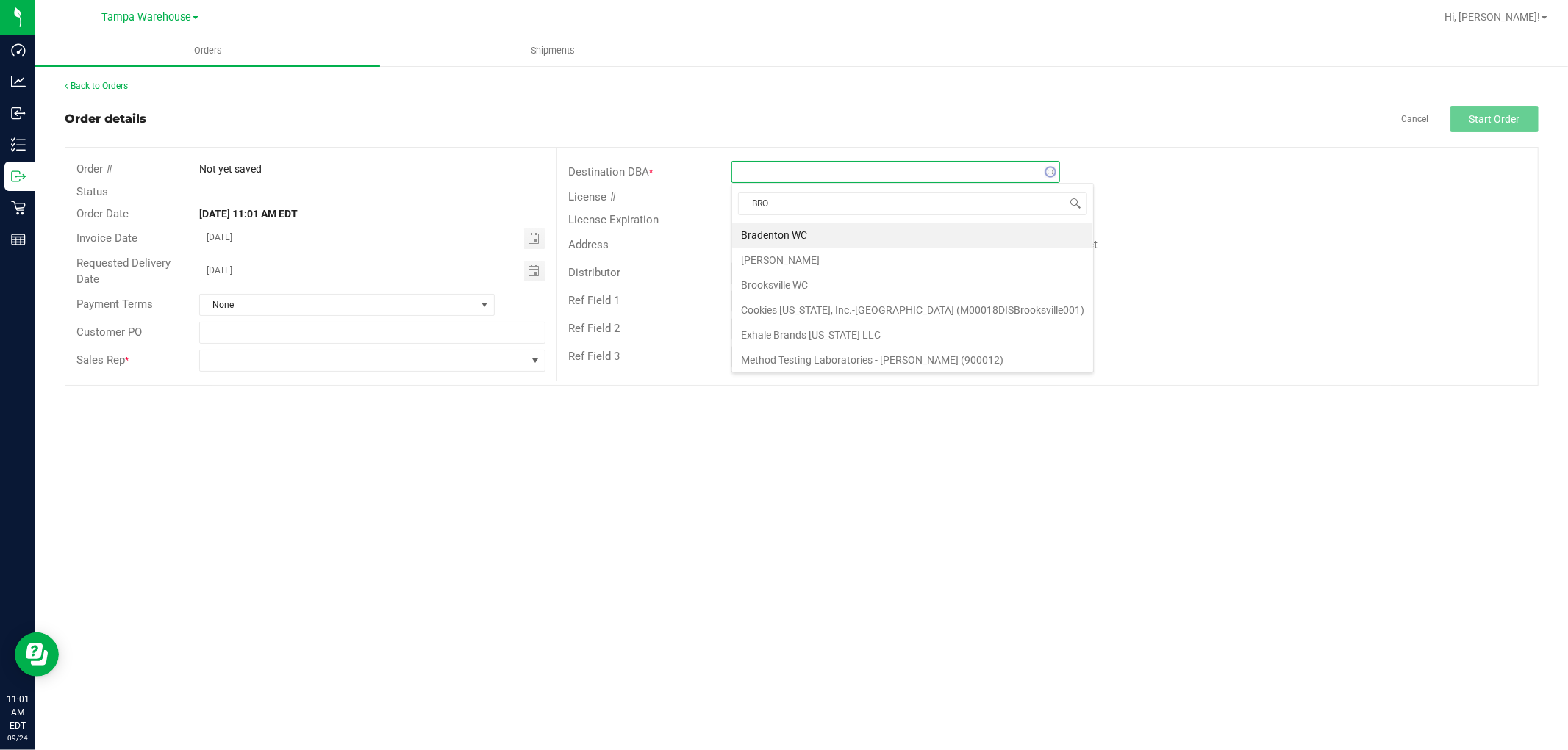
type input "BROO"
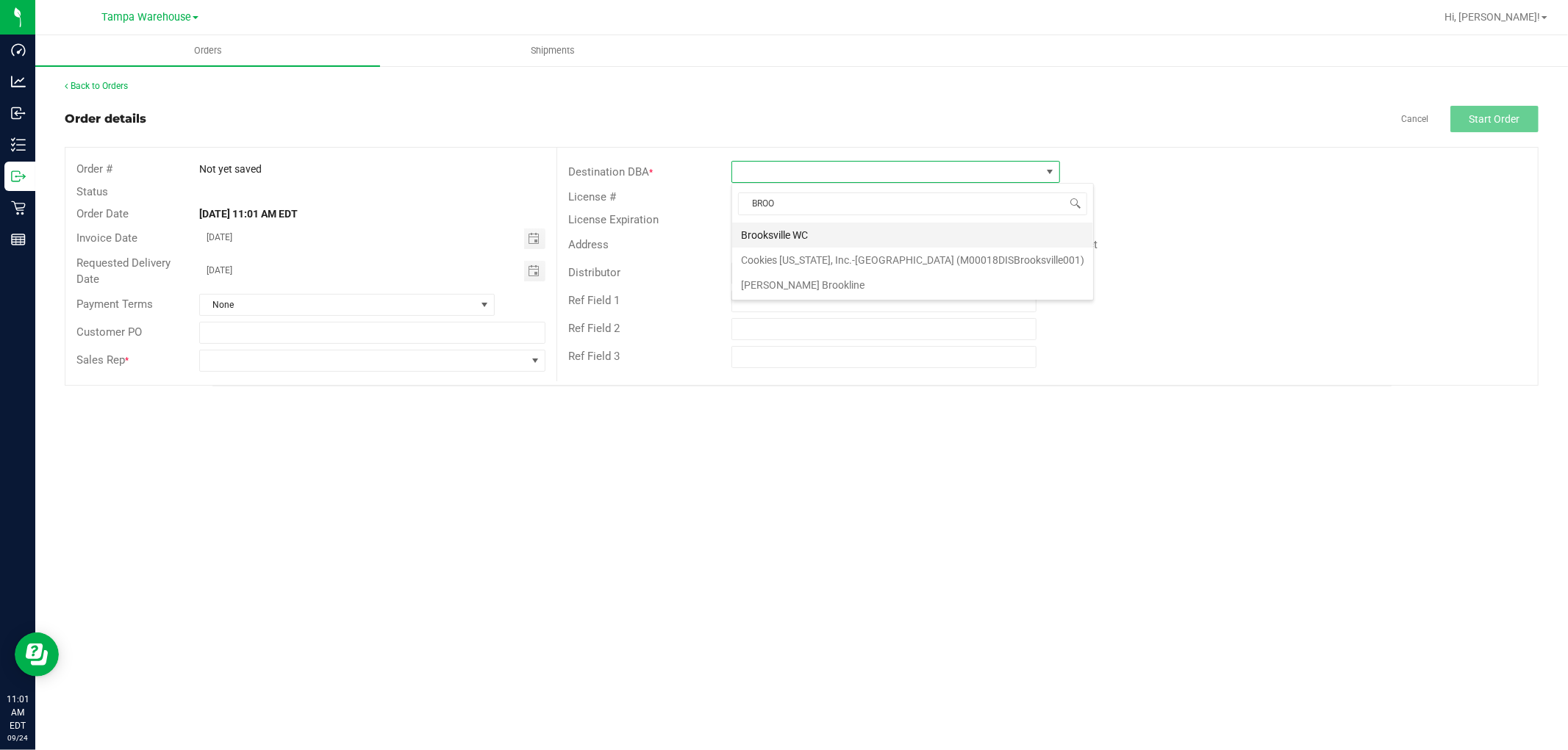
click at [790, 231] on li "Brooksville WC" at bounding box center [912, 234] width 361 height 25
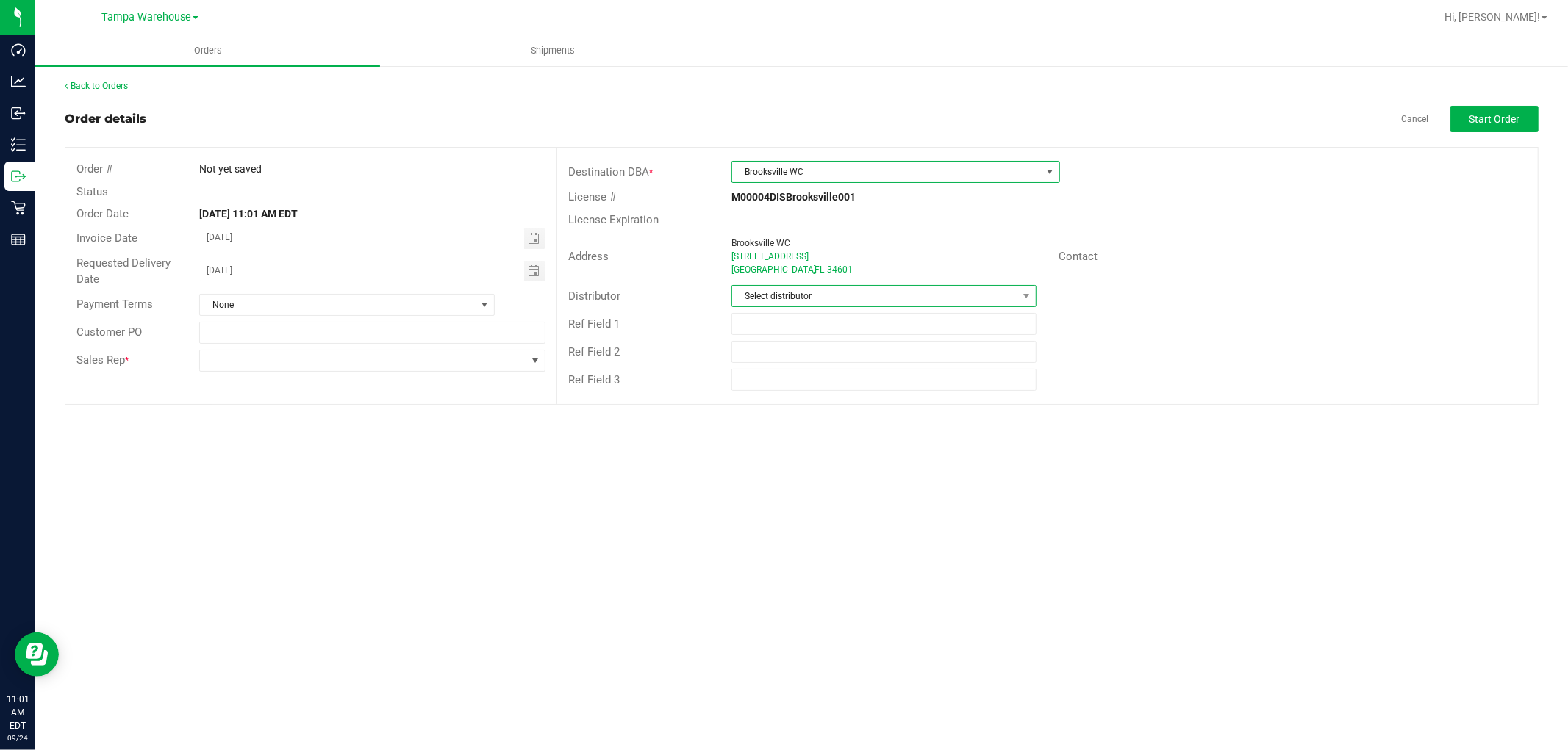
click at [813, 294] on span "Select distributor" at bounding box center [874, 295] width 286 height 21
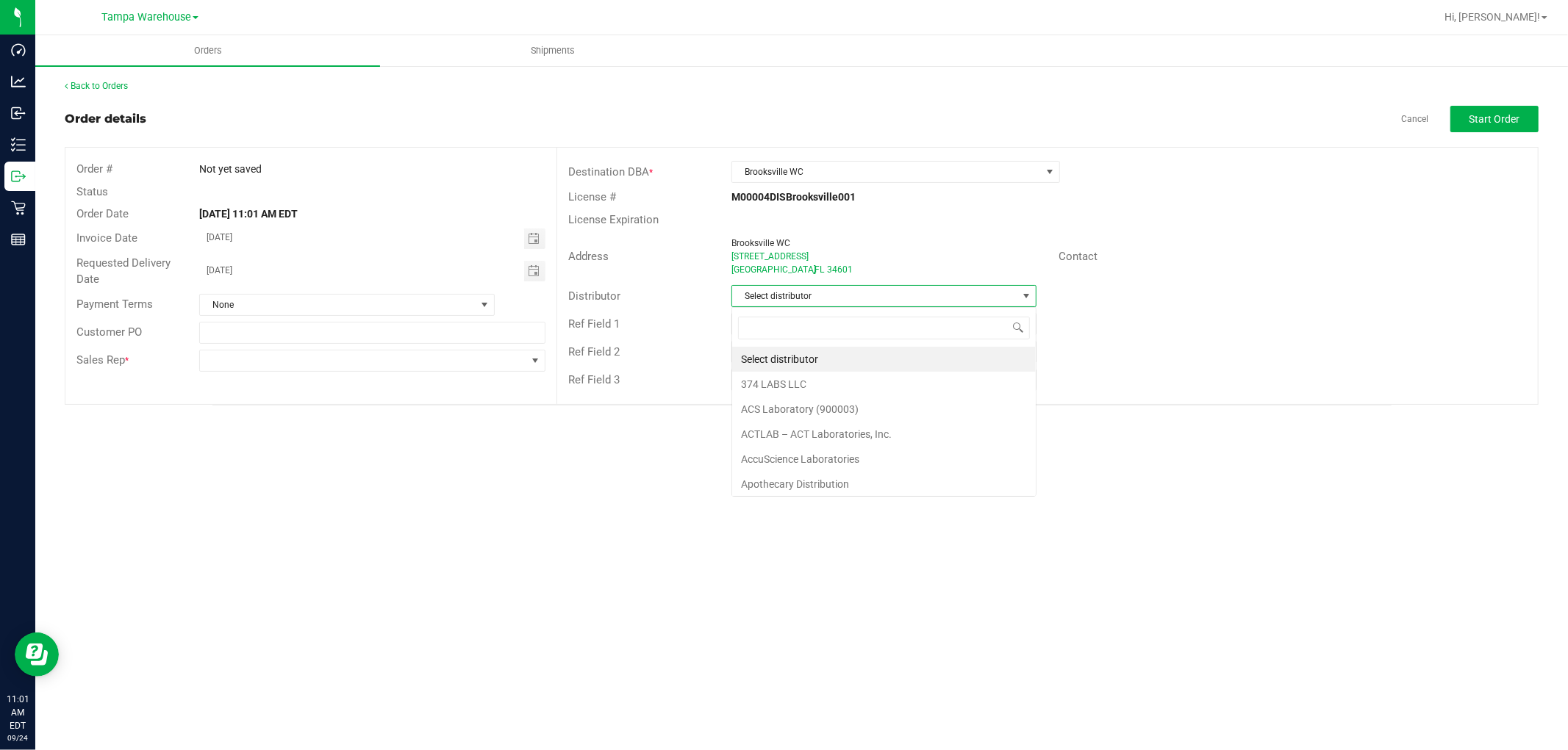
scroll to position [22, 305]
type input "TAM"
click at [809, 385] on li "Tampa Warehouse" at bounding box center [883, 383] width 303 height 25
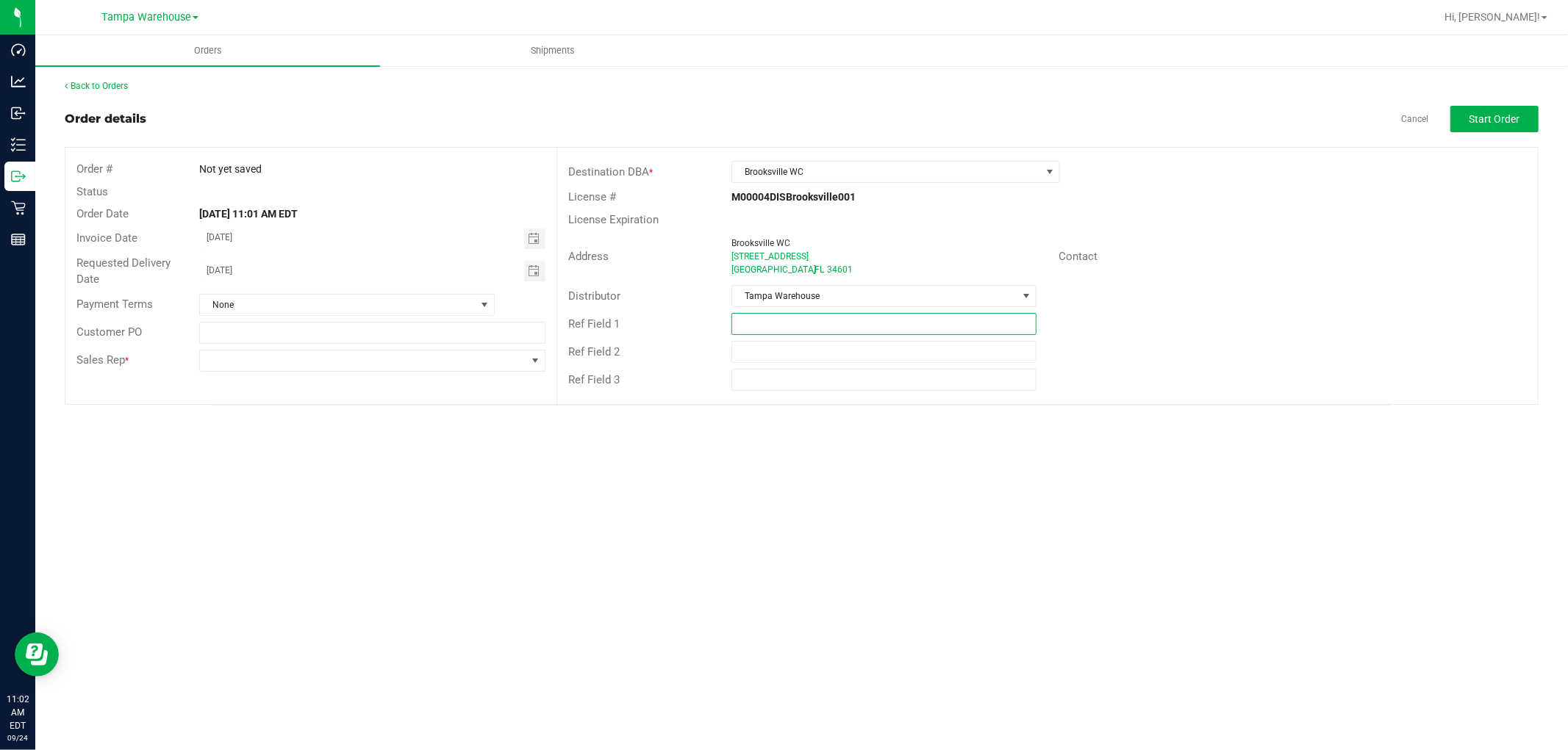
click at [828, 322] on input "text" at bounding box center [883, 324] width 305 height 22
paste input "HARDWARE [DATE]"
type input "HARDWARE [DATE]"
click at [442, 358] on span at bounding box center [363, 361] width 326 height 21
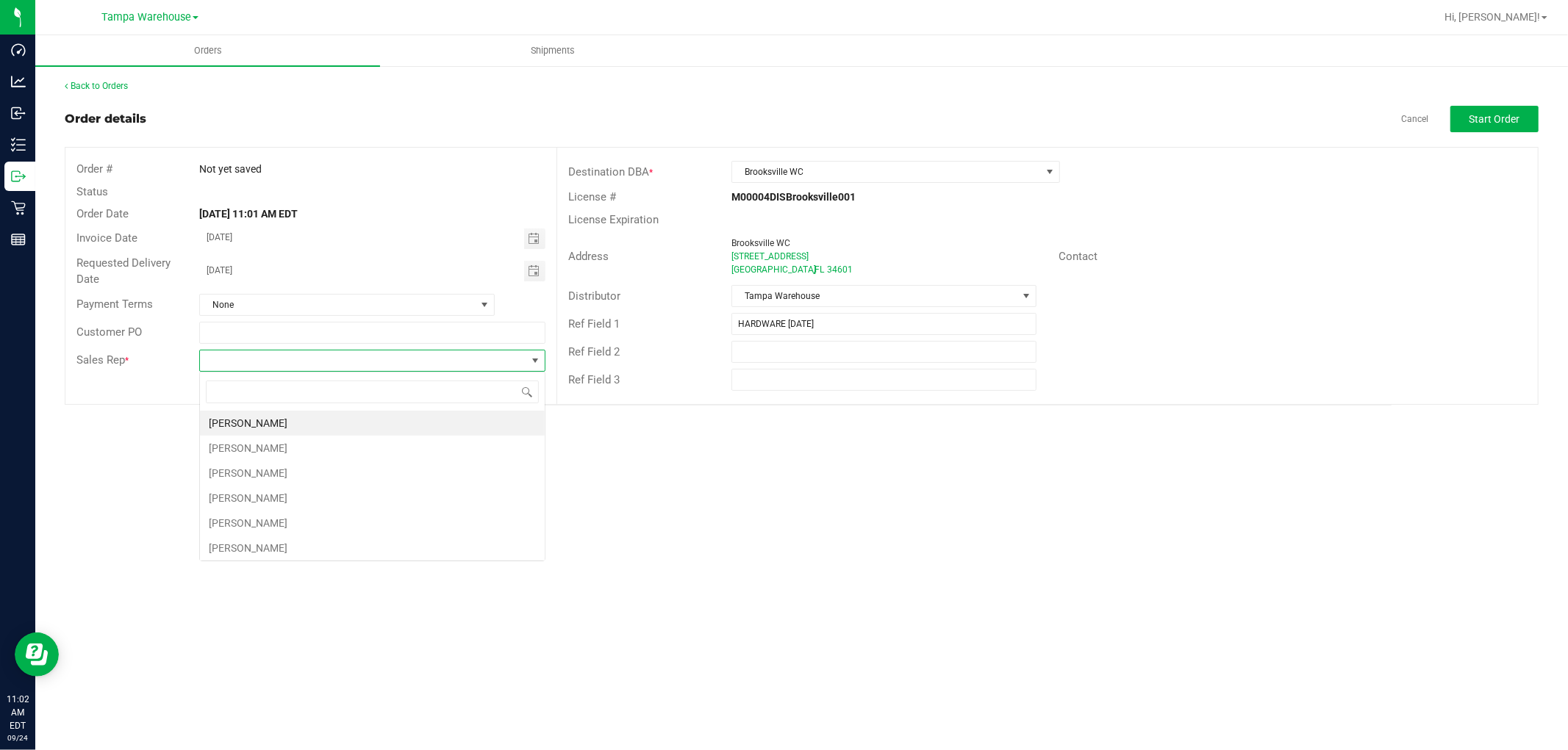
scroll to position [22, 346]
type input "ISAIA"
click at [351, 424] on li "[PERSON_NAME]" at bounding box center [371, 423] width 345 height 25
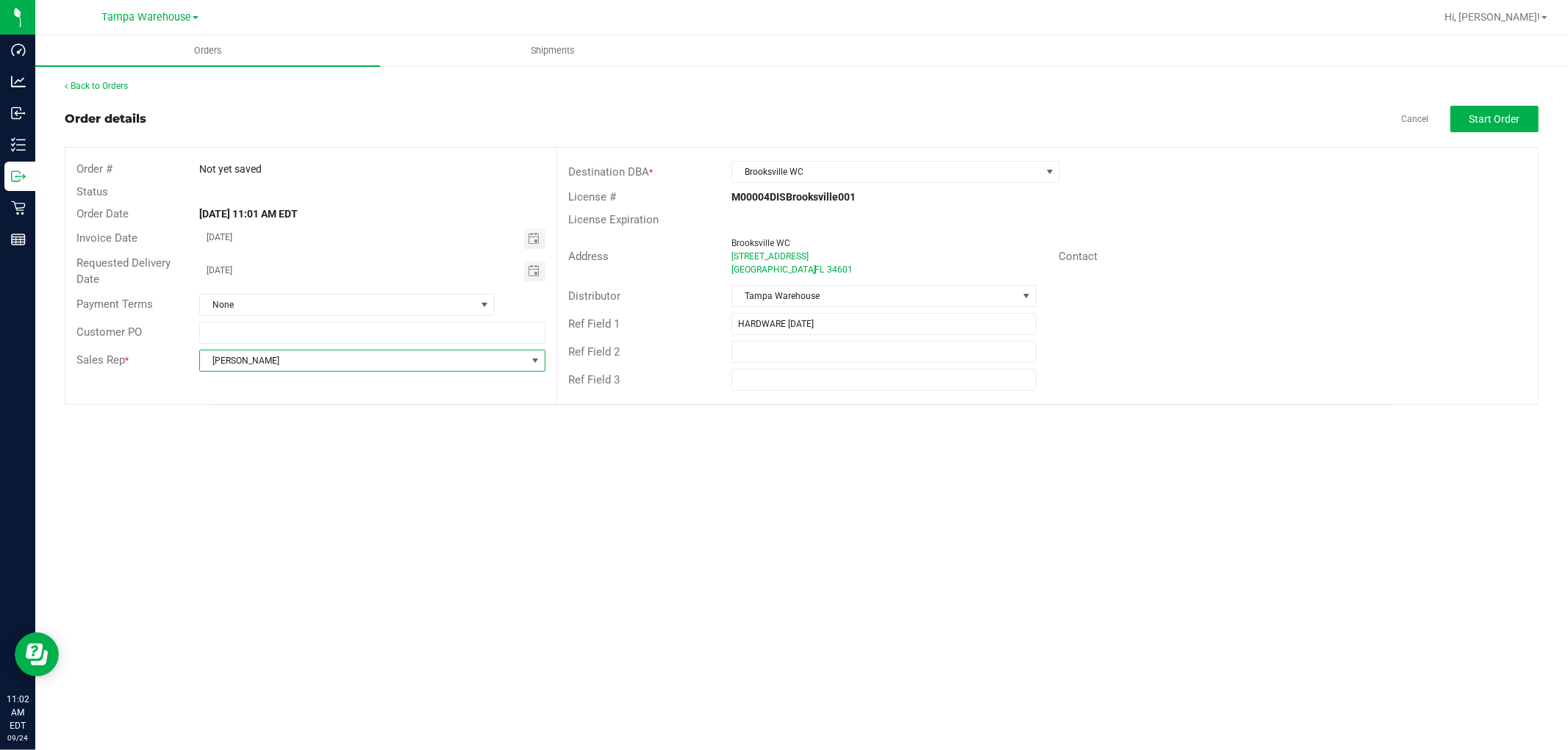
click at [1254, 340] on div "Ref Field 2" at bounding box center [1047, 352] width 980 height 28
click at [1473, 115] on span "Start Order" at bounding box center [1494, 120] width 50 height 12
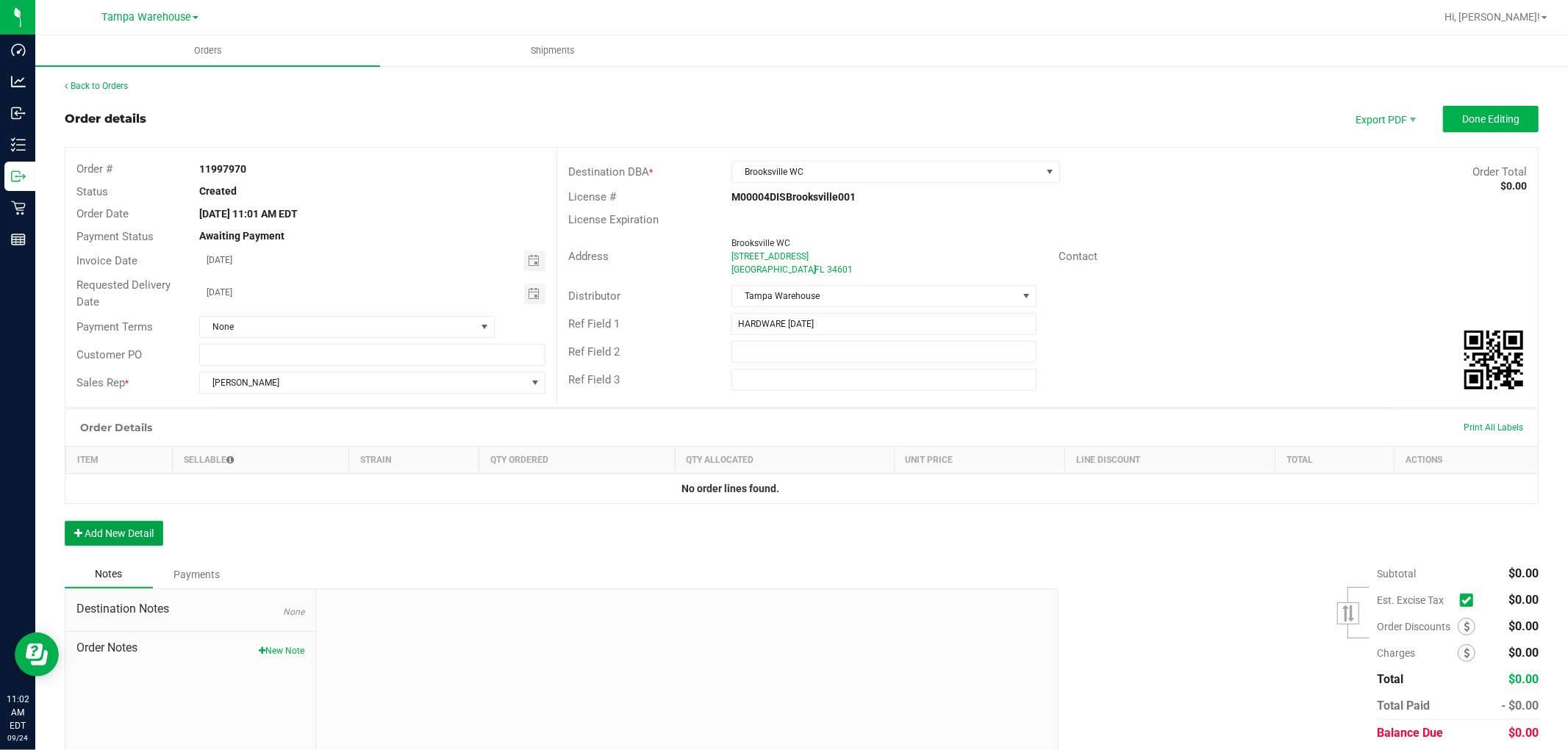
click at [140, 533] on button "Add New Detail" at bounding box center [114, 533] width 99 height 25
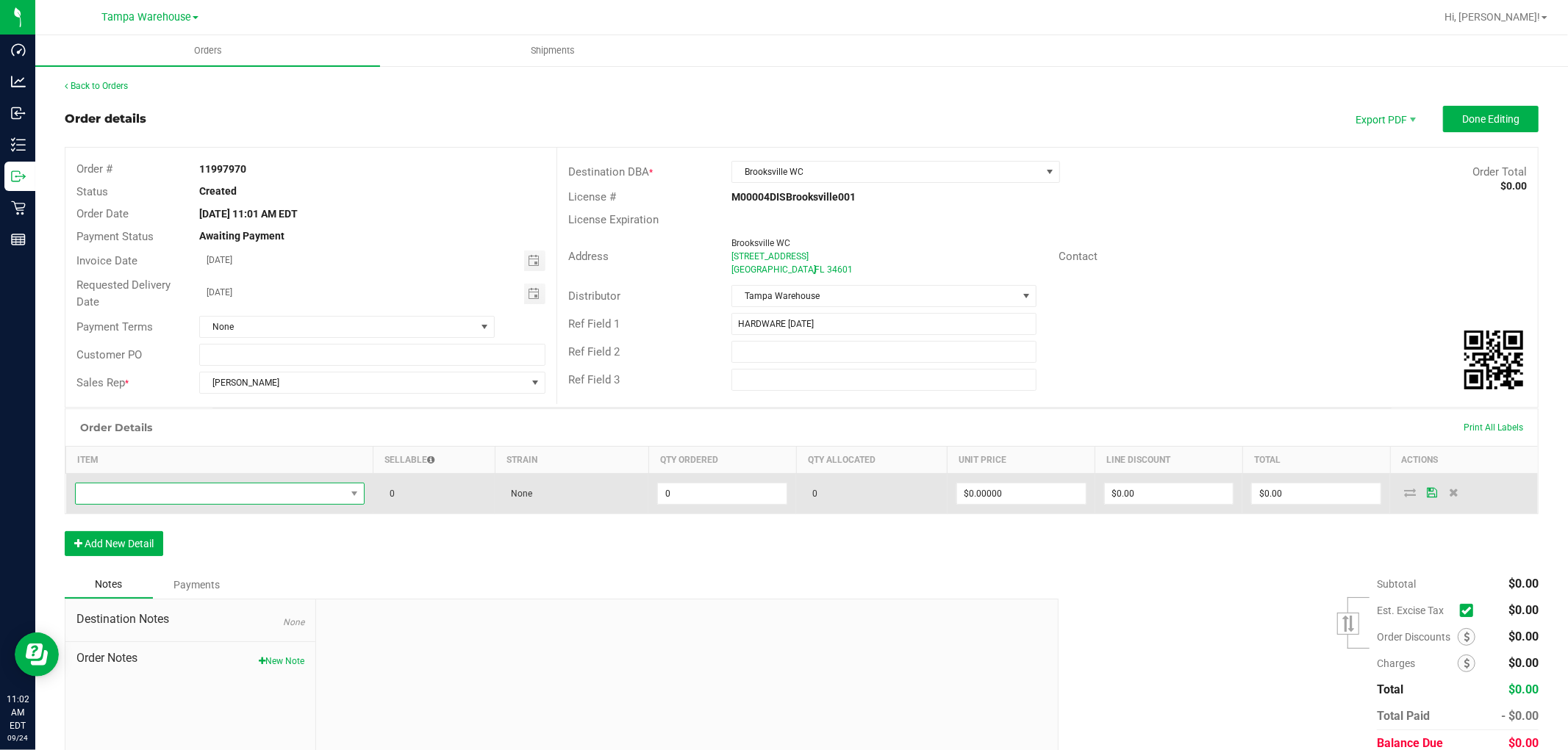
click at [213, 495] on span "NO DATA FOUND" at bounding box center [210, 493] width 270 height 21
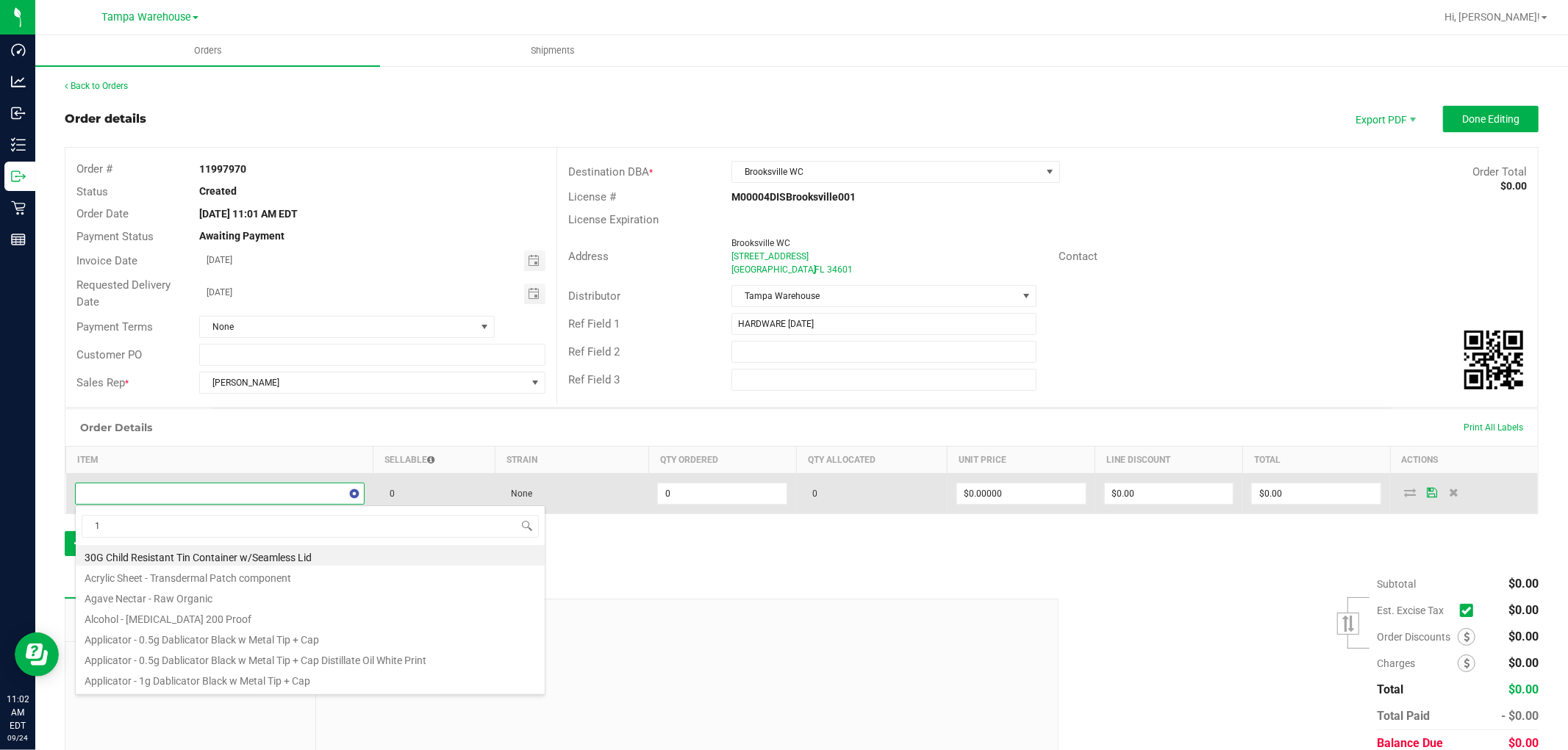
scroll to position [22, 284]
type input "1992285"
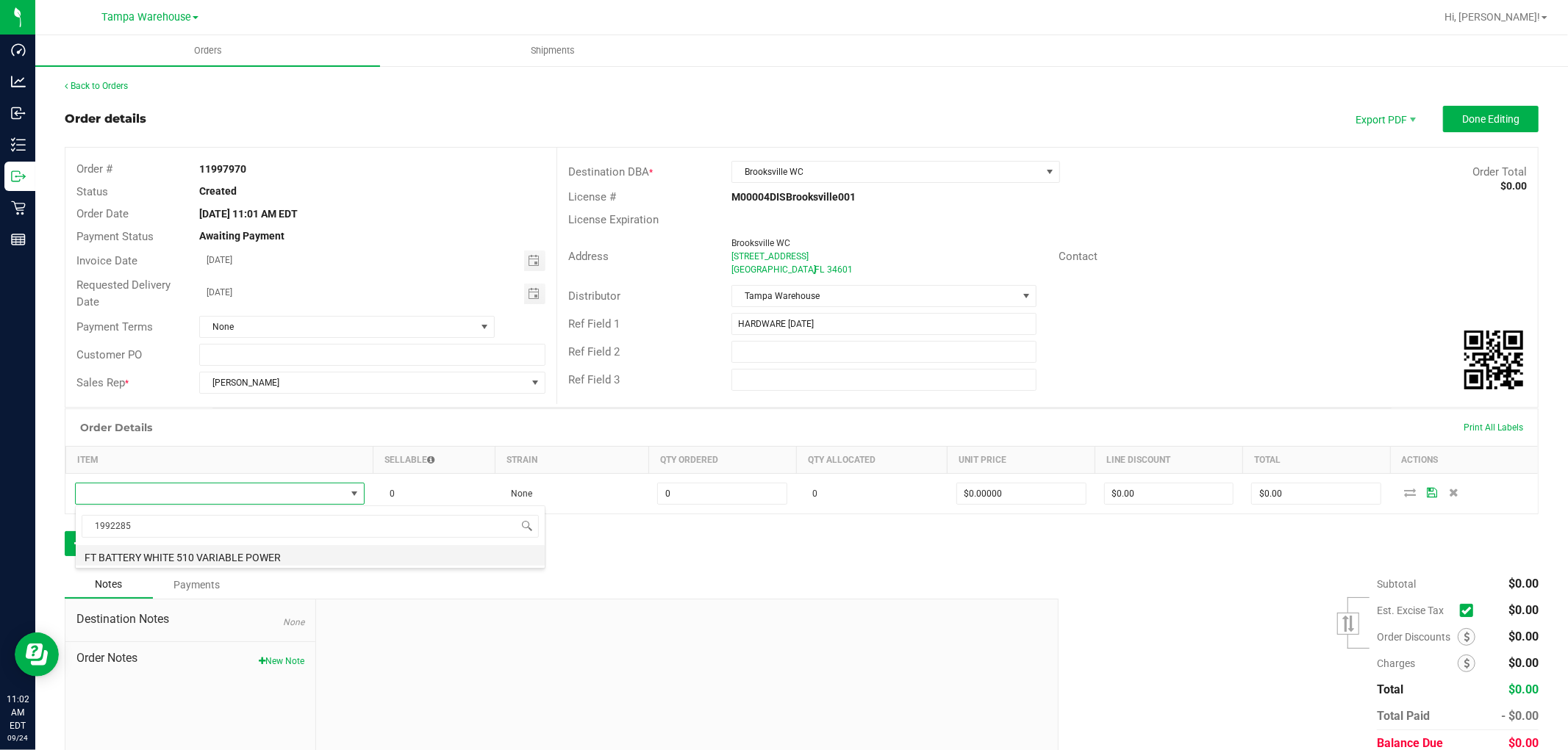
click at [283, 562] on li "FT BATTERY WHITE 510 VARIABLE POWER" at bounding box center [310, 555] width 469 height 21
type input "0 ea"
type input "$10.00000"
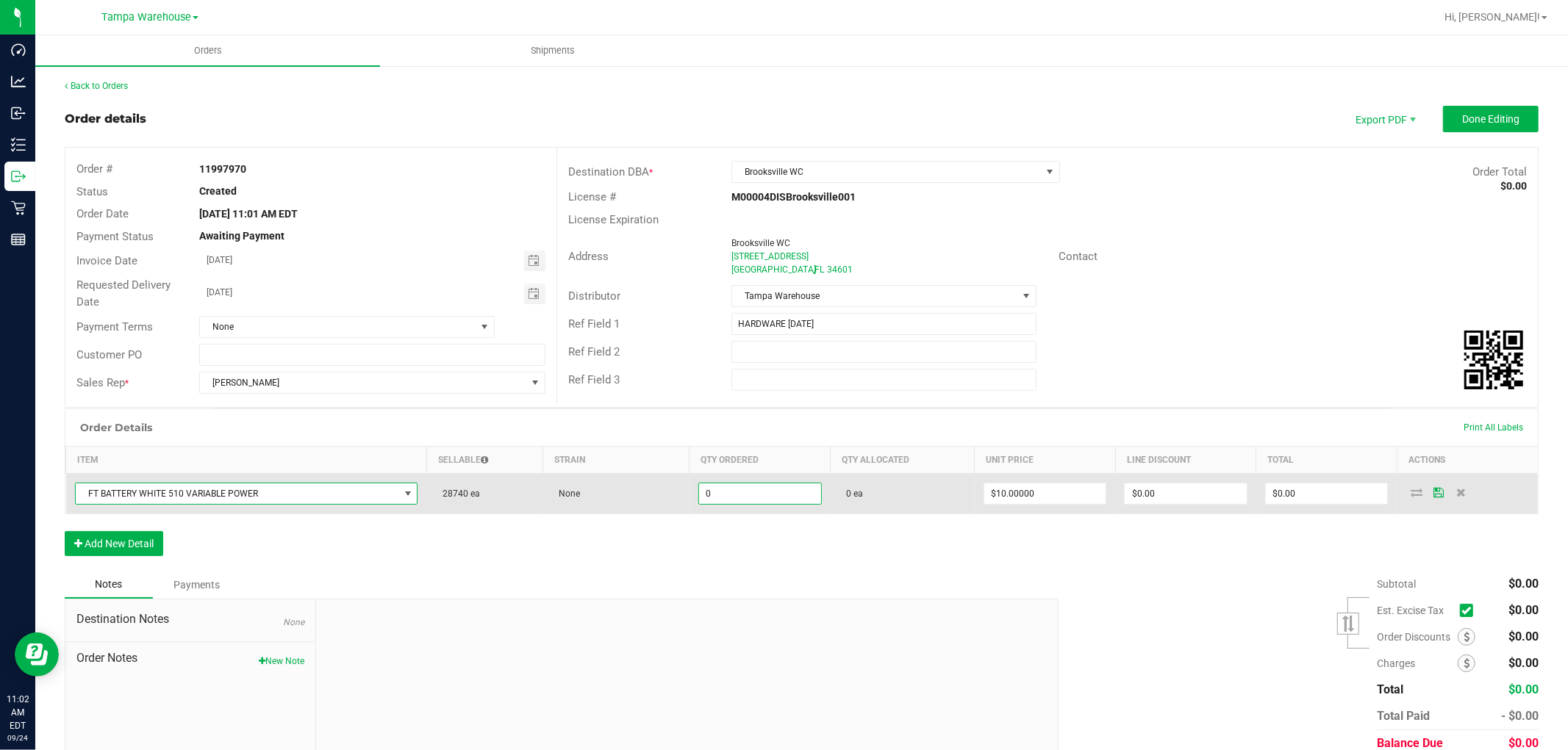
click at [733, 495] on input "0" at bounding box center [759, 493] width 122 height 21
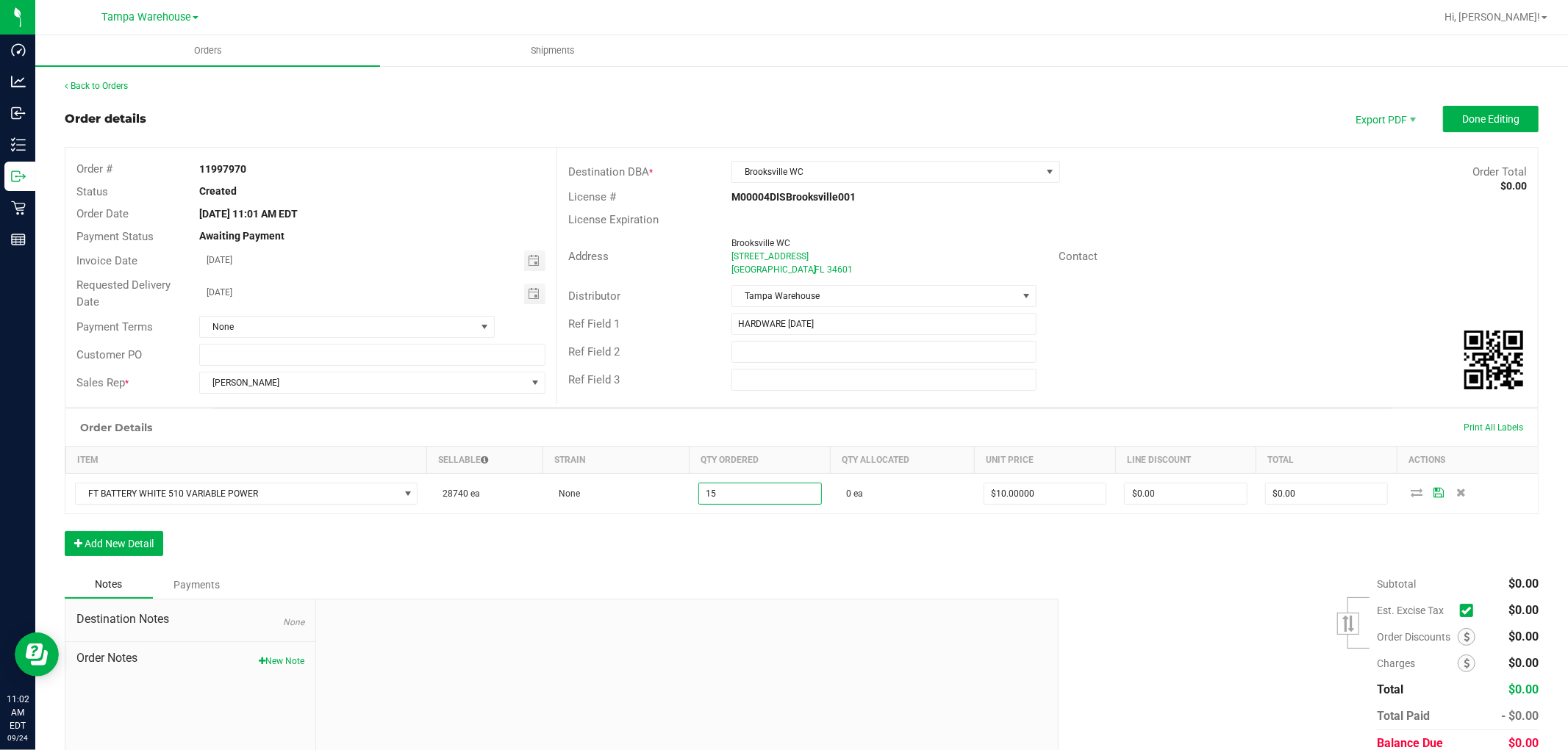
type input "15 ea"
type input "$150.00"
click at [775, 552] on div "Order Details Print All Labels Item Sellable Strain Qty Ordered Qty Allocated U…" at bounding box center [800, 490] width 1473 height 162
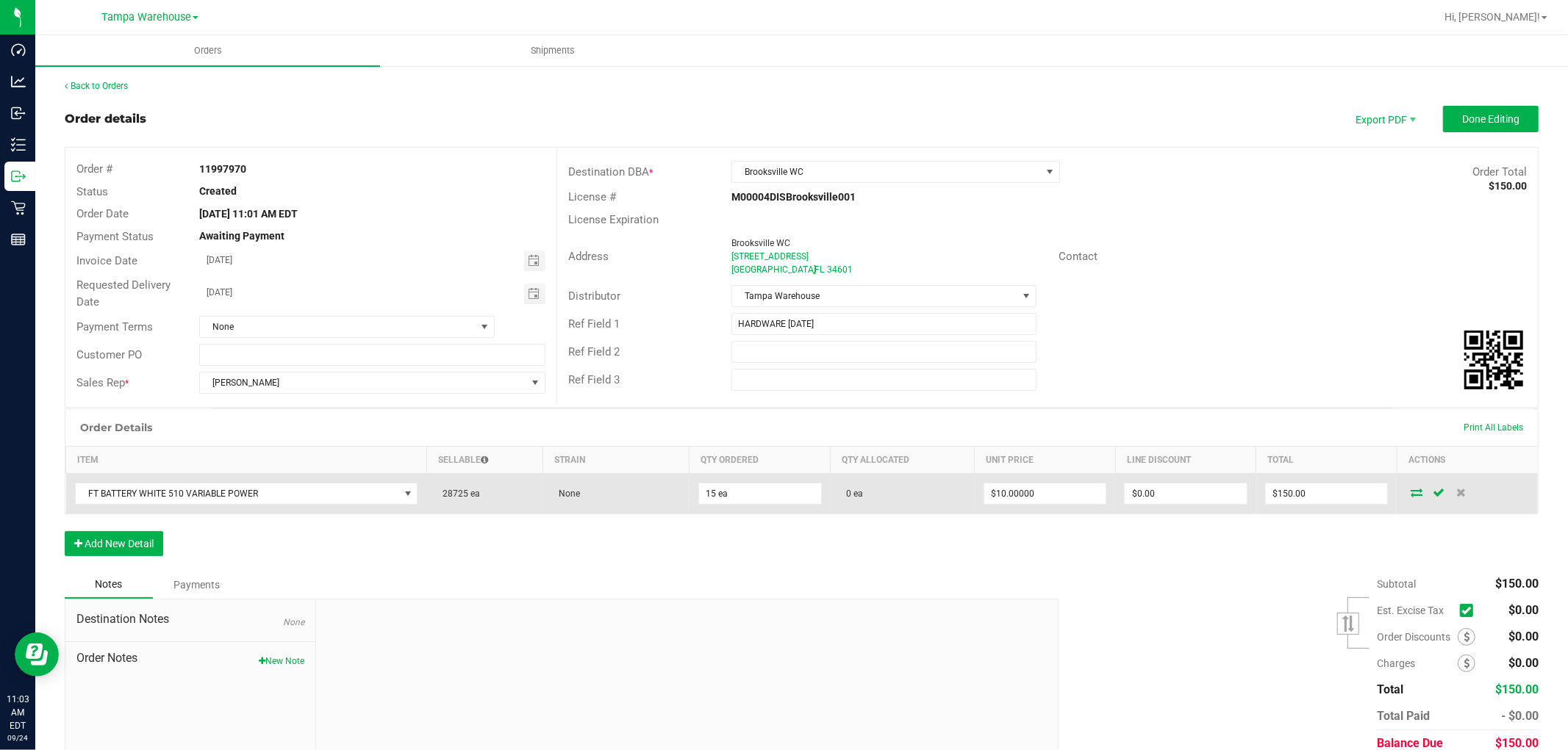
click at [1405, 493] on span at bounding box center [1416, 492] width 22 height 9
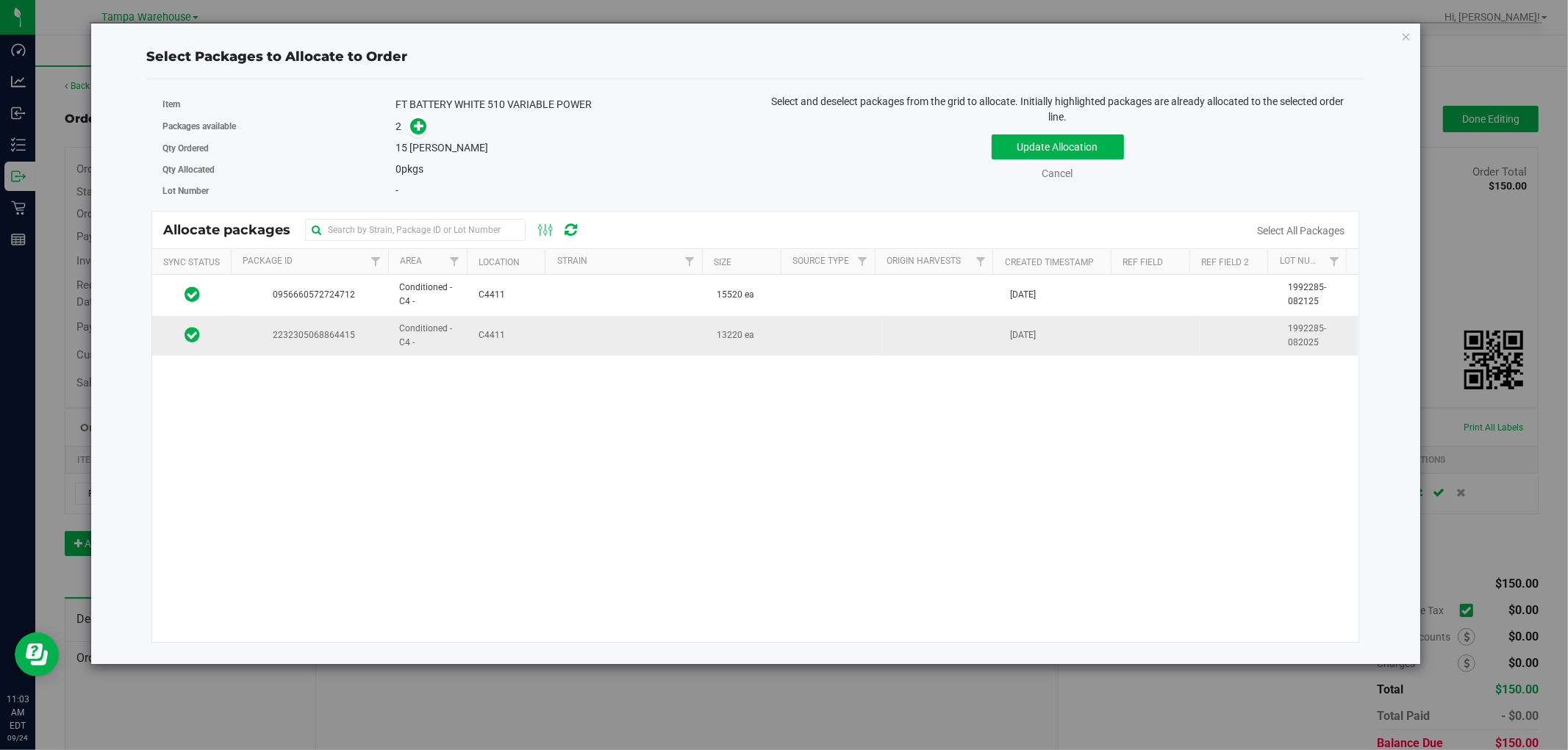
click at [576, 336] on td at bounding box center [628, 336] width 159 height 40
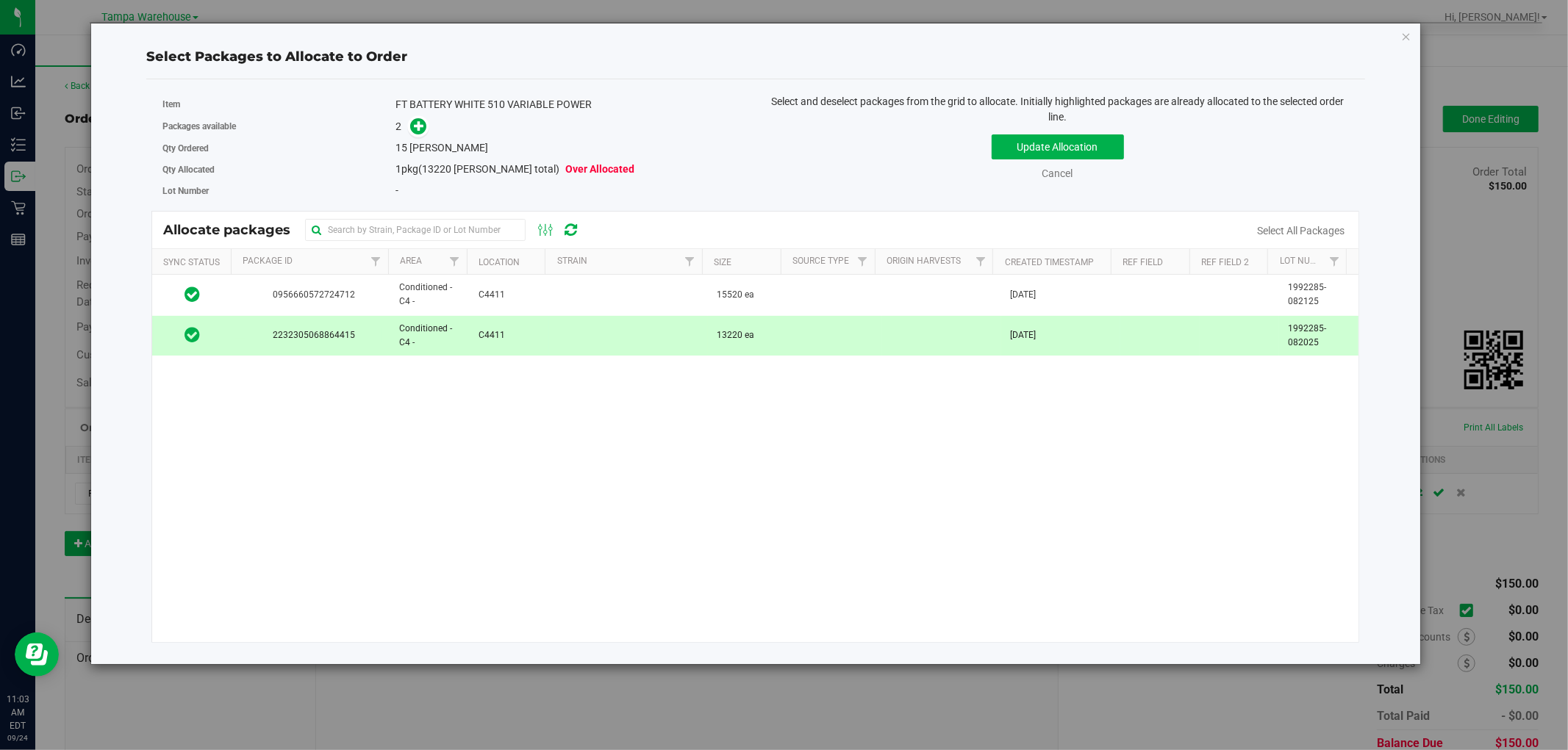
click at [576, 336] on td at bounding box center [628, 336] width 159 height 40
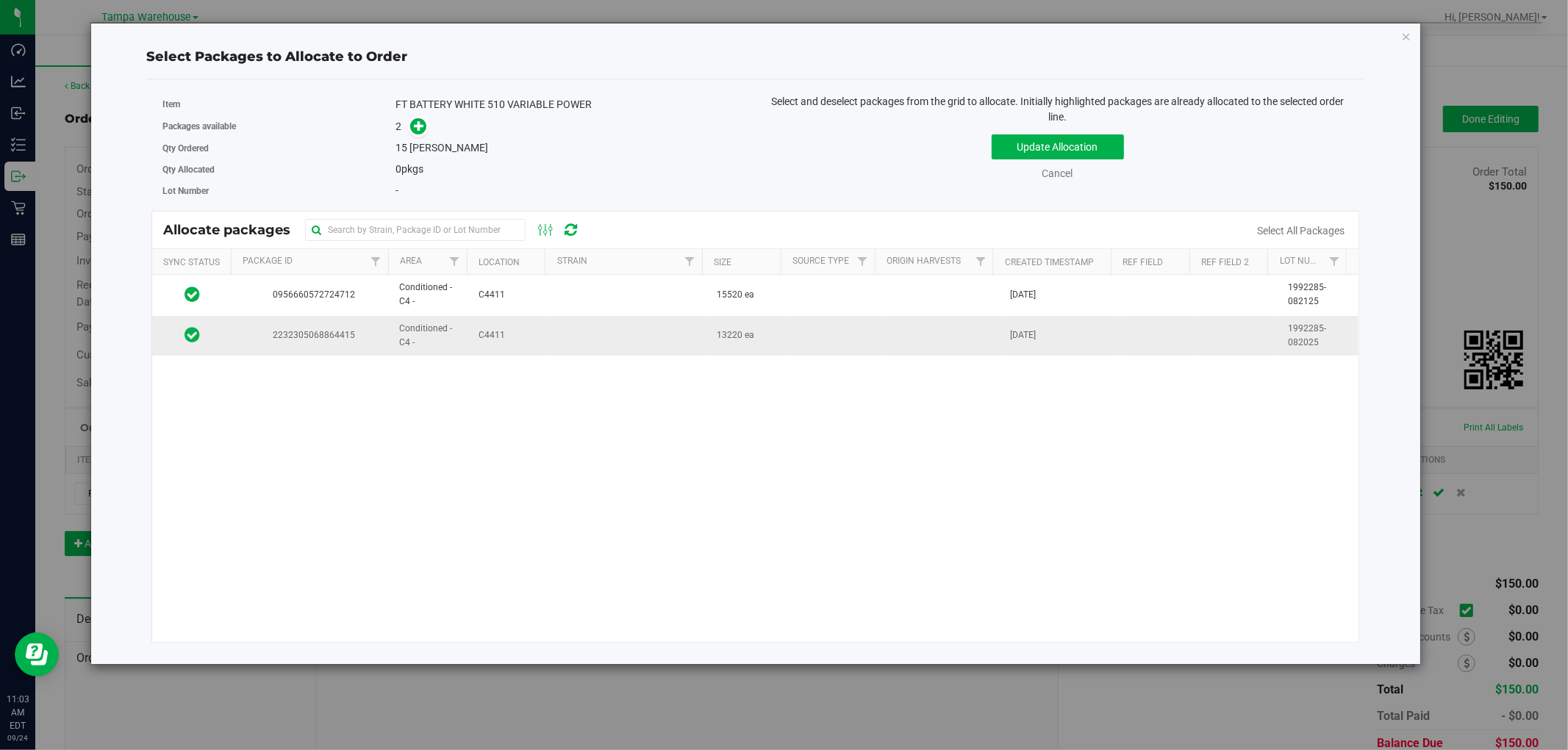
click at [596, 333] on td at bounding box center [628, 336] width 159 height 40
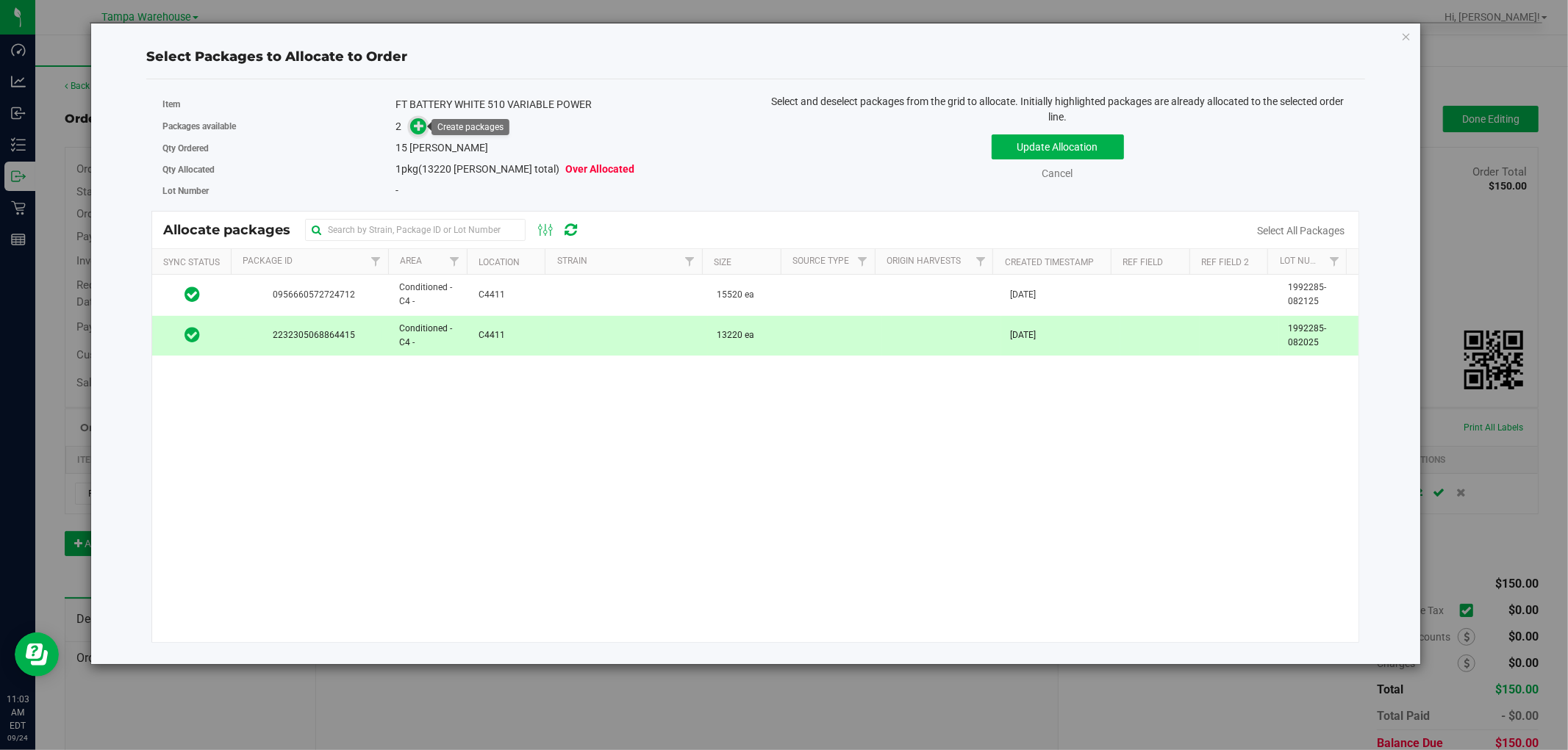
click at [422, 125] on icon at bounding box center [419, 125] width 10 height 10
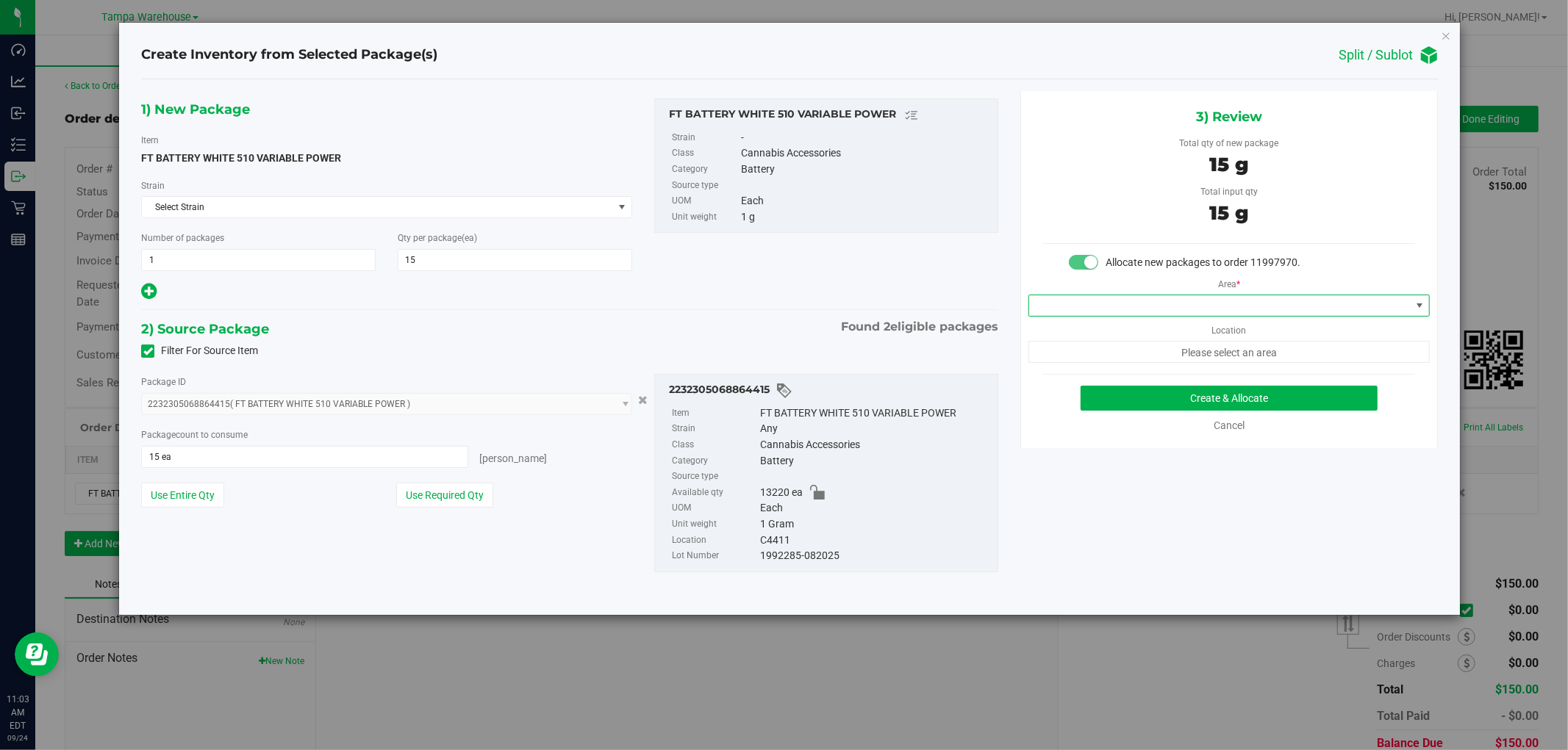
click at [1378, 305] on span at bounding box center [1219, 305] width 381 height 21
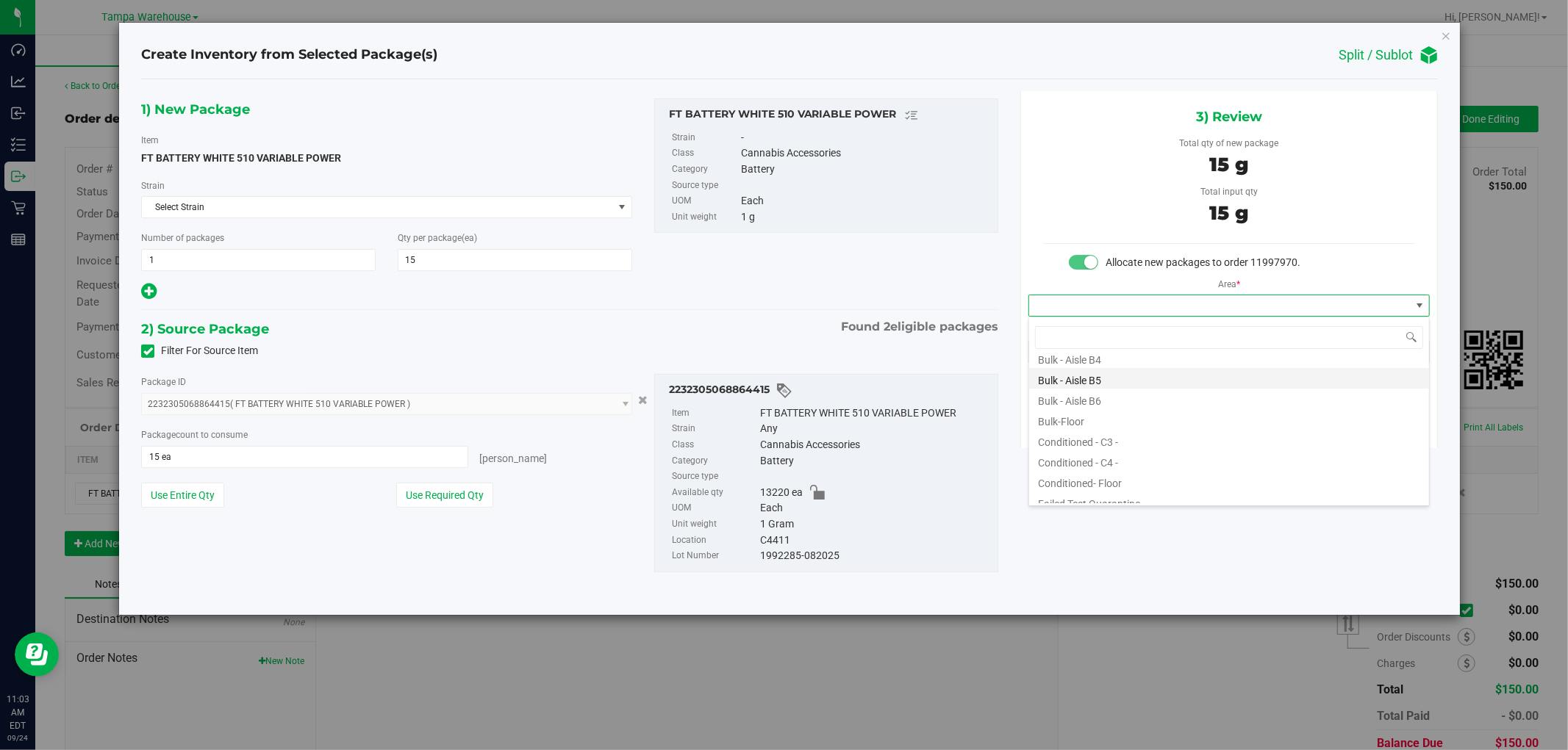
scroll to position [163, 0]
click at [1113, 430] on li "Conditioned - C4 -" at bounding box center [1228, 430] width 400 height 21
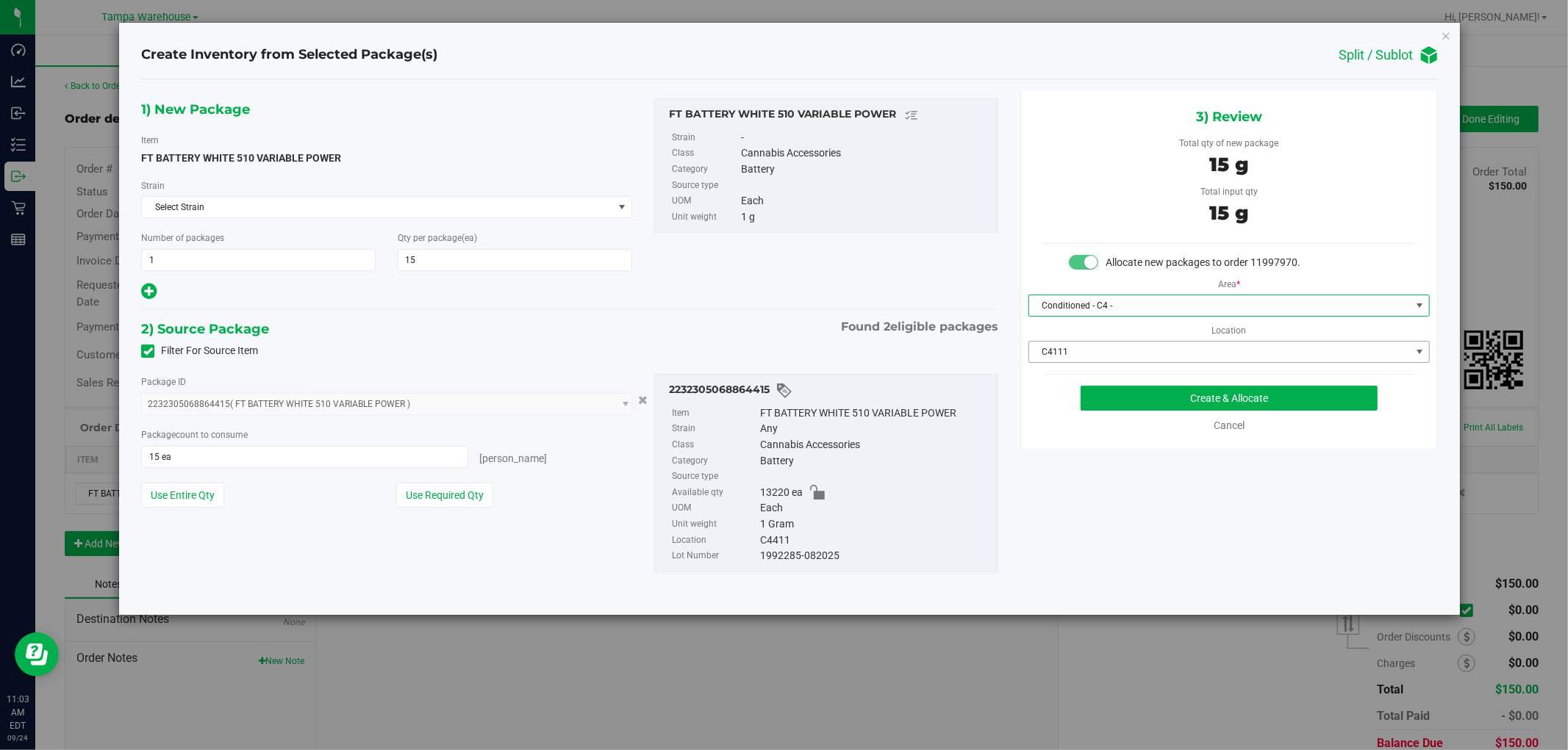
click at [1217, 352] on span "C4111" at bounding box center [1219, 352] width 381 height 21
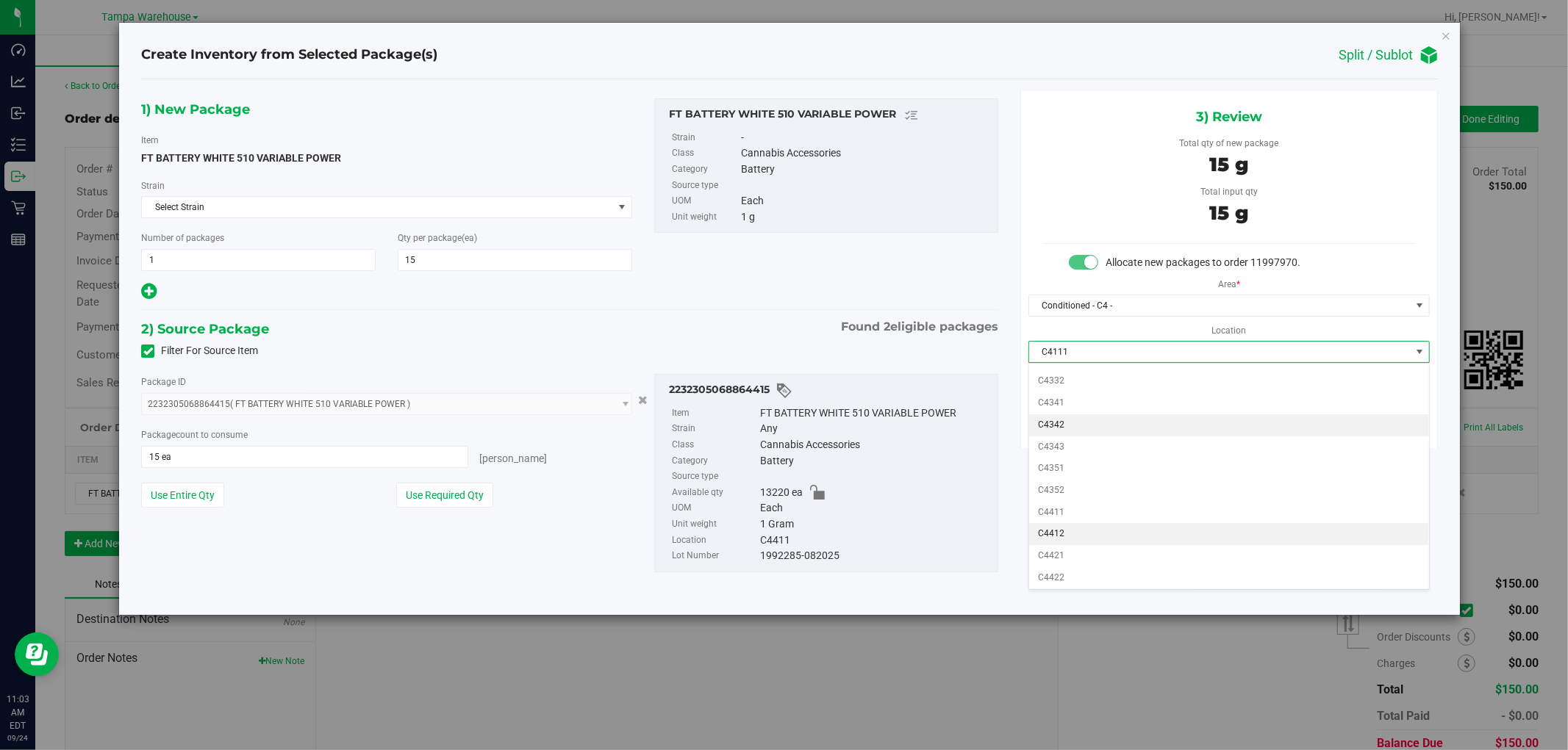
scroll to position [615, 0]
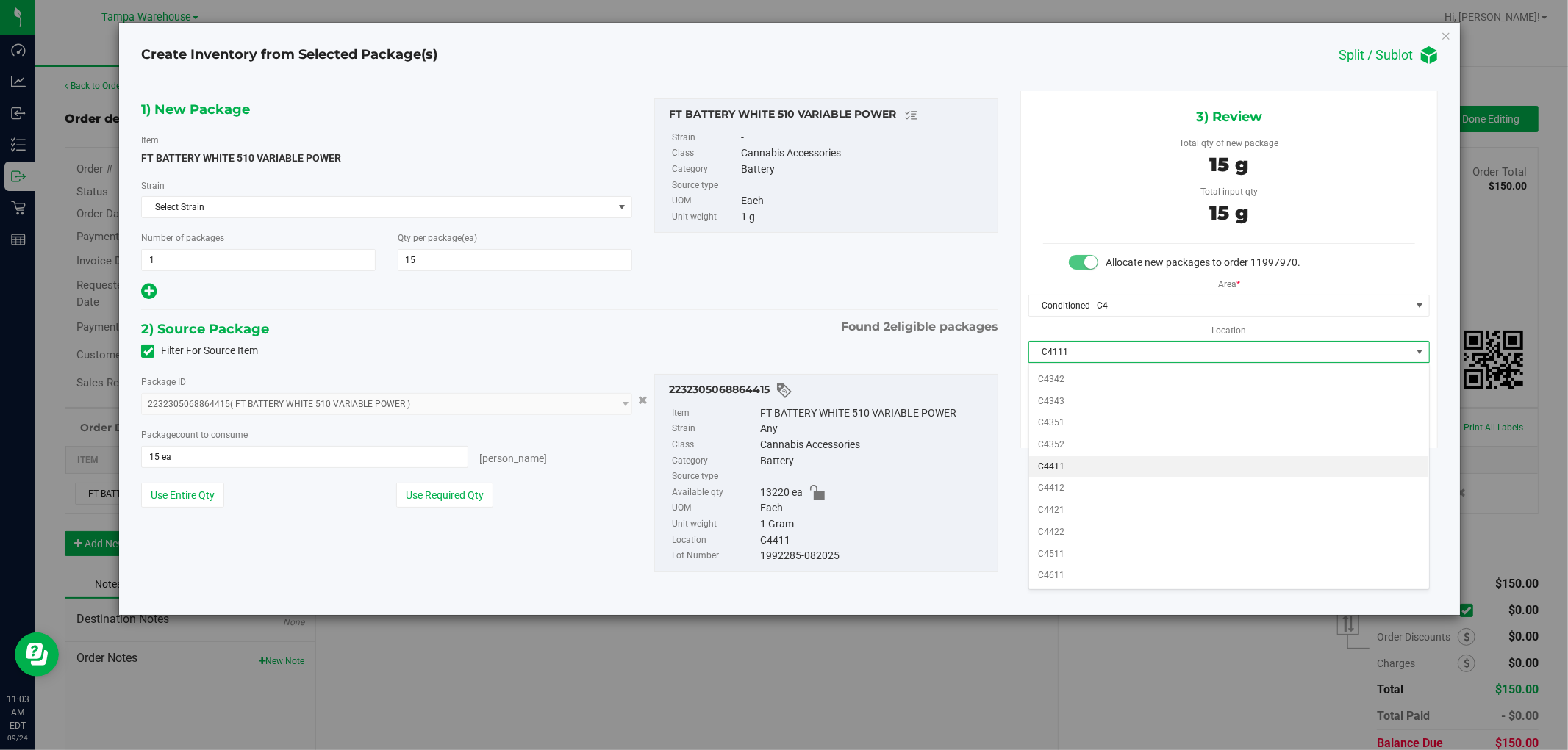
click at [1069, 466] on li "C4411" at bounding box center [1228, 467] width 400 height 22
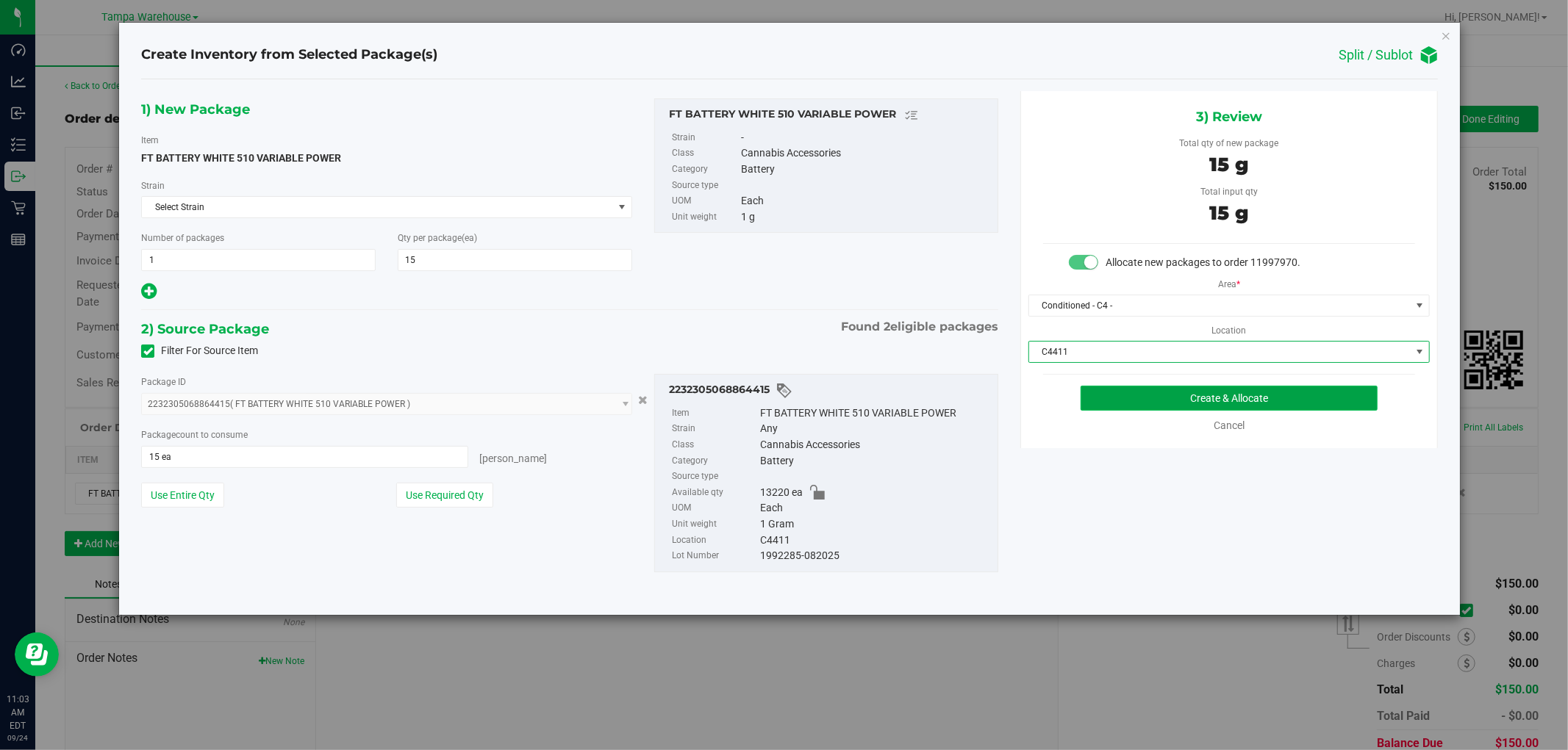
click at [1280, 394] on button "Create & Allocate" at bounding box center [1228, 398] width 297 height 25
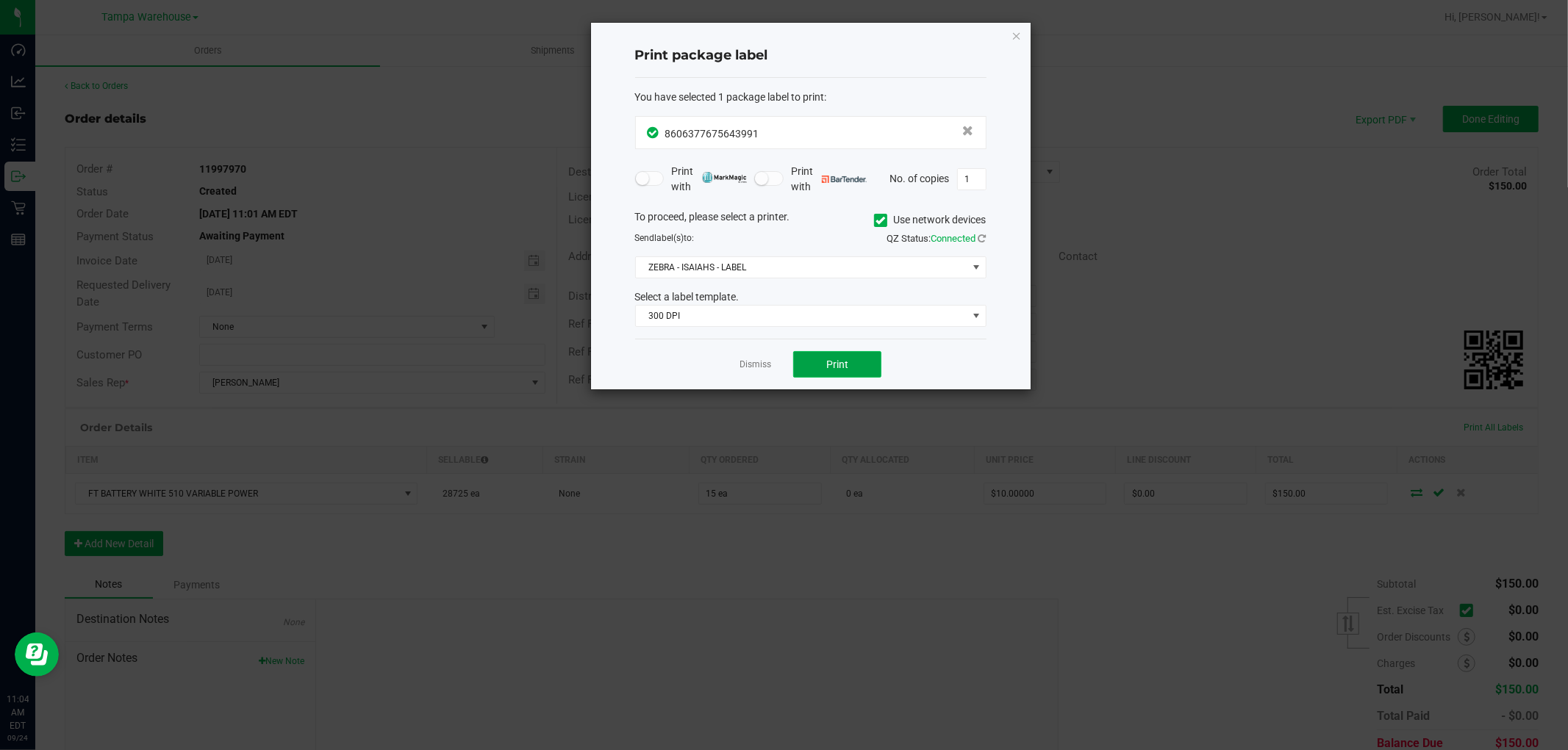
click at [867, 377] on button "Print" at bounding box center [837, 365] width 88 height 27
click at [1017, 33] on icon "button" at bounding box center [1017, 36] width 10 height 18
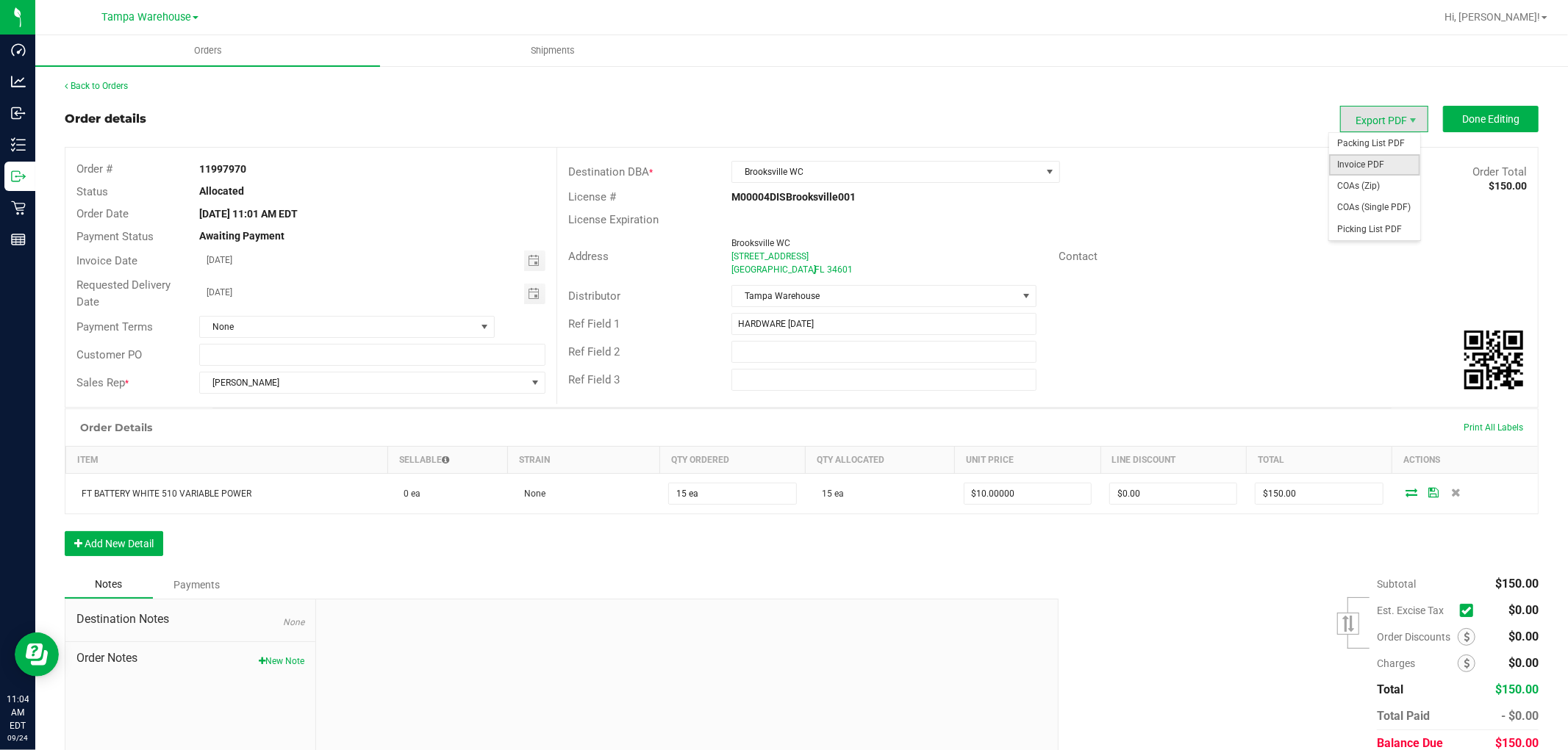
click at [1368, 159] on span "Invoice PDF" at bounding box center [1374, 165] width 91 height 22
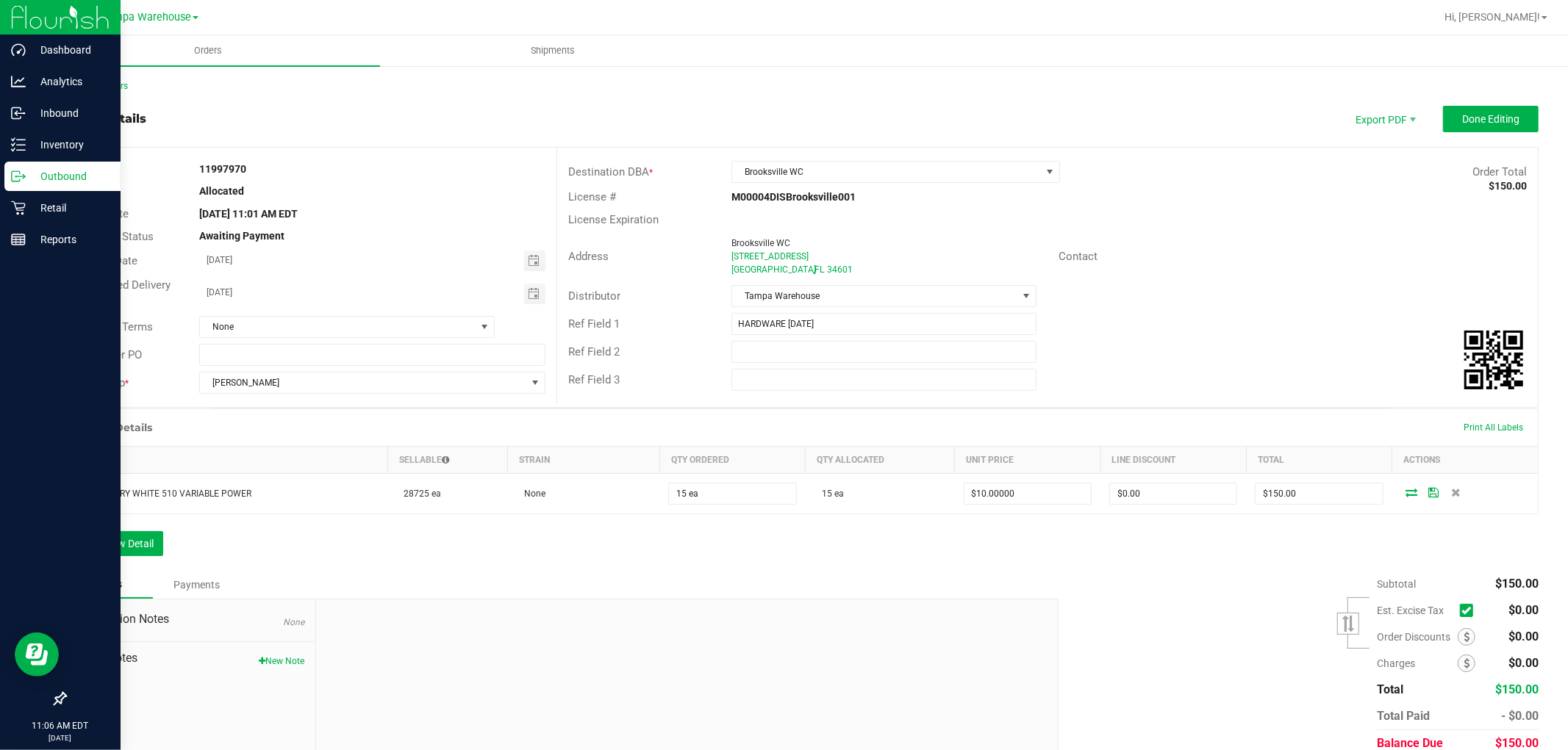
click at [52, 179] on p "Outbound" at bounding box center [69, 177] width 88 height 18
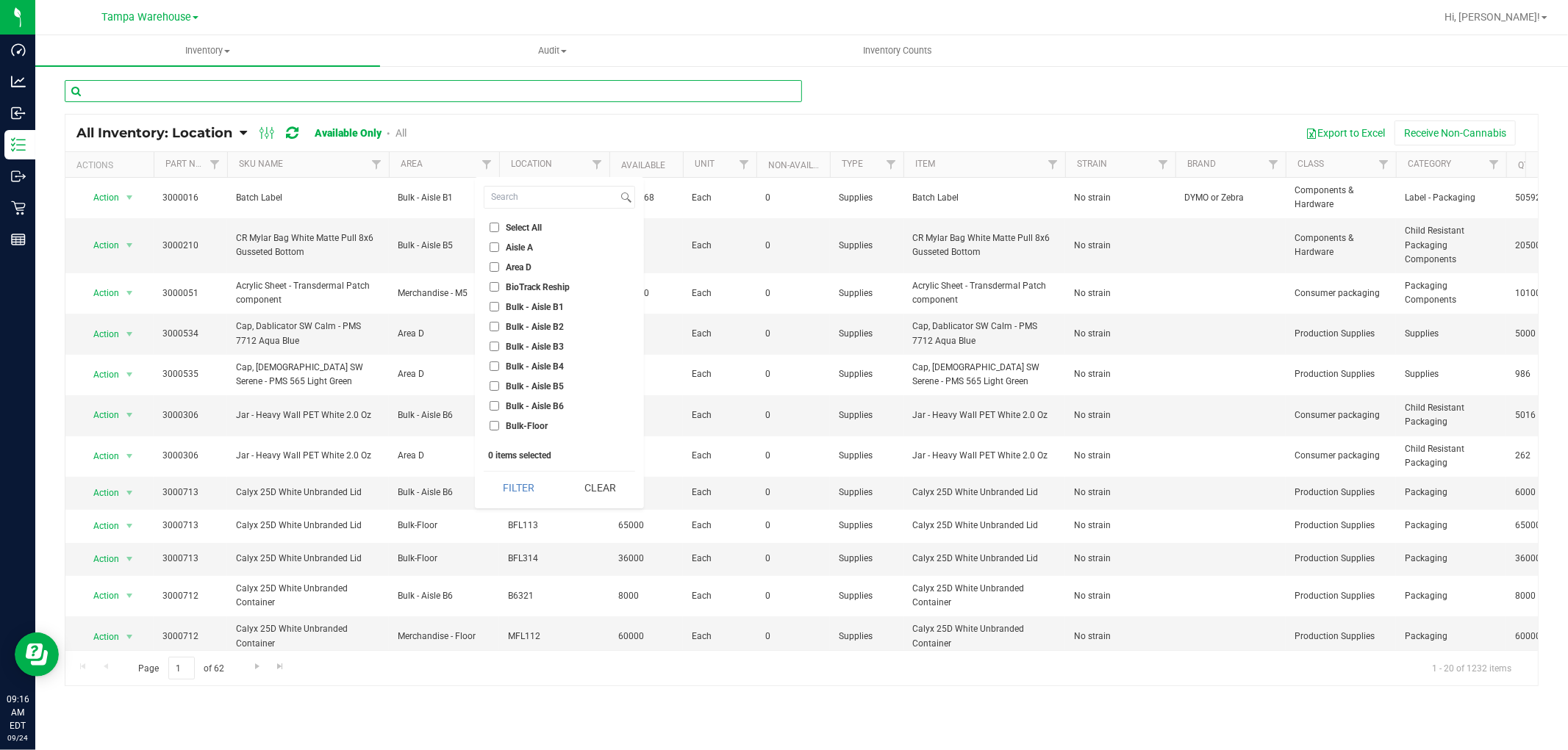
click at [348, 90] on input "text" at bounding box center [433, 91] width 737 height 22
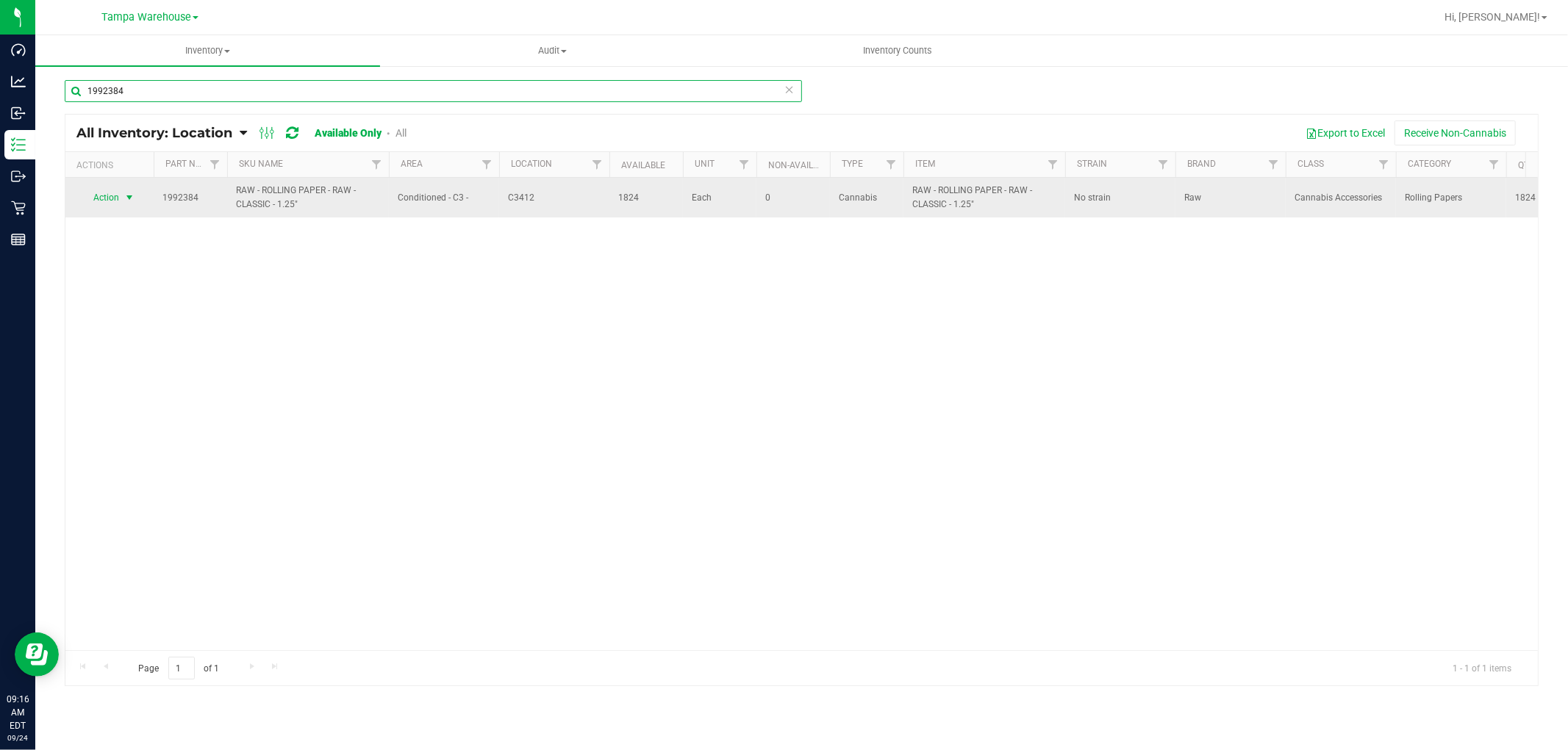
type input "1992384"
click at [130, 208] on span "select" at bounding box center [129, 198] width 19 height 21
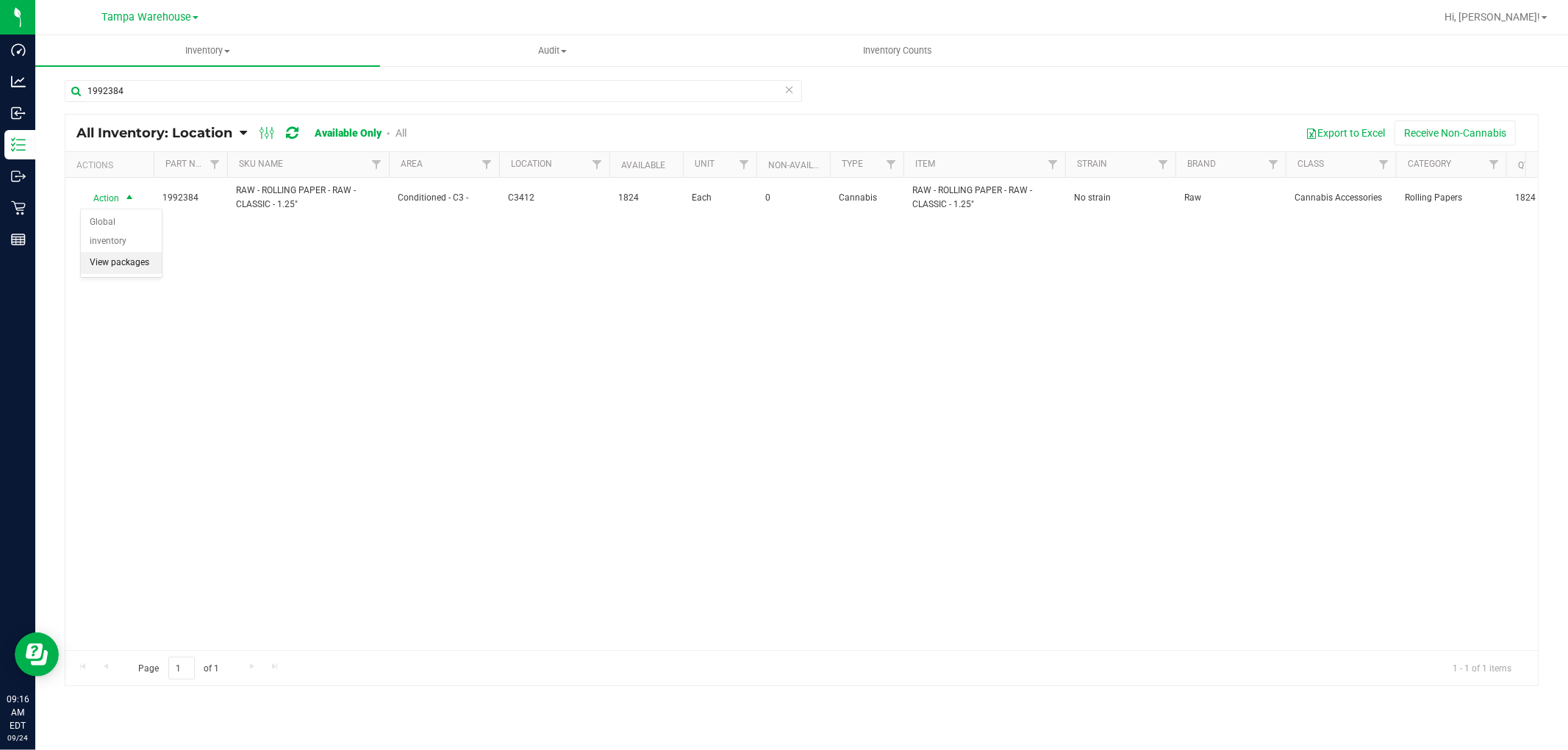
click at [136, 263] on li "View packages" at bounding box center [122, 263] width 81 height 22
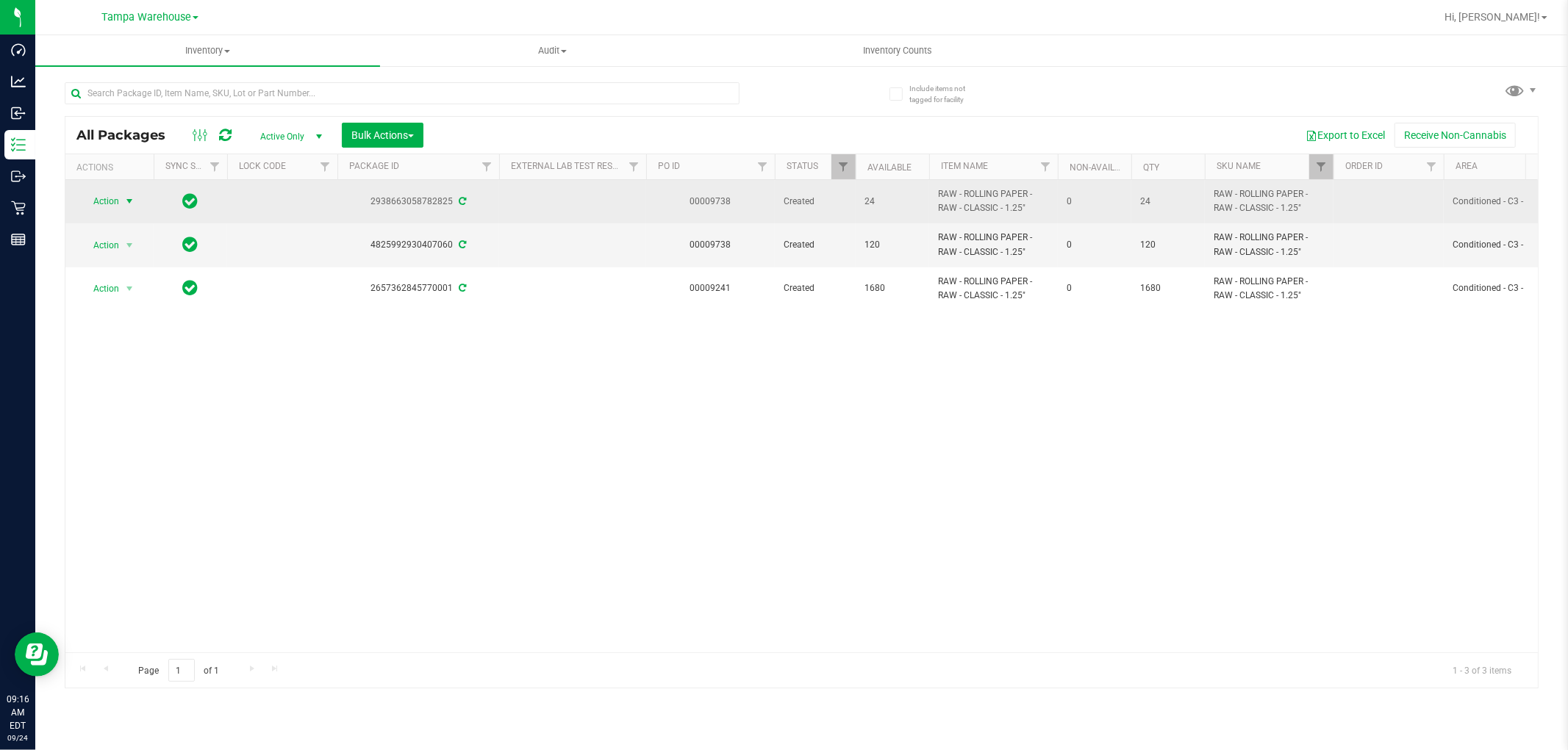
click at [130, 203] on span "select" at bounding box center [129, 202] width 12 height 12
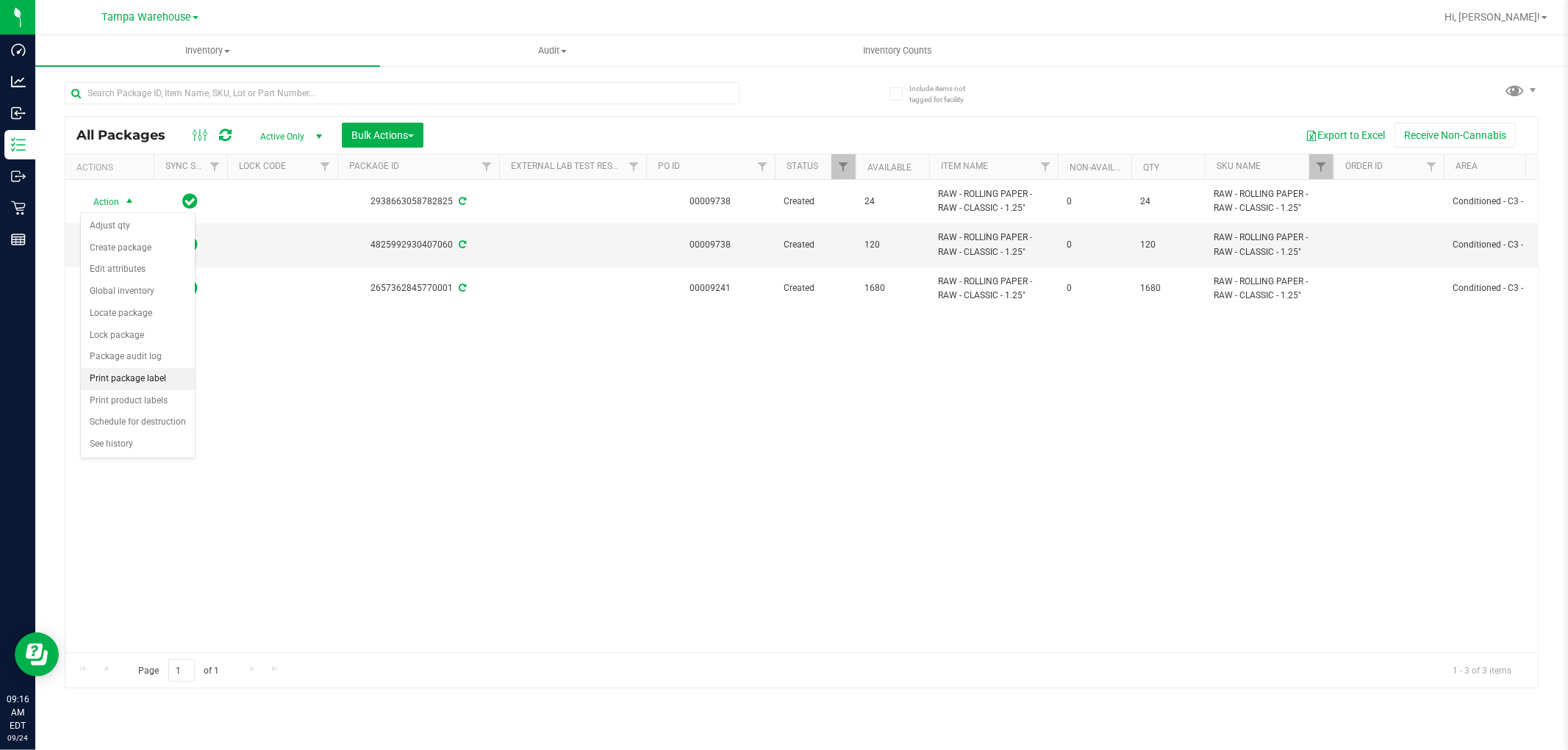
click at [152, 382] on li "Print package label" at bounding box center [137, 379] width 114 height 22
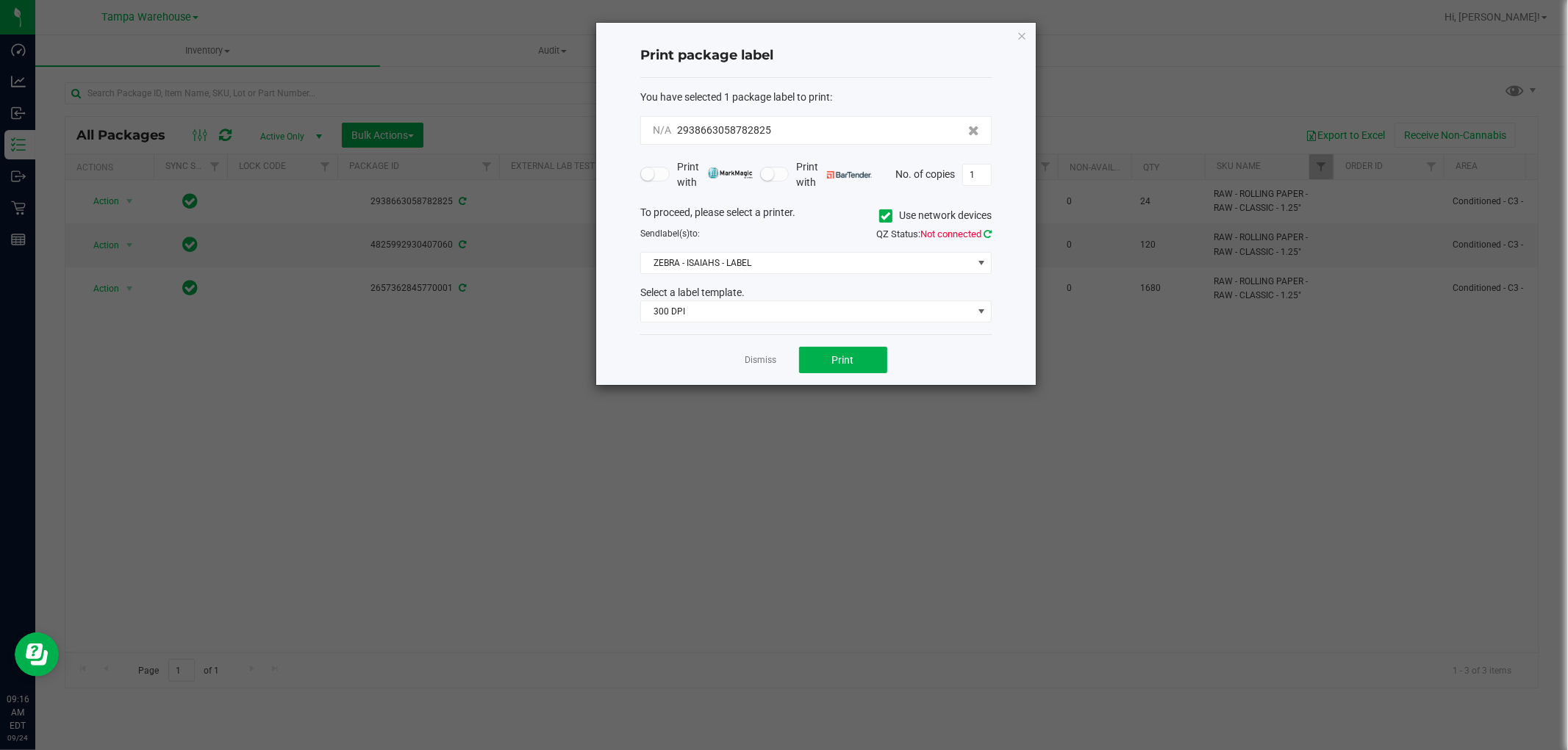
click at [983, 231] on icon at bounding box center [987, 234] width 8 height 10
click at [854, 366] on button "Print" at bounding box center [843, 365] width 88 height 27
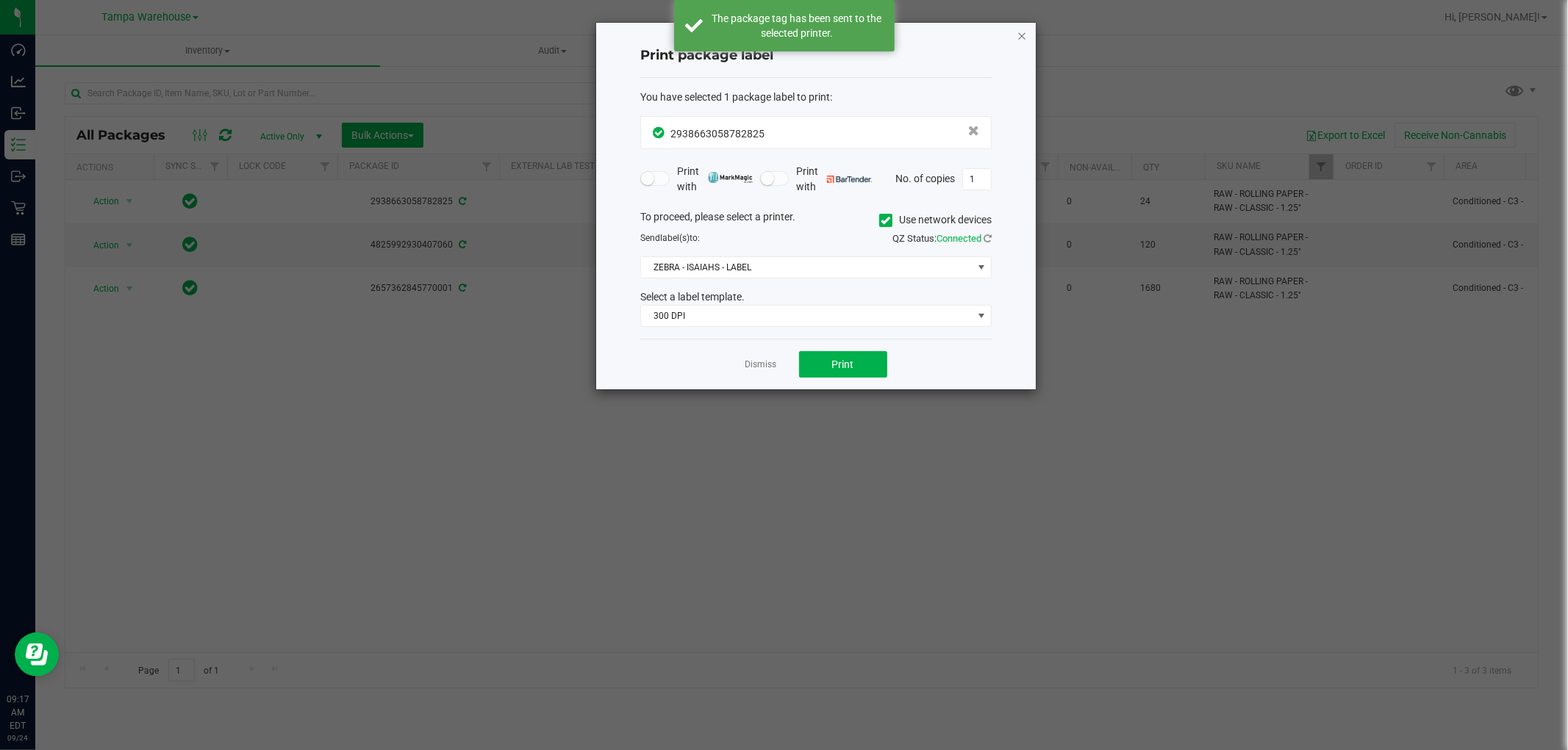
click at [1024, 31] on icon "button" at bounding box center [1022, 36] width 10 height 18
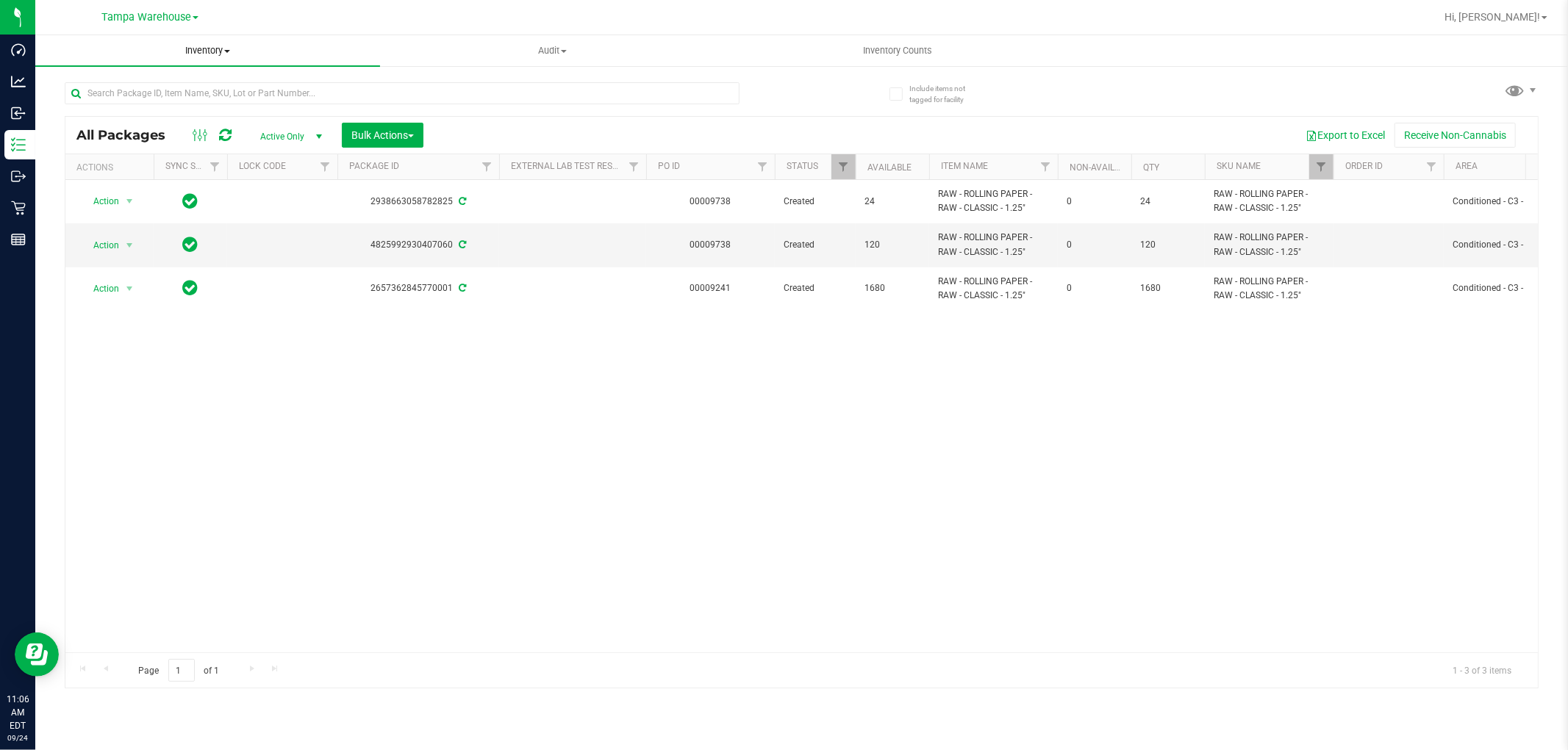
click at [213, 51] on span "Inventory" at bounding box center [207, 50] width 345 height 13
click at [133, 108] on li "All inventory" at bounding box center [207, 107] width 345 height 18
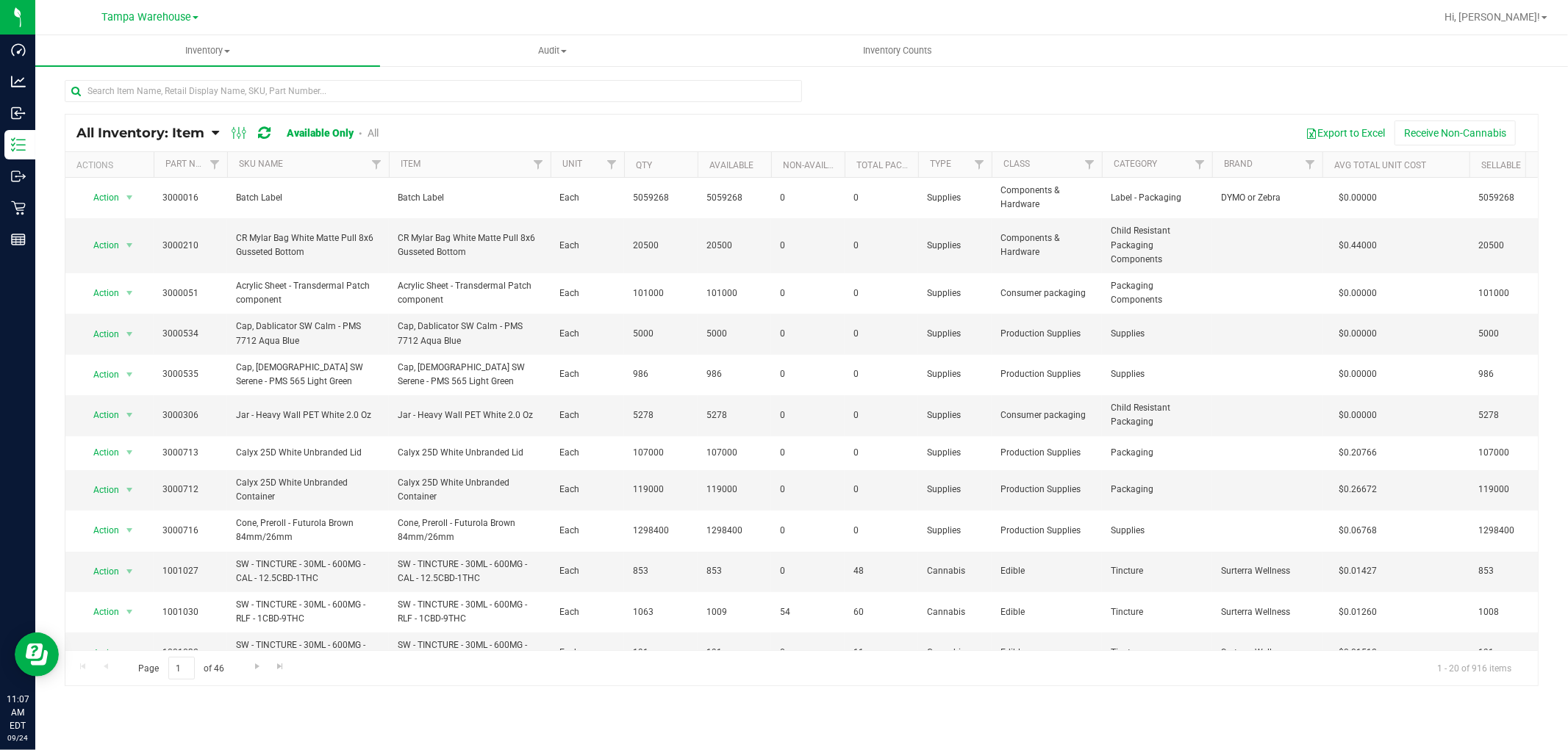
click at [209, 133] on link "All Inventory: Item" at bounding box center [143, 132] width 135 height 16
click at [136, 244] on span "Item by Location" at bounding box center [110, 242] width 80 height 13
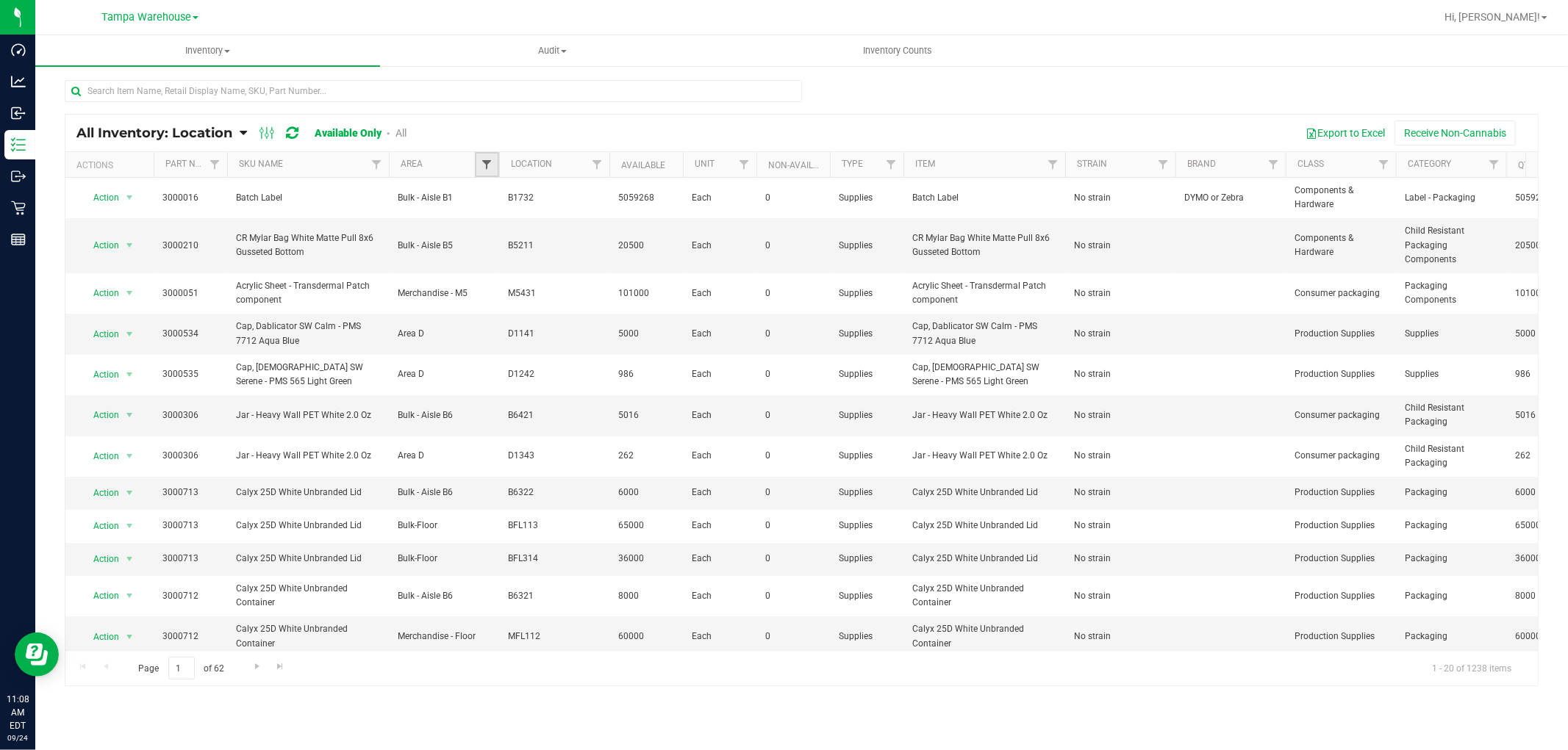
click at [486, 165] on span "Filter" at bounding box center [486, 165] width 12 height 12
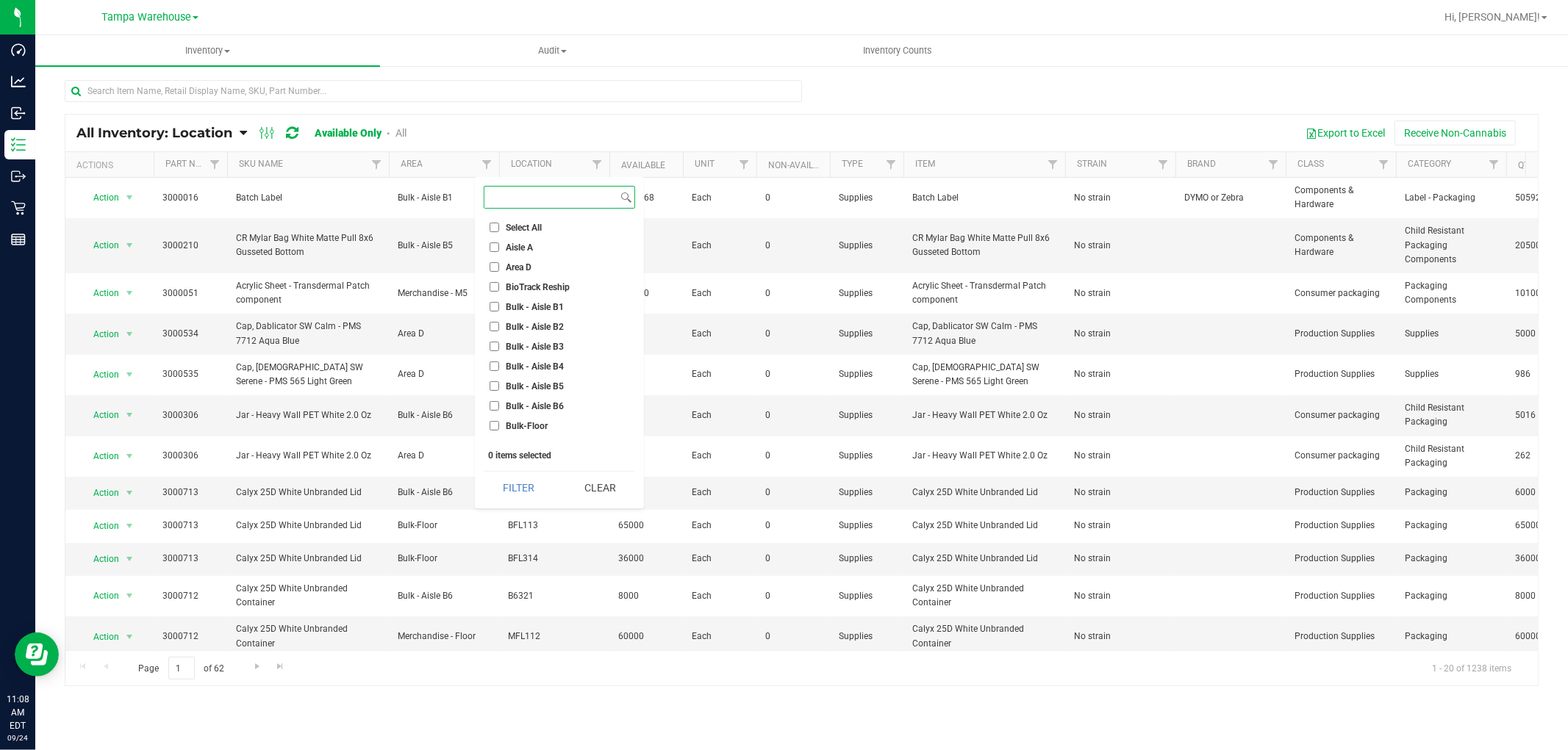
scroll to position [82, 0]
click at [492, 360] on input "Conditioned - C3 -" at bounding box center [494, 365] width 10 height 10
checkbox input "true"
click at [497, 386] on input "Conditioned - C4 -" at bounding box center [494, 384] width 10 height 10
checkbox input "true"
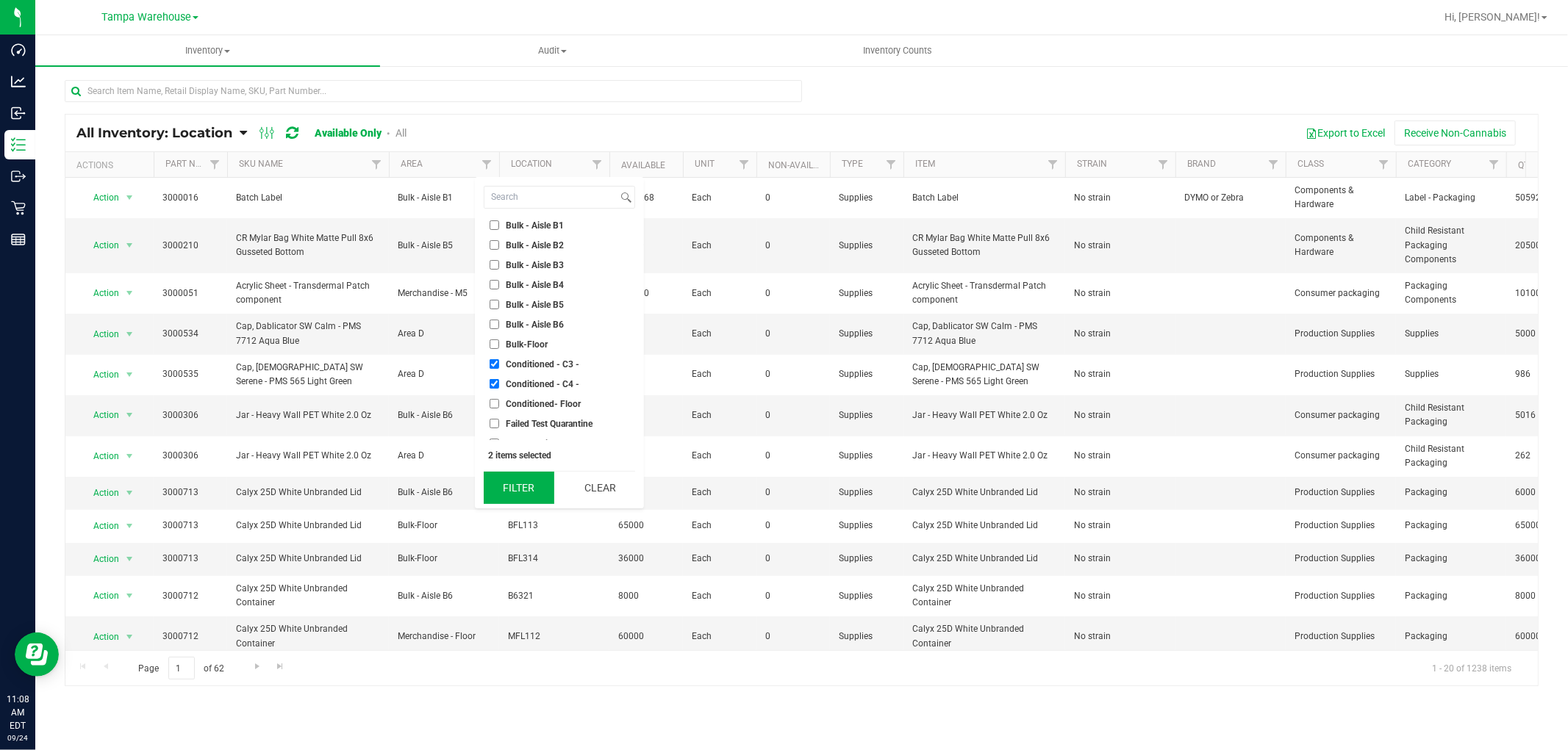
click at [532, 485] on button "Filter" at bounding box center [518, 488] width 70 height 33
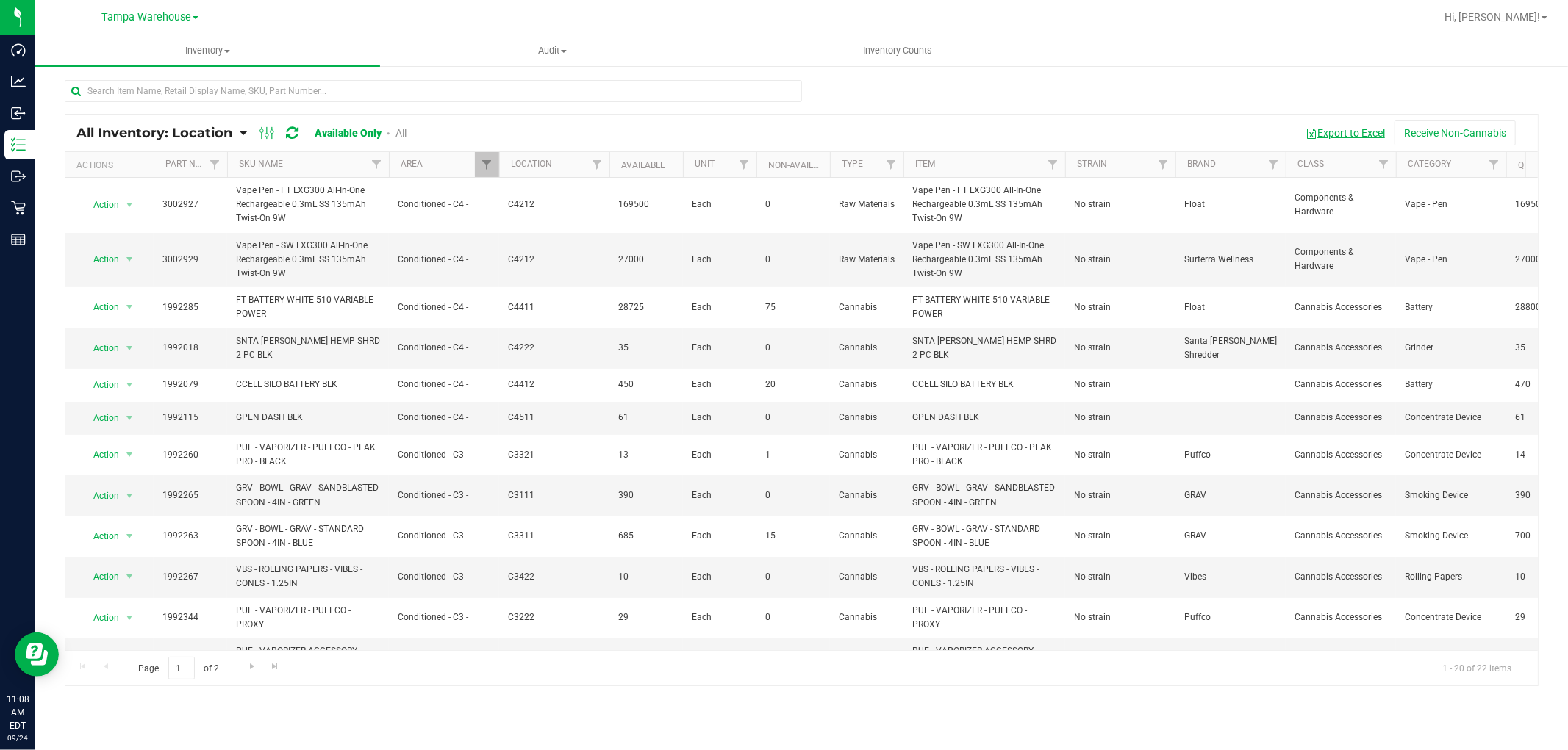
click at [1356, 136] on button "Export to Excel" at bounding box center [1345, 132] width 99 height 25
